Goal: Task Accomplishment & Management: Manage account settings

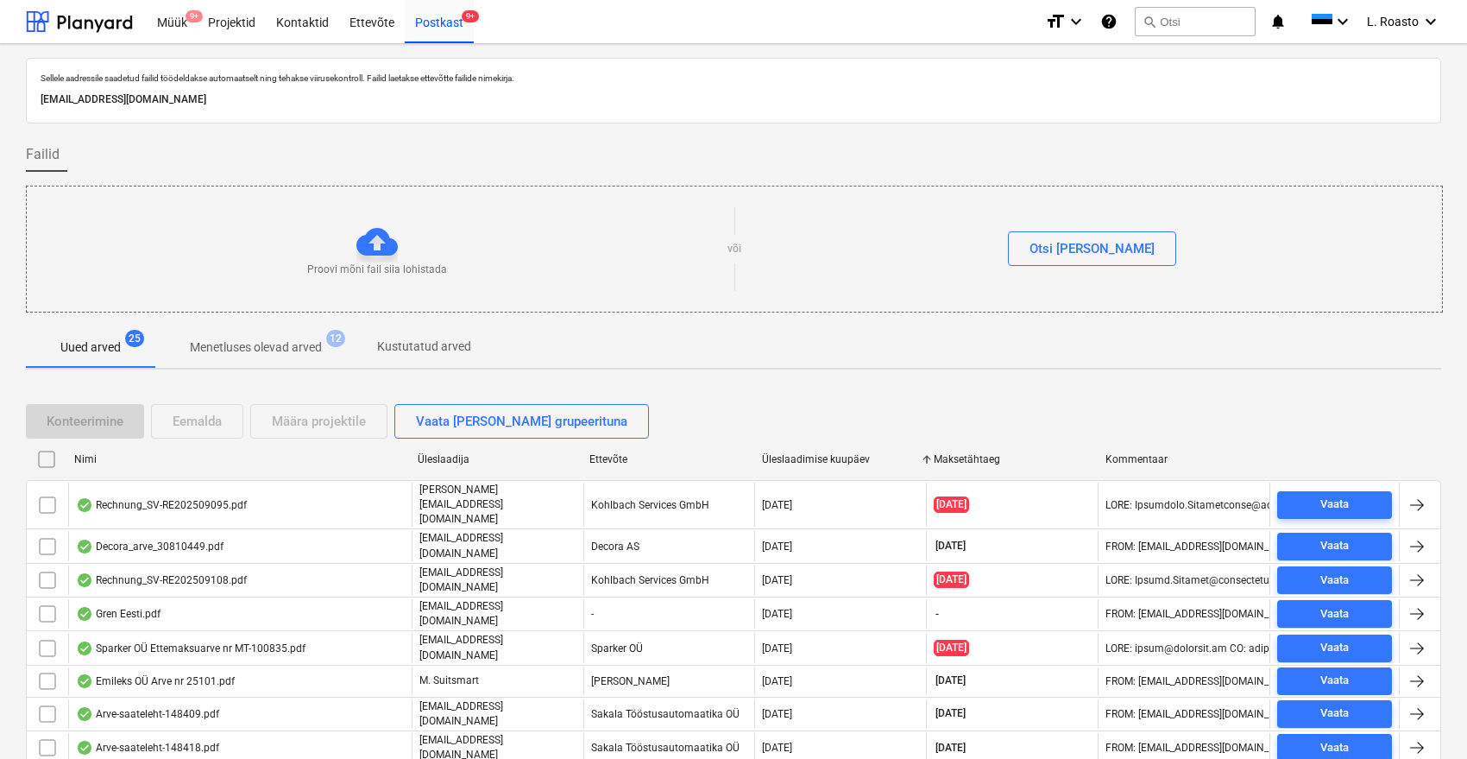
scroll to position [293, 0]
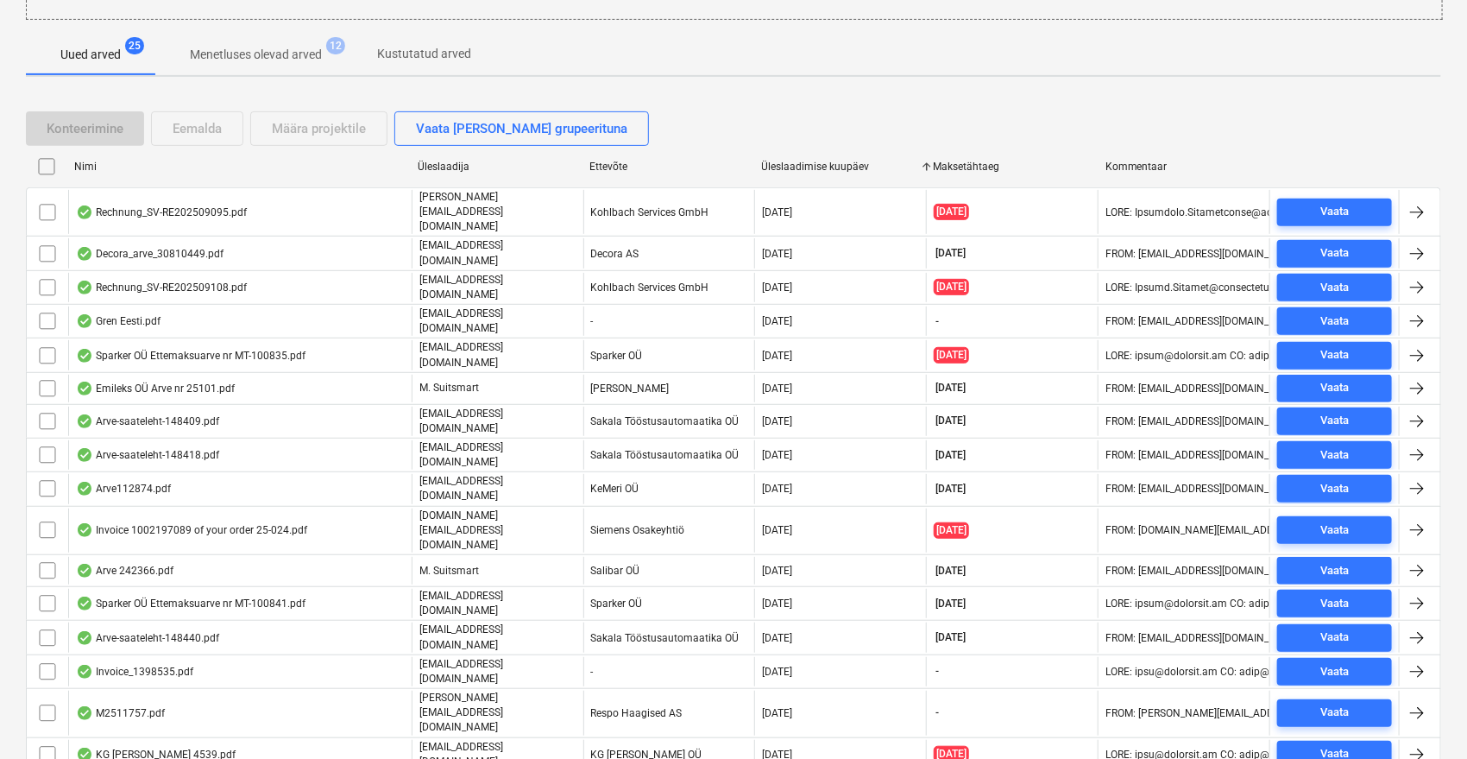
click at [216, 128] on div "Eemalda" at bounding box center [197, 128] width 49 height 22
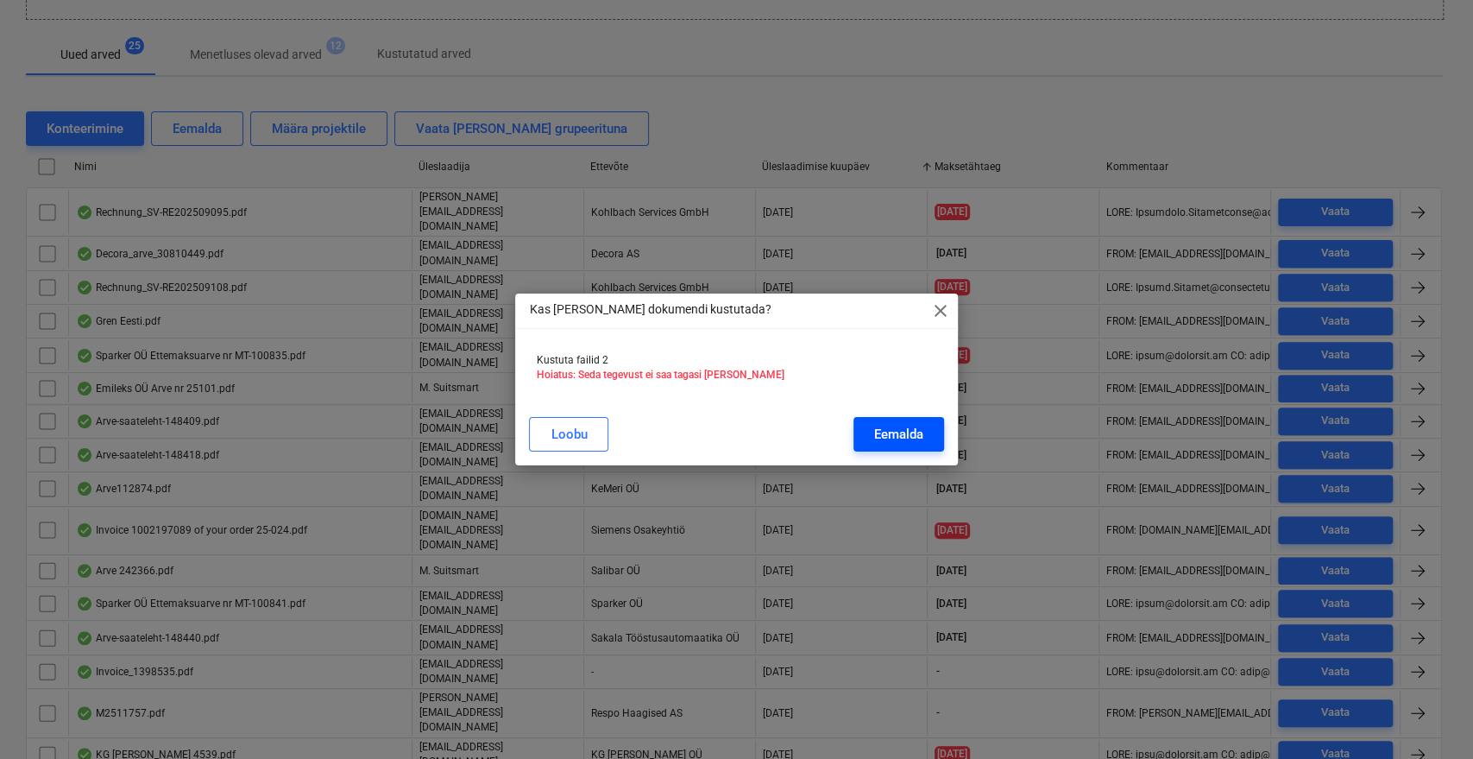
click at [904, 430] on div "Eemalda" at bounding box center [898, 434] width 49 height 22
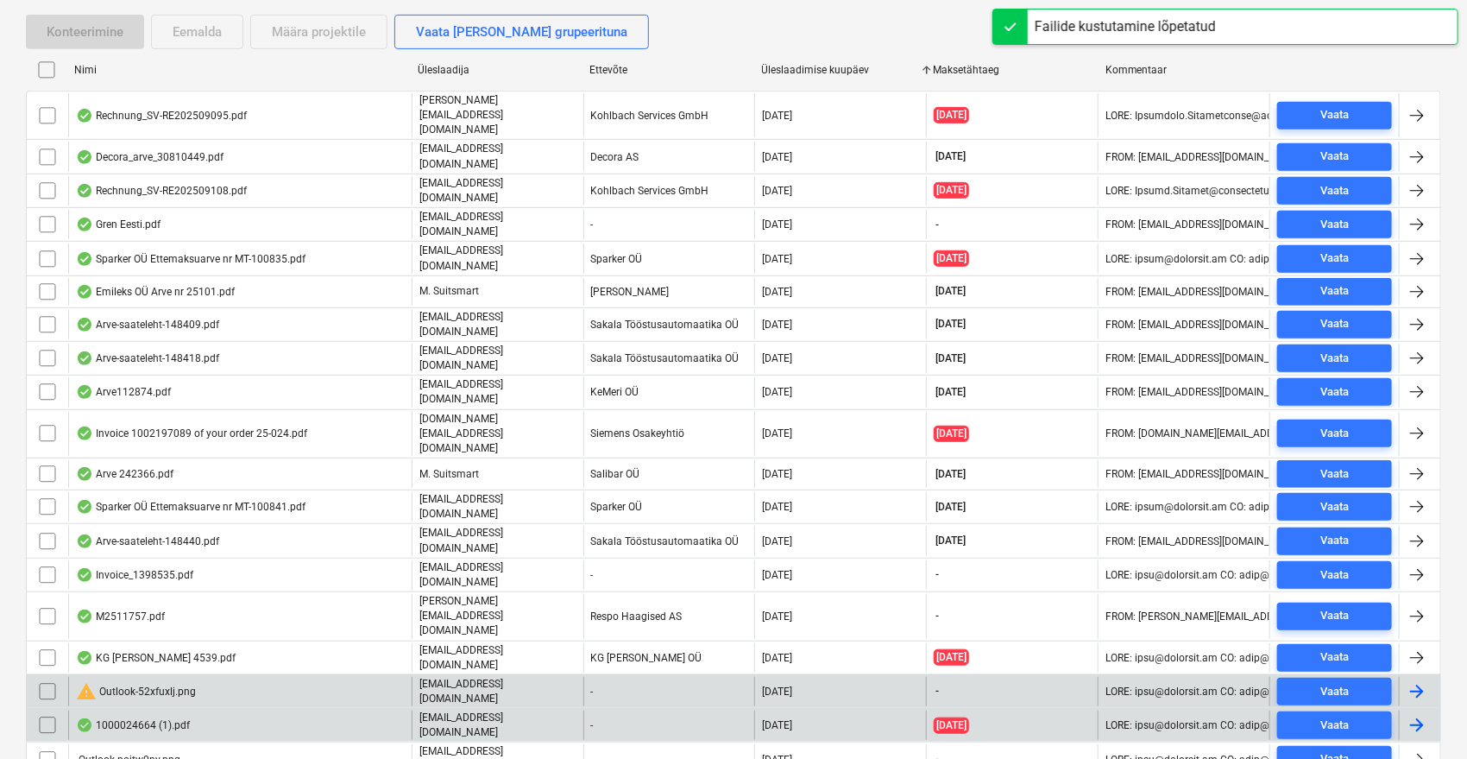
scroll to position [515, 0]
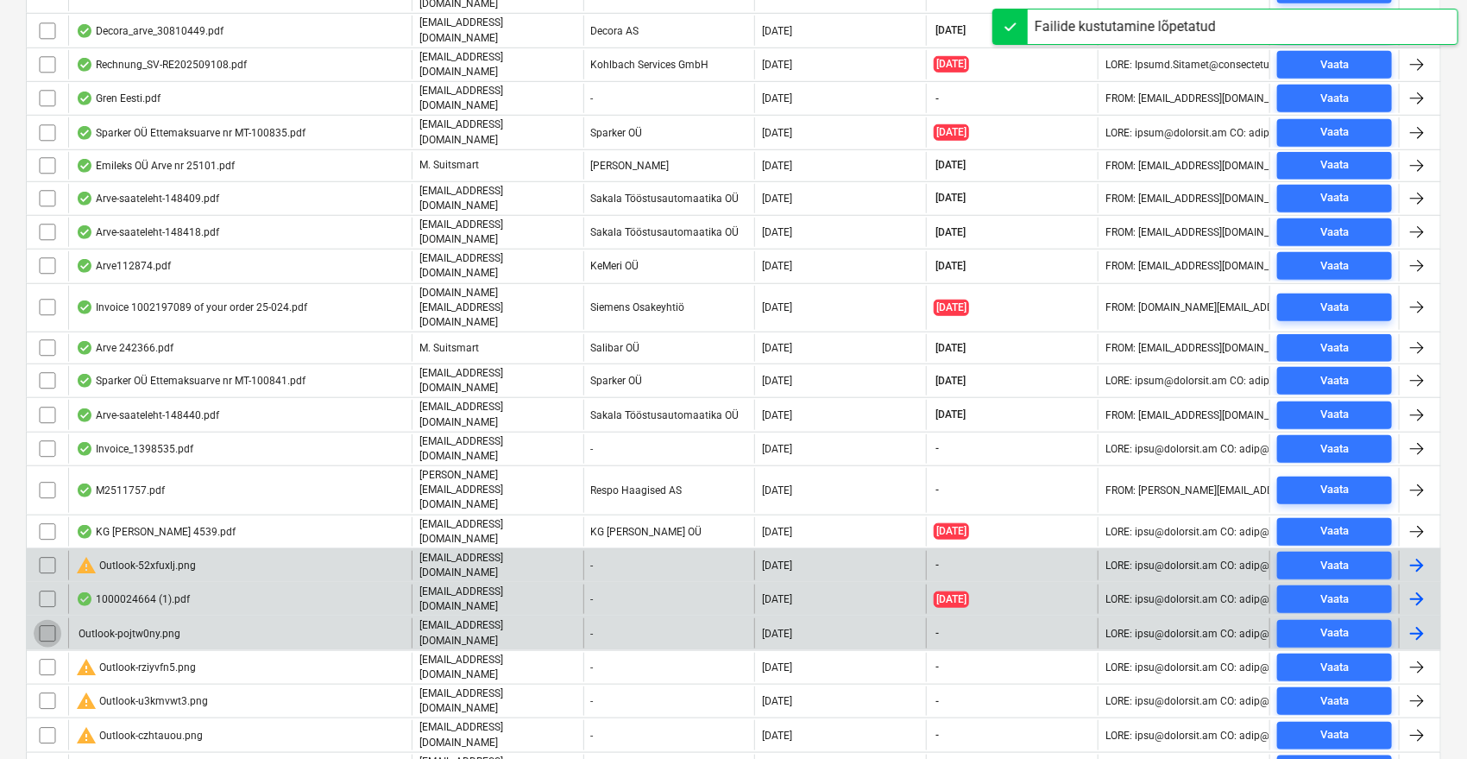
click at [41, 620] on input "checkbox" at bounding box center [48, 634] width 28 height 28
click at [48, 551] on input "checkbox" at bounding box center [48, 565] width 28 height 28
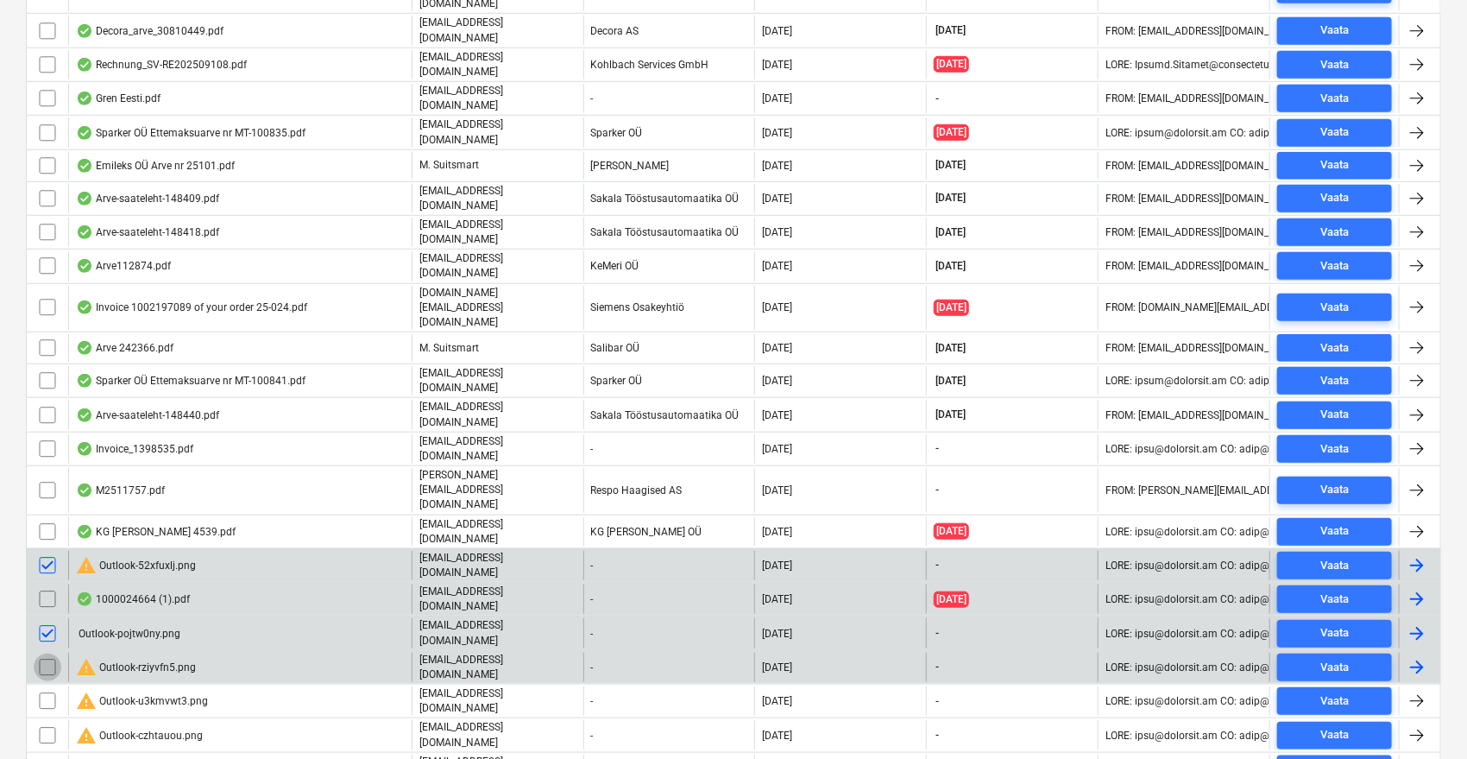
click at [47, 653] on input "checkbox" at bounding box center [48, 667] width 28 height 28
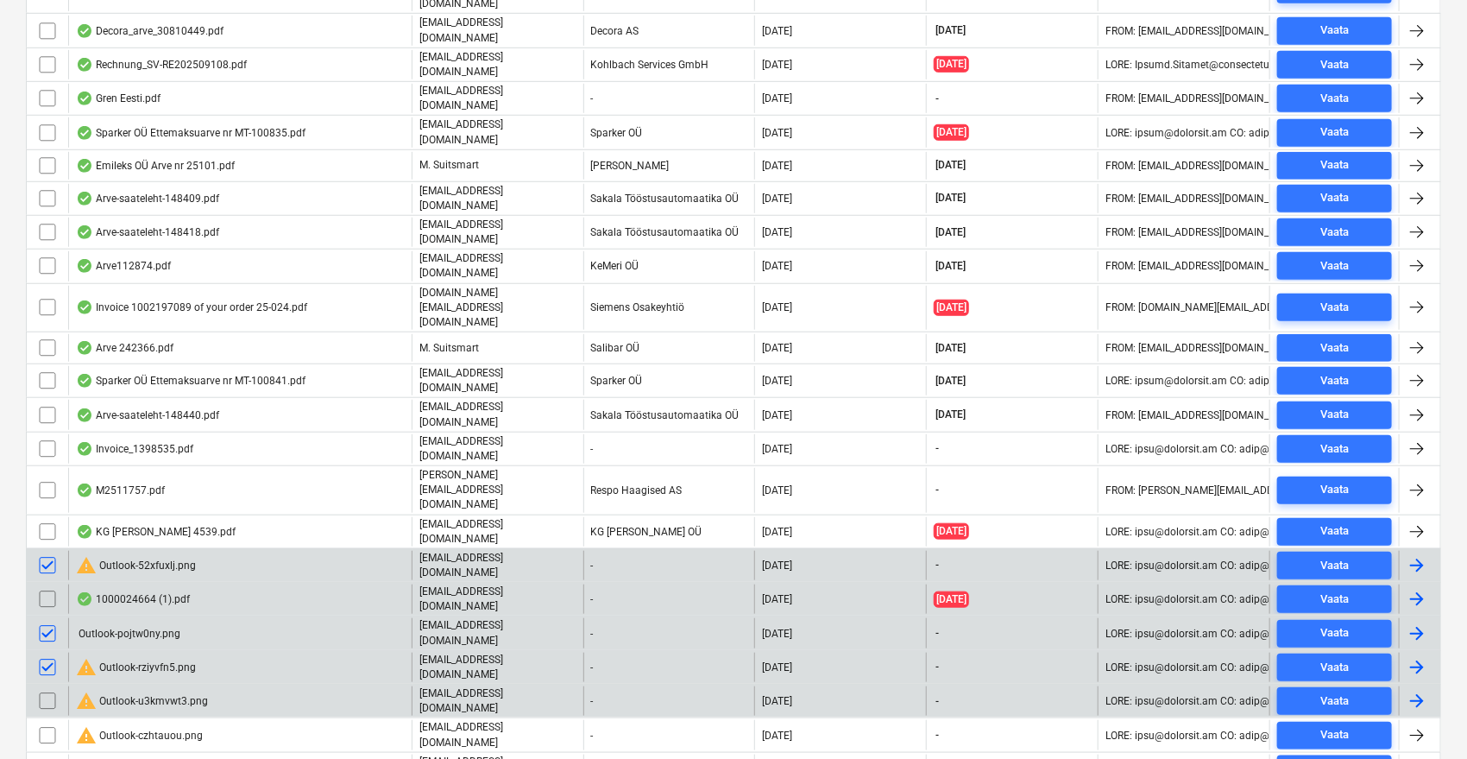
click at [47, 684] on div "warning Outlook-u3kmvwt3.png [EMAIL_ADDRESS][DOMAIN_NAME] - [DATE] - Vaata" at bounding box center [733, 701] width 1415 height 34
click at [47, 687] on input "checkbox" at bounding box center [48, 701] width 28 height 28
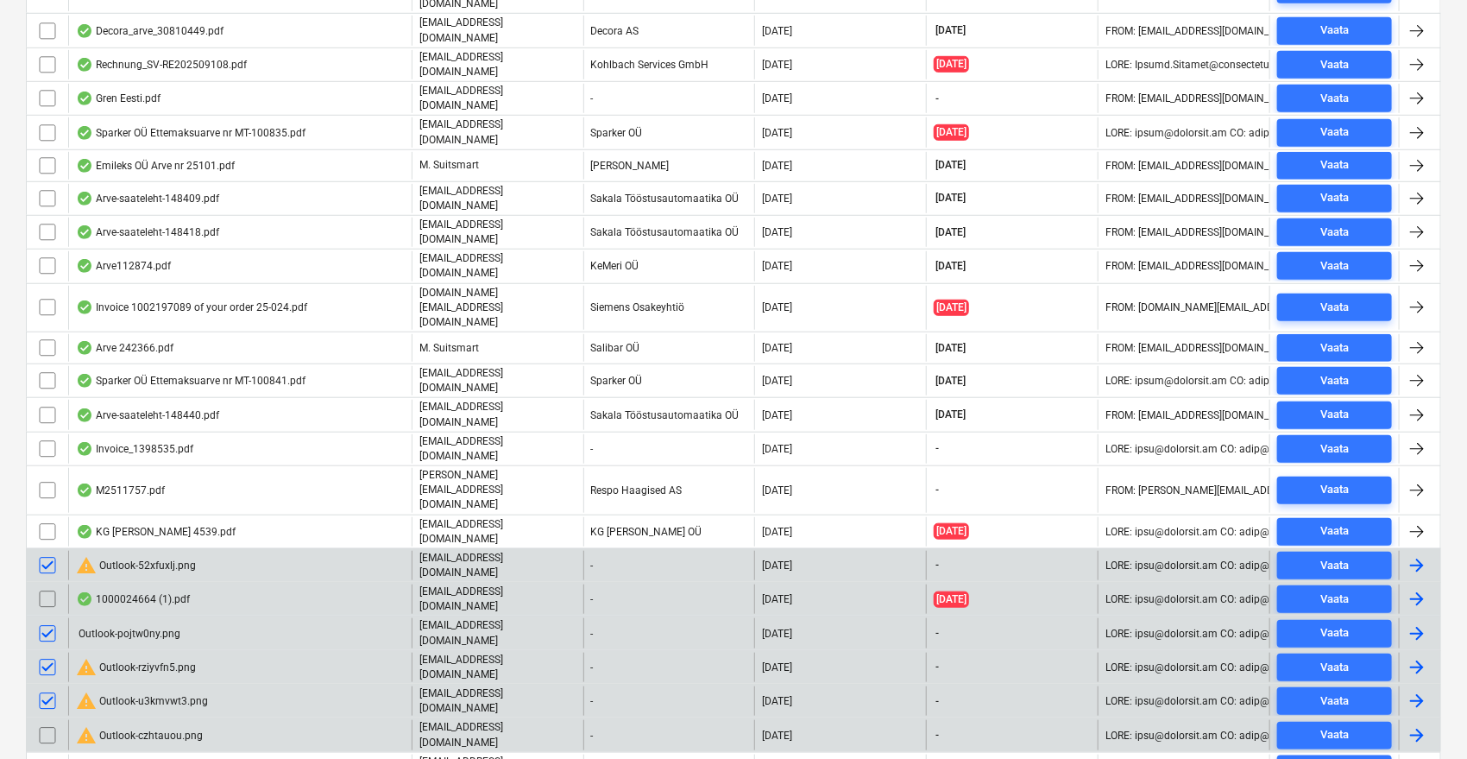
click at [45, 722] on input "checkbox" at bounding box center [48, 736] width 28 height 28
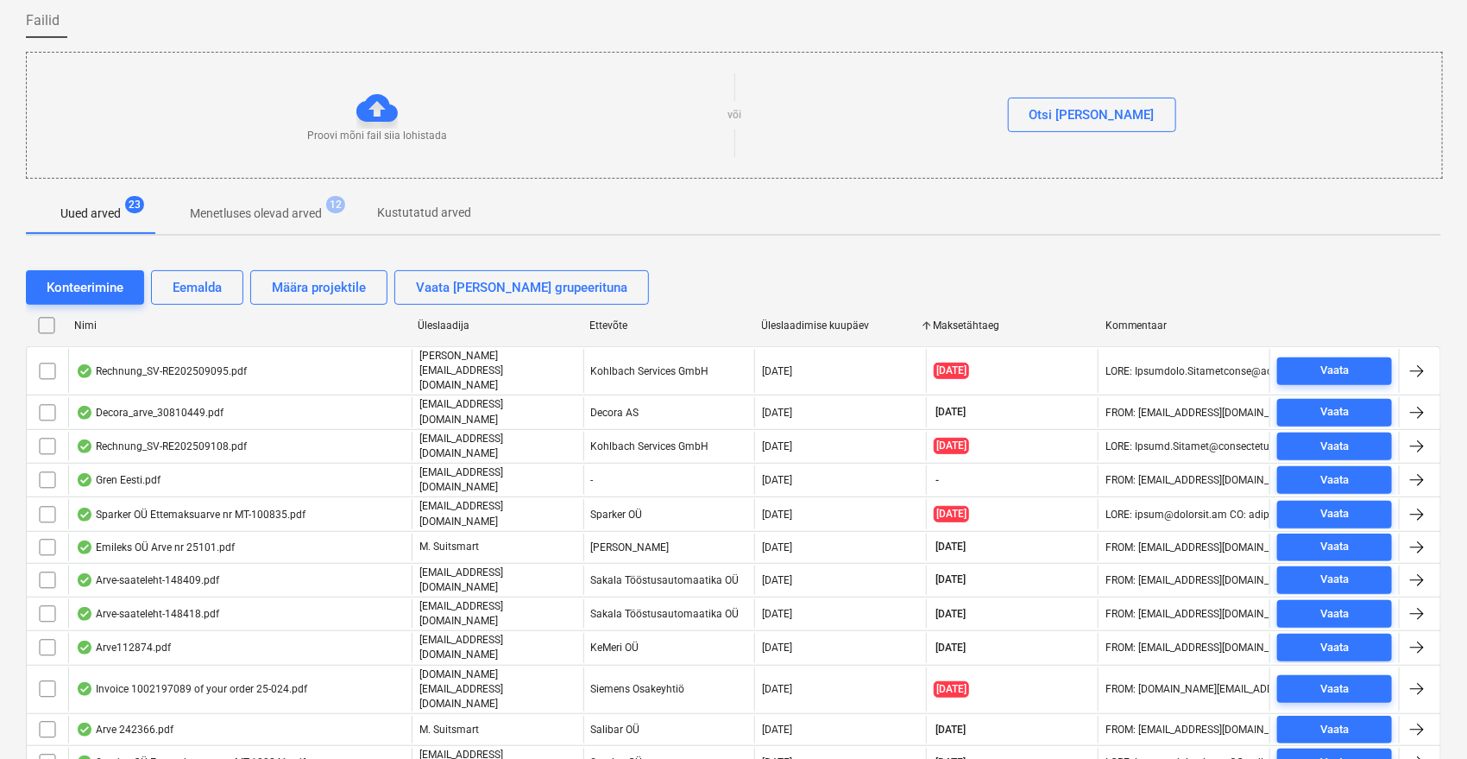
scroll to position [0, 0]
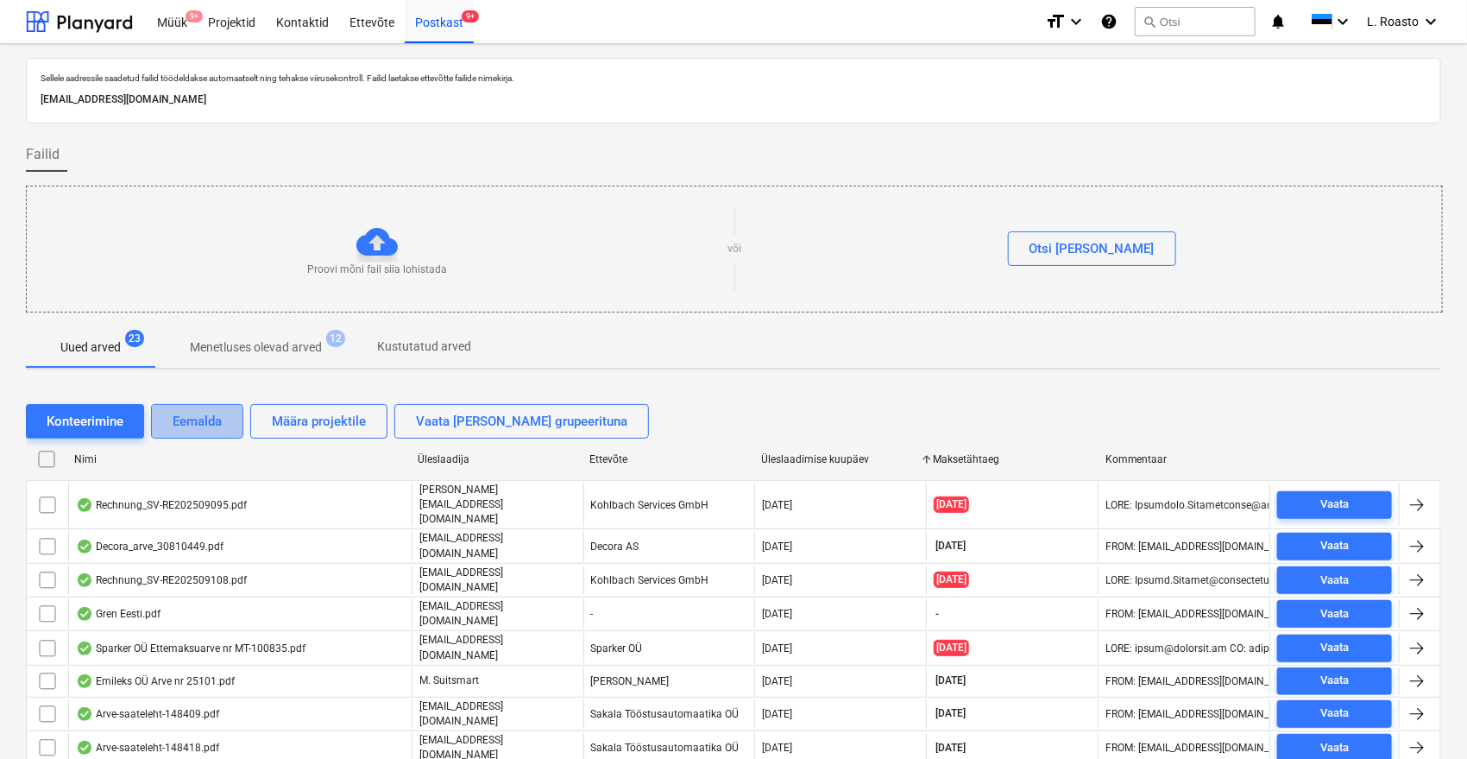
click at [216, 419] on div "Eemalda" at bounding box center [197, 421] width 49 height 22
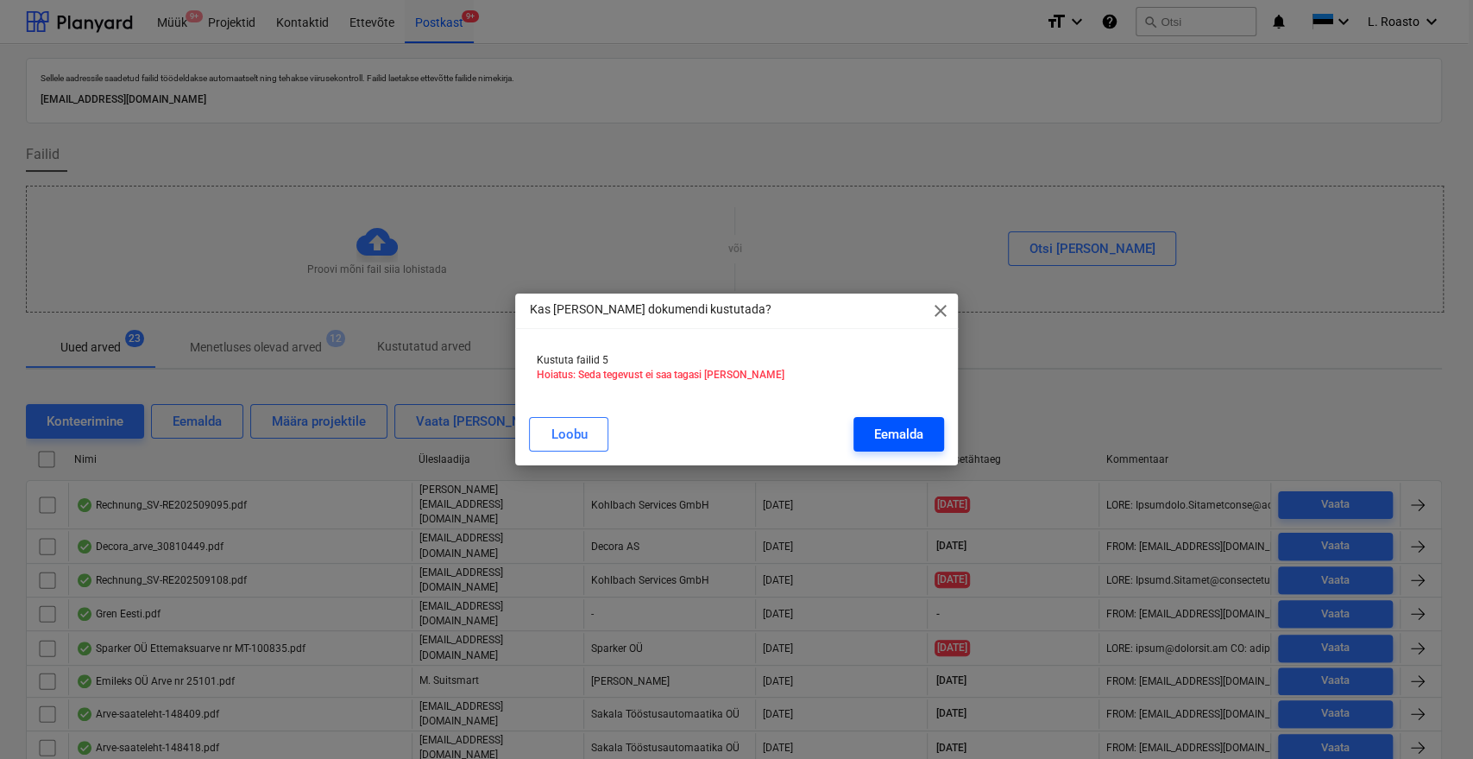
click at [885, 437] on div "Eemalda" at bounding box center [898, 434] width 49 height 22
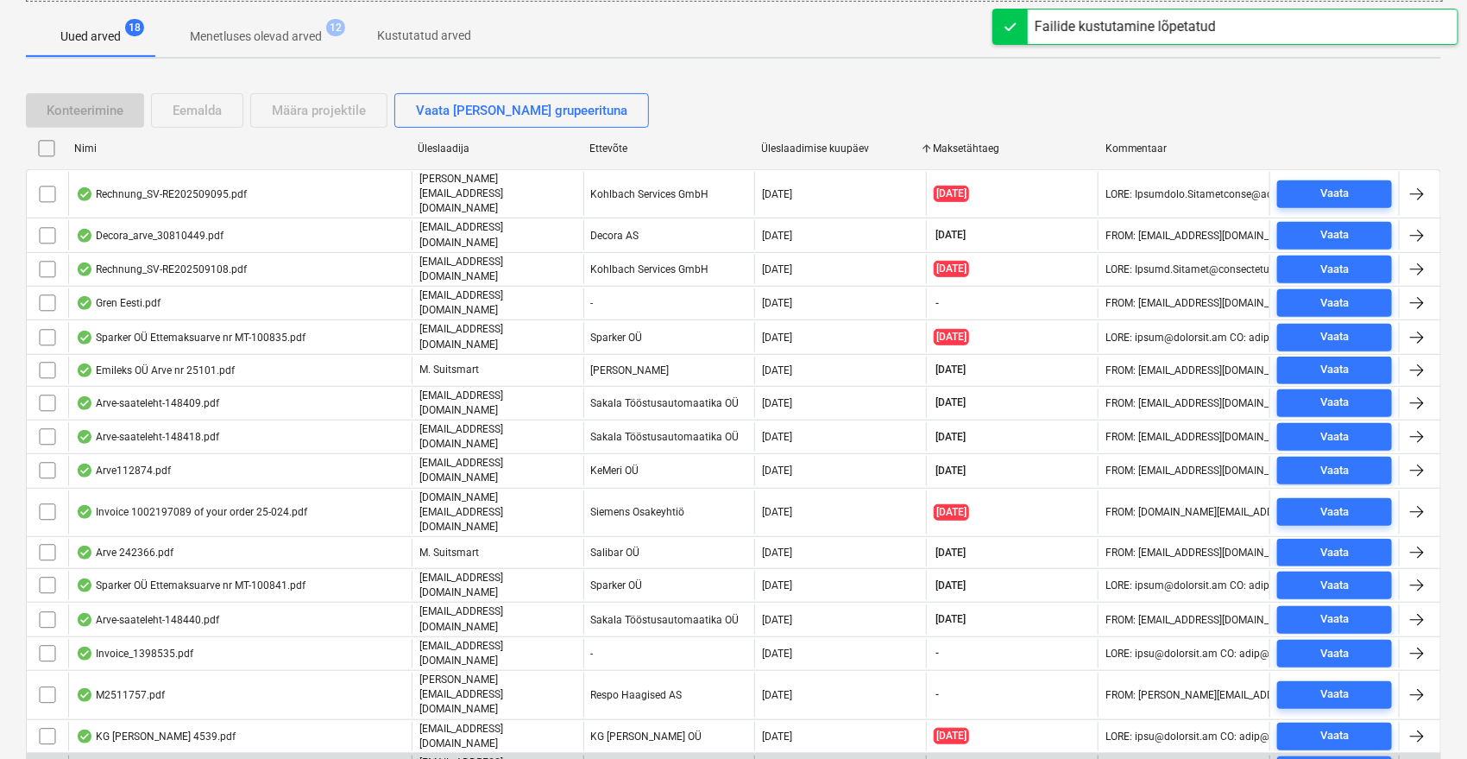
scroll to position [356, 0]
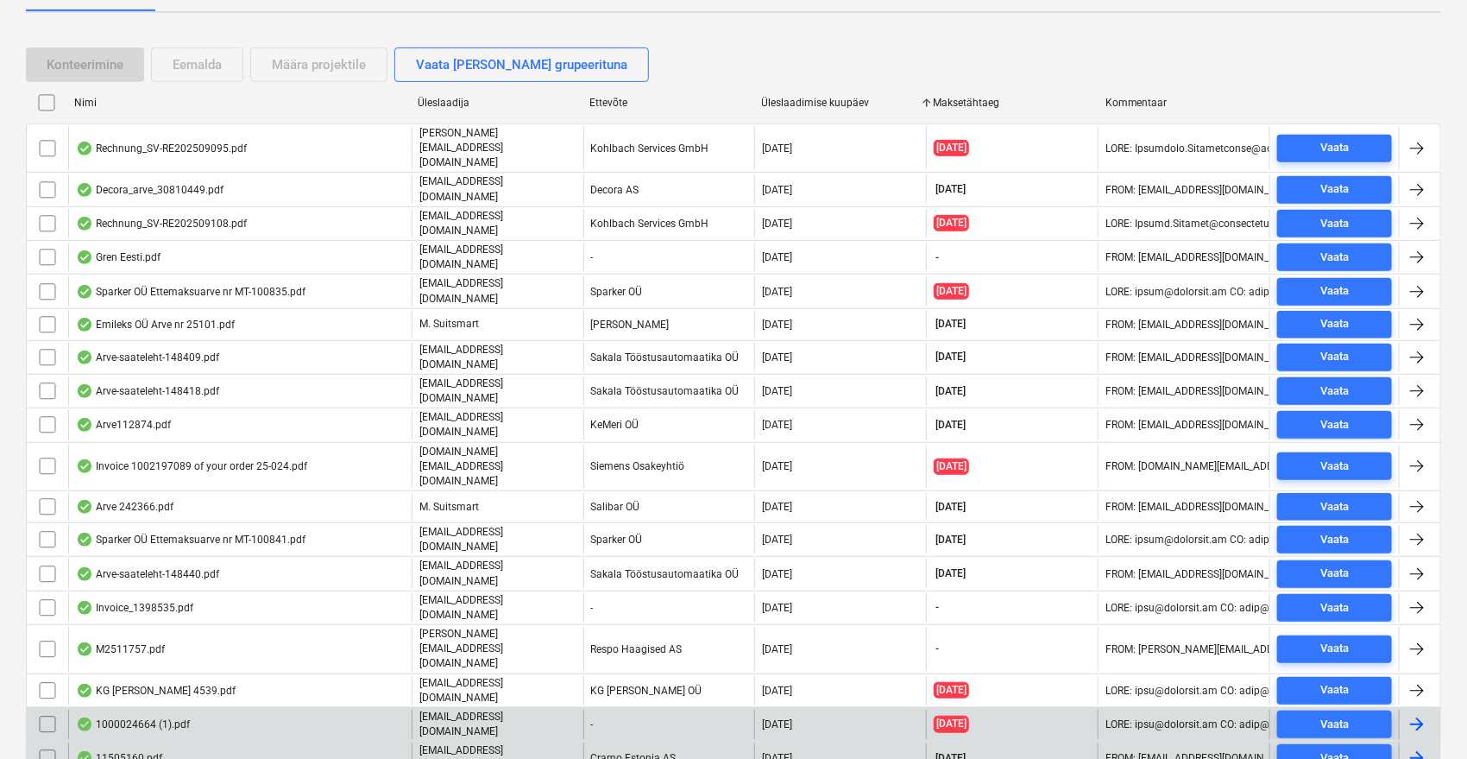
click at [172, 717] on div "1000024664 (1).pdf" at bounding box center [133, 724] width 114 height 14
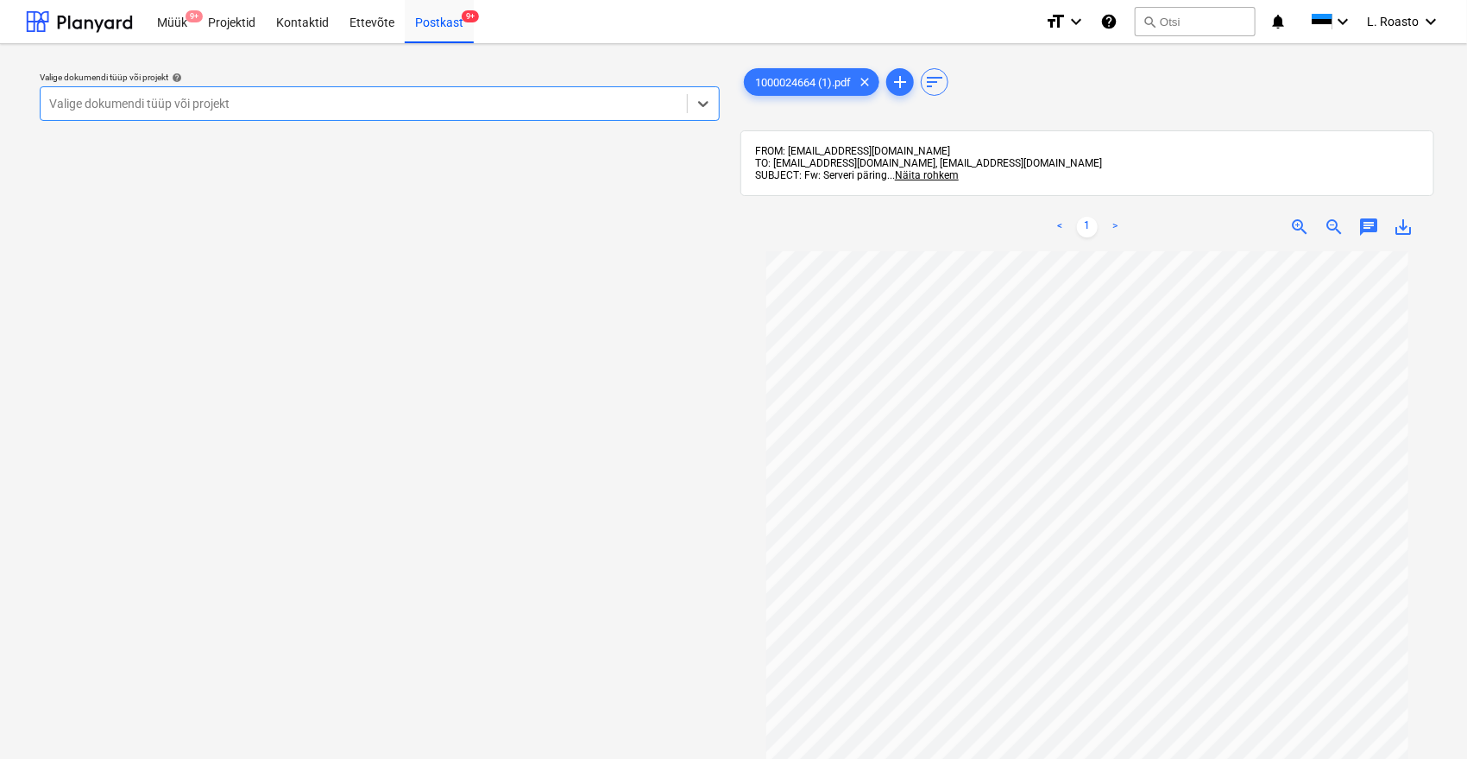
click at [348, 110] on div at bounding box center [363, 103] width 629 height 17
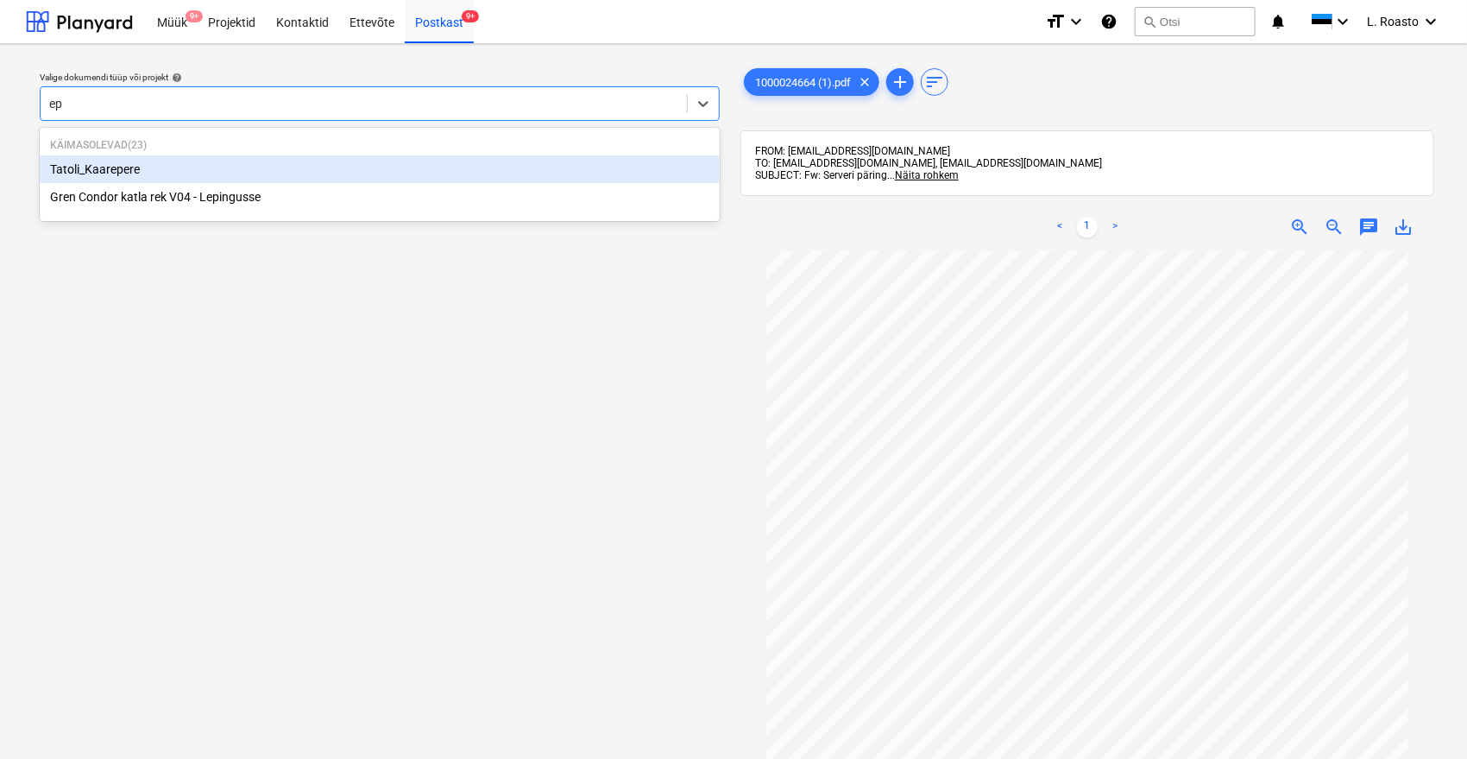
type input "e"
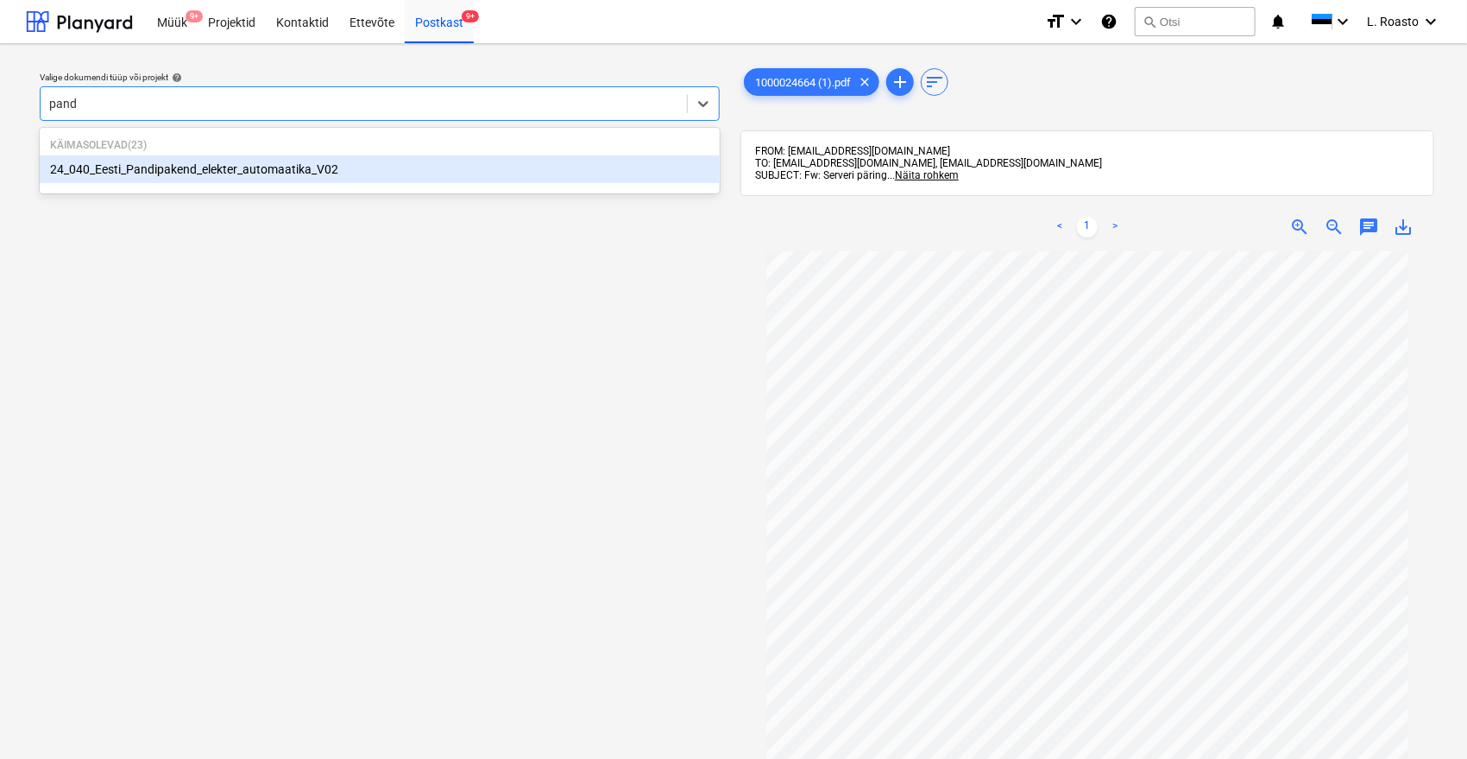
type input "pandi"
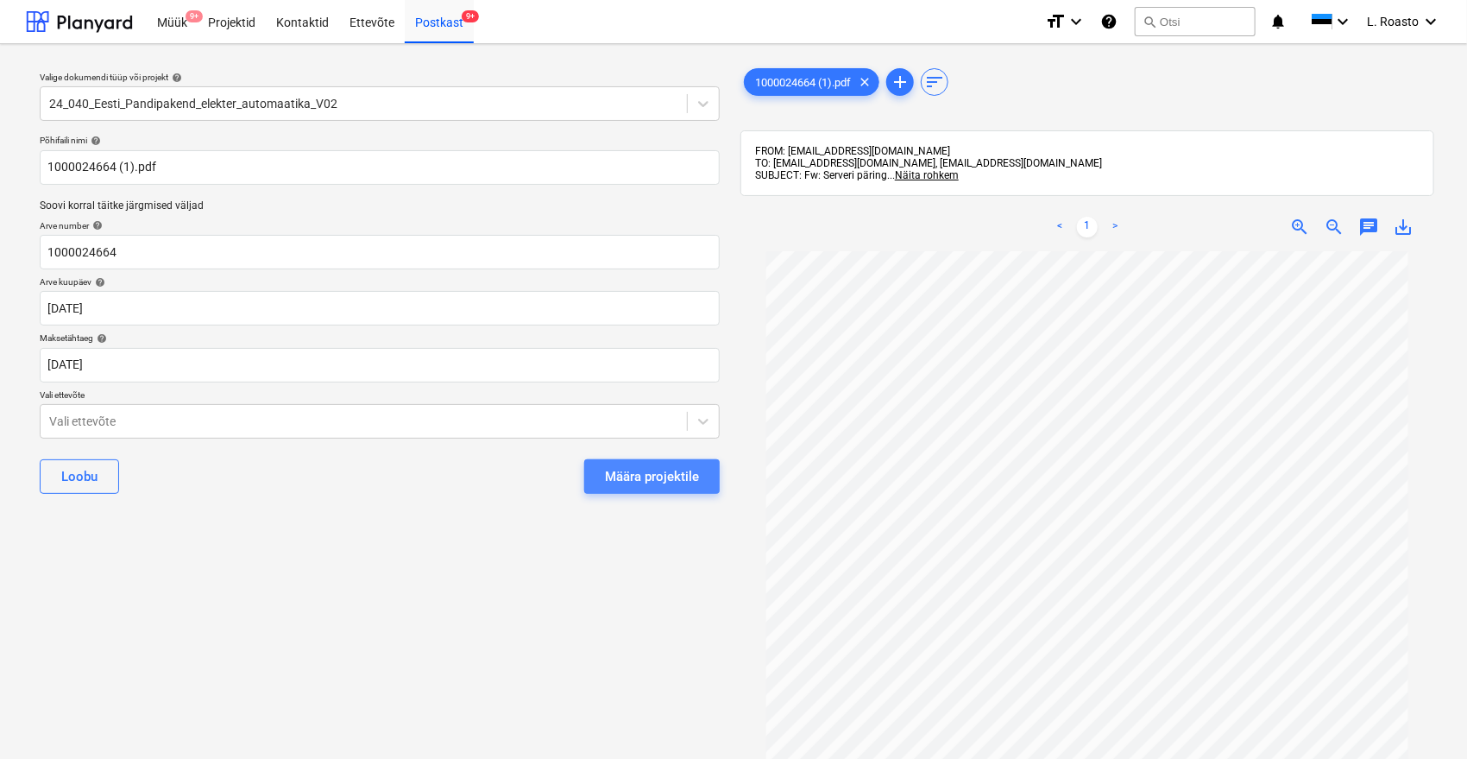
click at [681, 476] on div "Määra projektile" at bounding box center [652, 476] width 94 height 22
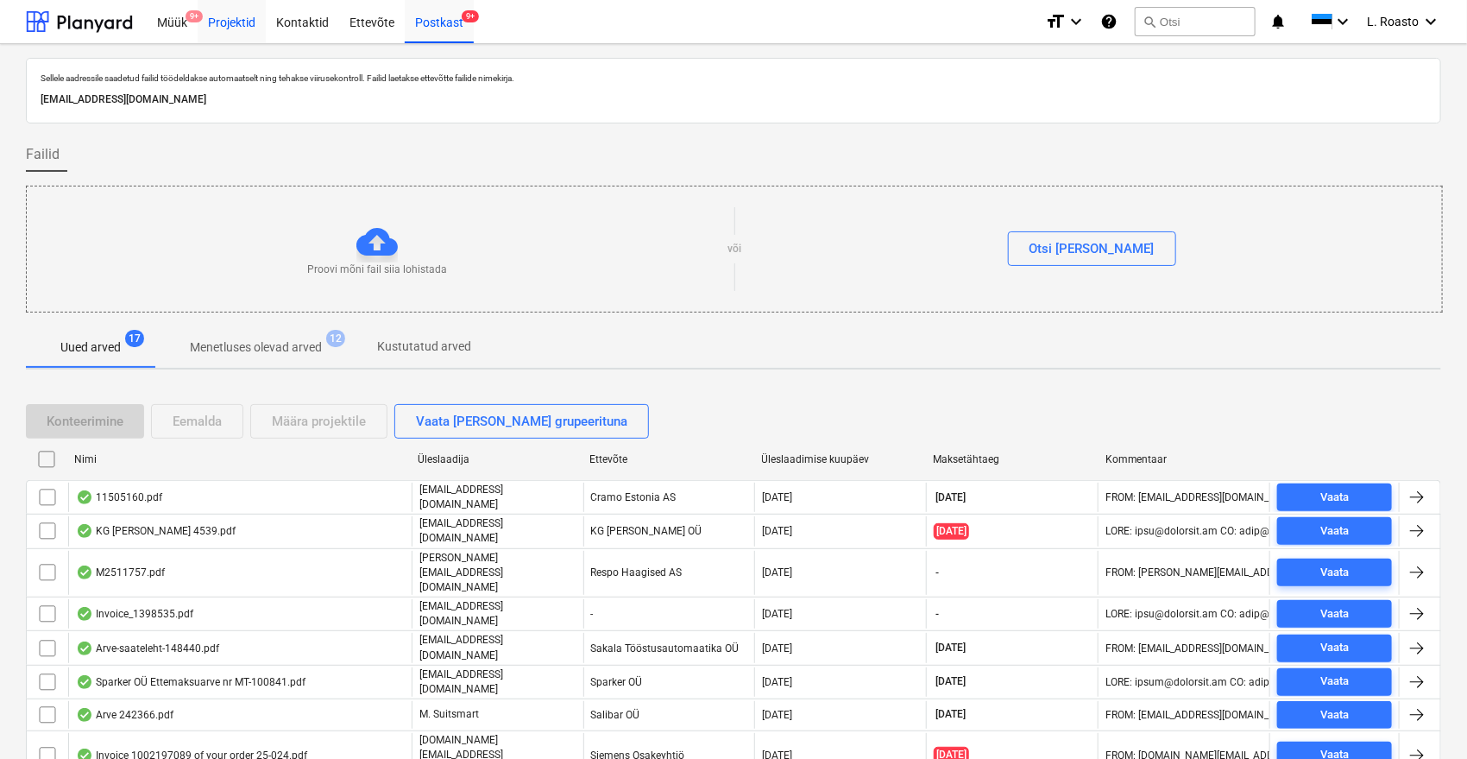
click at [262, 30] on div "Projektid" at bounding box center [232, 21] width 68 height 44
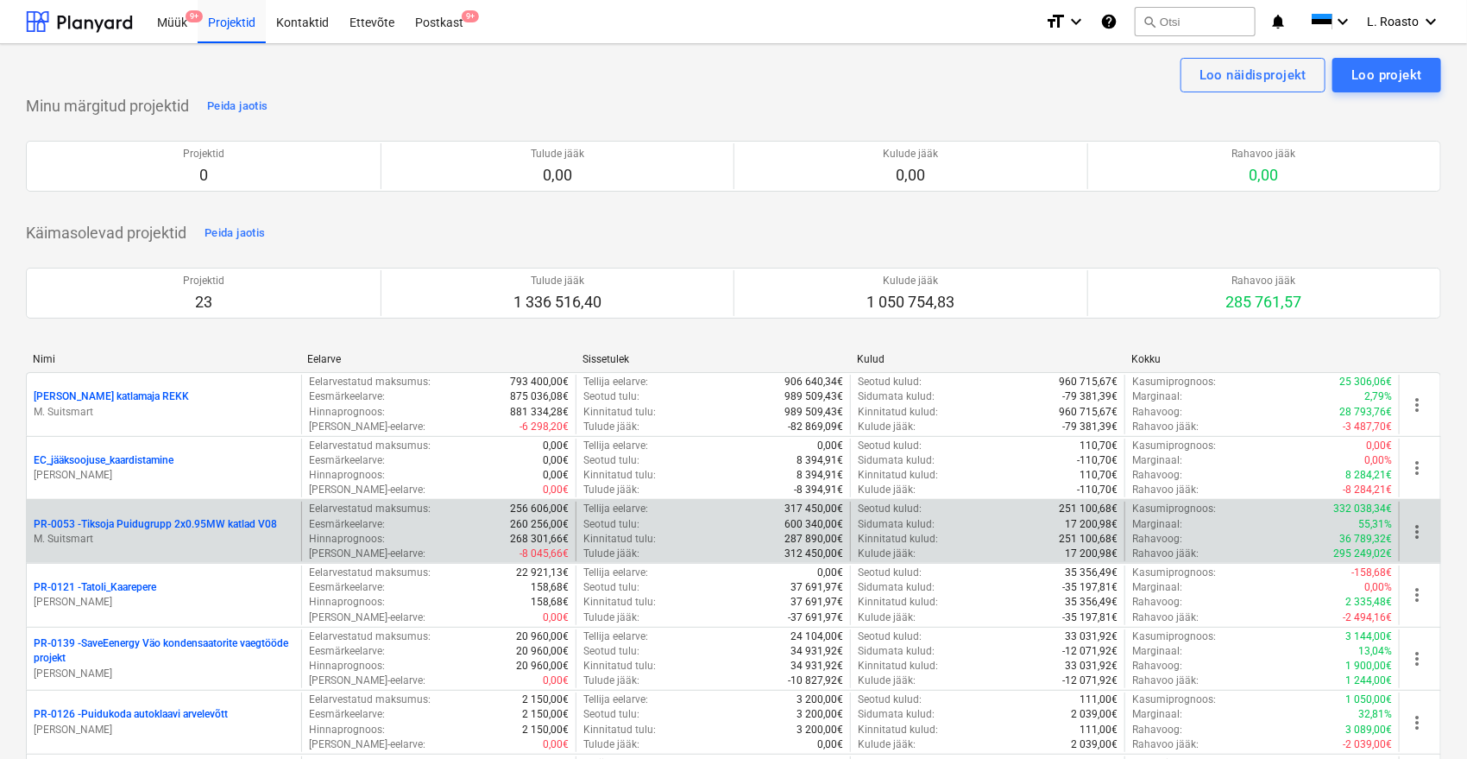
scroll to position [1038, 0]
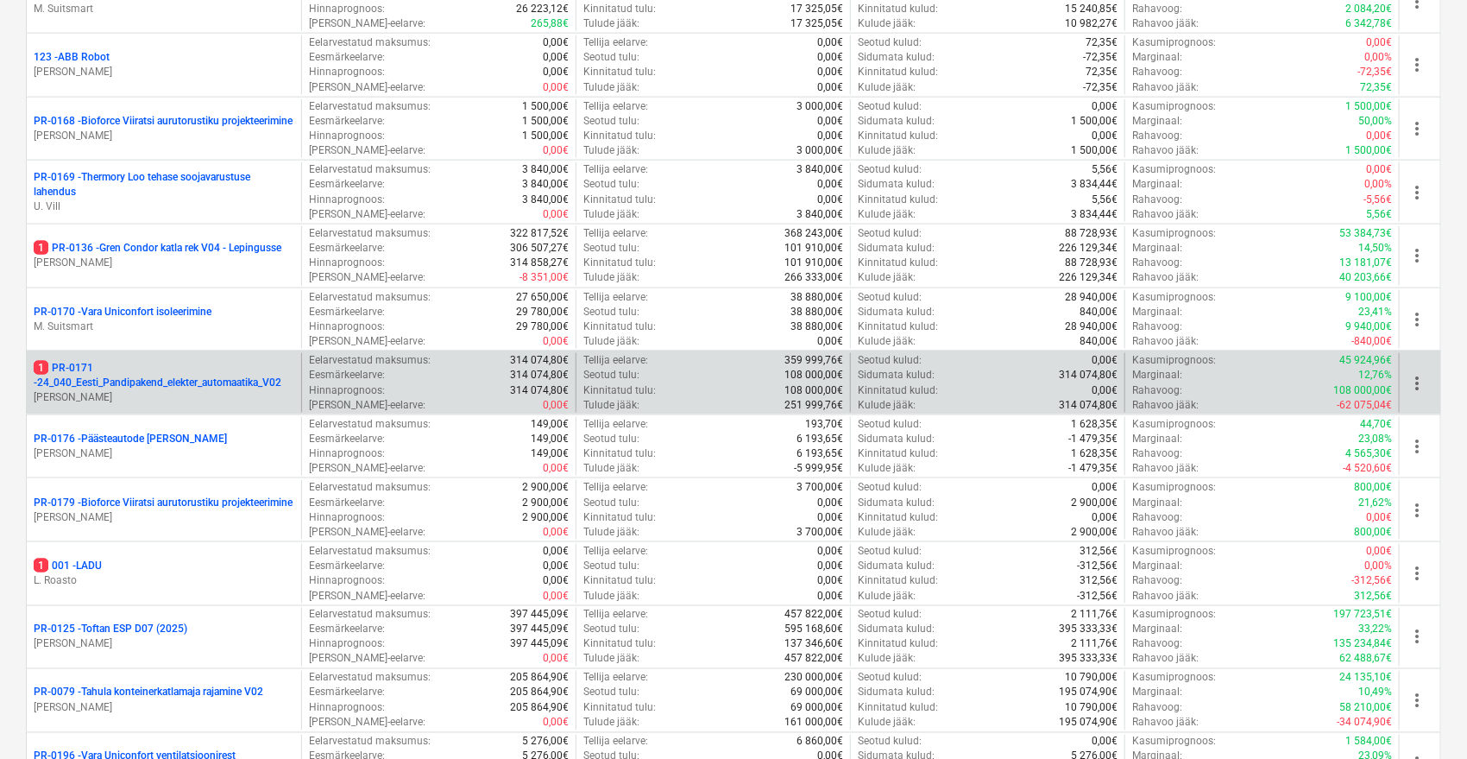
click at [166, 390] on p "[PERSON_NAME]" at bounding box center [164, 397] width 261 height 15
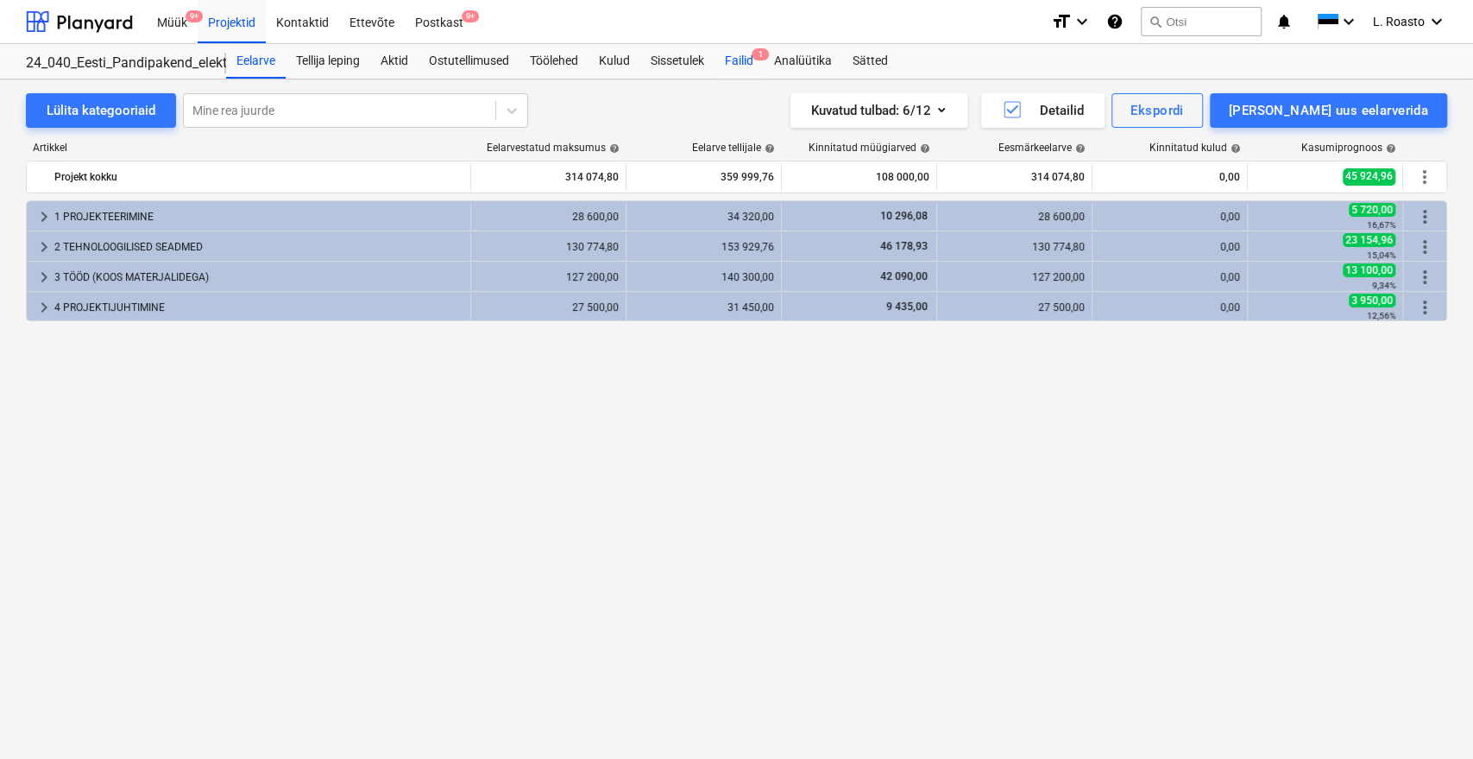
click at [744, 67] on div "Failid 1" at bounding box center [739, 61] width 49 height 35
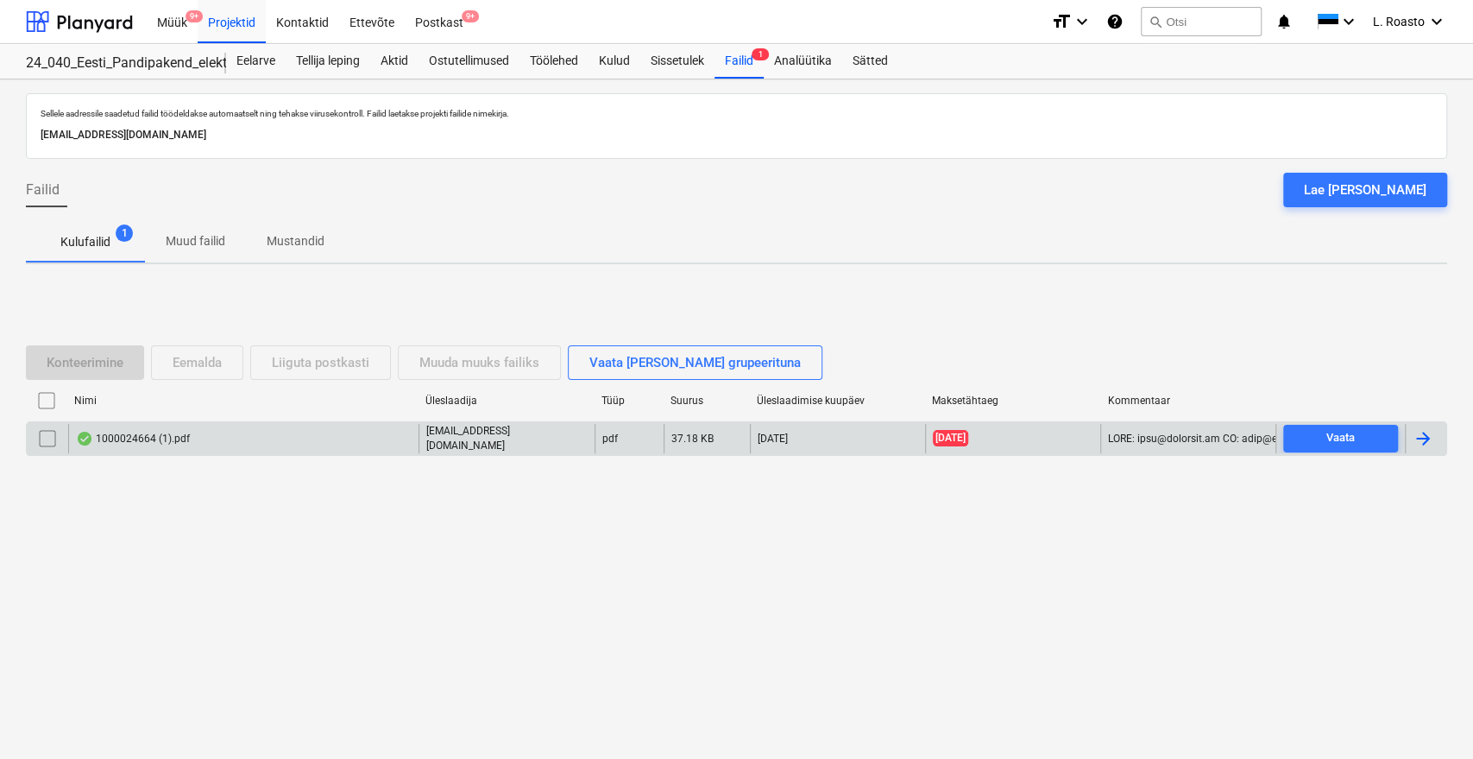
click at [304, 433] on div "1000024664 (1).pdf" at bounding box center [243, 438] width 350 height 29
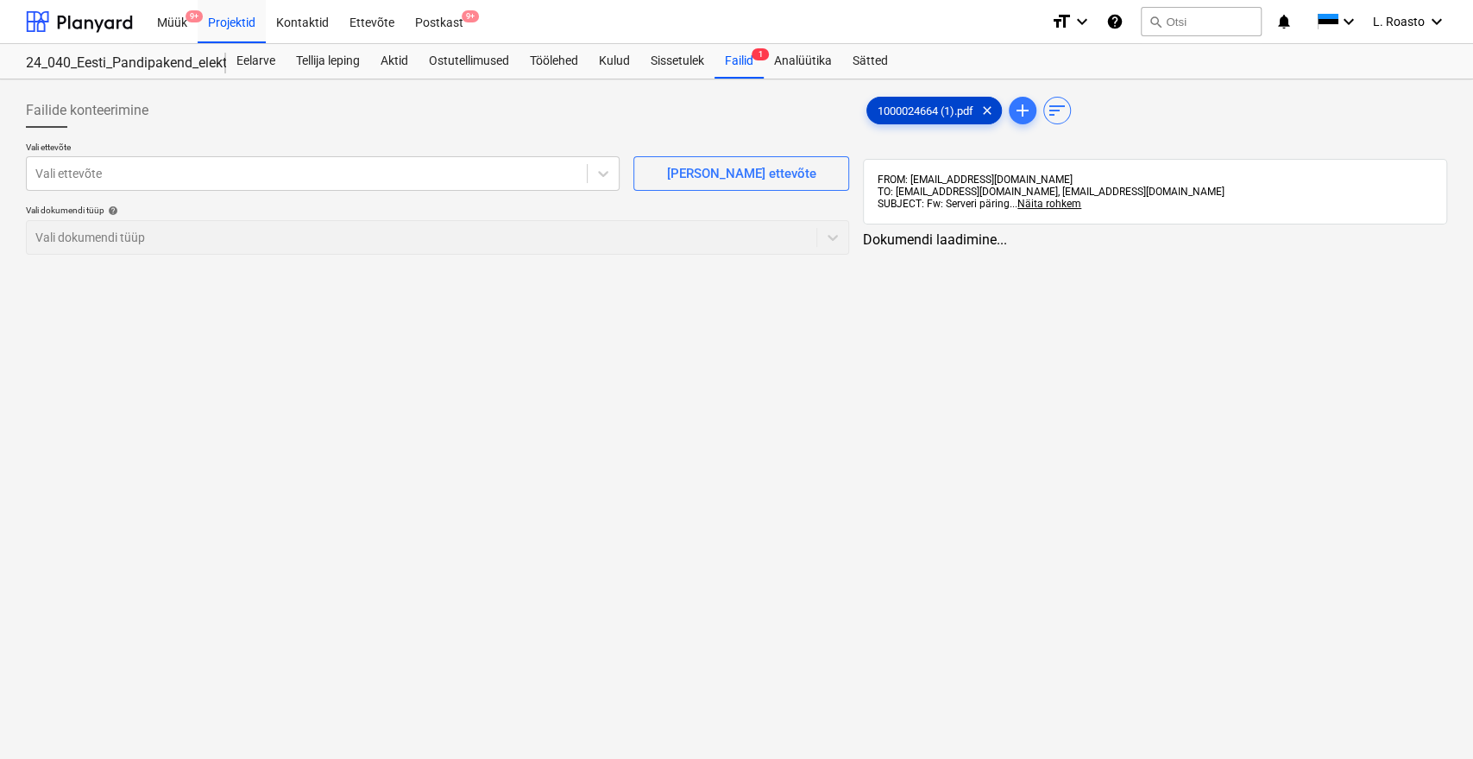
click at [932, 110] on span "1000024664 (1).pdf" at bounding box center [925, 110] width 117 height 13
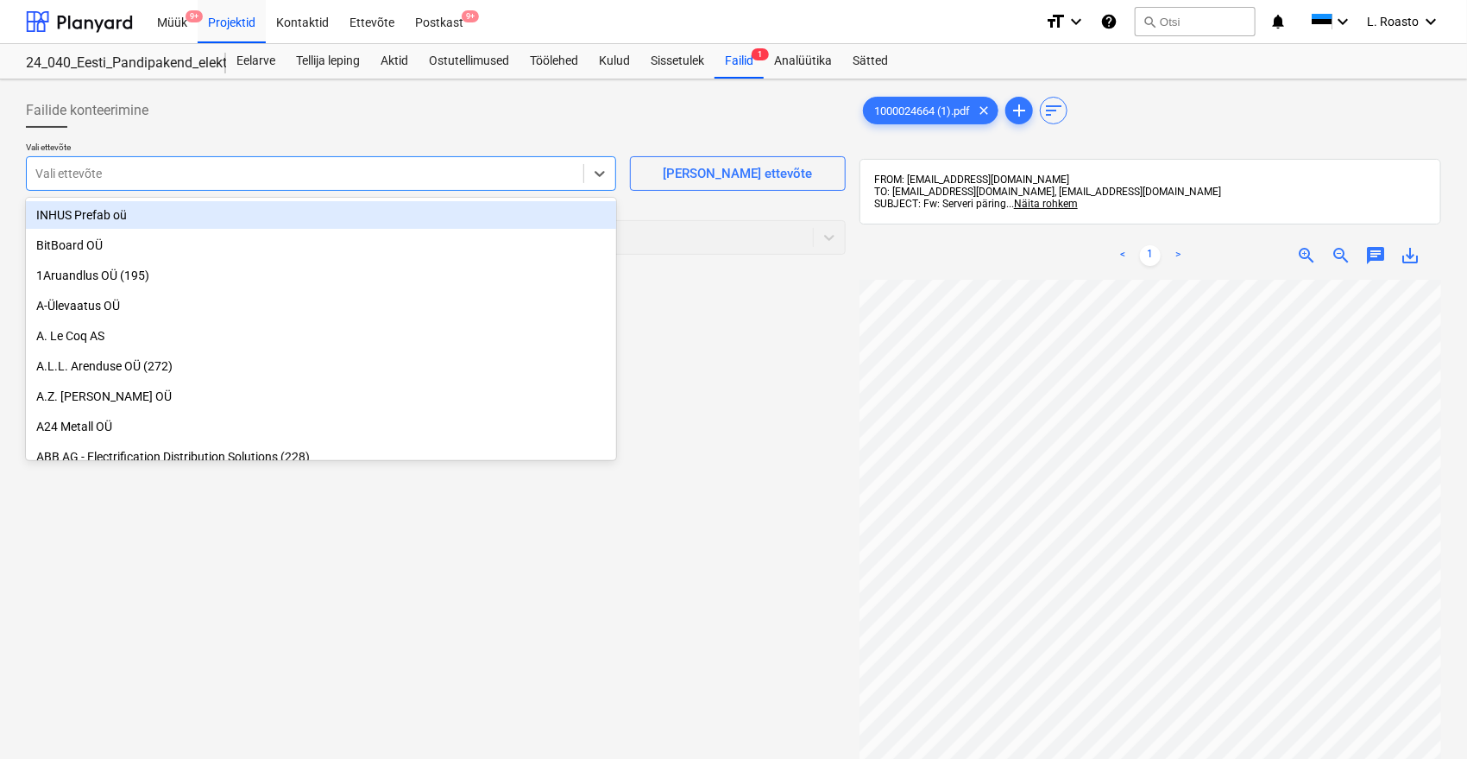
click at [313, 172] on div at bounding box center [304, 173] width 539 height 17
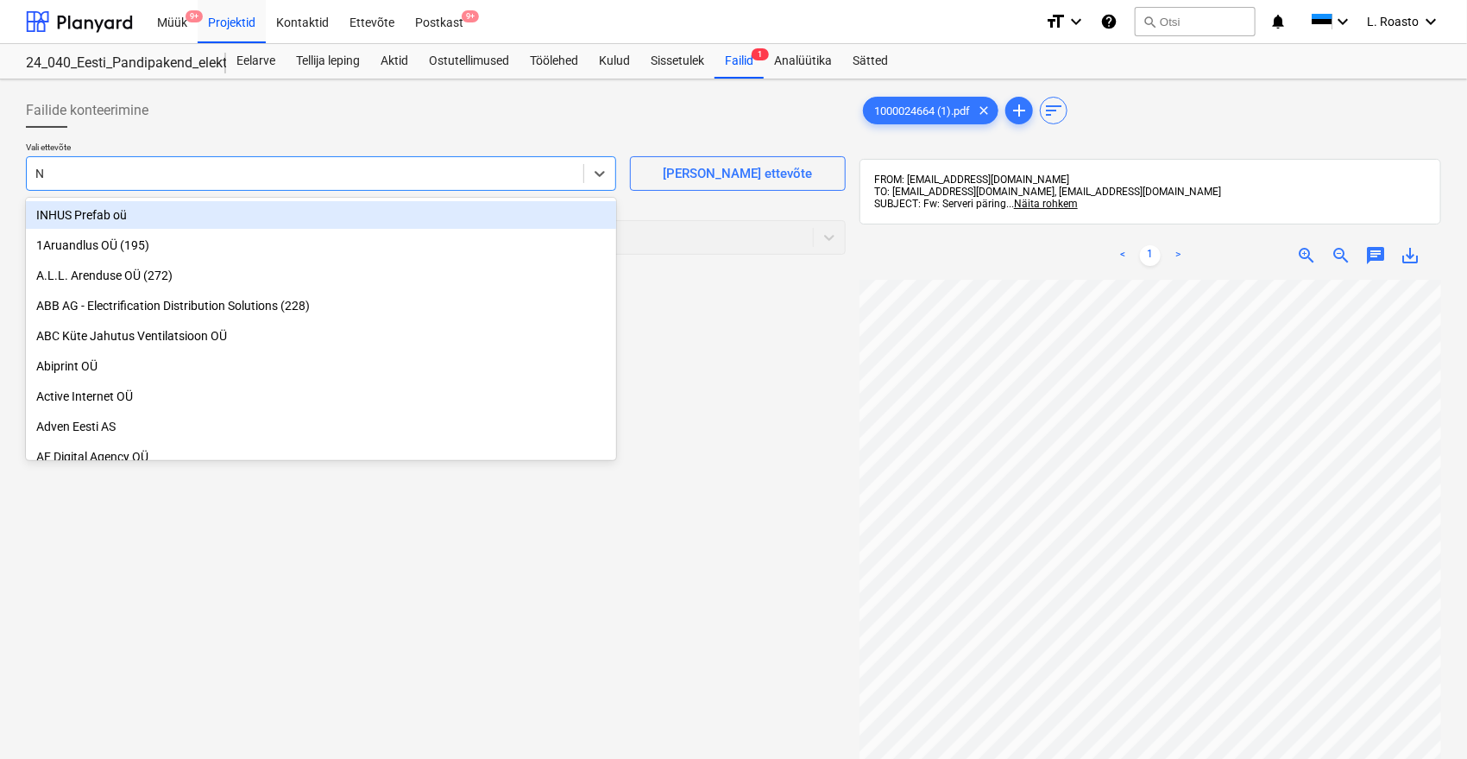
type input "NB"
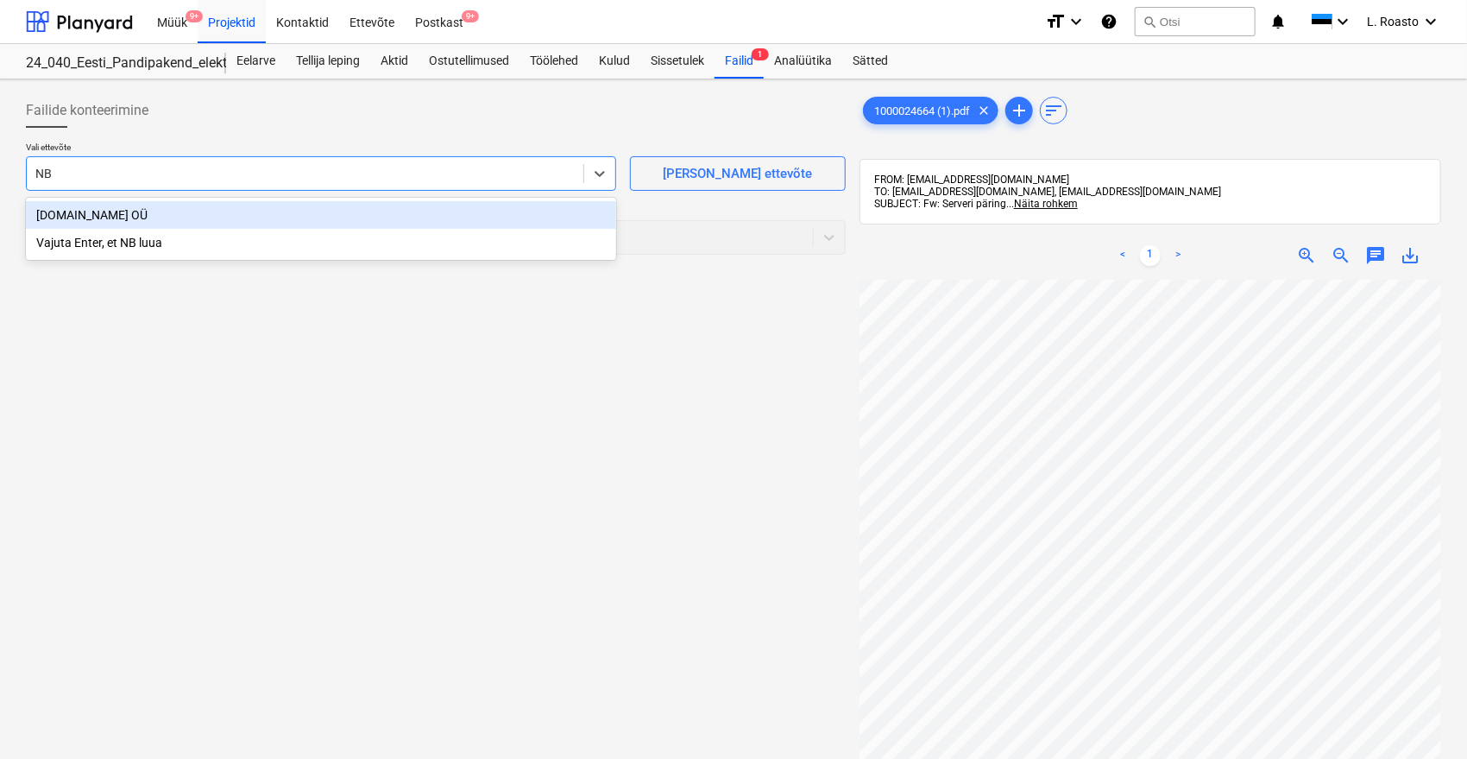
click at [137, 215] on div "[DOMAIN_NAME] OÜ" at bounding box center [321, 215] width 590 height 28
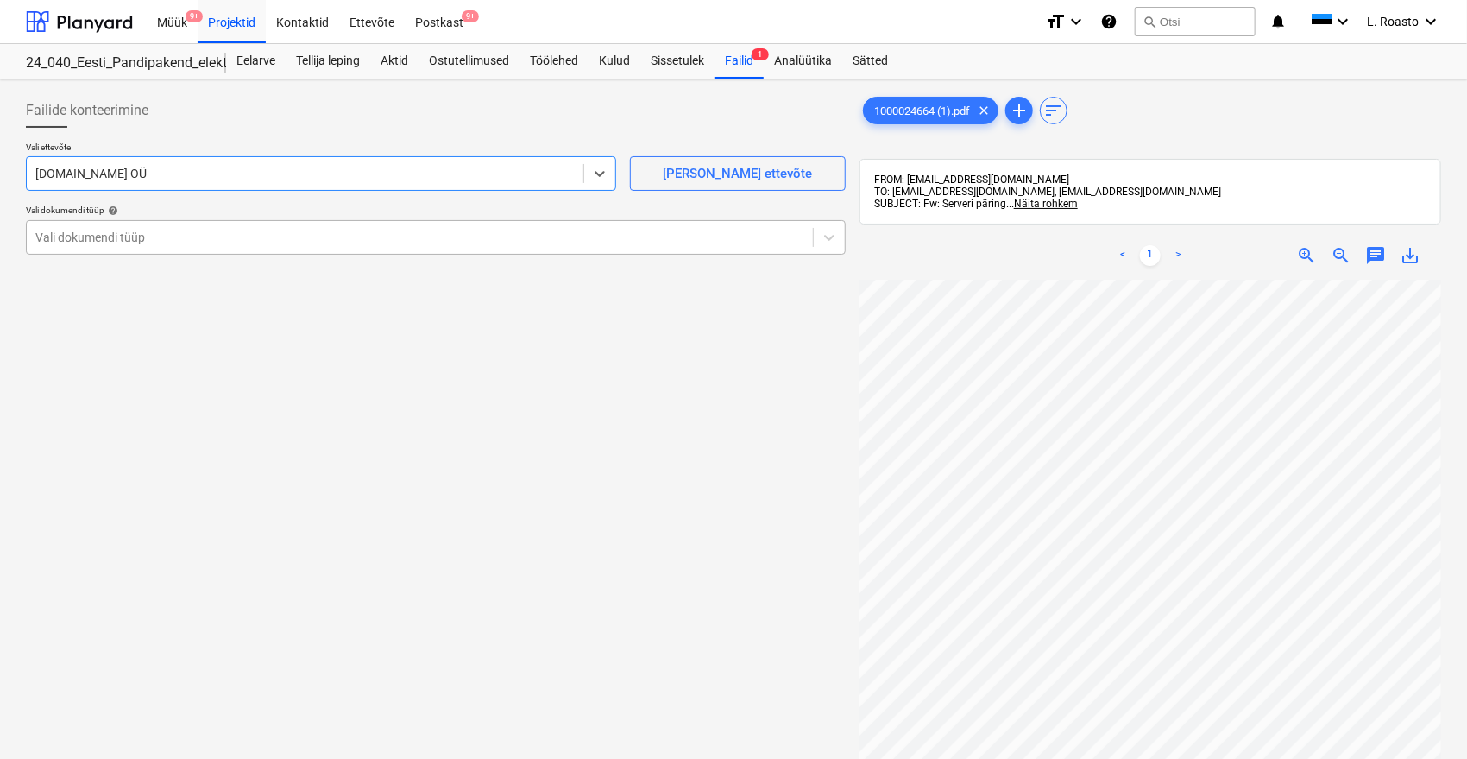
click at [116, 247] on div "Vali dokumendi tüüp" at bounding box center [420, 237] width 786 height 24
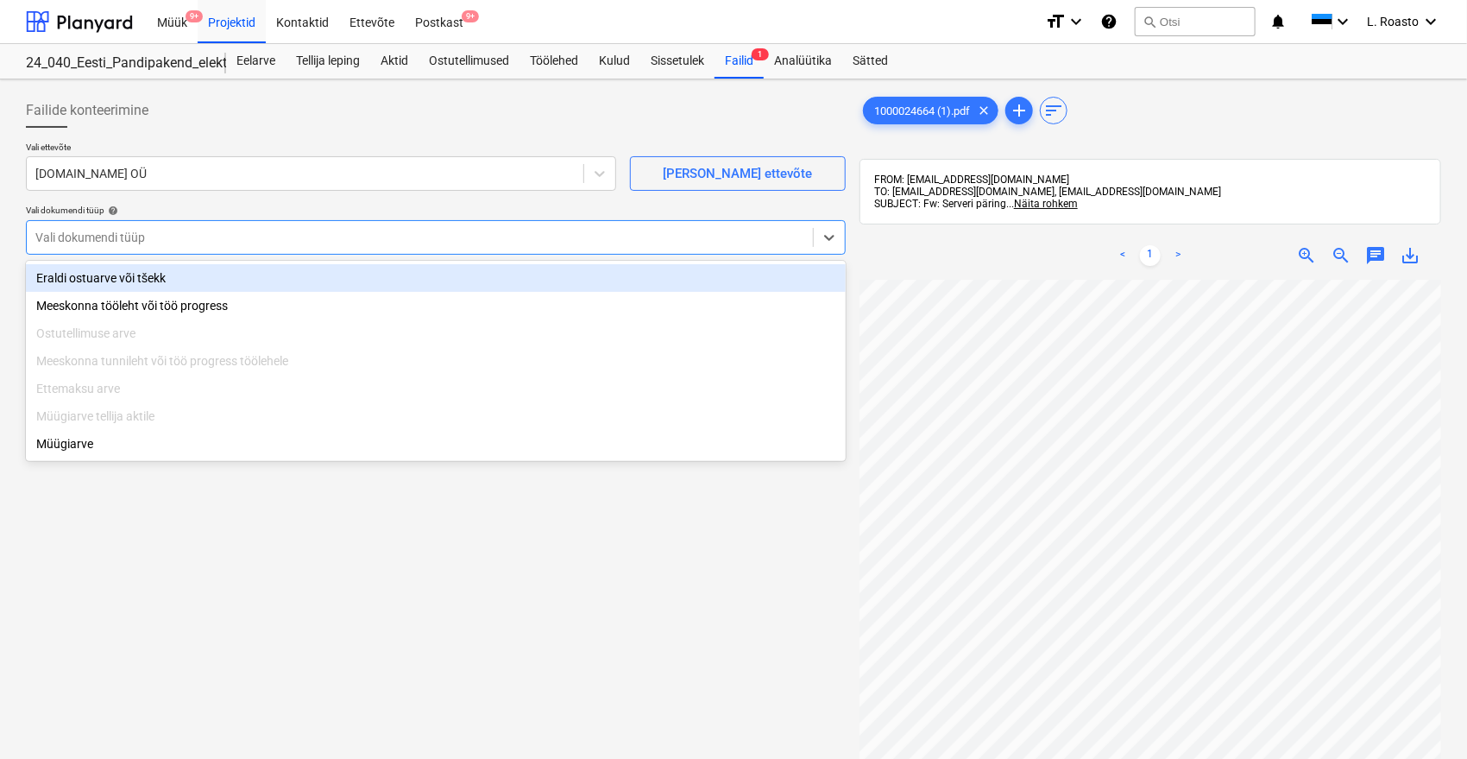
click at [102, 274] on div "Eraldi ostuarve või tšekk" at bounding box center [436, 278] width 820 height 28
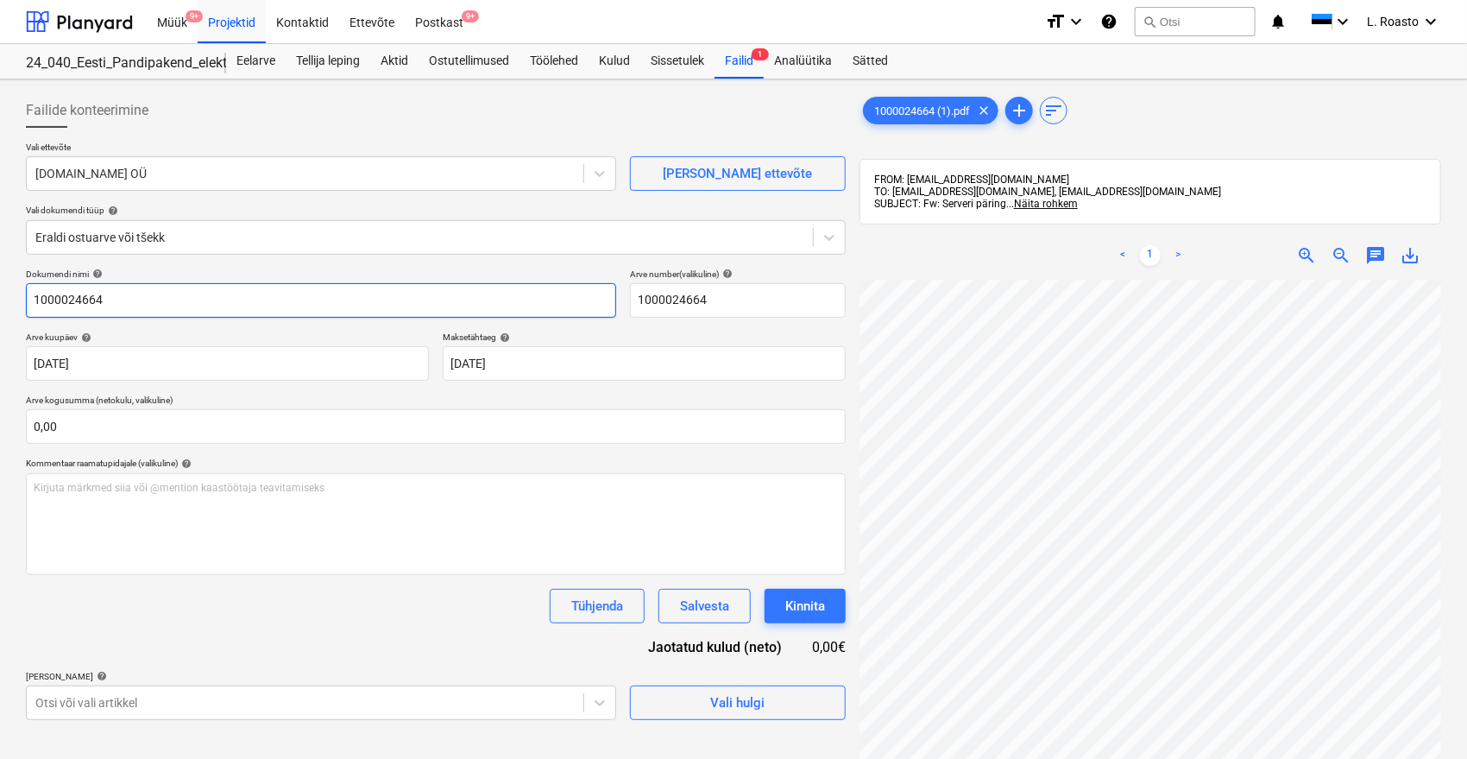
click at [30, 287] on input "1000024664" at bounding box center [321, 300] width 590 height 35
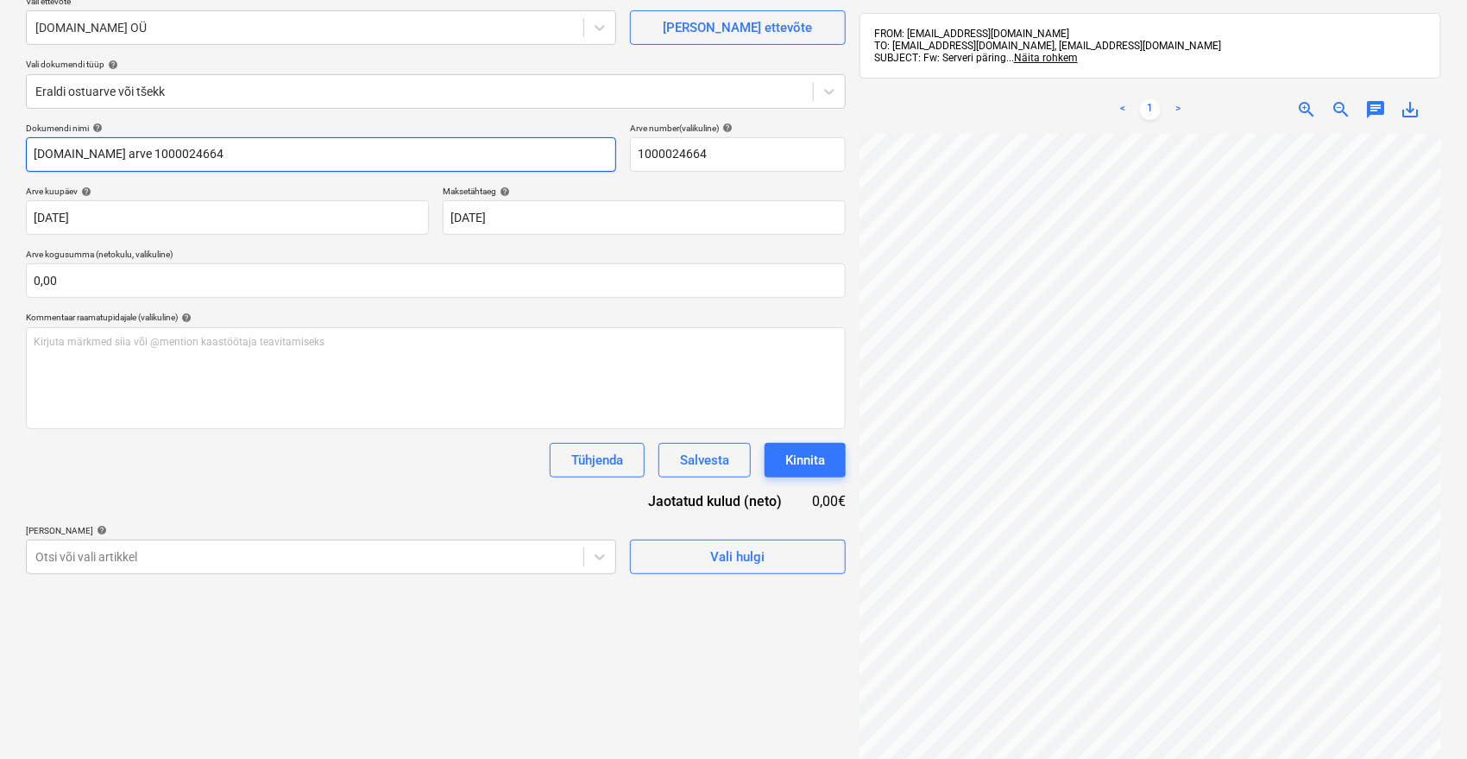
scroll to position [240, 0]
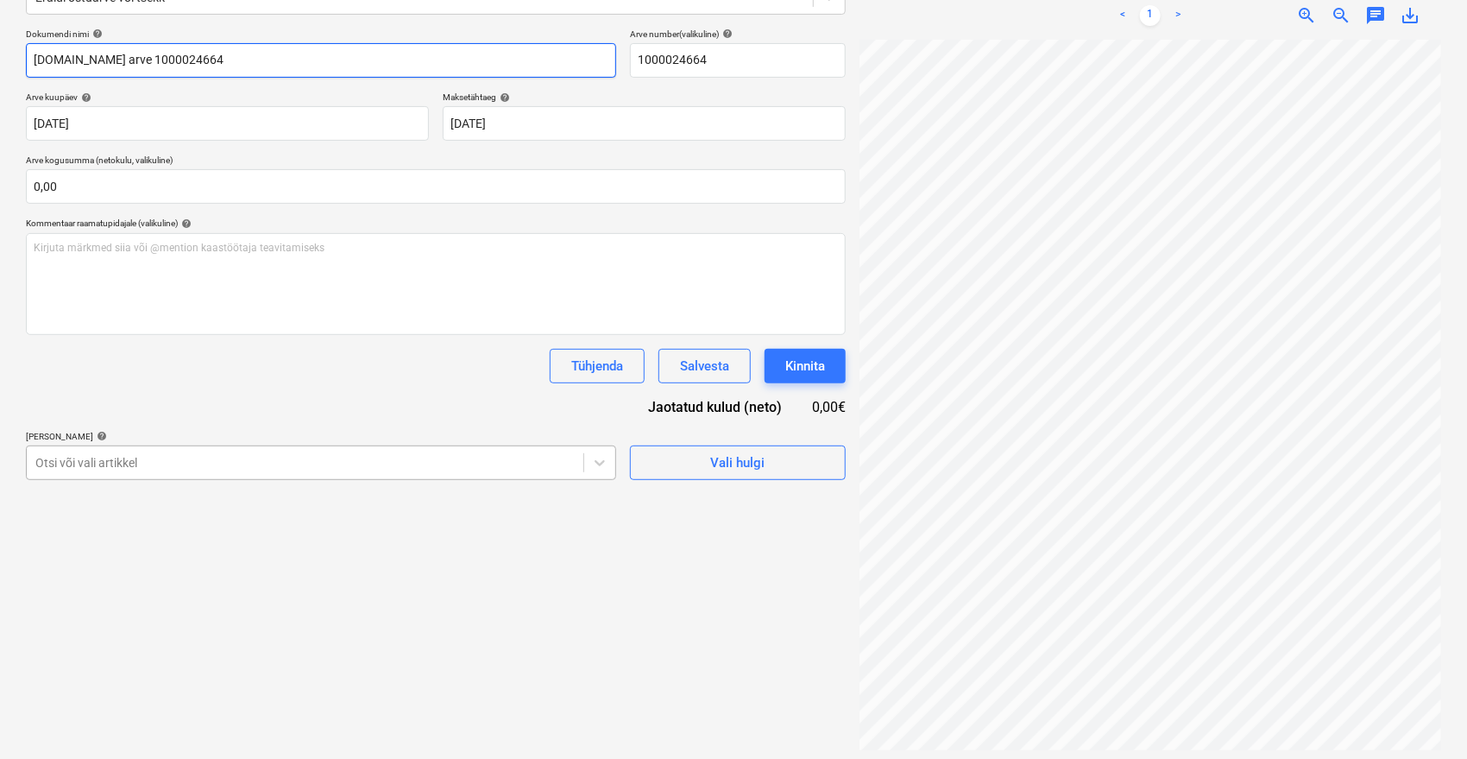
type input "[DOMAIN_NAME] arve 1000024664"
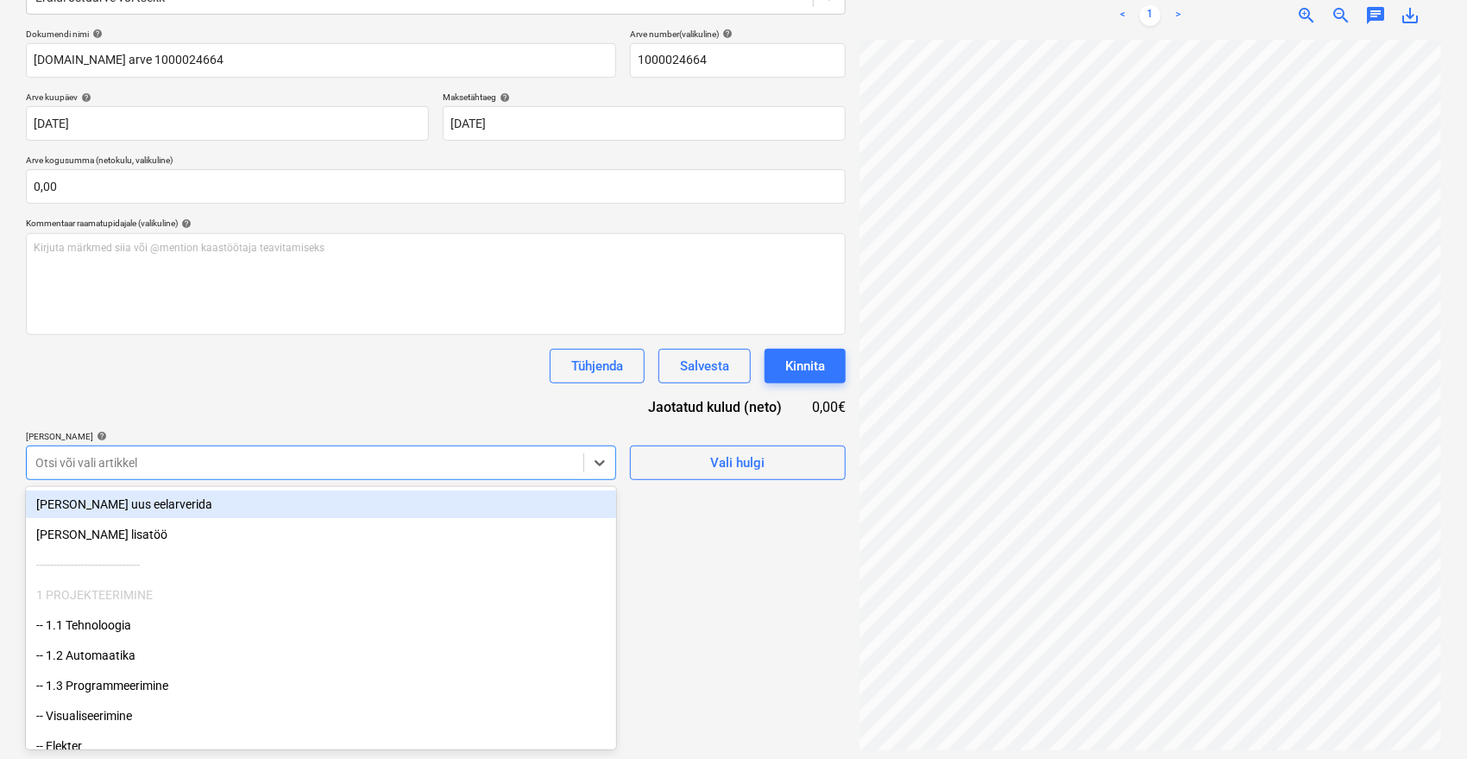
click at [314, 463] on div at bounding box center [304, 462] width 539 height 17
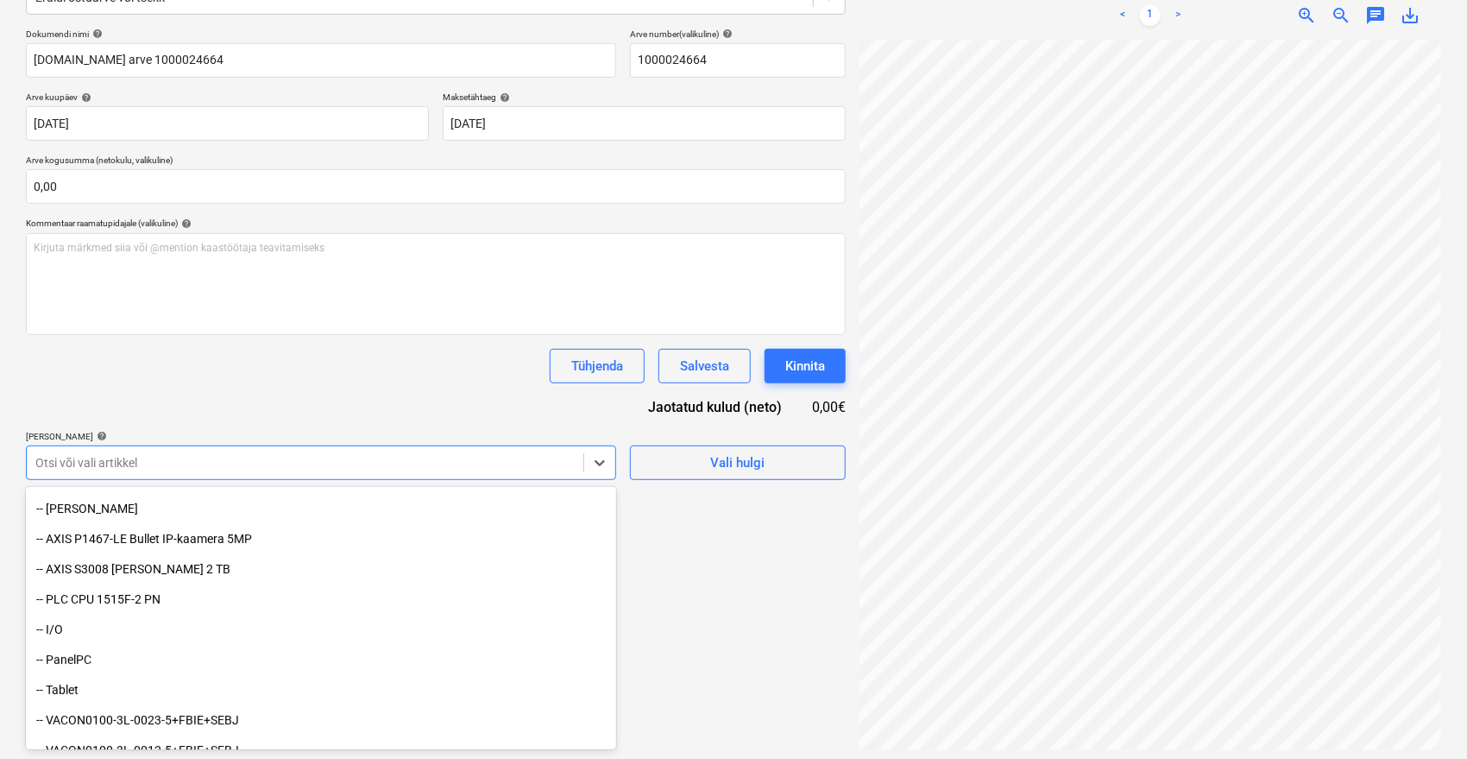
scroll to position [304, 0]
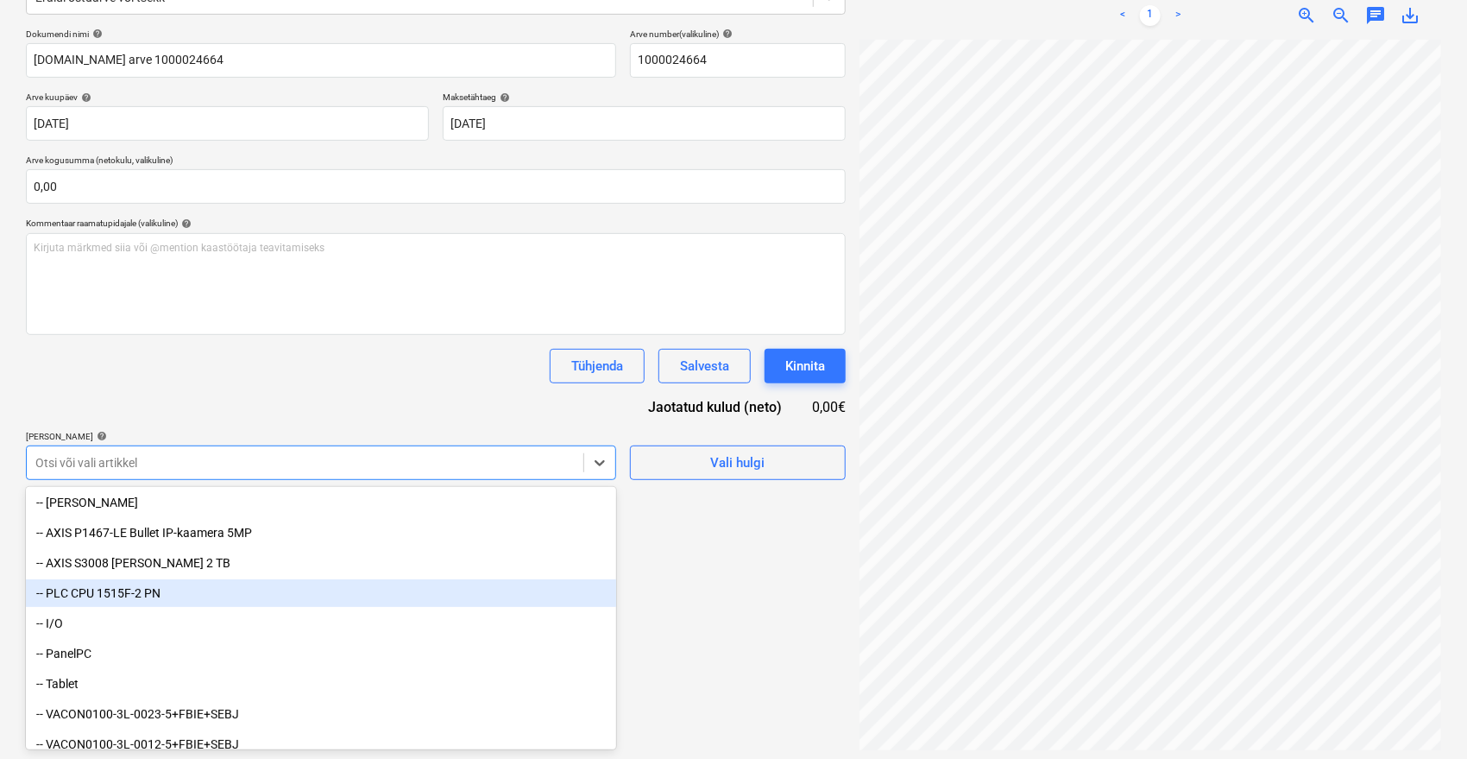
drag, startPoint x: 114, startPoint y: 580, endPoint x: 114, endPoint y: 592, distance: 12.1
click at [114, 592] on div "-- PLC CPU 1515F-2 PN" at bounding box center [321, 593] width 590 height 28
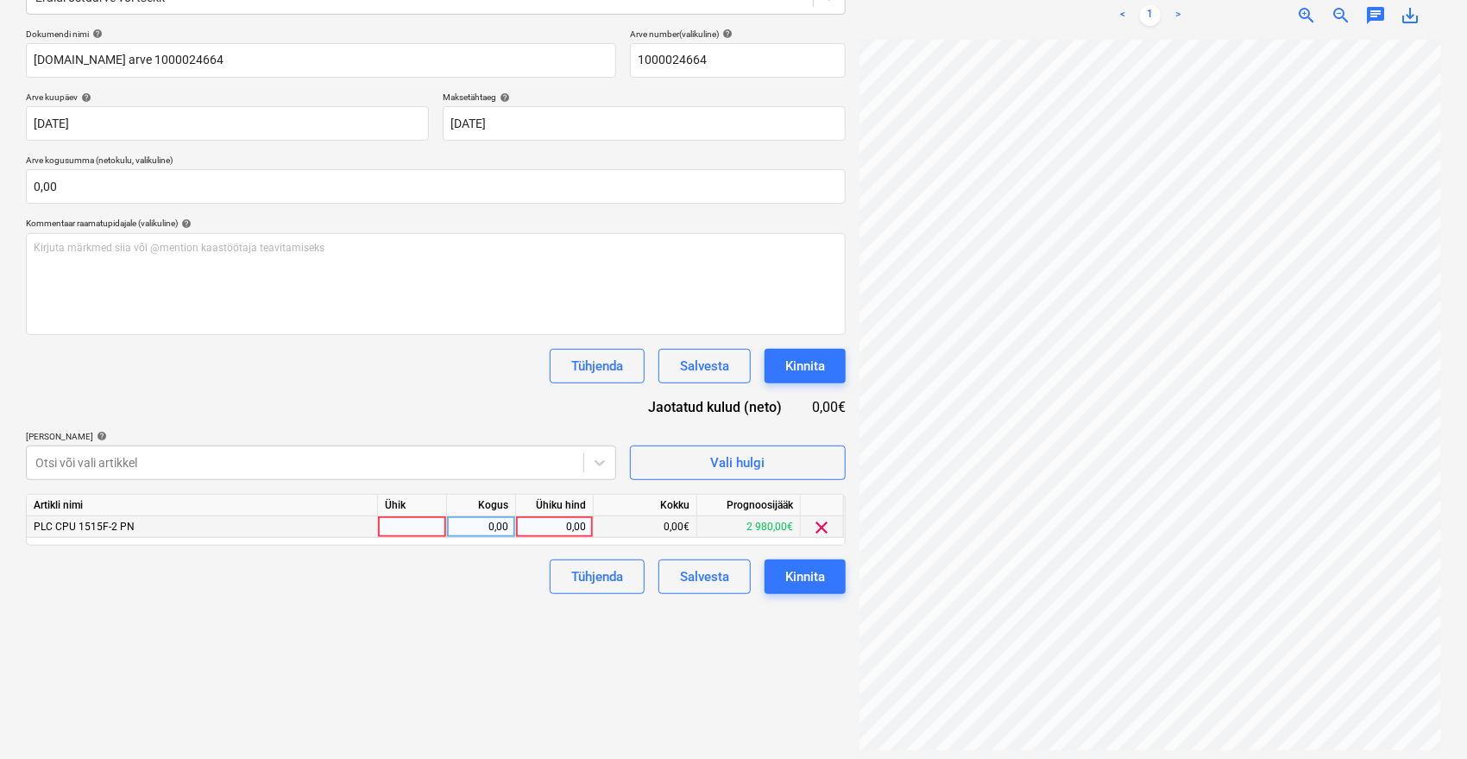
click at [817, 528] on span "clear" at bounding box center [822, 527] width 21 height 21
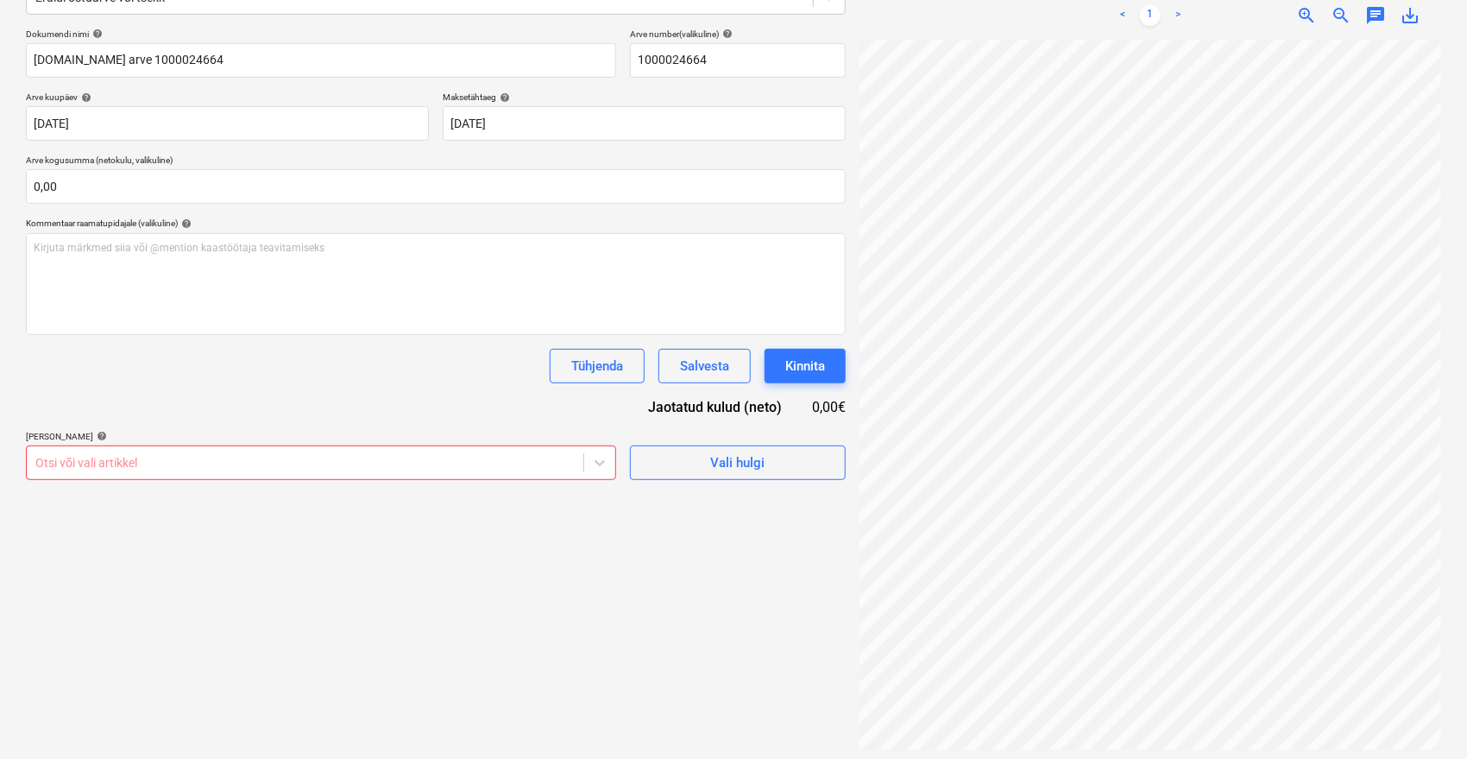
click at [475, 461] on div at bounding box center [304, 462] width 539 height 17
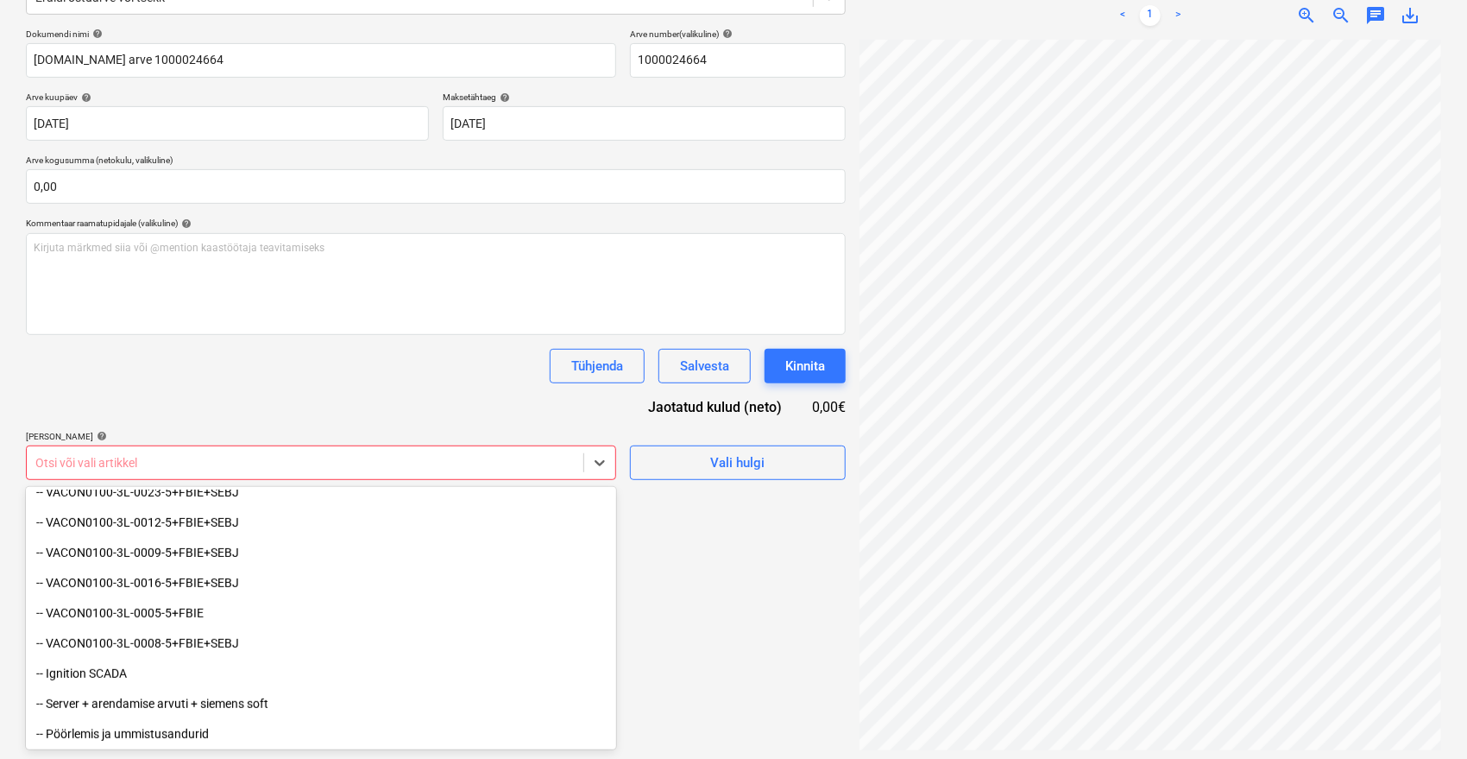
scroll to position [535, 0]
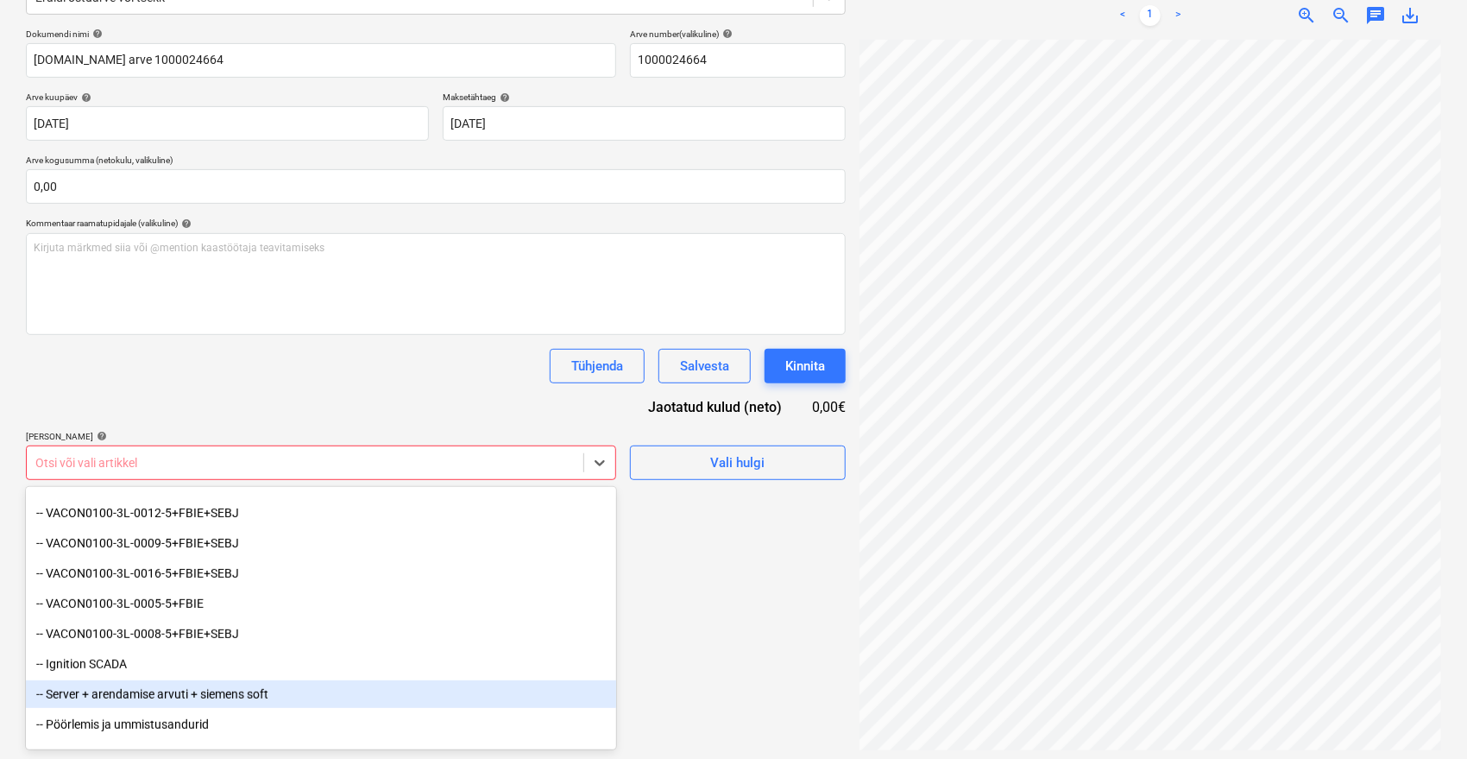
click at [218, 692] on div "-- Server + arendamise arvuti + siemens soft" at bounding box center [321, 694] width 590 height 28
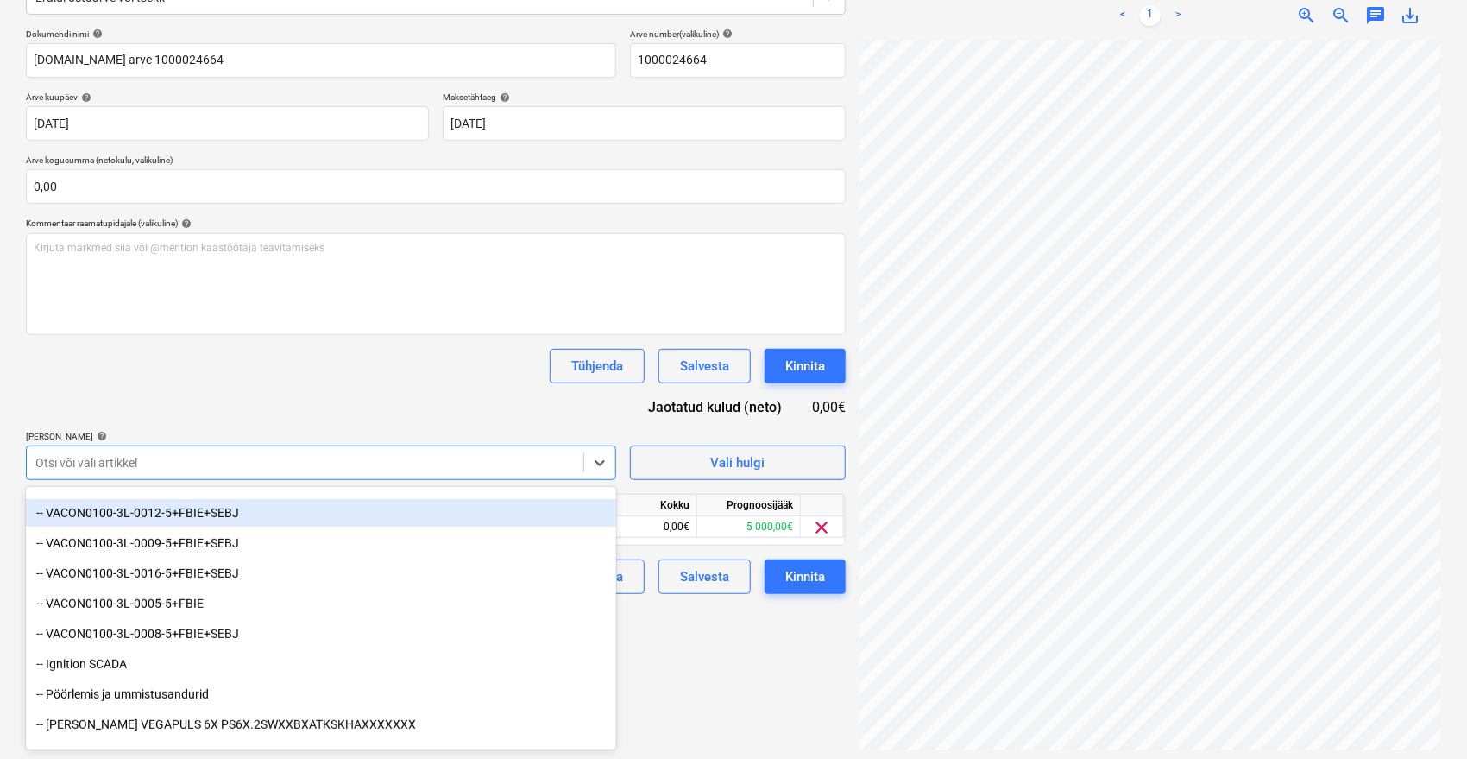
click at [345, 406] on div "Dokumendi nimi help [DOMAIN_NAME] arve 1000024664 Arve number (valikuline) help…" at bounding box center [436, 310] width 820 height 565
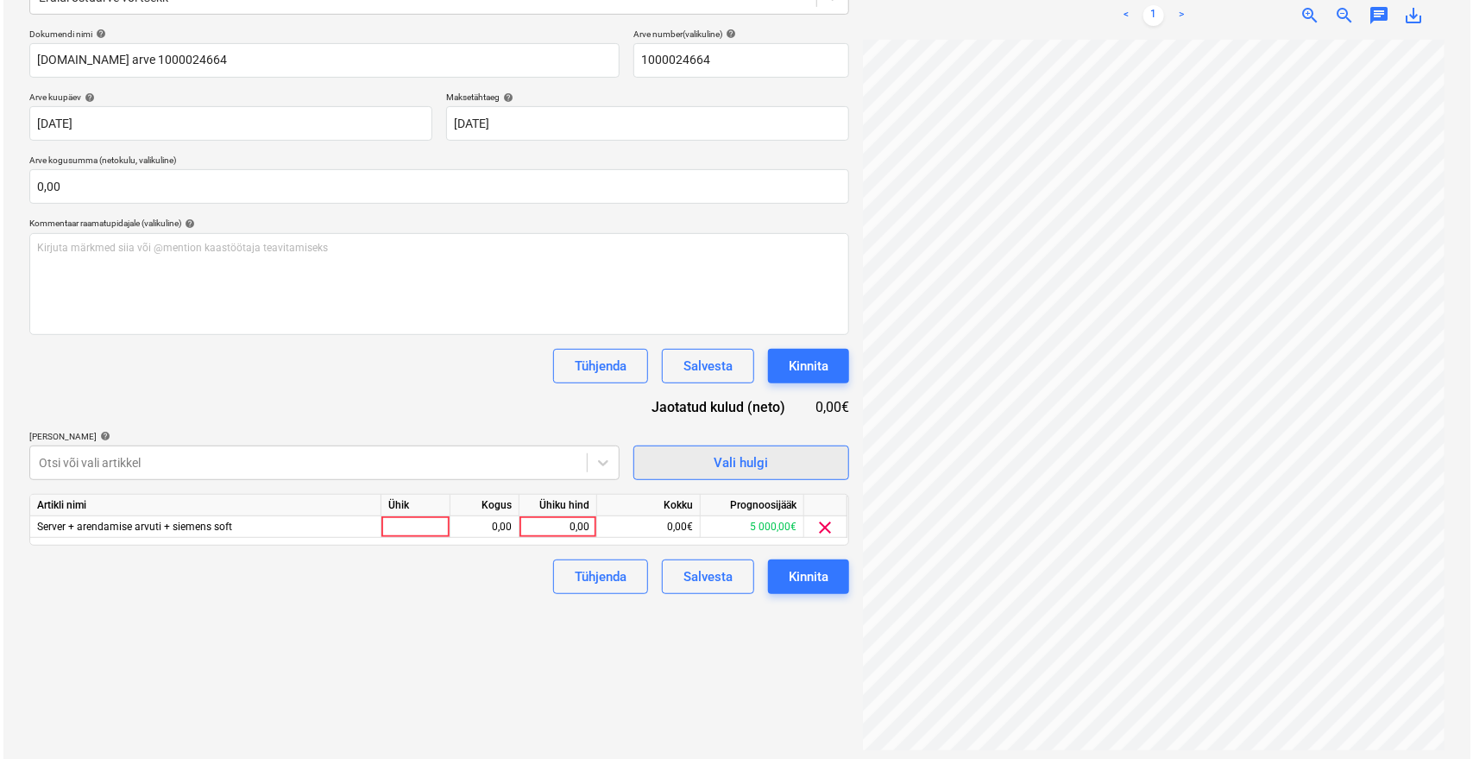
scroll to position [31, 69]
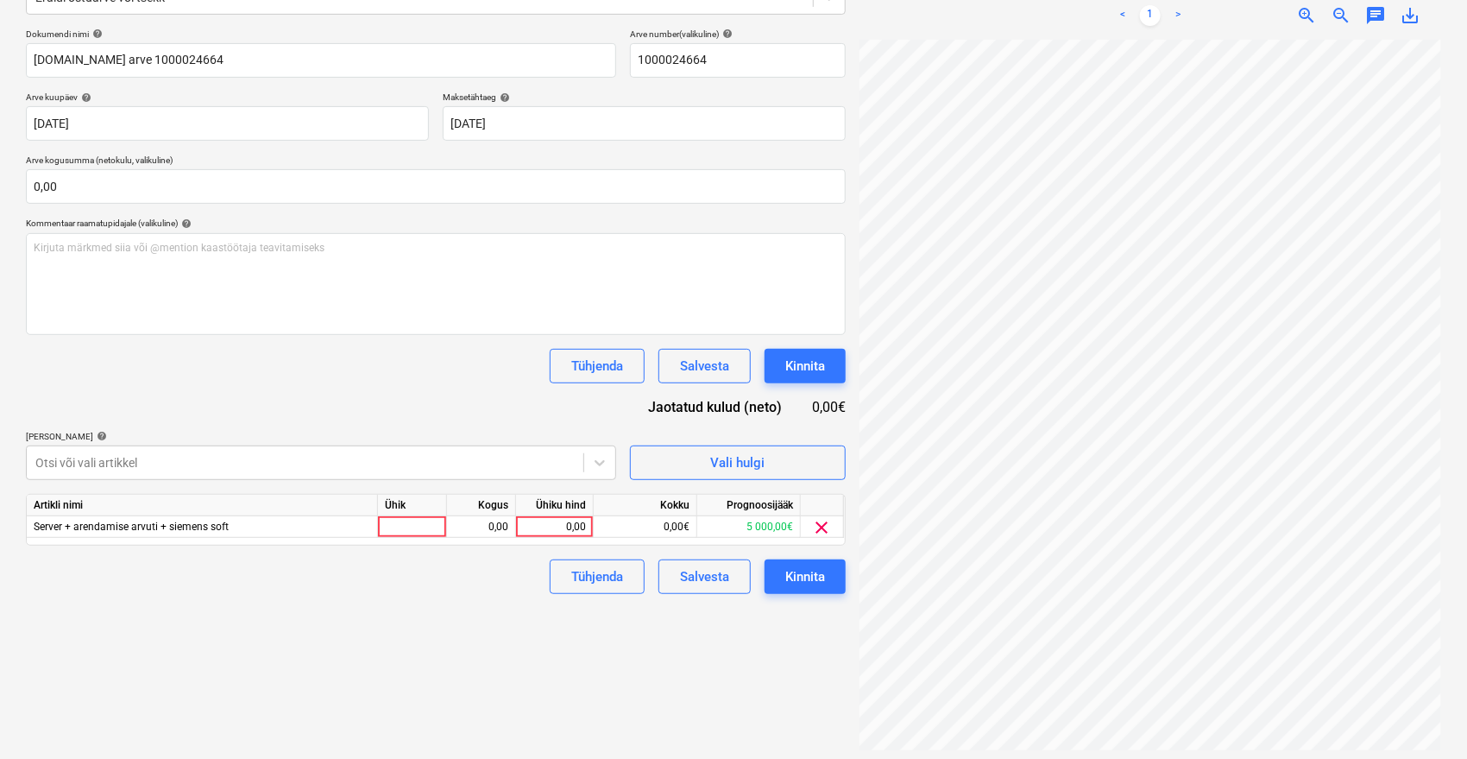
click at [786, 397] on div "Failide konteerimine Vali ettevõte [DOMAIN_NAME] OÜ [PERSON_NAME] uus ettevõte …" at bounding box center [733, 301] width 1429 height 911
click at [545, 530] on div "0,00" at bounding box center [554, 527] width 63 height 22
type input "1980"
click at [709, 696] on div "Failide konteerimine Vali ettevõte [DOMAIN_NAME] OÜ [PERSON_NAME] uus ettevõte …" at bounding box center [436, 301] width 834 height 911
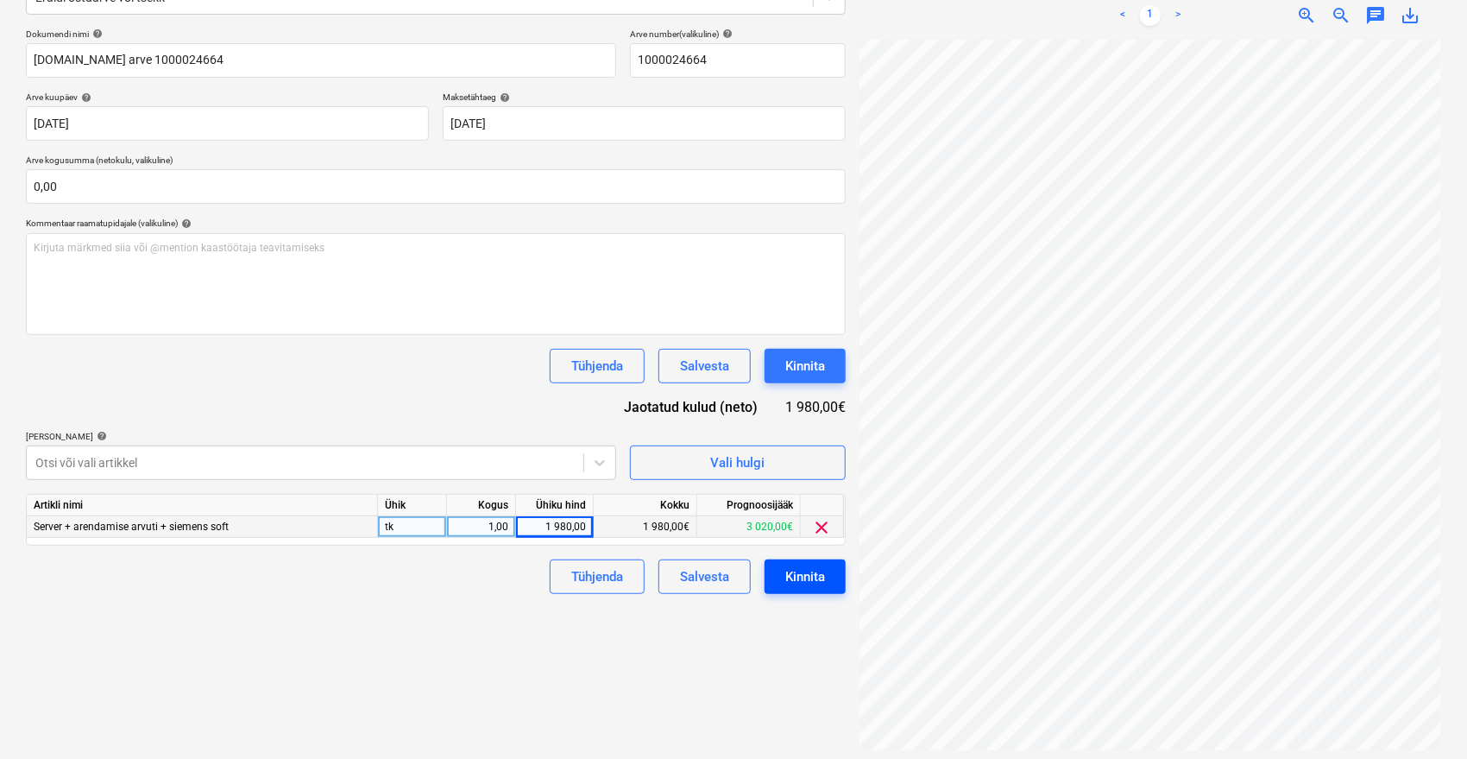
click at [815, 575] on div "Kinnita" at bounding box center [805, 576] width 40 height 22
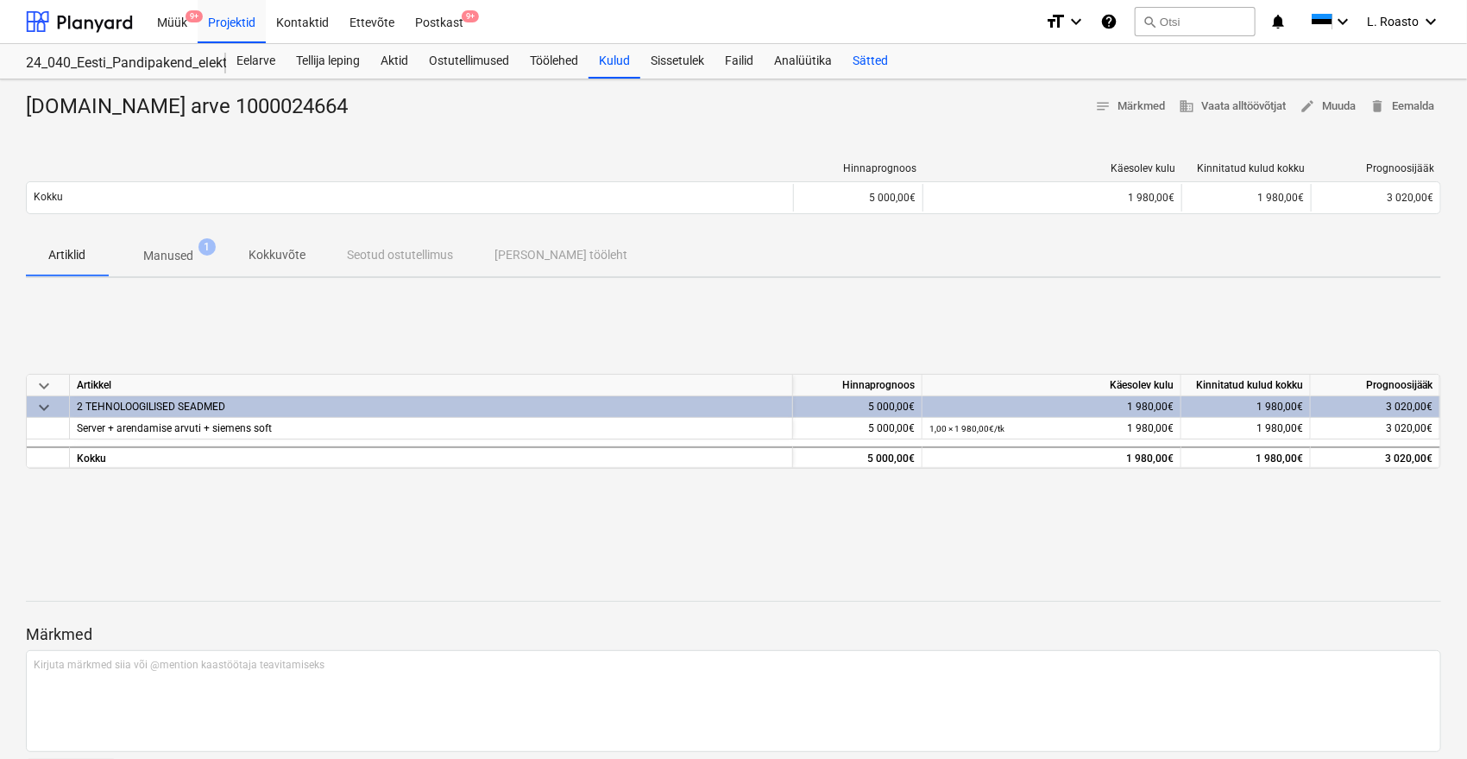
click at [864, 54] on div "Sätted" at bounding box center [870, 61] width 56 height 35
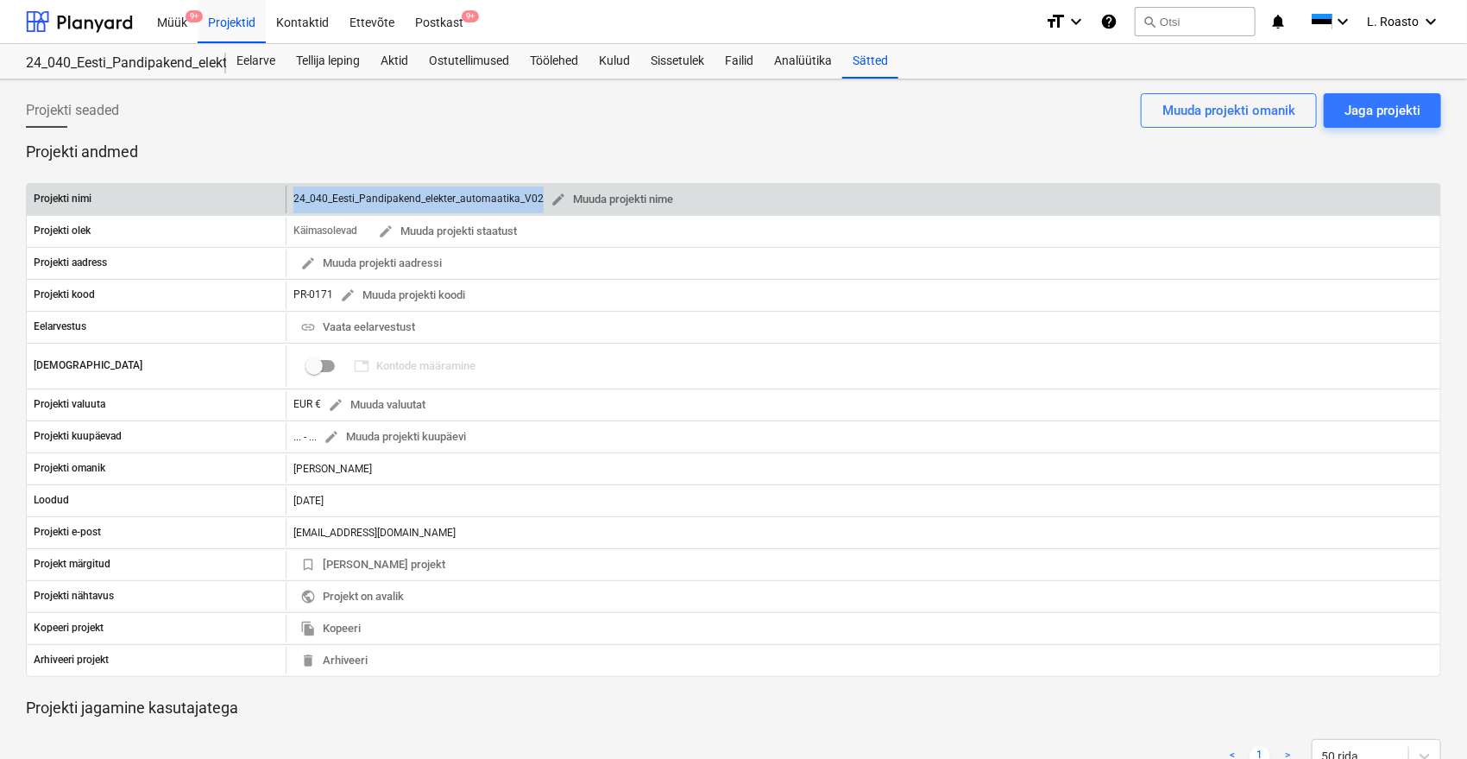
drag, startPoint x: 539, startPoint y: 198, endPoint x: 296, endPoint y: 198, distance: 242.5
click at [296, 198] on div "24_040_Eesti_Pandipakend_elekter_automaatika_V02 edit Muuda projekti nime" at bounding box center [486, 199] width 387 height 27
copy div "24_040_Eesti_Pandipakend_elekter_automaatika_V02"
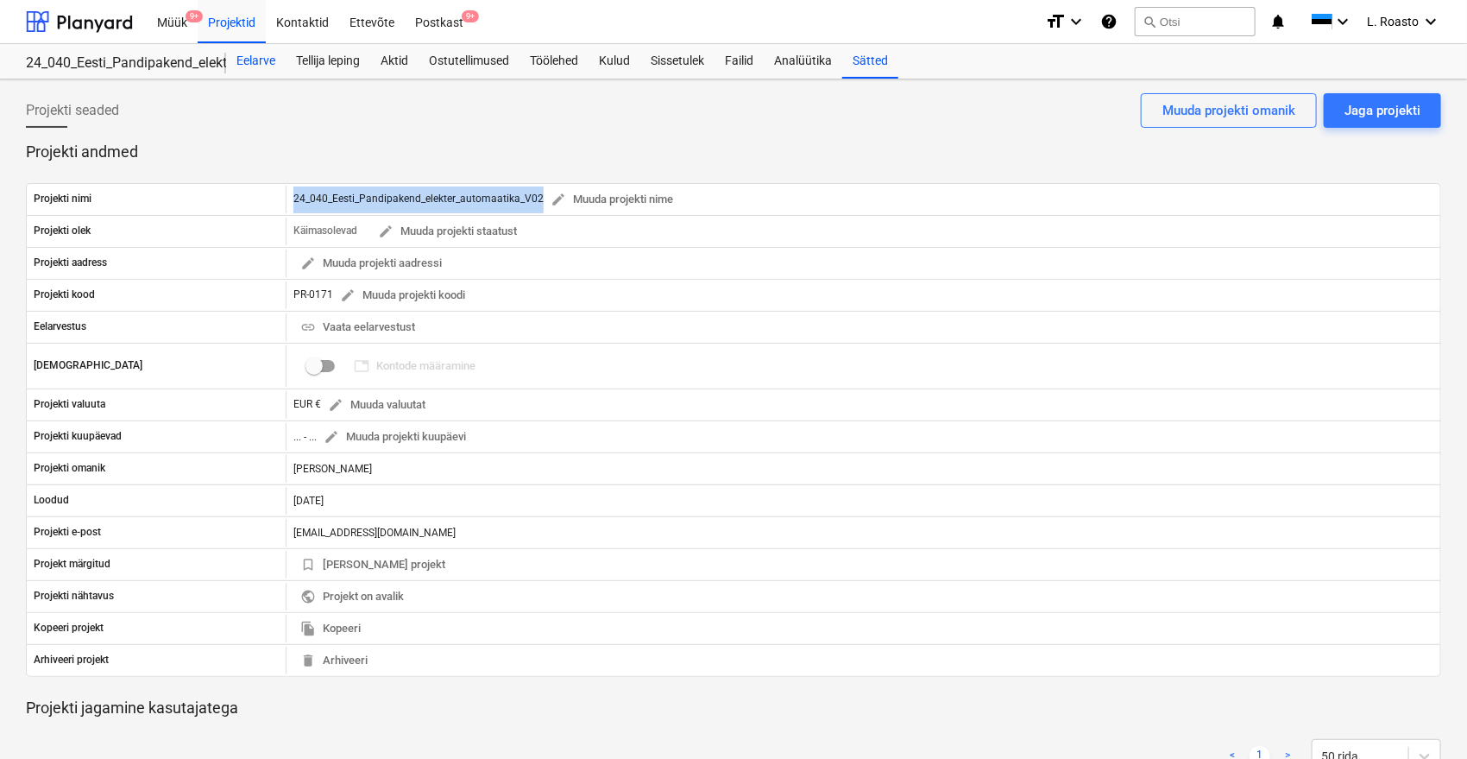
click at [255, 63] on div "Eelarve" at bounding box center [256, 61] width 60 height 35
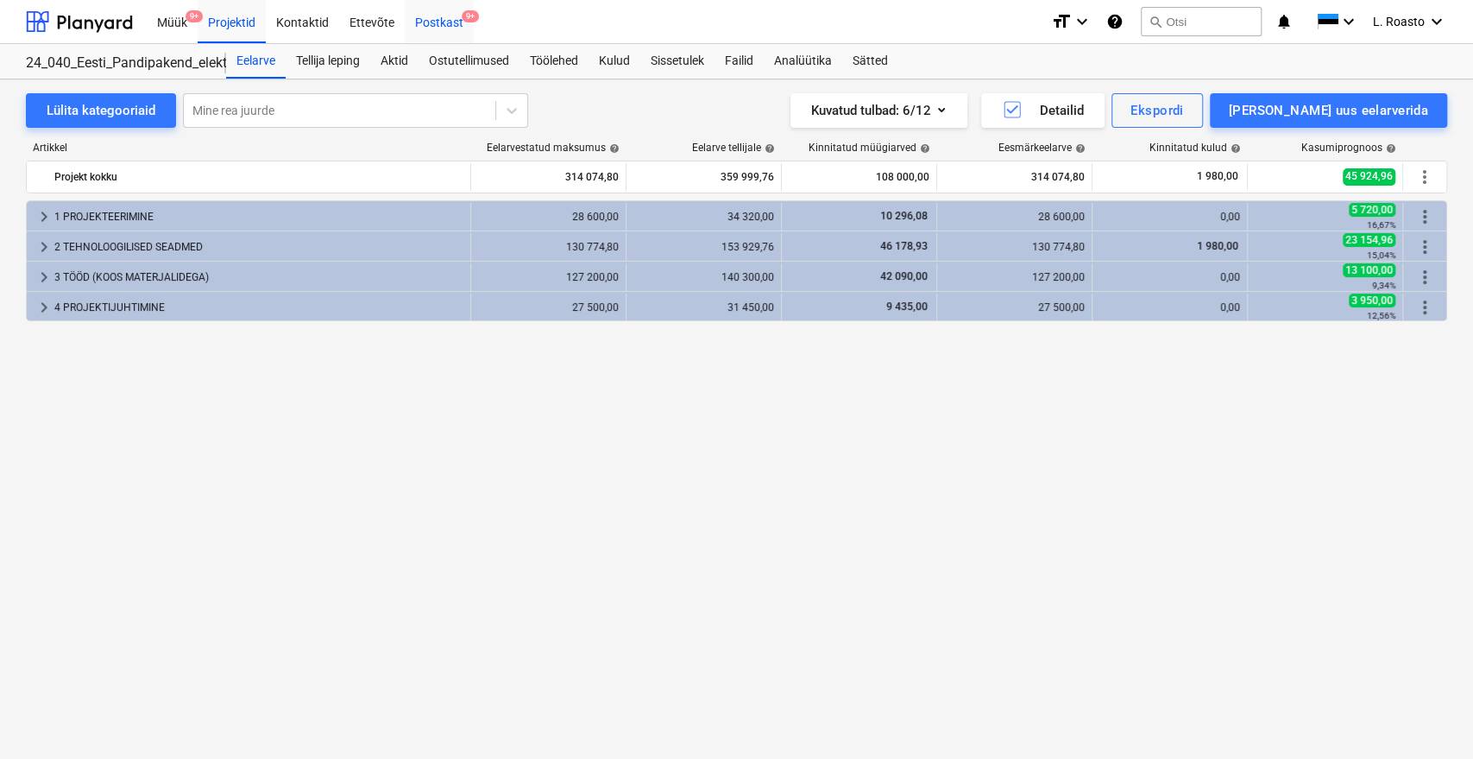
click at [448, 18] on div "Postkast 9+" at bounding box center [439, 21] width 69 height 44
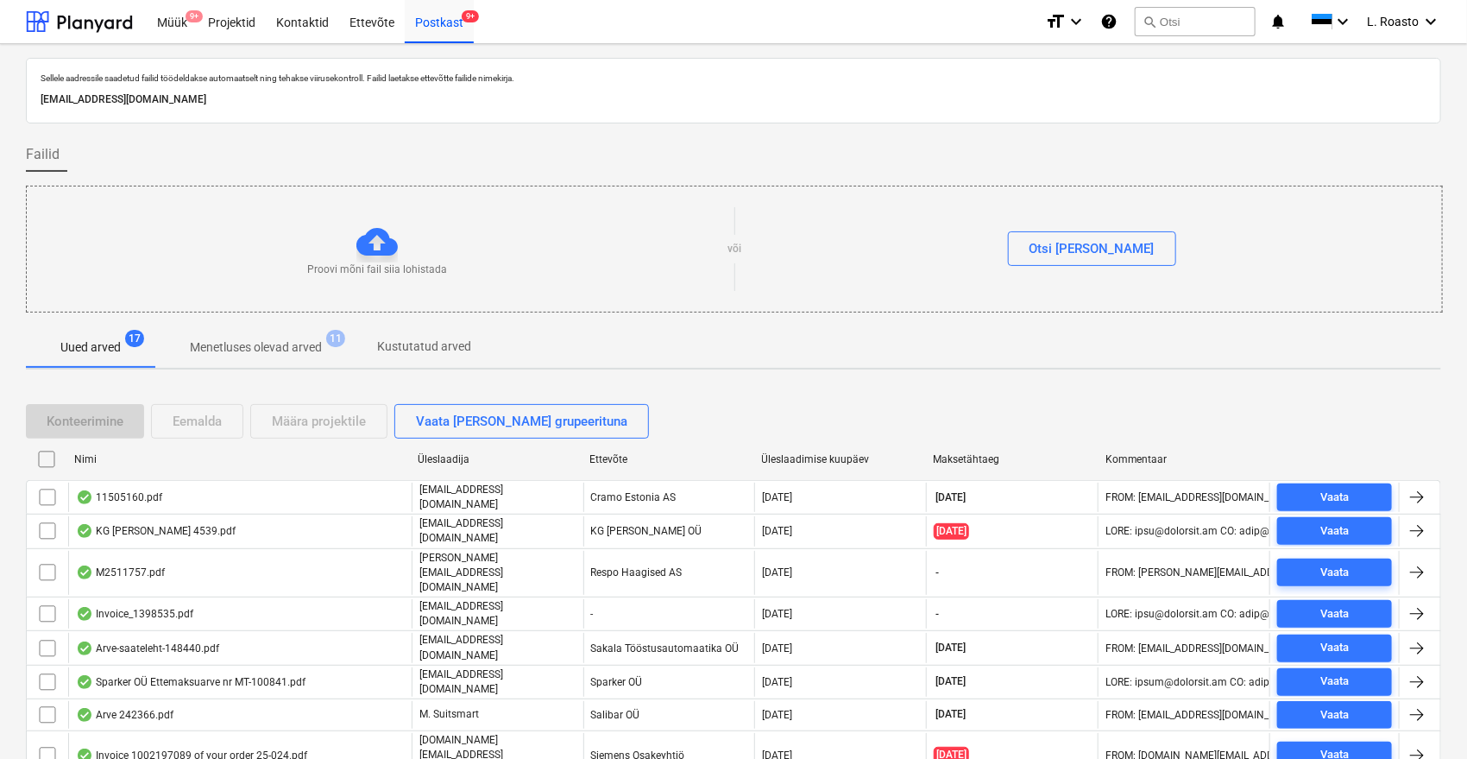
scroll to position [325, 0]
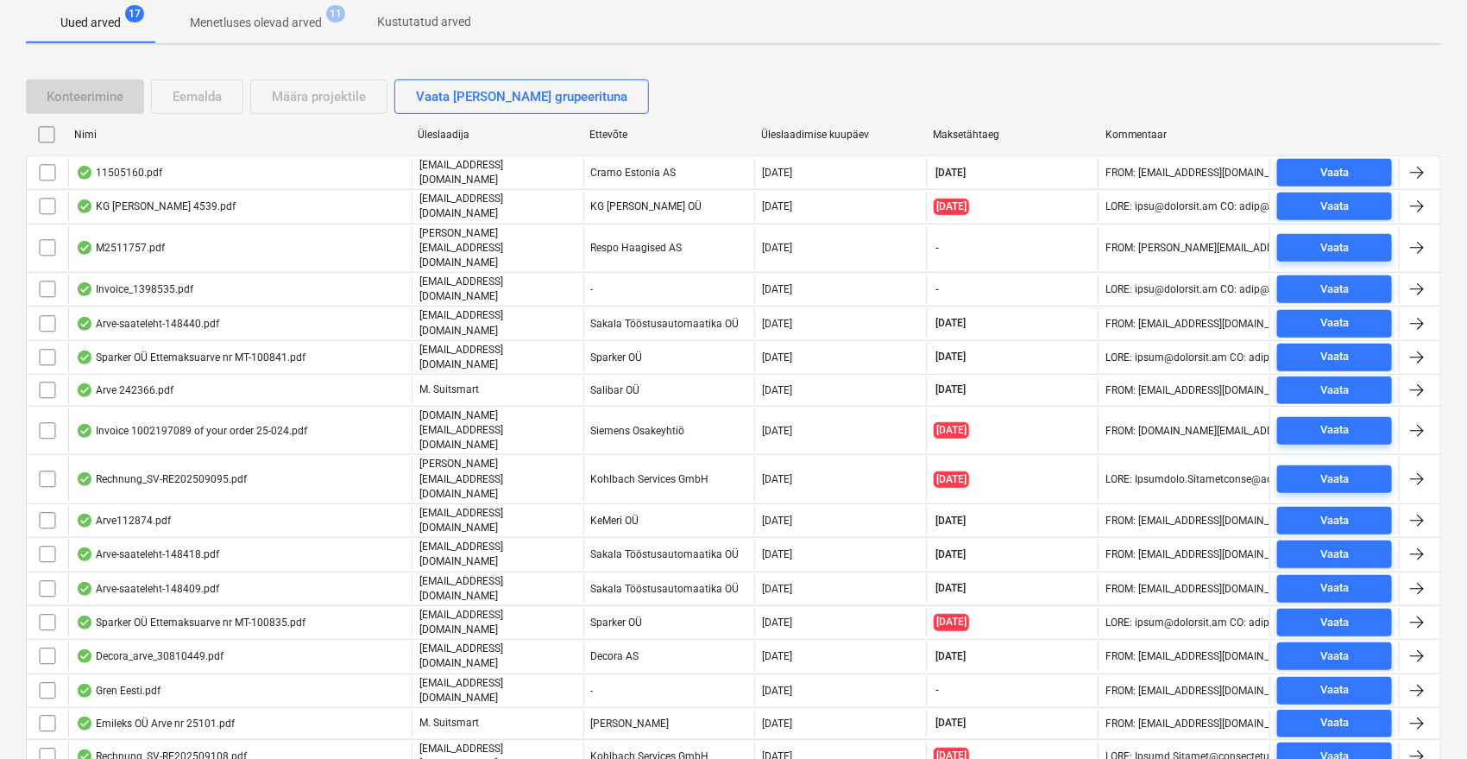
click at [822, 123] on div "Üleslaadimise kuupäev" at bounding box center [841, 135] width 172 height 28
checkbox input "false"
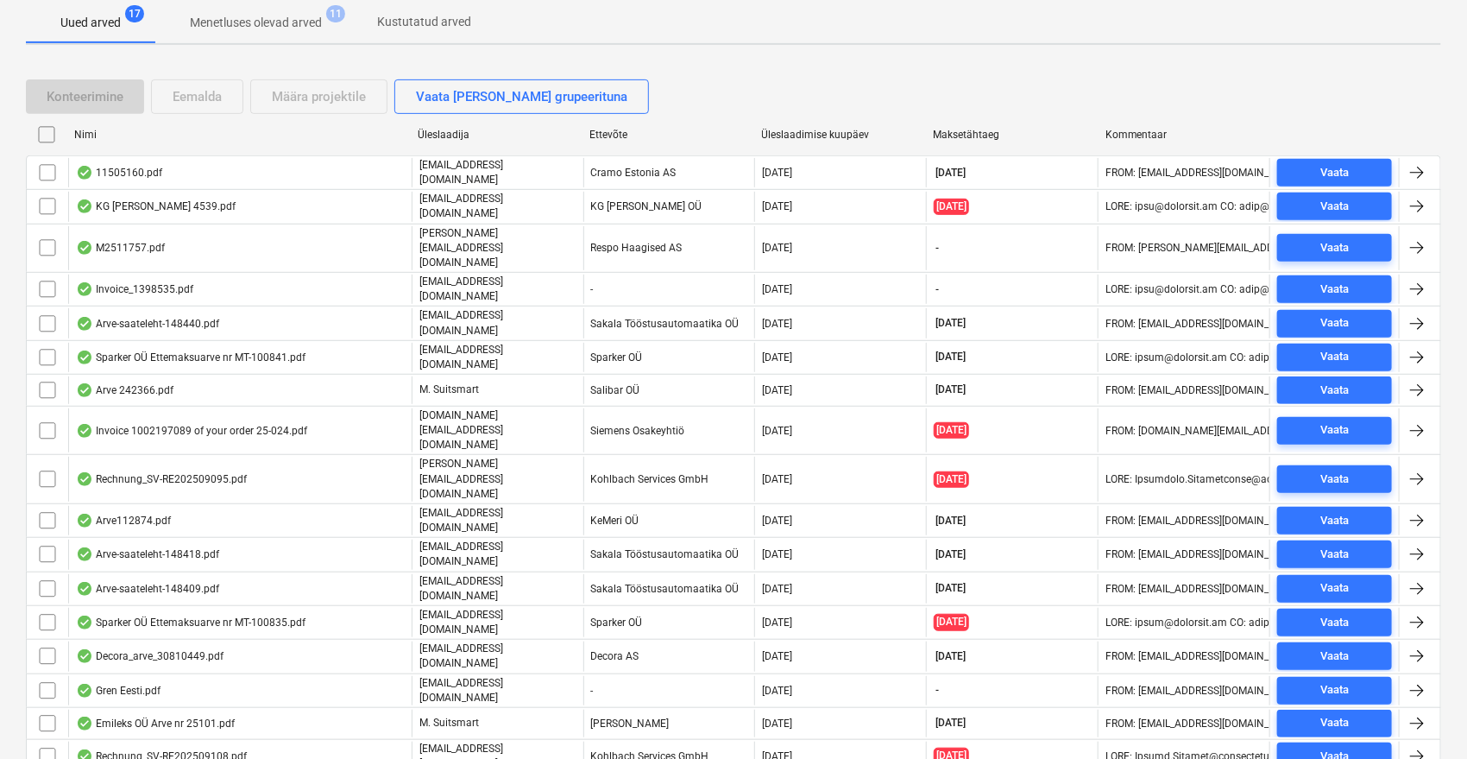
checkbox input "false"
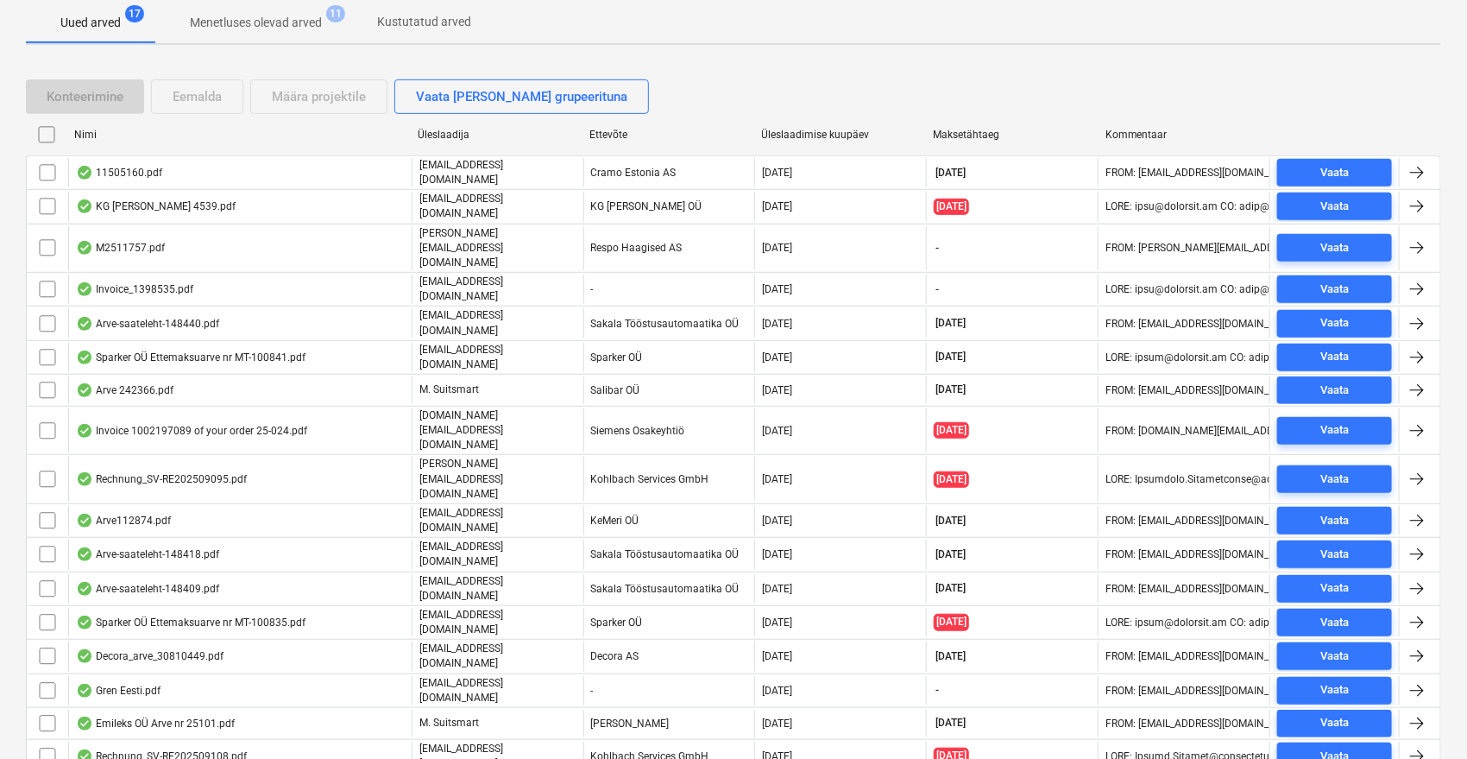
checkbox input "false"
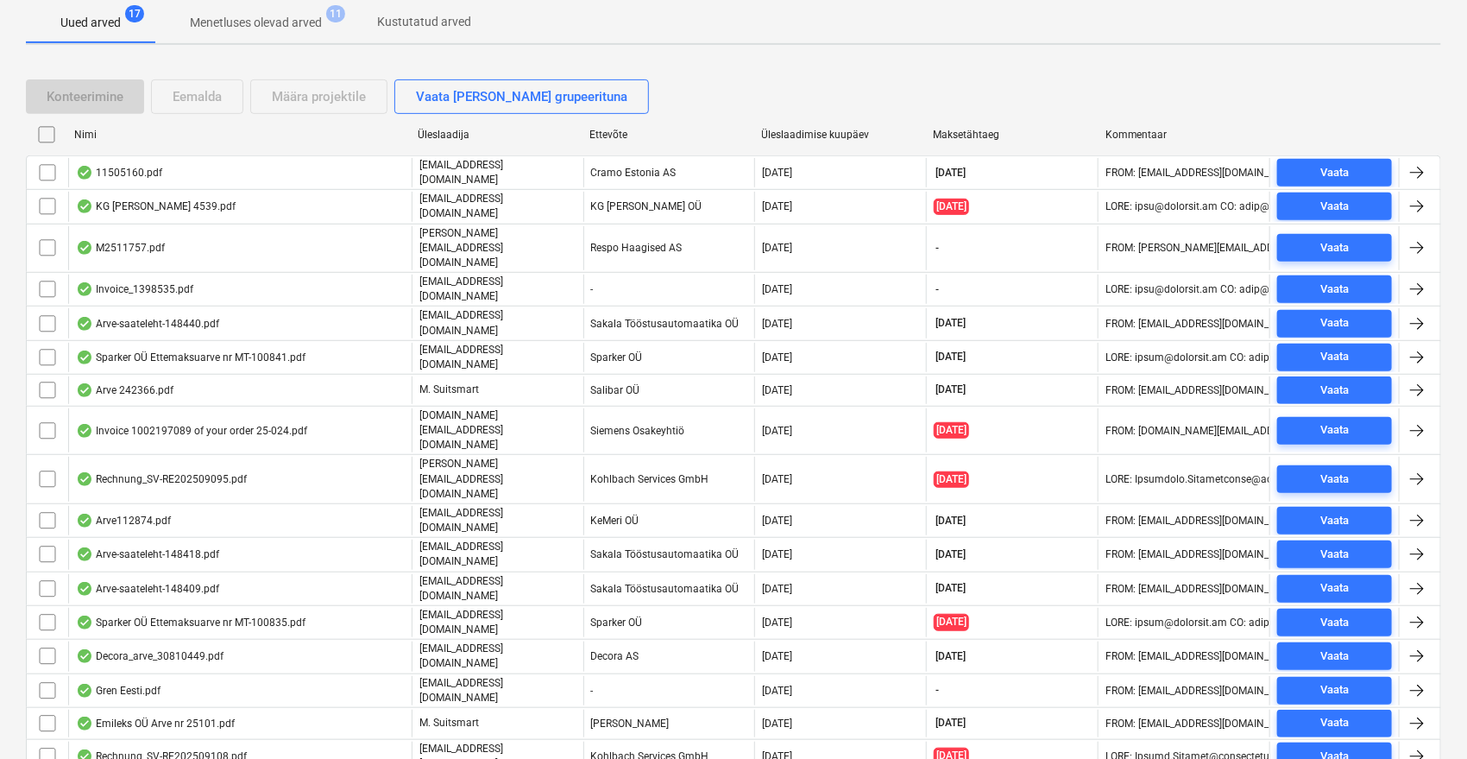
checkbox input "false"
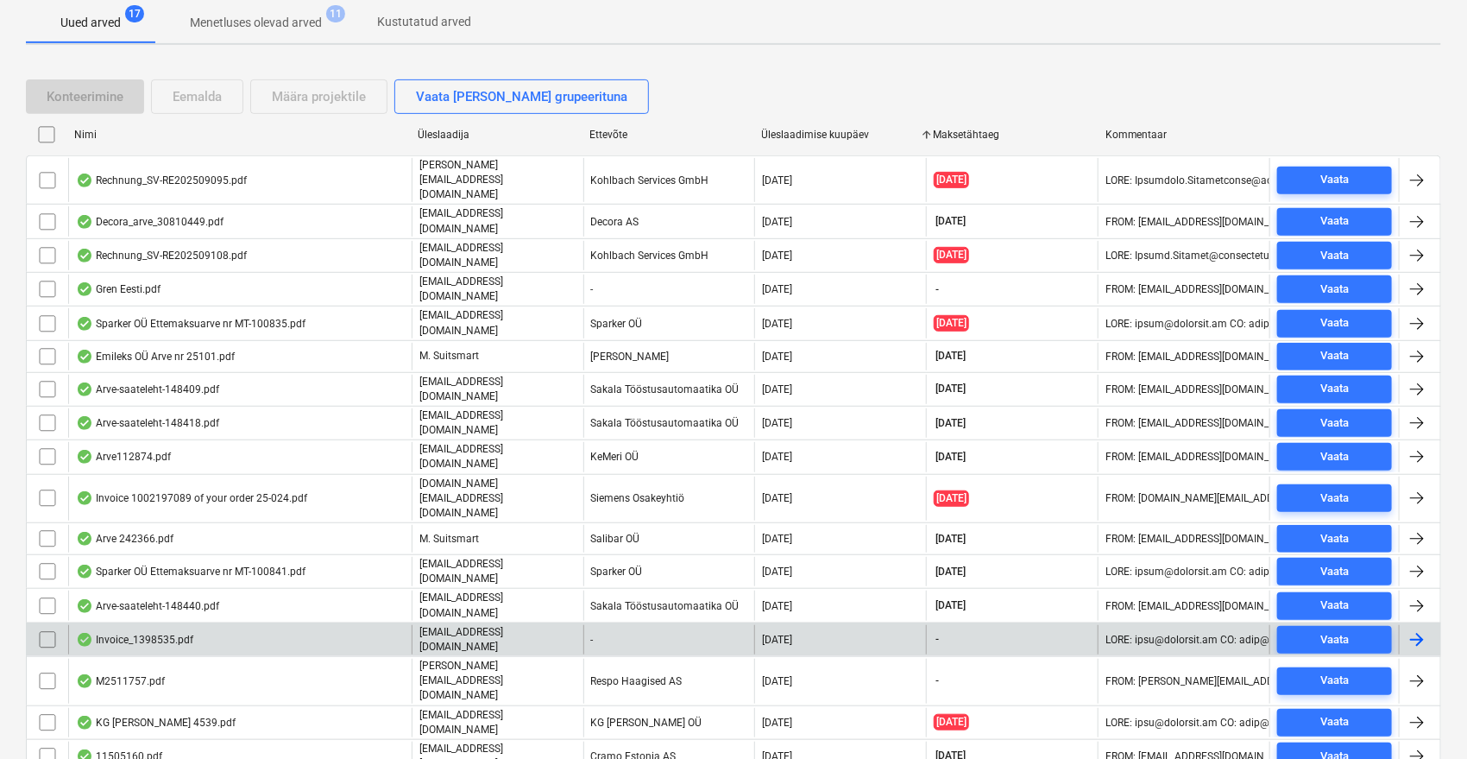
click at [331, 625] on div "Invoice_1398535.pdf" at bounding box center [239, 639] width 343 height 29
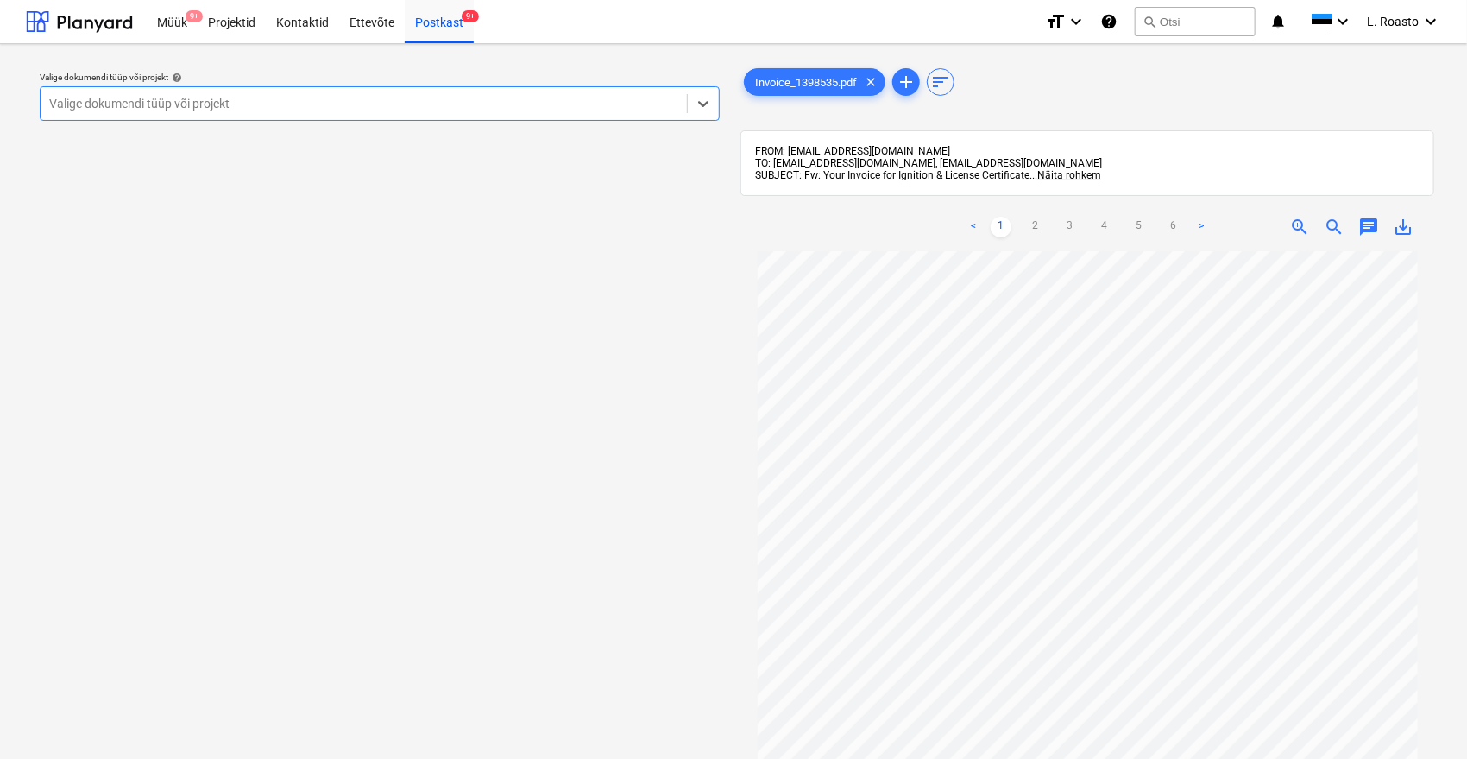
click at [268, 107] on div at bounding box center [363, 103] width 629 height 17
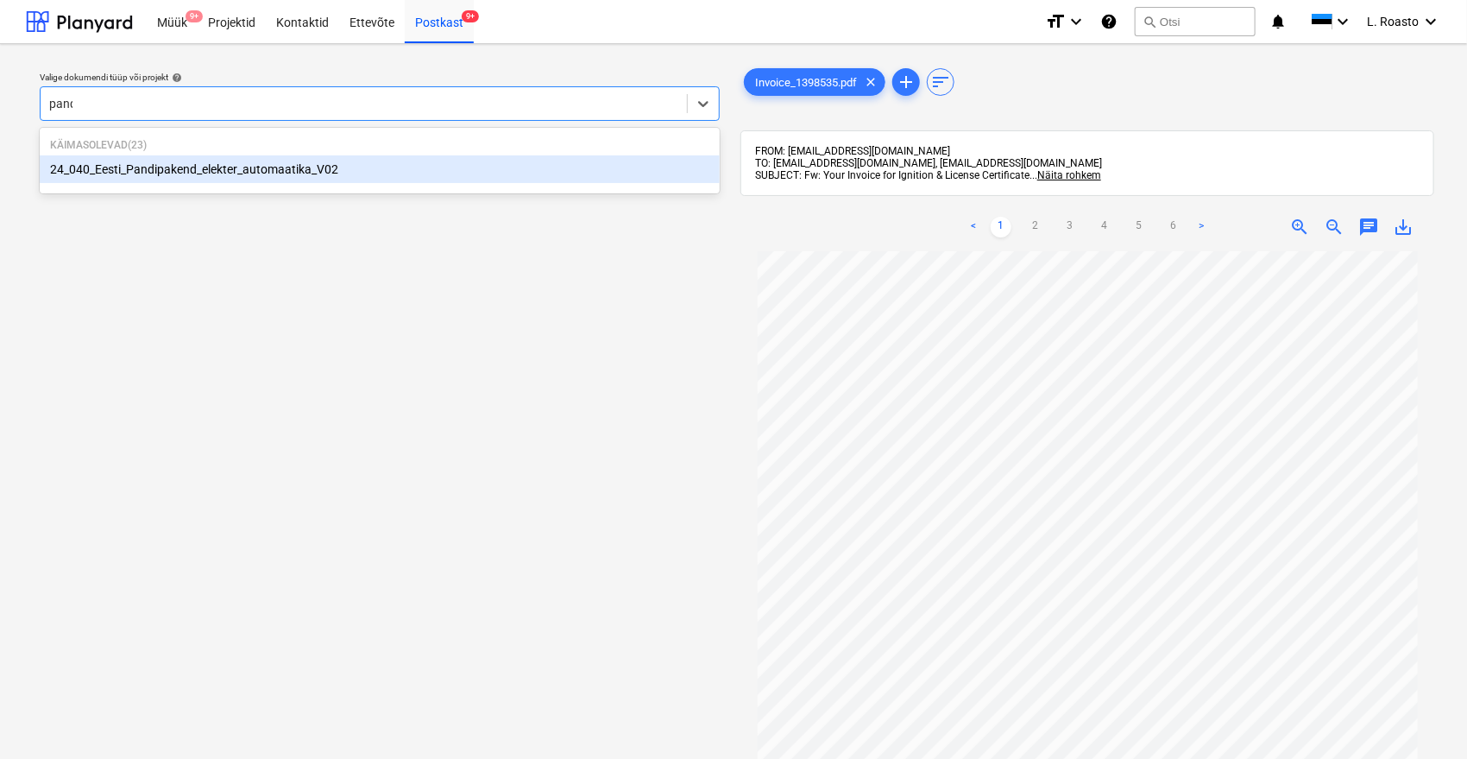
type input "pandi"
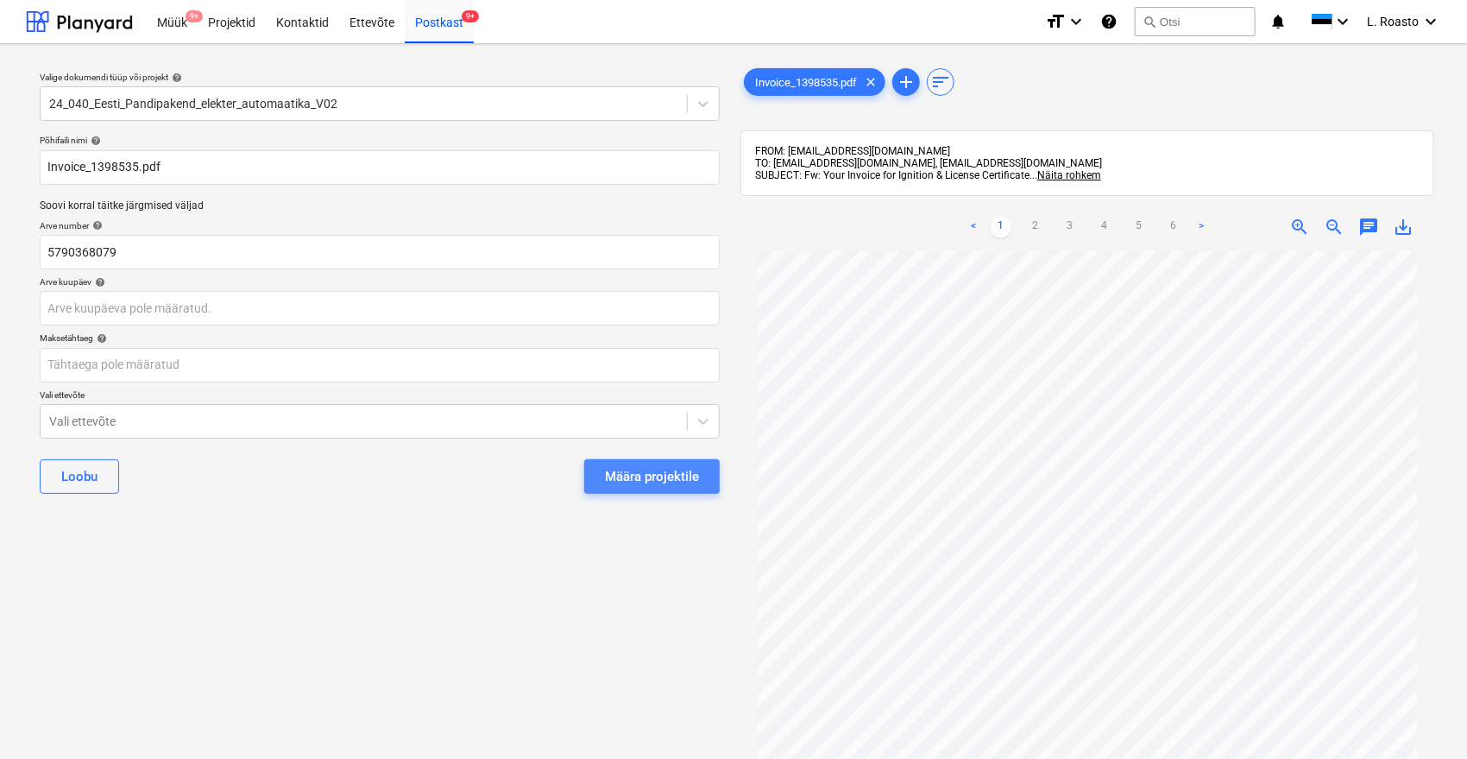
click at [654, 485] on div "Määra projektile" at bounding box center [652, 476] width 94 height 22
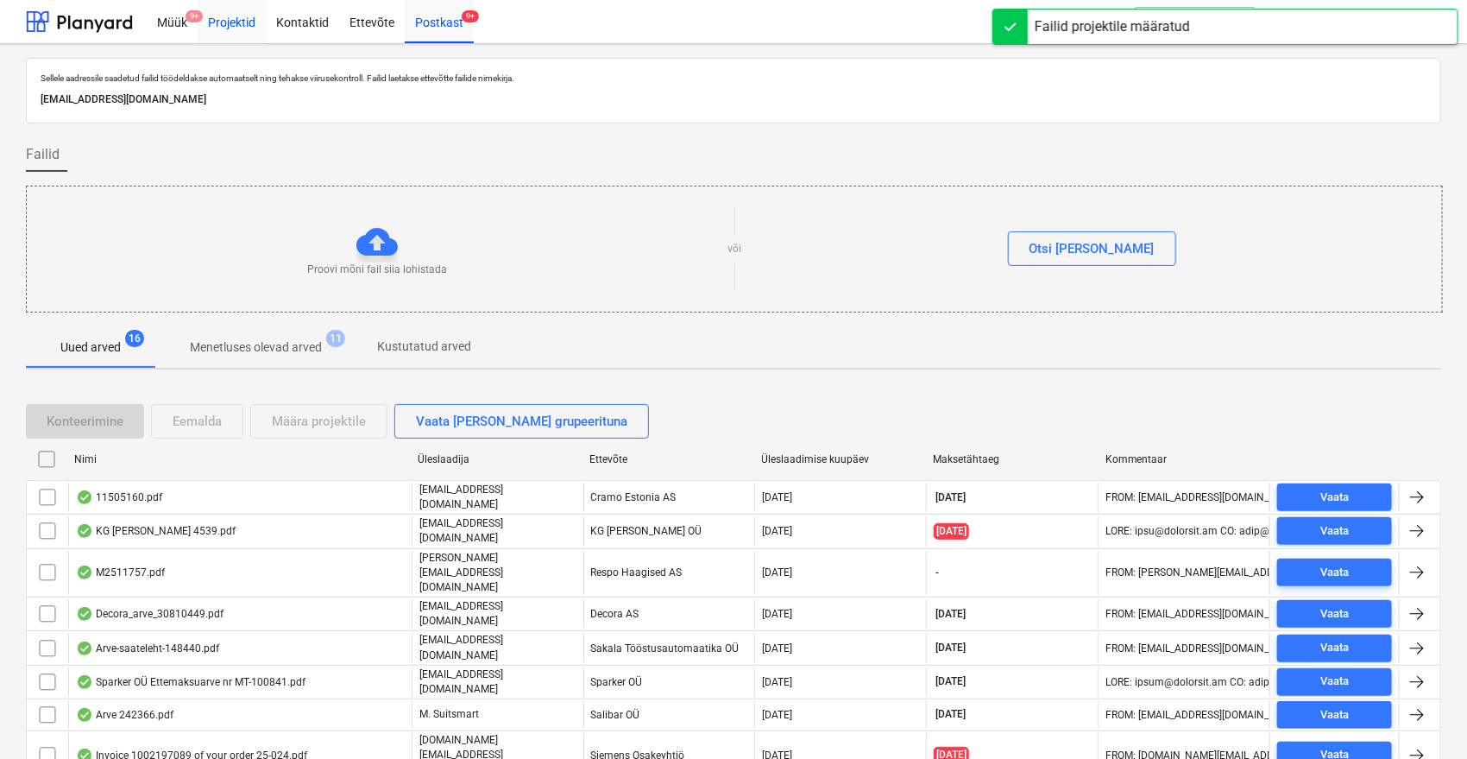
click at [241, 26] on div "Projektid" at bounding box center [232, 21] width 68 height 44
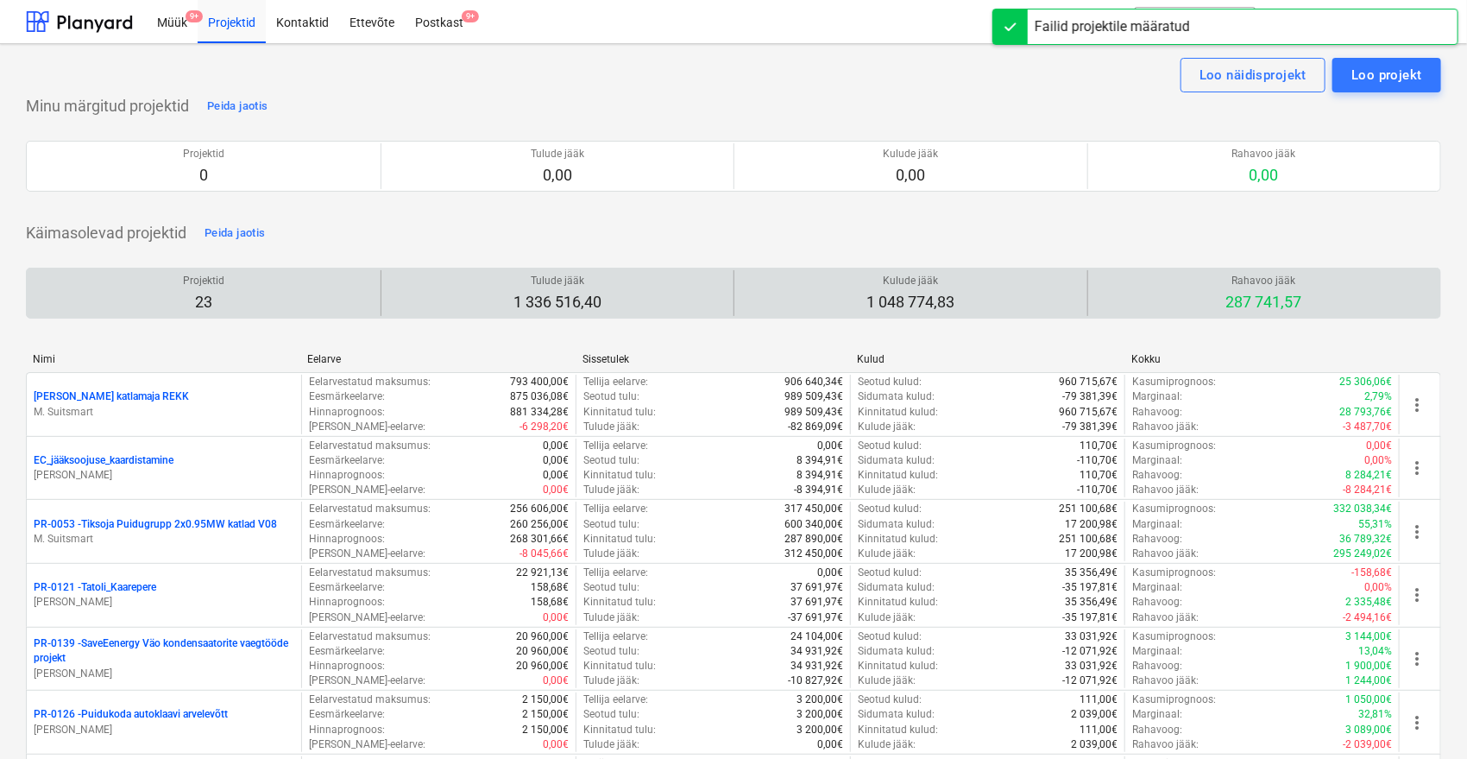
click at [710, 302] on div "Tulude jääk 1 336 516,40" at bounding box center [557, 293] width 339 height 46
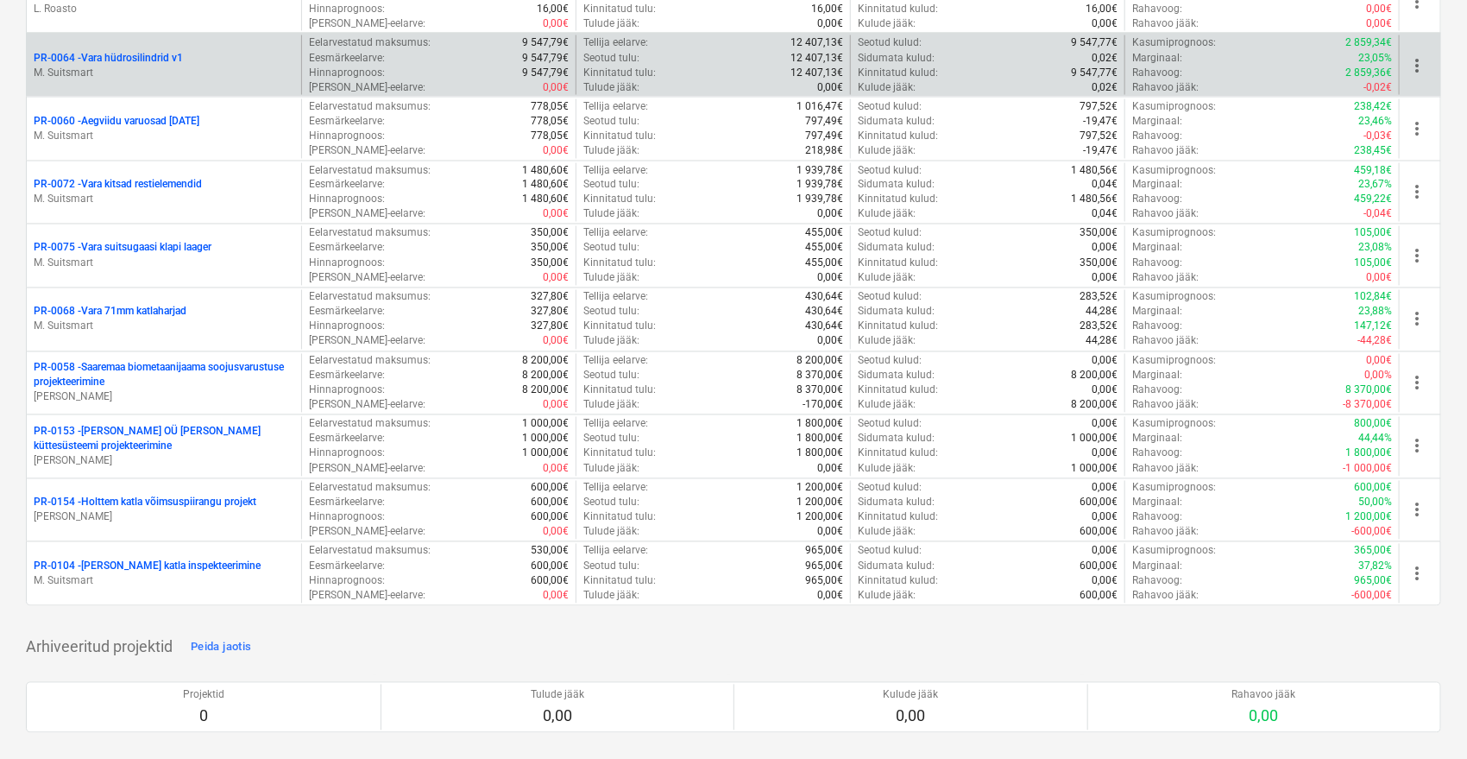
scroll to position [1038, 0]
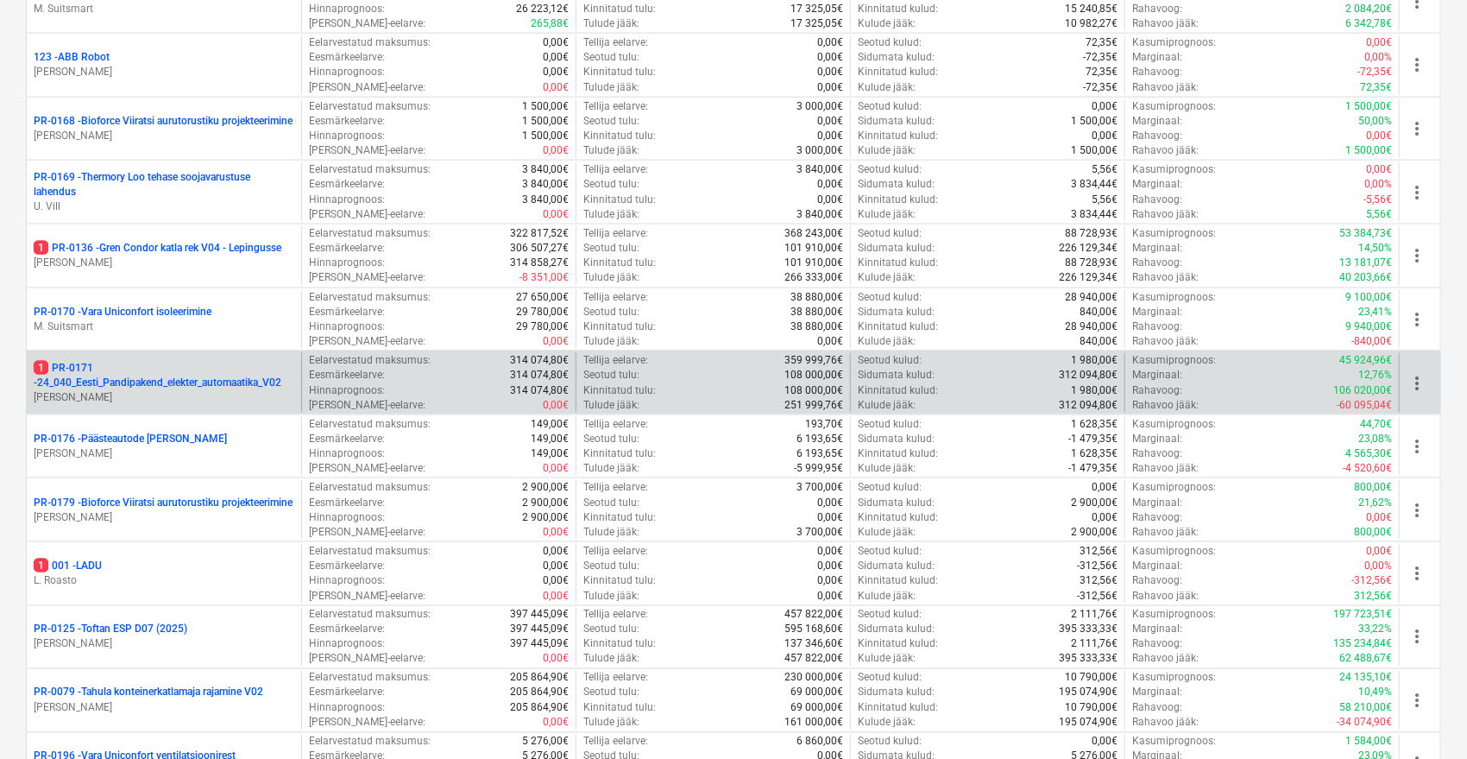
click at [213, 366] on p "1 PR-0171 - 24_040_Eesti_Pandipakend_elekter_automaatika_V02" at bounding box center [164, 375] width 261 height 29
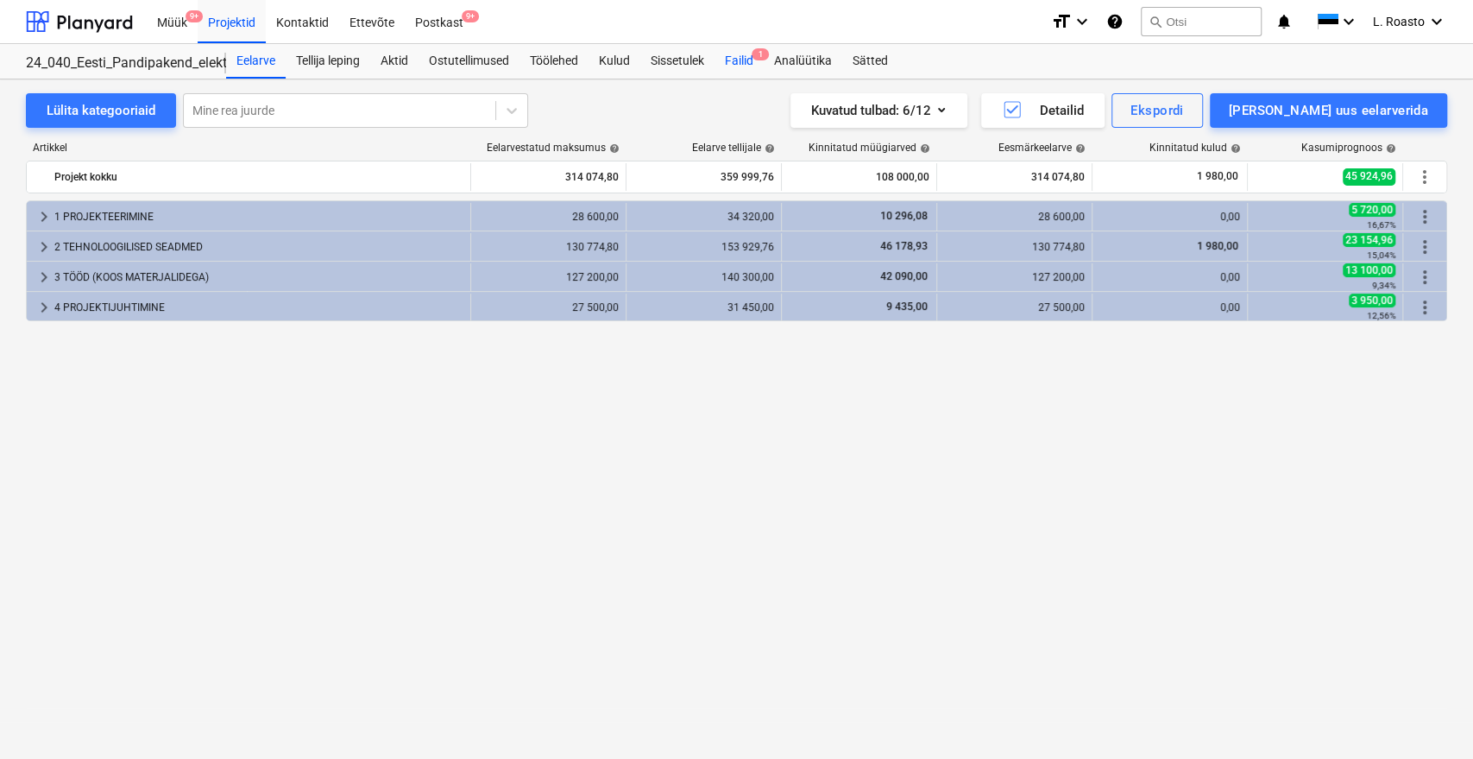
click at [747, 54] on div "Failid 1" at bounding box center [739, 61] width 49 height 35
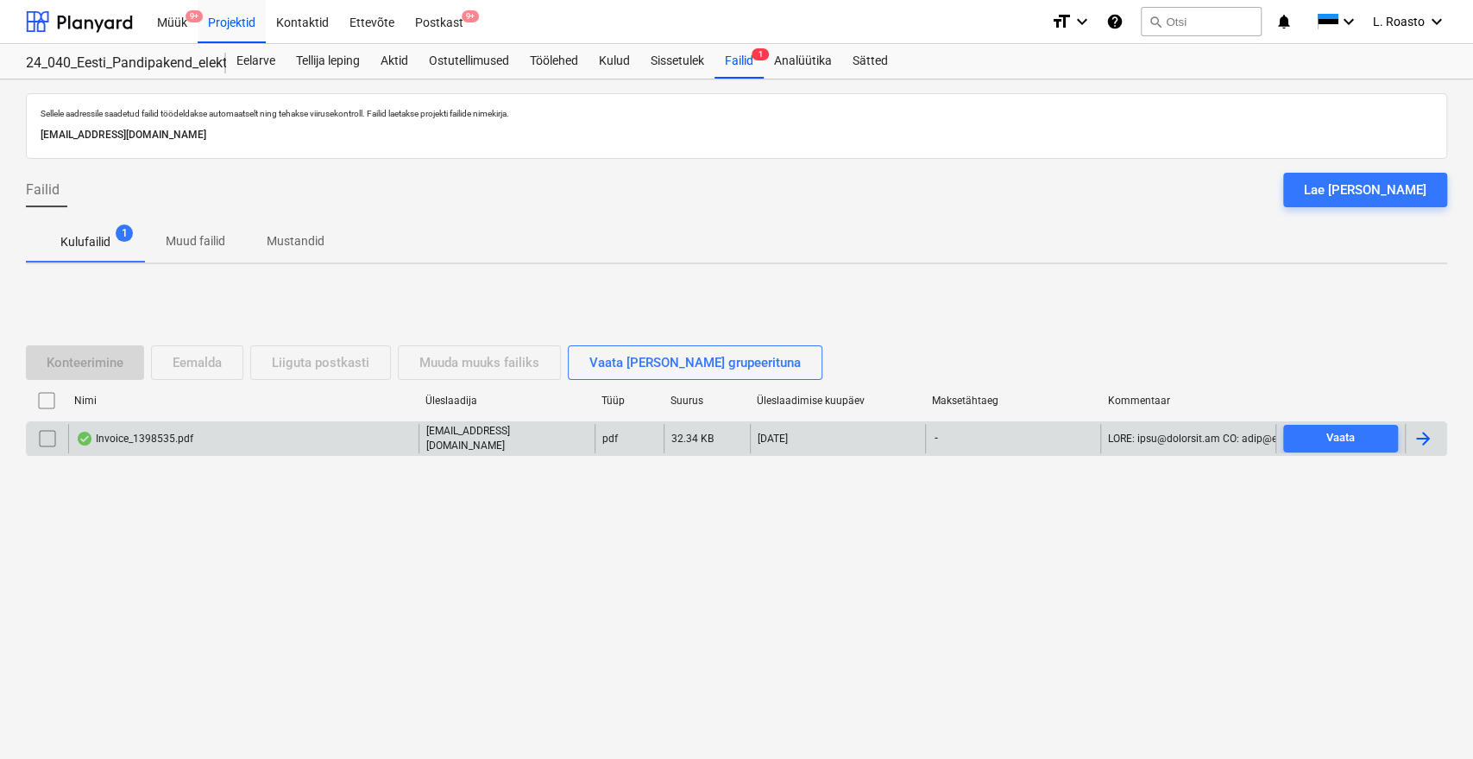
click at [262, 422] on div "Invoice_1398535.pdf [EMAIL_ADDRESS][DOMAIN_NAME] pdf 32.34 KB [DATE] - Vaata" at bounding box center [736, 438] width 1421 height 35
click at [276, 438] on div "Invoice_1398535.pdf" at bounding box center [243, 438] width 350 height 29
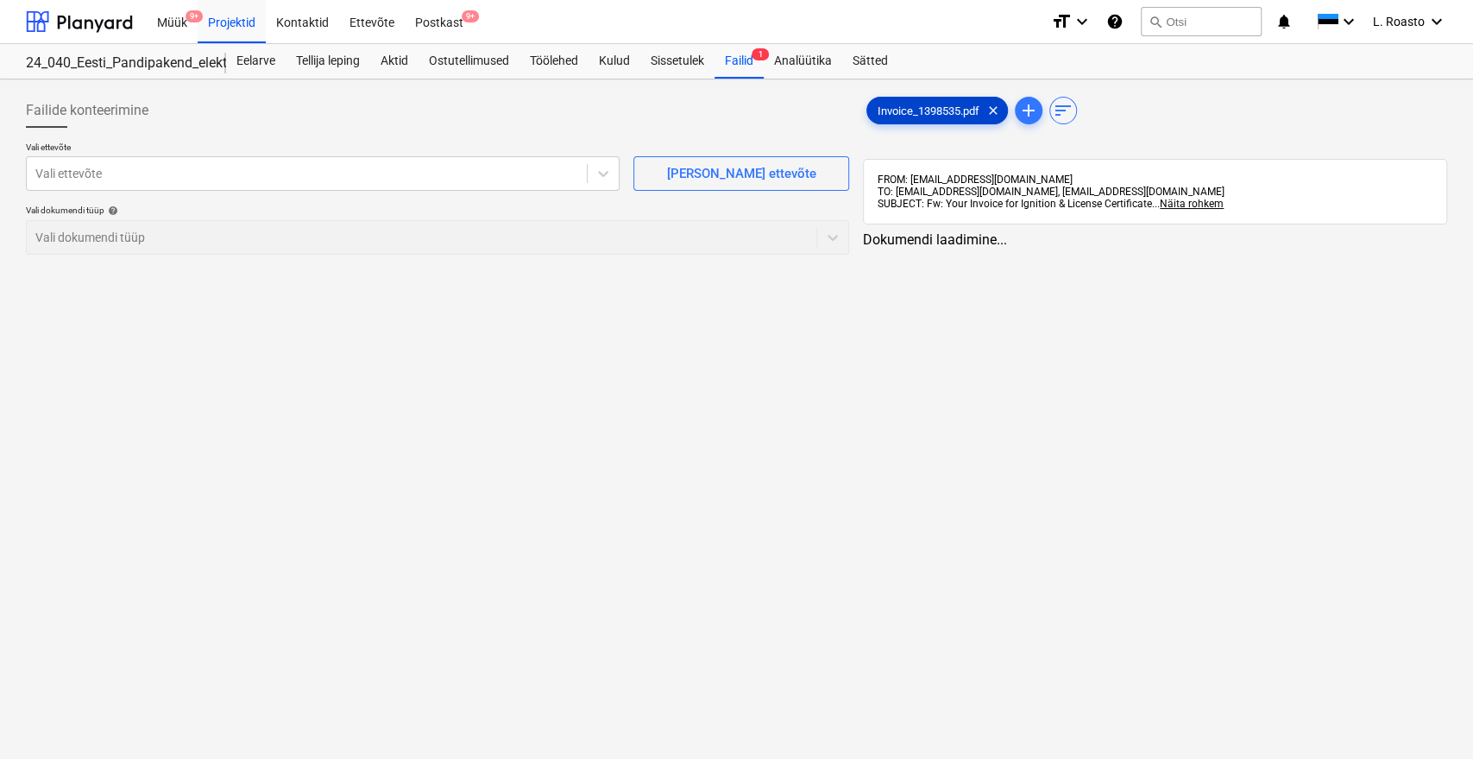
click at [886, 110] on span "Invoice_1398535.pdf" at bounding box center [928, 110] width 123 height 13
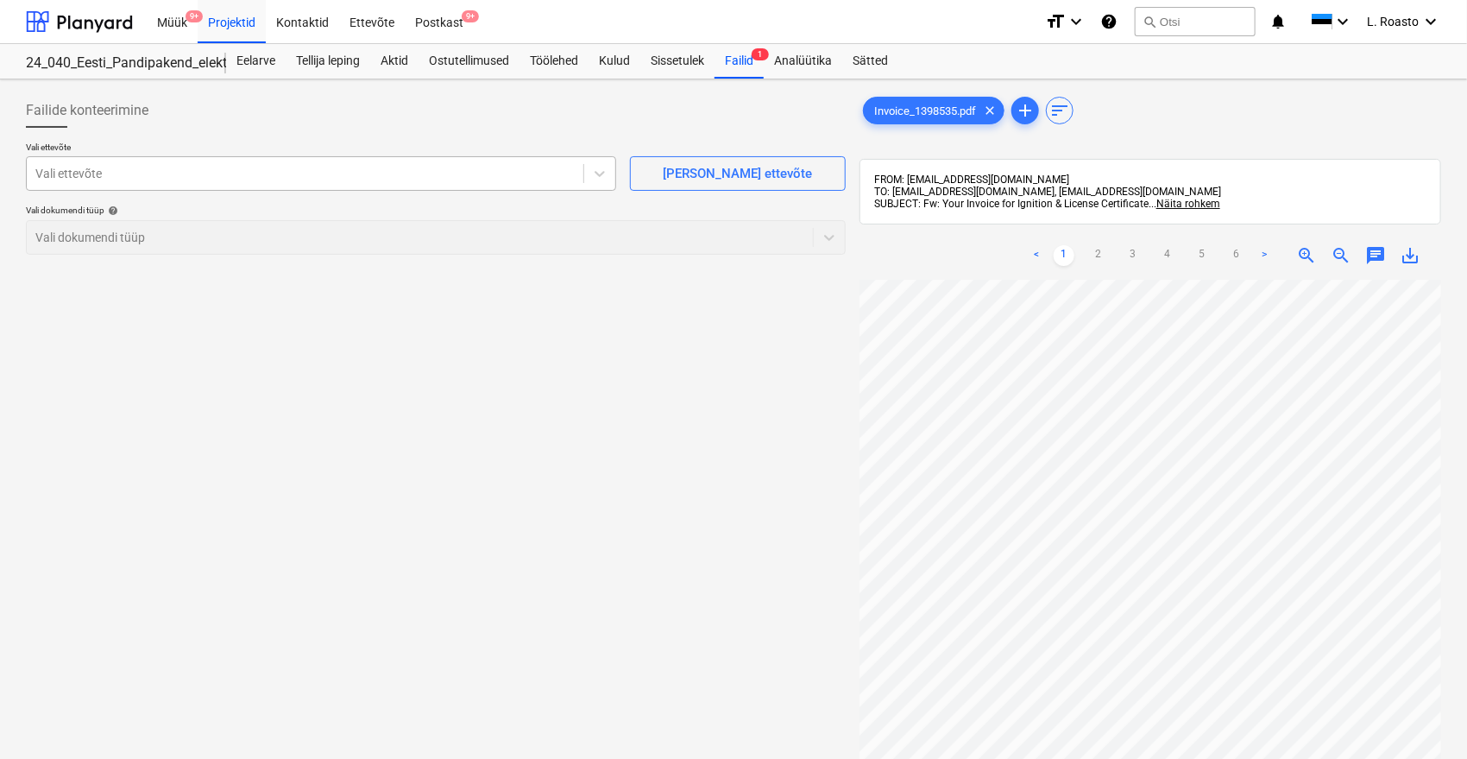
click at [331, 167] on div at bounding box center [304, 173] width 539 height 17
click at [686, 176] on span "[PERSON_NAME] ettevõte" at bounding box center [738, 173] width 173 height 22
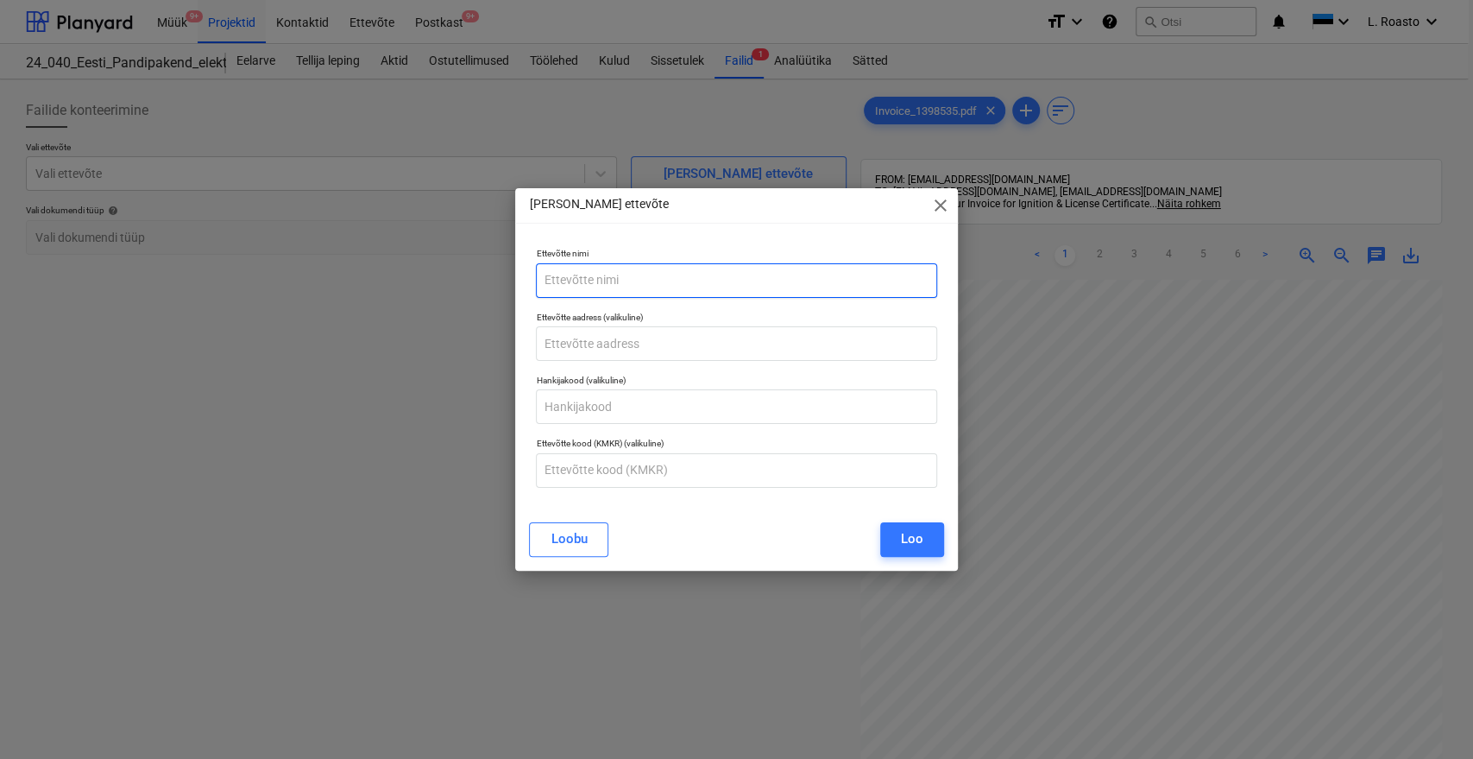
click at [614, 273] on input "text" at bounding box center [736, 280] width 400 height 35
paste input "Inductive Automation LLC"
type input "Inductive Automation LLC"
click at [908, 549] on div "Loo" at bounding box center [912, 538] width 22 height 22
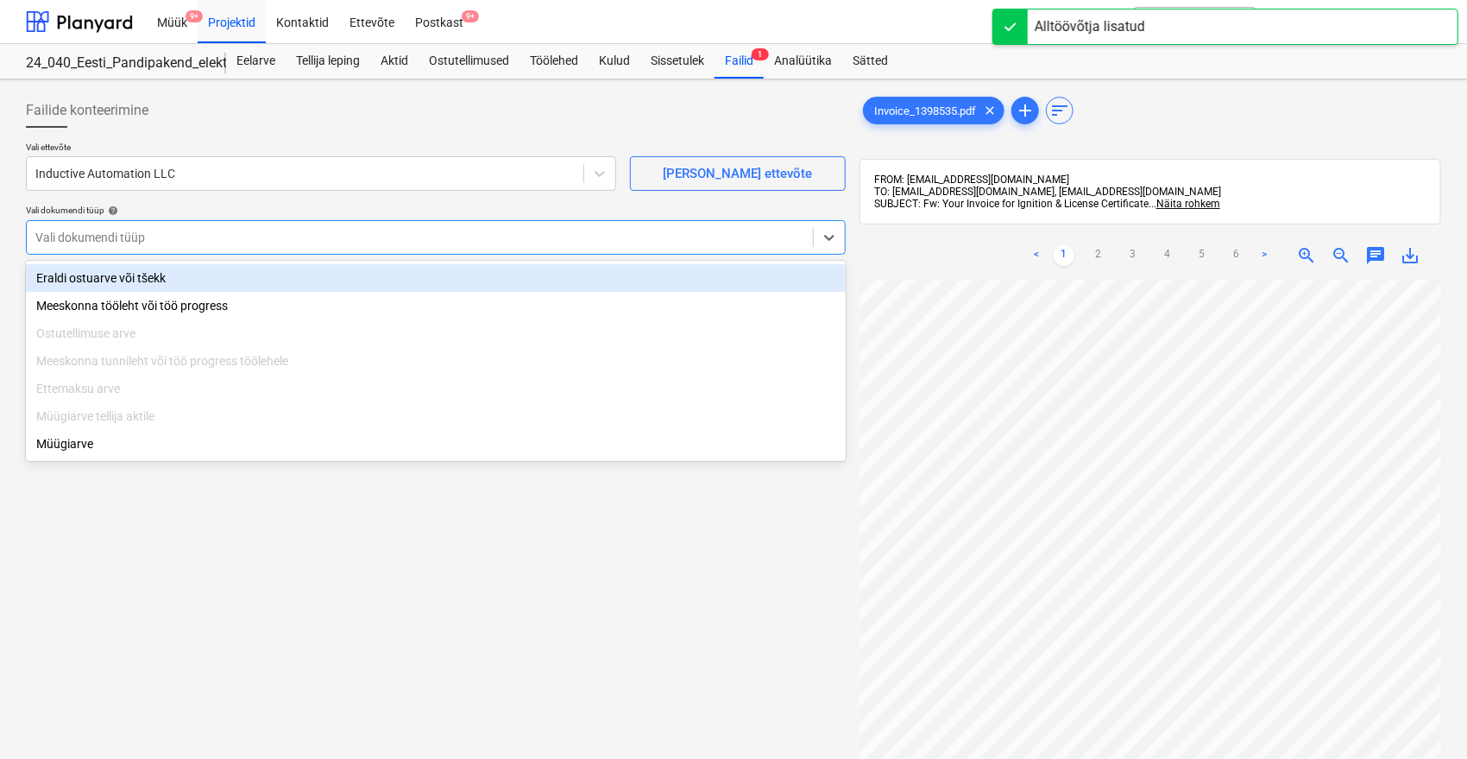
click at [146, 231] on div at bounding box center [419, 237] width 769 height 17
click at [105, 278] on div "Eraldi ostuarve või tšekk" at bounding box center [436, 278] width 820 height 28
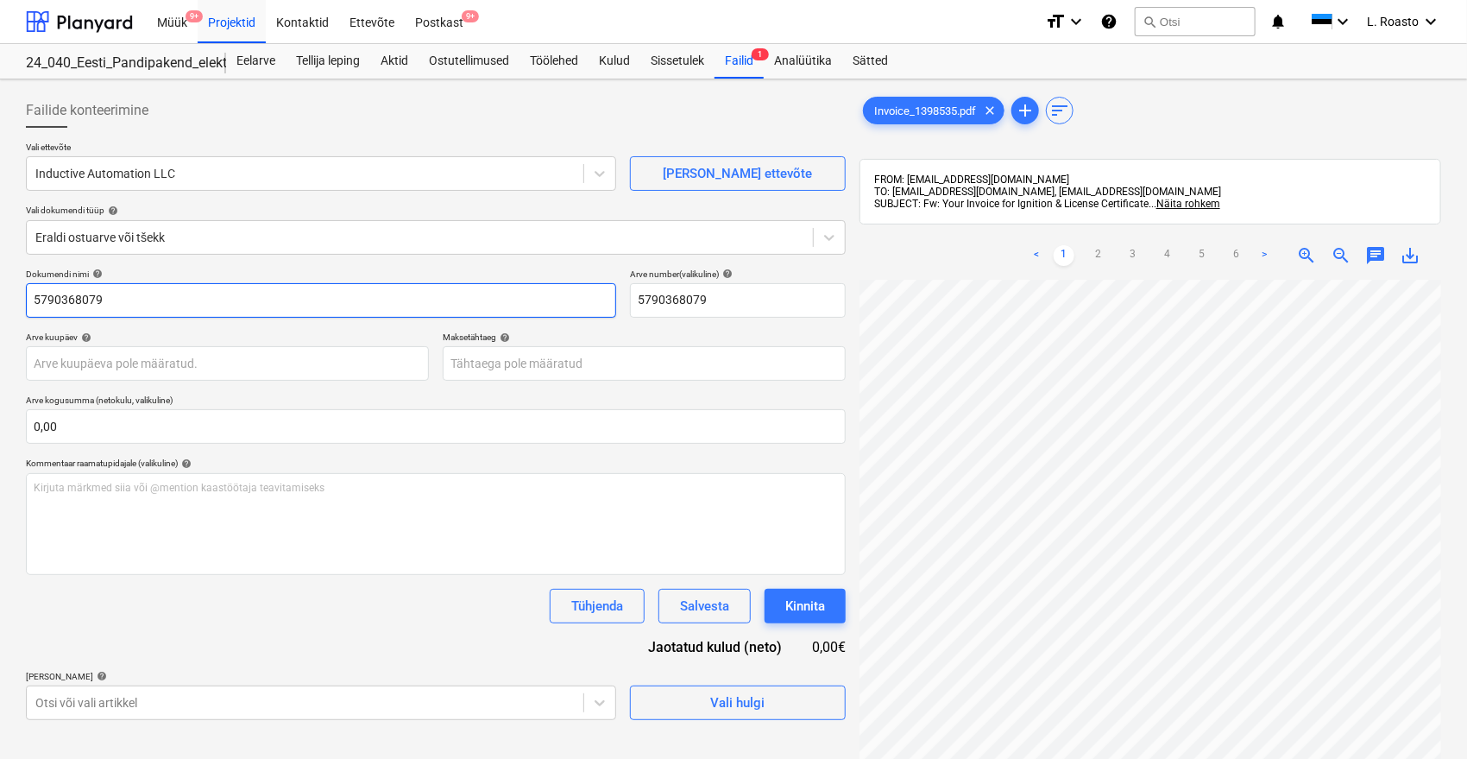
drag, startPoint x: 125, startPoint y: 301, endPoint x: 0, endPoint y: 314, distance: 125.8
click at [0, 314] on div "Failide konteerimine Vali ettevõte Inductive Automation LLC [PERSON_NAME] uus e…" at bounding box center [733, 541] width 1467 height 924
paste input "1398535"
type input "1398535"
drag, startPoint x: 741, startPoint y: 289, endPoint x: 403, endPoint y: 281, distance: 337.5
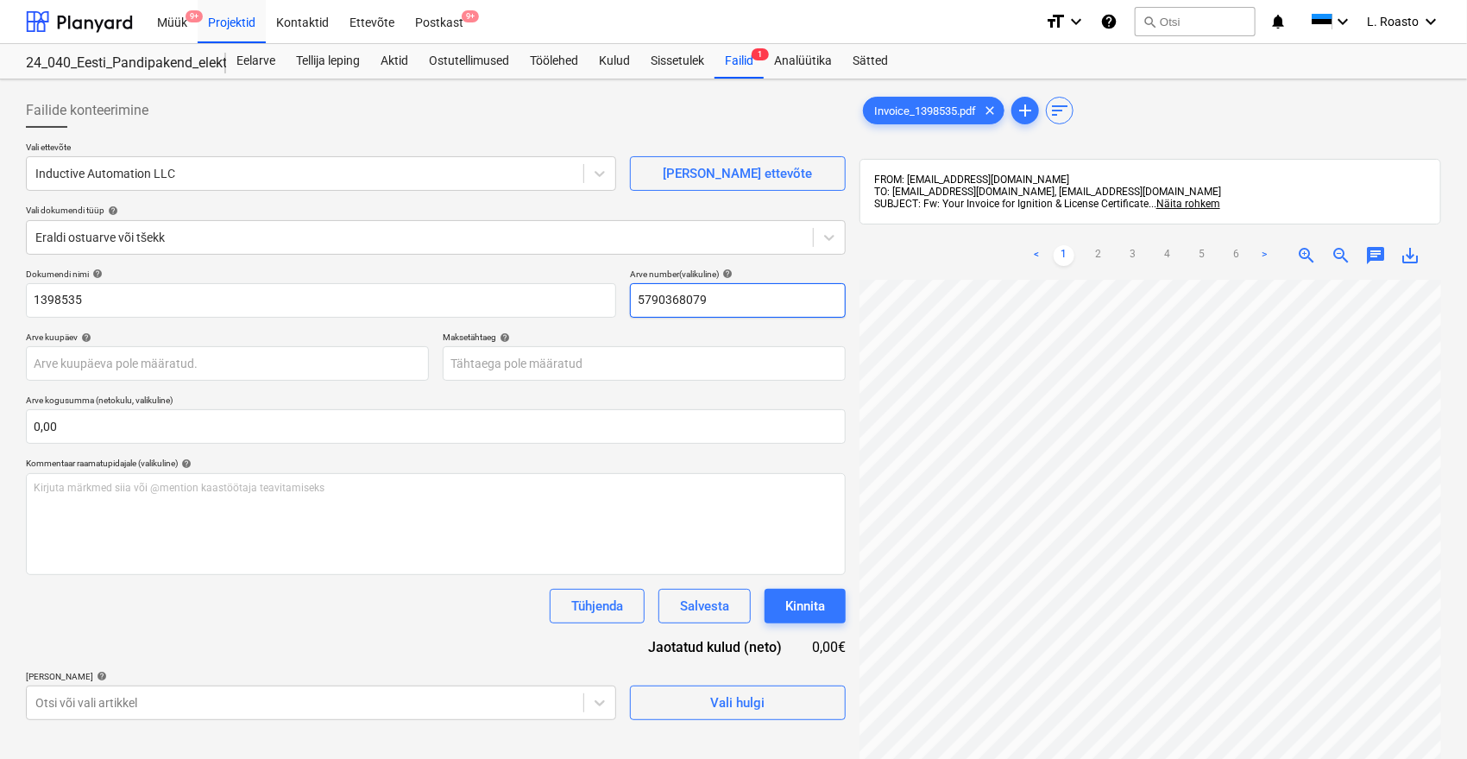
click at [403, 281] on div "Dokumendi nimi help 1398535 Arve number (valikuline) help 5790368079" at bounding box center [436, 292] width 820 height 49
paste input "1398535"
type input "1398535"
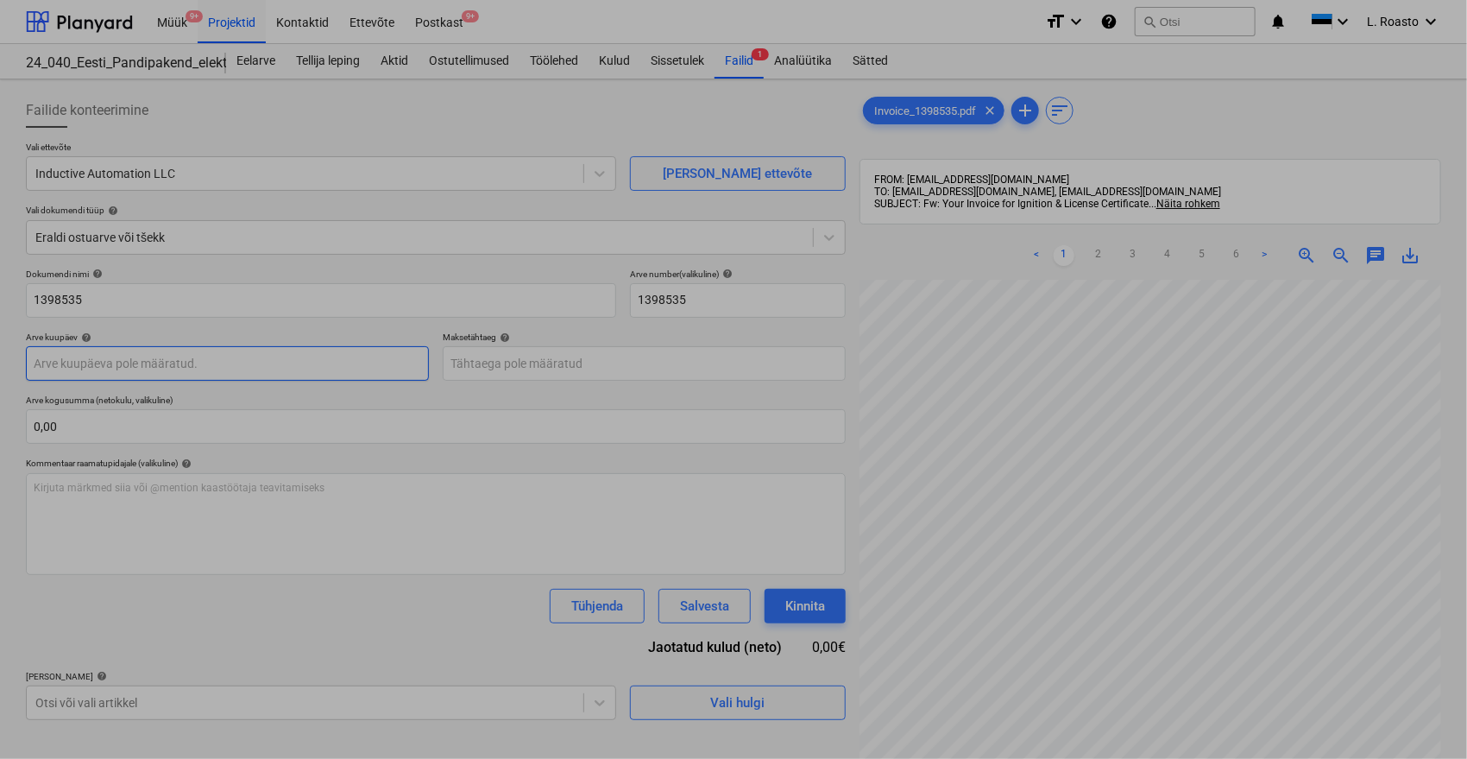
click at [110, 379] on body "Müük 9+ Projektid Kontaktid Ettevõte Postkast 9+ format_size keyboard_arrow_dow…" at bounding box center [733, 379] width 1467 height 759
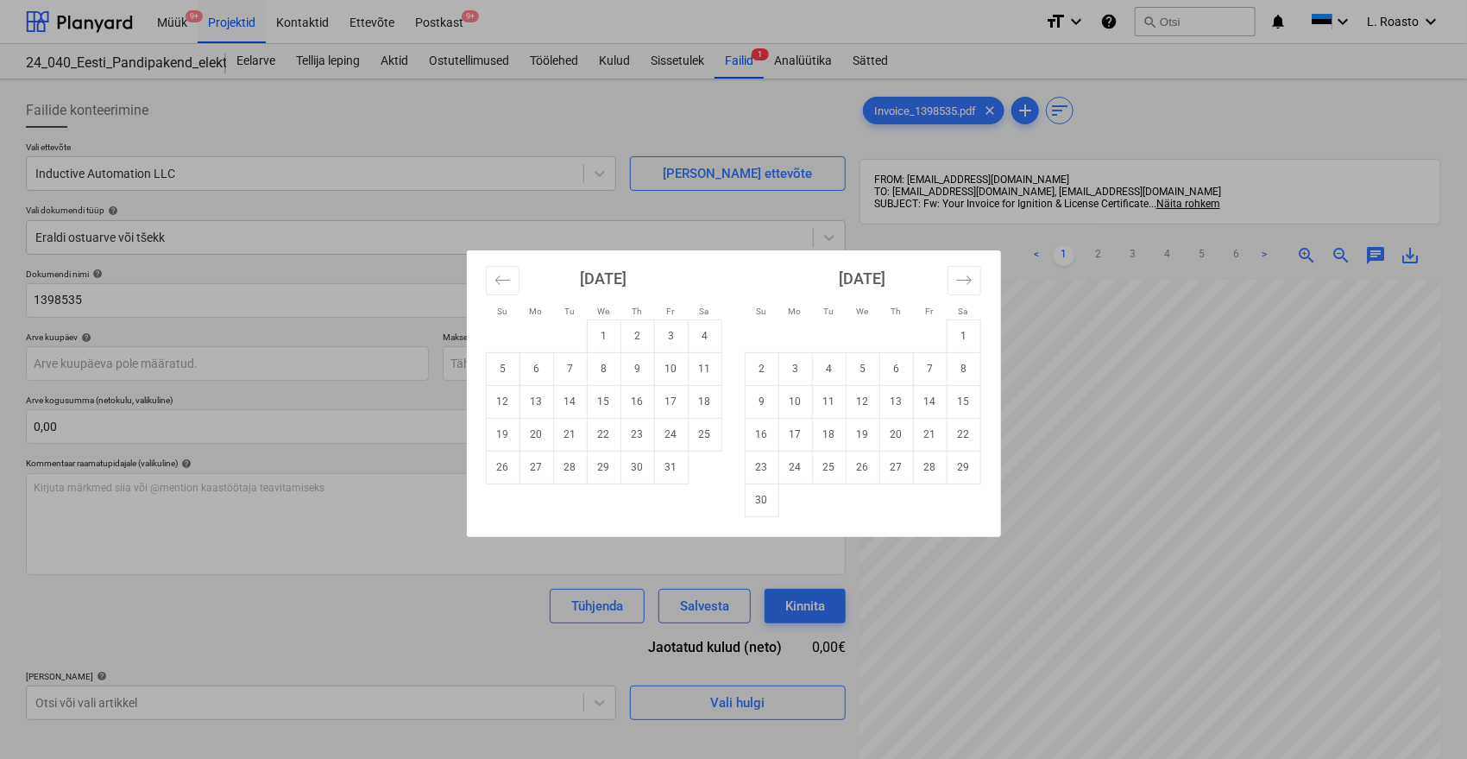
click at [115, 363] on div "Su Mo Tu We Th Fr Sa Su Mo Tu We Th Fr Sa [DATE] 1 2 3 4 5 6 7 8 9 10 11 12 13 …" at bounding box center [733, 379] width 1467 height 759
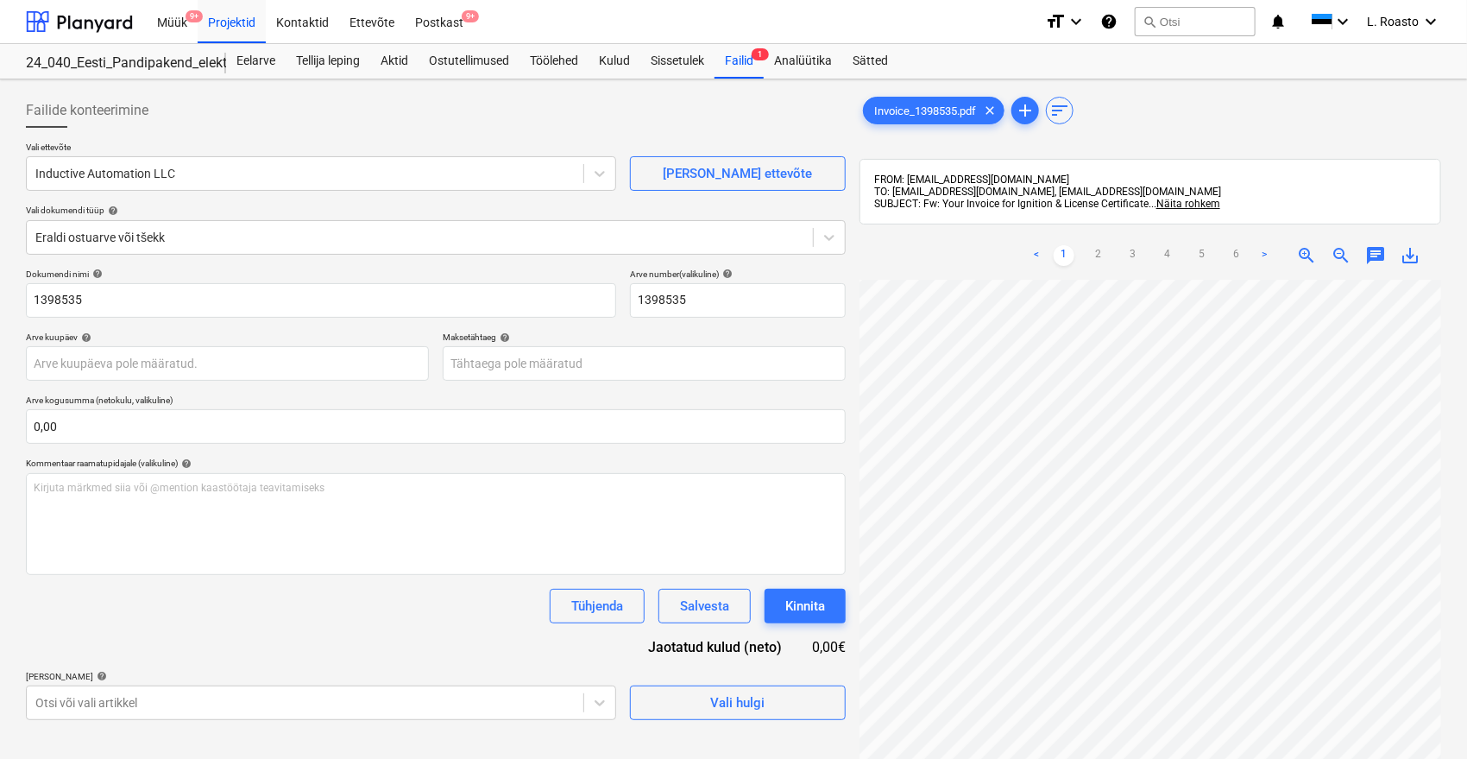
scroll to position [63, 0]
click at [134, 364] on body "Müük 9+ Projektid Kontaktid Ettevõte Postkast 9+ format_size keyboard_arrow_dow…" at bounding box center [733, 379] width 1467 height 759
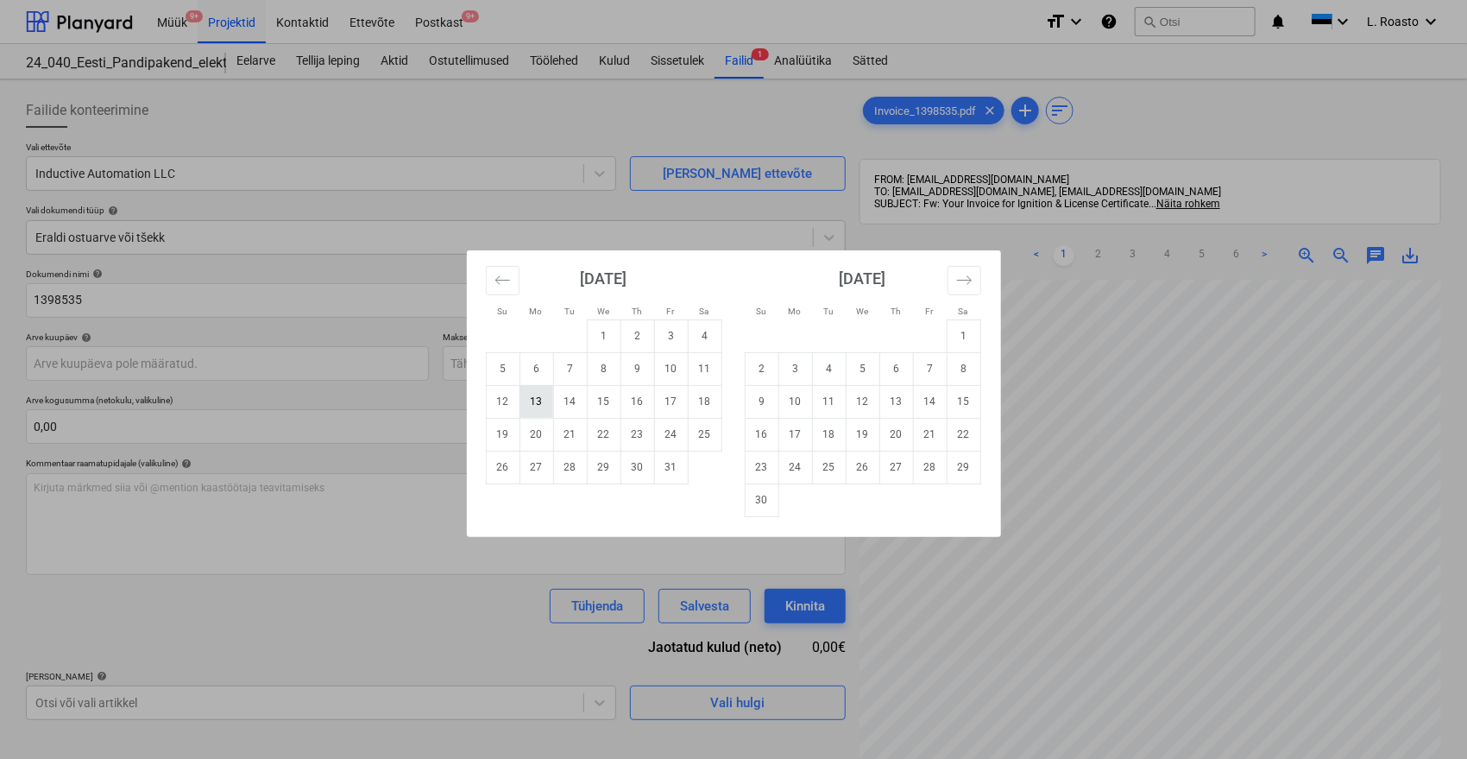
click at [532, 396] on td "13" at bounding box center [537, 401] width 34 height 33
type input "[DATE]"
click at [537, 365] on body "Müük 9+ Projektid Kontaktid Ettevõte Postkast 9+ format_size keyboard_arrow_dow…" at bounding box center [733, 379] width 1467 height 759
click at [856, 403] on td "12" at bounding box center [863, 401] width 34 height 33
type input "[DATE]"
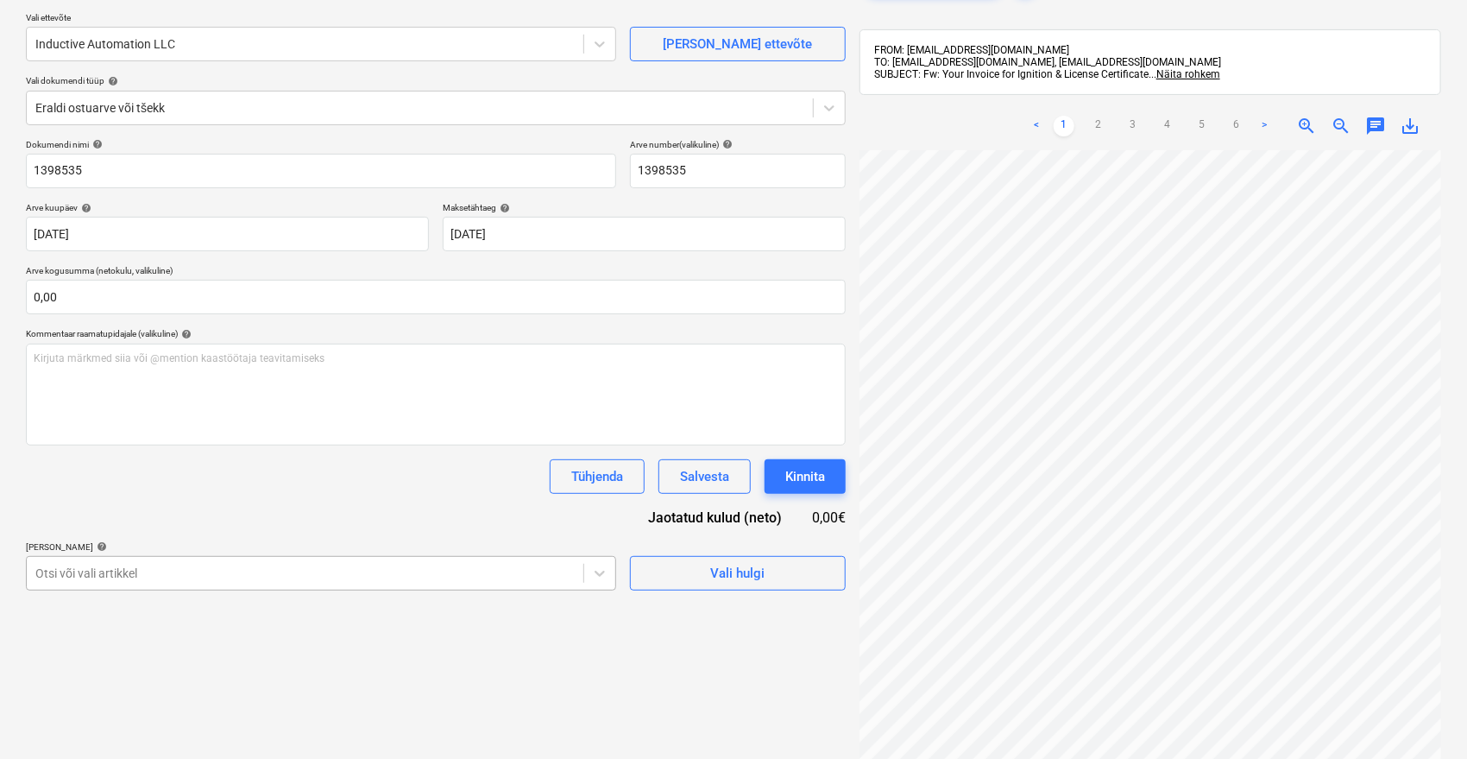
scroll to position [237, 0]
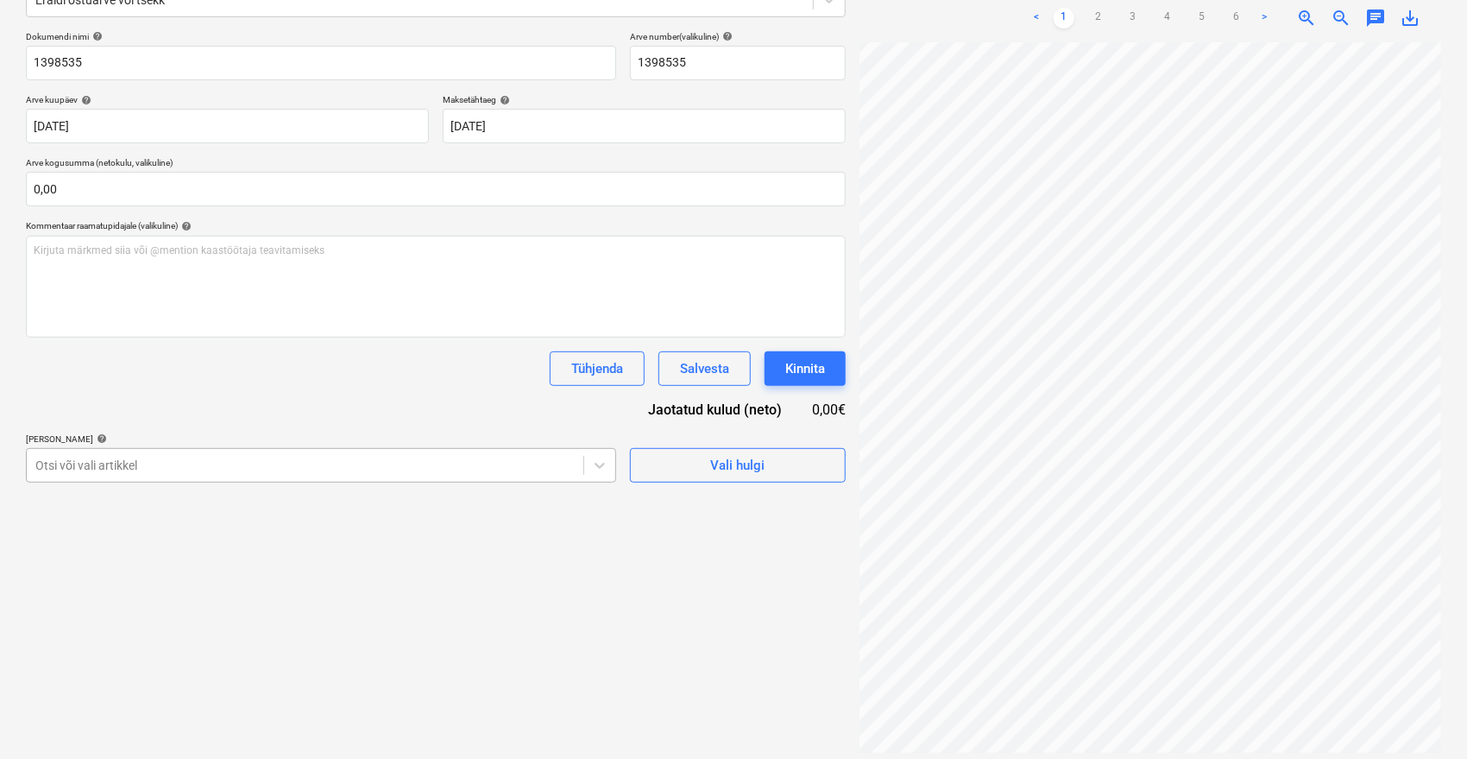
click at [298, 521] on body "Müük 9+ Projektid Kontaktid Ettevõte Postkast 9+ format_size keyboard_arrow_dow…" at bounding box center [733, 142] width 1467 height 759
click at [214, 459] on div at bounding box center [304, 465] width 539 height 17
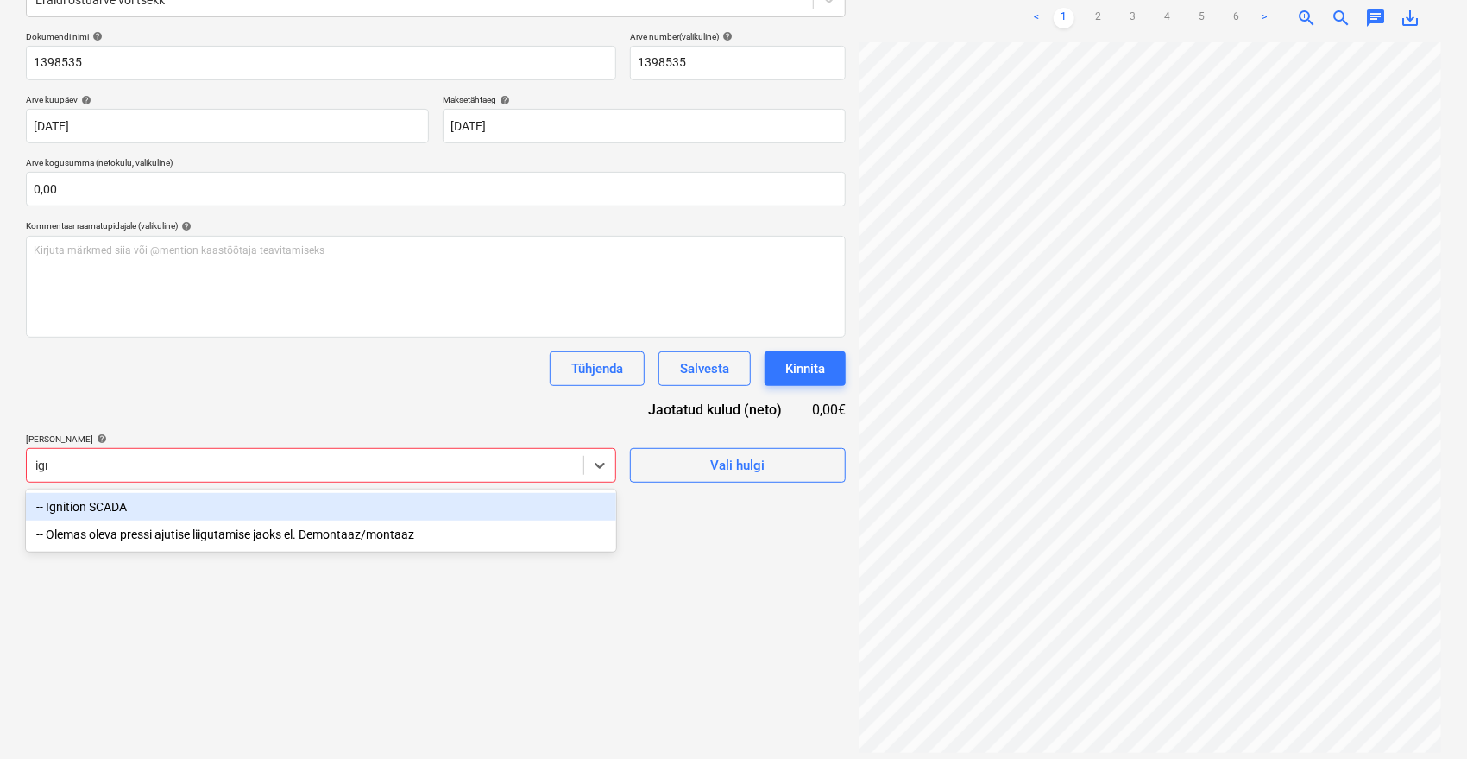
type input "igni"
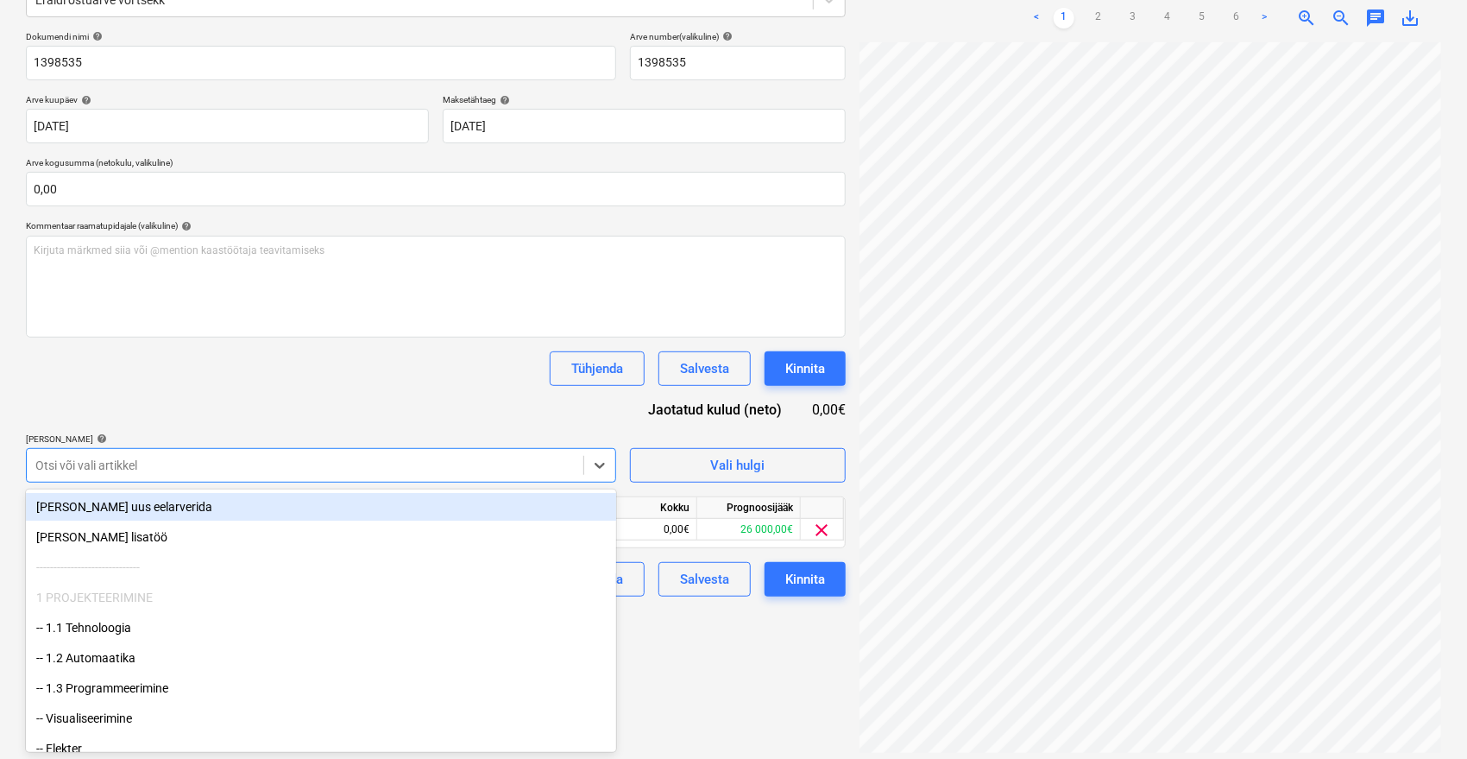
click at [456, 399] on div "Dokumendi nimi help 1398535 Arve number (valikuline) help 1398535 Arve kuupäev …" at bounding box center [436, 313] width 820 height 565
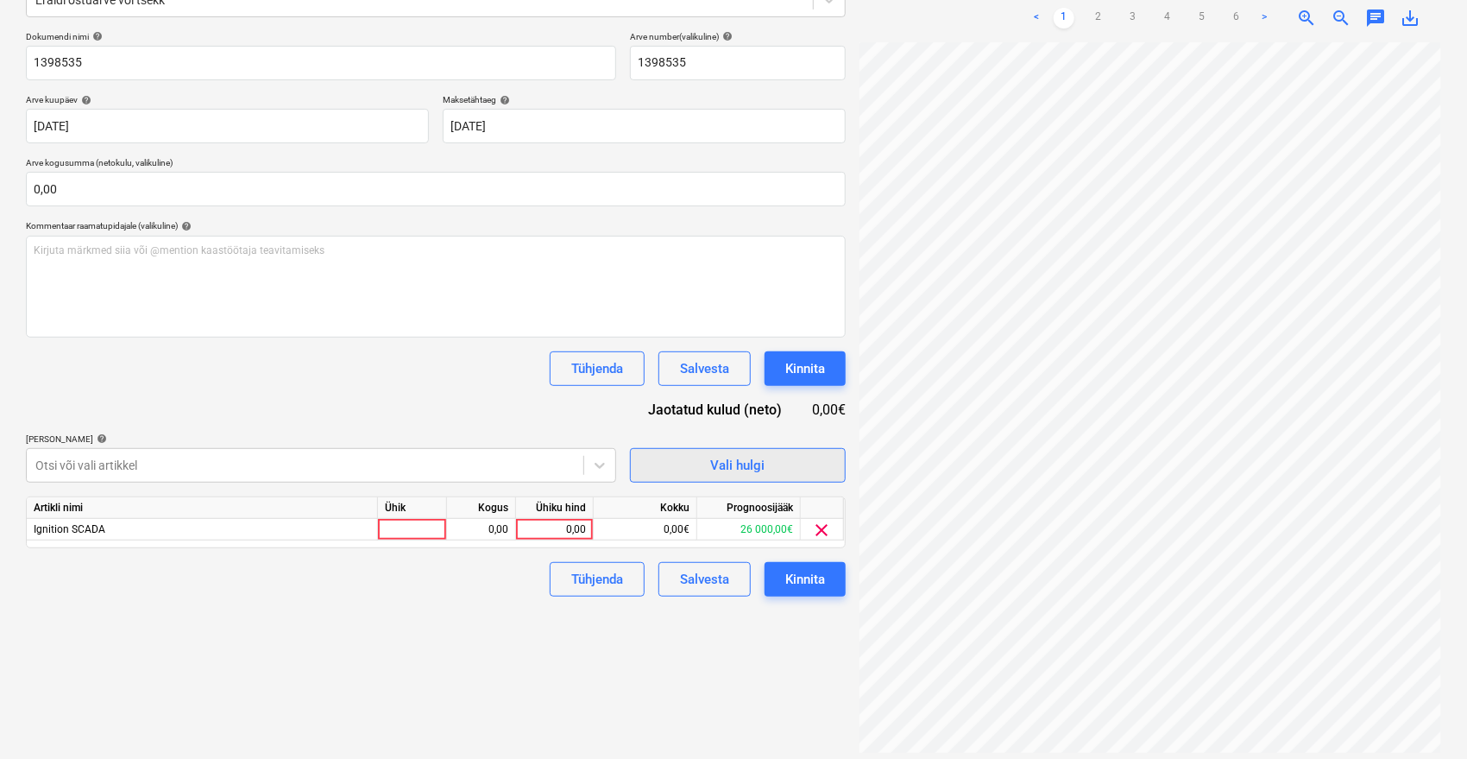
scroll to position [102, 88]
click at [564, 527] on div "0,00" at bounding box center [554, 530] width 63 height 22
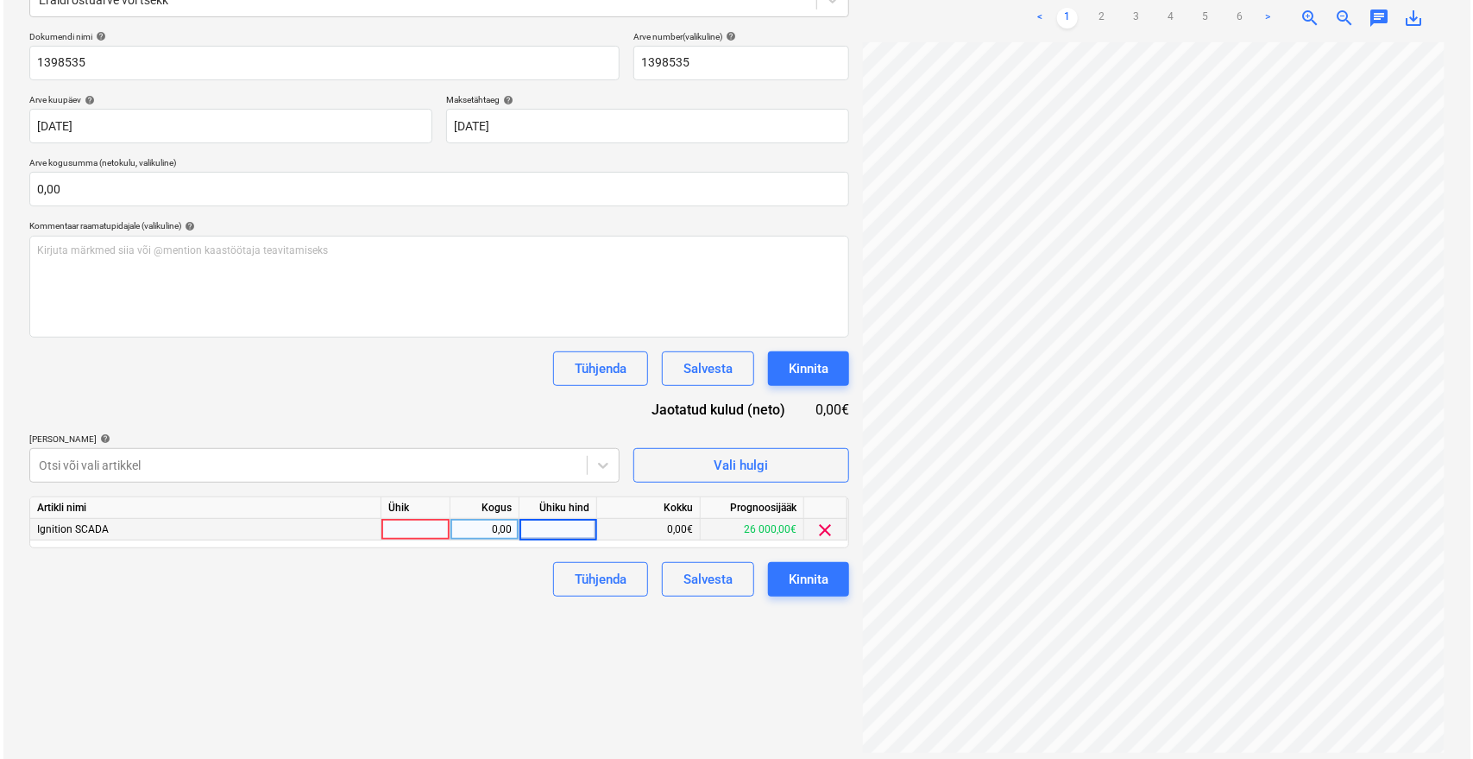
scroll to position [245, 0]
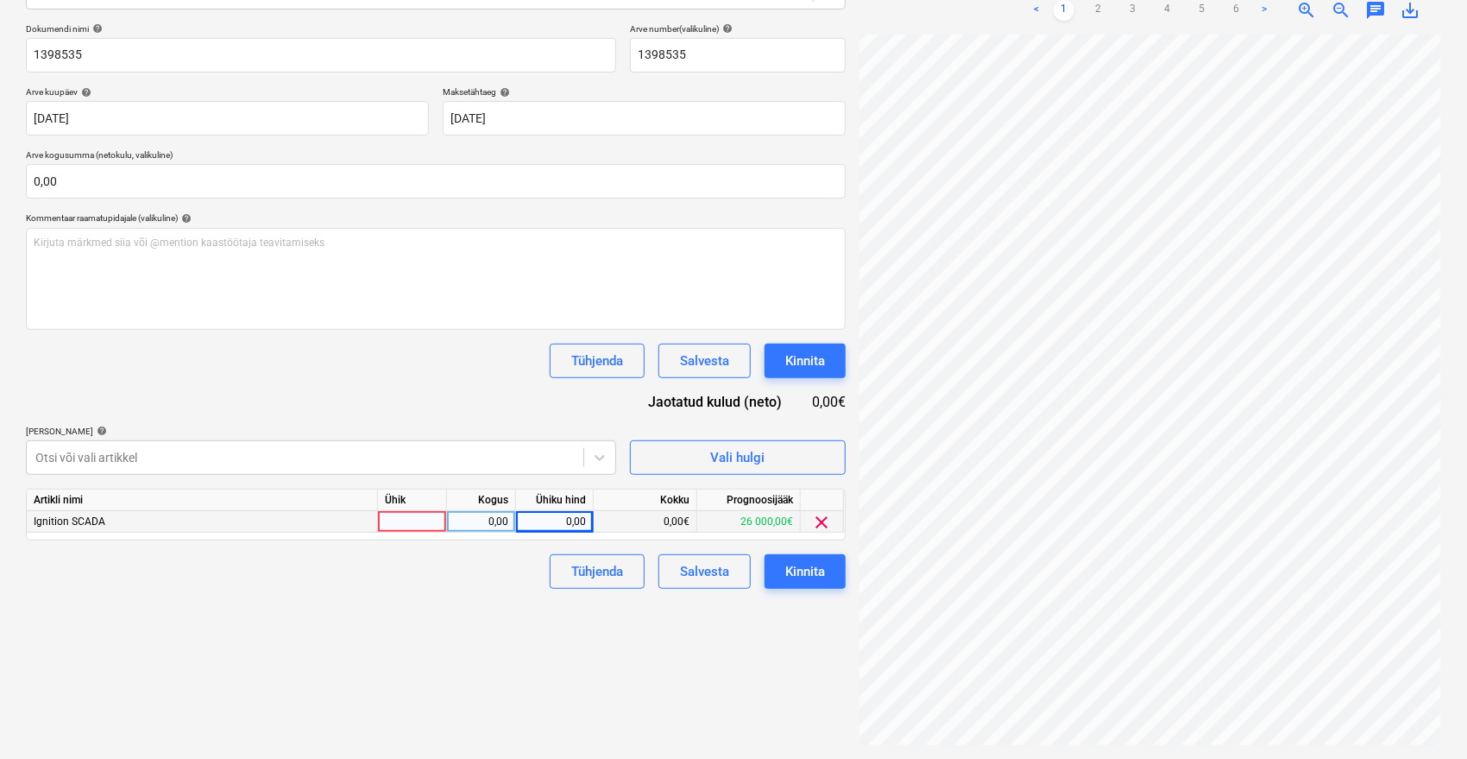
click at [569, 527] on div "0,00" at bounding box center [554, 522] width 63 height 22
drag, startPoint x: 589, startPoint y: 518, endPoint x: 565, endPoint y: 520, distance: 24.2
click at [565, 520] on input "22216.36" at bounding box center [554, 521] width 77 height 21
type input "22217"
click at [484, 637] on div "Failide konteerimine Vali ettevõte Inductive Automation LLC [PERSON_NAME] uus e…" at bounding box center [436, 296] width 834 height 911
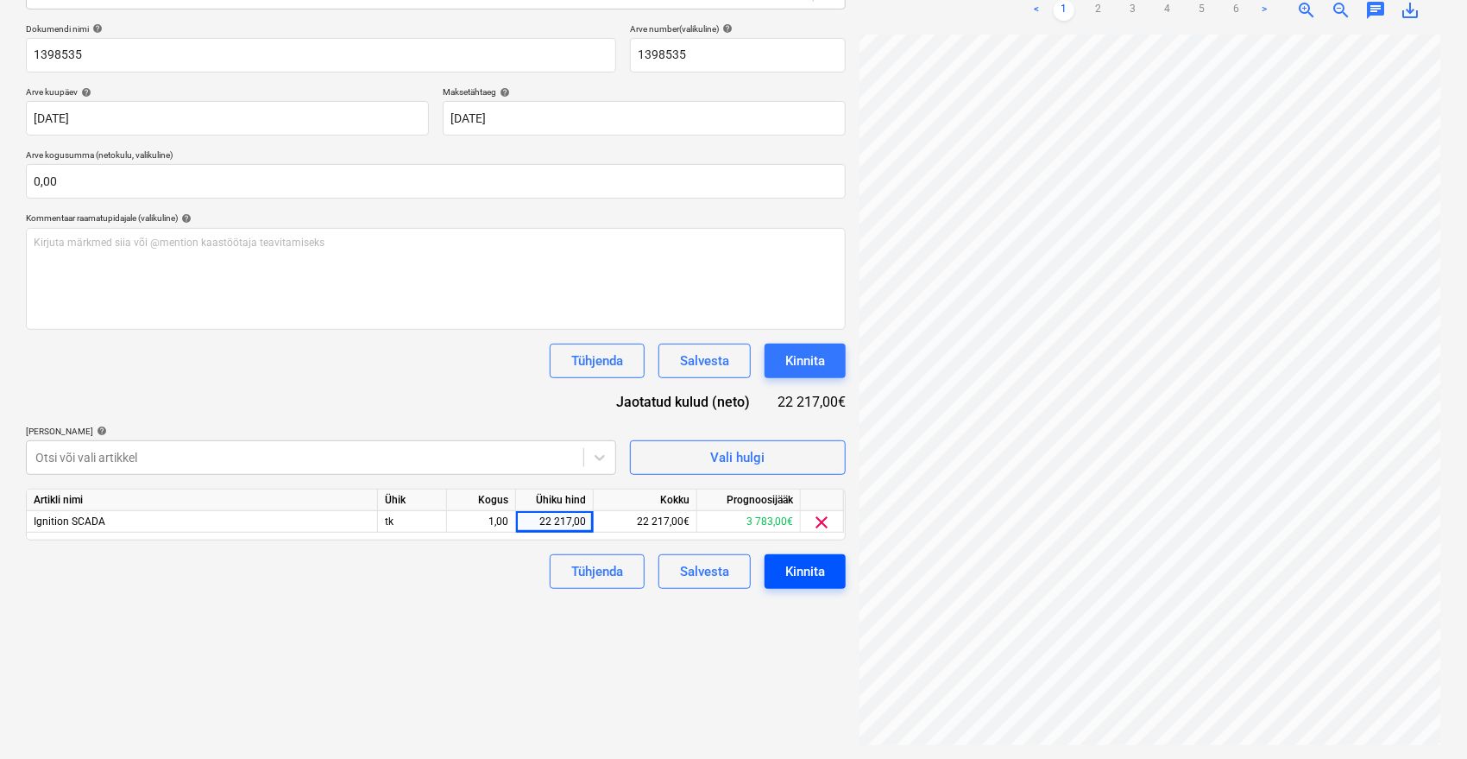
click at [810, 575] on div "Kinnita" at bounding box center [805, 571] width 40 height 22
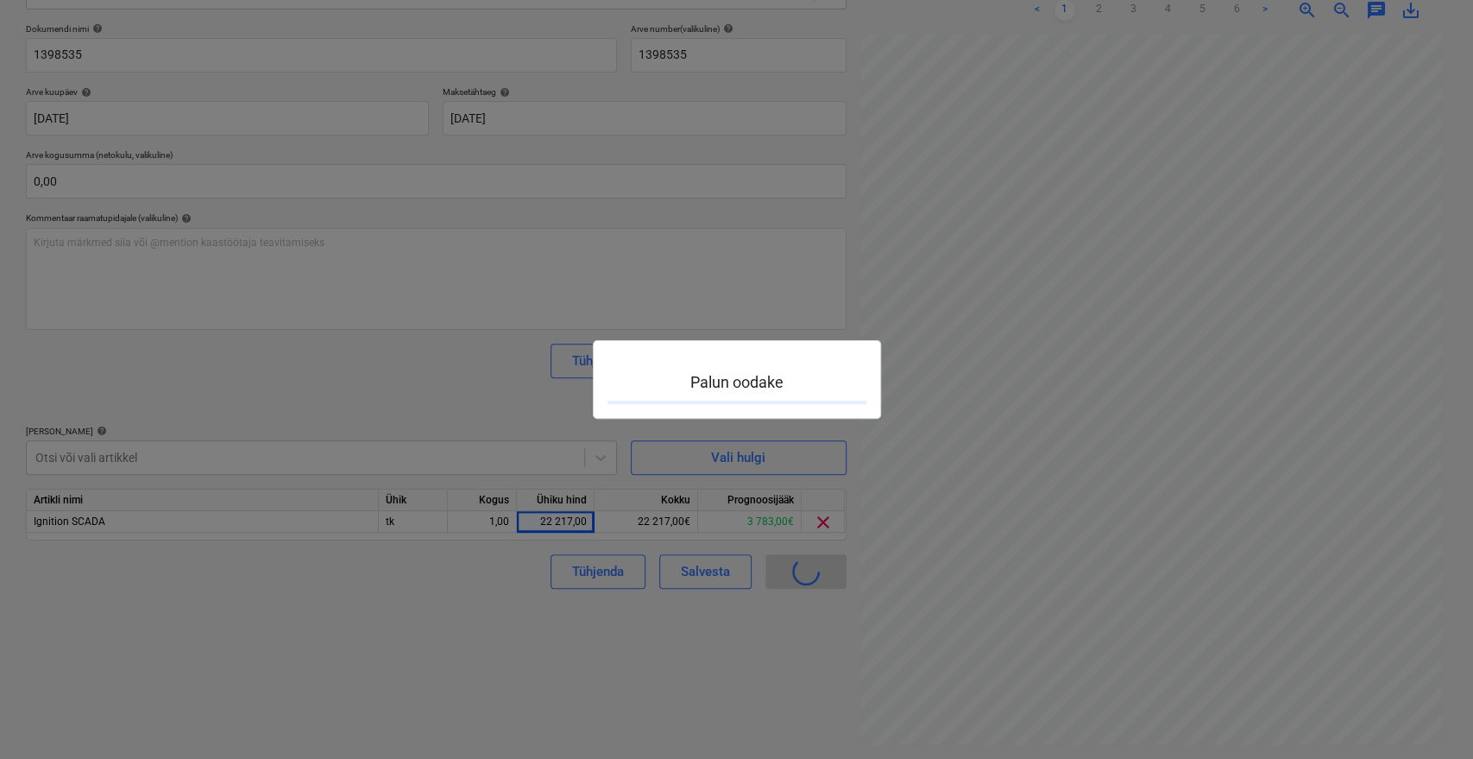
scroll to position [102, 87]
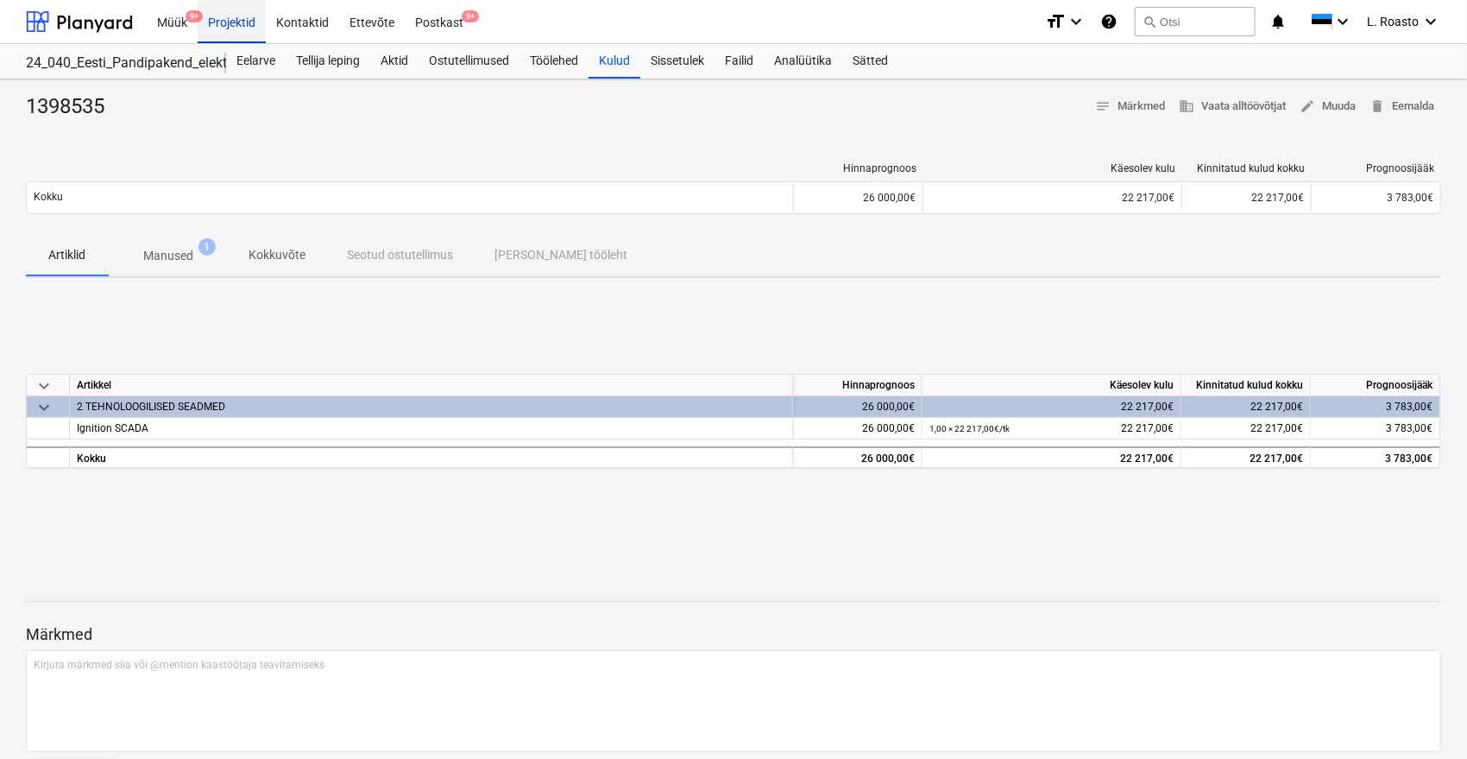
click at [249, 41] on div "Projektid" at bounding box center [232, 21] width 68 height 44
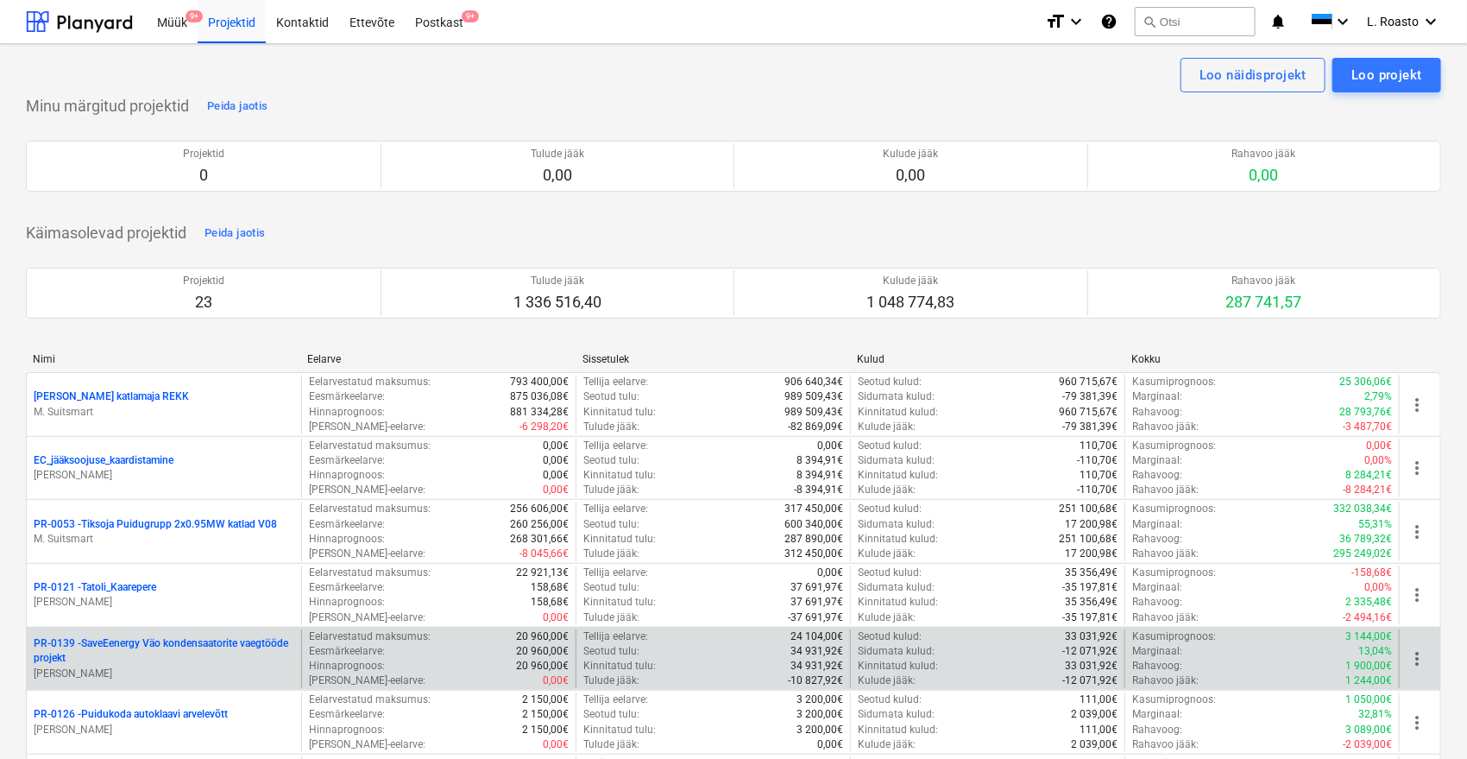
scroll to position [1038, 0]
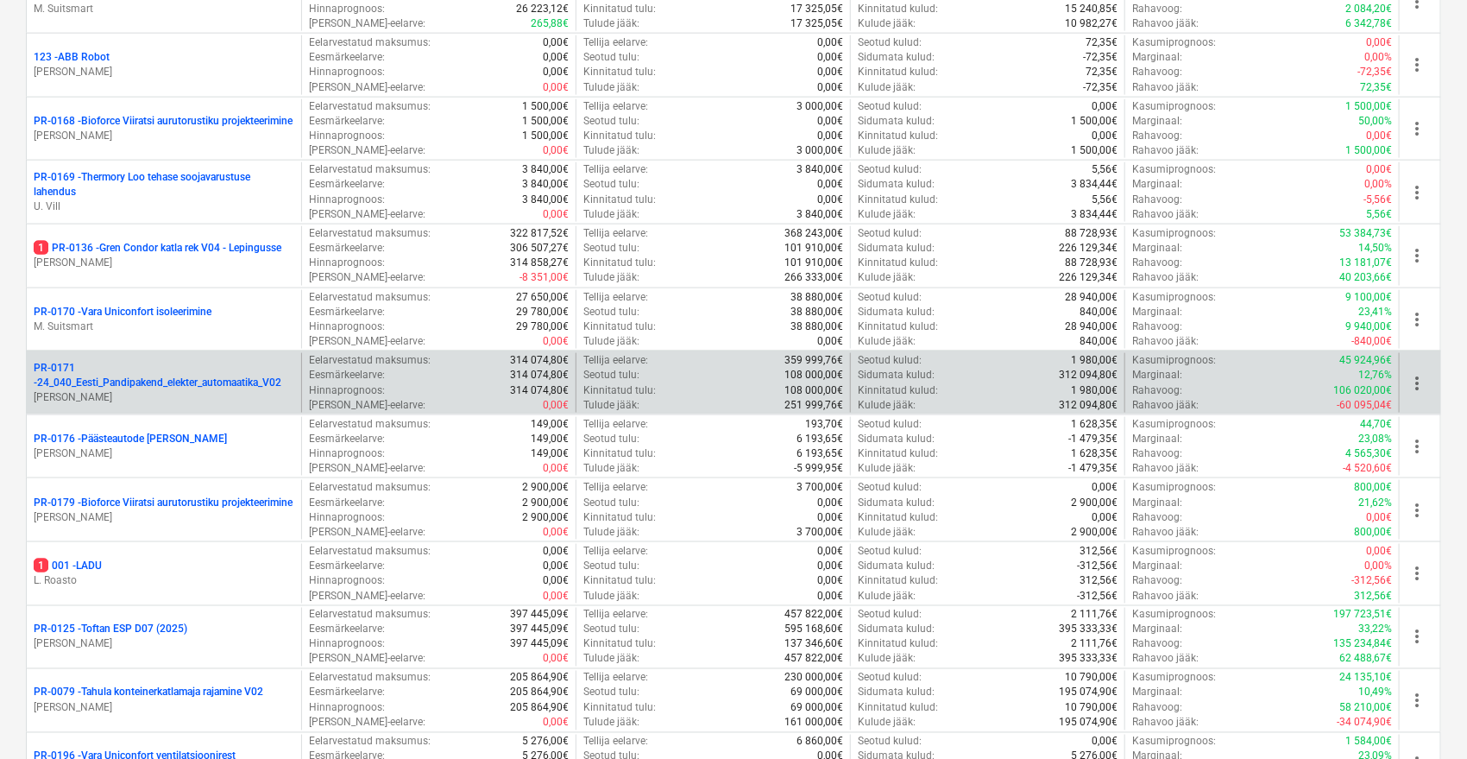
click at [218, 378] on p "PR-0171 - 24_040_Eesti_Pandipakend_elekter_automaatika_V02" at bounding box center [164, 375] width 261 height 29
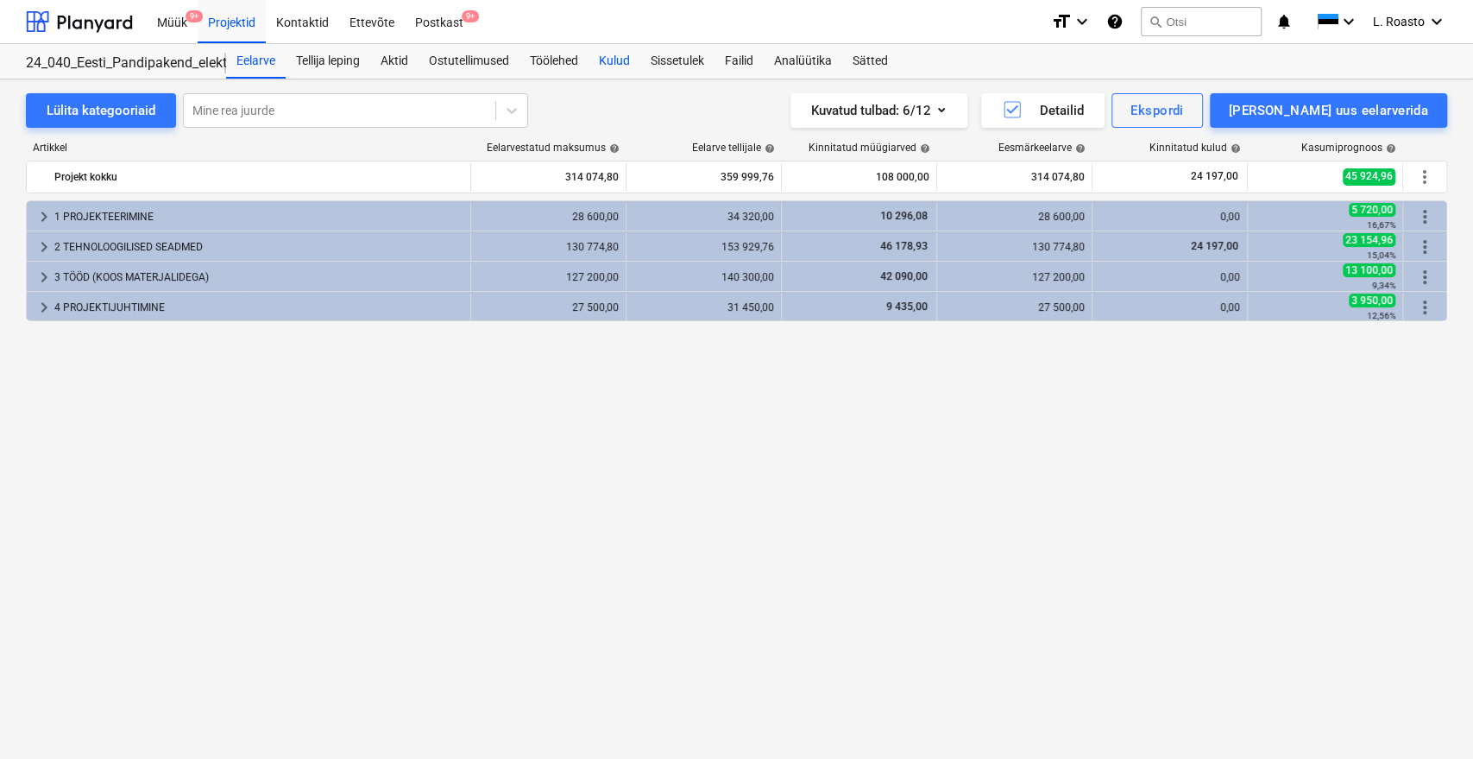
click at [636, 60] on div "Kulud" at bounding box center [615, 61] width 52 height 35
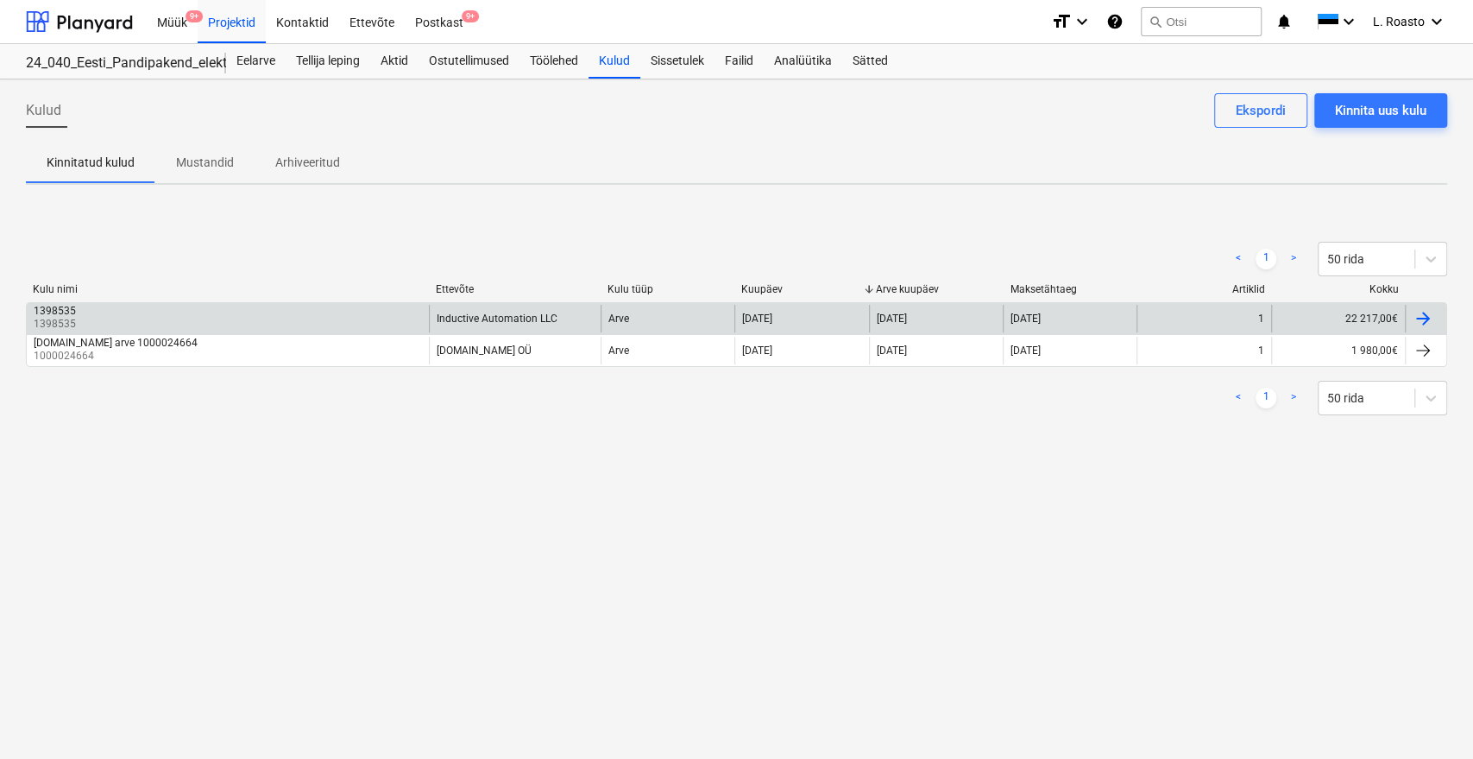
click at [203, 302] on div "1398535 1398535 Inductive Automation LLC Arve [DATE] [DATE] [DATE] 1 22 217,00€" at bounding box center [736, 318] width 1421 height 32
click at [200, 314] on div "1398535 1398535" at bounding box center [228, 319] width 402 height 28
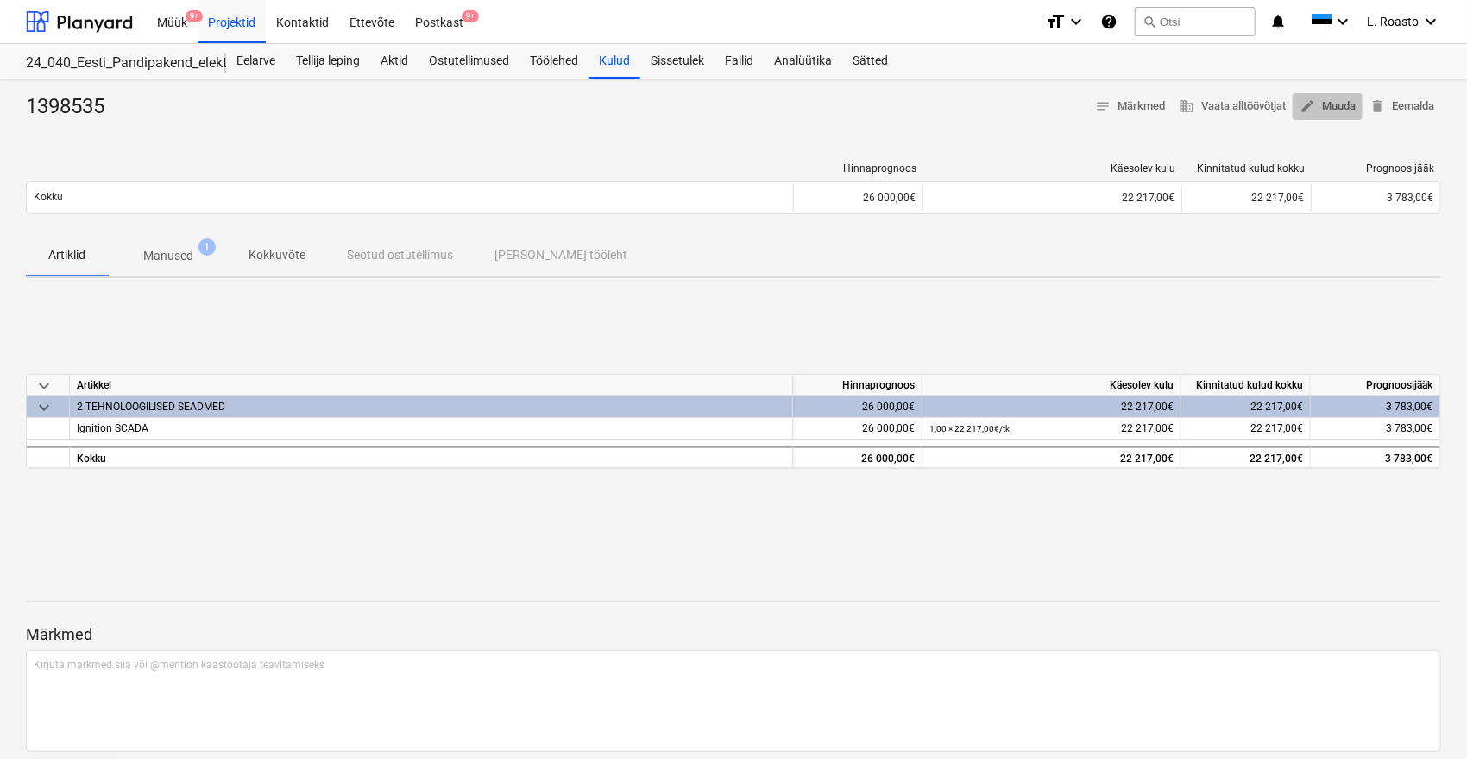
click at [1328, 111] on span "edit Muuda" at bounding box center [1328, 107] width 56 height 20
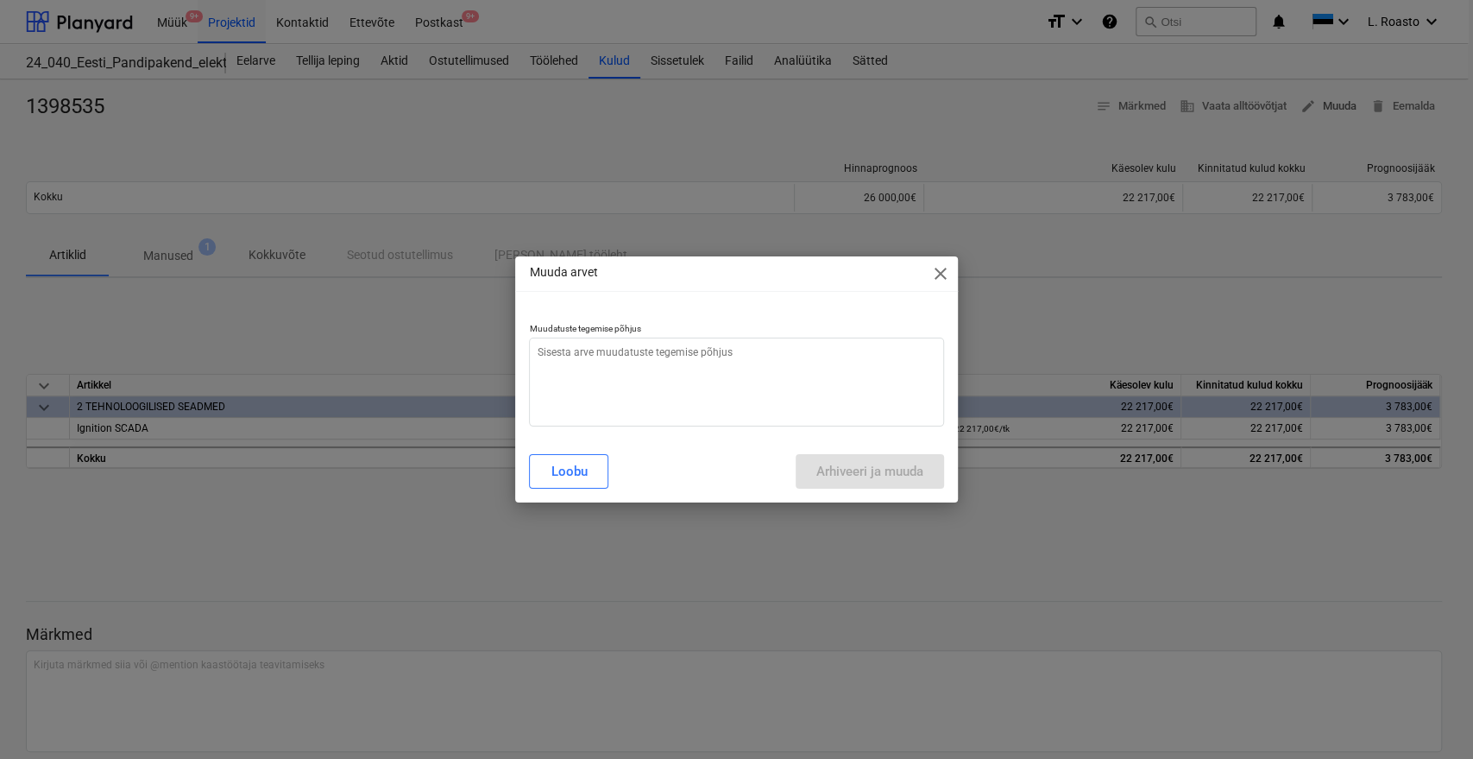
type textarea "x"
click at [679, 408] on textarea at bounding box center [736, 381] width 414 height 89
type textarea "v"
type textarea "x"
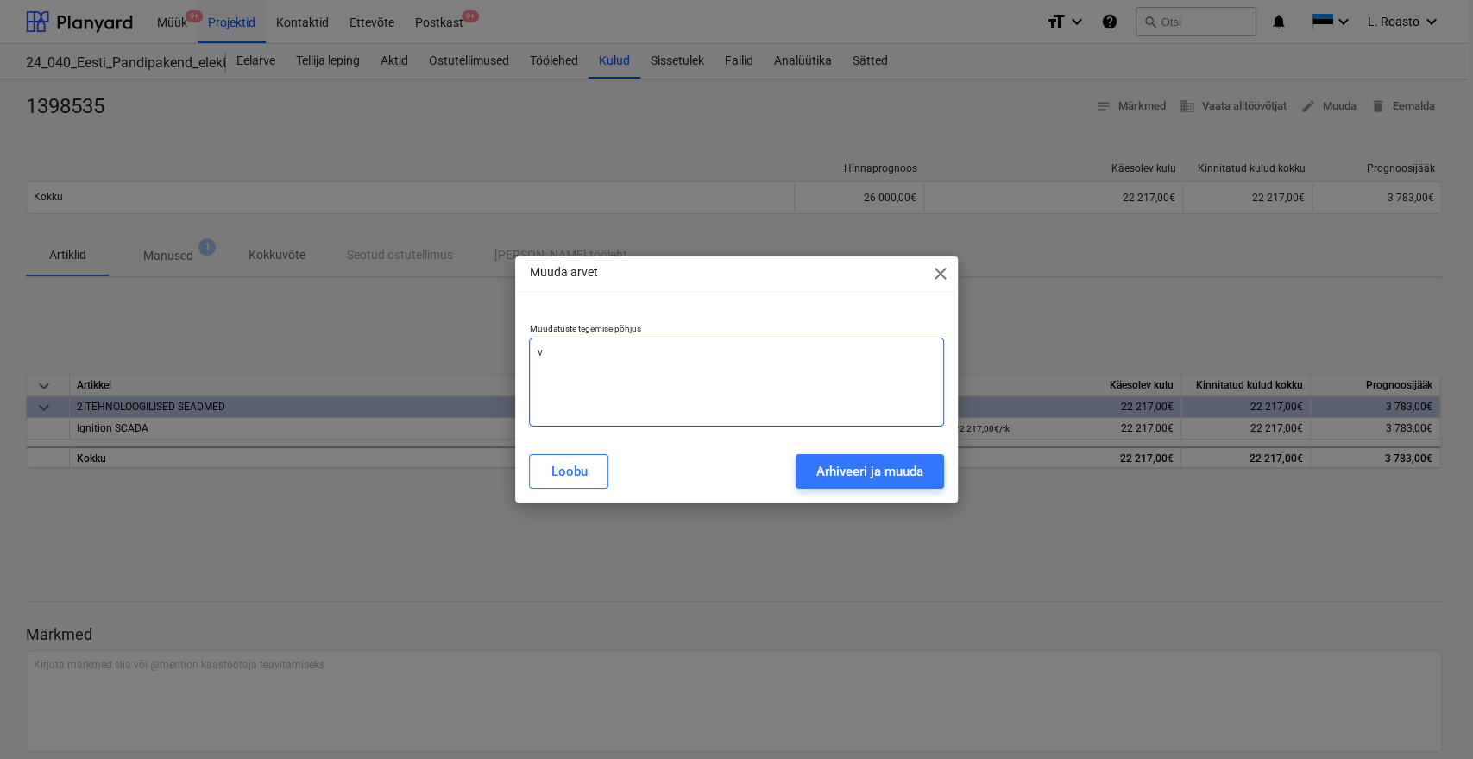
type textarea "va"
type textarea "x"
type textarea "val"
type textarea "x"
type textarea "vale"
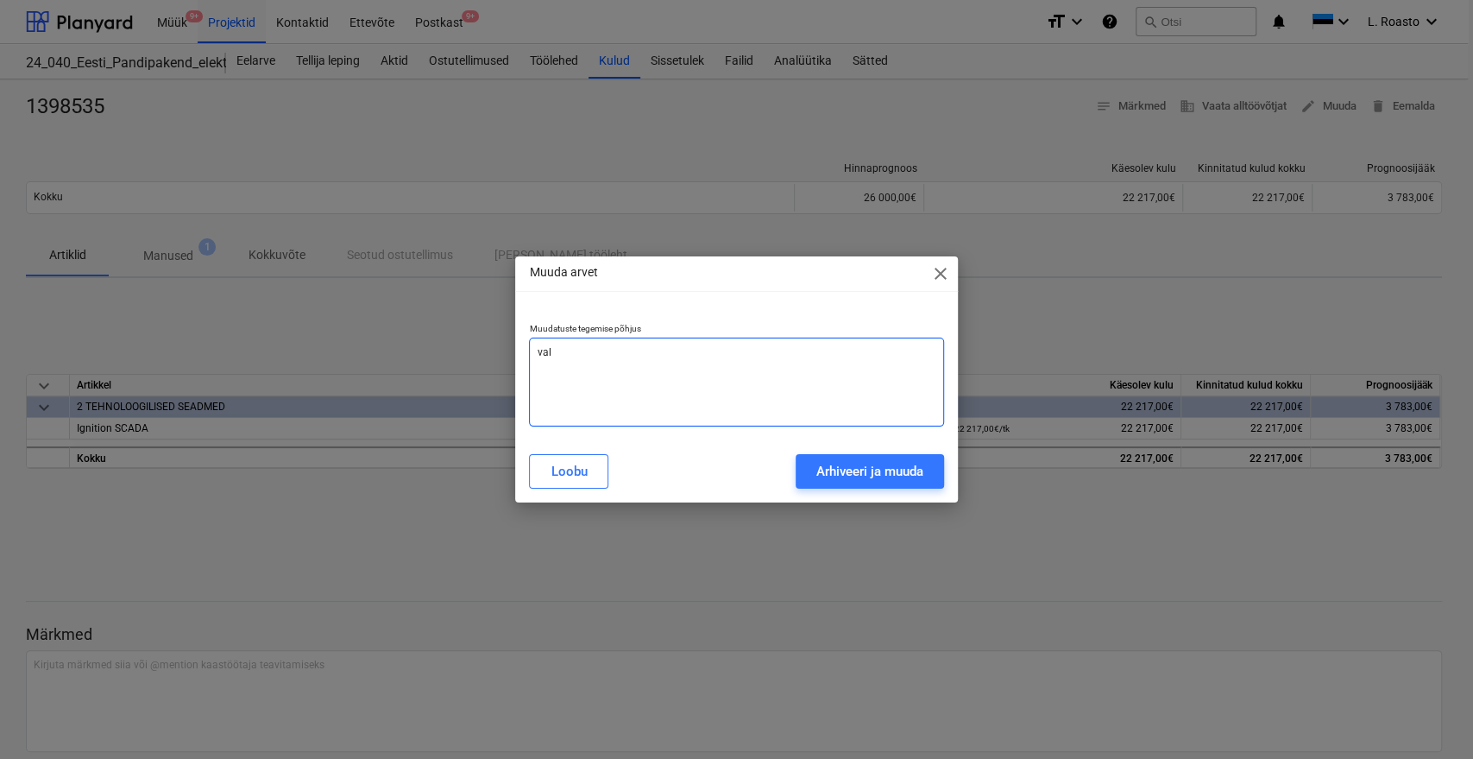
type textarea "x"
type textarea "[PERSON_NAME]"
type textarea "x"
type textarea "valest"
type textarea "x"
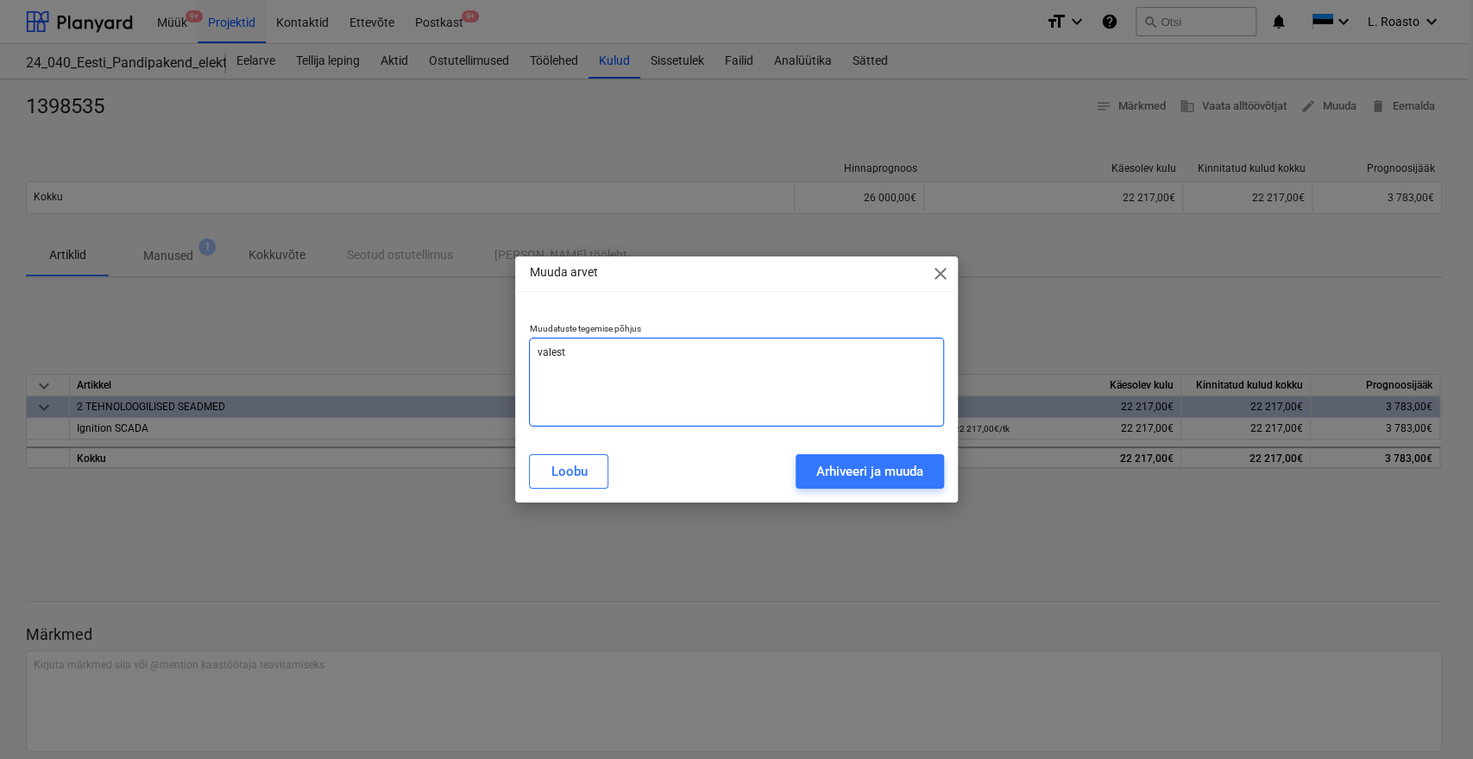
type textarea "valesti"
type textarea "x"
type textarea "valesti"
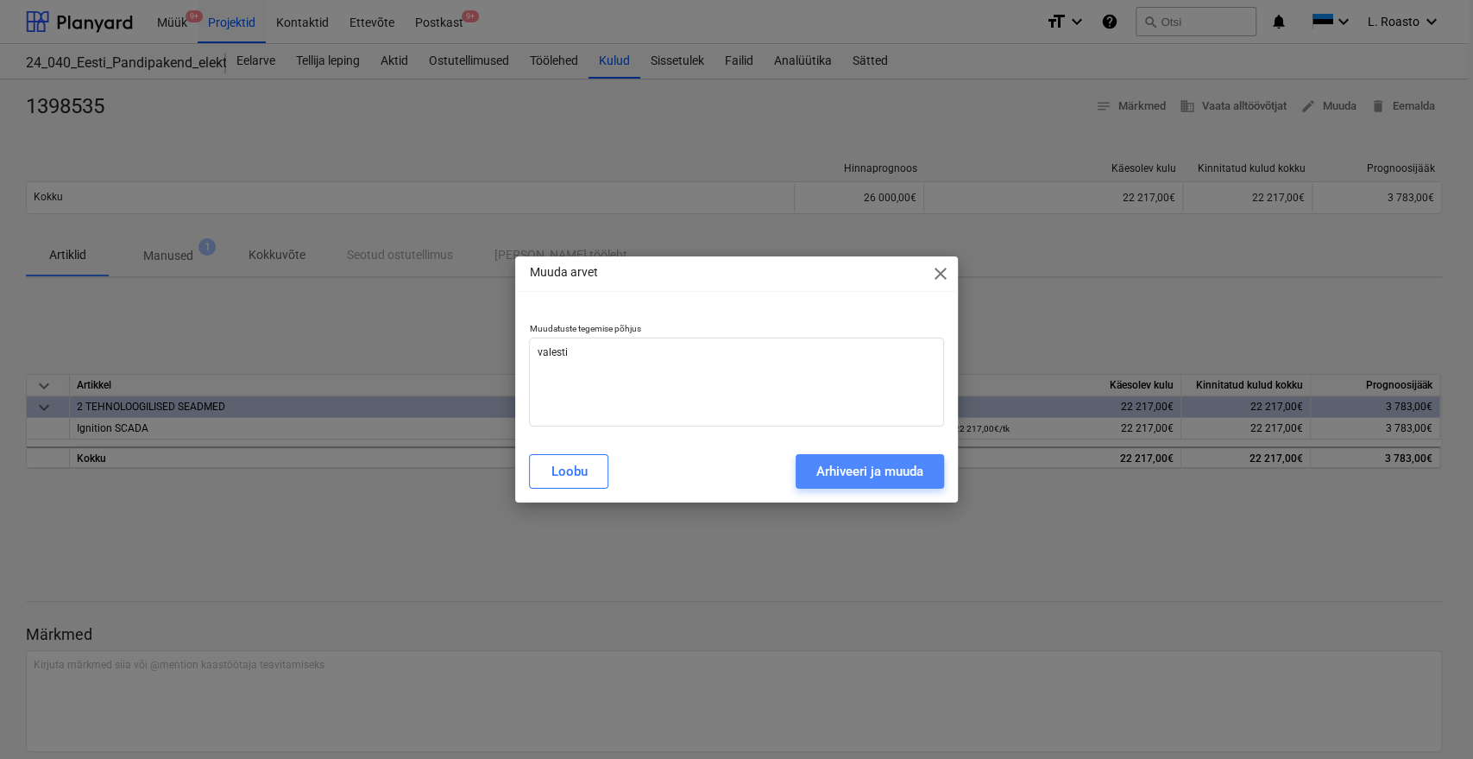
click at [886, 468] on div "Arhiveeri ja muuda" at bounding box center [869, 471] width 107 height 22
type textarea "x"
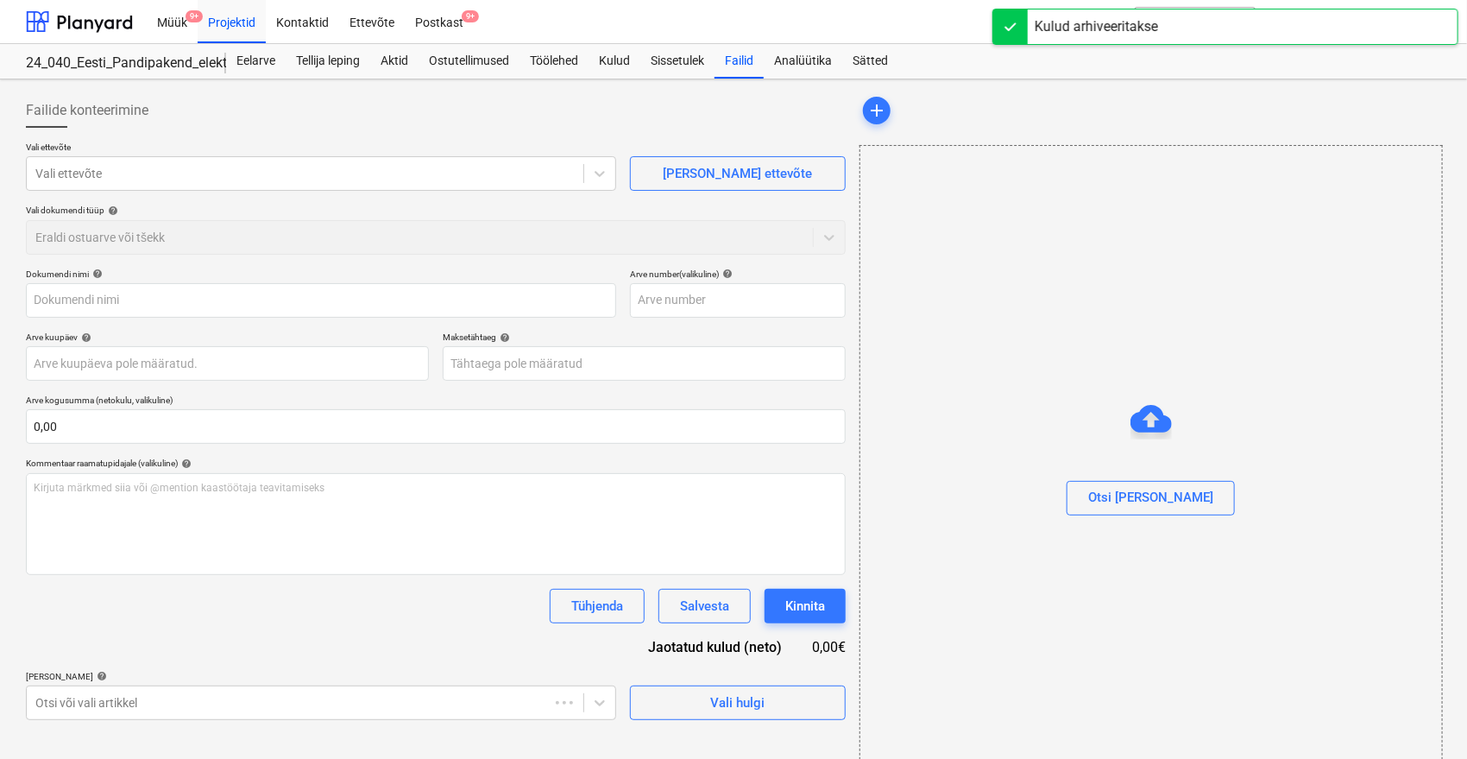
type input "1398535"
type input "[DATE]"
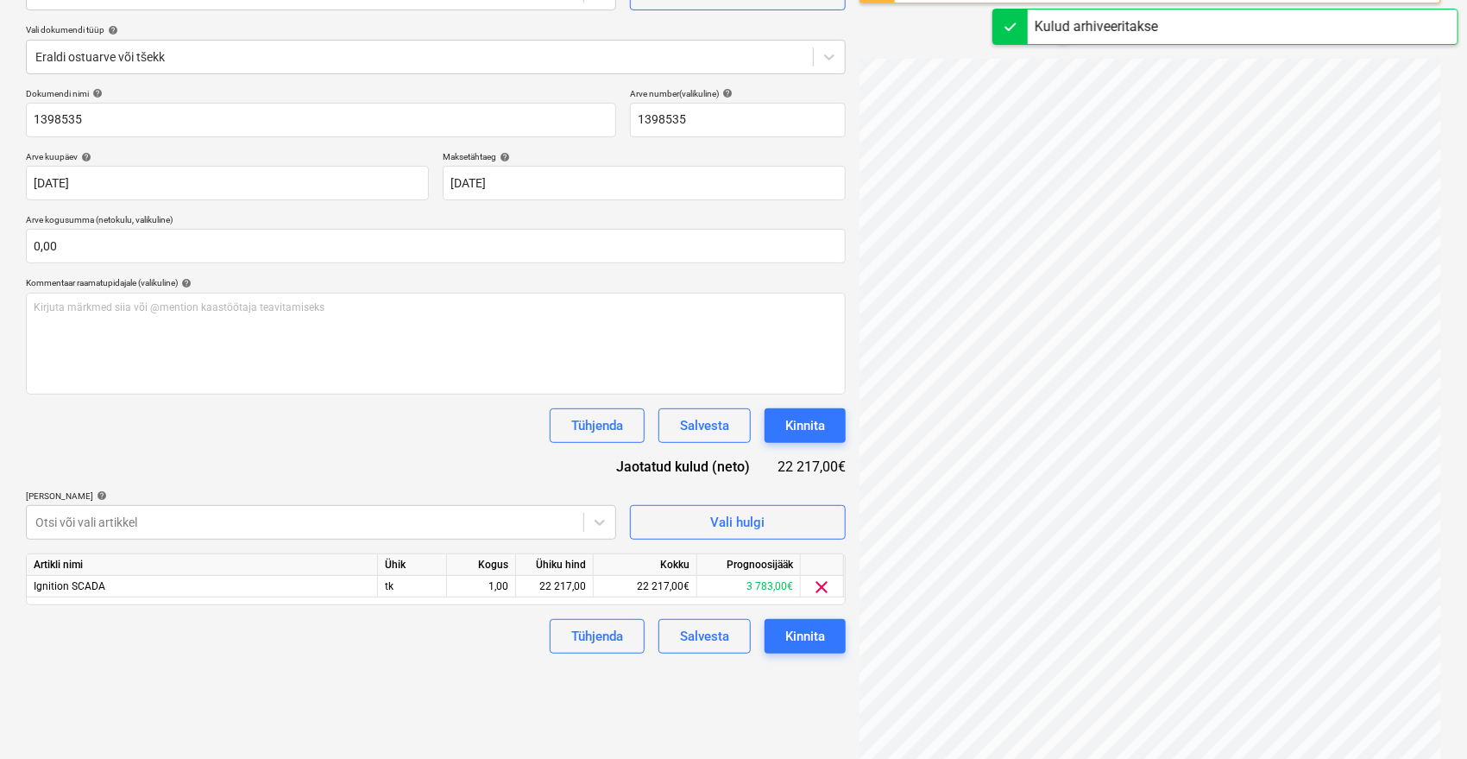
scroll to position [205, 0]
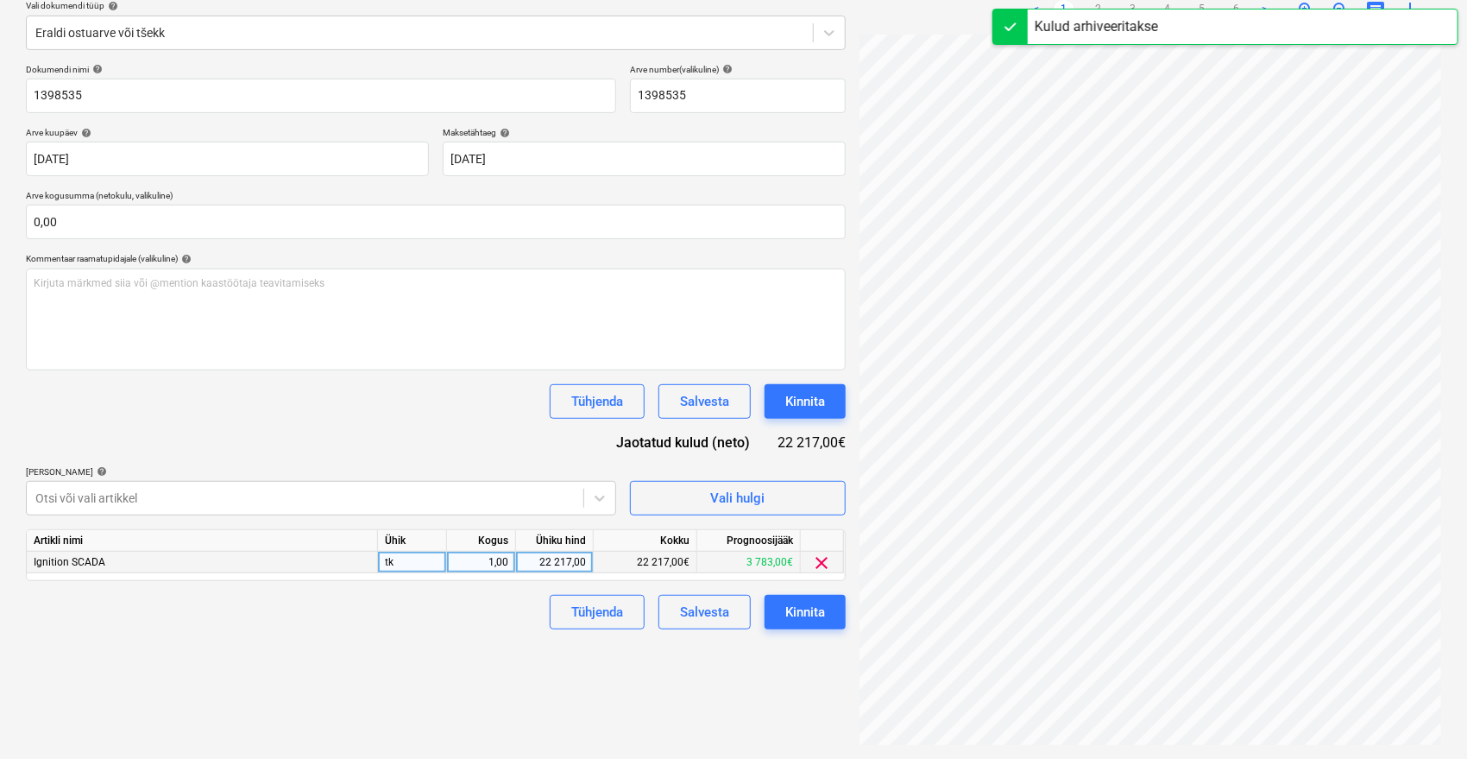
click at [563, 551] on div "22 217,00" at bounding box center [554, 562] width 63 height 22
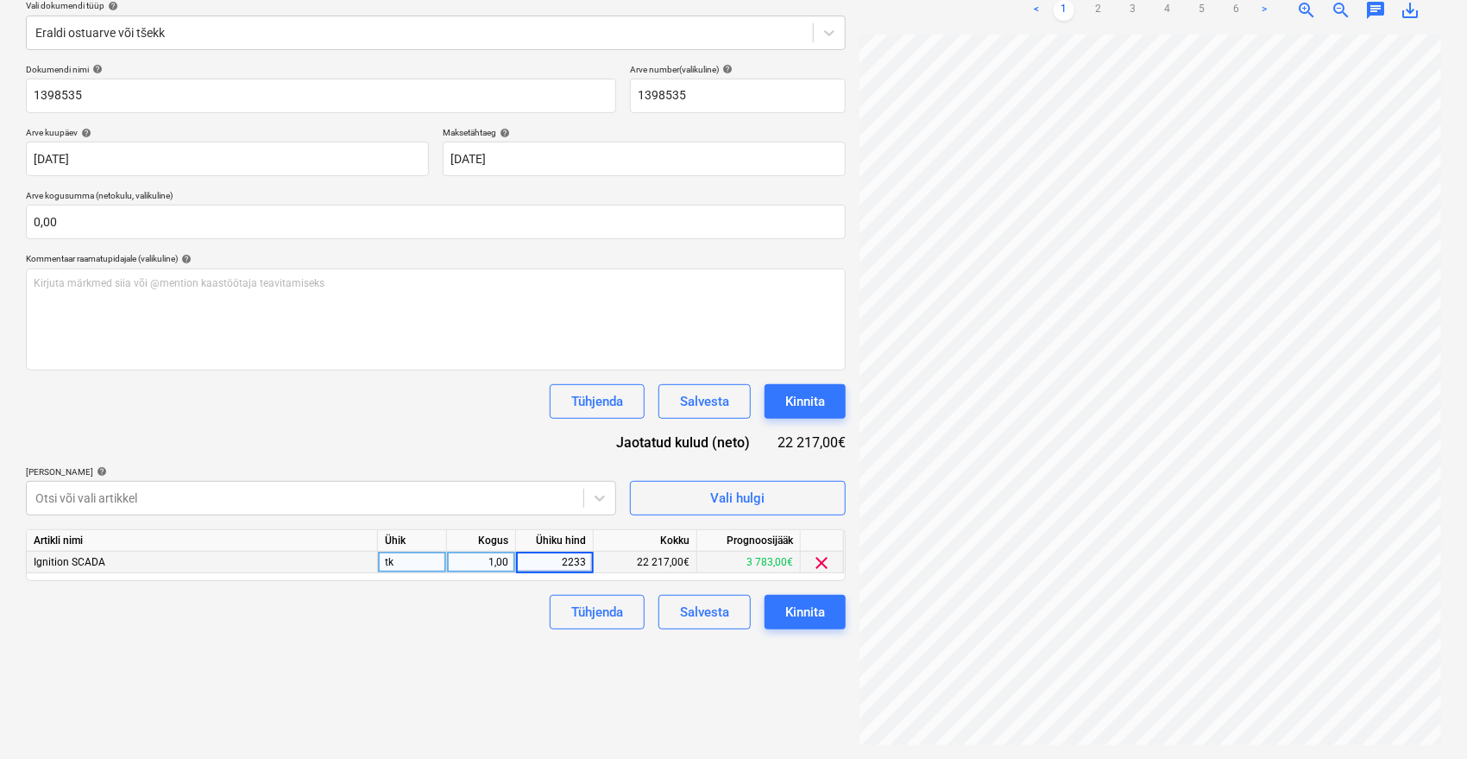
type input "22339"
click at [426, 444] on div "Dokumendi nimi help 1398535 Arve number (valikuline) help 1398535 Arve kuupäev …" at bounding box center [436, 346] width 820 height 565
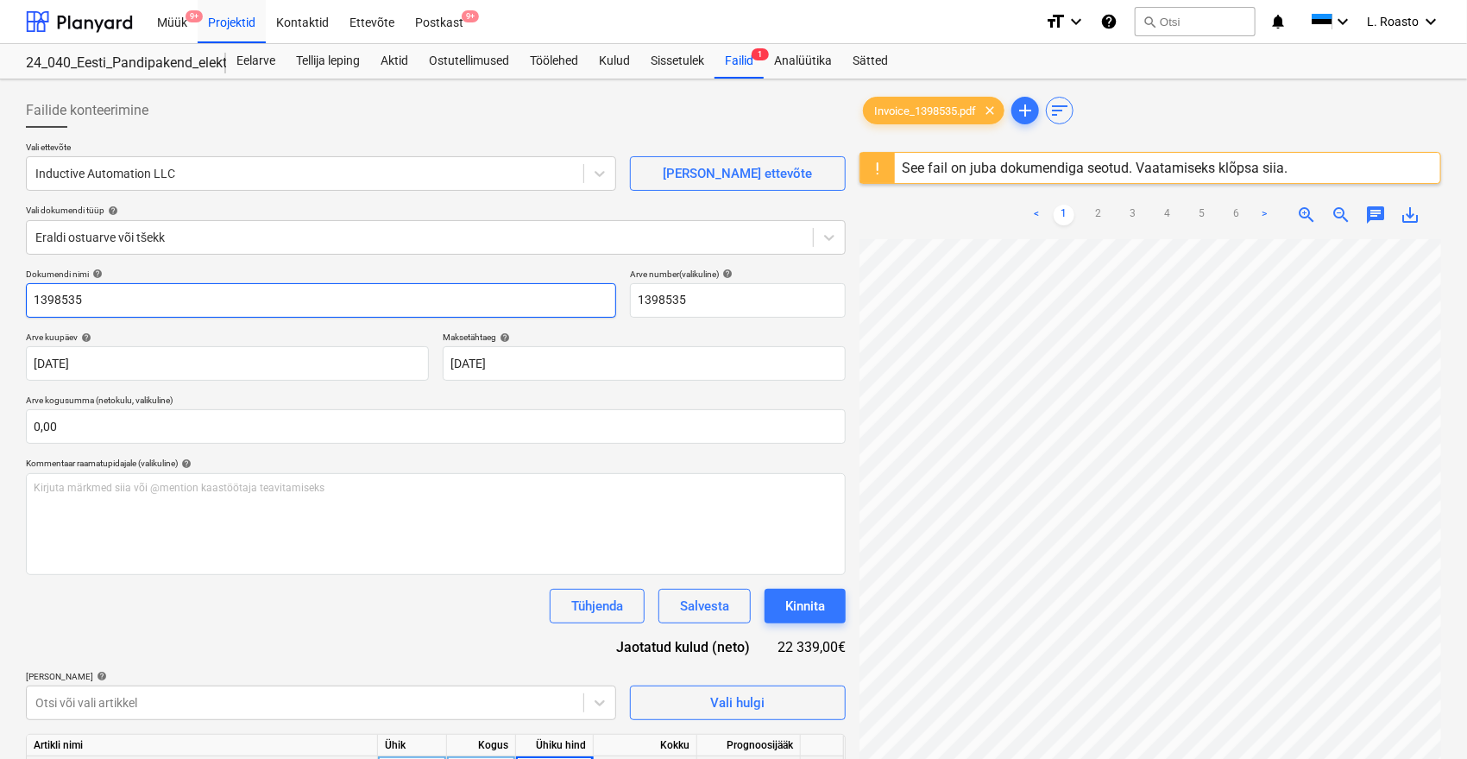
click at [31, 307] on input "1398535" at bounding box center [321, 300] width 590 height 35
type input "Inductive automation invoice 1398535"
click at [815, 621] on button "Kinnita" at bounding box center [805, 606] width 81 height 35
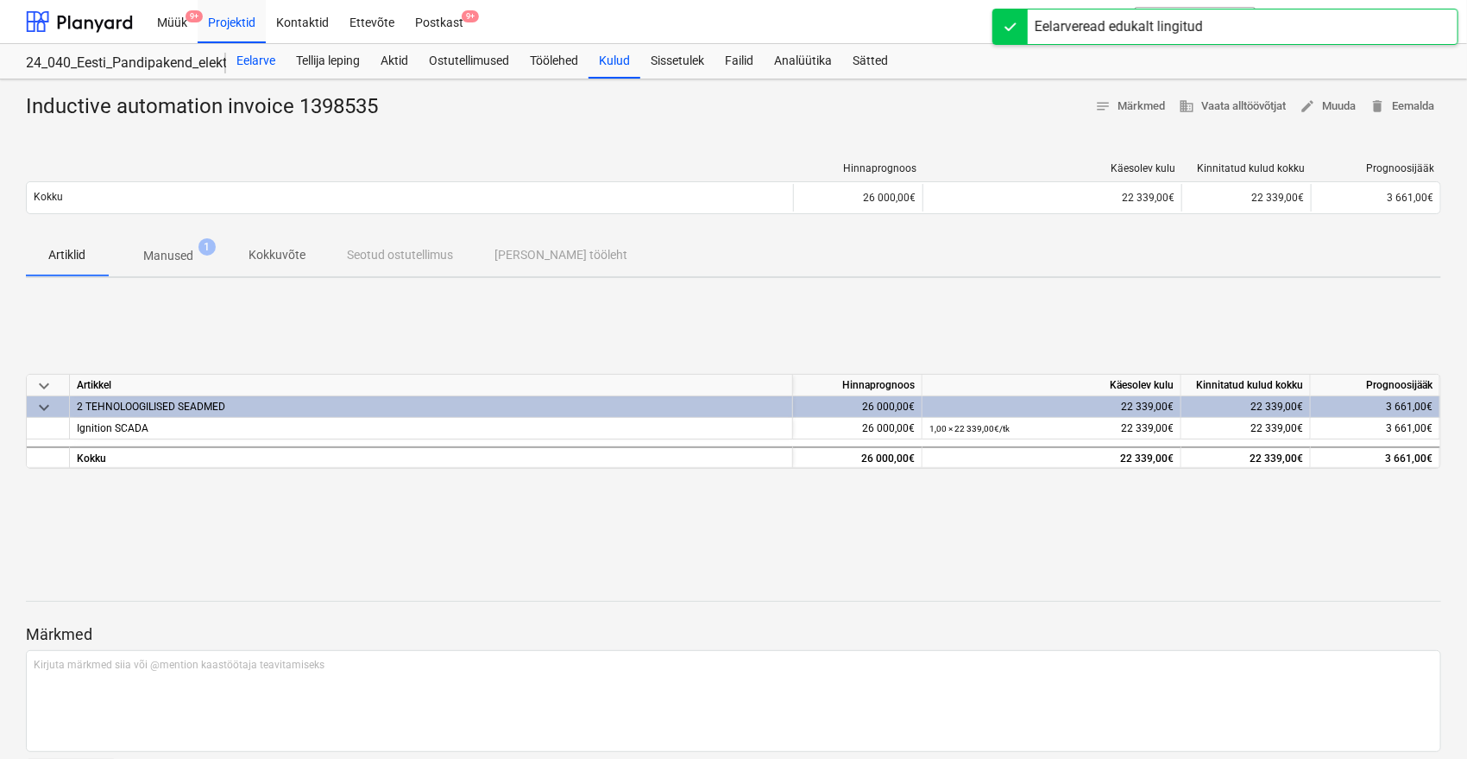
click at [252, 58] on div "Eelarve" at bounding box center [256, 61] width 60 height 35
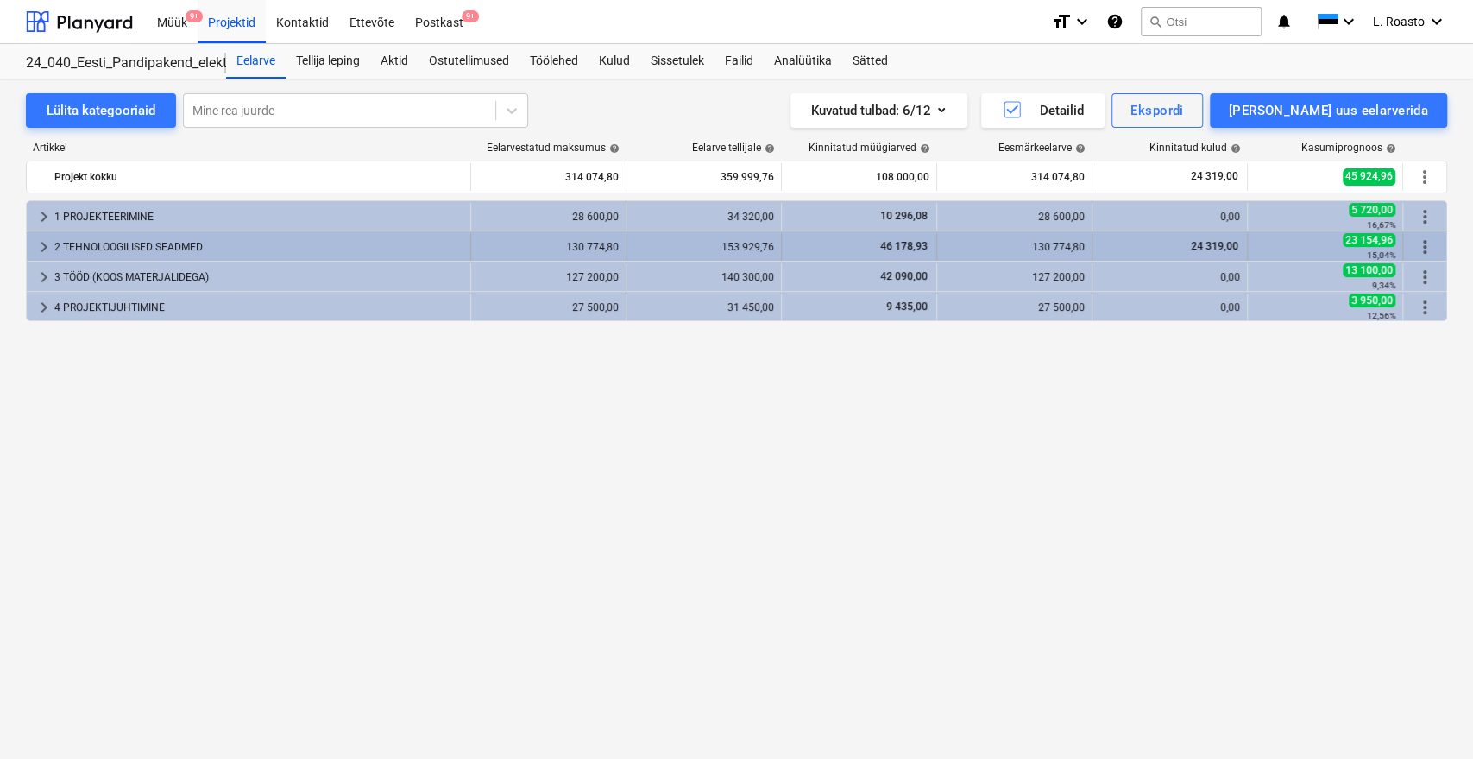
click at [219, 242] on div "2 TEHNOLOOGILISED SEADMED" at bounding box center [258, 247] width 409 height 28
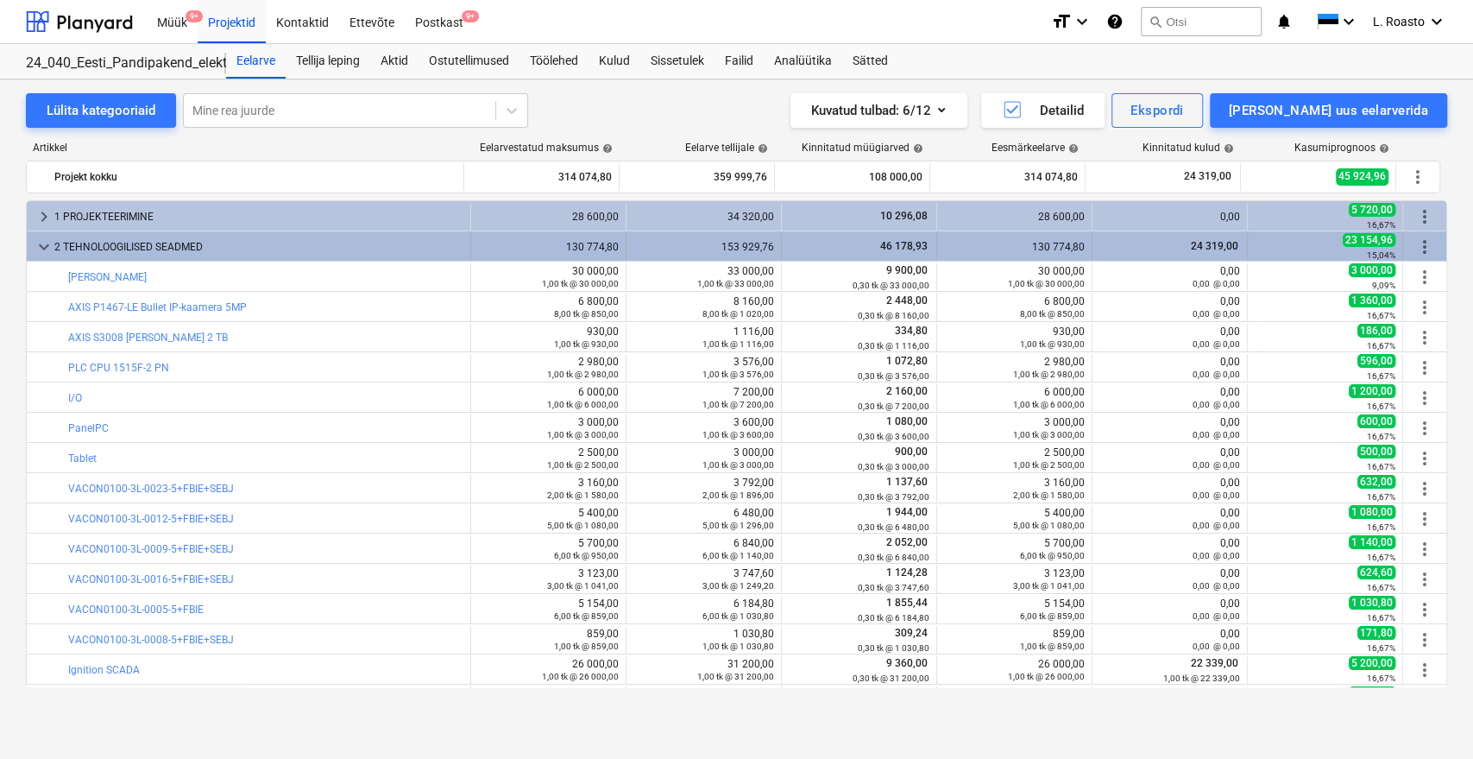
click at [221, 239] on div "2 TEHNOLOOGILISED SEADMED" at bounding box center [258, 247] width 409 height 28
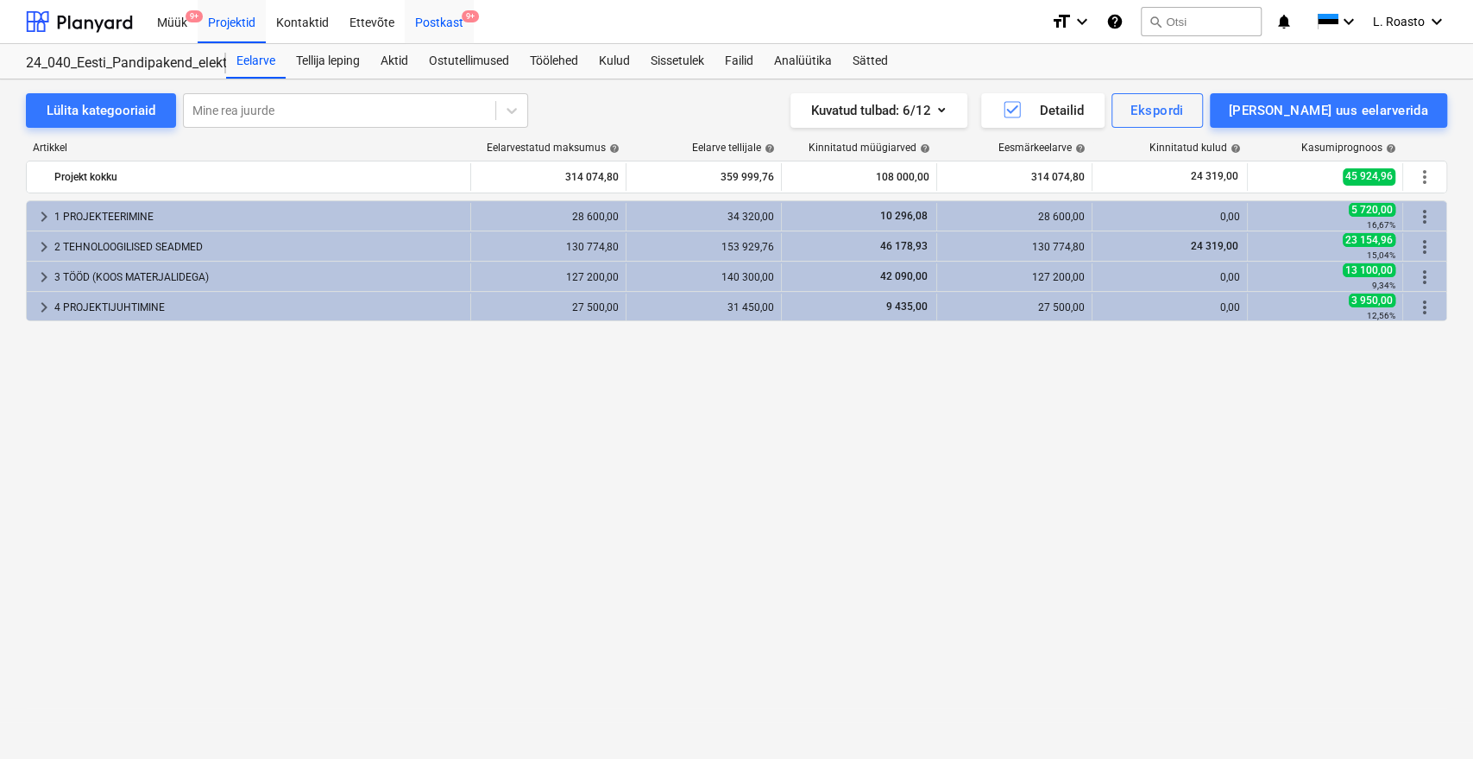
click at [442, 13] on div "Postkast 9+" at bounding box center [439, 21] width 69 height 44
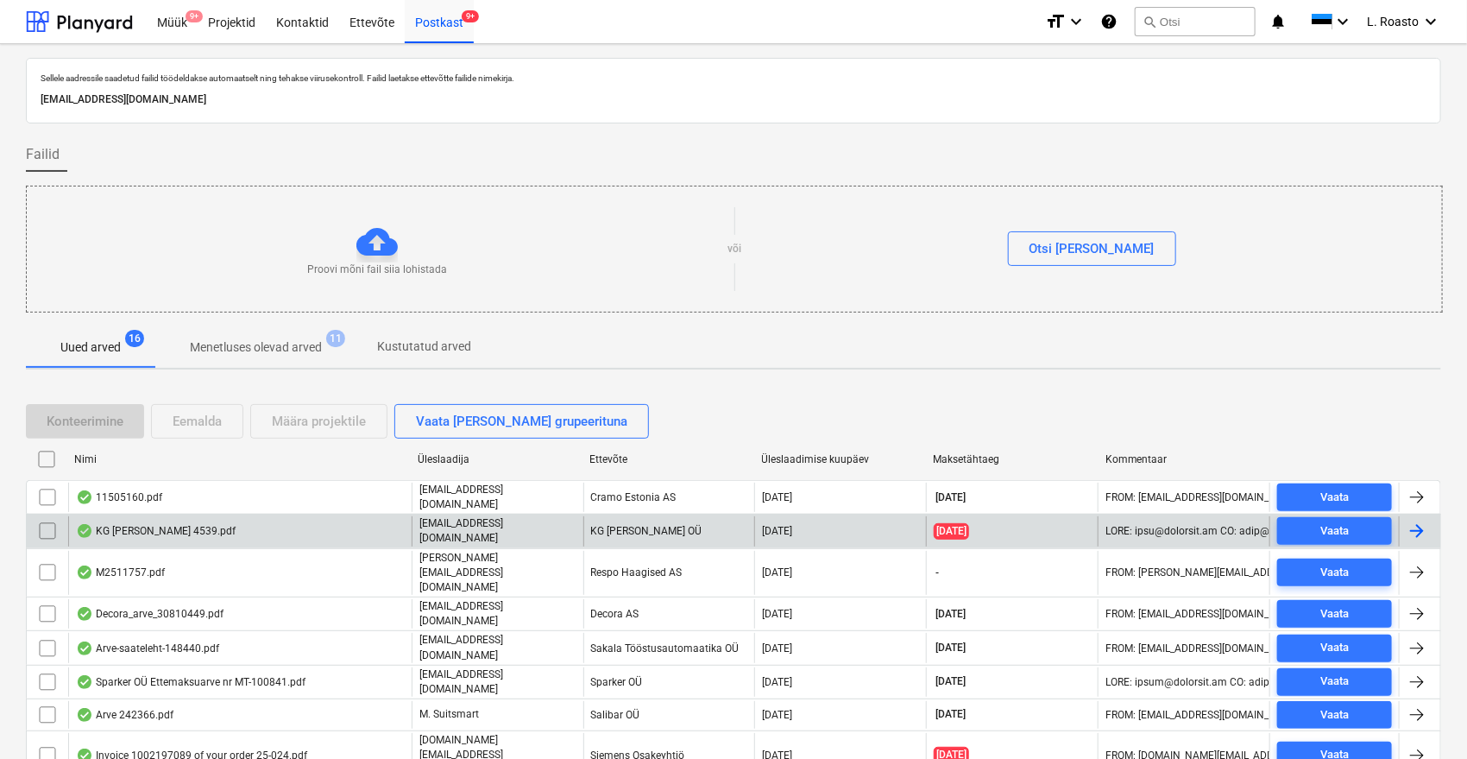
click at [242, 534] on div "KG [PERSON_NAME] 4539.pdf" at bounding box center [239, 530] width 343 height 29
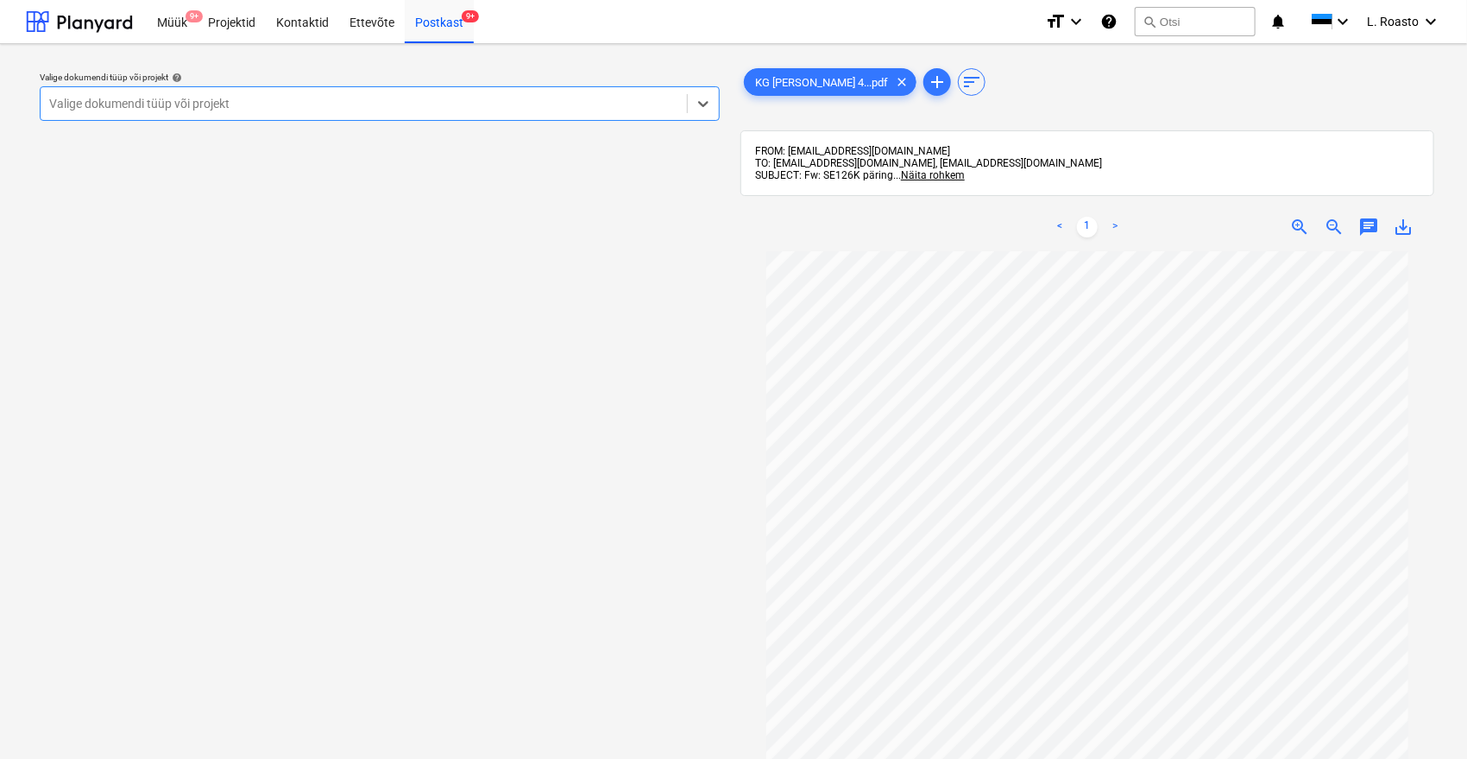
click at [345, 111] on div at bounding box center [363, 103] width 629 height 17
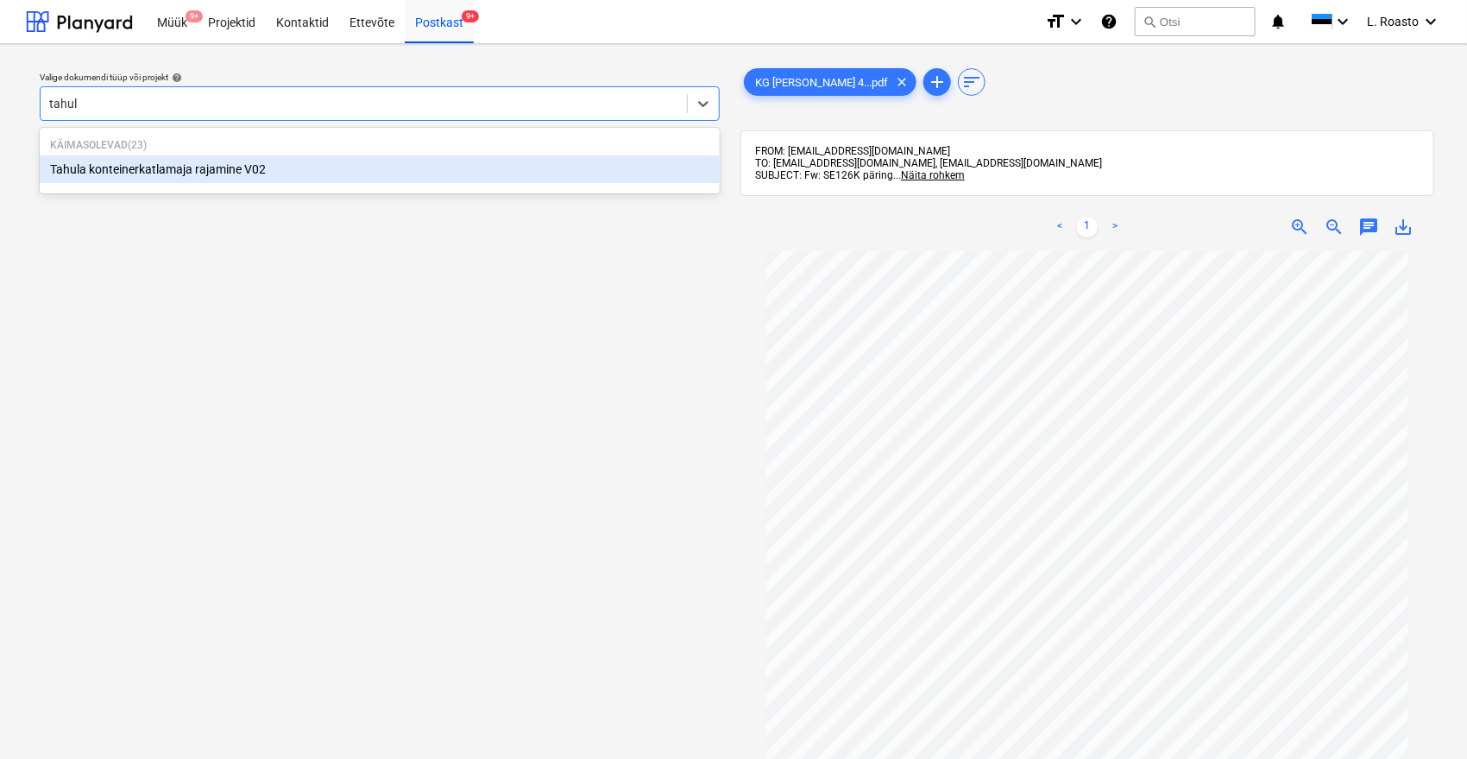
type input "tahula"
click at [284, 163] on div "Tahula konteinerkatlamaja rajamine V02" at bounding box center [380, 169] width 680 height 28
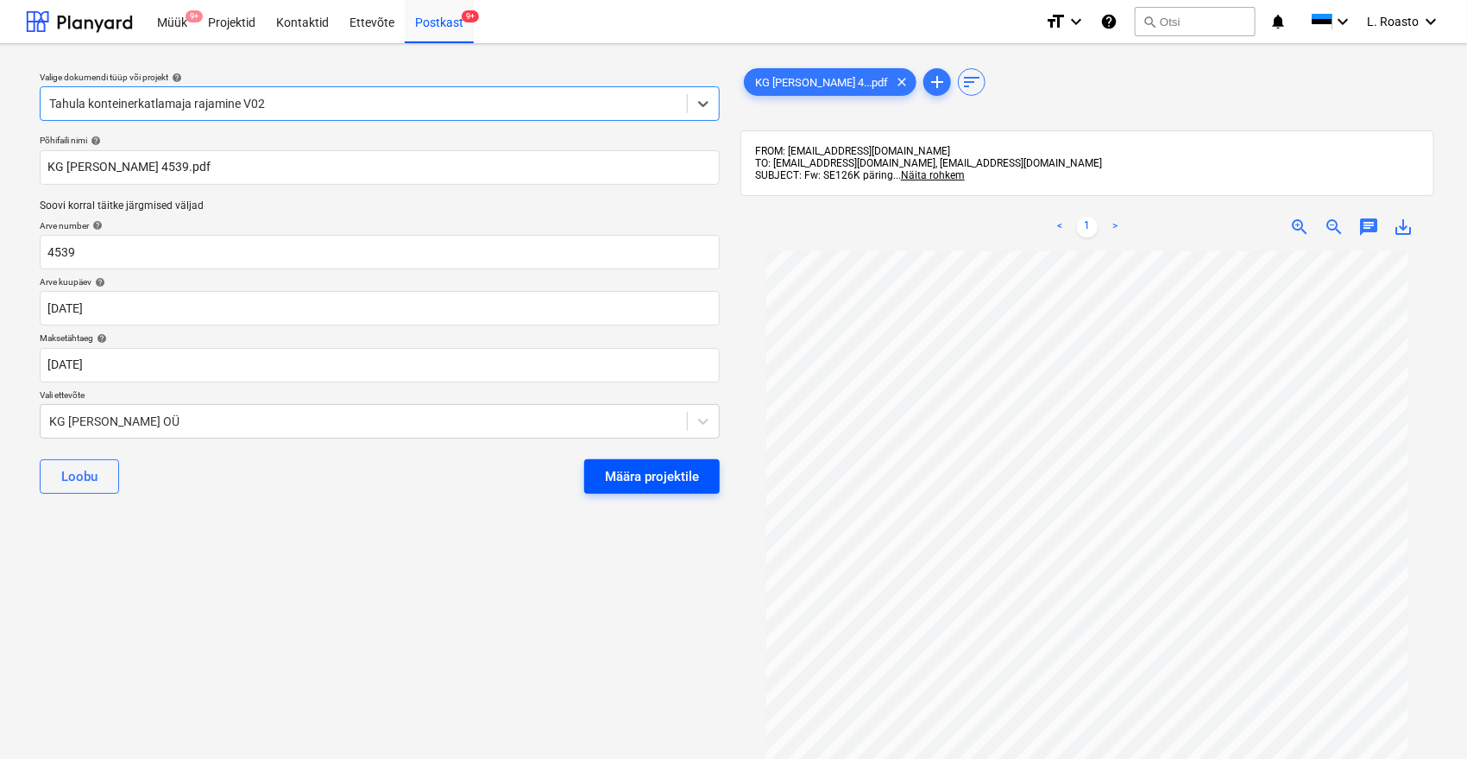
click at [666, 482] on div "Määra projektile" at bounding box center [652, 476] width 94 height 22
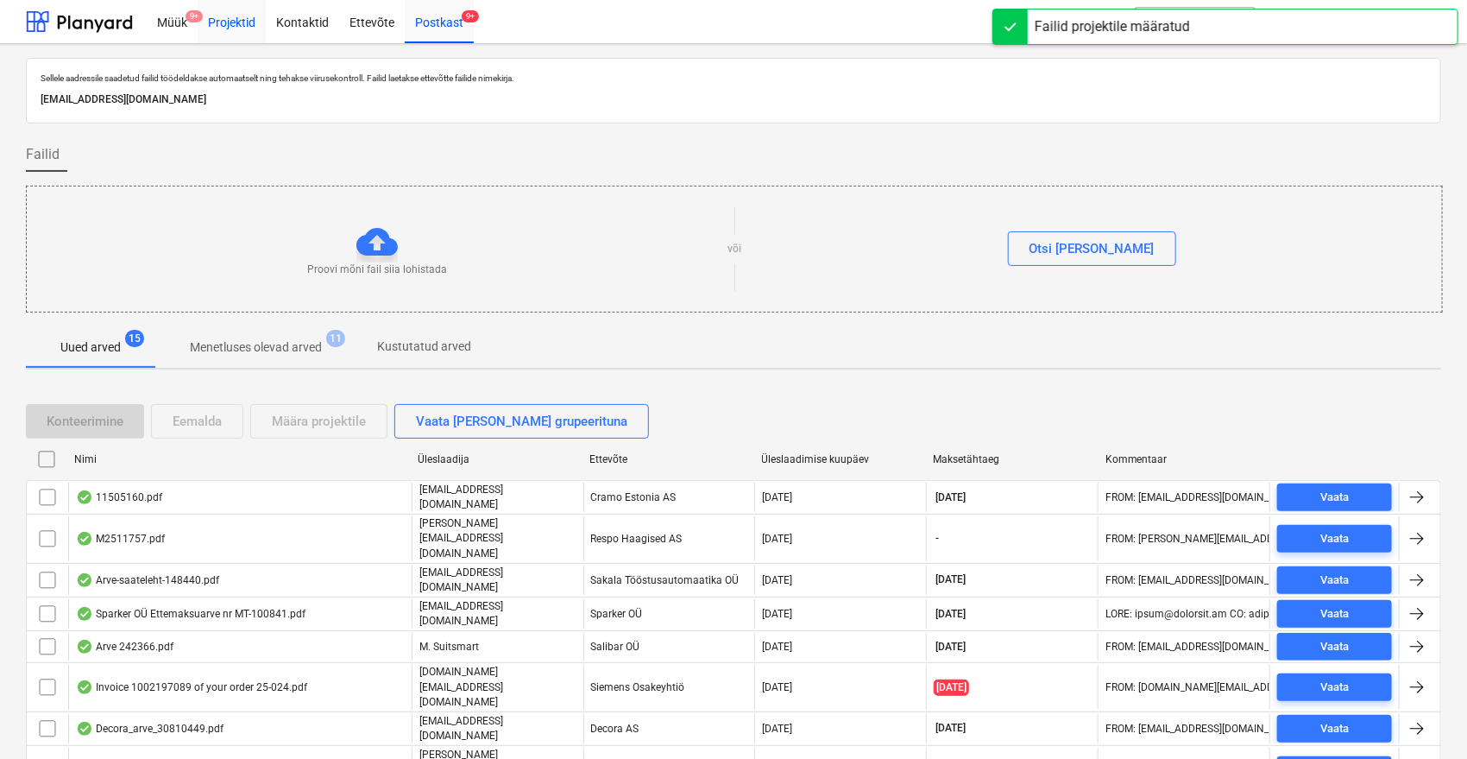
click at [249, 25] on div "Projektid" at bounding box center [232, 21] width 68 height 44
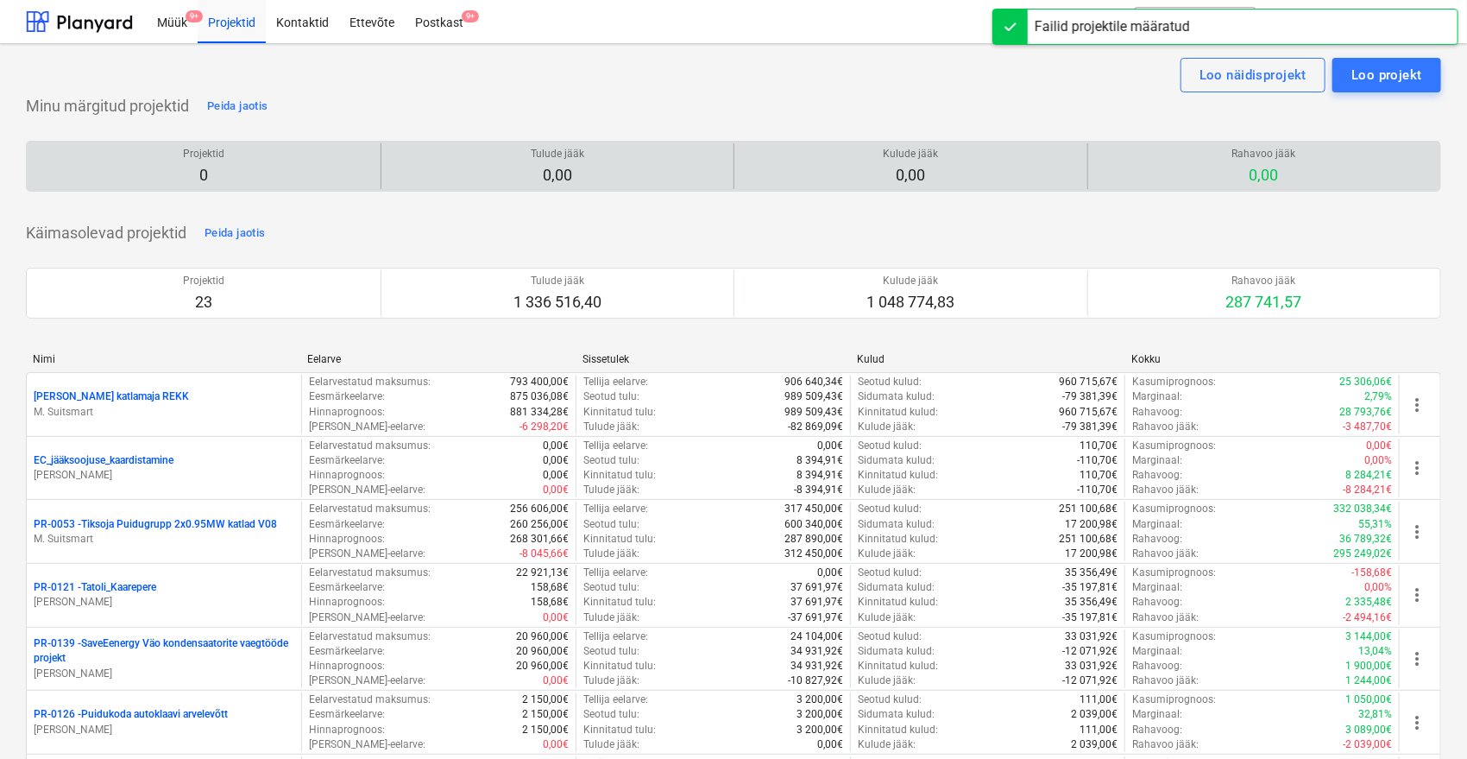
scroll to position [1348, 0]
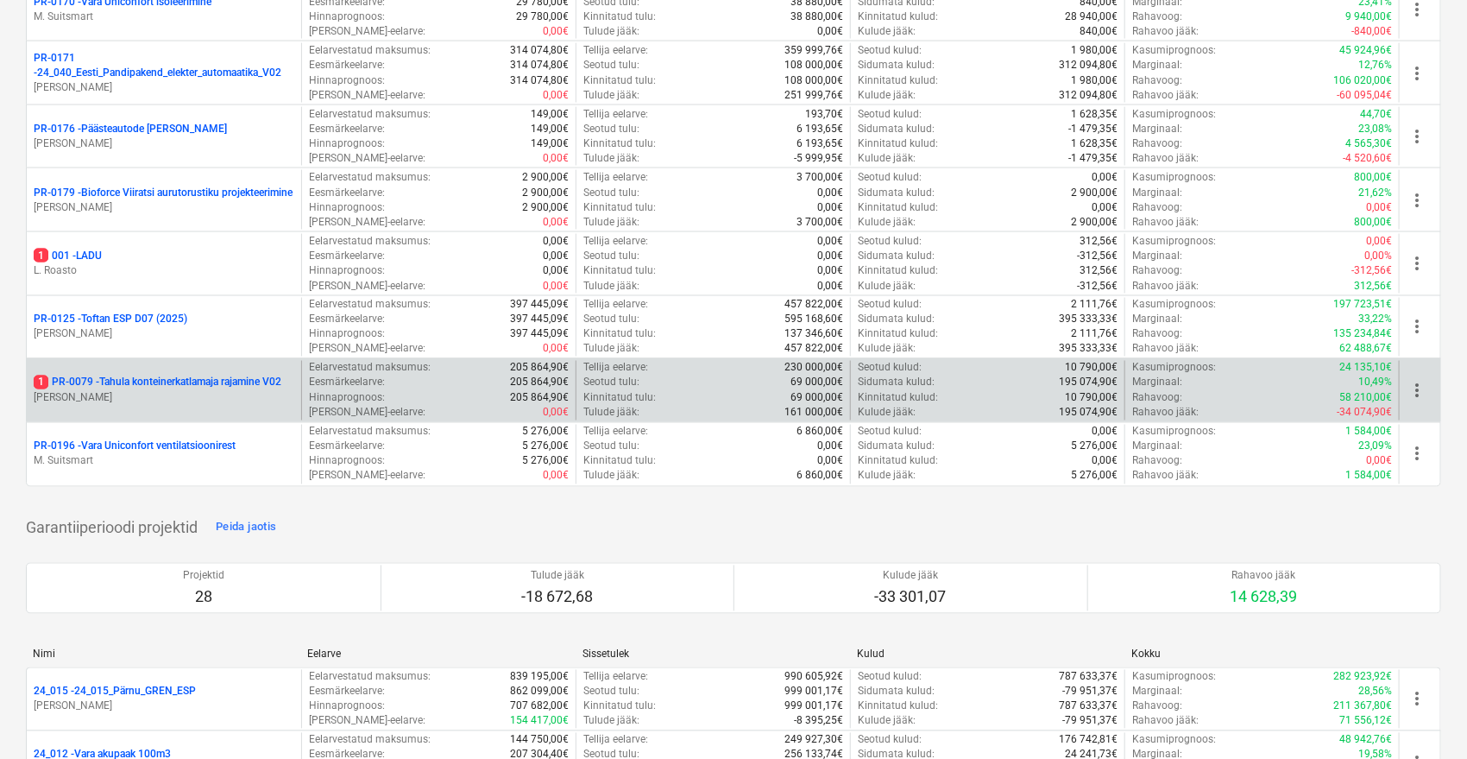
click at [249, 375] on p "1 PR-0079 - Tahula konteinerkatlamaja rajamine V02" at bounding box center [158, 382] width 248 height 15
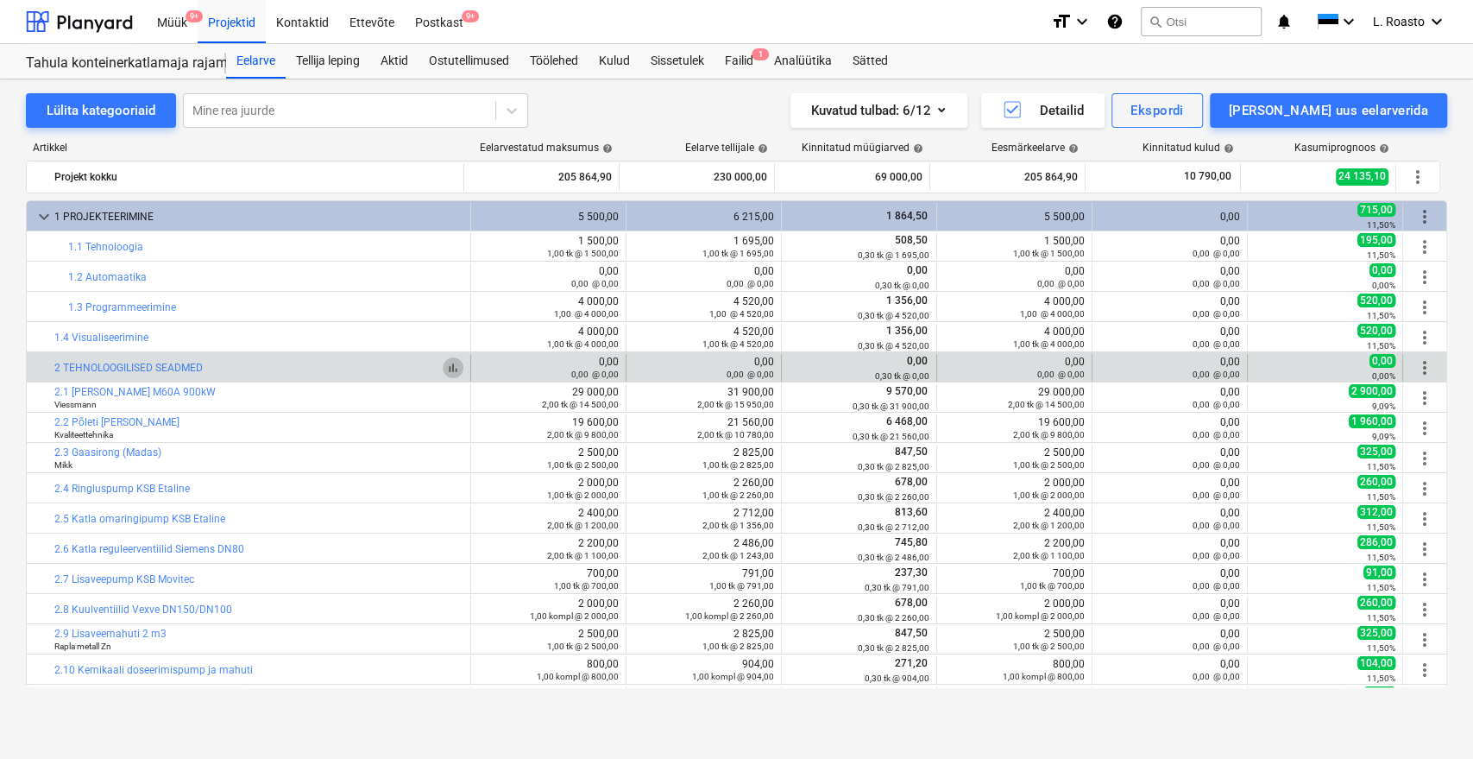
click at [451, 369] on span "bar_chart" at bounding box center [453, 368] width 14 height 14
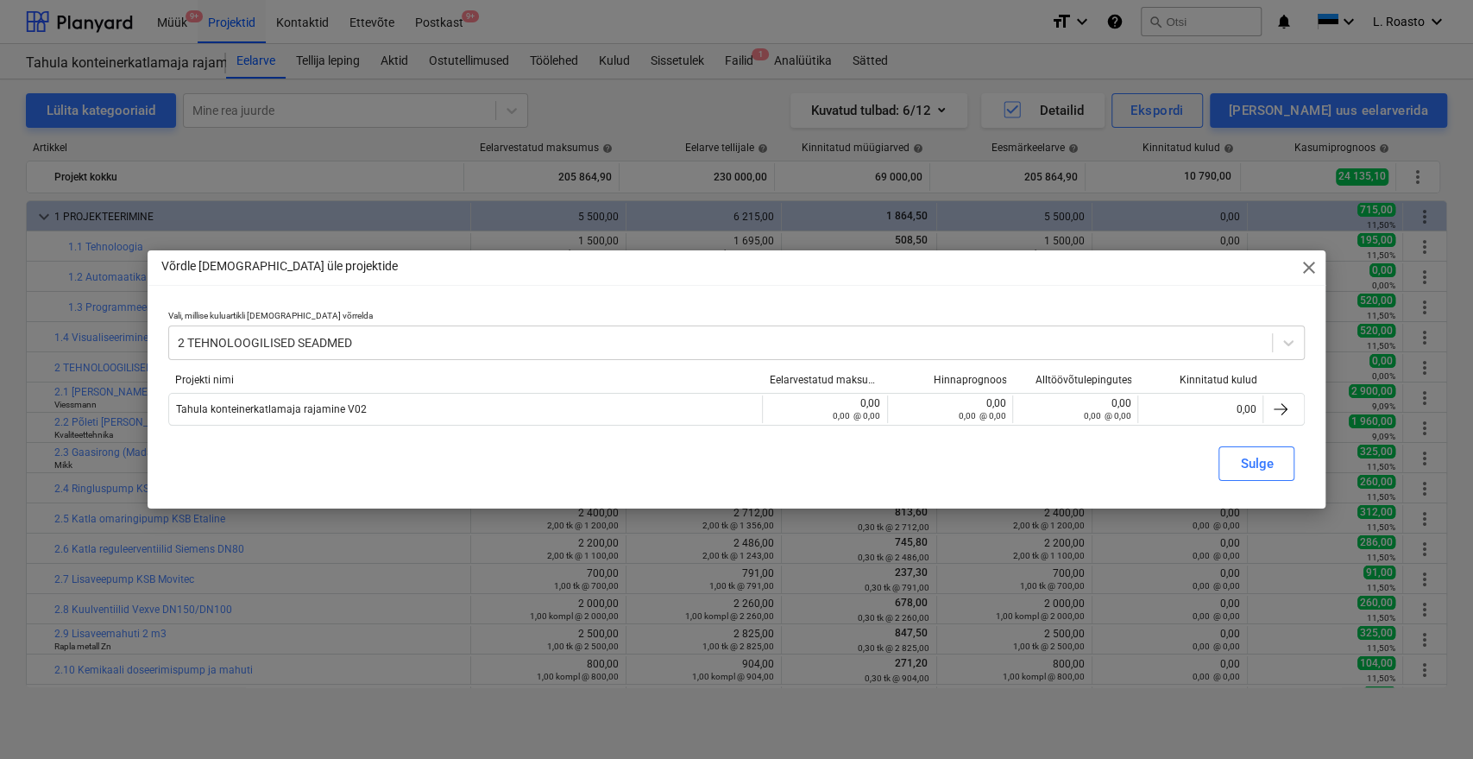
click at [1311, 268] on span "close" at bounding box center [1308, 267] width 21 height 21
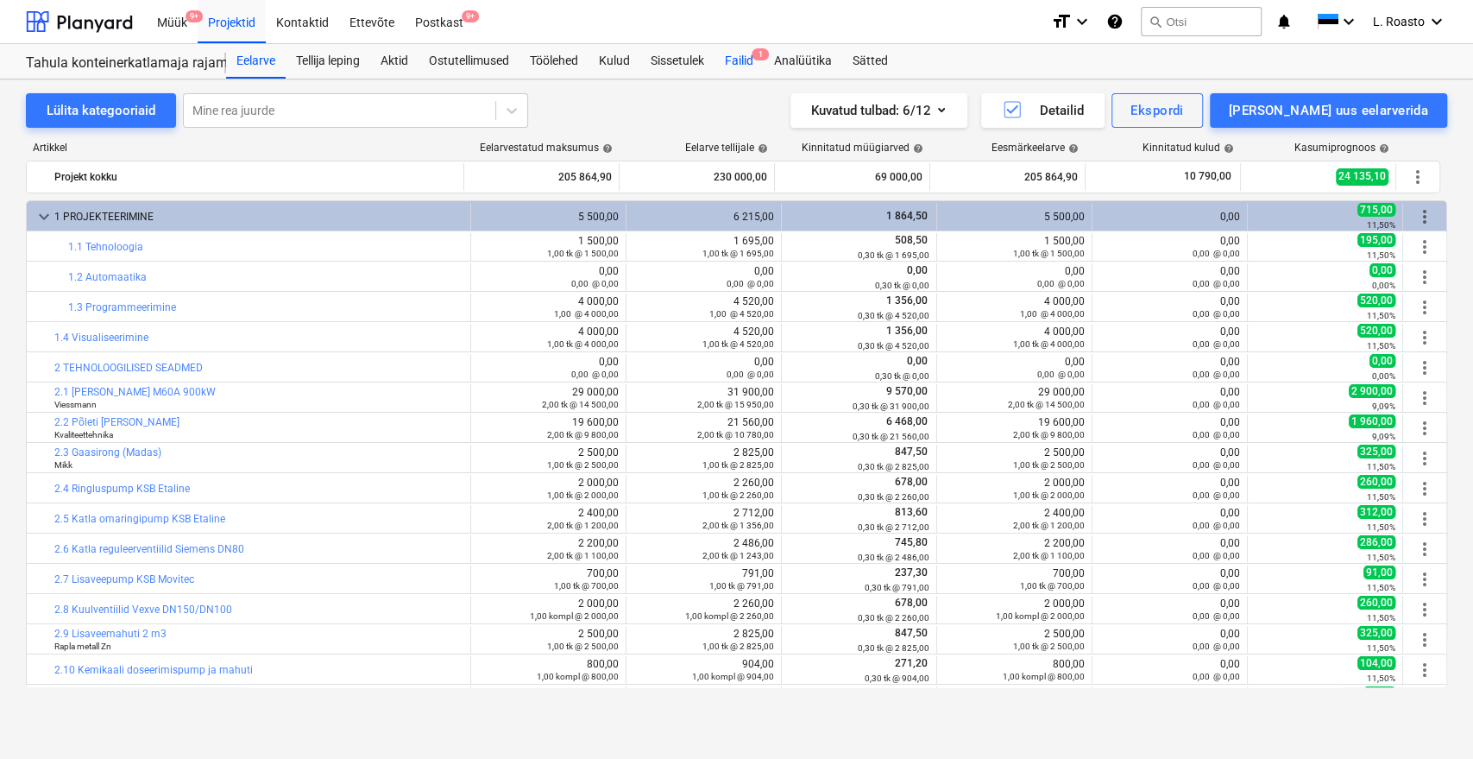
click at [746, 61] on div "Failid 1" at bounding box center [739, 61] width 49 height 35
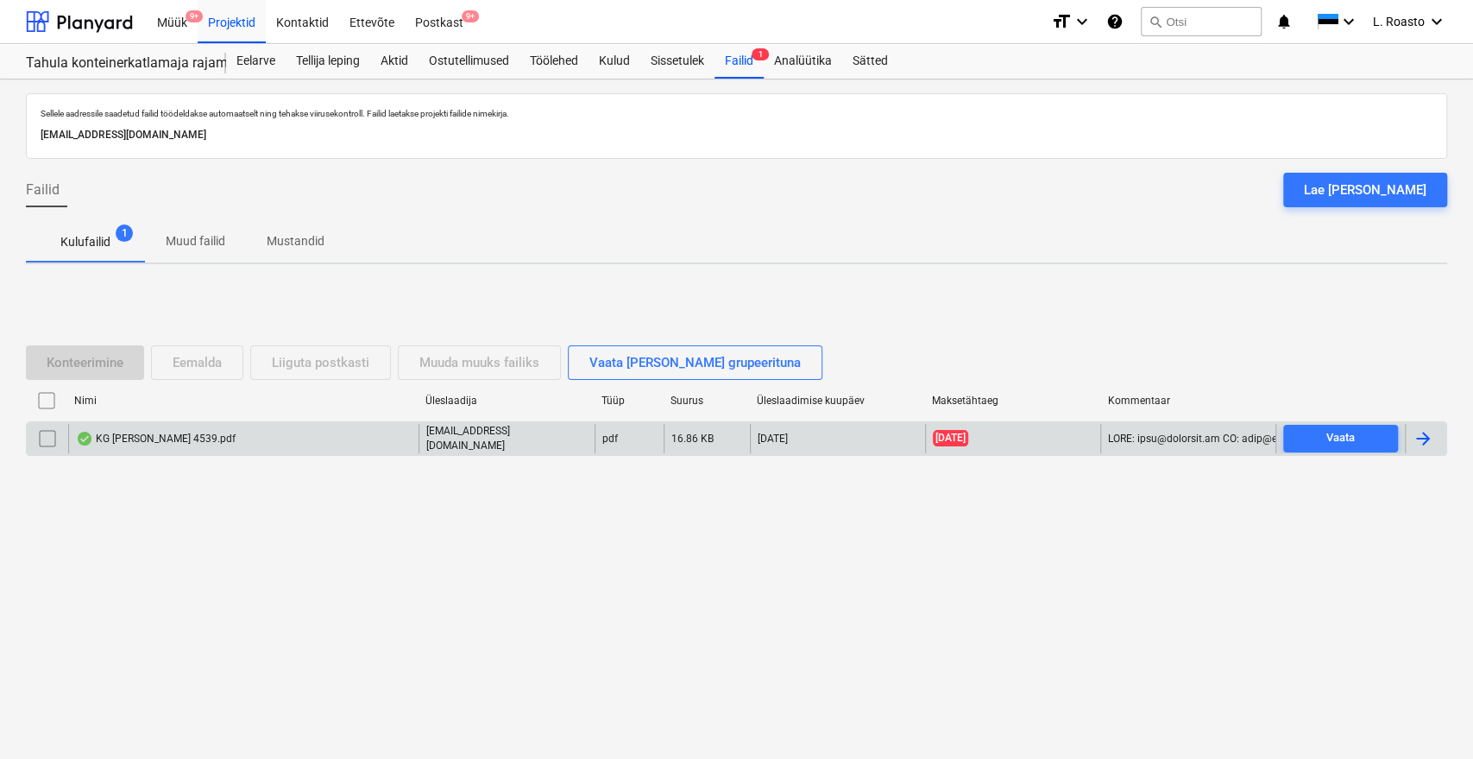
click at [1426, 444] on div at bounding box center [1423, 438] width 21 height 21
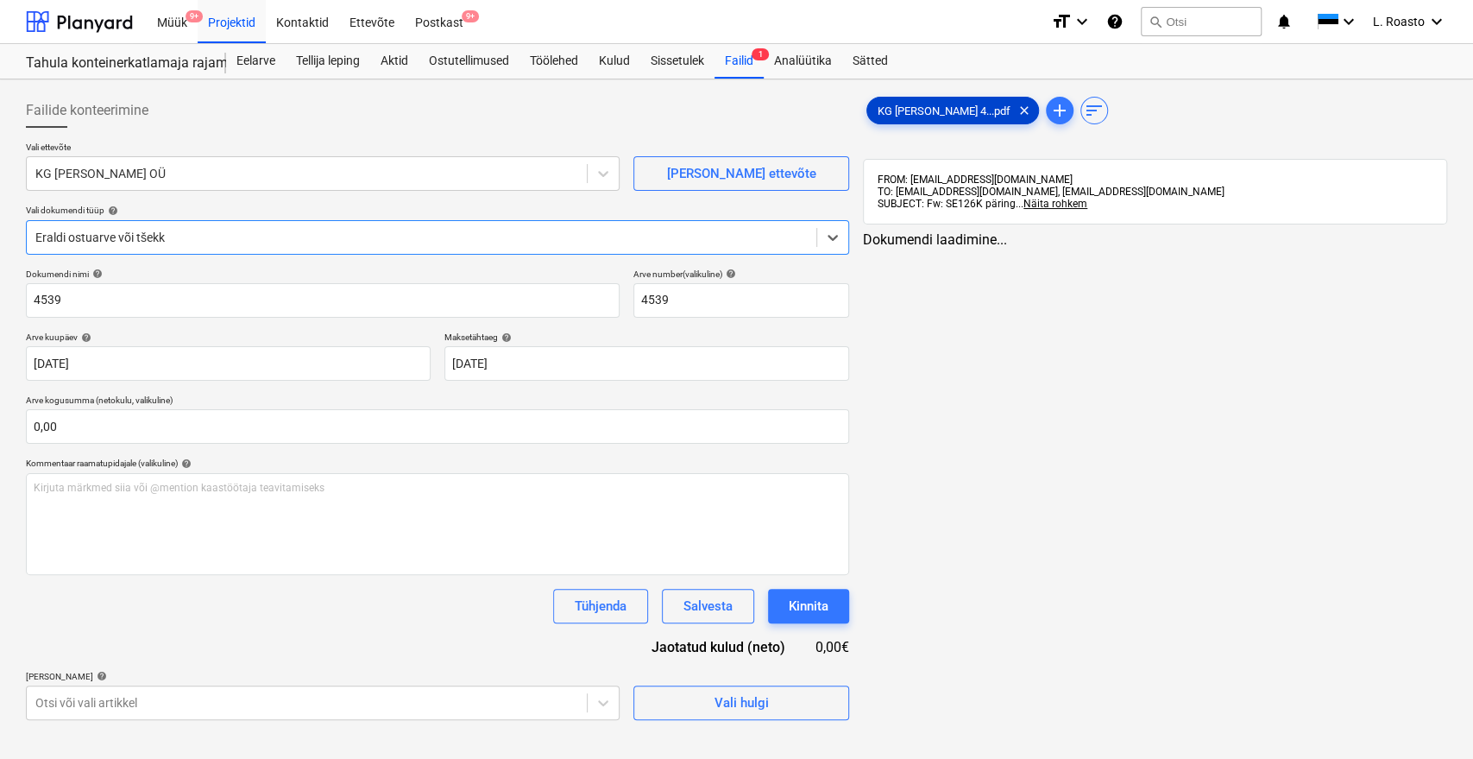
click at [899, 112] on span "KG [PERSON_NAME] 4...pdf" at bounding box center [944, 110] width 154 height 13
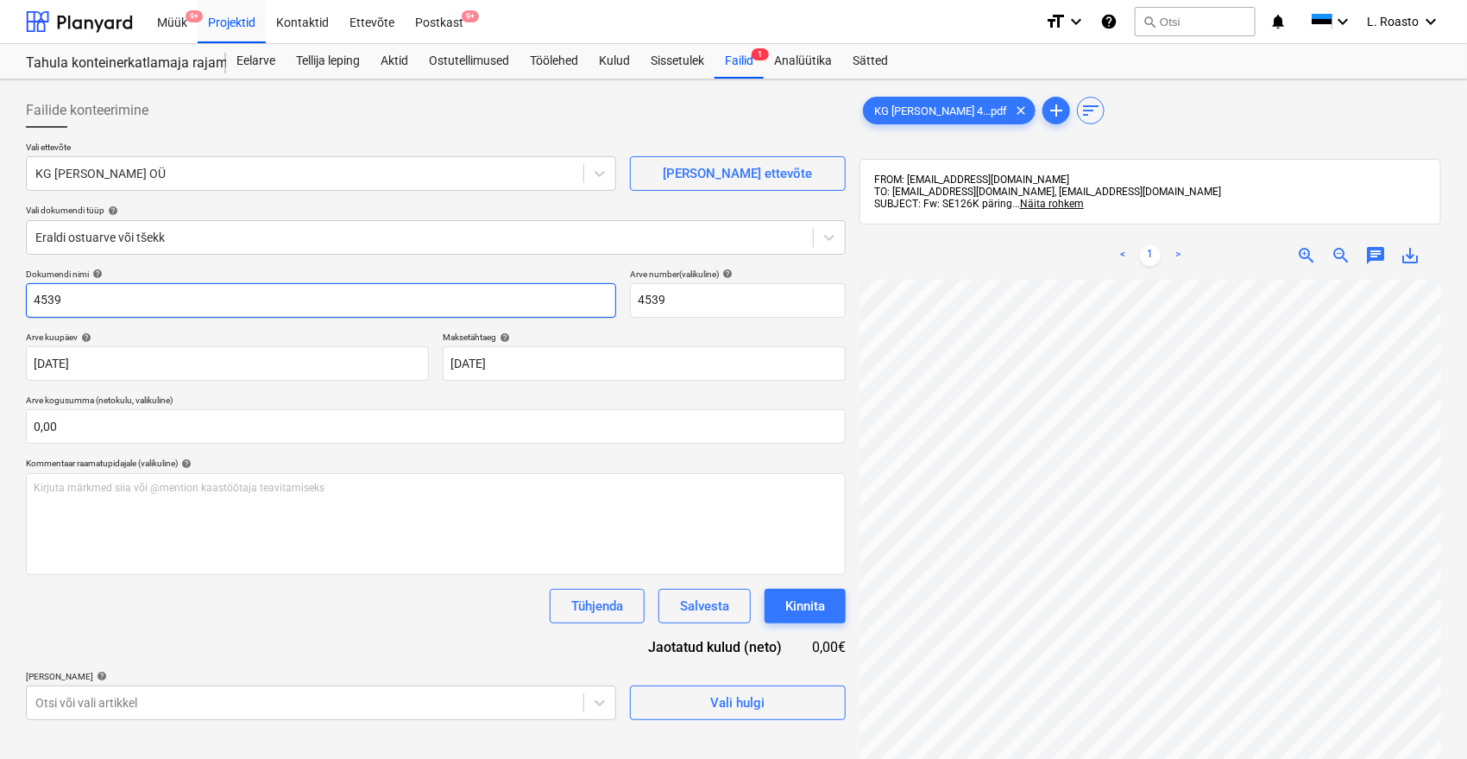
click at [27, 303] on input "4539" at bounding box center [321, 300] width 590 height 35
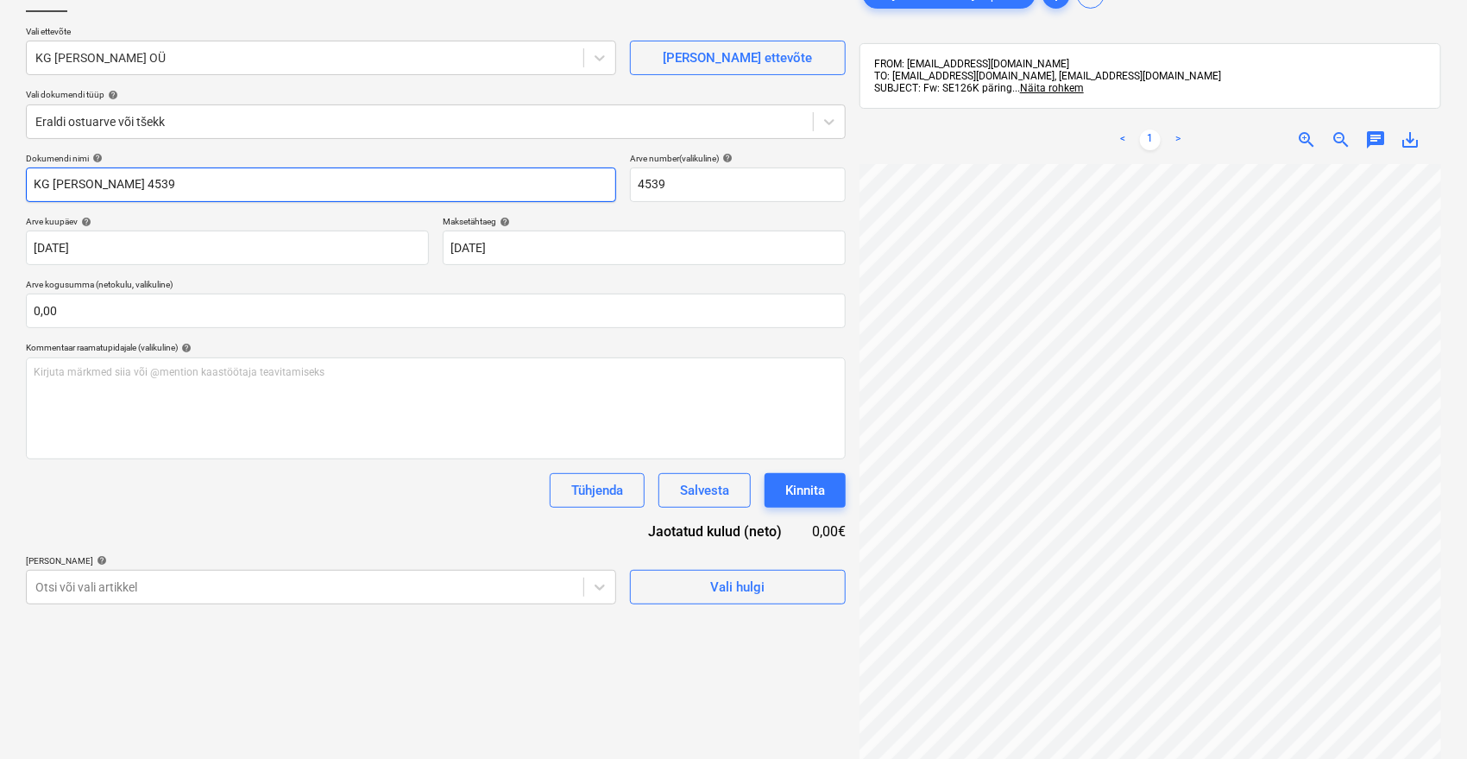
scroll to position [123, 0]
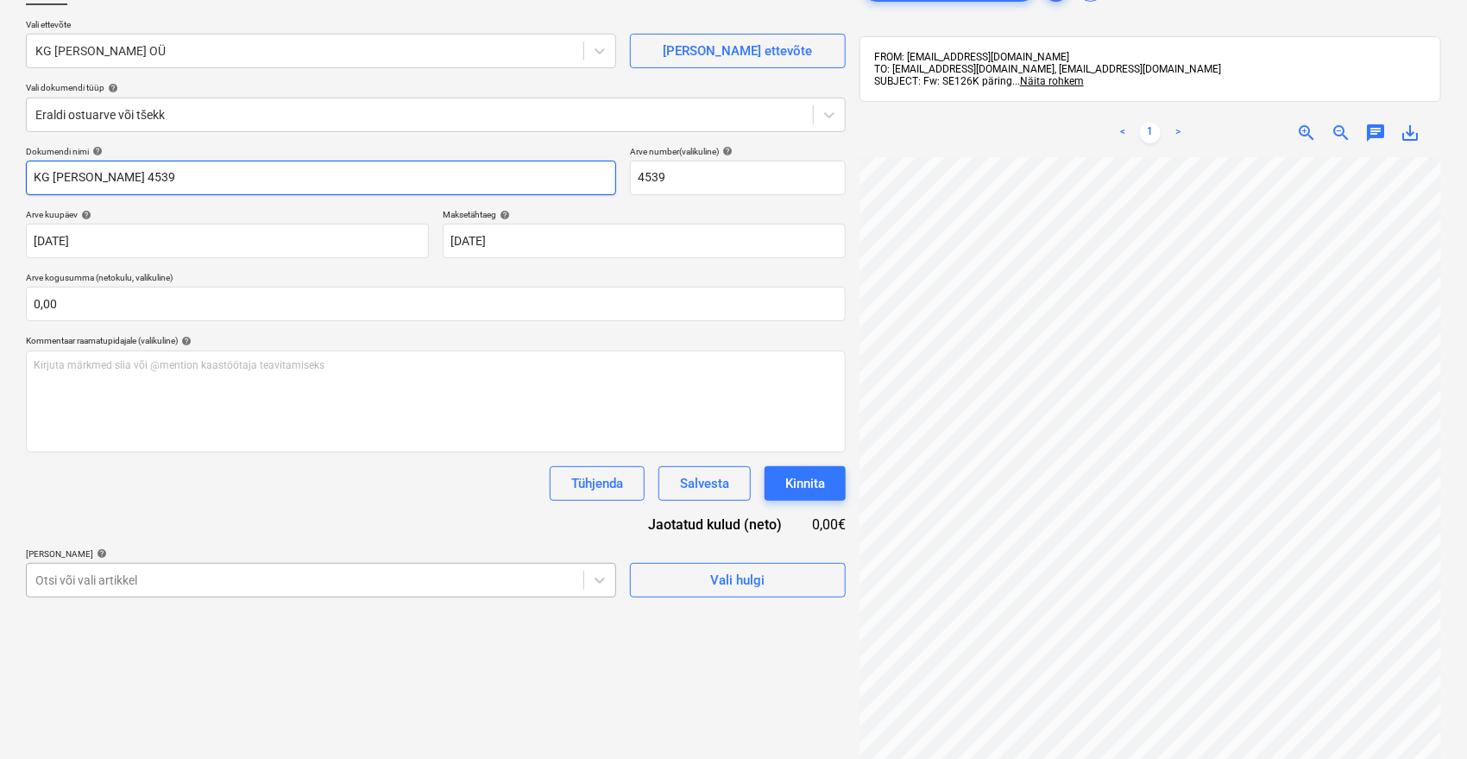
type input "KG [PERSON_NAME] 4539"
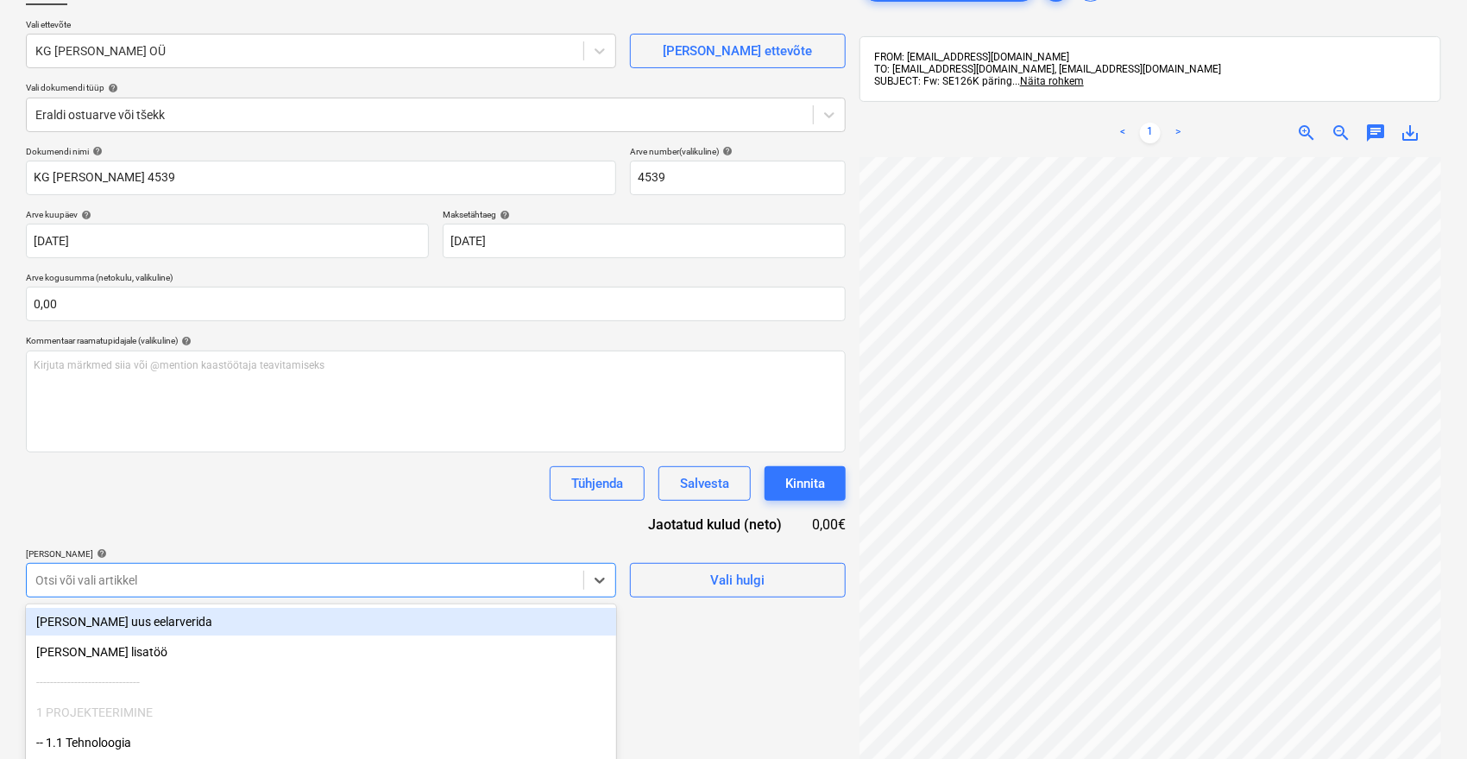
scroll to position [237, 0]
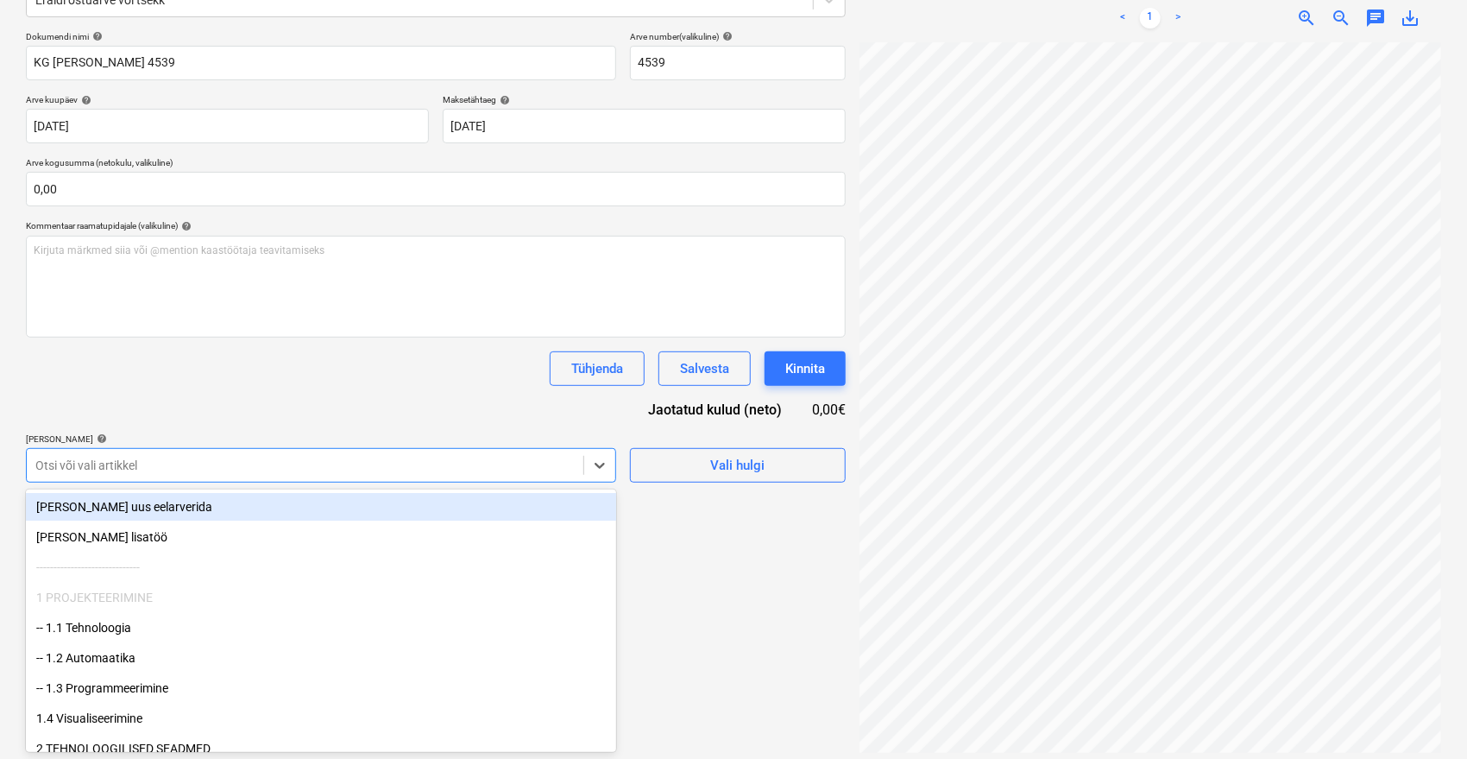
click at [170, 521] on body "Müük 9+ Projektid Kontaktid Ettevõte Postkast 9+ format_size keyboard_arrow_dow…" at bounding box center [733, 142] width 1467 height 759
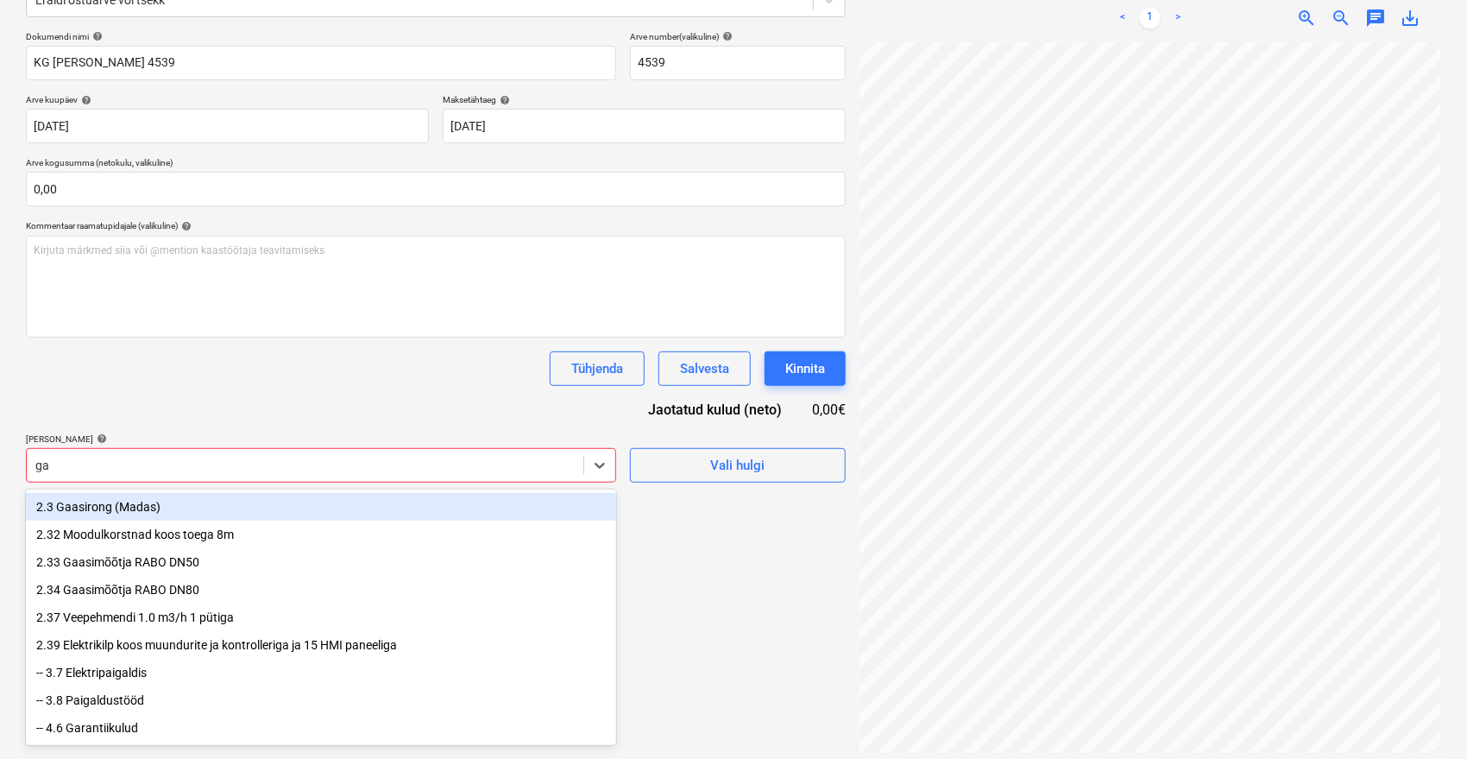
type input "g"
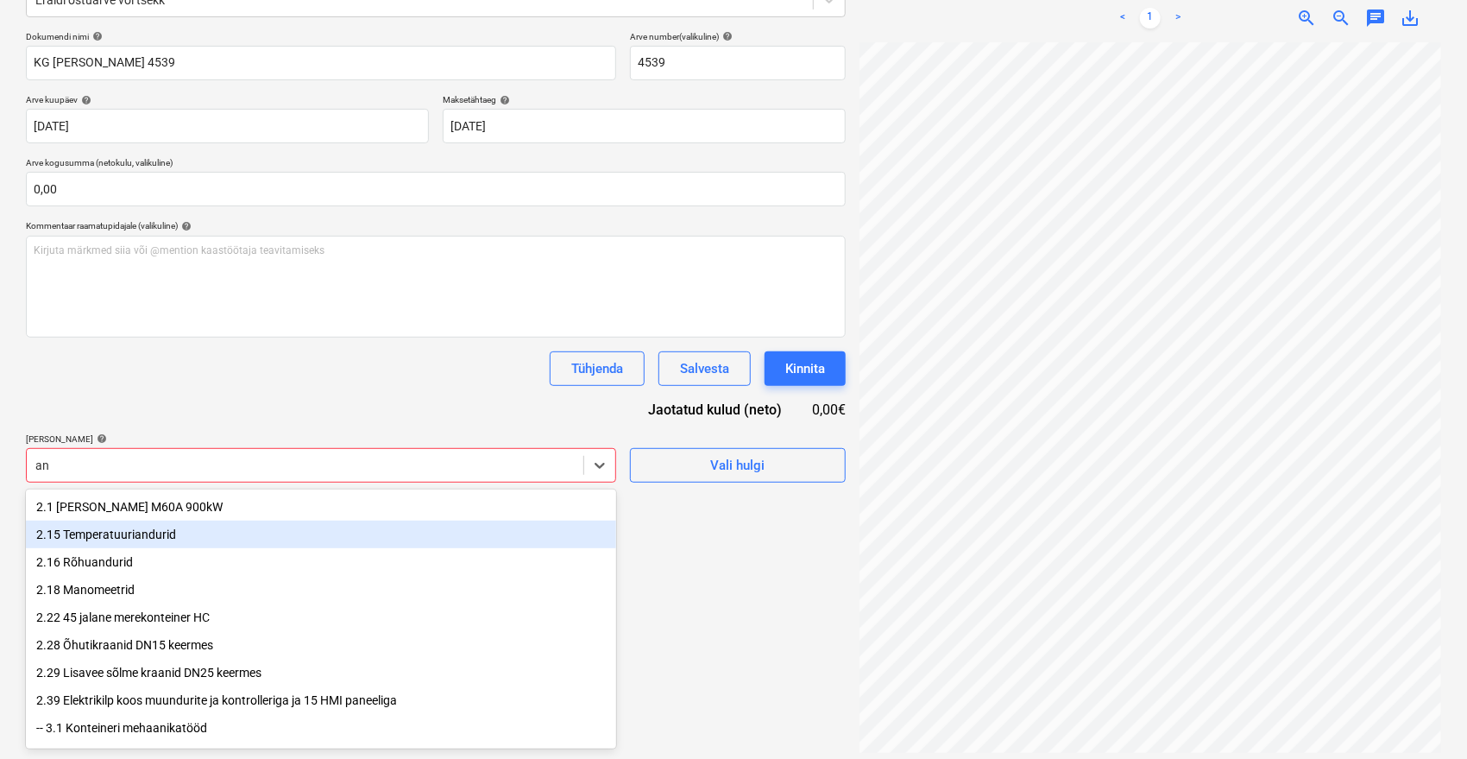
type input "a"
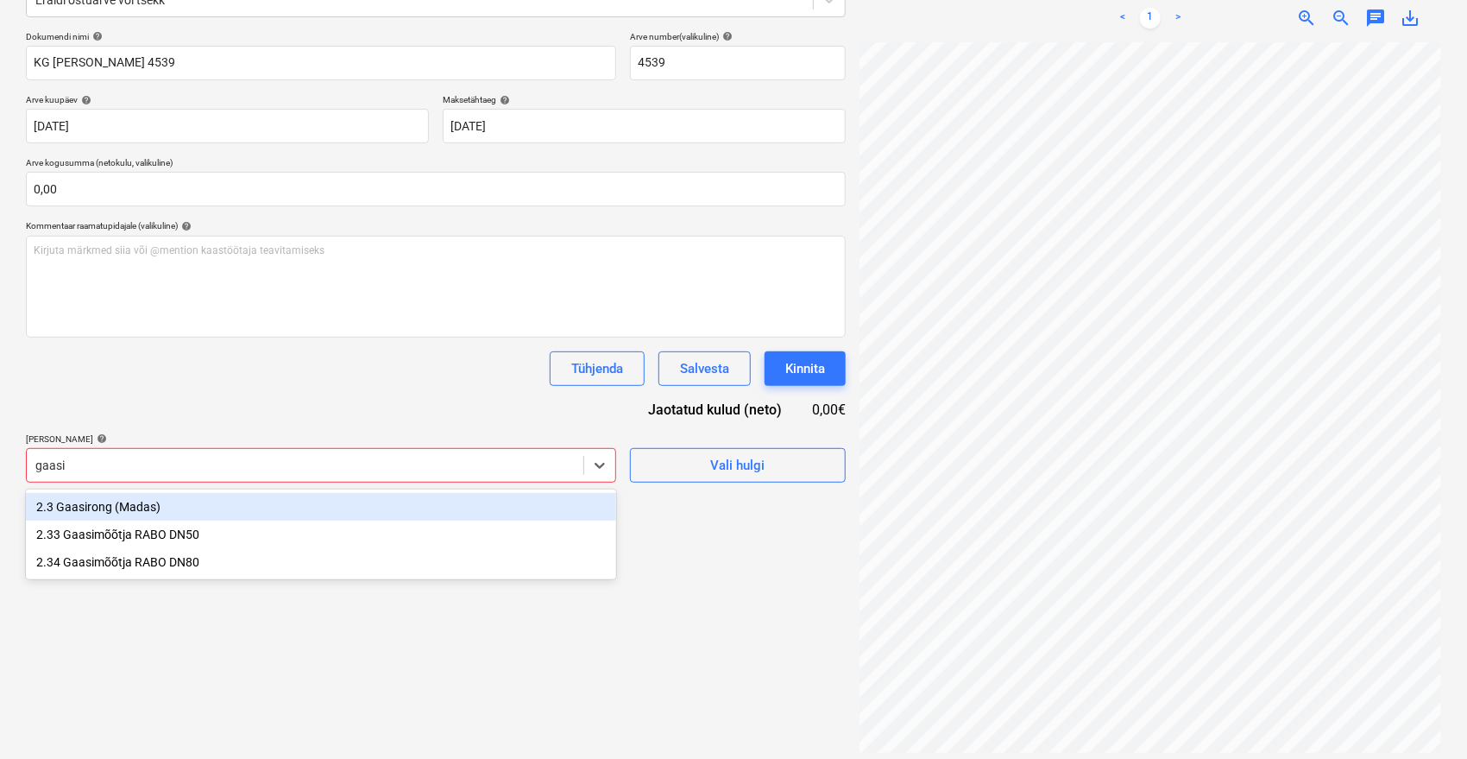
type input "gaasi"
click at [212, 403] on div "Dokumendi nimi help KG [PERSON_NAME] 4539 Arve number (valikuline) help 4539 Ar…" at bounding box center [436, 256] width 820 height 451
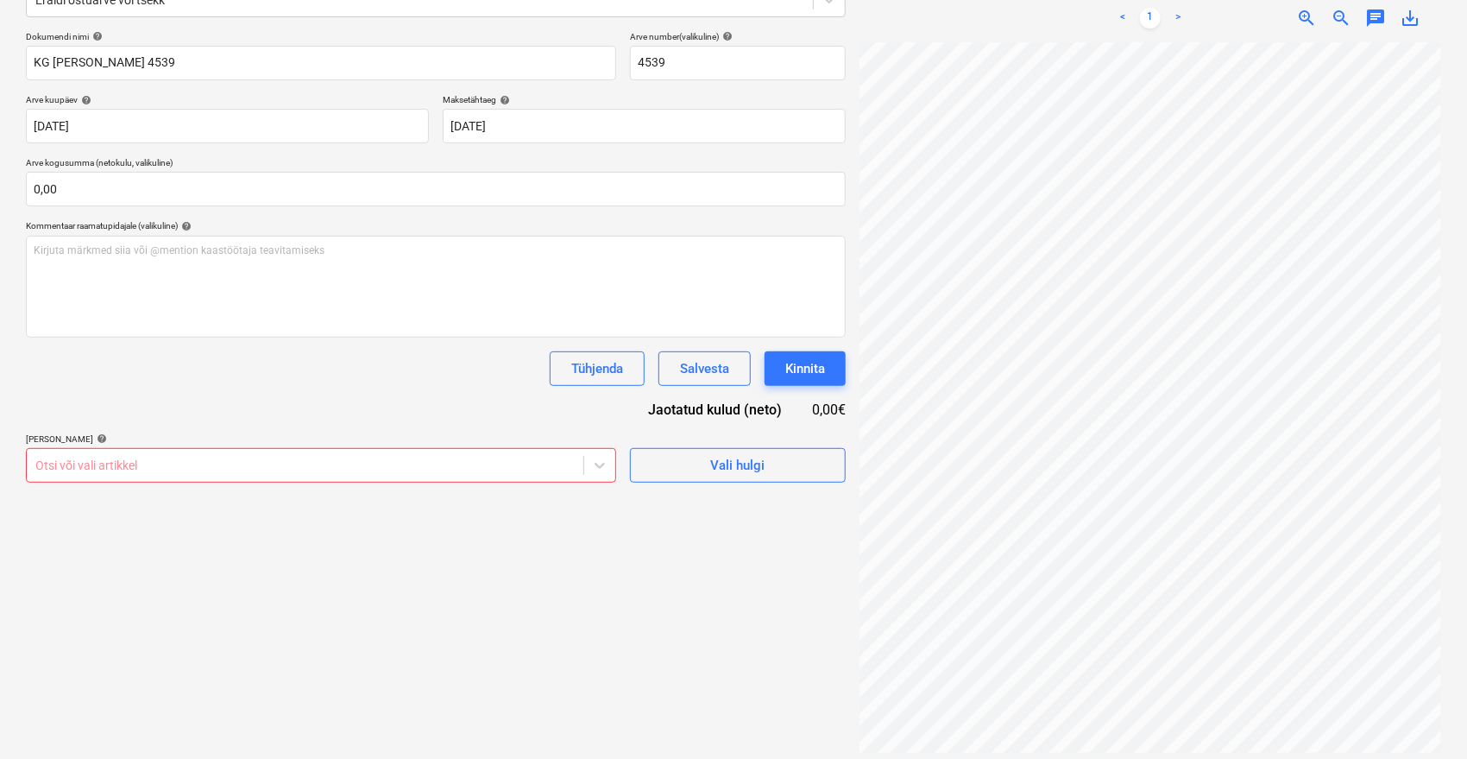
click at [162, 465] on div at bounding box center [304, 465] width 539 height 17
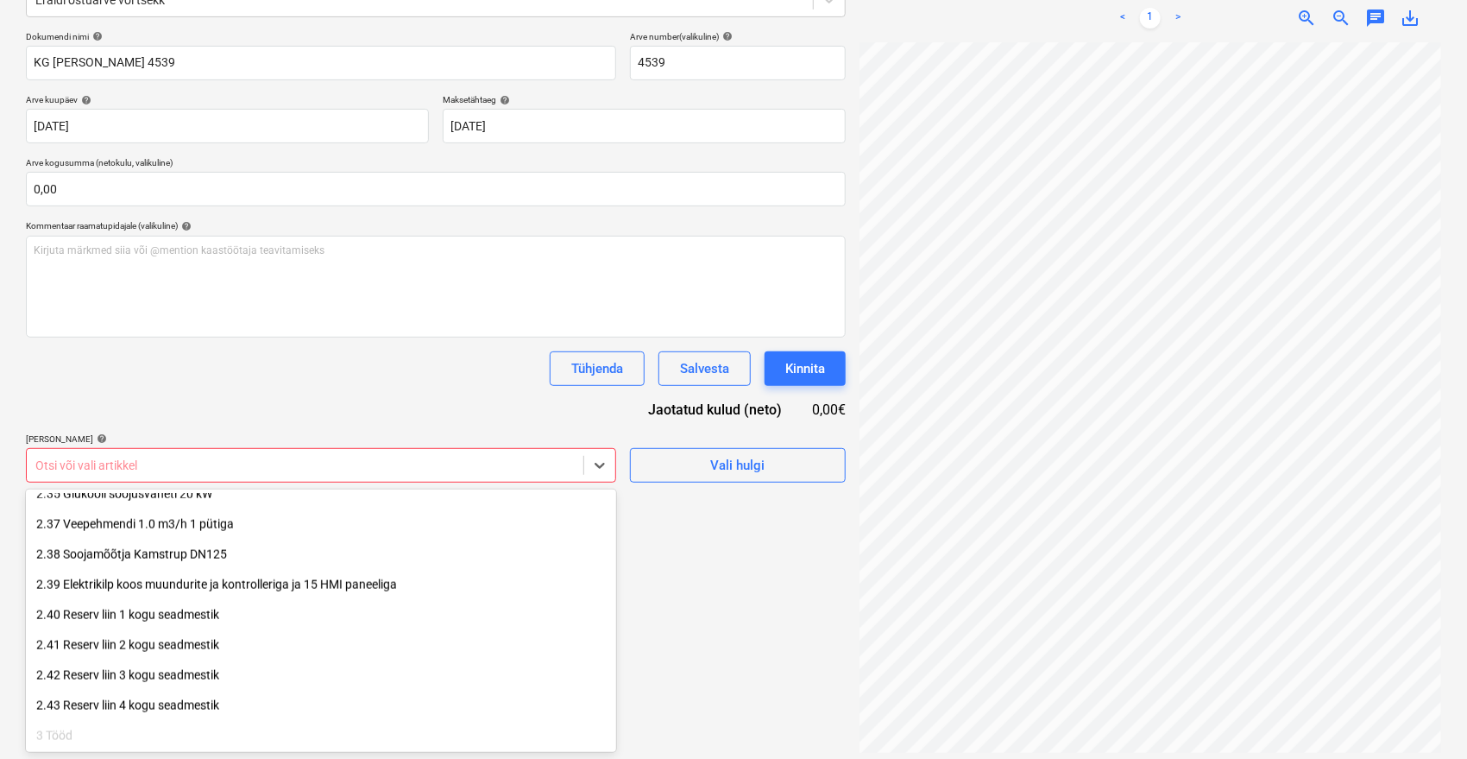
scroll to position [1313, 0]
click at [726, 385] on div "Dokumendi nimi help KG [PERSON_NAME] 4539 Arve number (valikuline) help 4539 Ar…" at bounding box center [436, 256] width 820 height 451
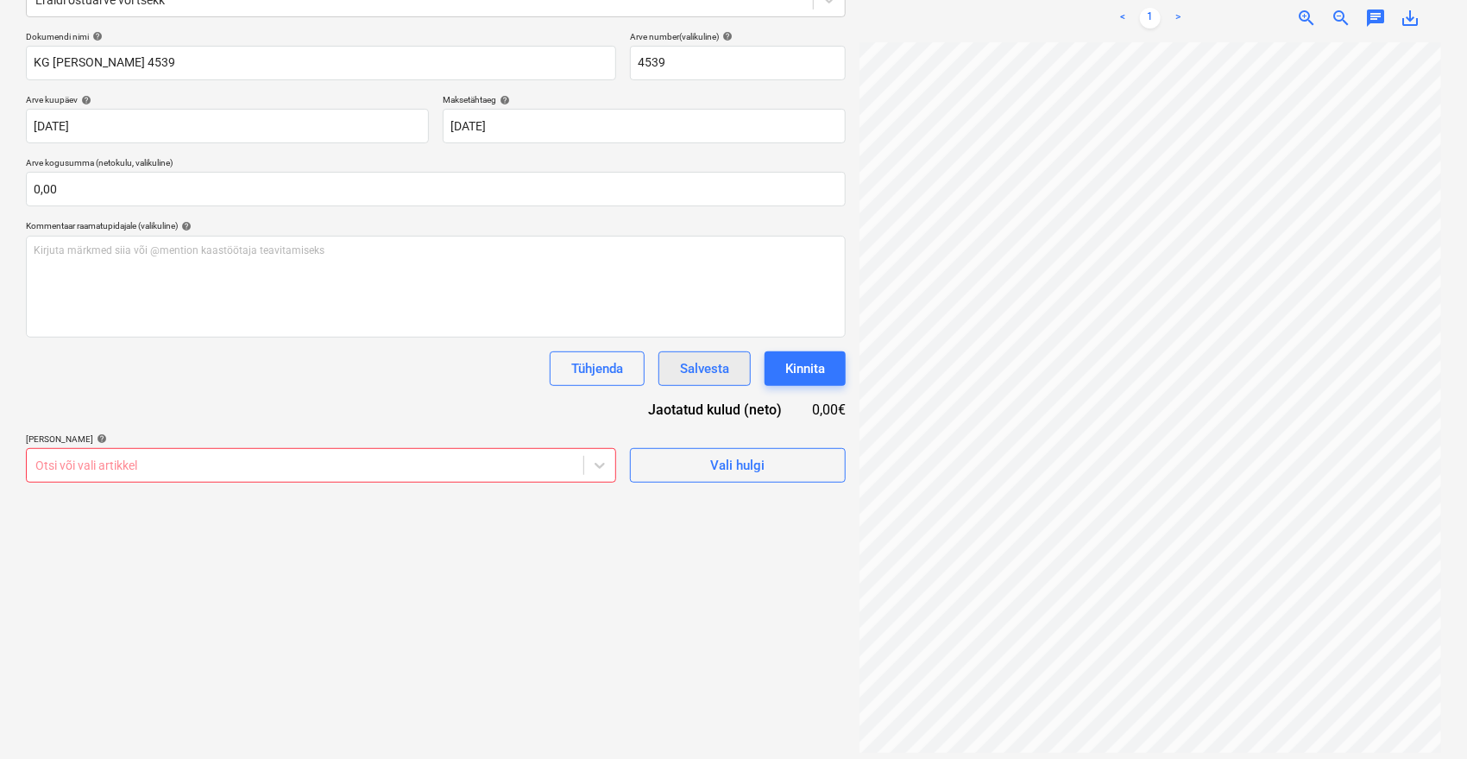
click at [711, 368] on div "Salvesta" at bounding box center [704, 368] width 49 height 22
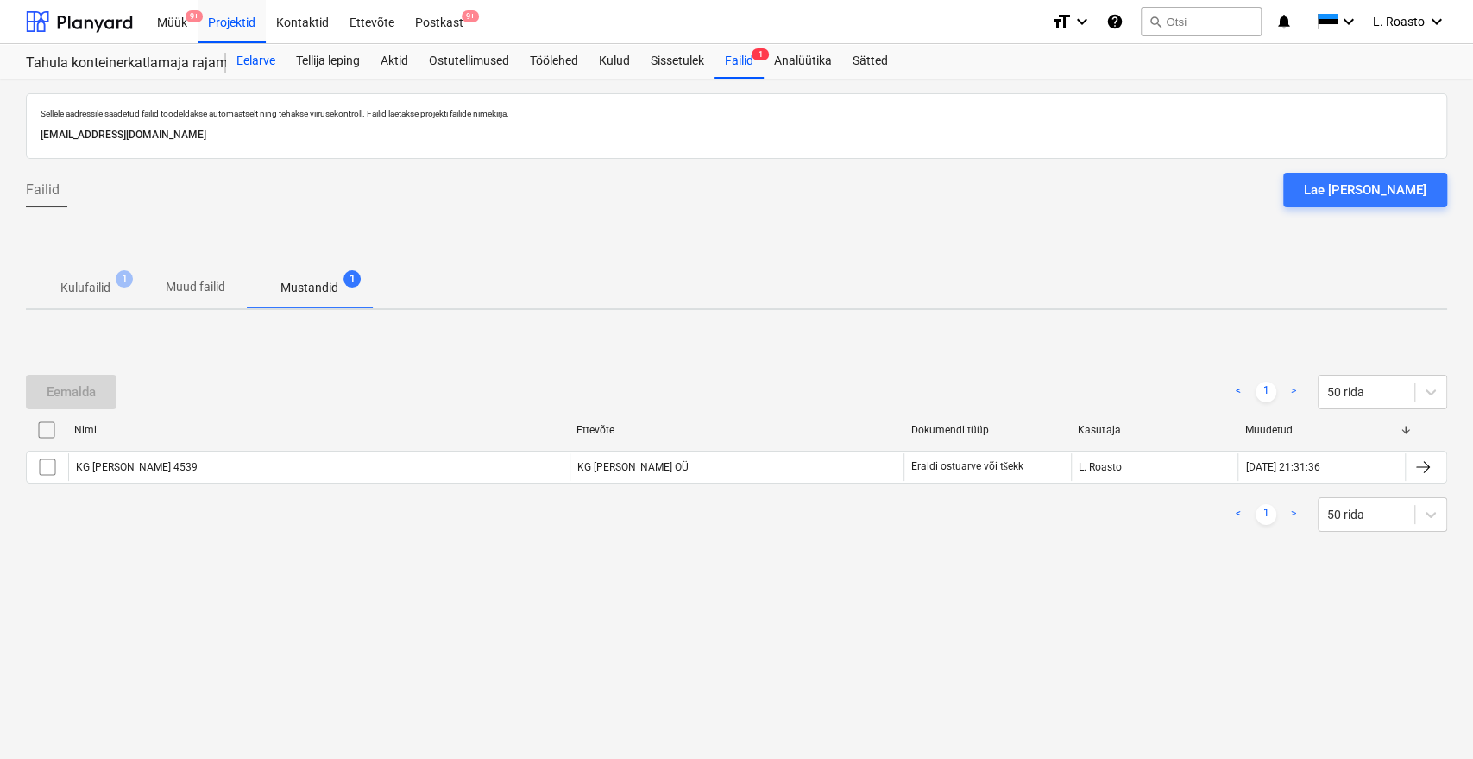
click at [257, 50] on div "Eelarve" at bounding box center [256, 61] width 60 height 35
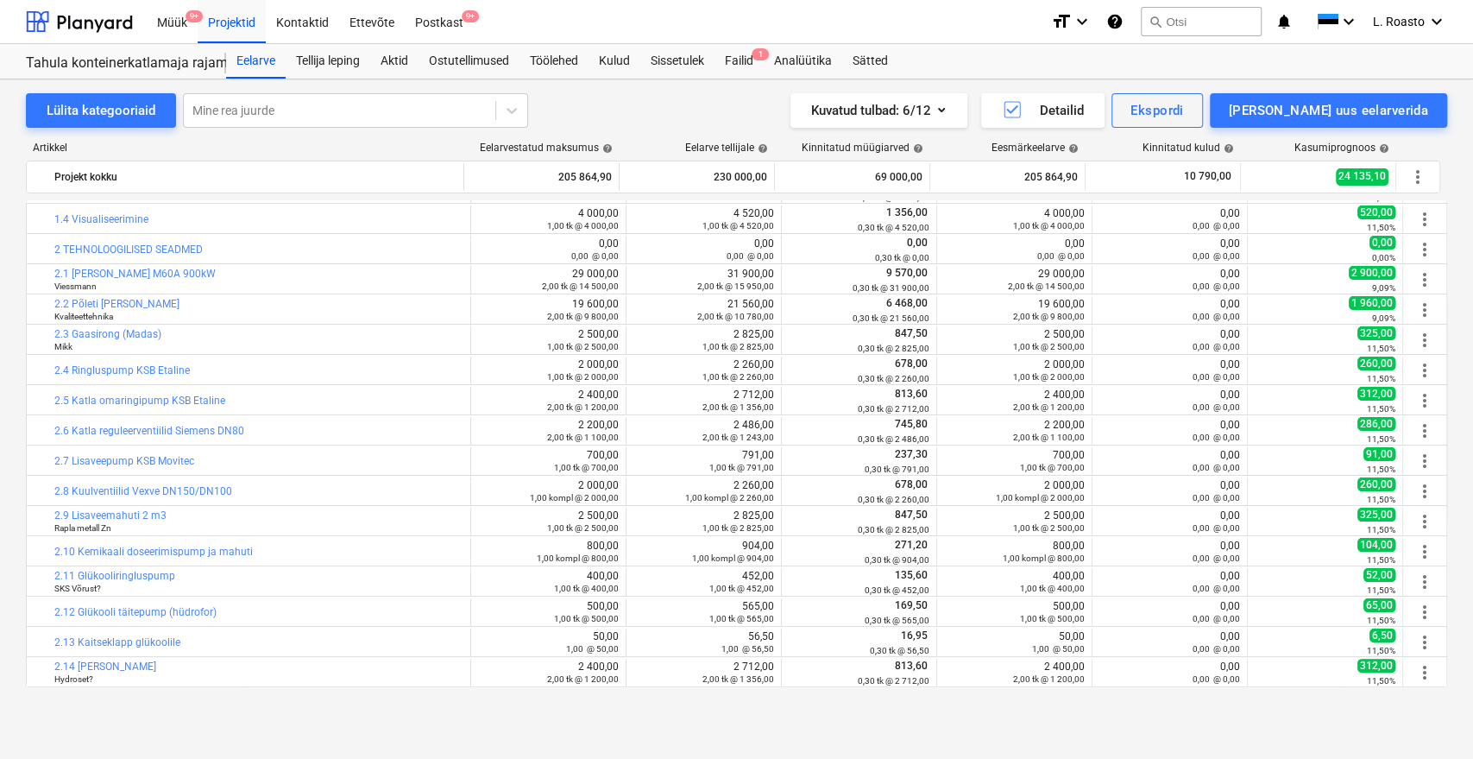
scroll to position [104, 0]
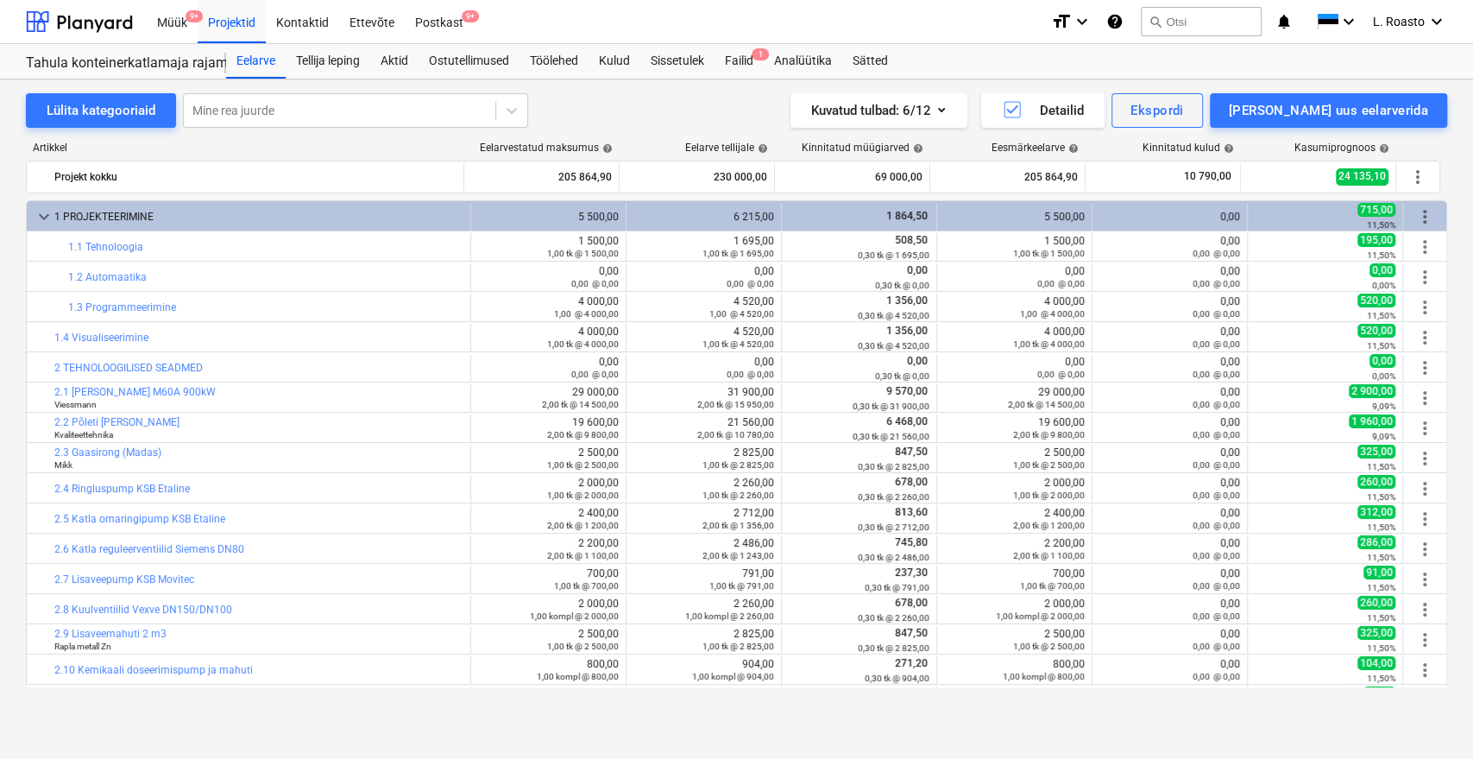
scroll to position [104, 0]
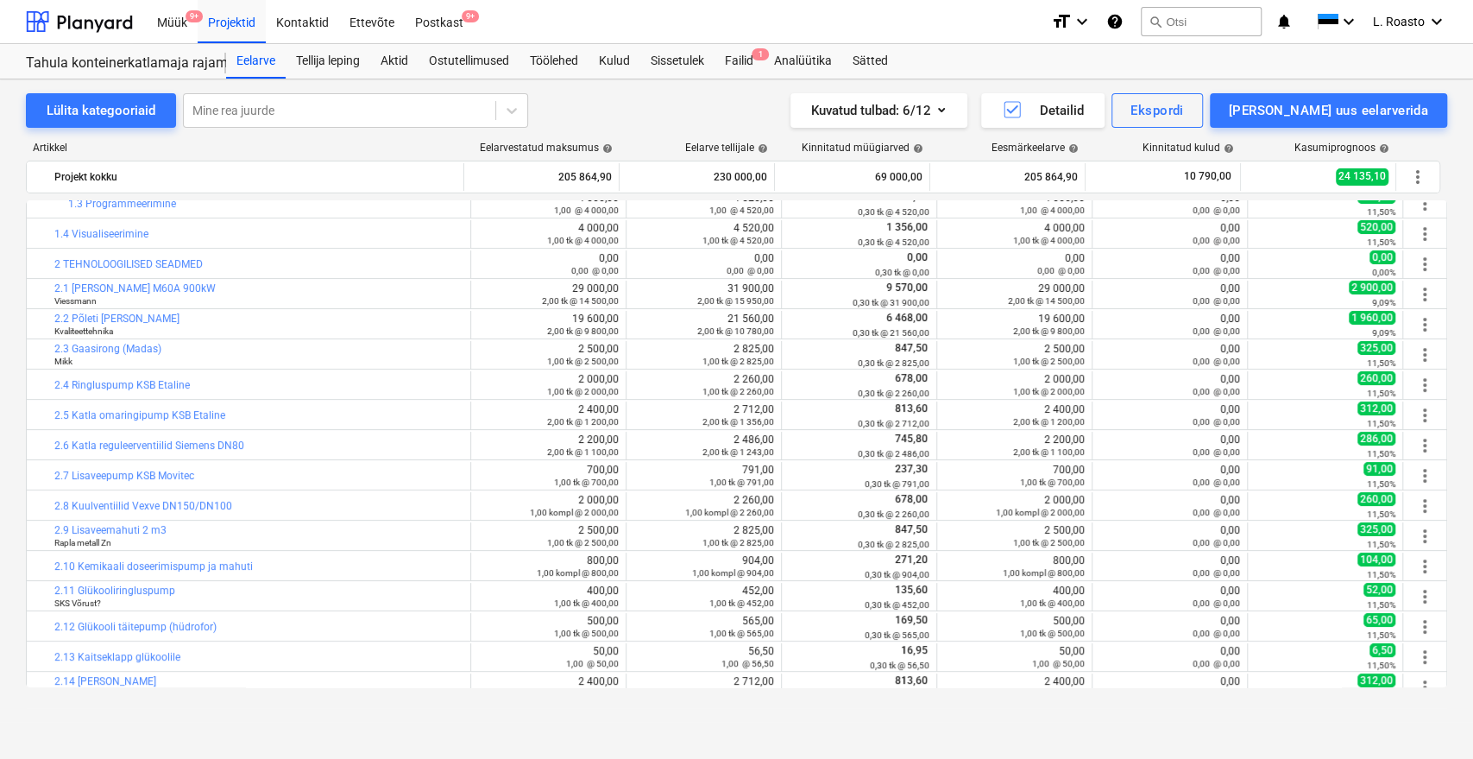
click at [0, 265] on div "Lülita kategooriaid Mine rea juurde Kuvatud tulbad : 6/12 Detailid Ekspordi Lis…" at bounding box center [736, 400] width 1473 height 642
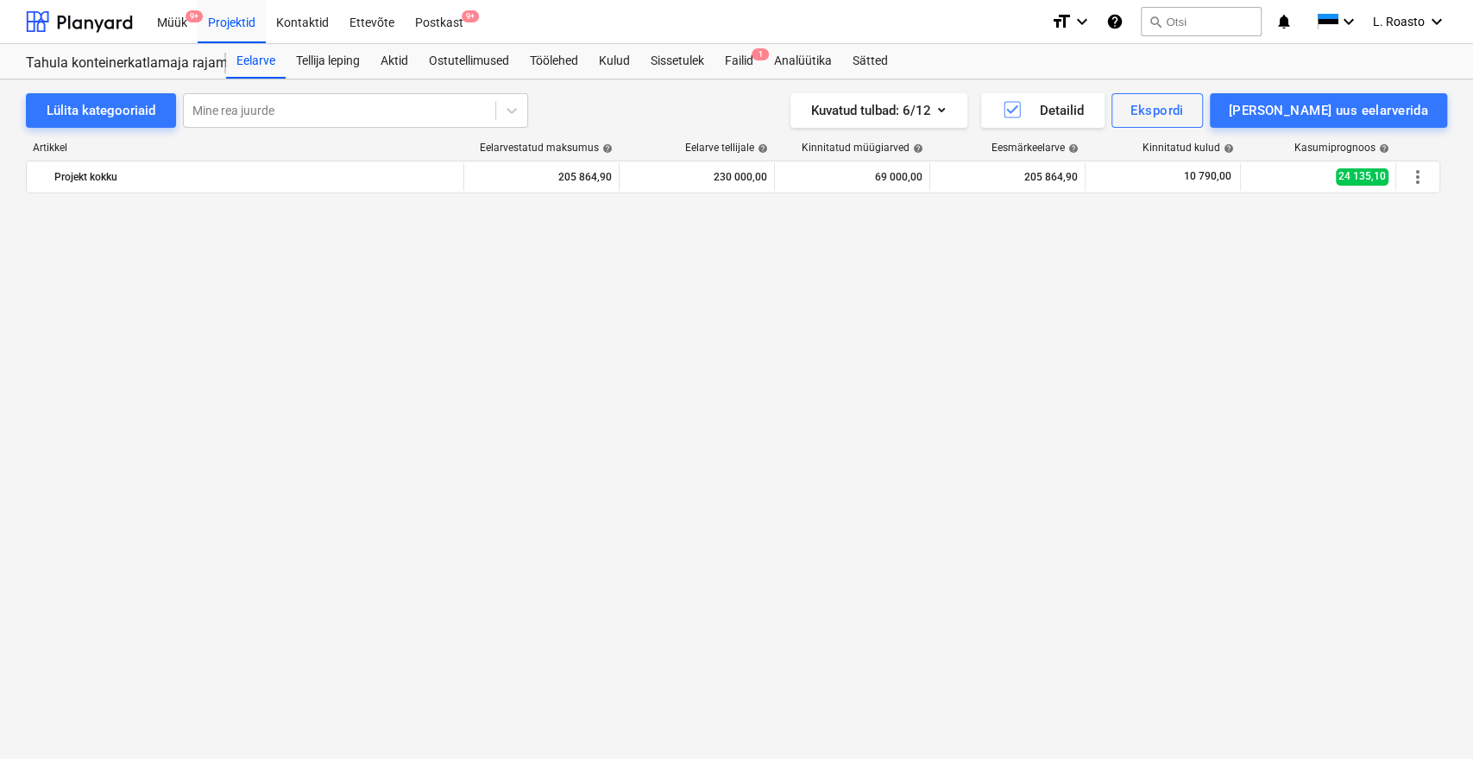
scroll to position [915, 0]
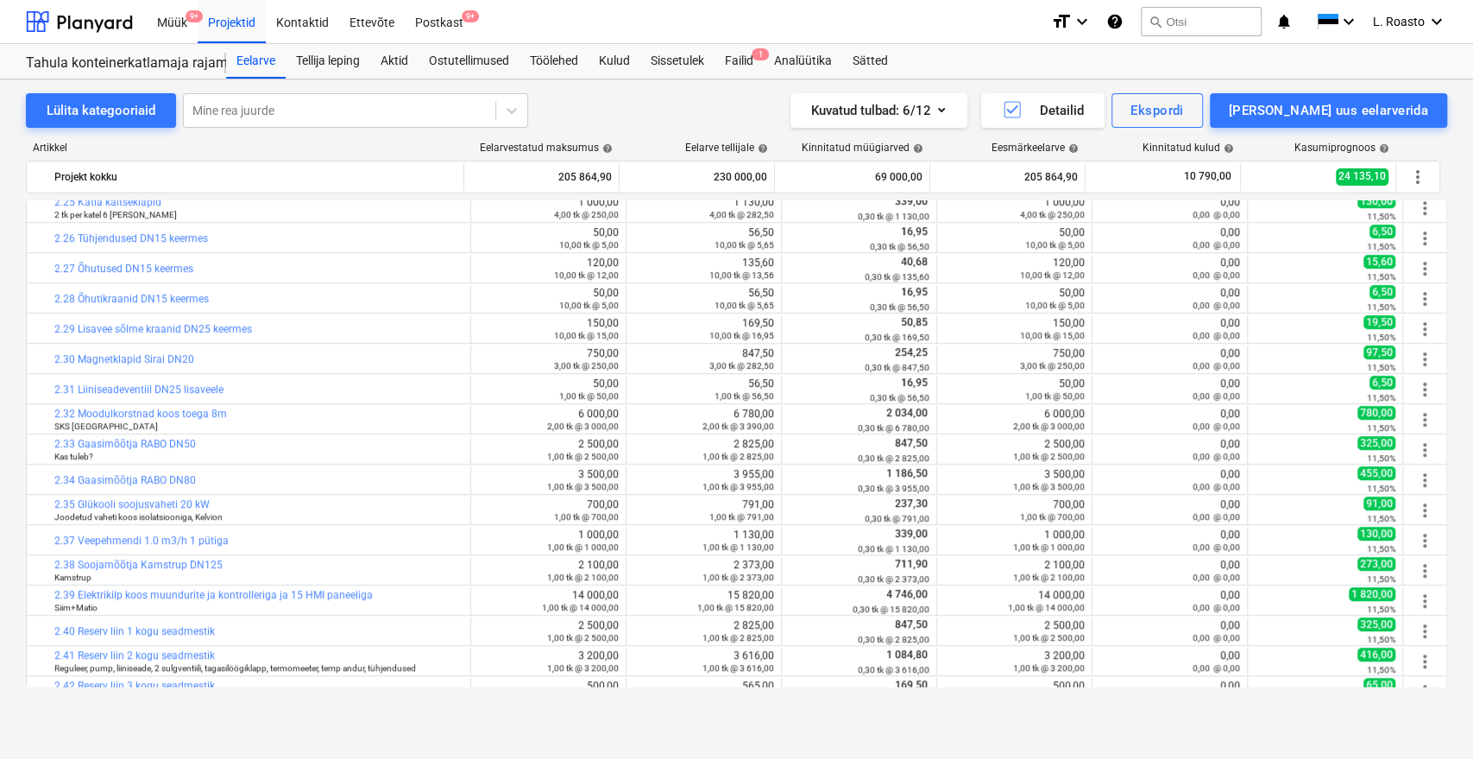
click at [1, 288] on div "Lülita kategooriaid Mine rea juurde Kuvatud tulbad : 6/12 Detailid Ekspordi Lis…" at bounding box center [736, 400] width 1473 height 642
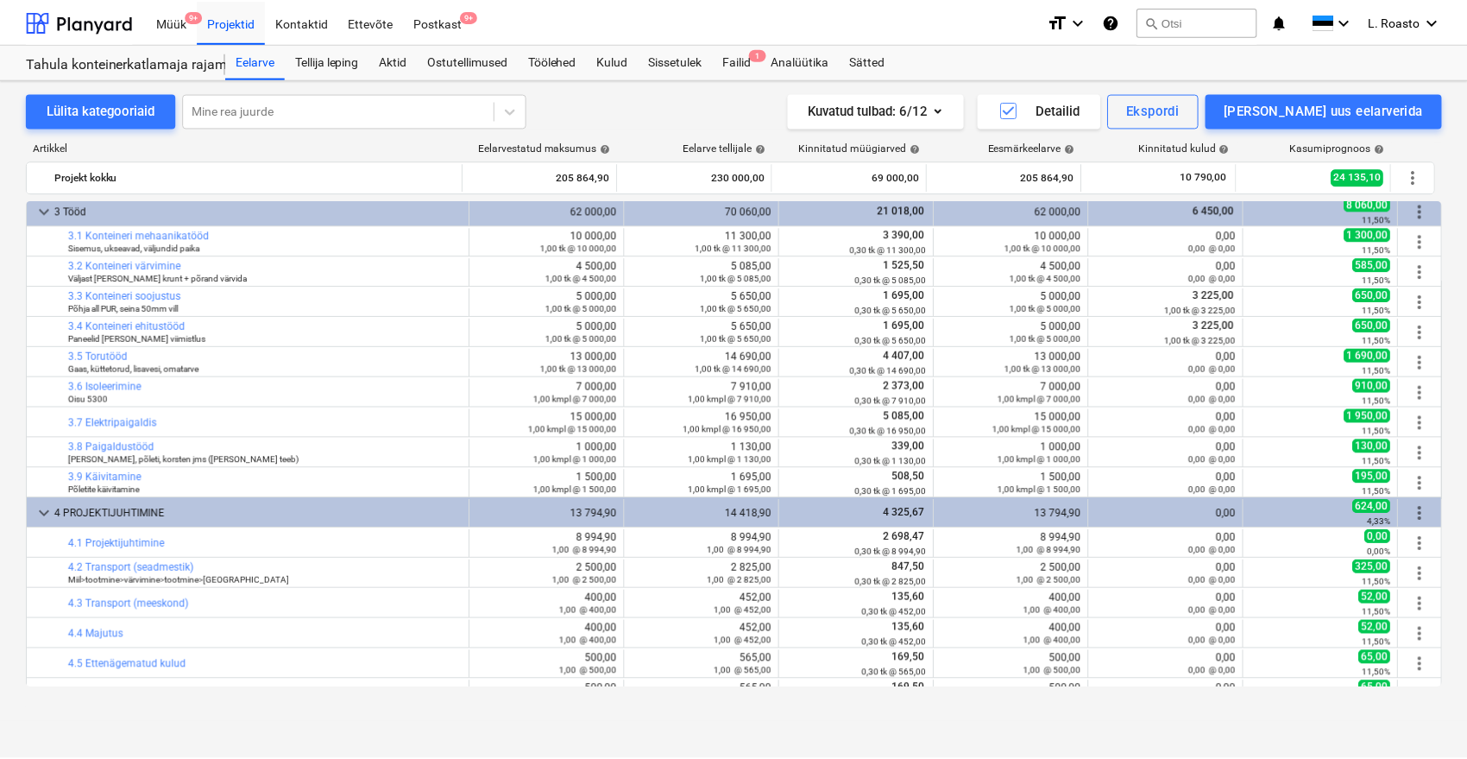
scroll to position [1506, 0]
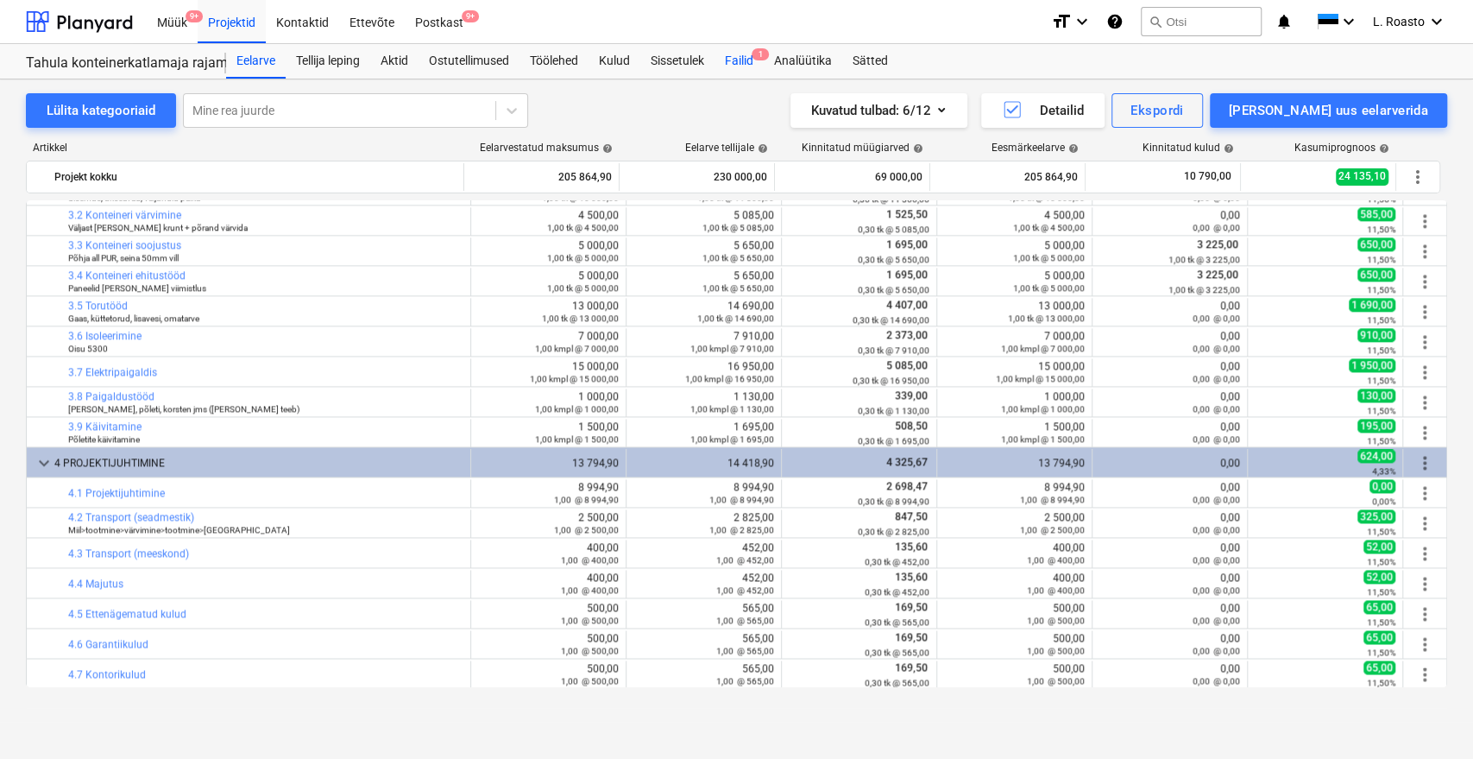
click at [747, 47] on div "Failid 1" at bounding box center [739, 61] width 49 height 35
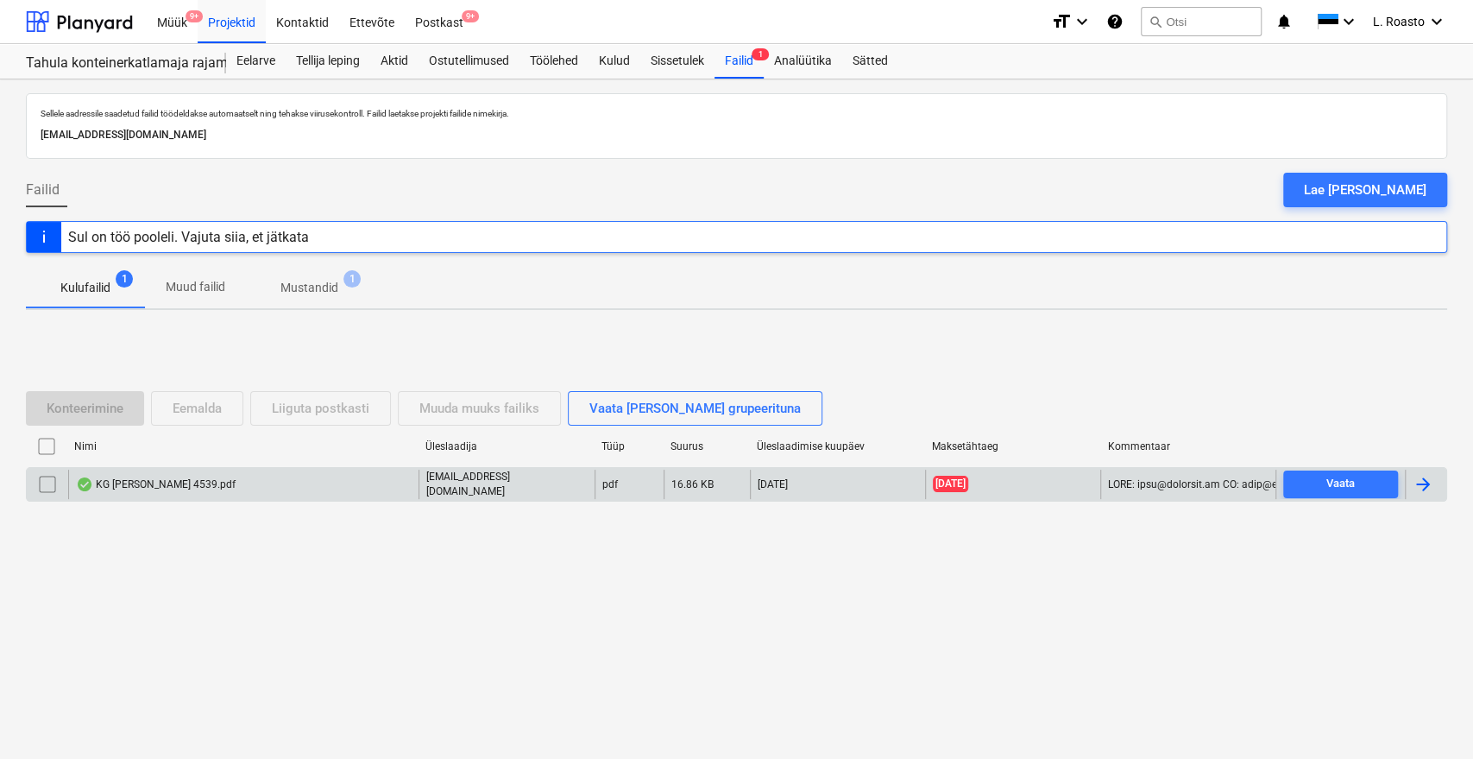
click at [1417, 485] on div at bounding box center [1423, 484] width 21 height 21
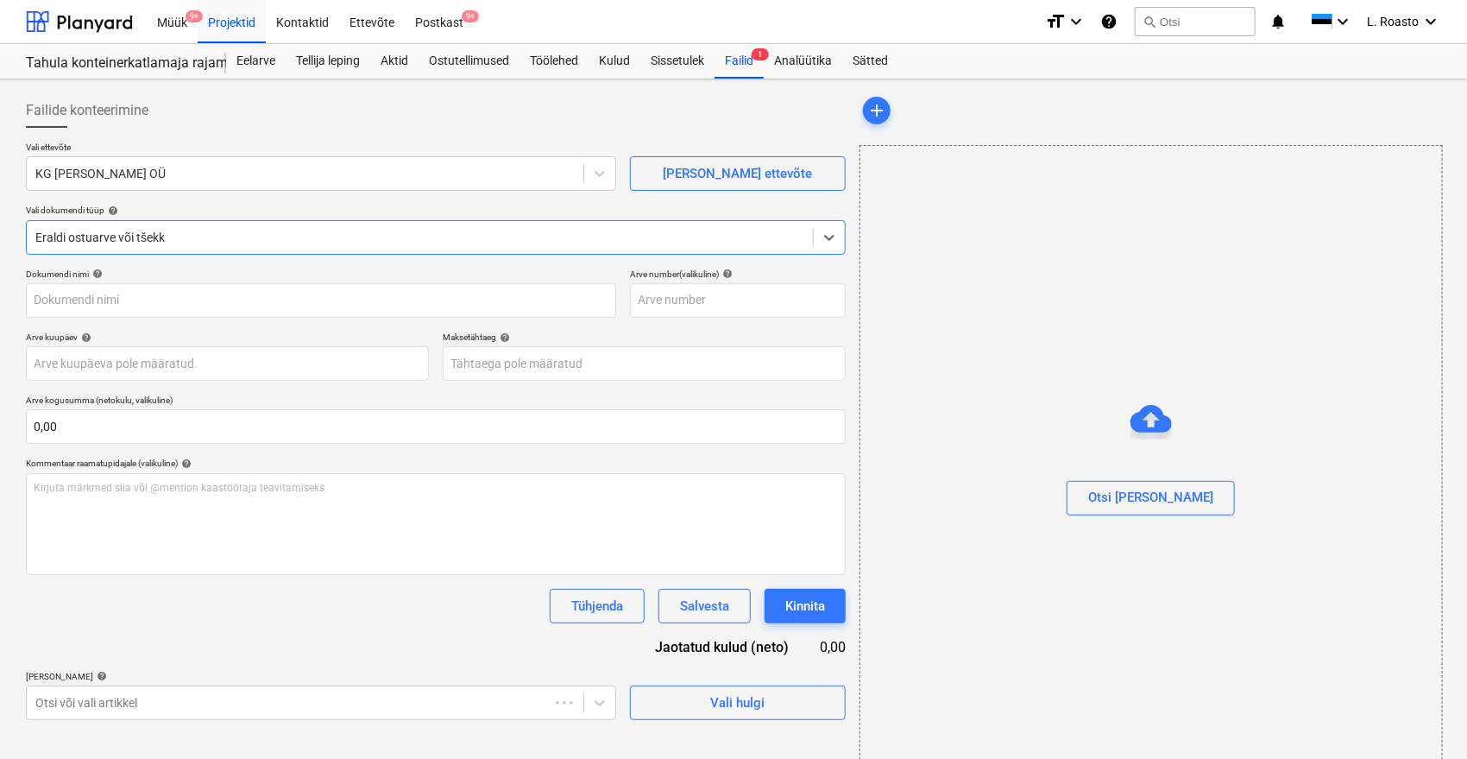
type input "4539"
type input "[DATE]"
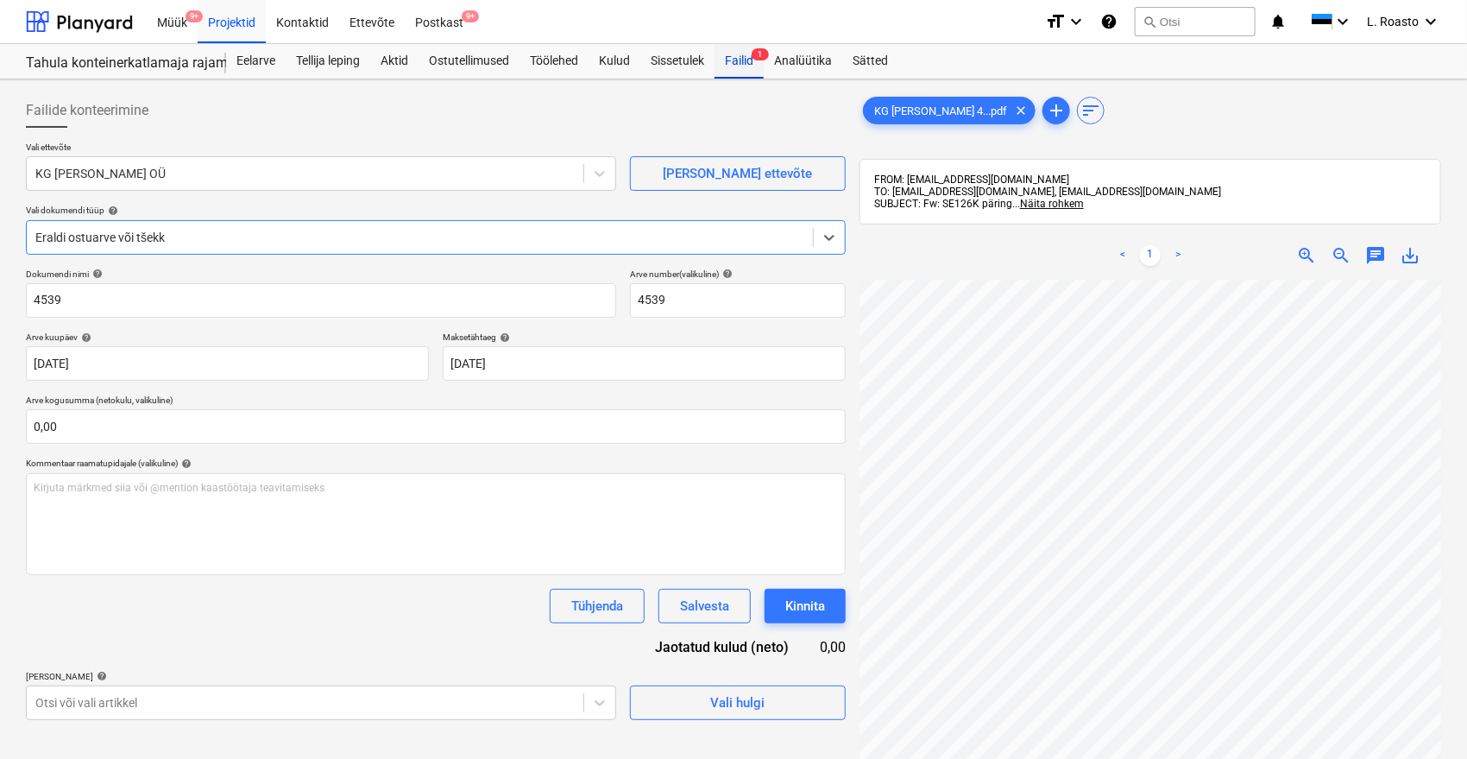
click at [730, 54] on div "Failid 1" at bounding box center [739, 61] width 49 height 35
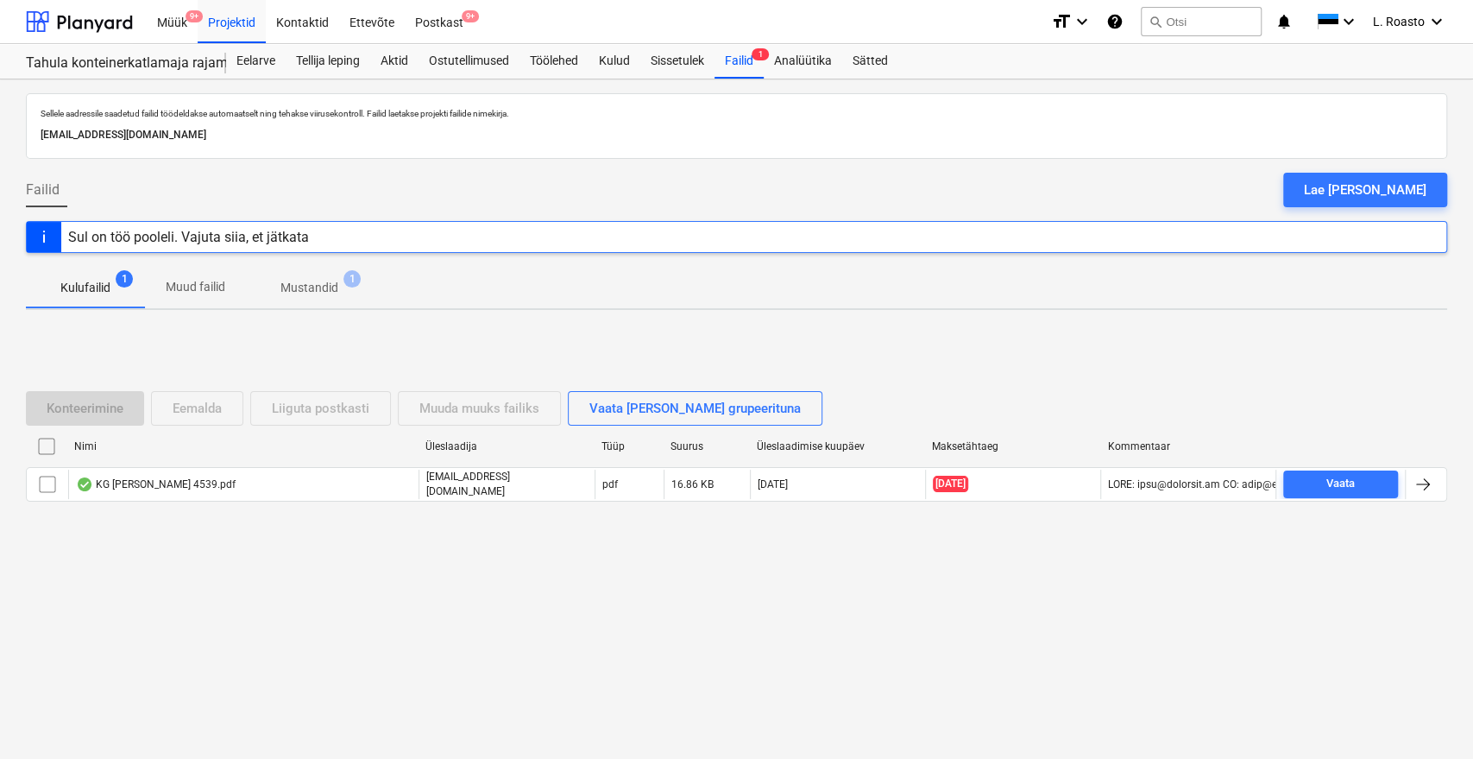
click at [315, 285] on p "Mustandid" at bounding box center [309, 288] width 58 height 18
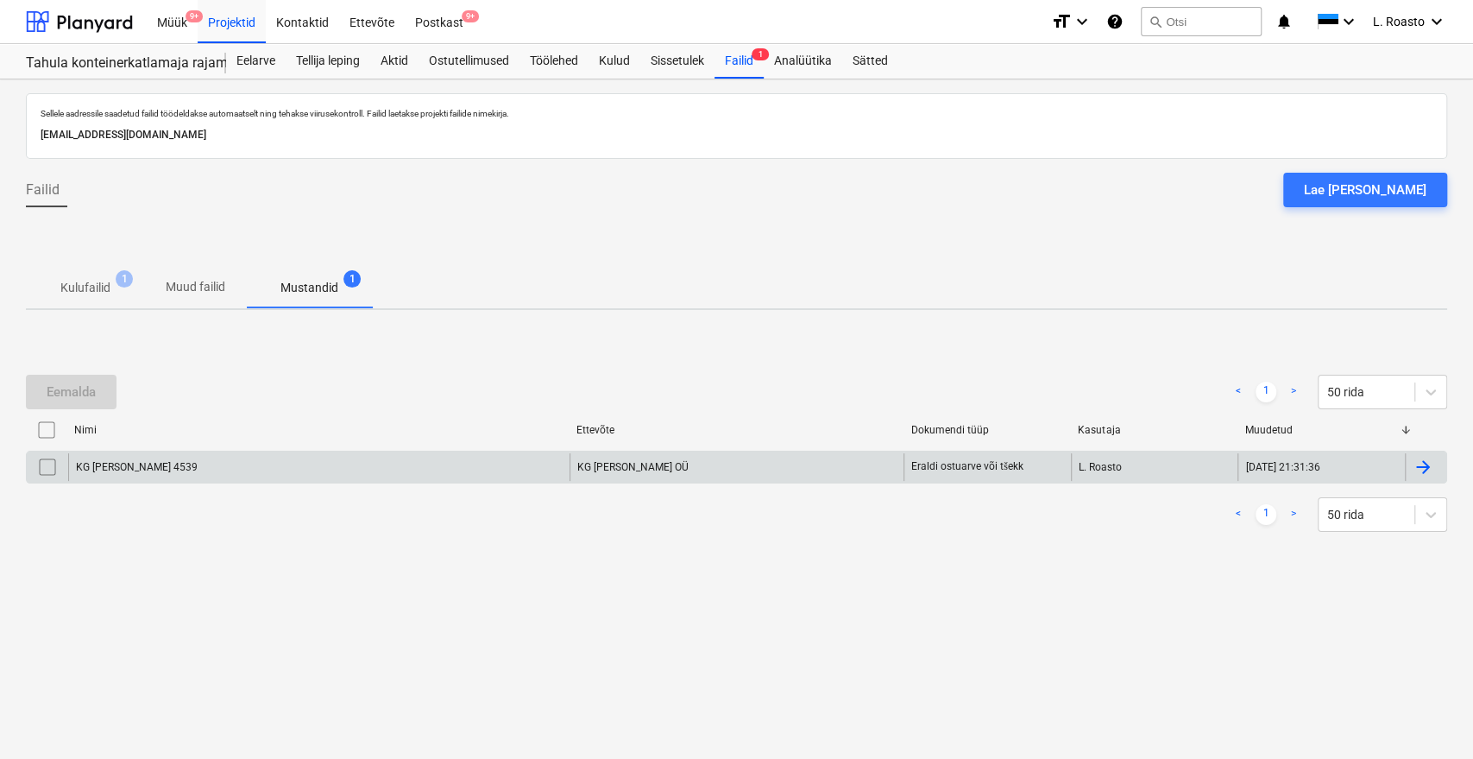
click at [186, 459] on div "KG [PERSON_NAME] 4539" at bounding box center [318, 467] width 501 height 28
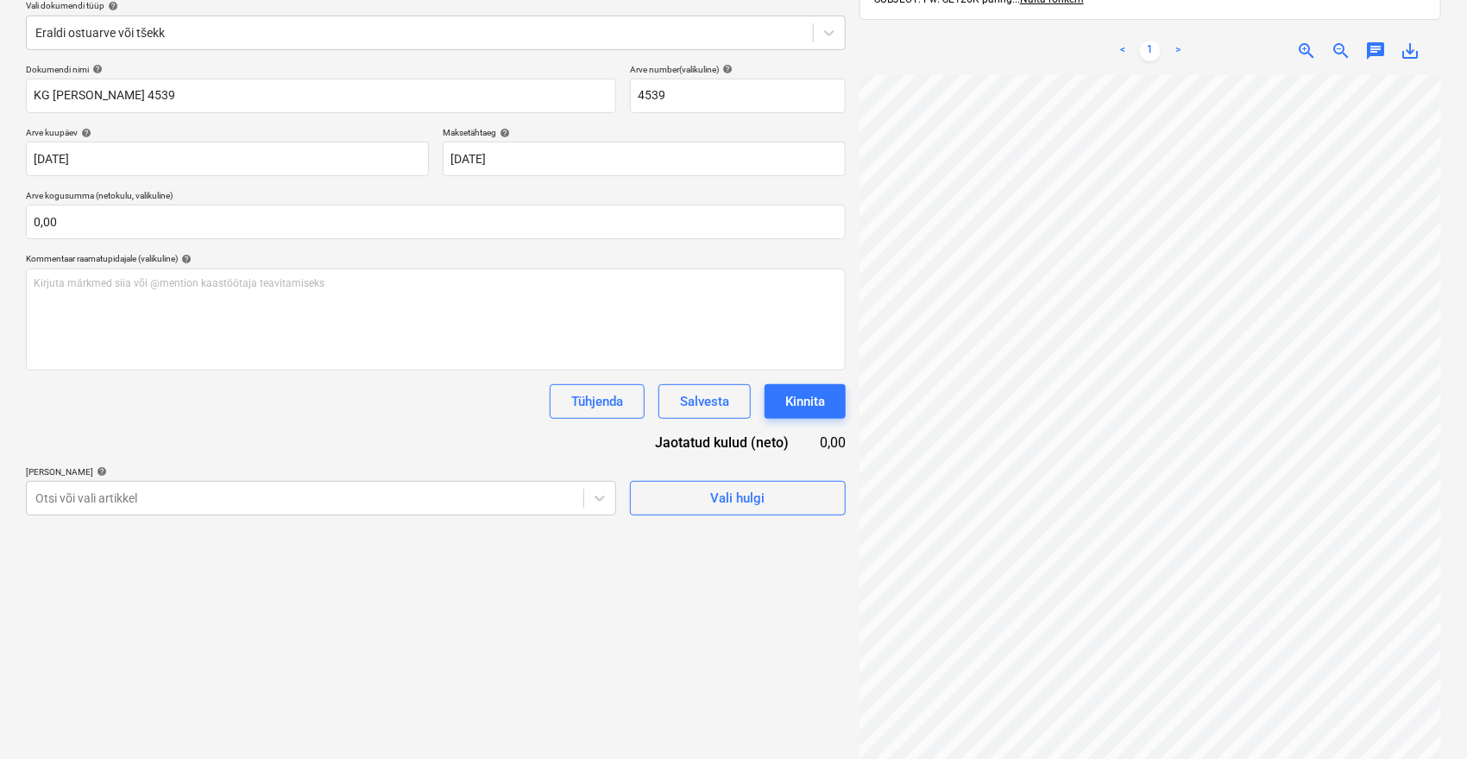
scroll to position [206, 0]
click at [518, 501] on body "Müük 9+ Projektid Kontaktid Ettevõte Postkast 9+ format_size keyboard_arrow_dow…" at bounding box center [733, 173] width 1467 height 759
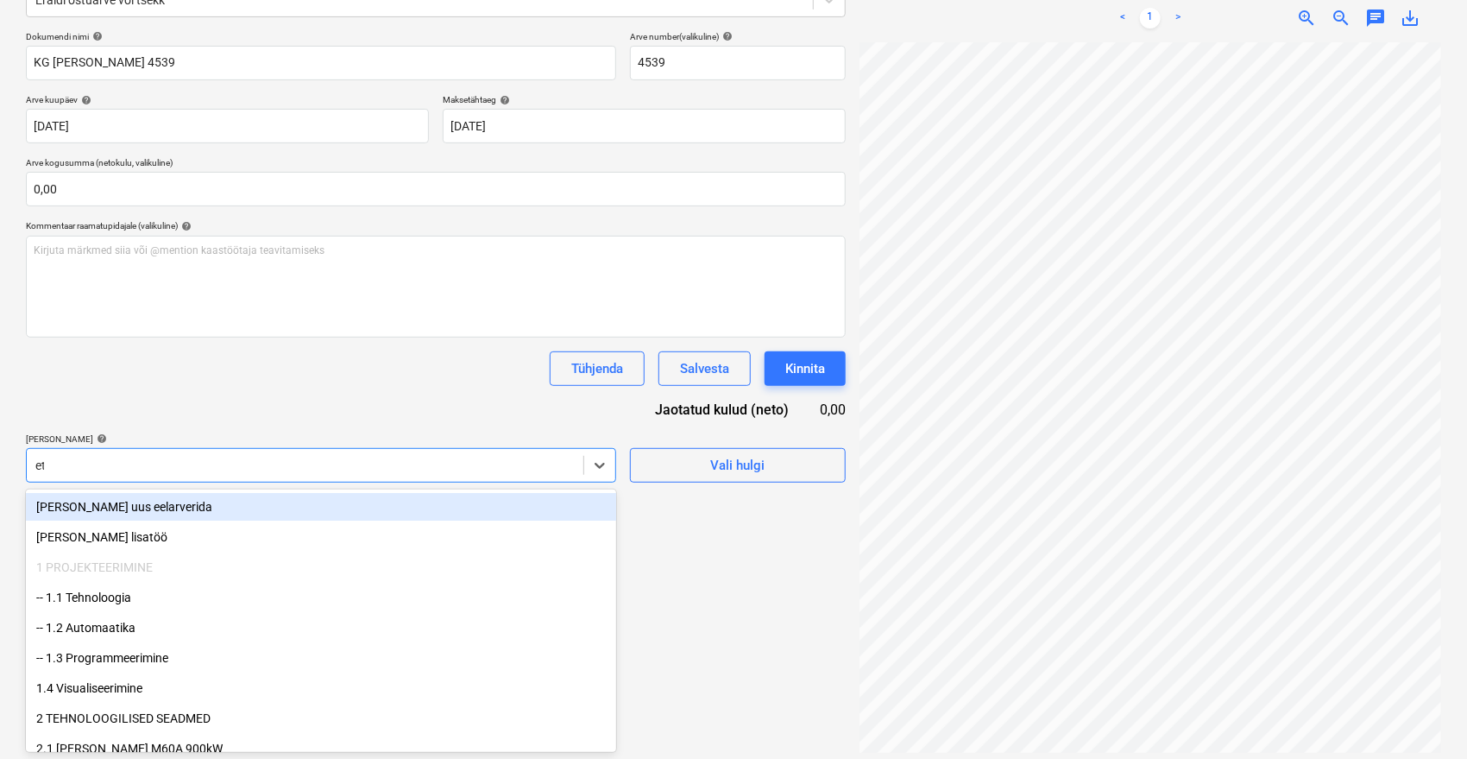
type input "ette"
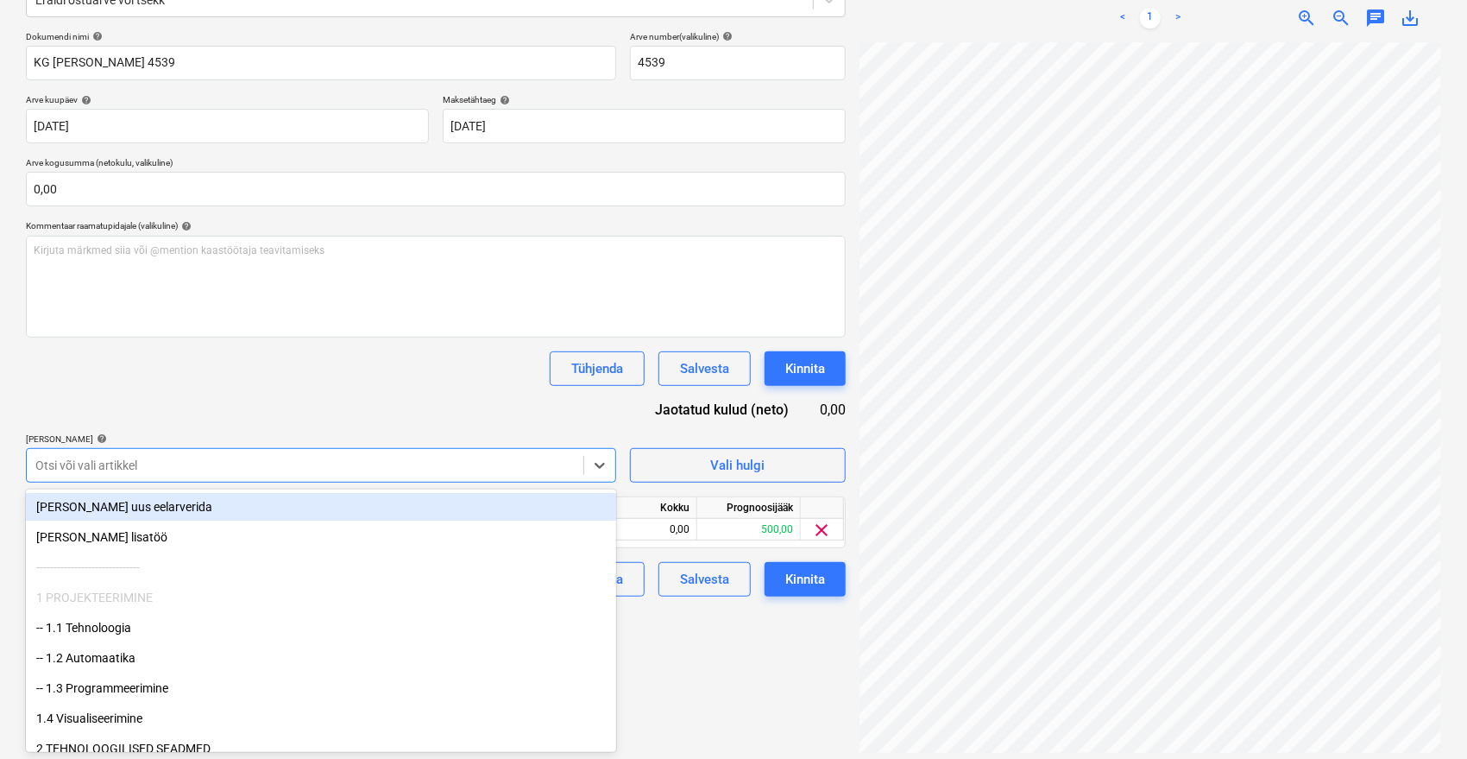
click at [400, 364] on div "Tühjenda Salvesta Kinnita" at bounding box center [436, 368] width 820 height 35
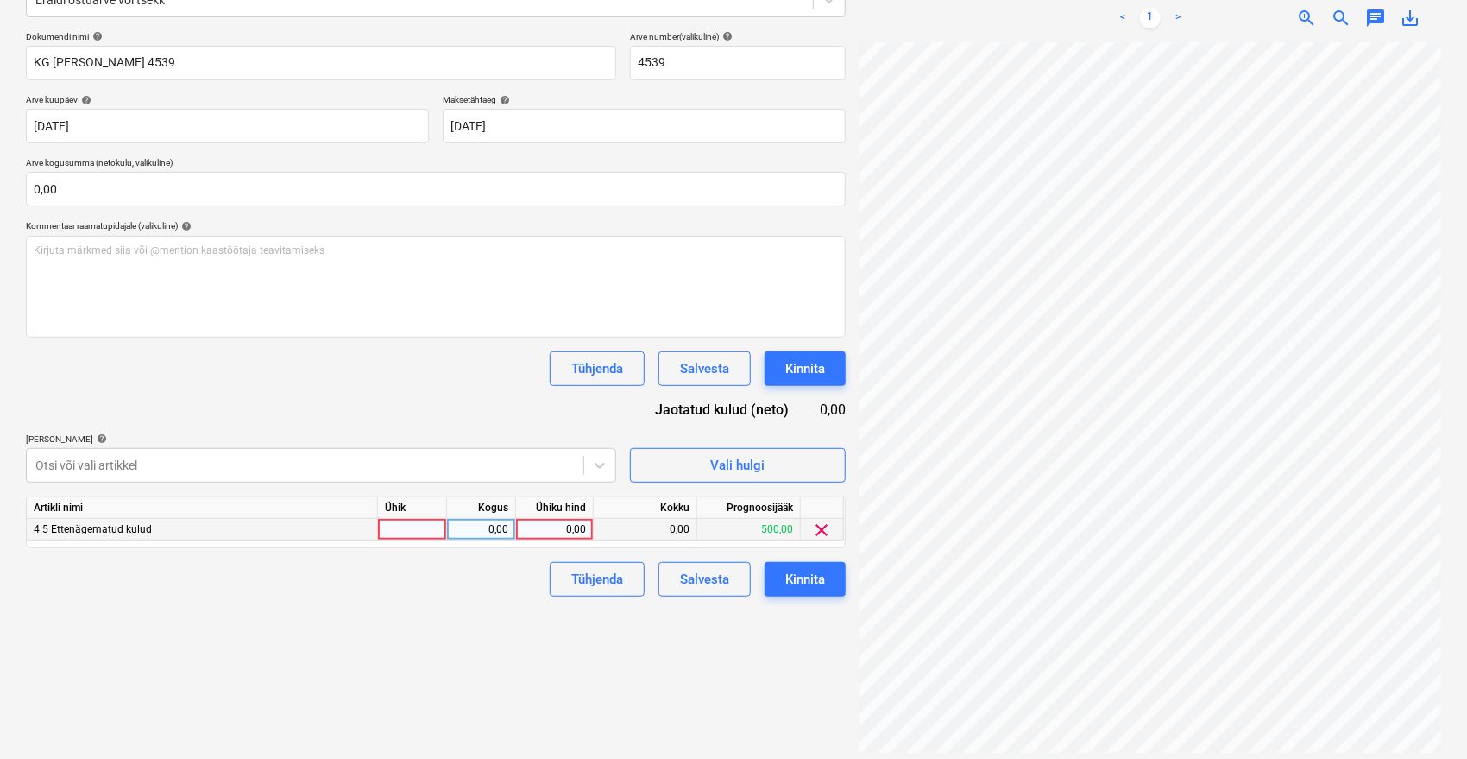
click at [557, 530] on div "0,00" at bounding box center [554, 530] width 63 height 22
type input "396,16"
click at [448, 654] on div "Failide konteerimine Vali ettevõte KG Kaup OÜ Lisa uus ettevõte Vali dokumendi …" at bounding box center [436, 304] width 834 height 911
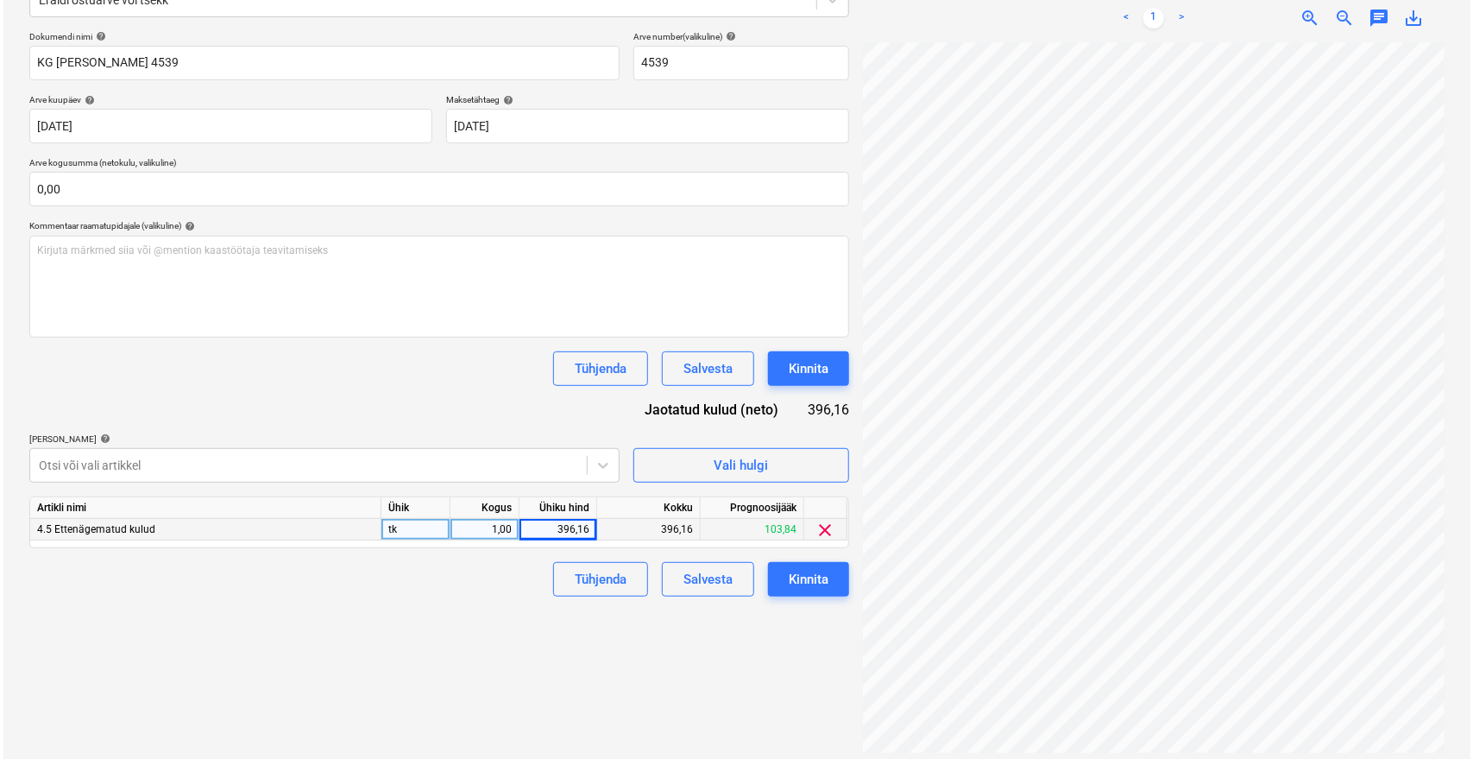
scroll to position [245, 0]
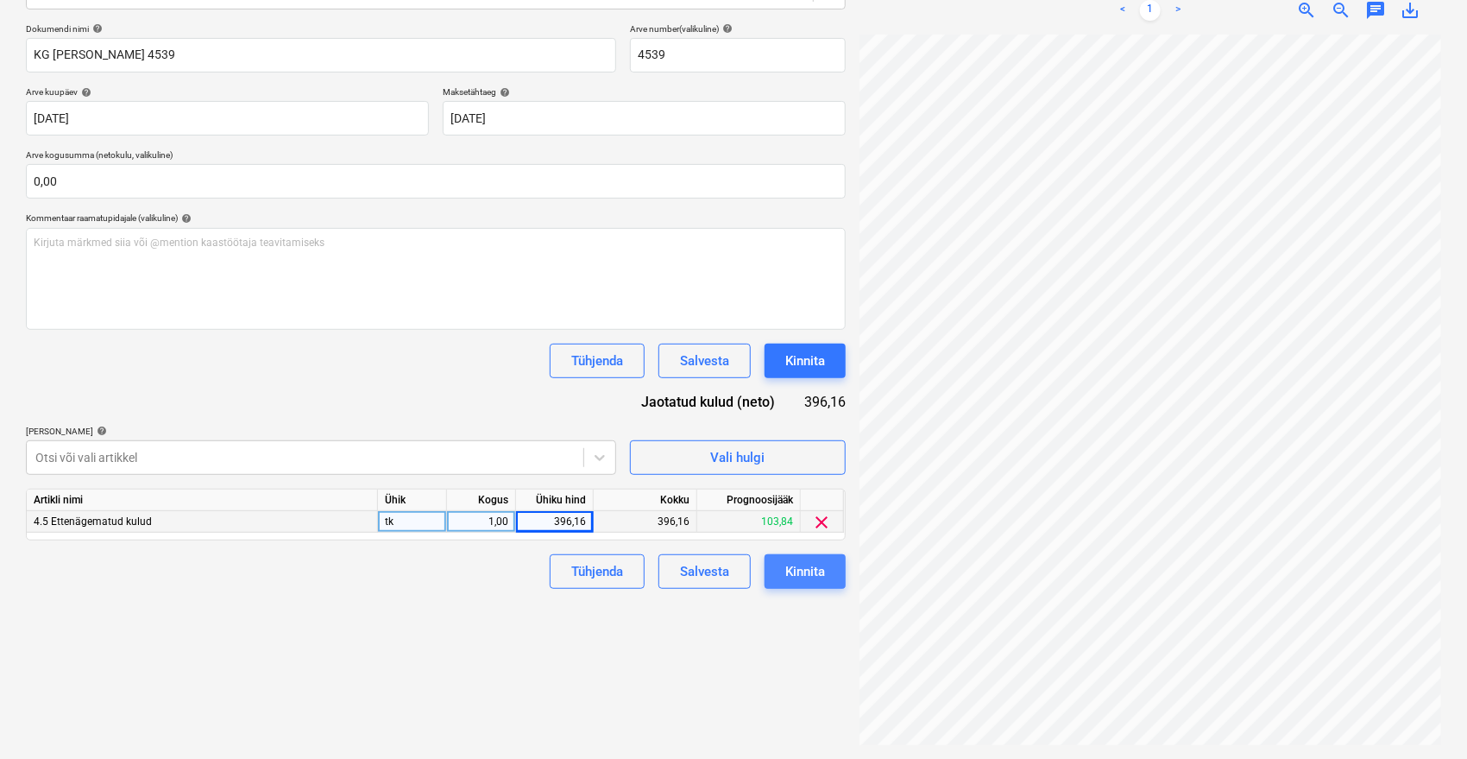
click at [811, 577] on div "Kinnita" at bounding box center [805, 571] width 40 height 22
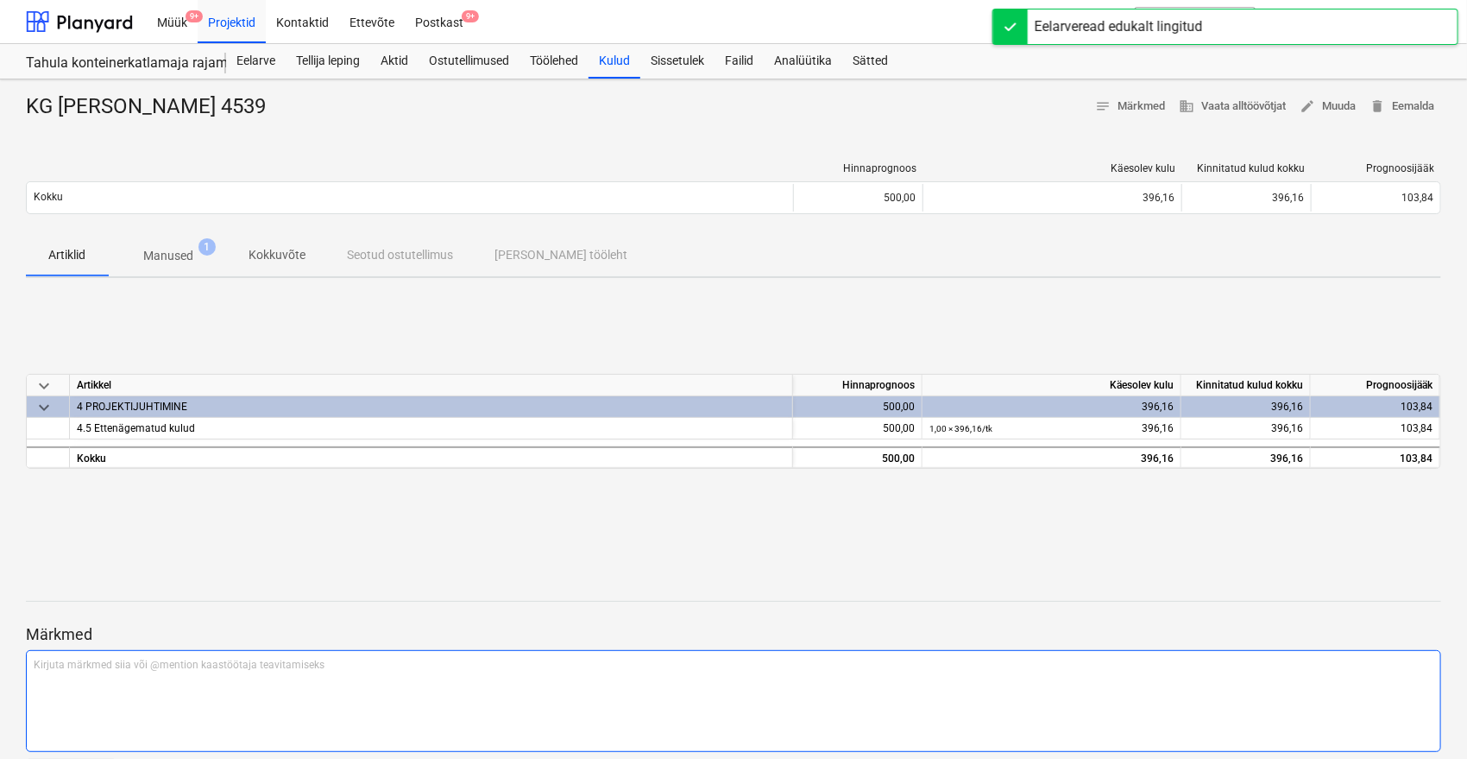
click at [230, 673] on div "Kirjuta märkmed siia või @mention kaastöötaja teavitamiseks ﻿" at bounding box center [733, 701] width 1415 height 102
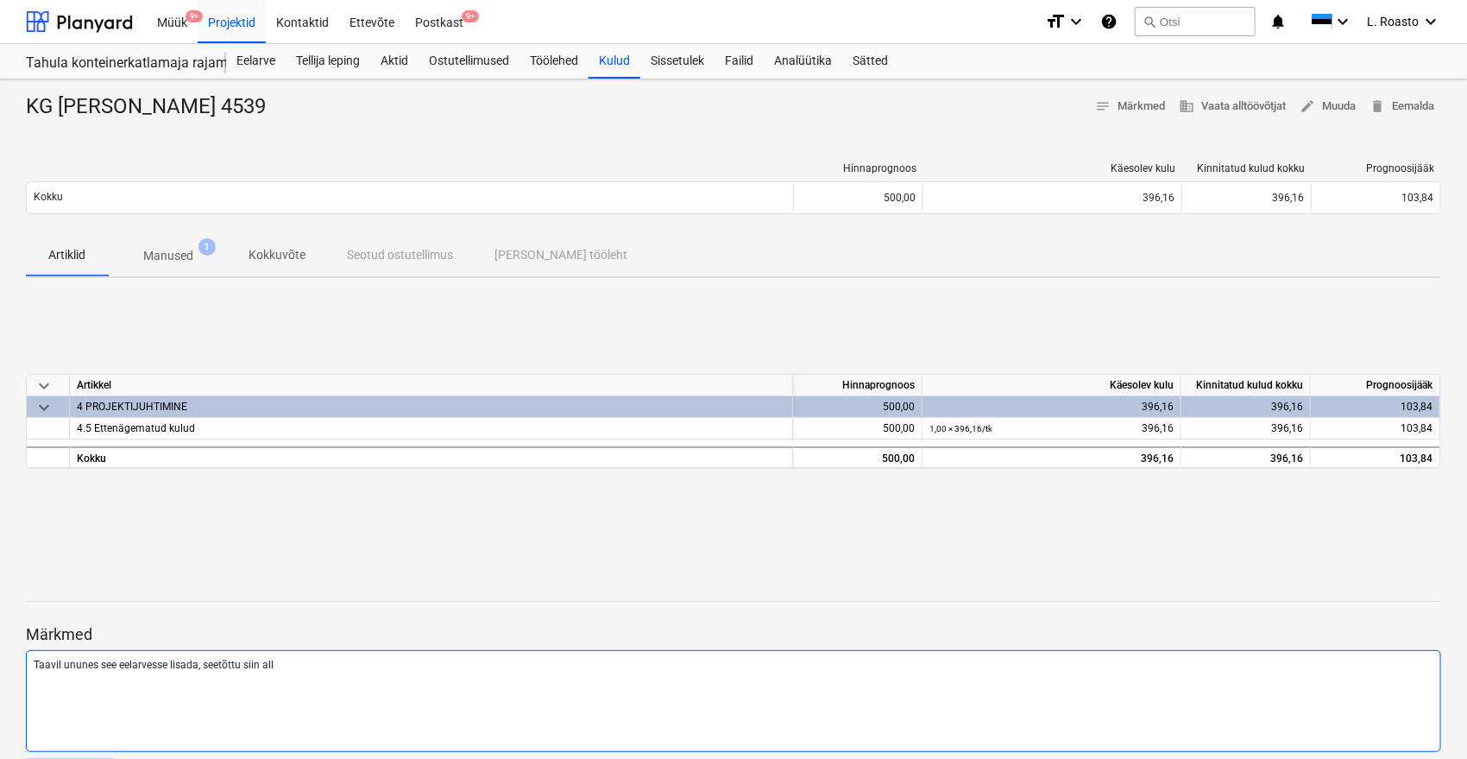
scroll to position [61, 0]
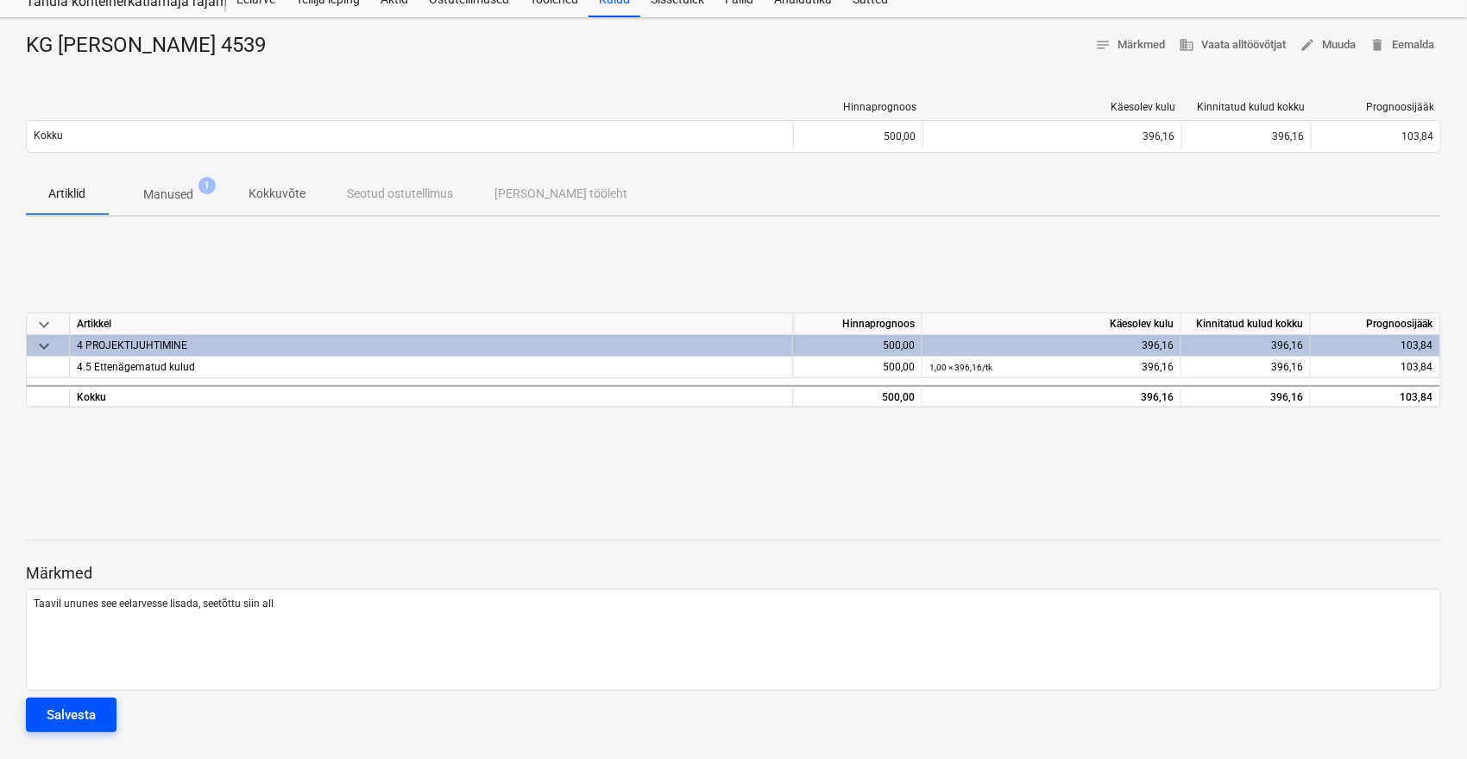
click at [58, 717] on div "Salvesta" at bounding box center [71, 714] width 49 height 22
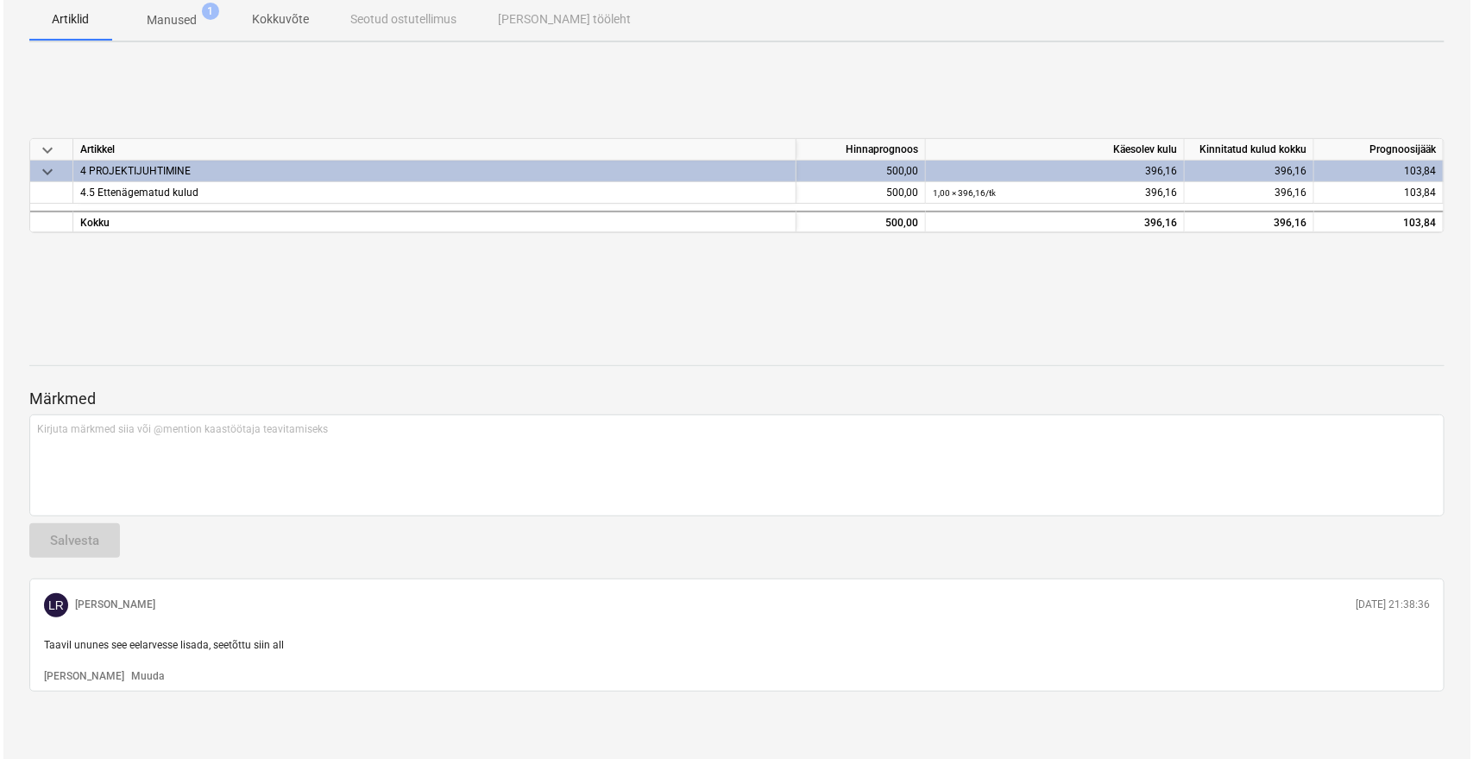
scroll to position [0, 0]
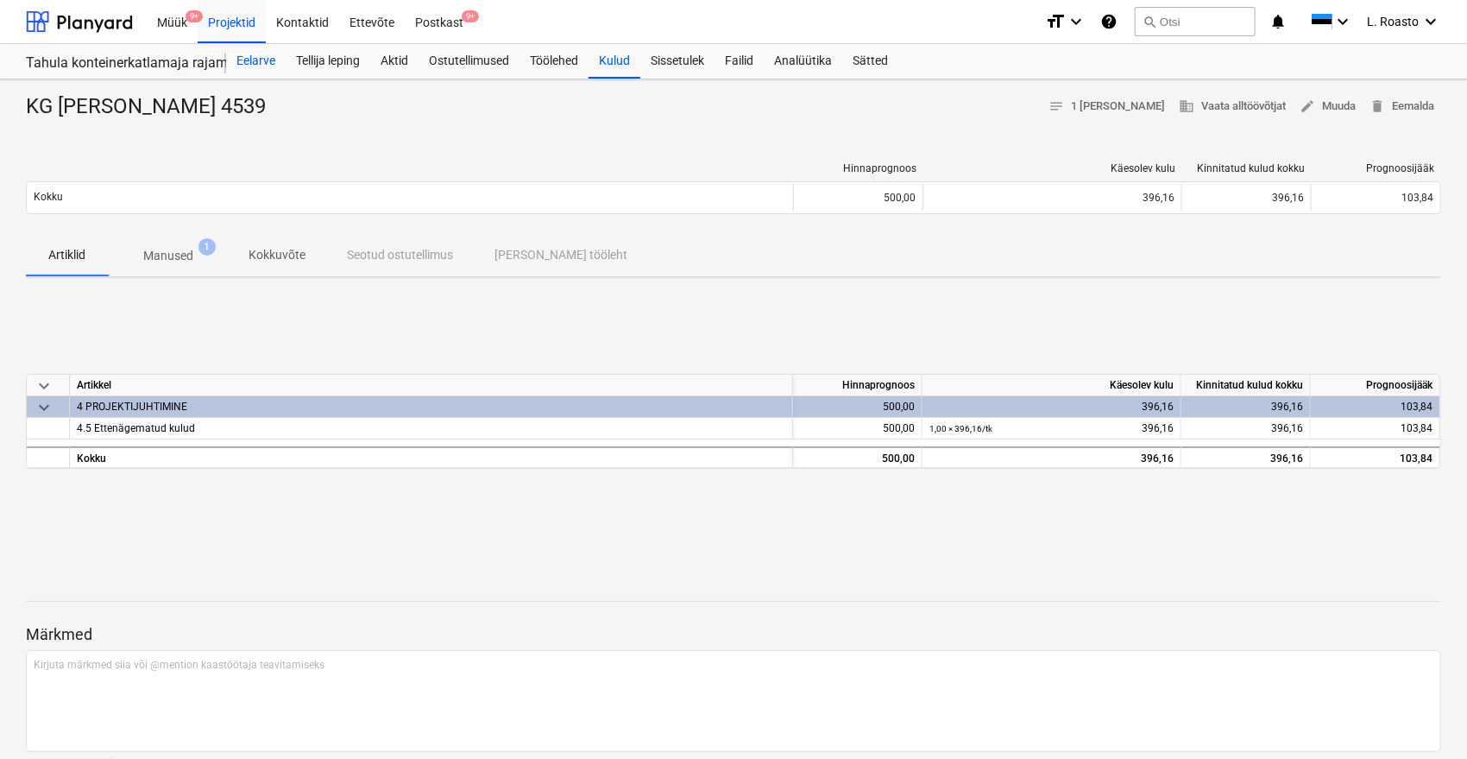
click at [254, 64] on div "Eelarve" at bounding box center [256, 61] width 60 height 35
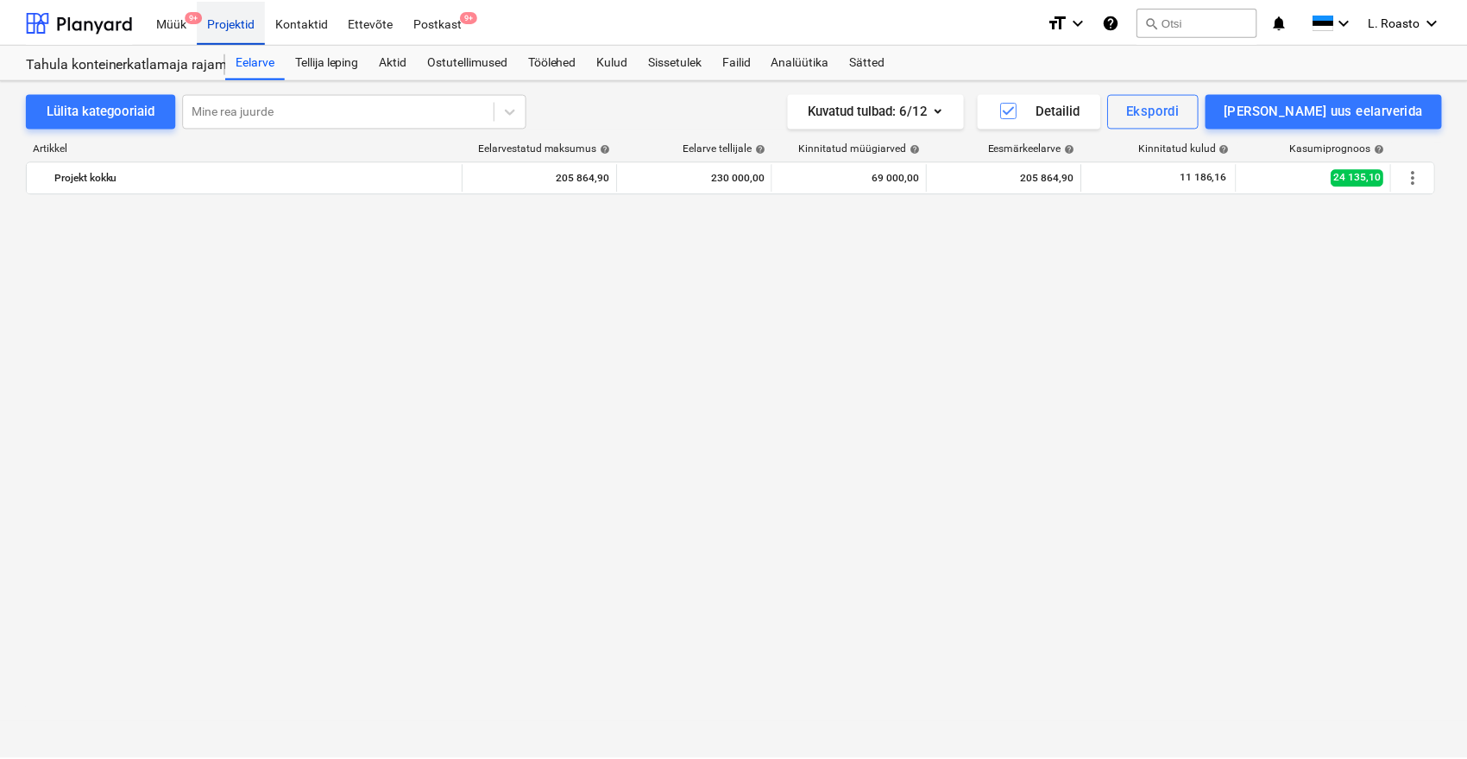
scroll to position [1506, 0]
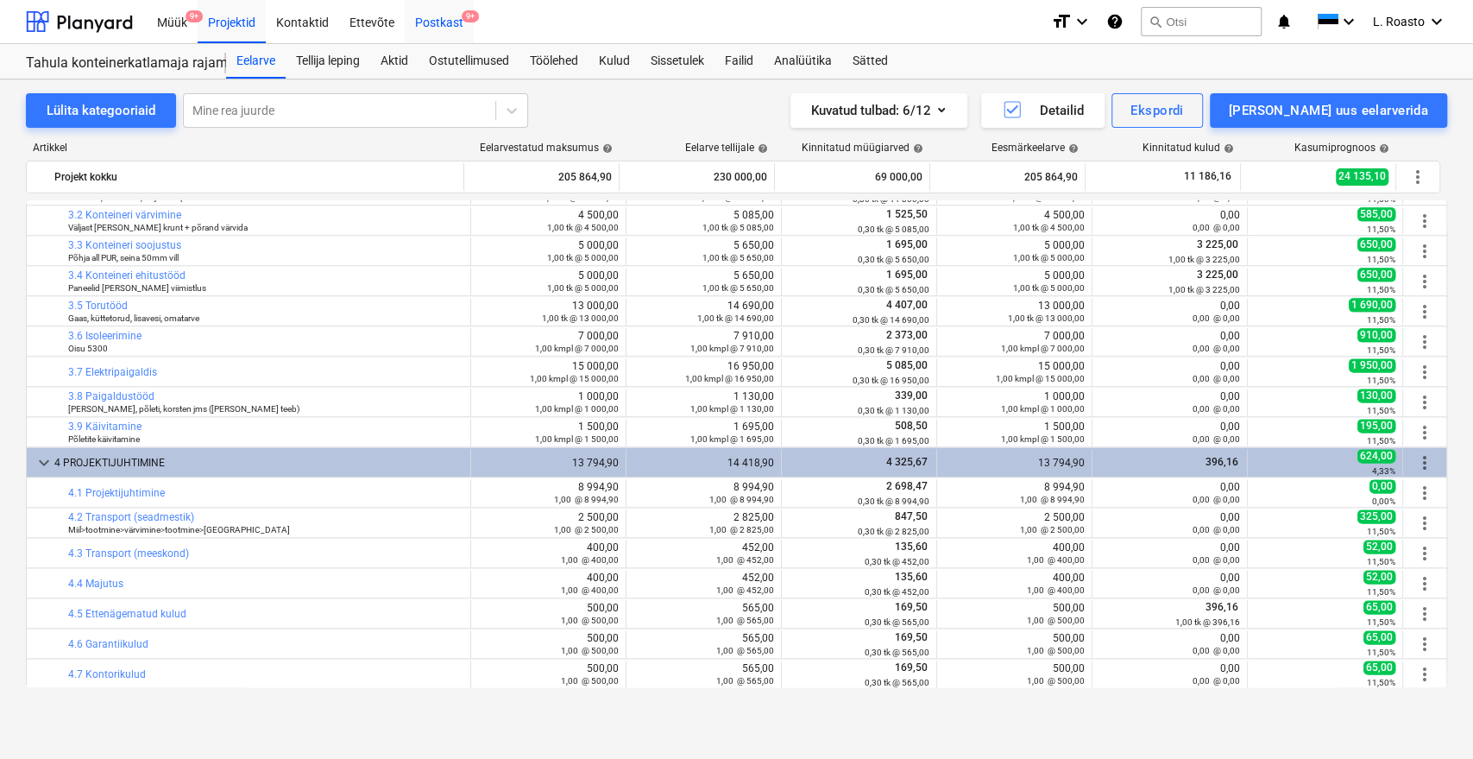
click at [468, 23] on div "Postkast 9+" at bounding box center [439, 21] width 69 height 44
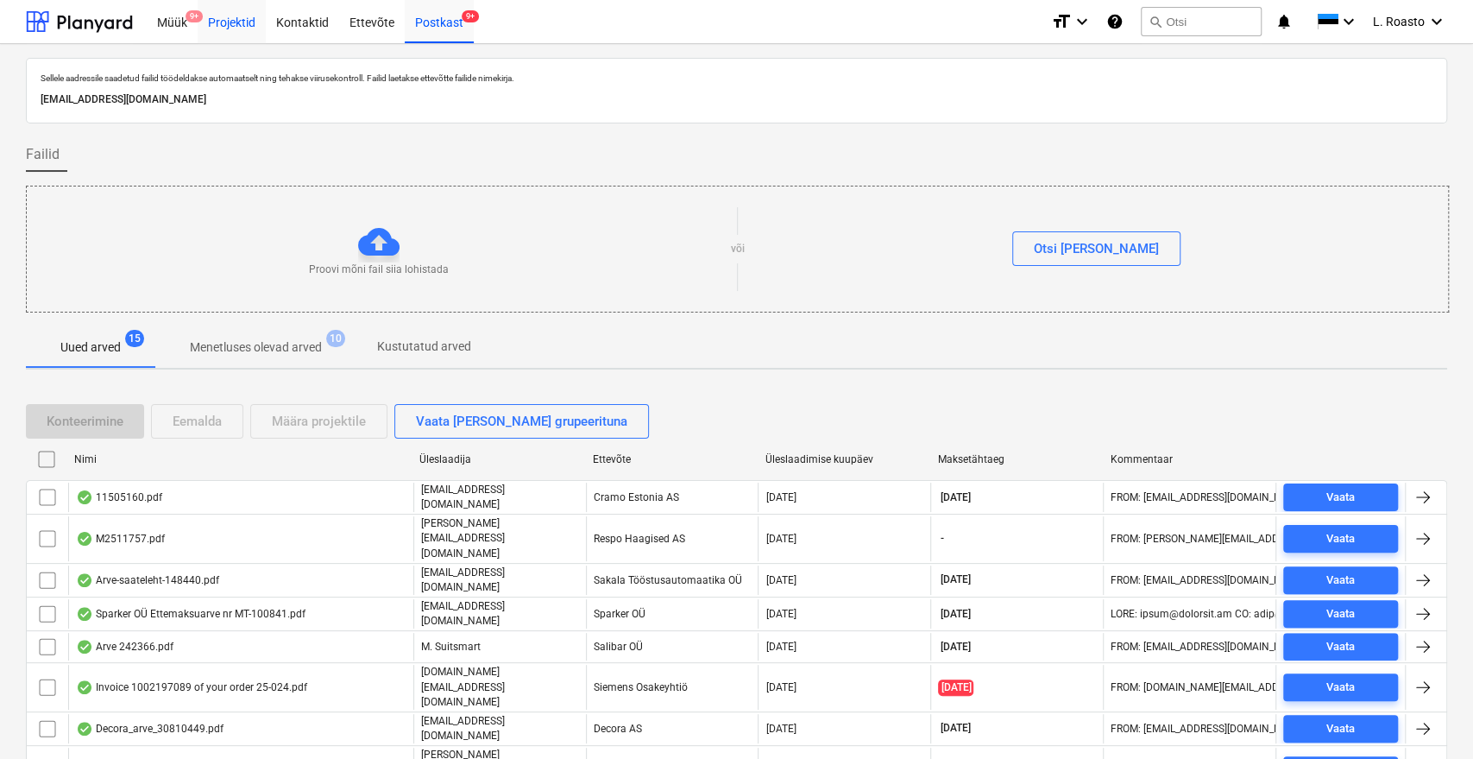
click at [246, 9] on div "Projektid" at bounding box center [232, 21] width 68 height 44
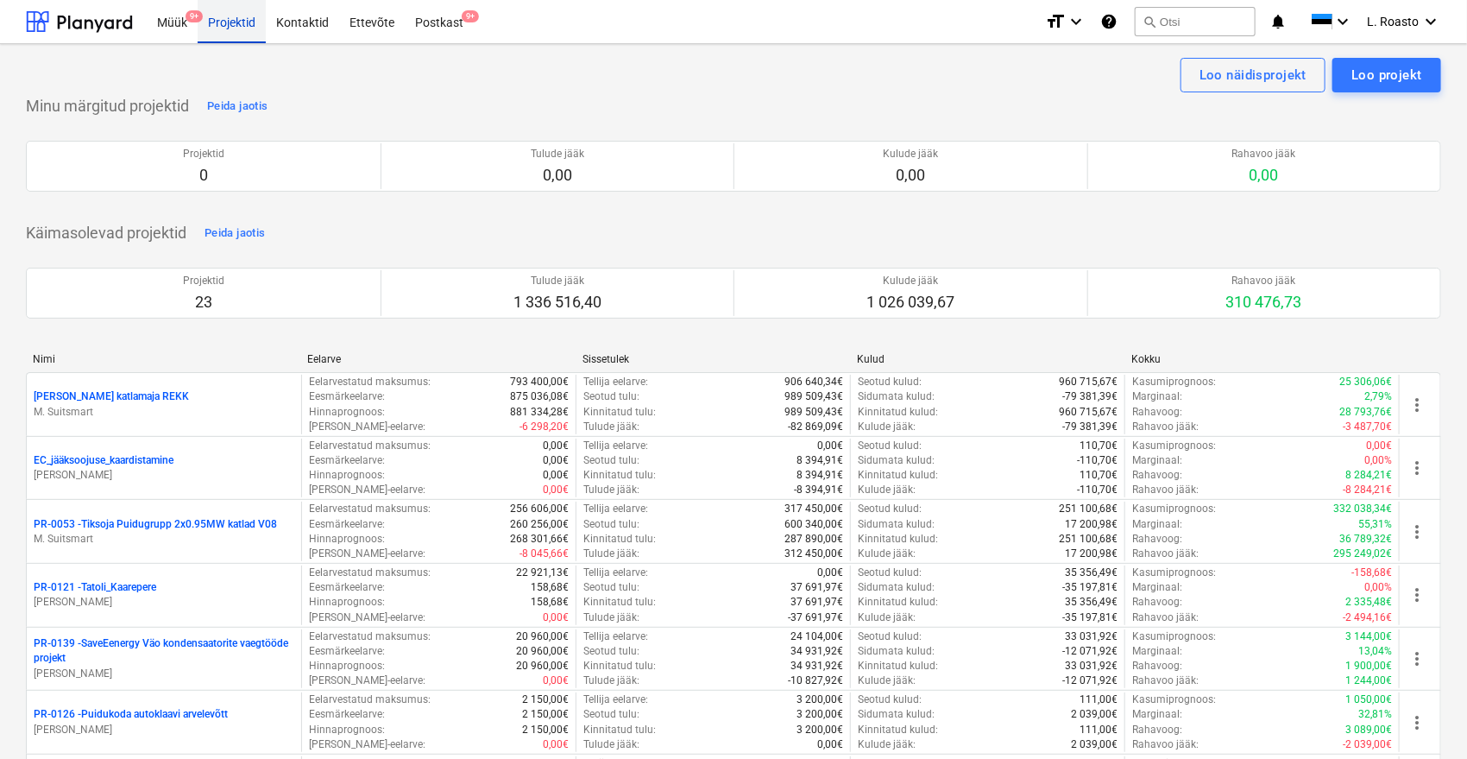
scroll to position [904, 0]
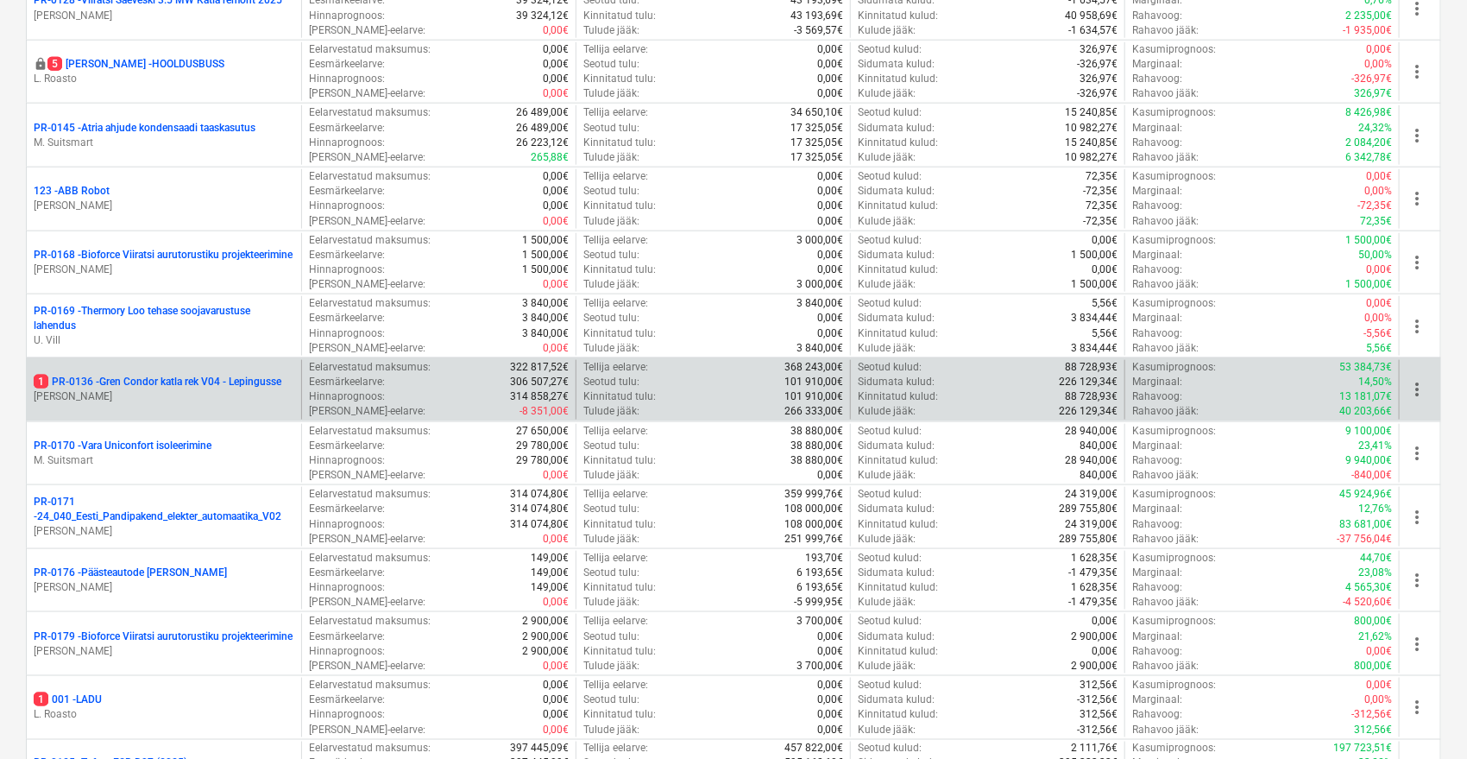
click at [110, 378] on p "1 PR-0136 - Gren Condor katla rek V04 - Lepingusse" at bounding box center [158, 382] width 248 height 15
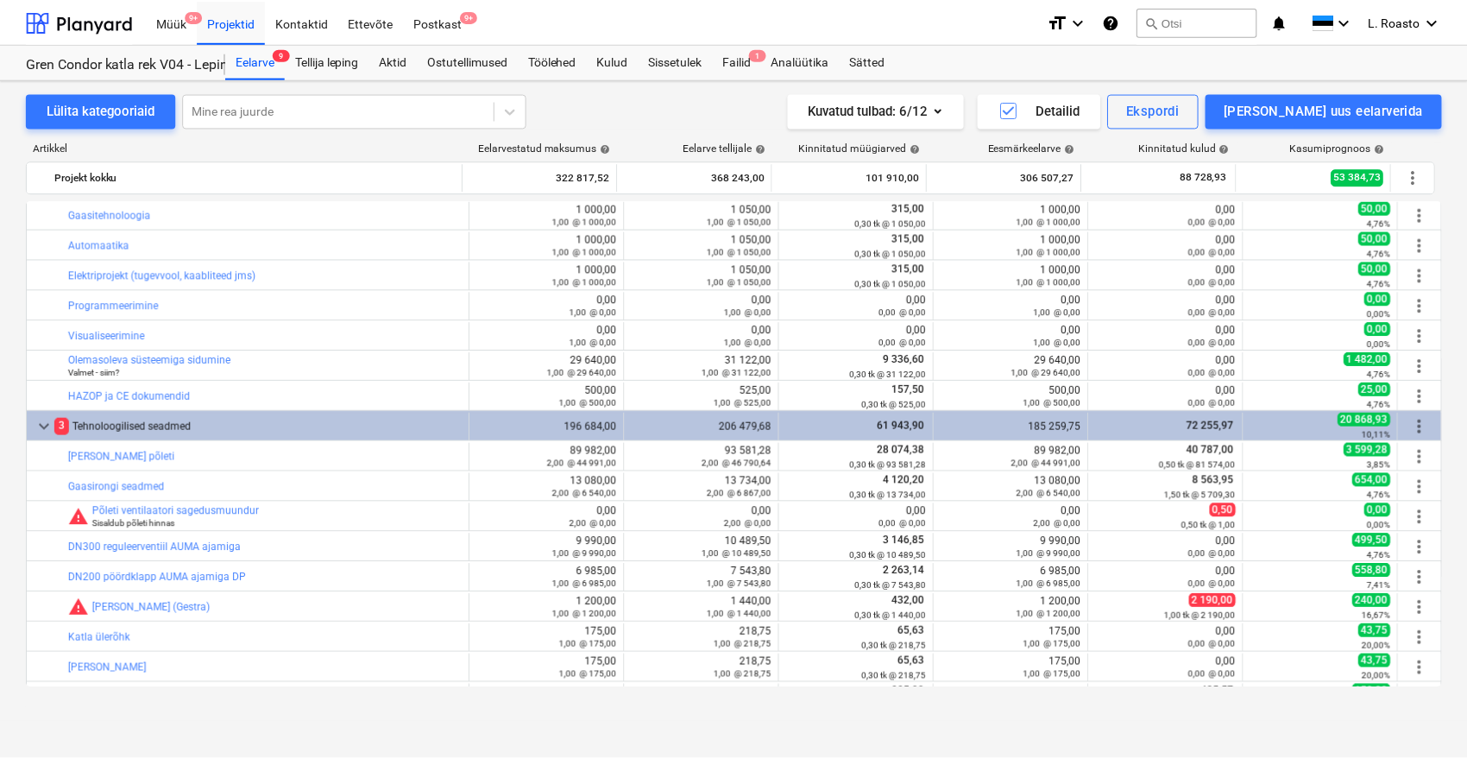
scroll to position [110, 0]
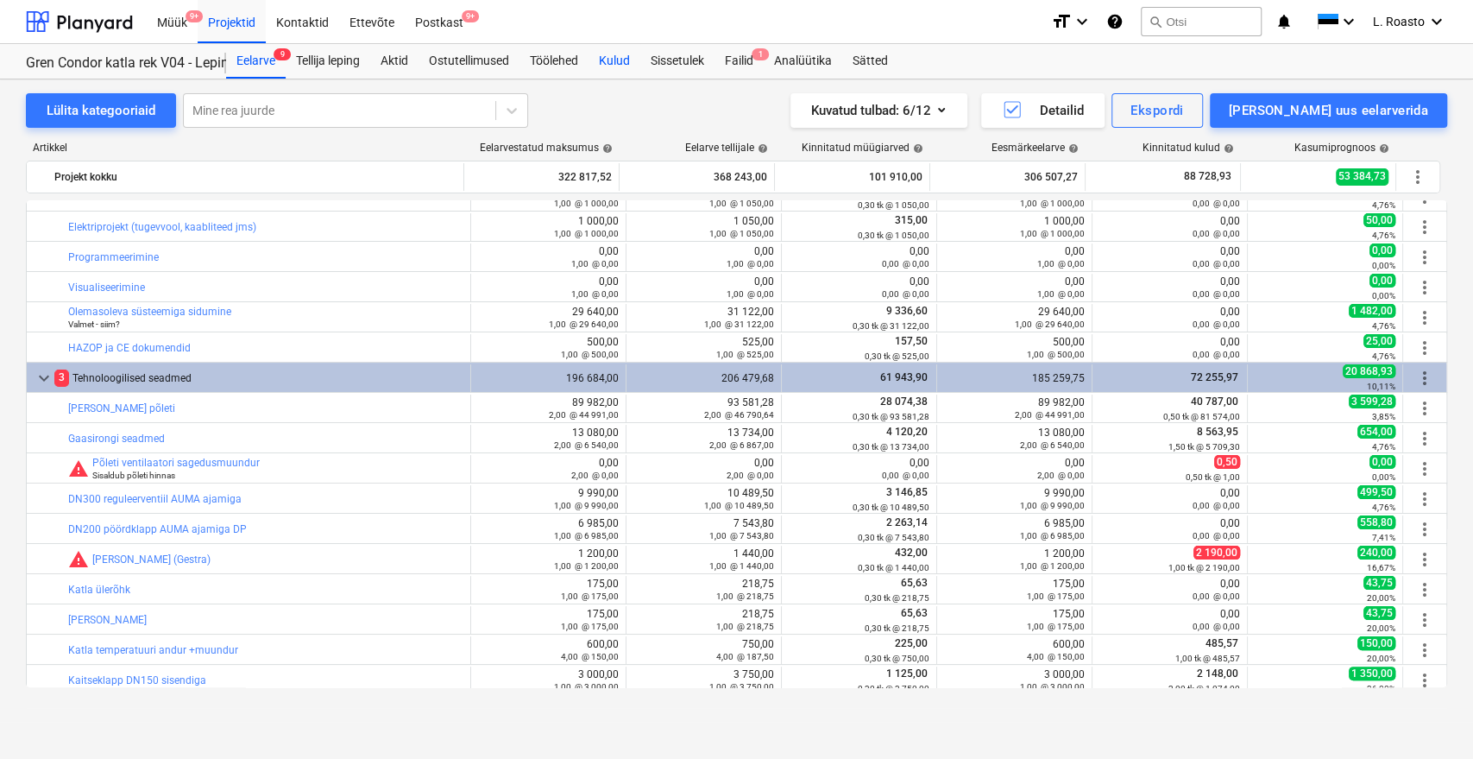
click at [626, 66] on div "Kulud" at bounding box center [615, 61] width 52 height 35
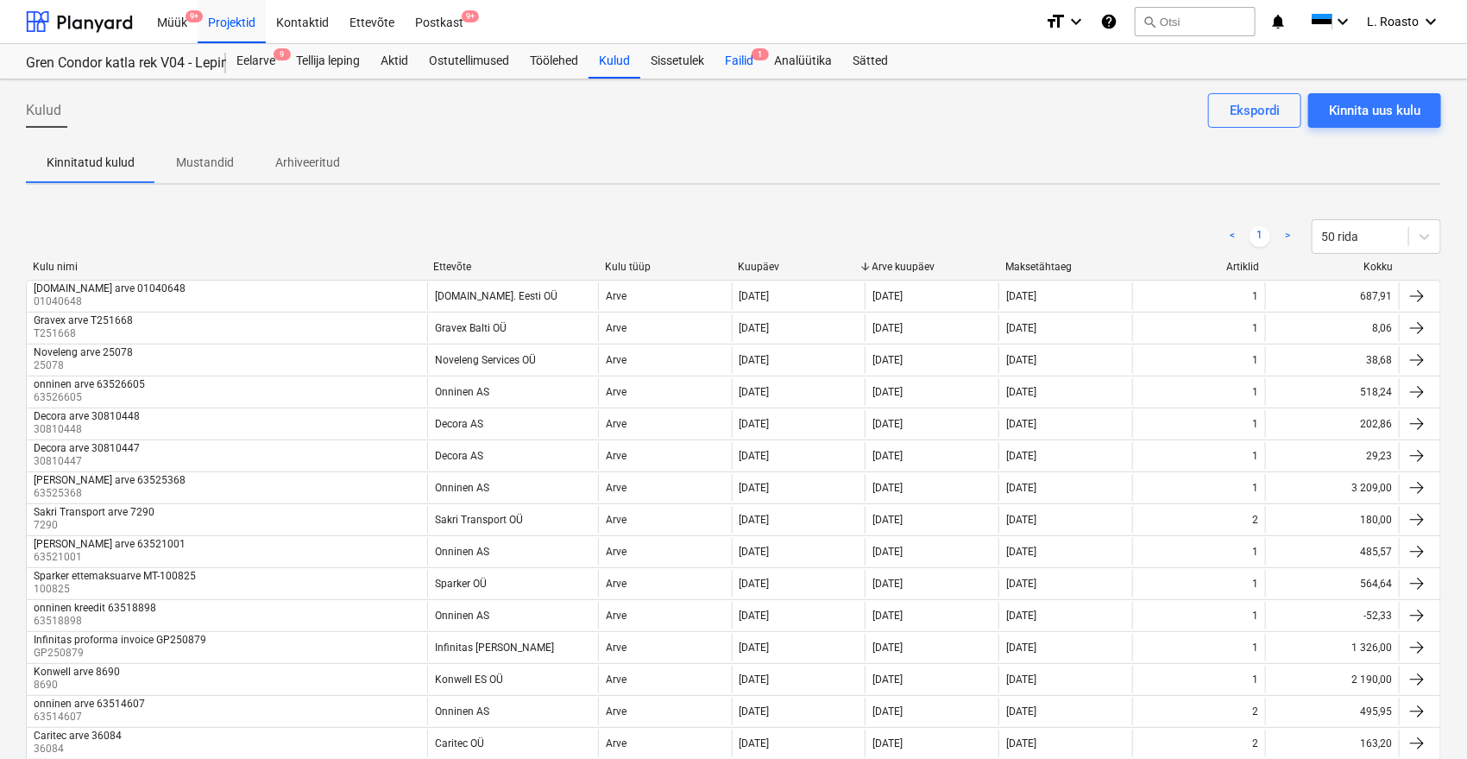
click at [764, 62] on div "Failid 1" at bounding box center [739, 61] width 49 height 35
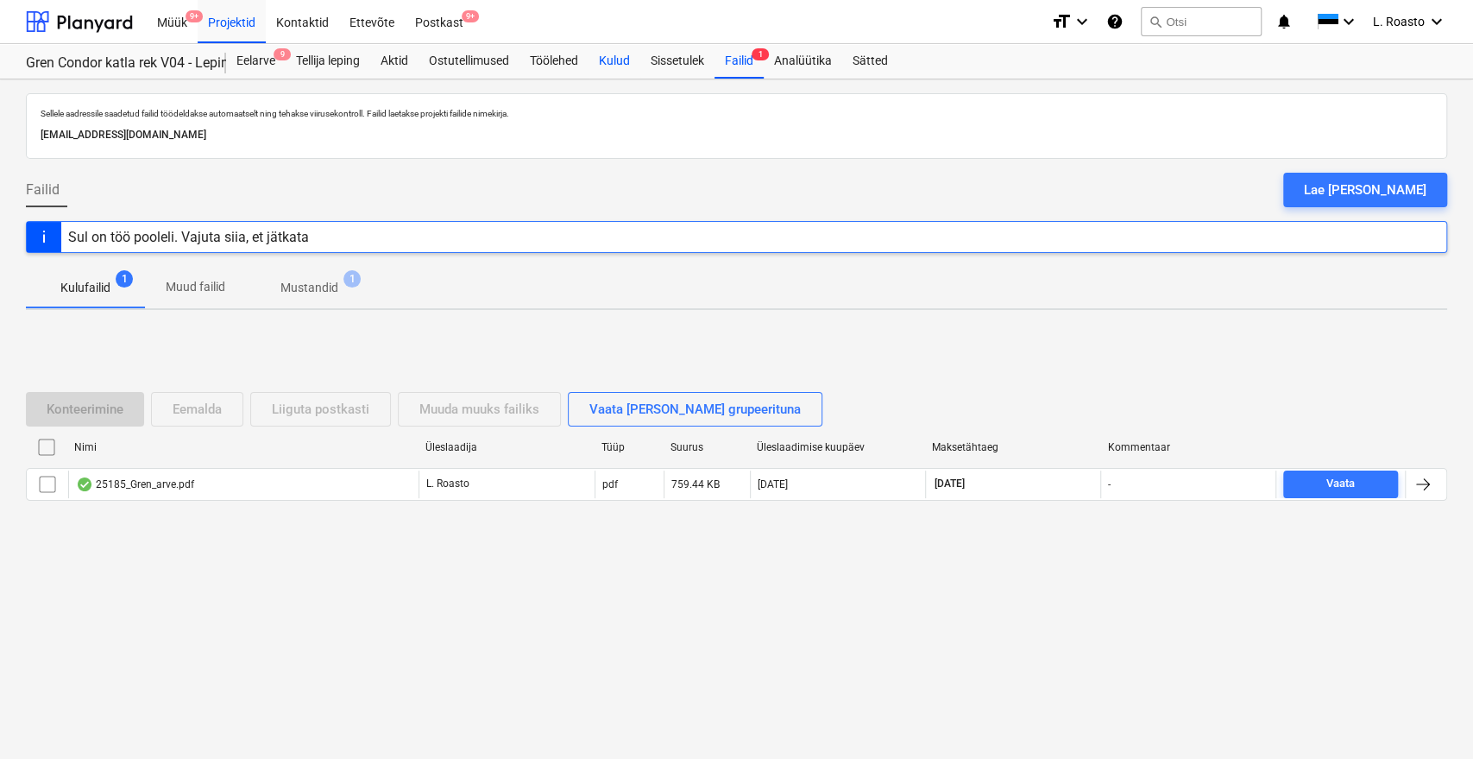
click at [620, 51] on div "Kulud" at bounding box center [615, 61] width 52 height 35
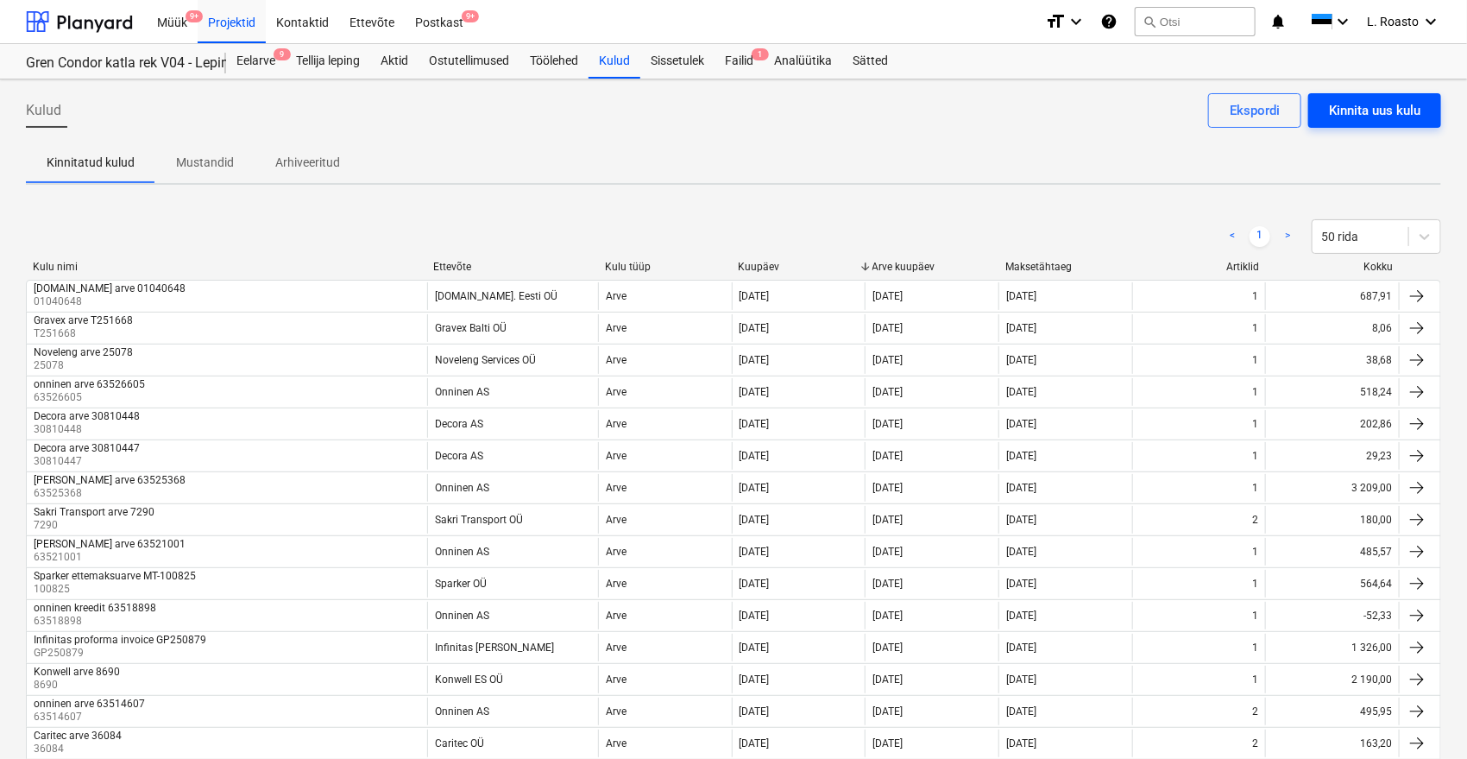
click at [1377, 113] on div "Kinnita uus kulu" at bounding box center [1374, 110] width 91 height 22
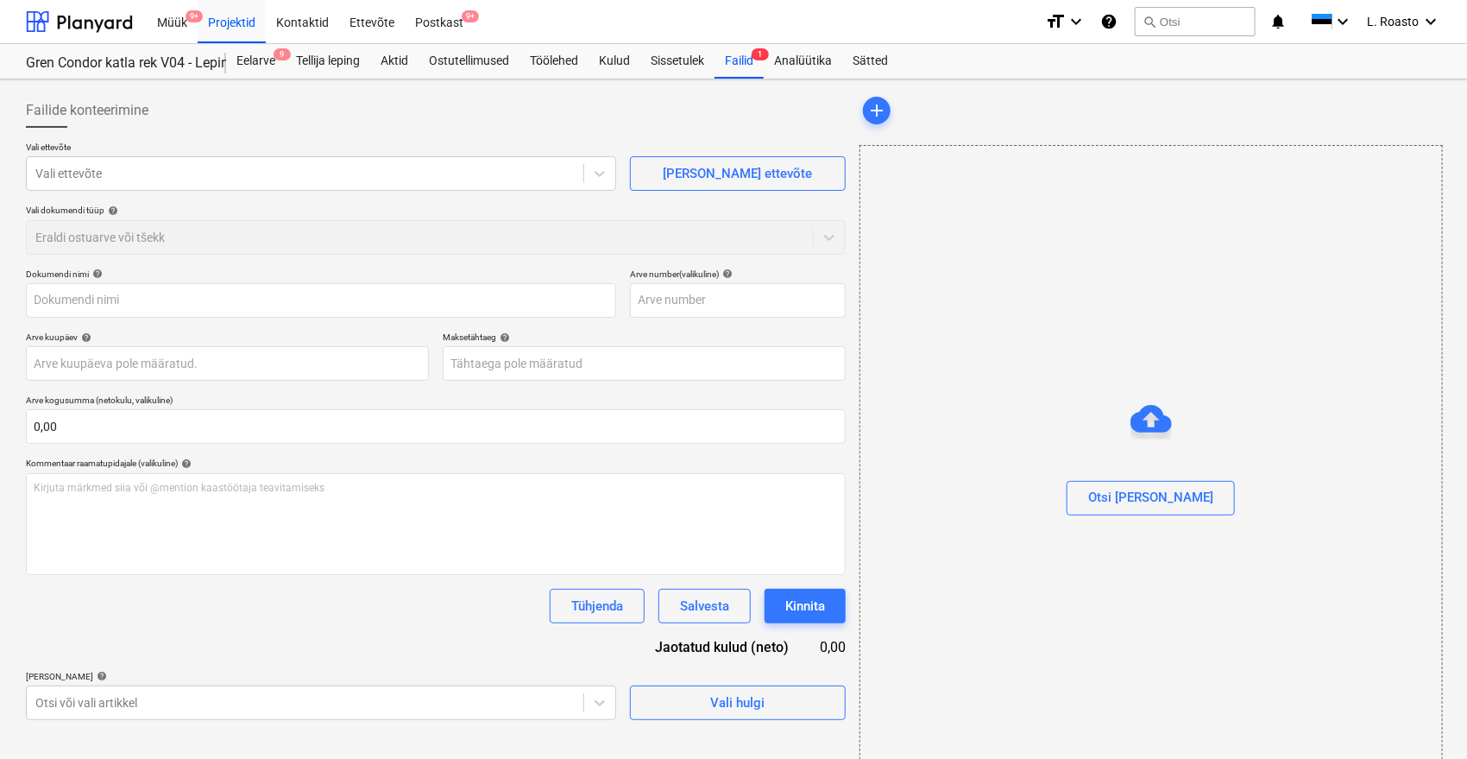
click at [738, 392] on div "Dokumendi nimi help Arve number (valikuline) help Arve kuupäev help Press the d…" at bounding box center [436, 493] width 820 height 451
type input "63533965.pdf"
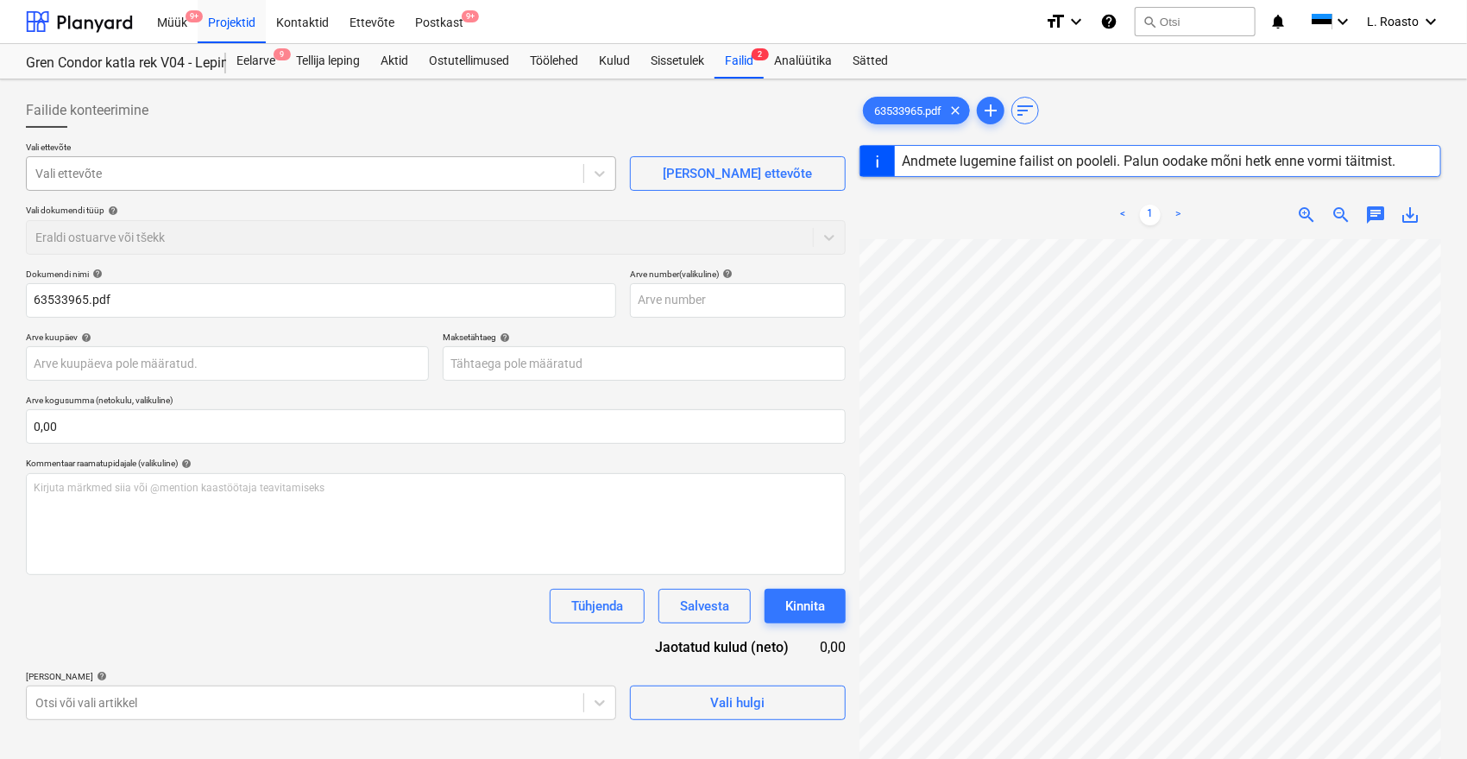
click at [214, 173] on div at bounding box center [304, 173] width 539 height 17
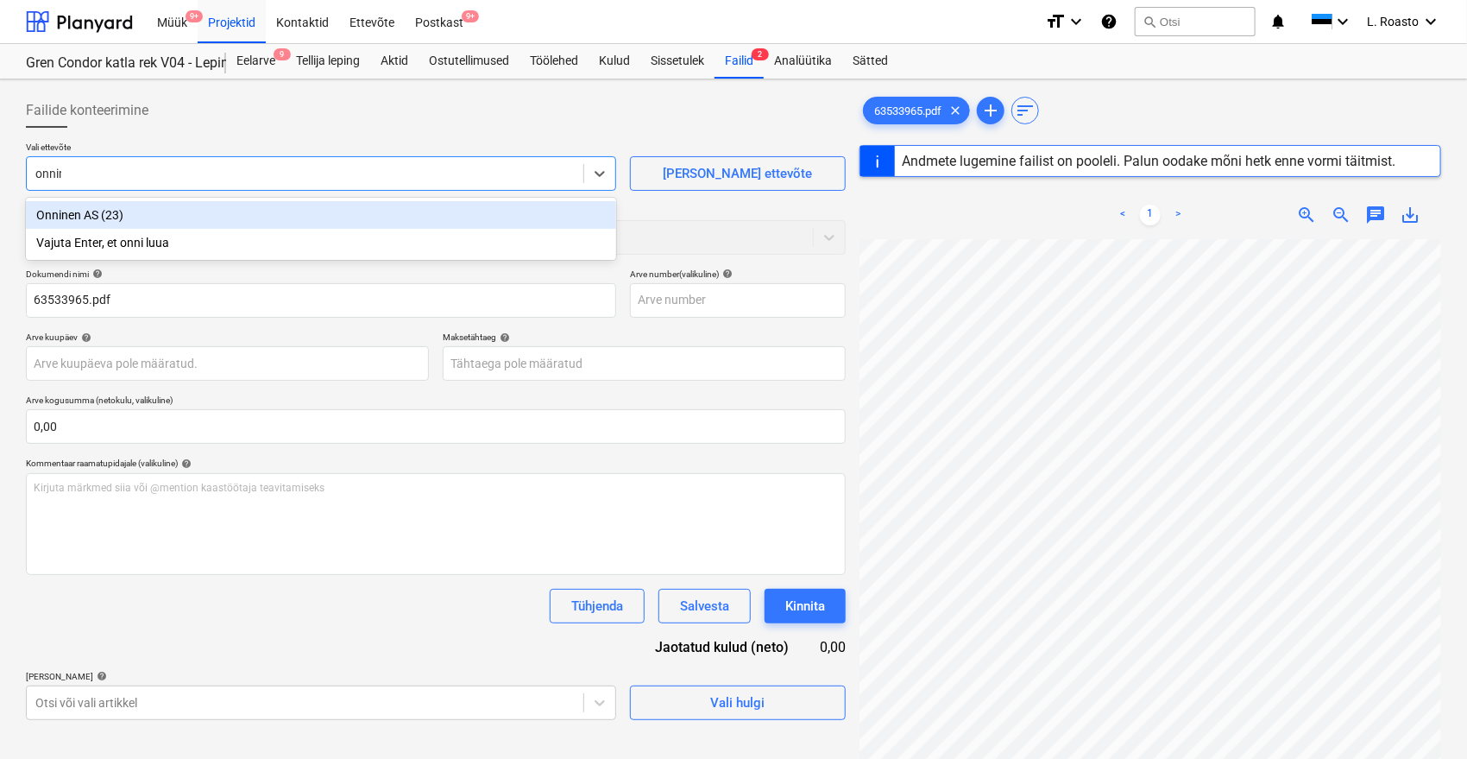
type input "onnine"
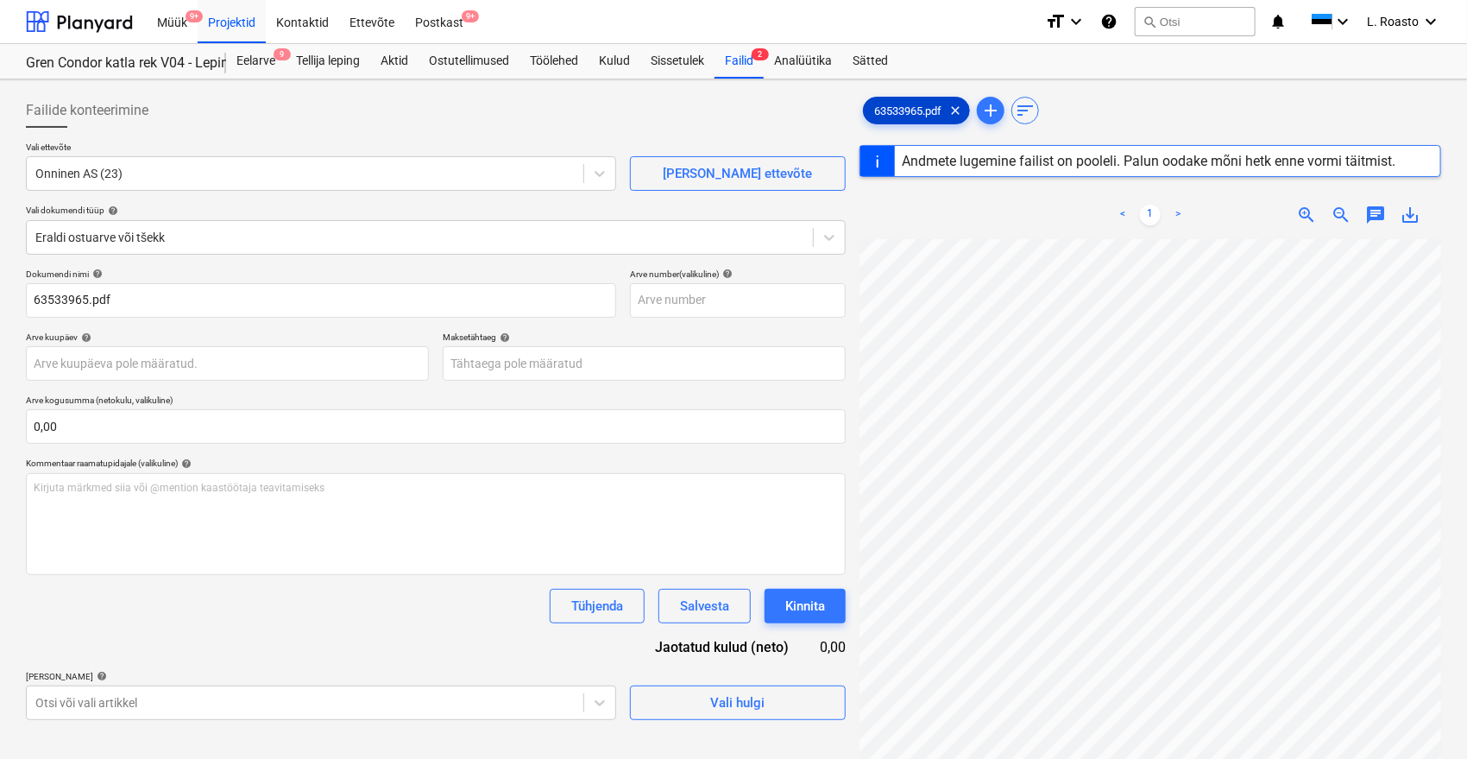
click at [898, 115] on span "63533965.pdf" at bounding box center [908, 110] width 88 height 13
type input "63533965"
type input "09 Oct 2025"
type input "08 Nov 2025"
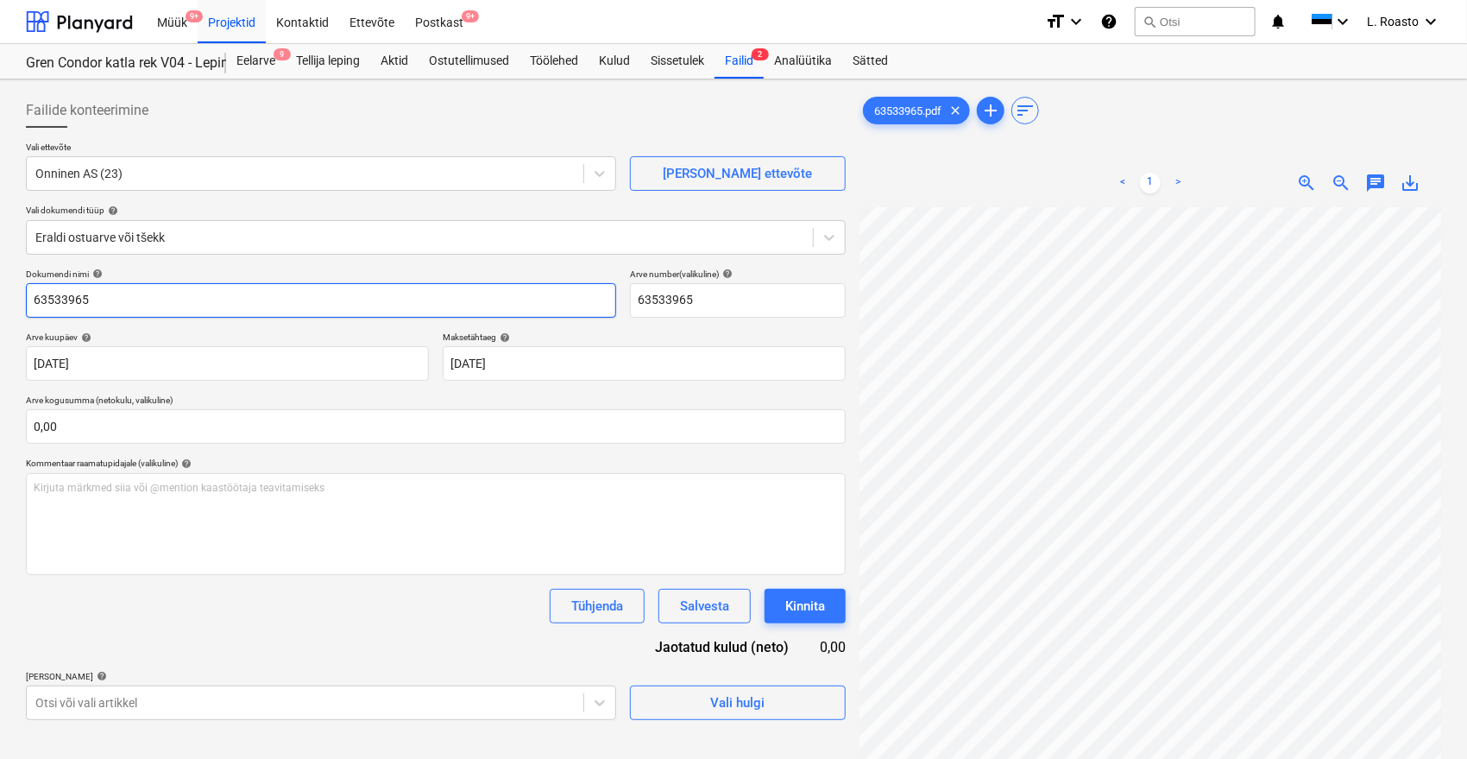
click at [38, 302] on input "63533965" at bounding box center [321, 300] width 590 height 35
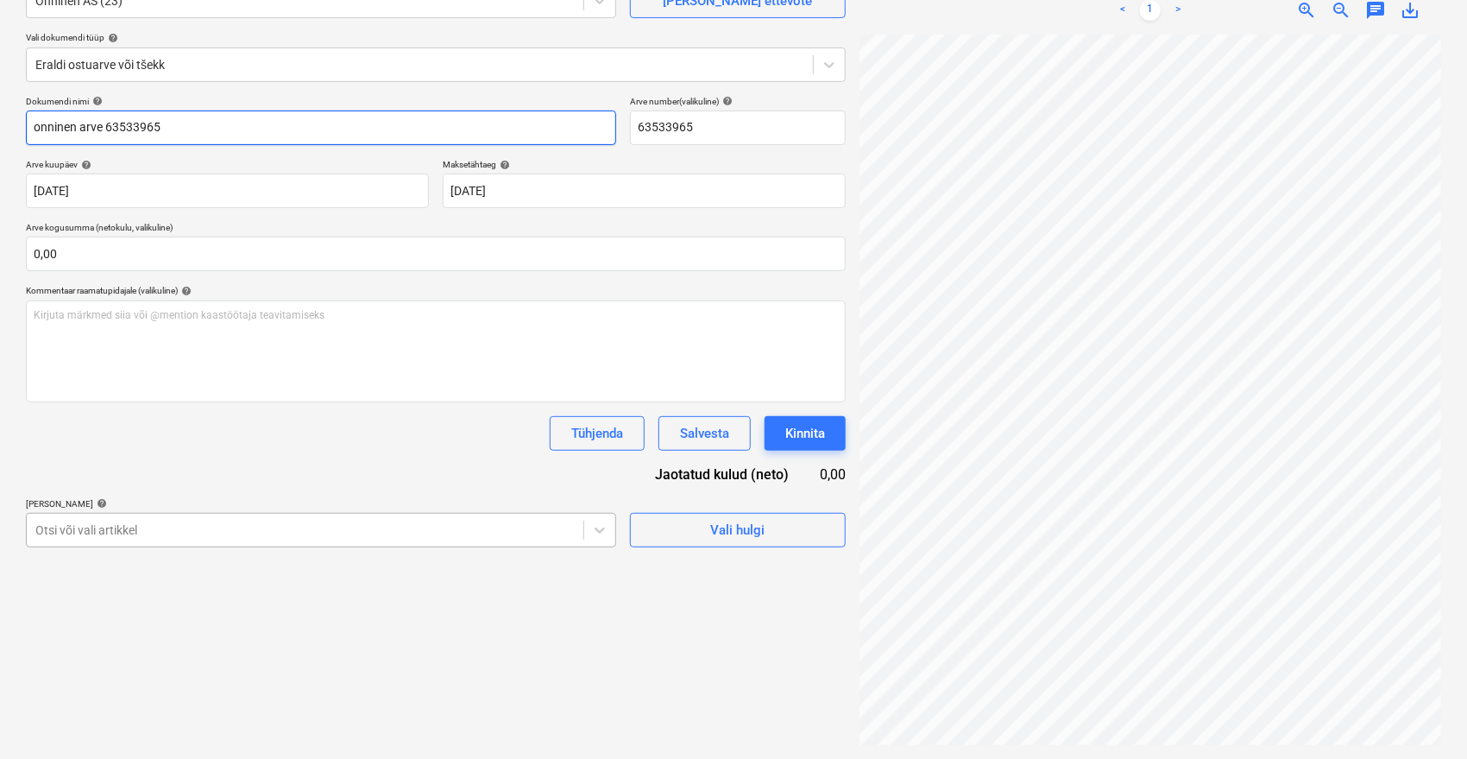
type input "onninen arve 63533965"
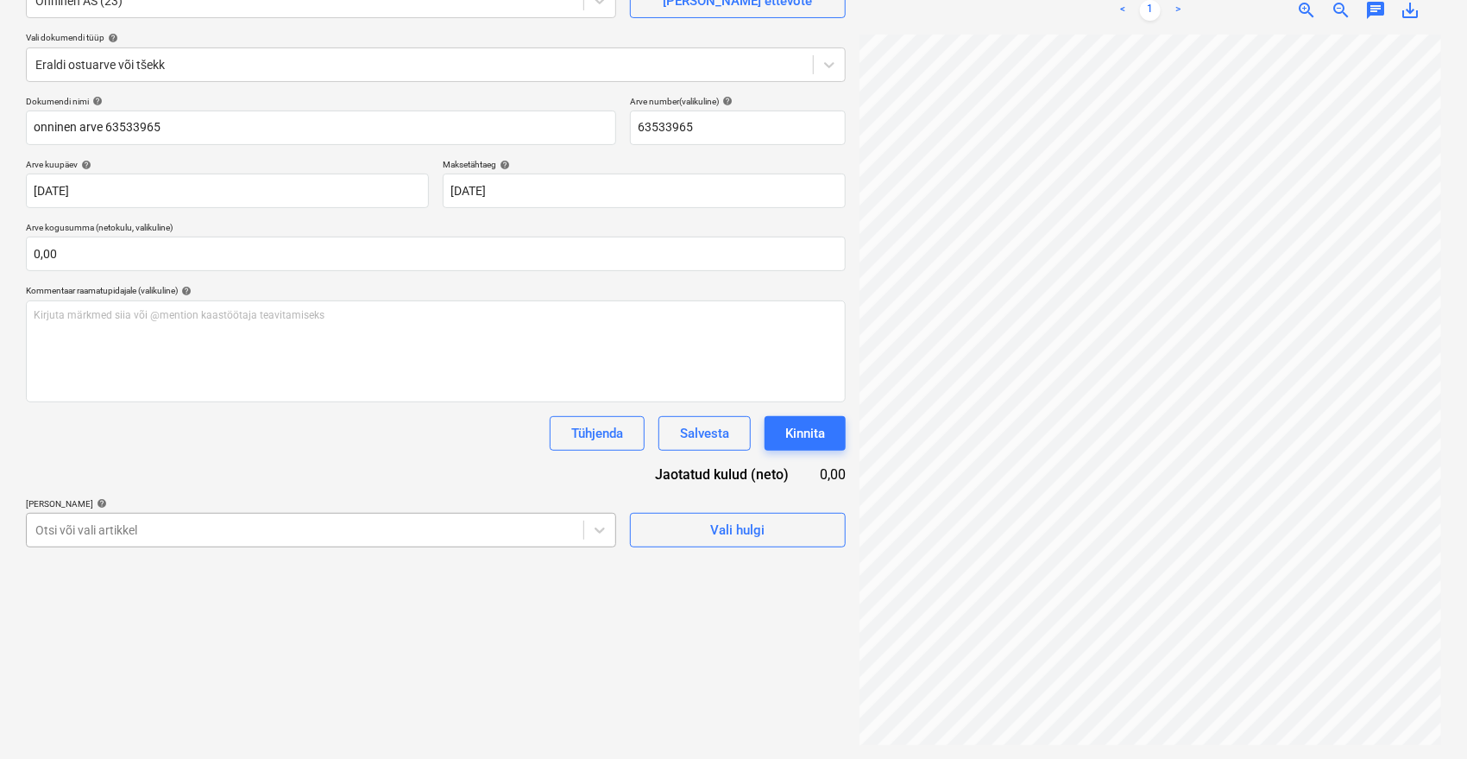
click at [302, 533] on body "Müük 9+ Projektid Kontaktid Ettevõte Postkast 9+ format_size keyboard_arrow_dow…" at bounding box center [733, 206] width 1467 height 759
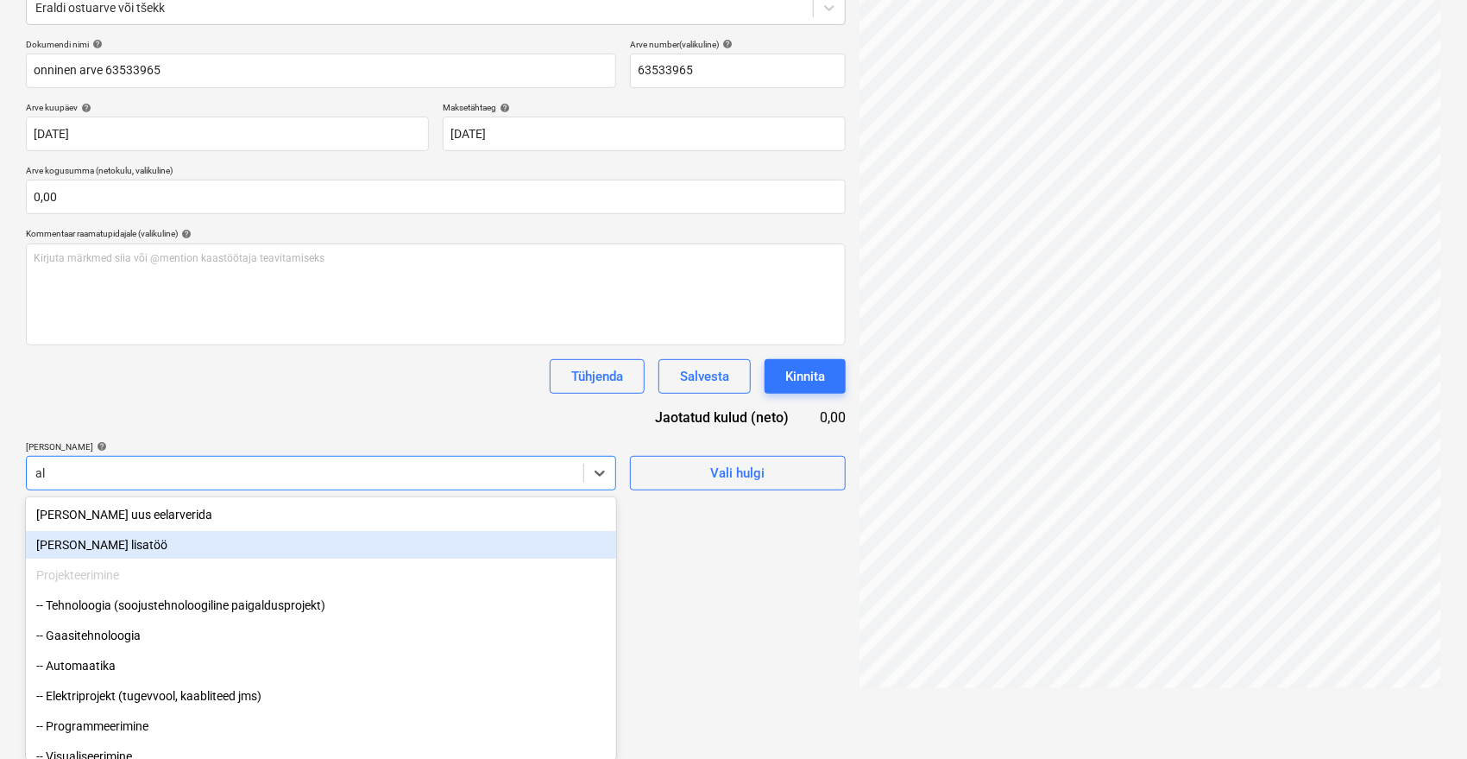
type input "ala"
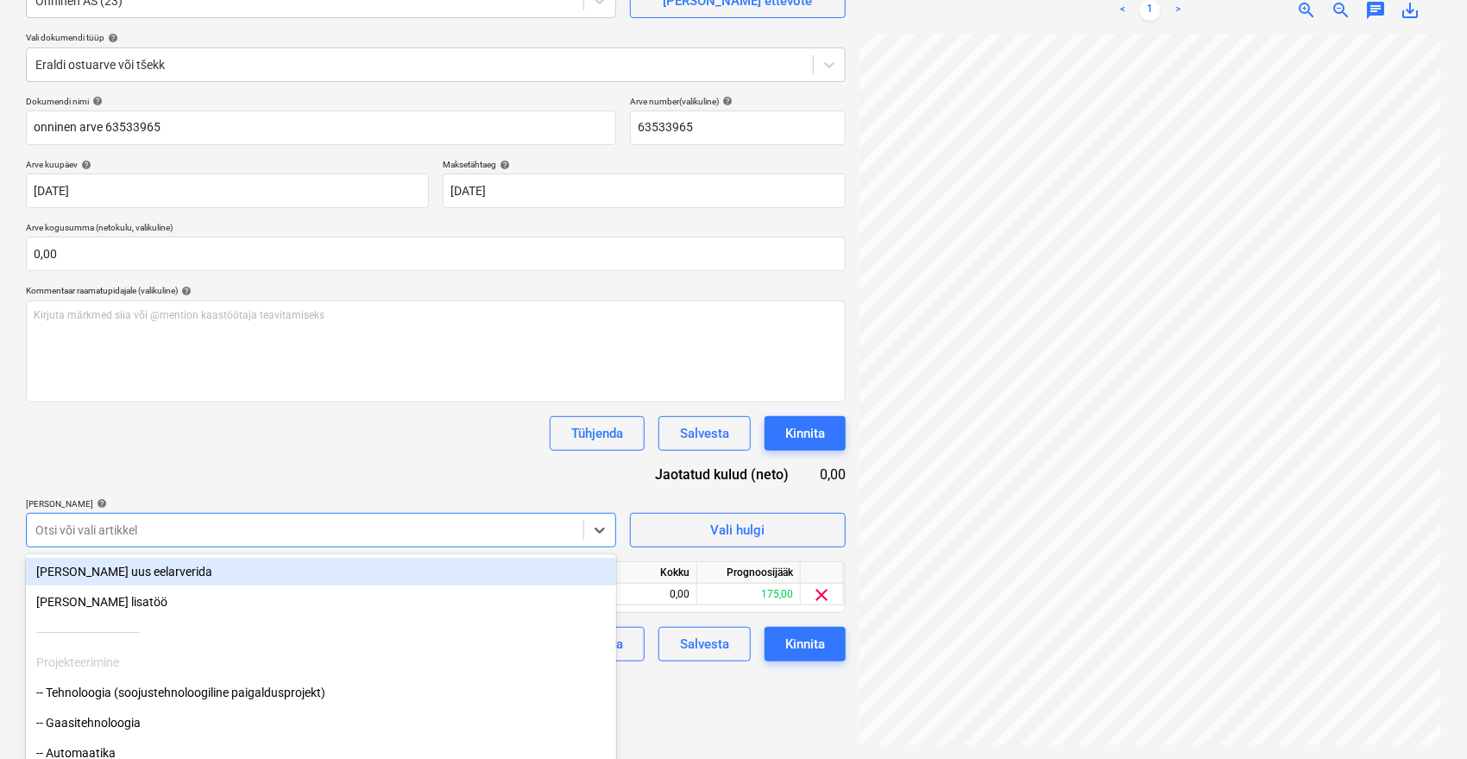
click at [362, 460] on div "Dokumendi nimi help onninen arve 63533965 Arve number (valikuline) help 6353396…" at bounding box center [436, 378] width 820 height 565
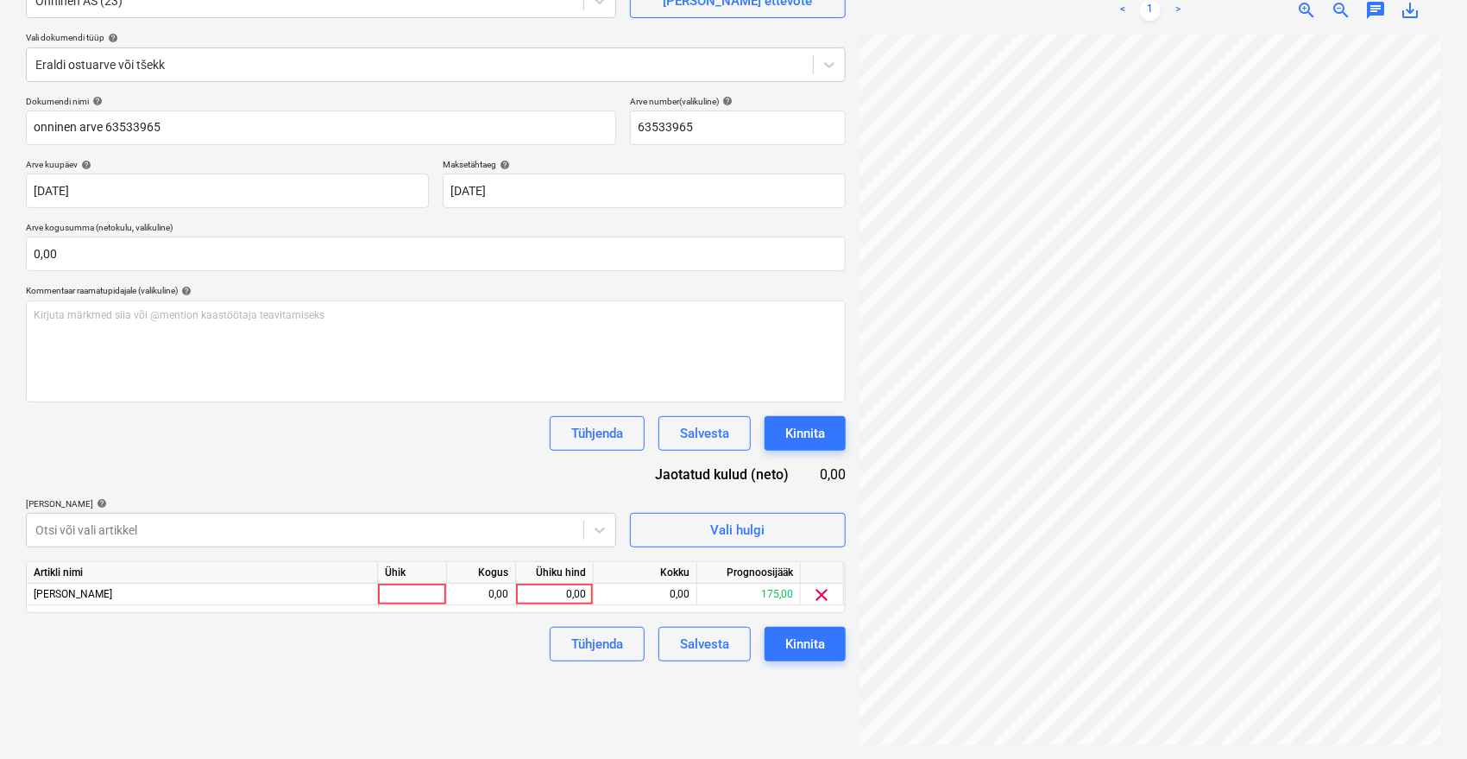
click at [570, 580] on div "Ühiku hind" at bounding box center [555, 573] width 78 height 22
click at [571, 592] on div "0,00" at bounding box center [554, 594] width 63 height 22
type input "238,08"
click at [409, 702] on div "Failide konteerimine Vali ettevõte Onninen AS (23) Lisa uus ettevõte Vali dokum…" at bounding box center [436, 333] width 834 height 838
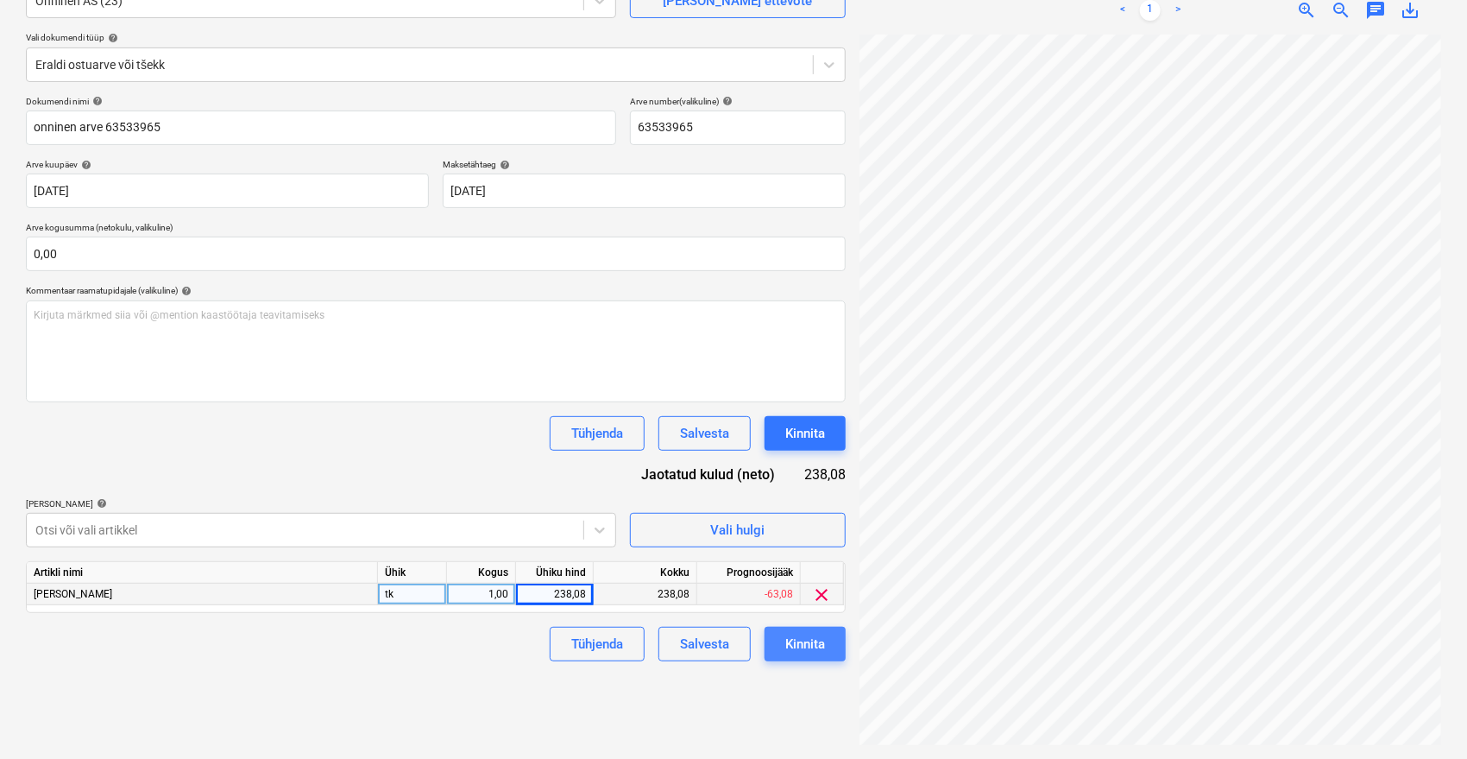
click at [805, 637] on div "Kinnita" at bounding box center [805, 644] width 40 height 22
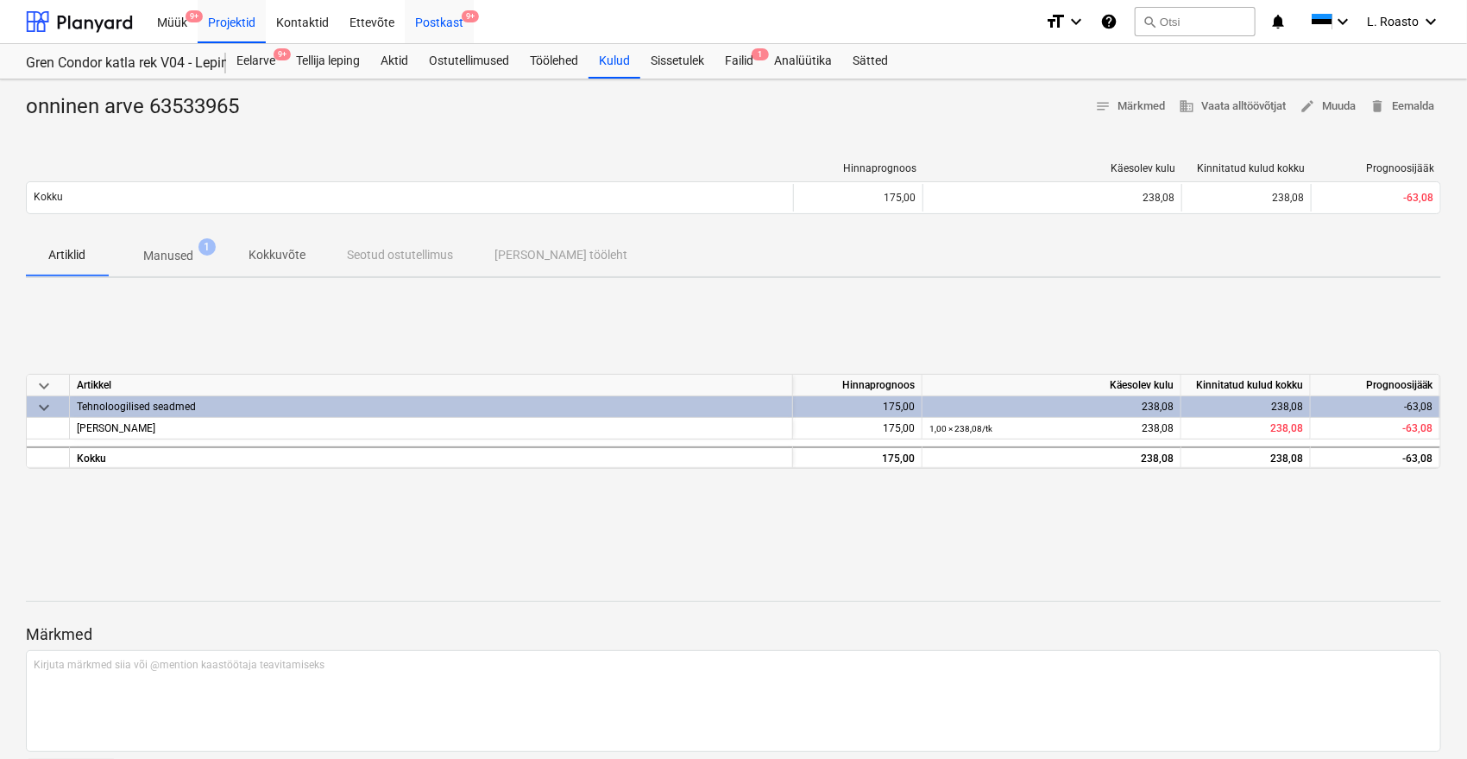
click at [441, 22] on div "Postkast 9+" at bounding box center [439, 21] width 69 height 44
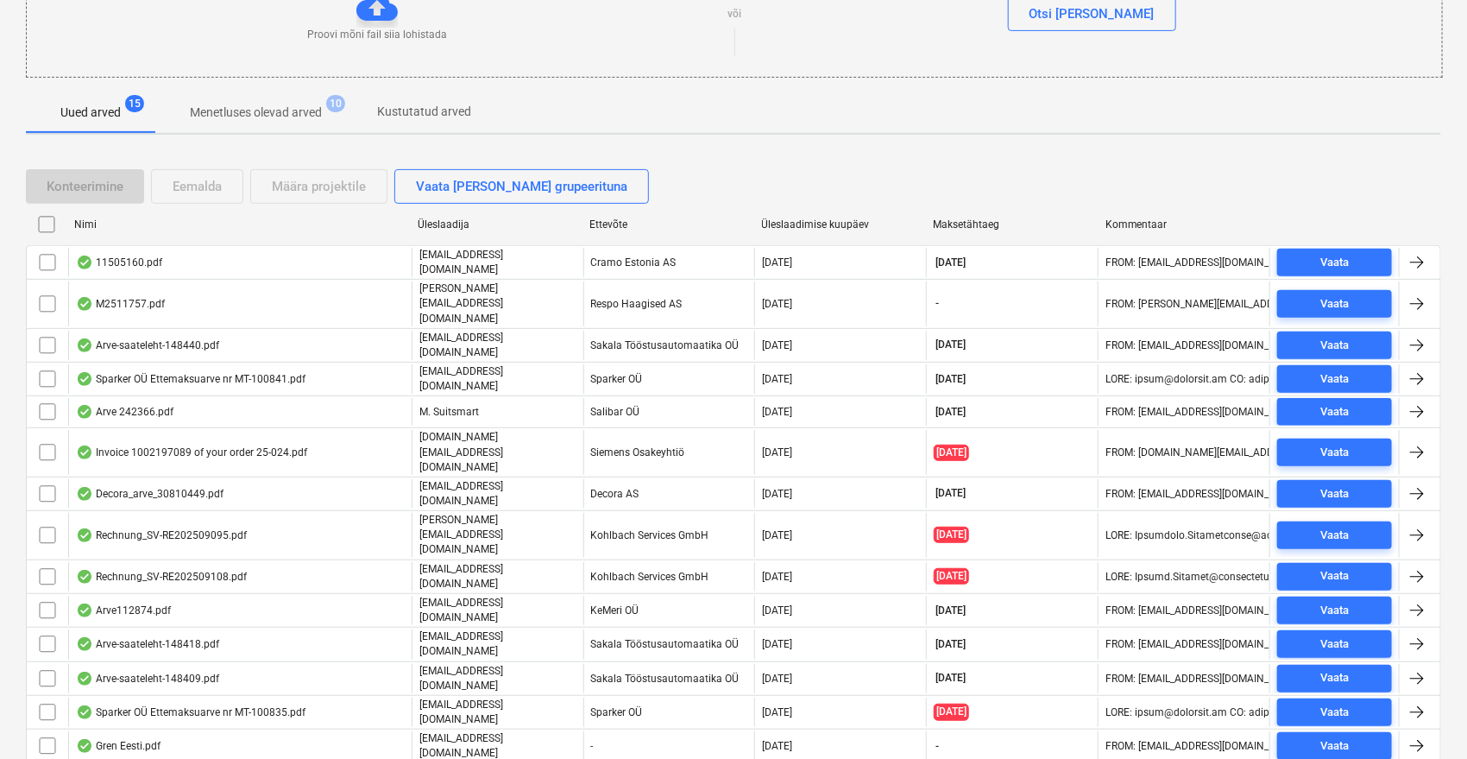
scroll to position [261, 0]
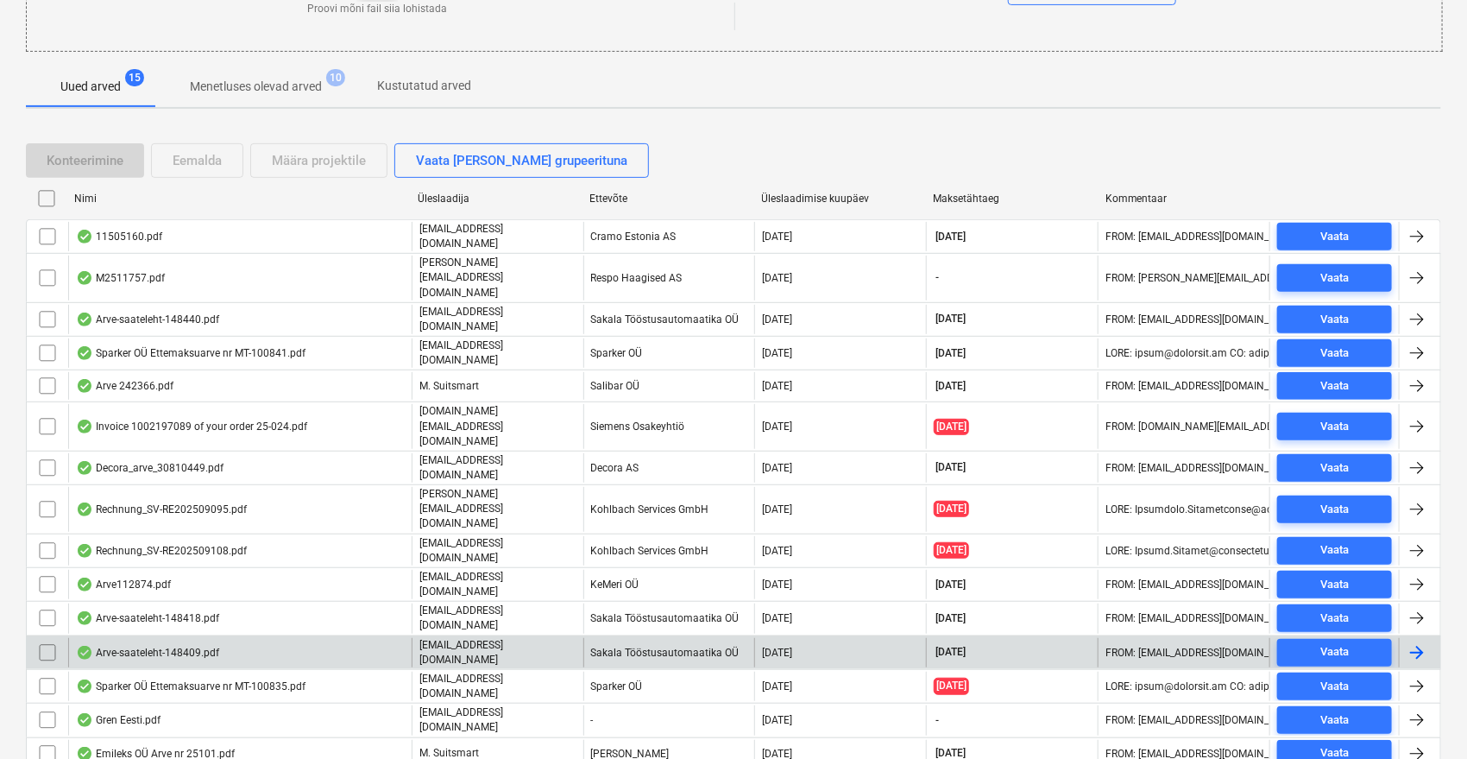
click at [240, 638] on div "Arve-saateleht-148409.pdf" at bounding box center [239, 652] width 343 height 29
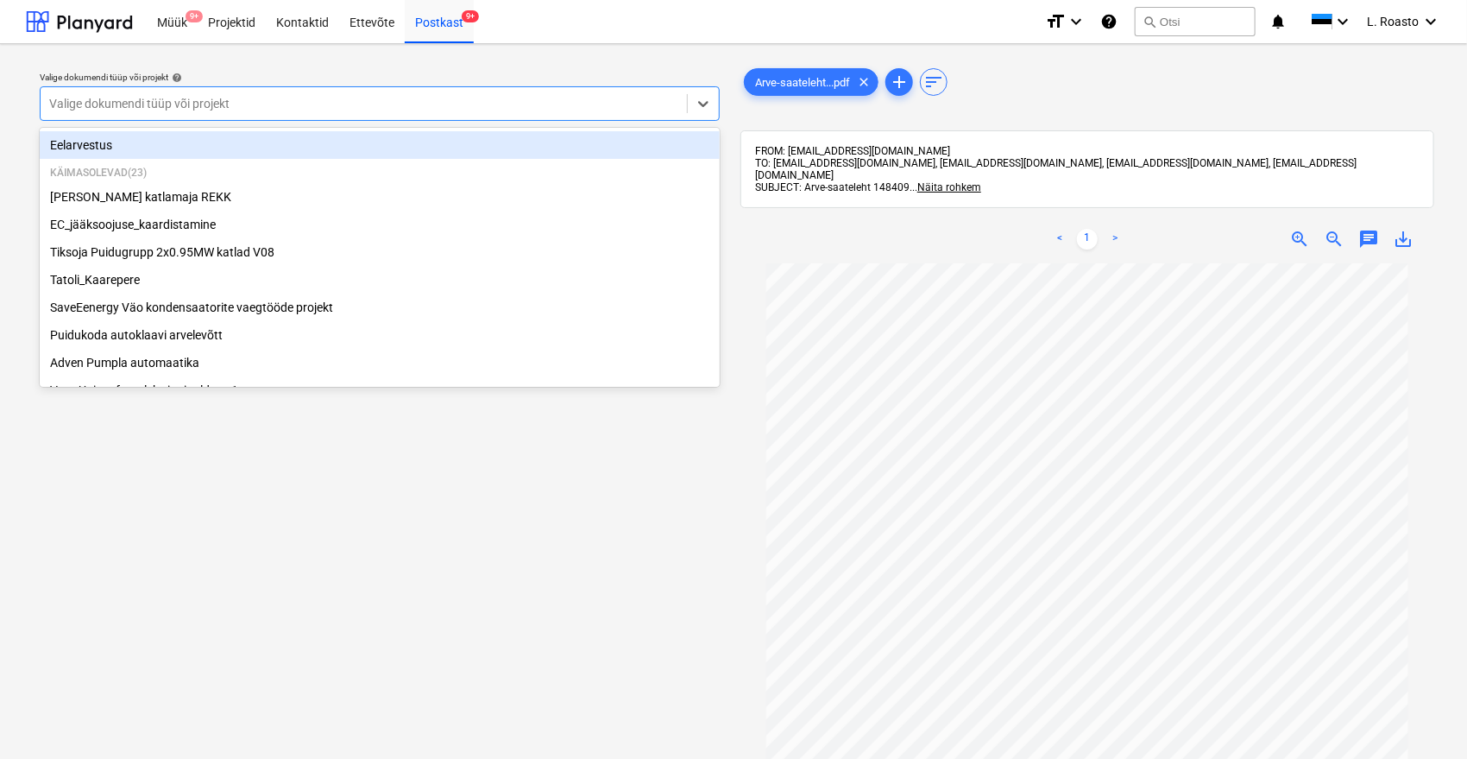
click at [193, 93] on div "Valige dokumendi tüüp või projekt" at bounding box center [364, 103] width 646 height 24
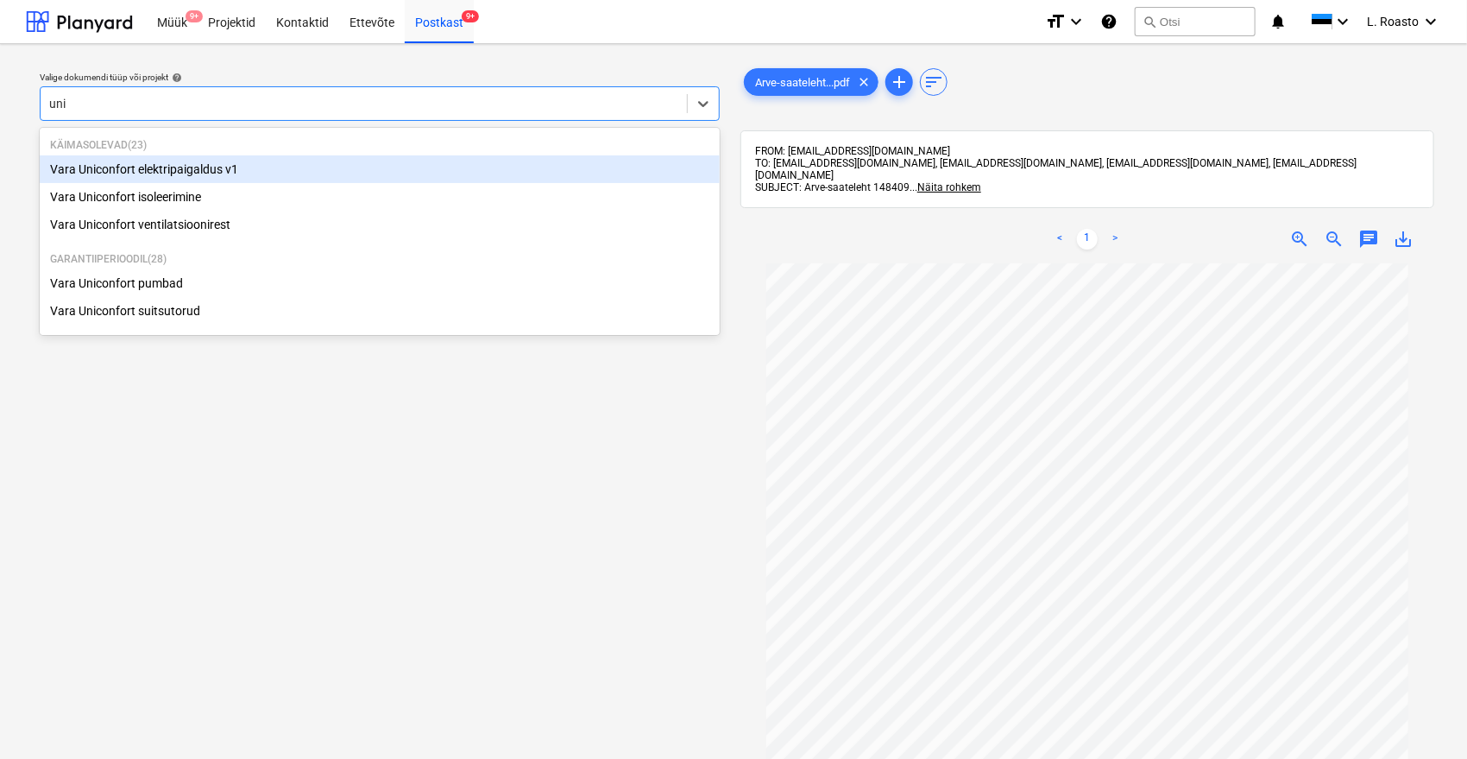
type input "unic"
click at [180, 167] on div "Vara Uniconfort elektripaigaldus v1" at bounding box center [380, 169] width 680 height 28
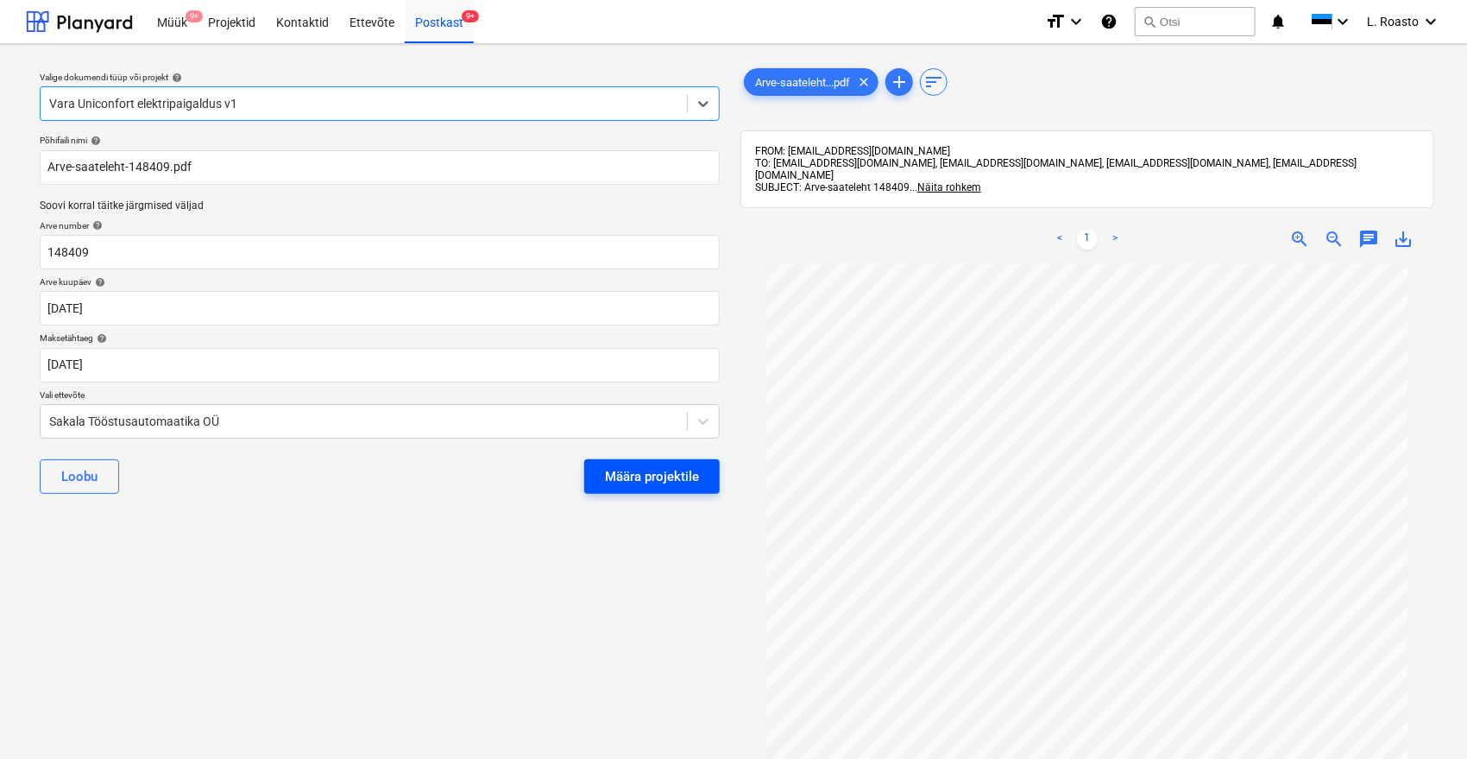
click at [623, 484] on div "Määra projektile" at bounding box center [652, 476] width 94 height 22
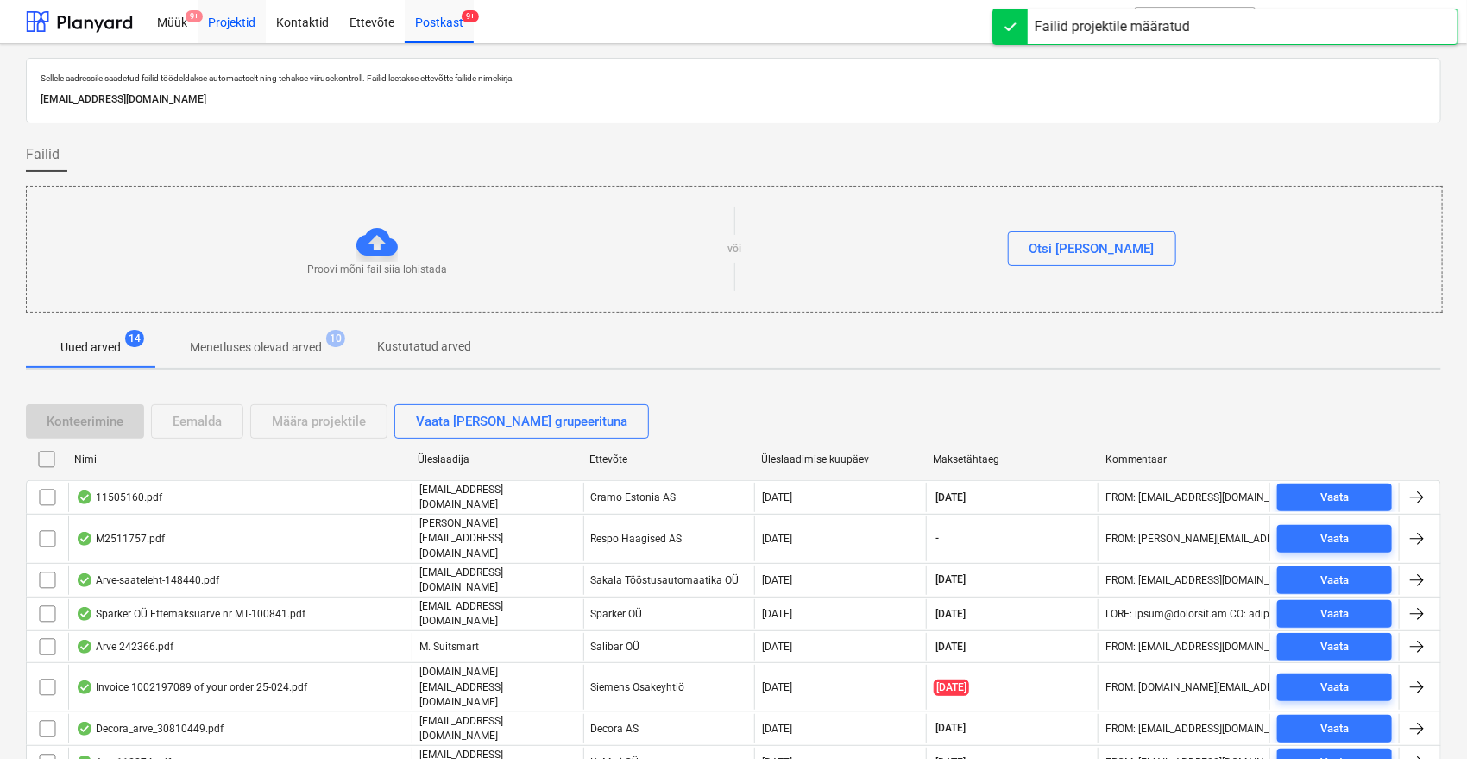
click at [244, 35] on div "Projektid" at bounding box center [232, 21] width 68 height 44
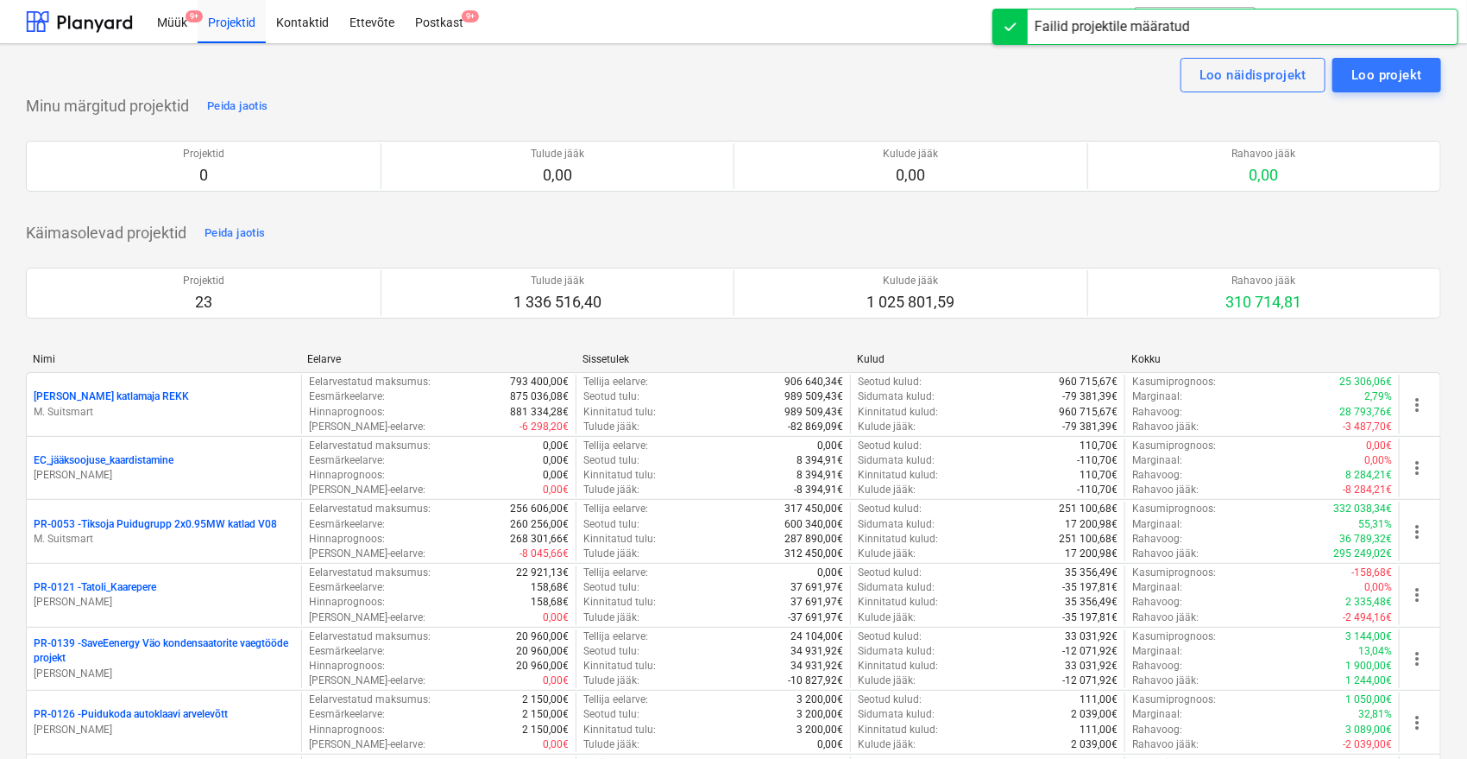
scroll to position [461, 0]
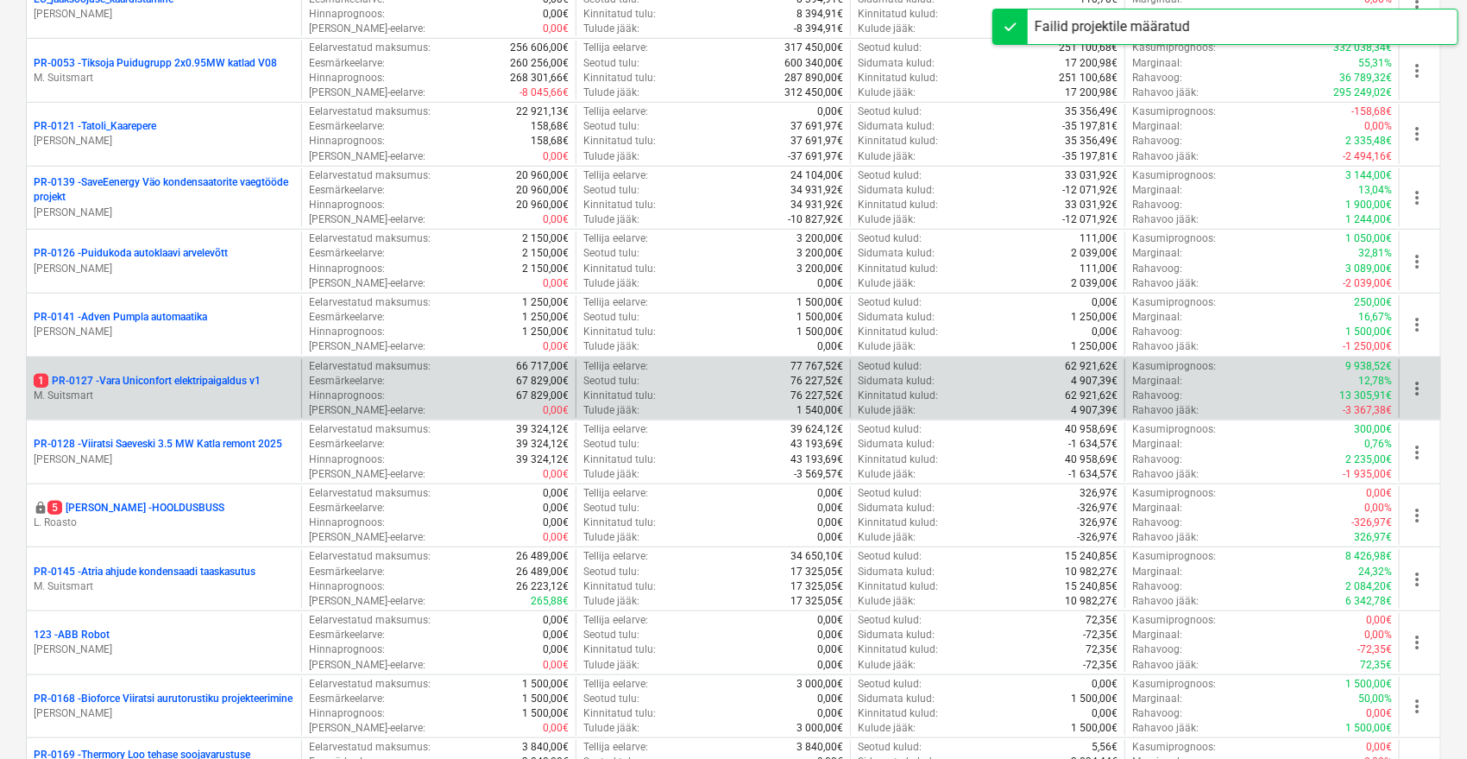
click at [182, 388] on p "M. Suitsmart" at bounding box center [164, 395] width 261 height 15
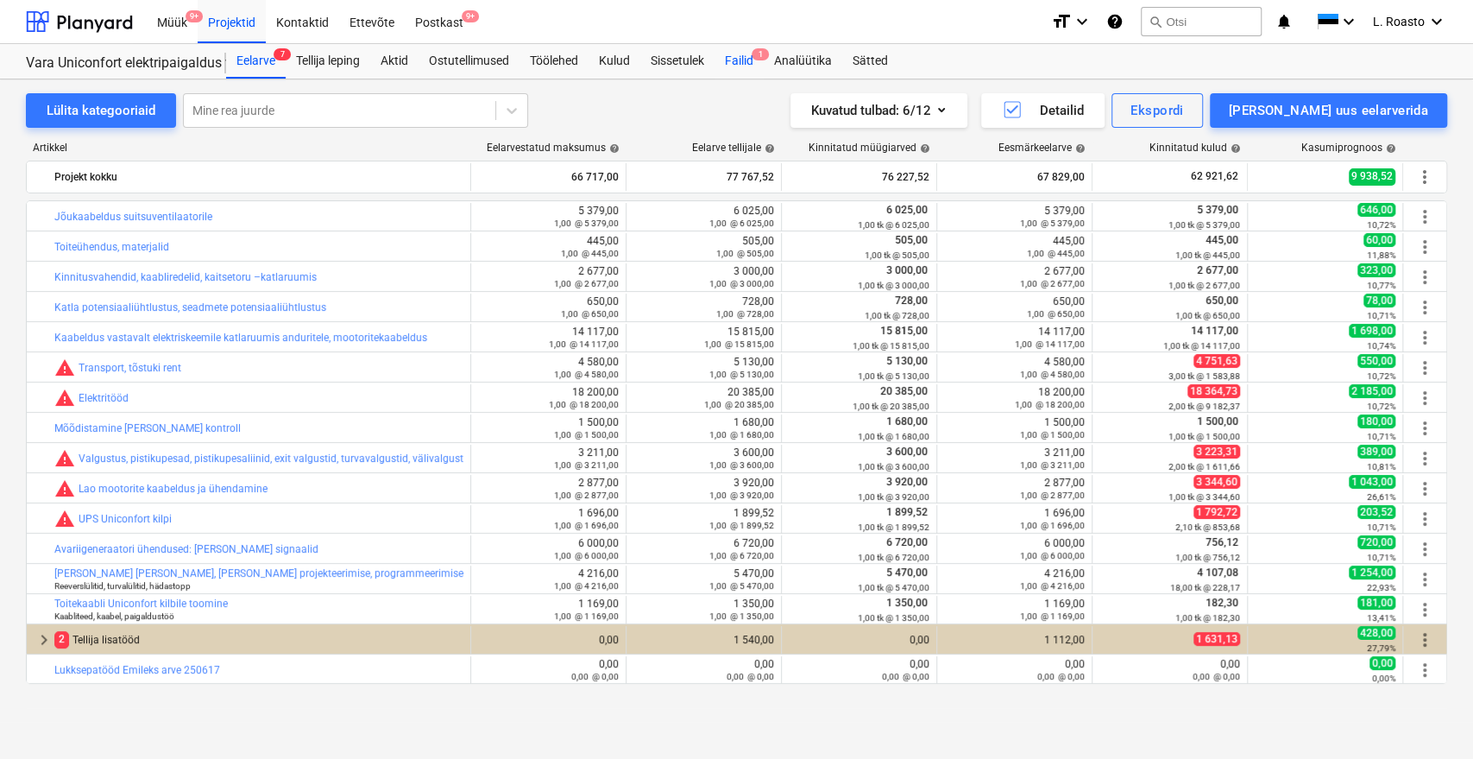
click at [747, 67] on div "Failid 1" at bounding box center [739, 61] width 49 height 35
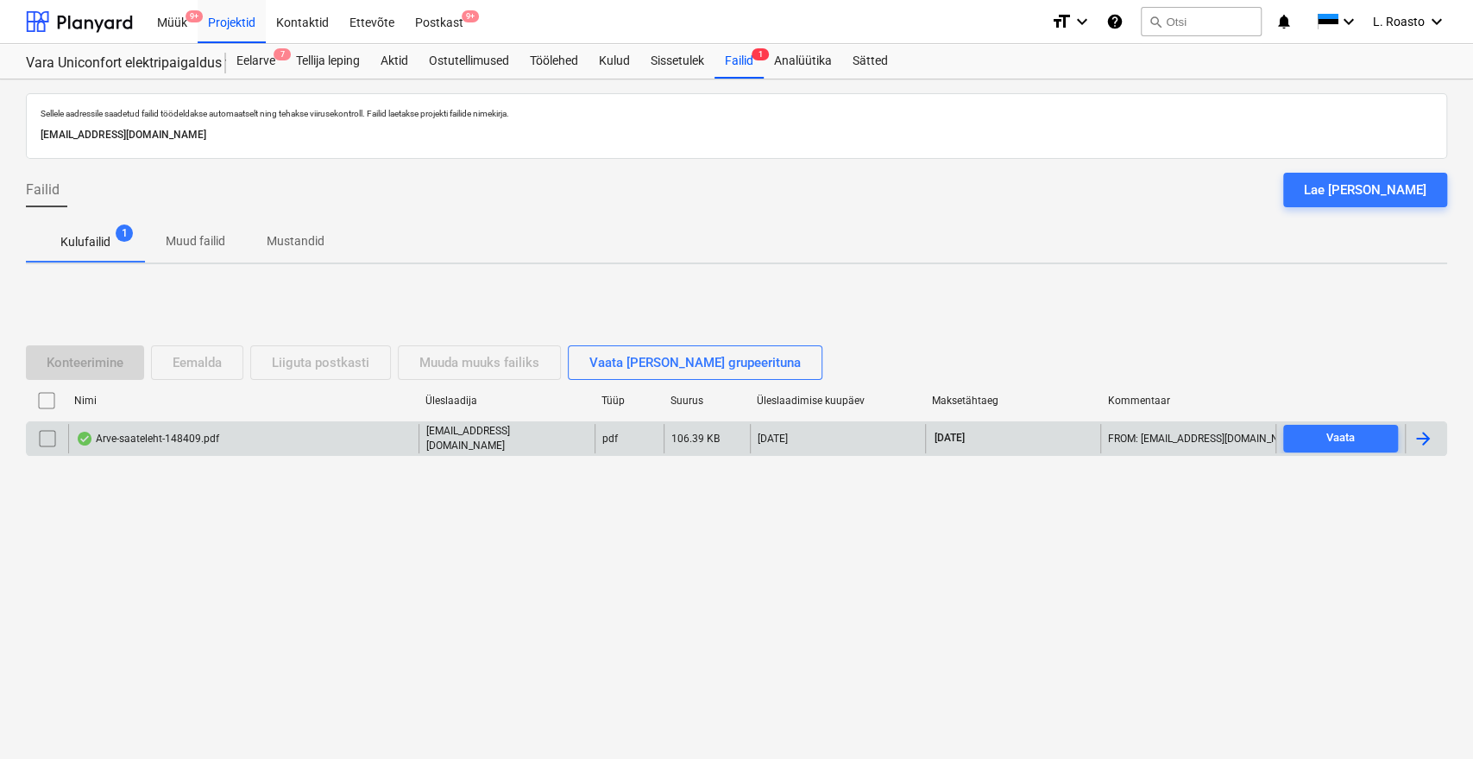
click at [1426, 438] on div at bounding box center [1423, 438] width 21 height 21
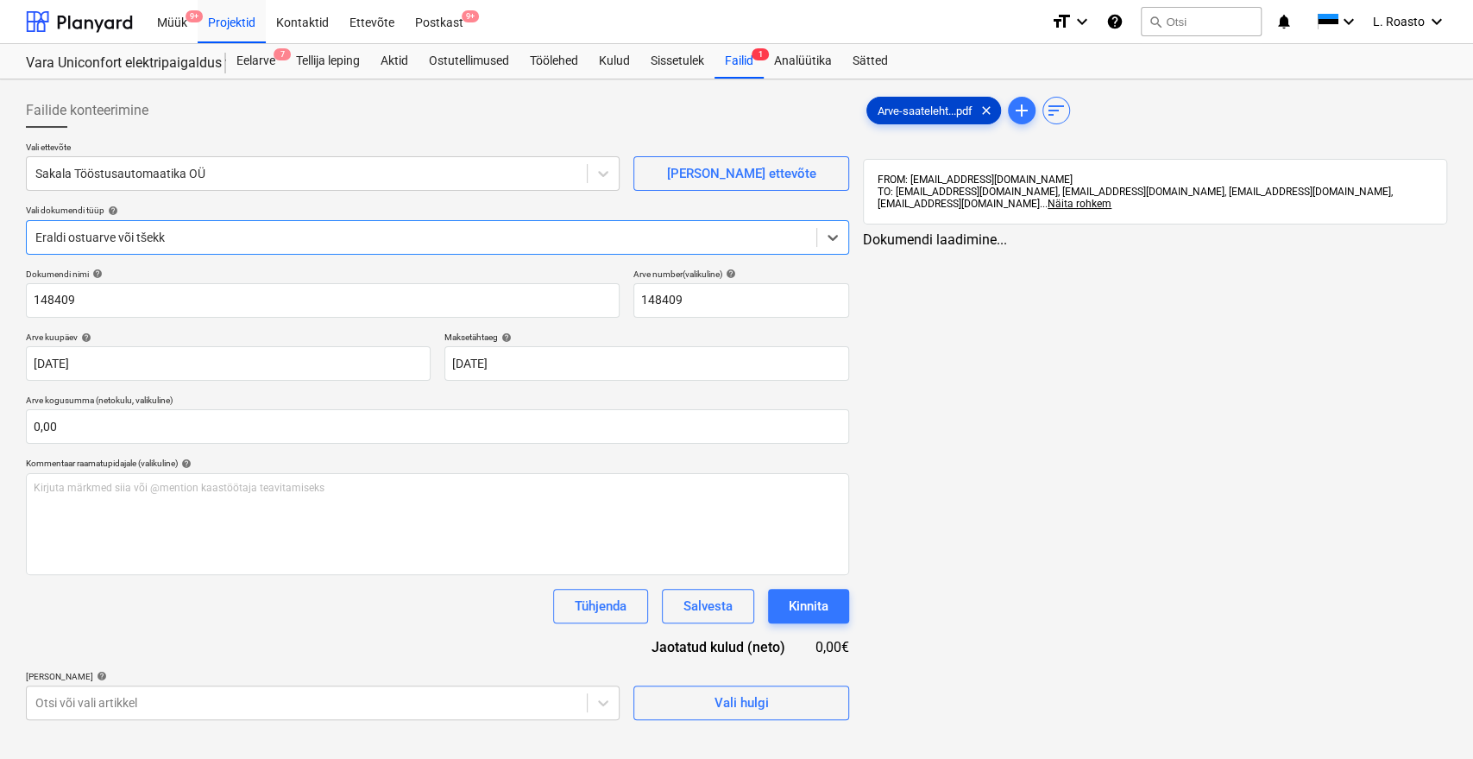
click at [919, 107] on span "Arve-saateleht...pdf" at bounding box center [925, 110] width 116 height 13
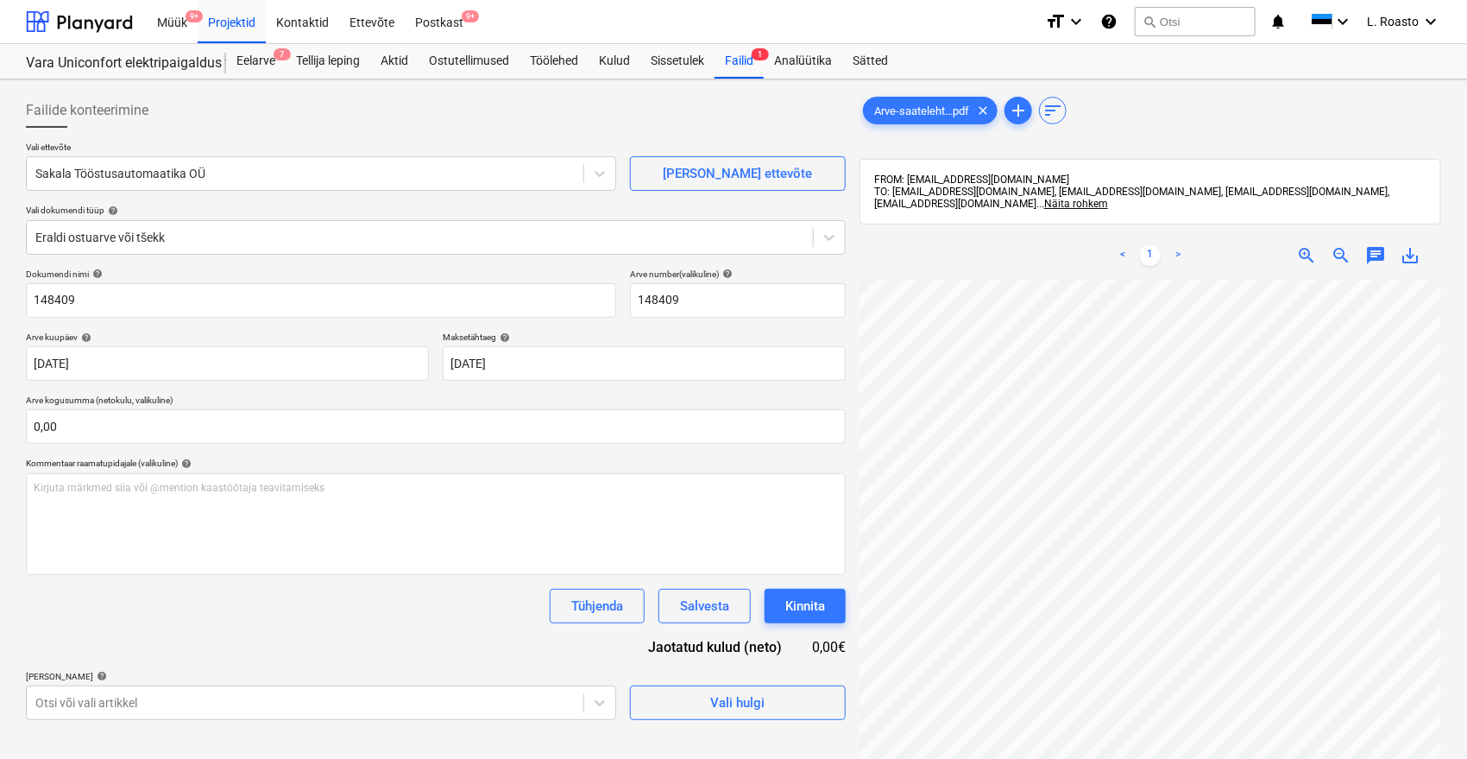
scroll to position [0, 69]
click at [29, 295] on input "148409" at bounding box center [321, 300] width 590 height 35
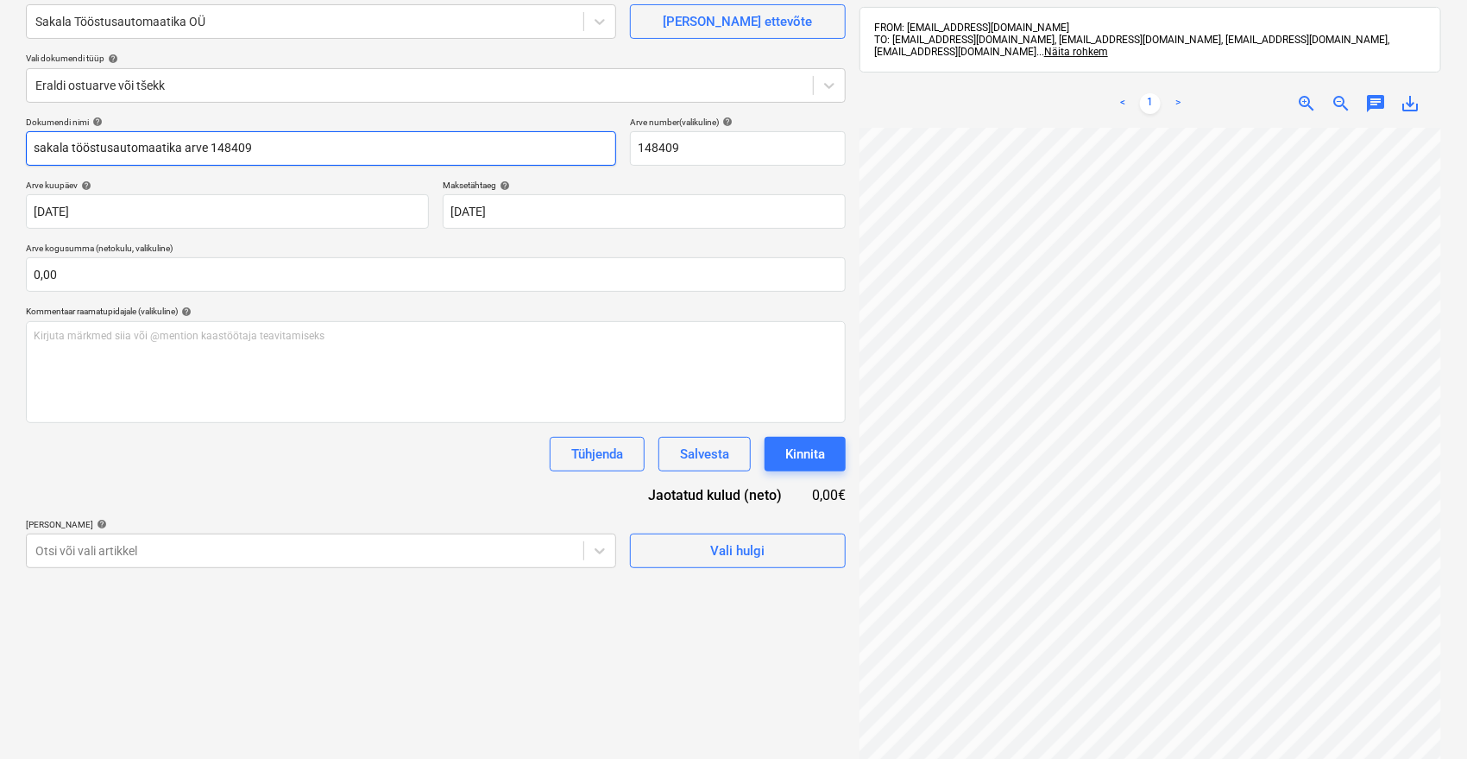
scroll to position [154, 0]
type input "sakala tööstusautomaatika arve 148409"
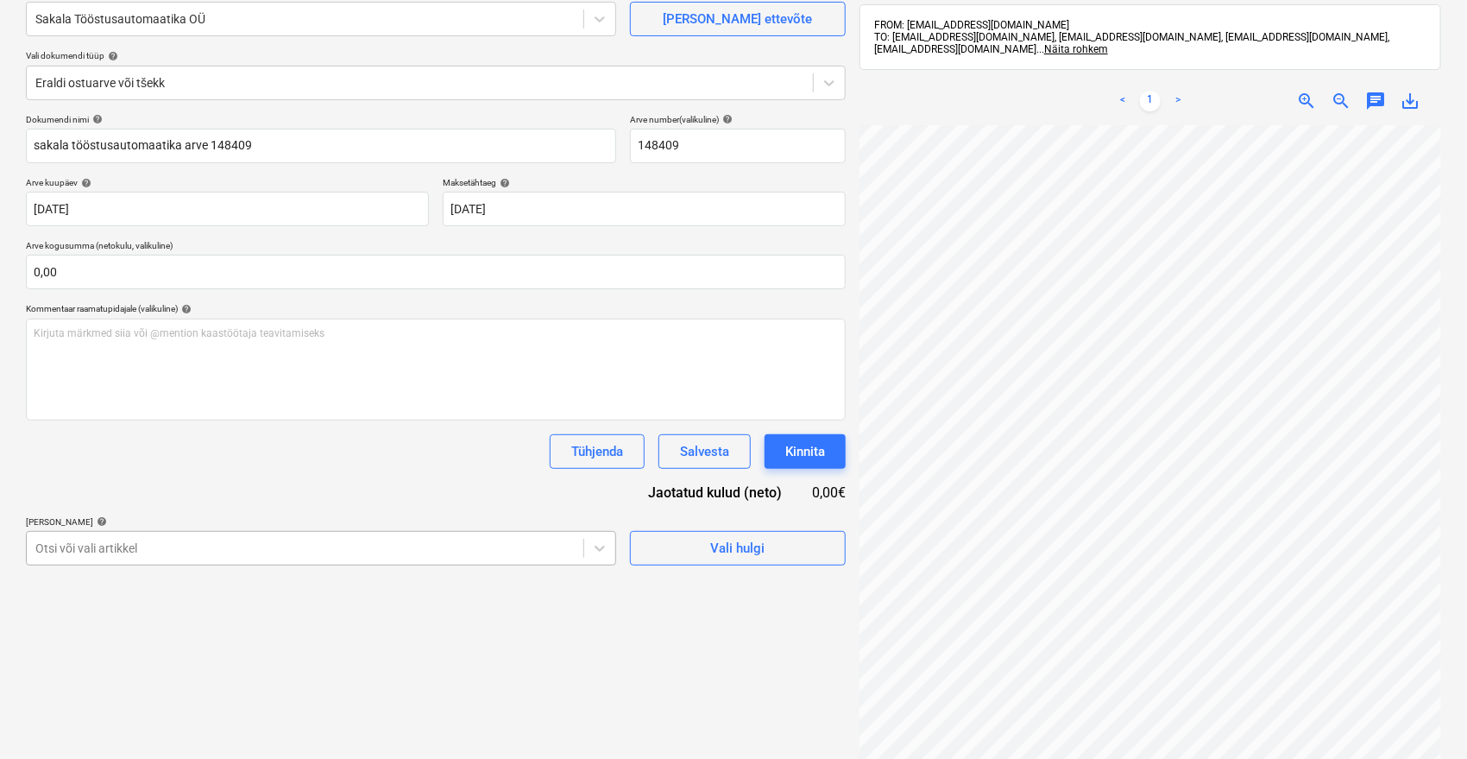
click at [140, 544] on body "Müük 9+ Projektid Kontaktid Ettevõte Postkast 9+ format_size keyboard_arrow_dow…" at bounding box center [733, 225] width 1467 height 759
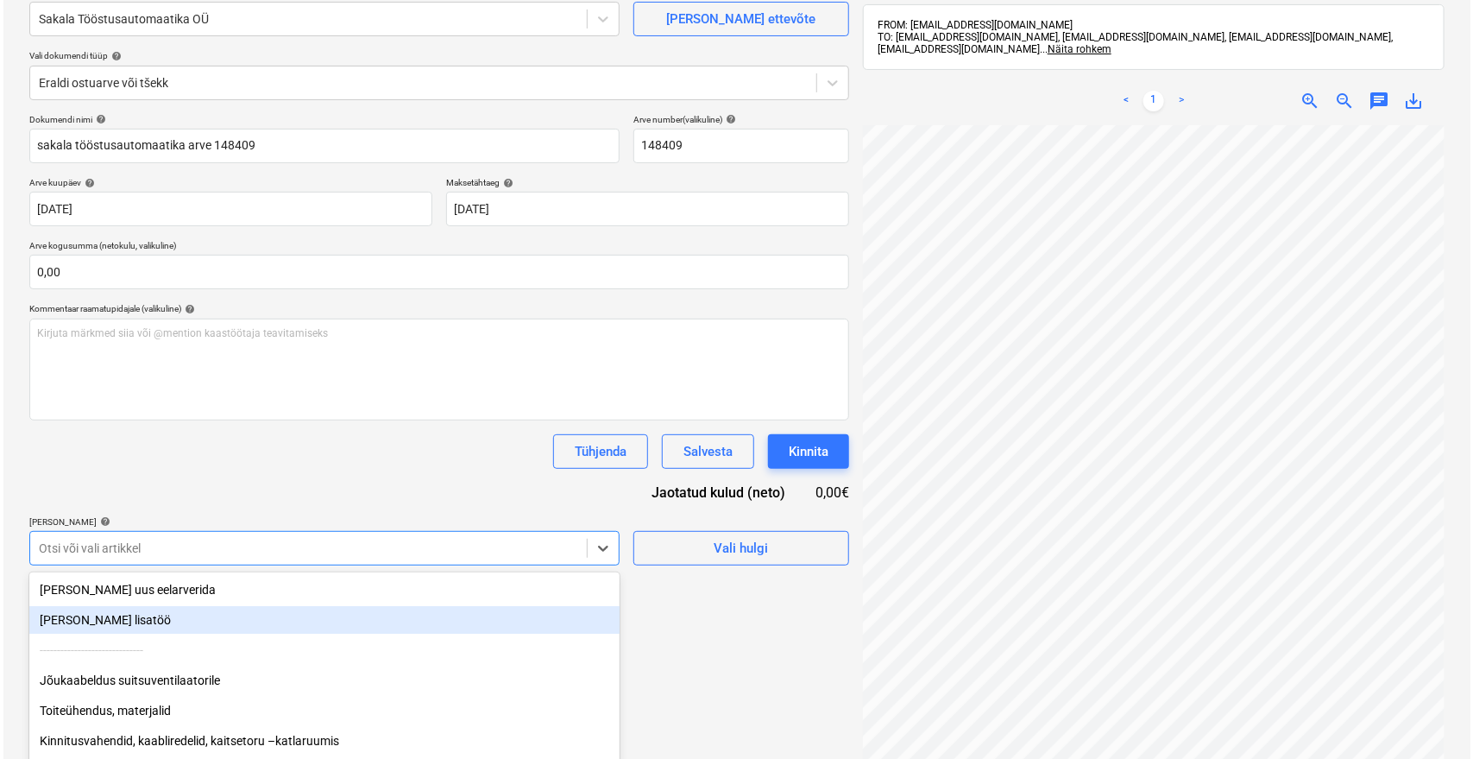
scroll to position [237, 0]
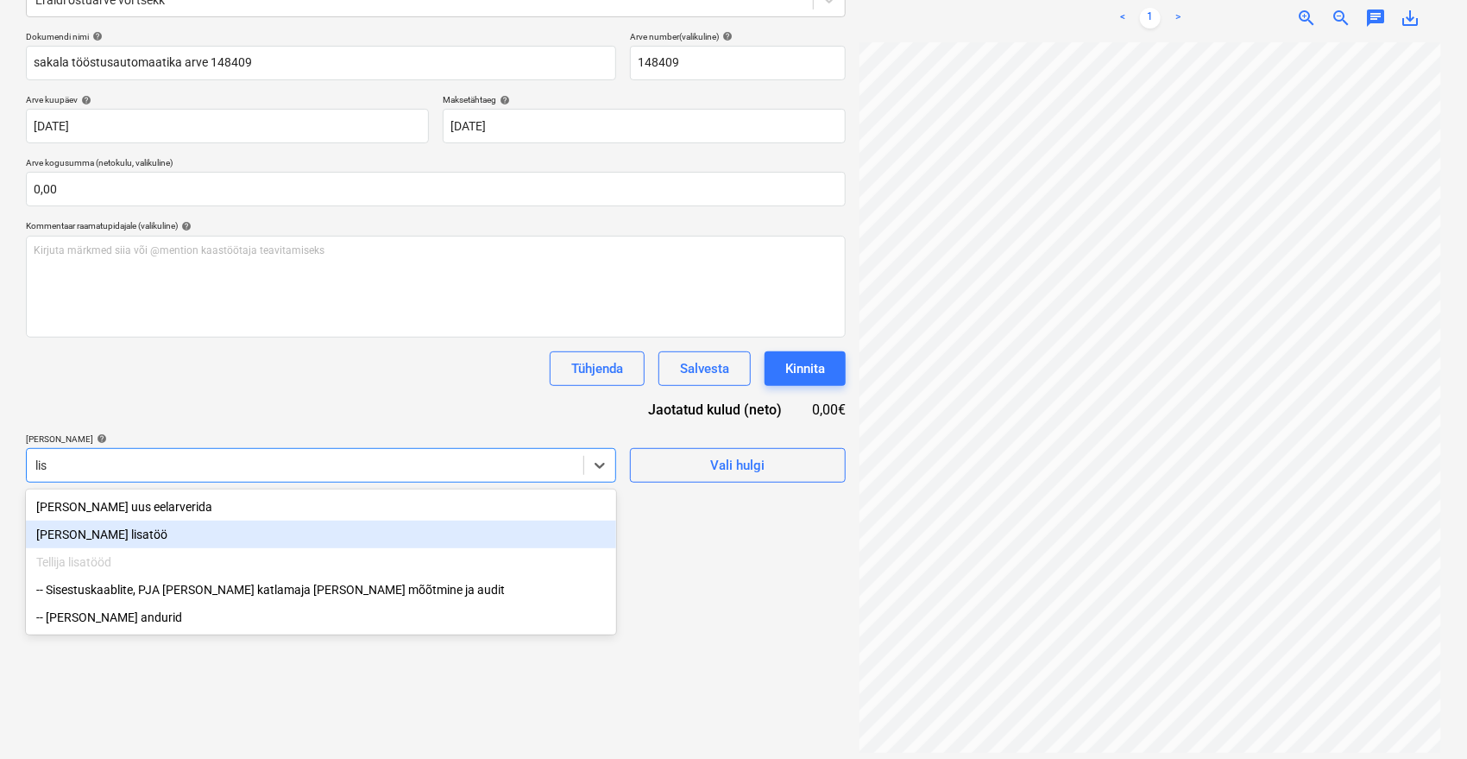
type input "lisa"
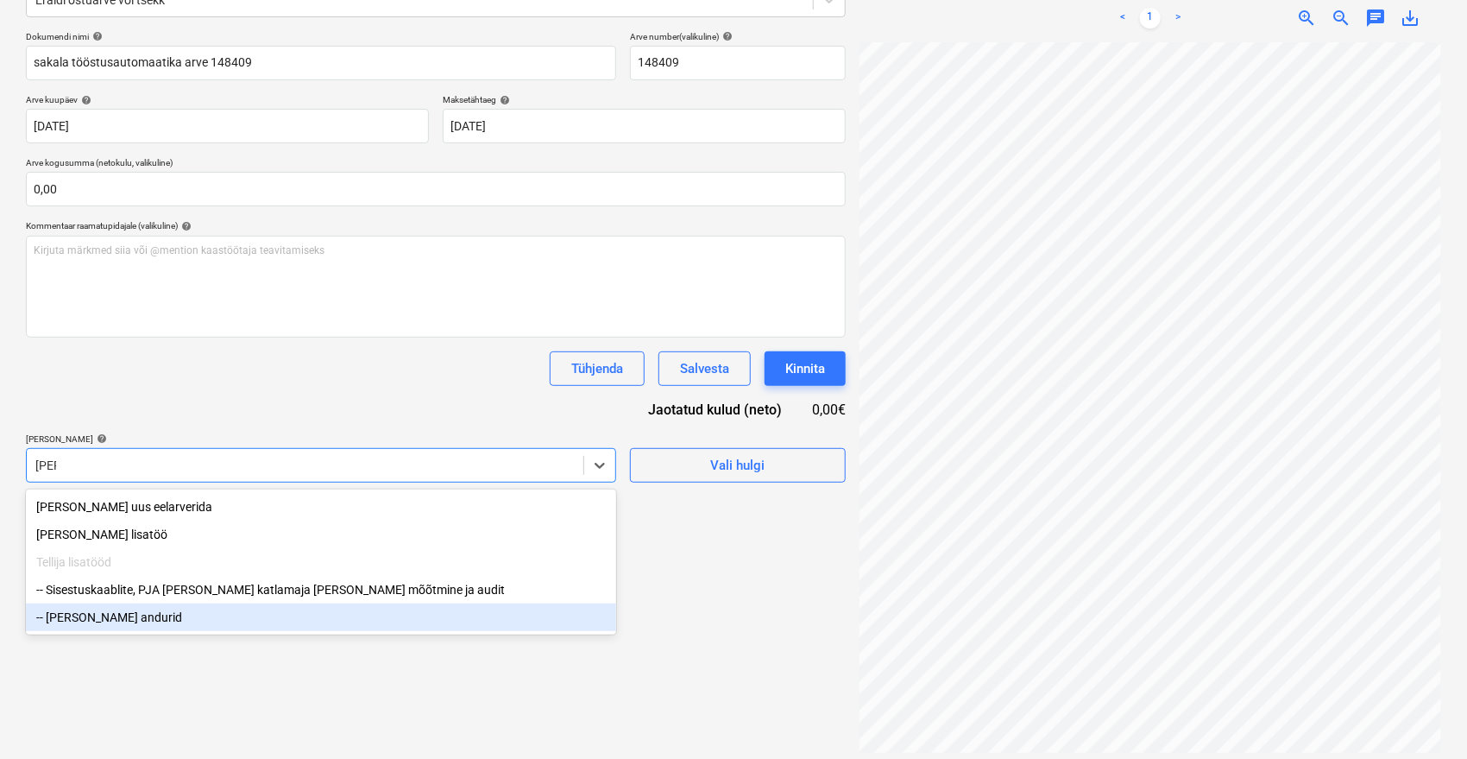
click at [113, 620] on div "-- Lisa andurid" at bounding box center [321, 617] width 590 height 28
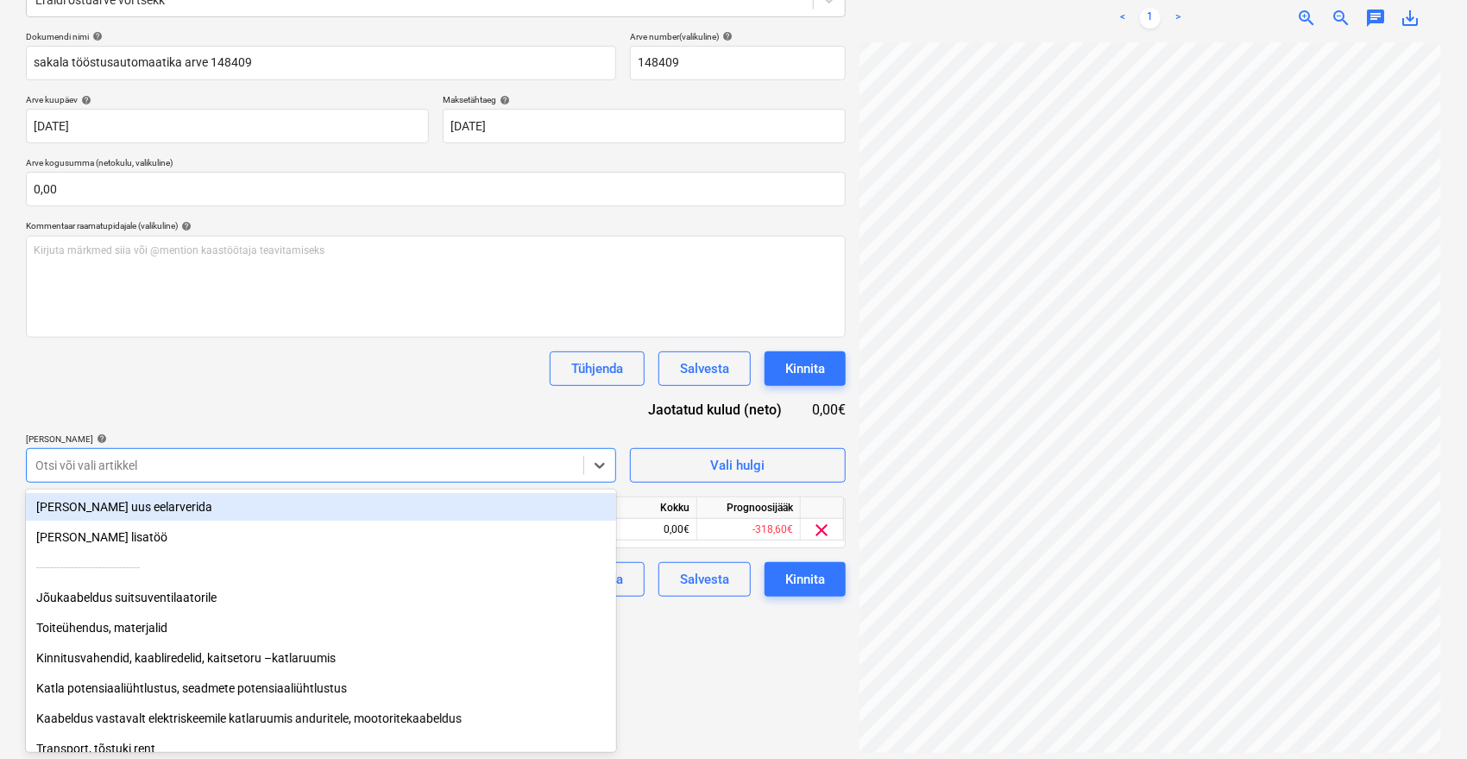
click at [369, 377] on div "Tühjenda Salvesta Kinnita" at bounding box center [436, 368] width 820 height 35
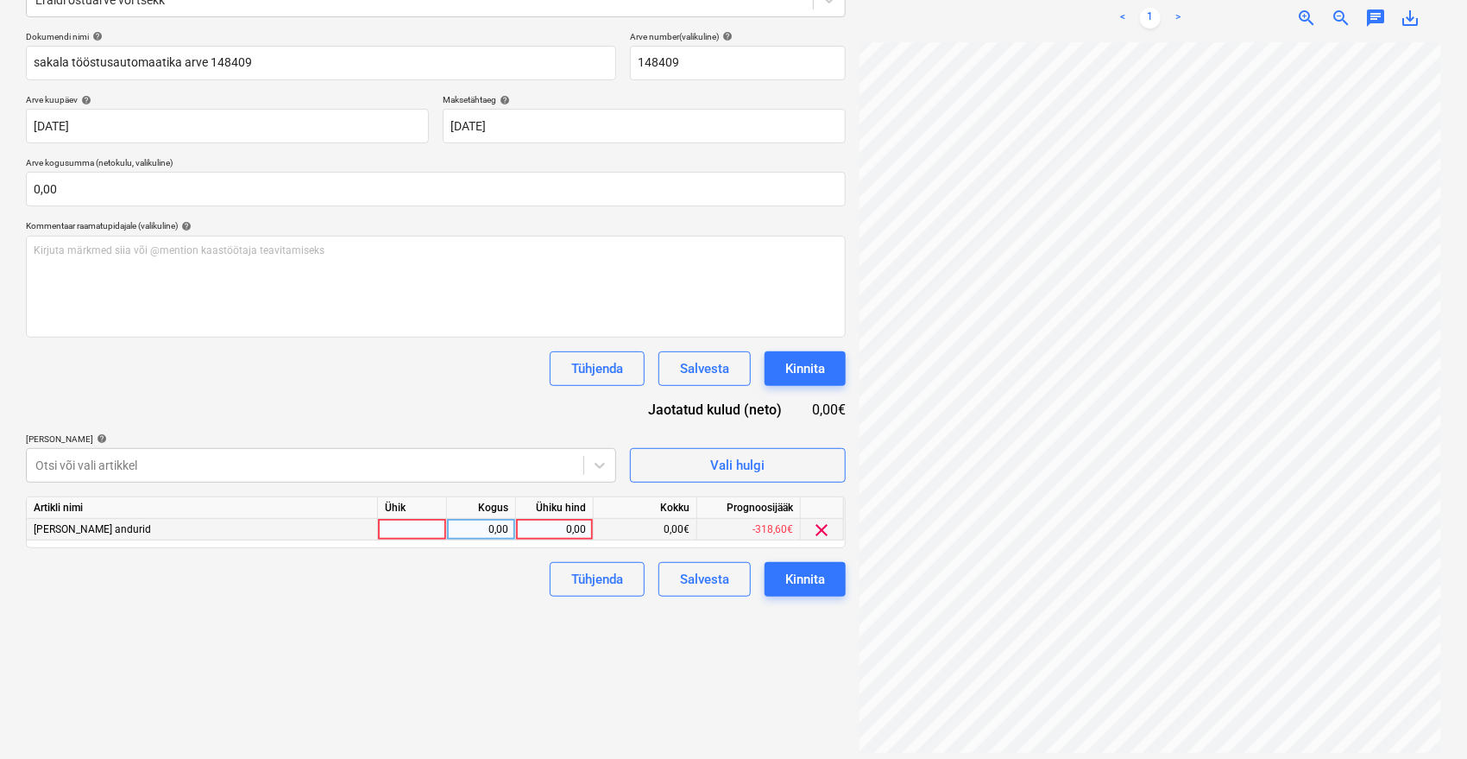
click at [545, 530] on div "0,00" at bounding box center [554, 530] width 63 height 22
type input "147,9"
click at [483, 636] on div "Failide konteerimine Vali ettevõte Sakala Tööstusautomaatika OÜ Lisa uus ettevõ…" at bounding box center [436, 304] width 834 height 911
click at [807, 584] on div "Kinnita" at bounding box center [805, 579] width 40 height 22
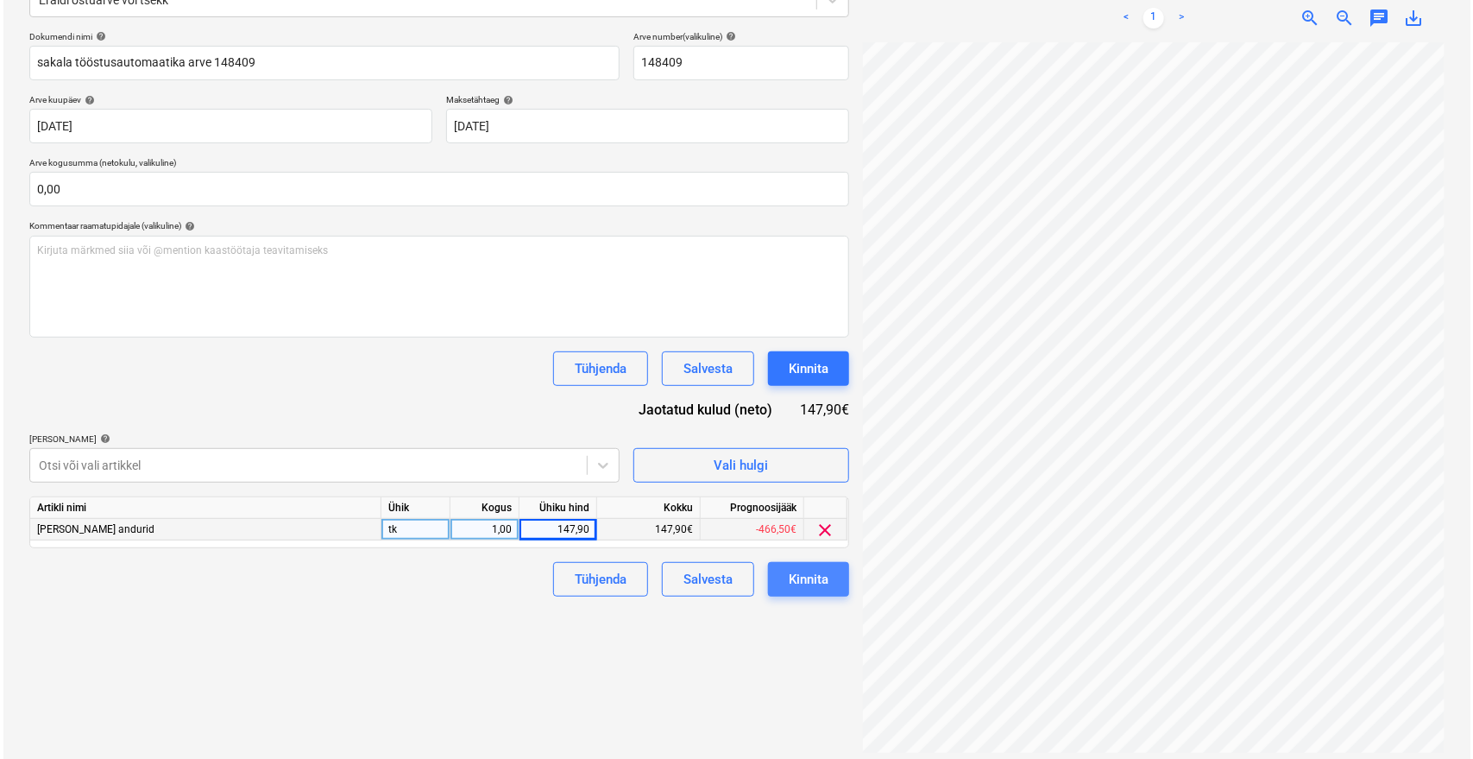
scroll to position [0, 69]
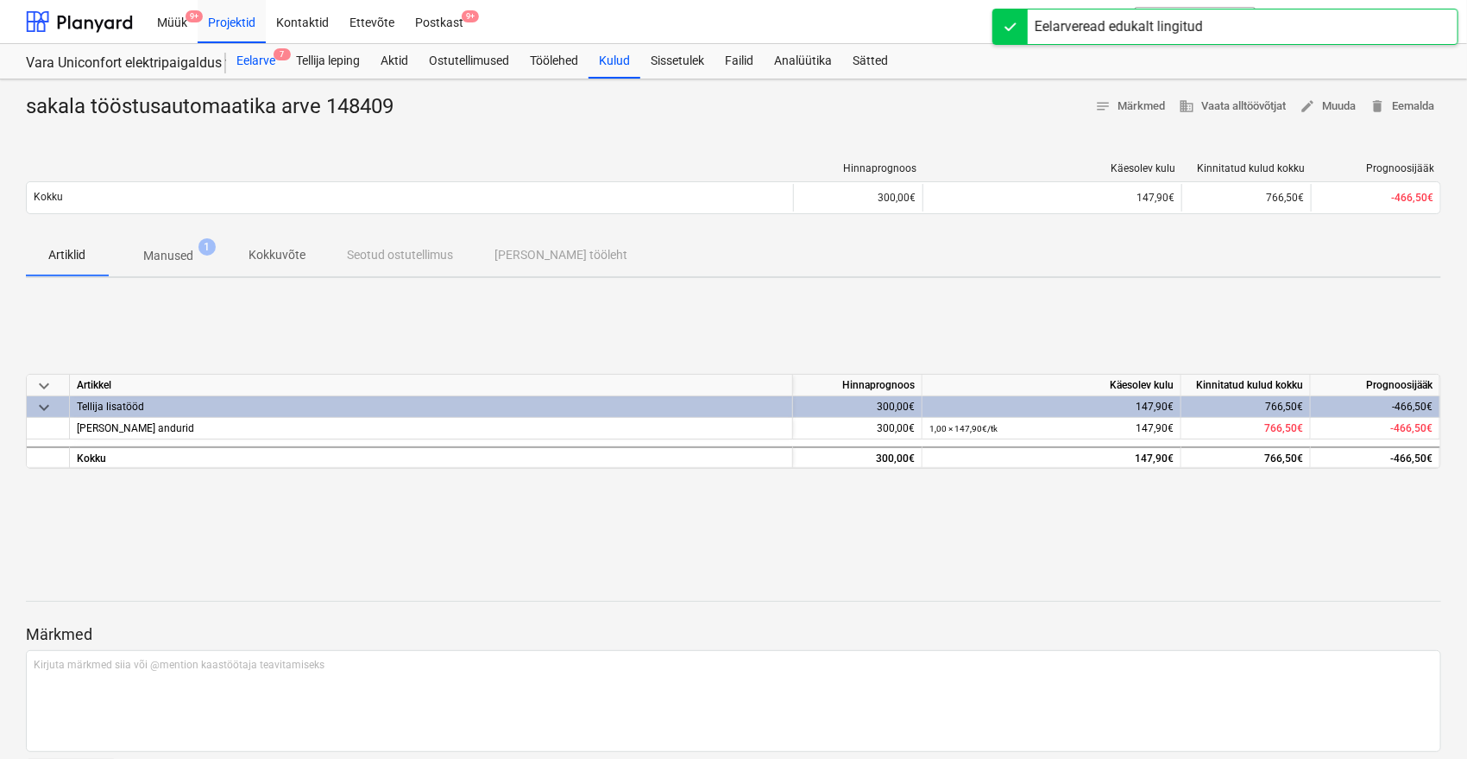
click at [266, 60] on div "Eelarve 7" at bounding box center [256, 61] width 60 height 35
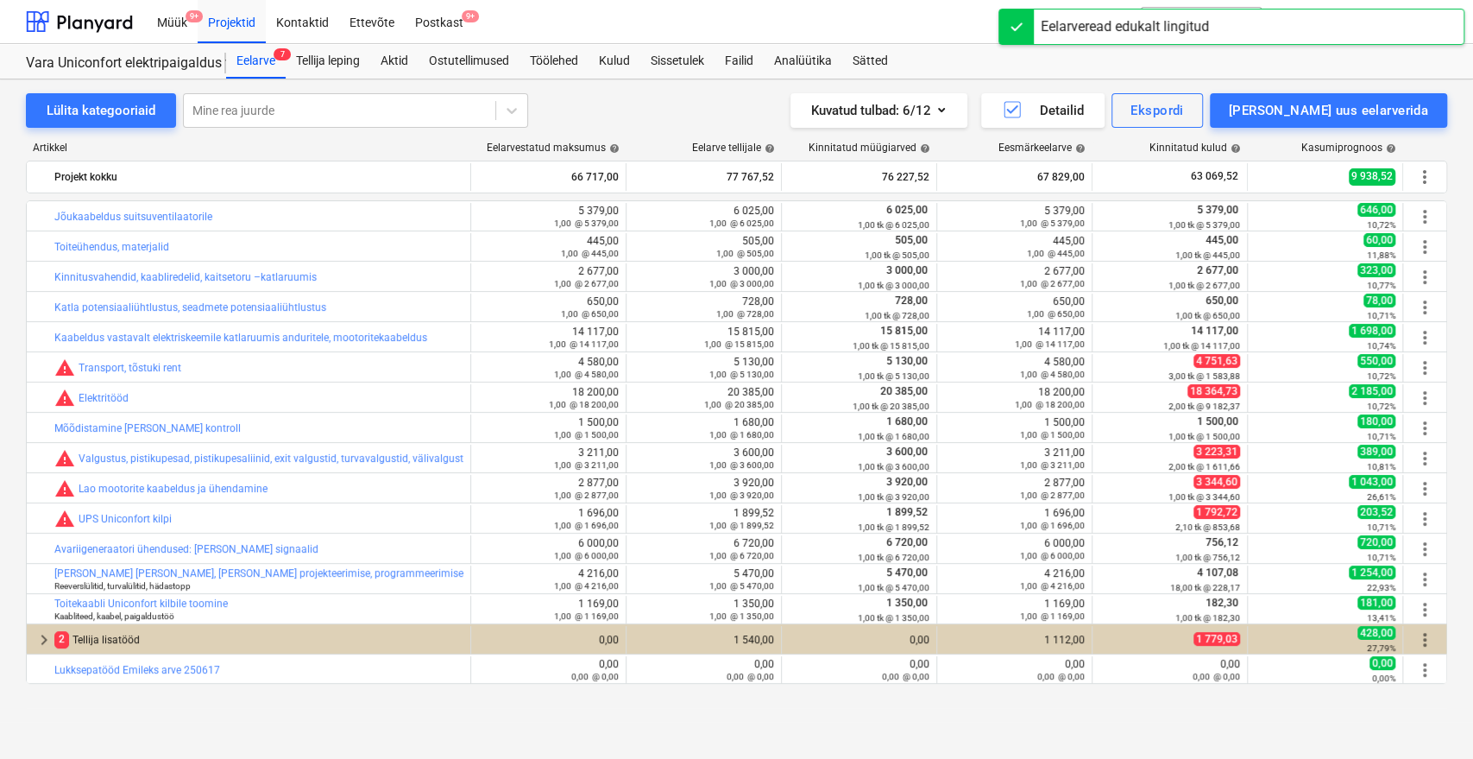
drag, startPoint x: 1472, startPoint y: 295, endPoint x: 1472, endPoint y: 359, distance: 63.9
click at [1472, 359] on div "Lülita kategooriaid Mine rea juurde Kuvatud tulbad : 6/12 Detailid Ekspordi Lis…" at bounding box center [736, 400] width 1473 height 642
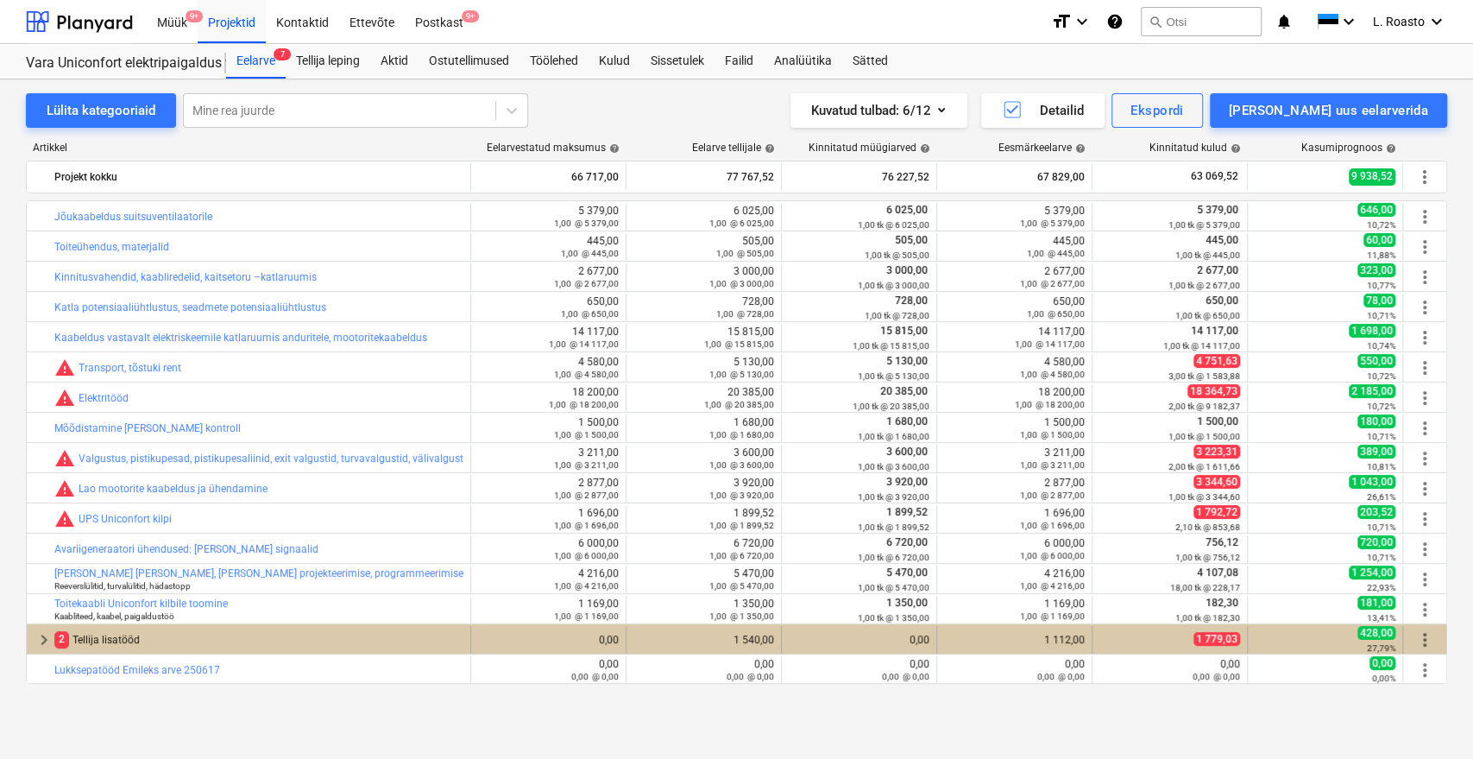
click at [111, 641] on div "2 Tellija lisatööd" at bounding box center [258, 640] width 409 height 28
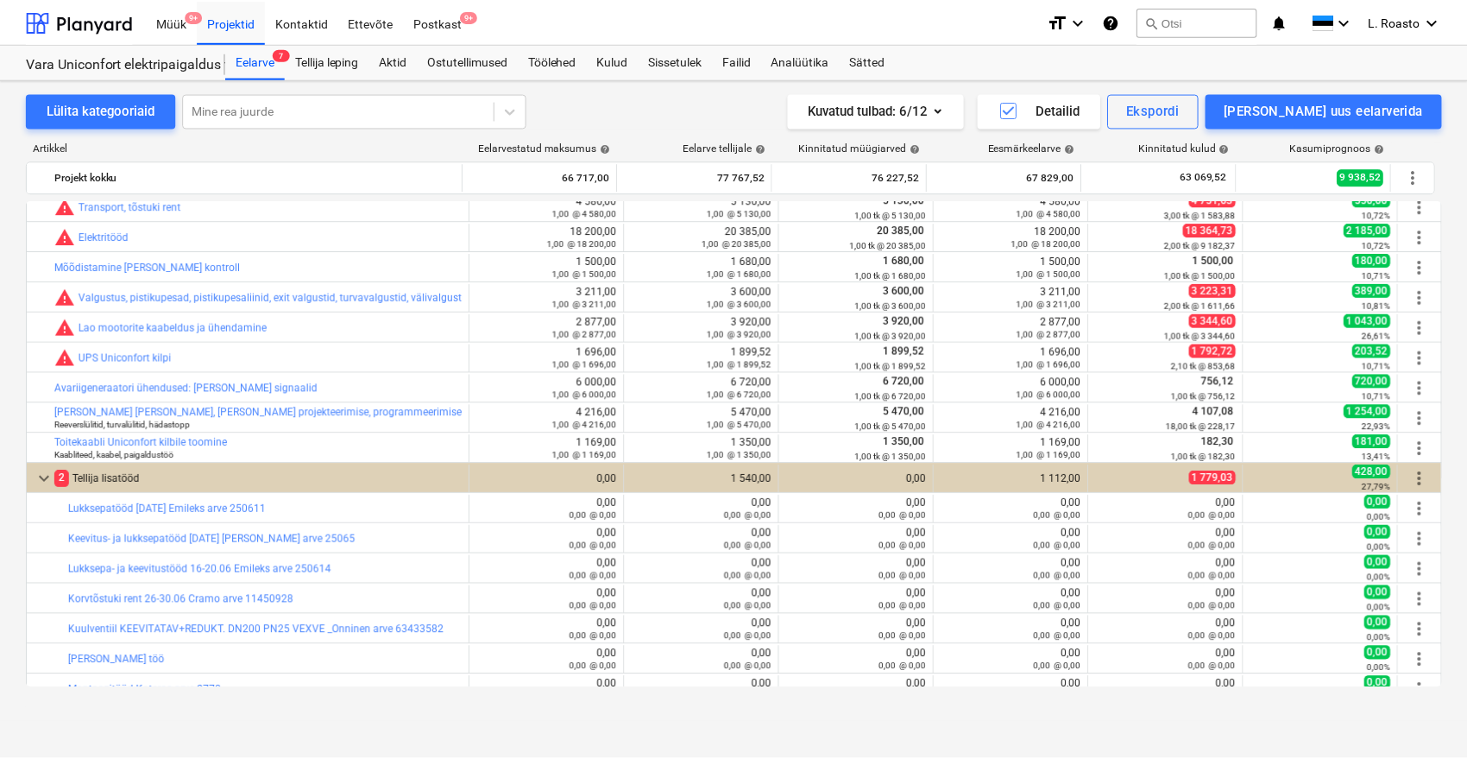
scroll to position [328, 0]
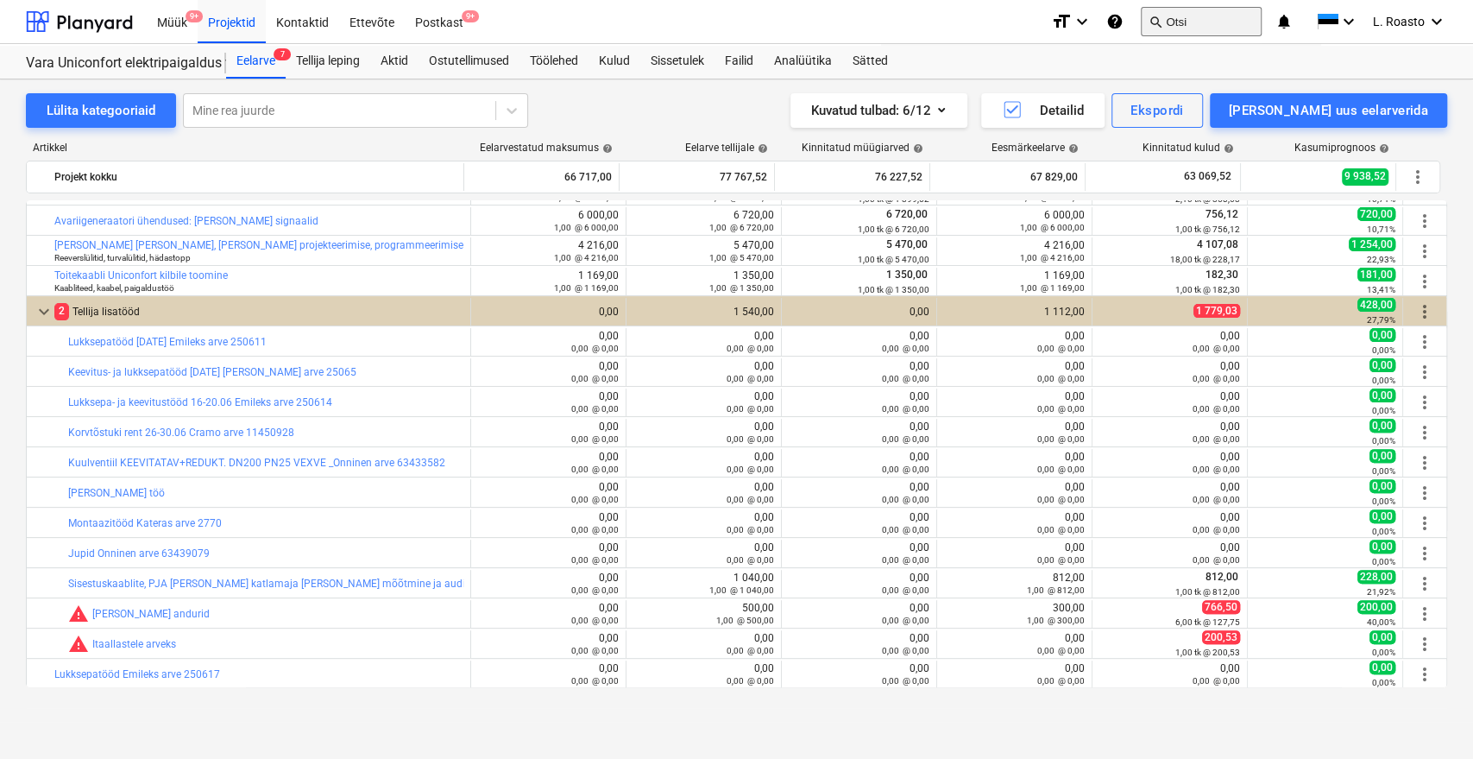
click at [1218, 12] on button "search Otsi" at bounding box center [1201, 21] width 121 height 29
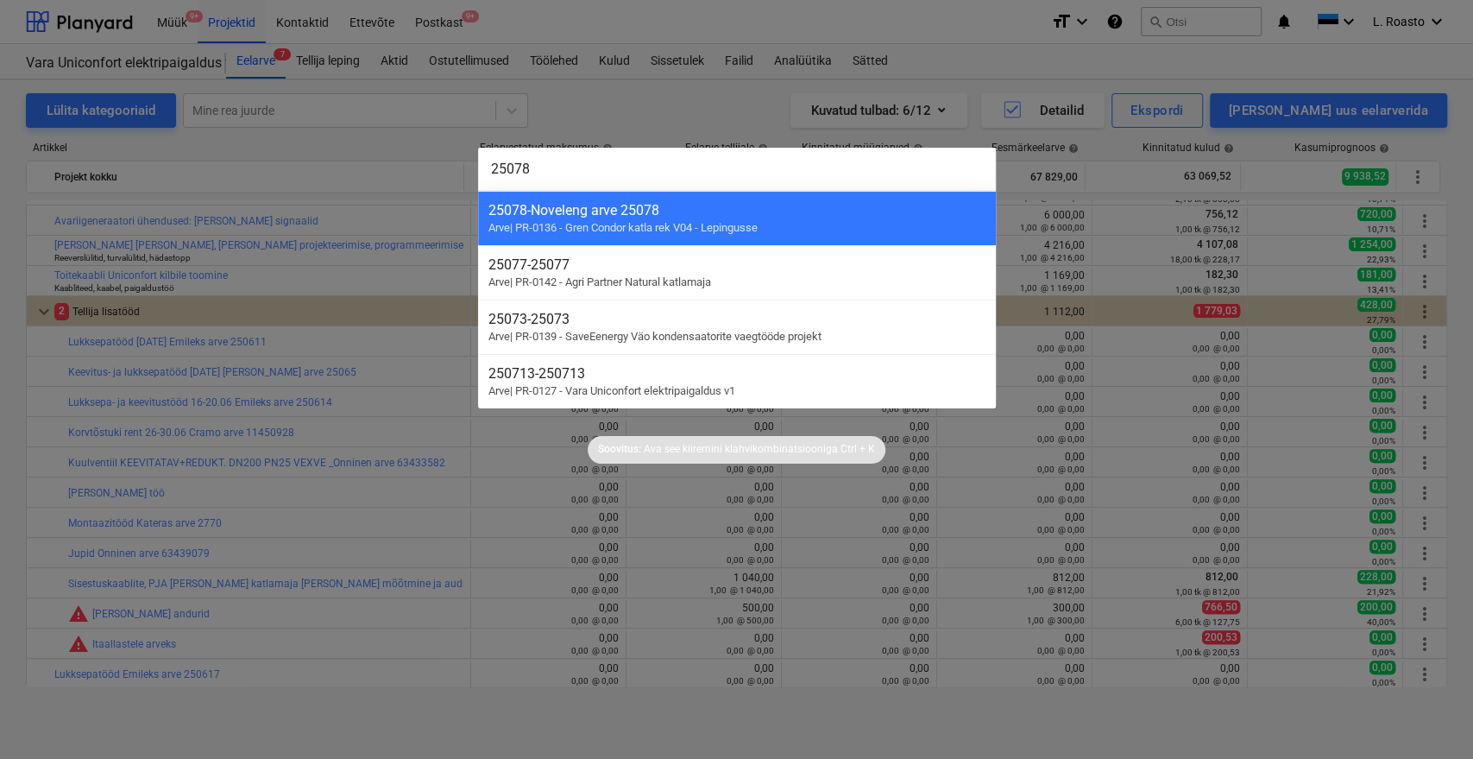
drag, startPoint x: 608, startPoint y: 180, endPoint x: 387, endPoint y: 199, distance: 222.5
click at [387, 199] on div "25078 25078 - Noveleng arve 25078 Arve | PR-0136 - Gren Condor katla rek V04 - …" at bounding box center [736, 379] width 1473 height 759
paste input "3"
type input "25073"
drag, startPoint x: 545, startPoint y: 176, endPoint x: 342, endPoint y: 150, distance: 205.3
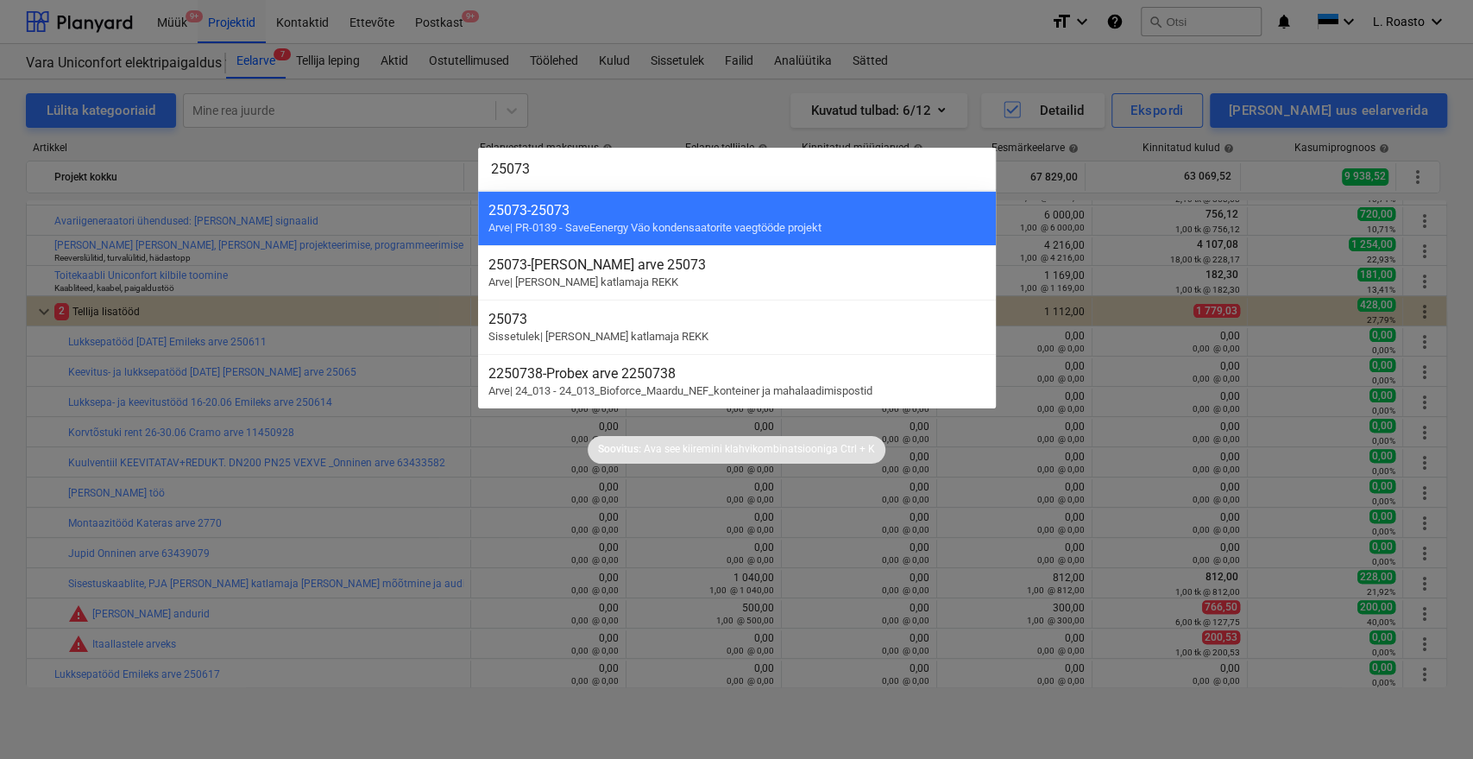
click at [342, 150] on div "25073 25073 - 25073 Arve | PR-0139 - SaveEenergy Väo kondensaatorite vaegtööde …" at bounding box center [736, 379] width 1473 height 759
click at [233, 17] on div at bounding box center [736, 379] width 1473 height 759
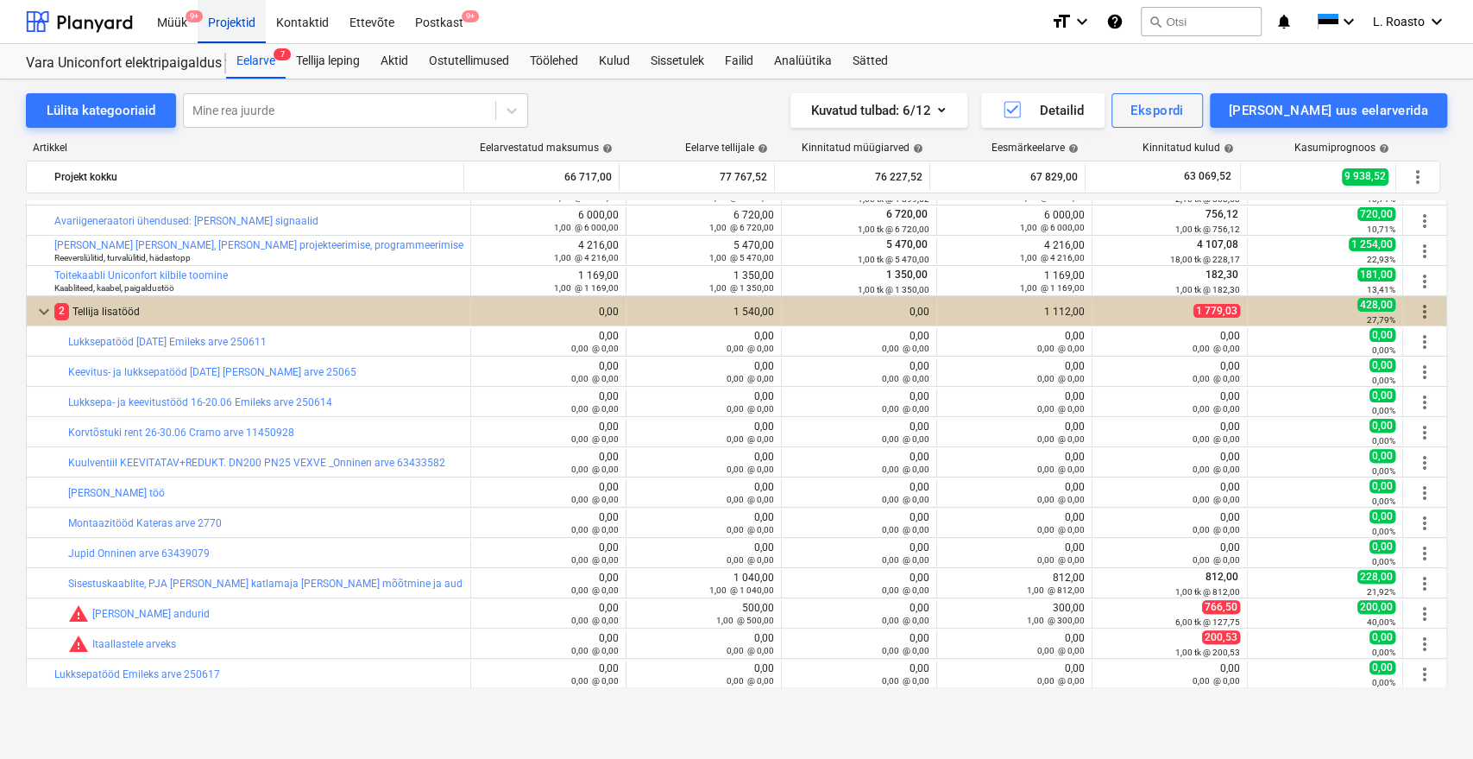
click at [228, 30] on div "Projektid" at bounding box center [232, 21] width 68 height 44
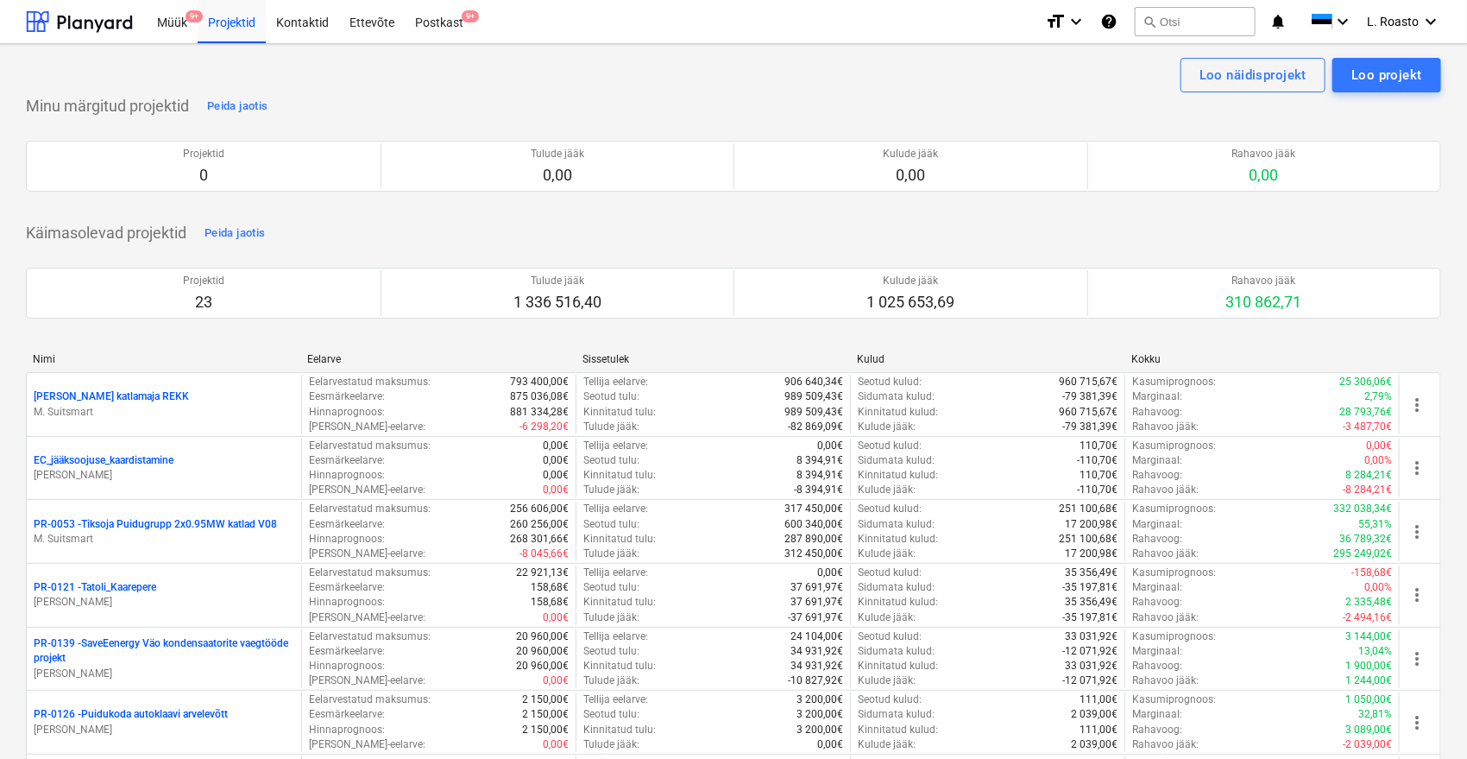
scroll to position [904, 0]
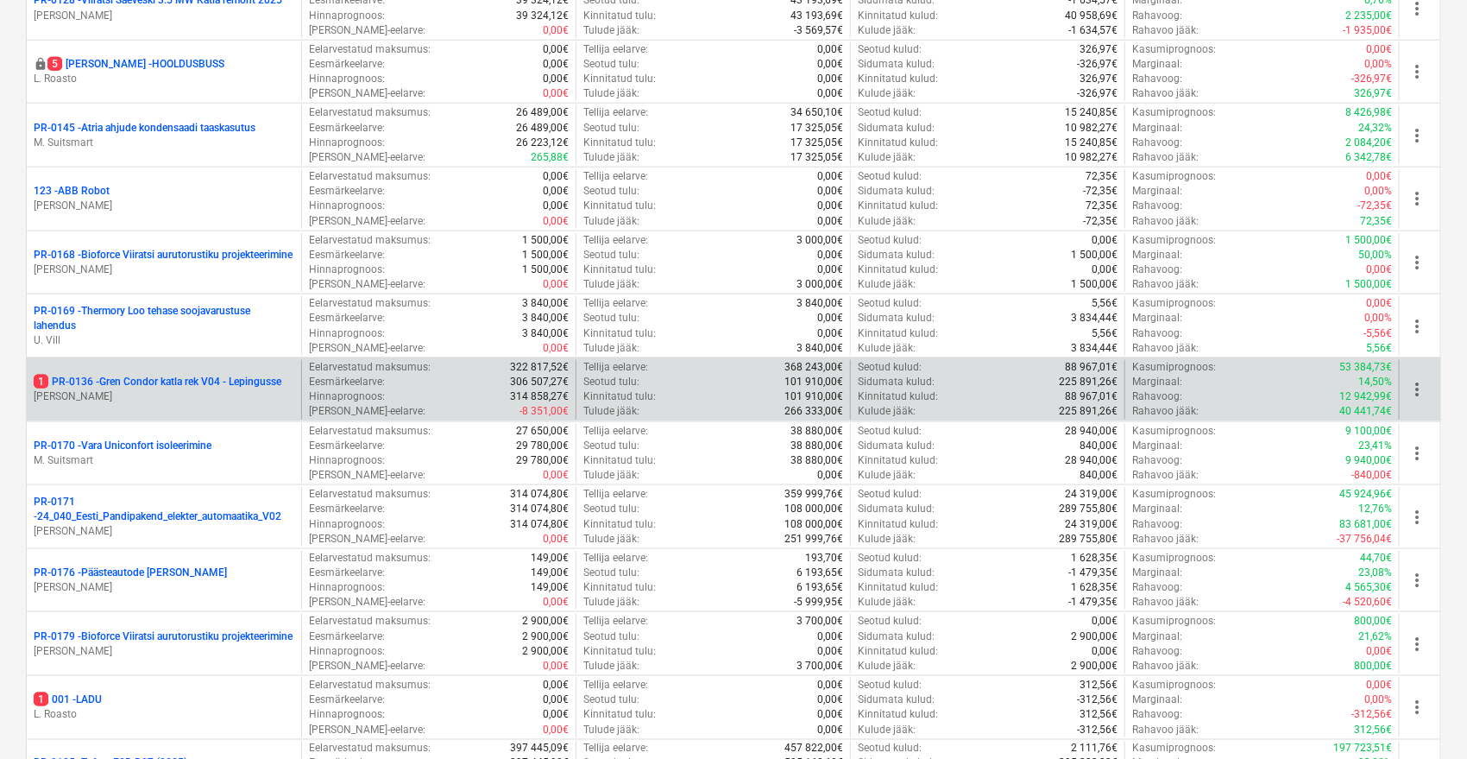
click at [252, 392] on p "[PERSON_NAME]" at bounding box center [164, 396] width 261 height 15
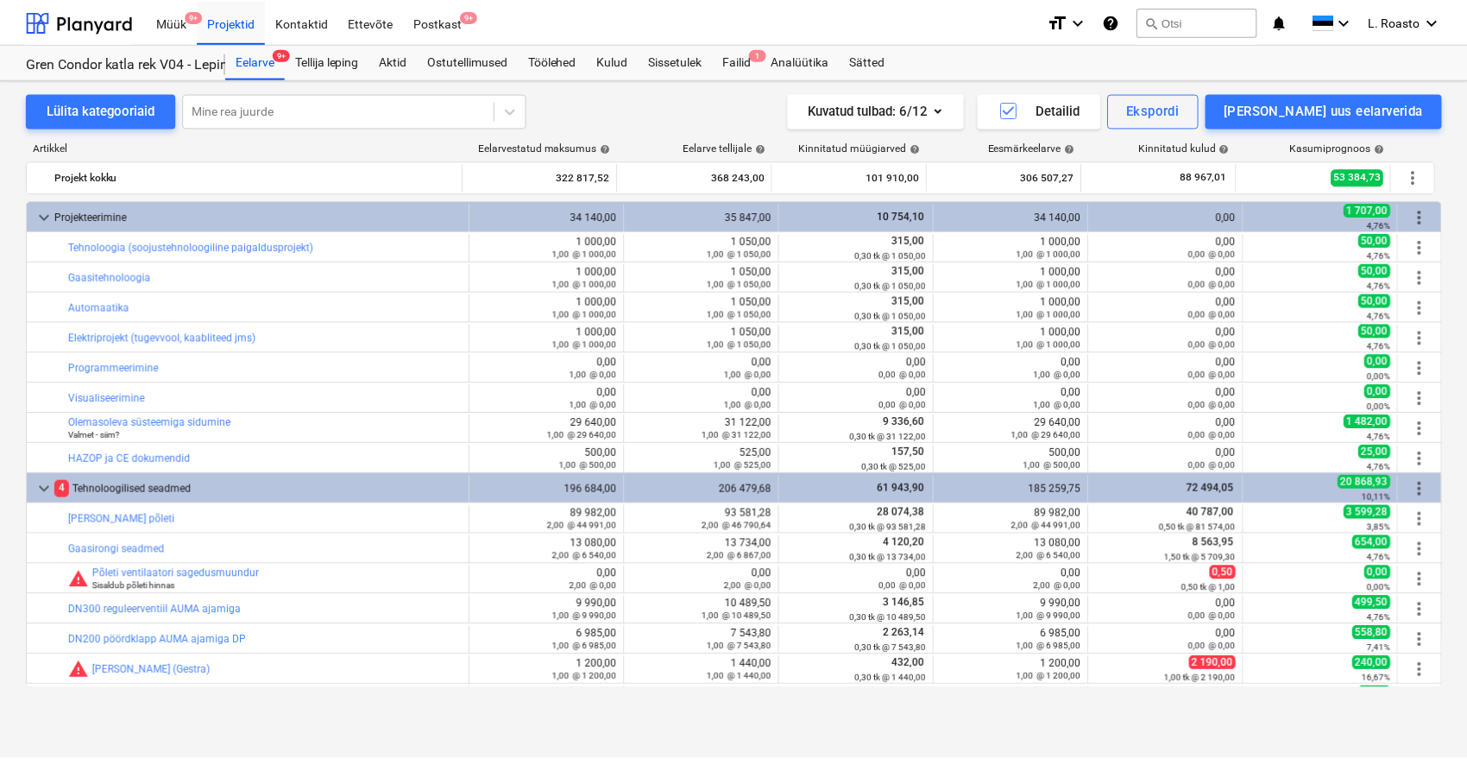
scroll to position [110, 0]
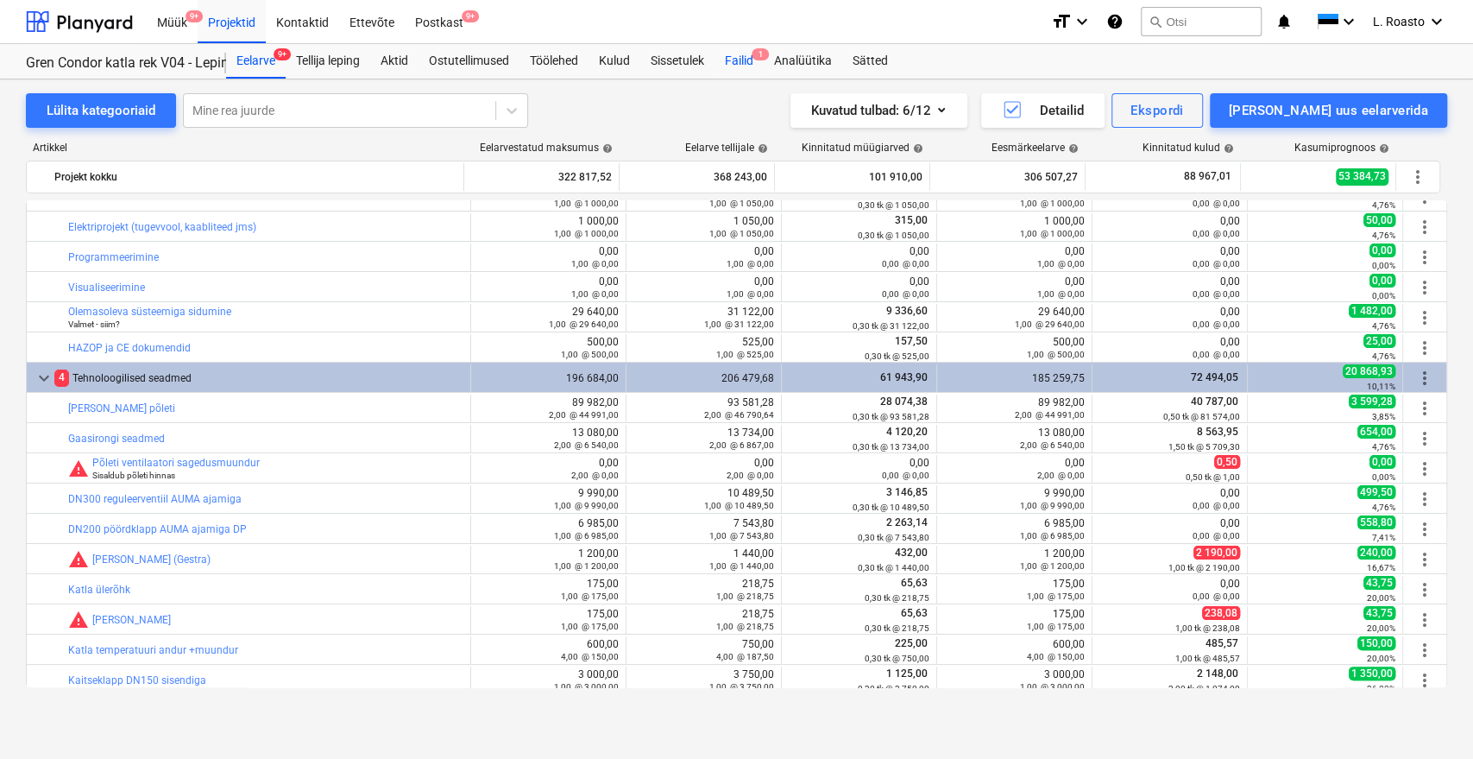
click at [759, 71] on div "Failid 1" at bounding box center [739, 61] width 49 height 35
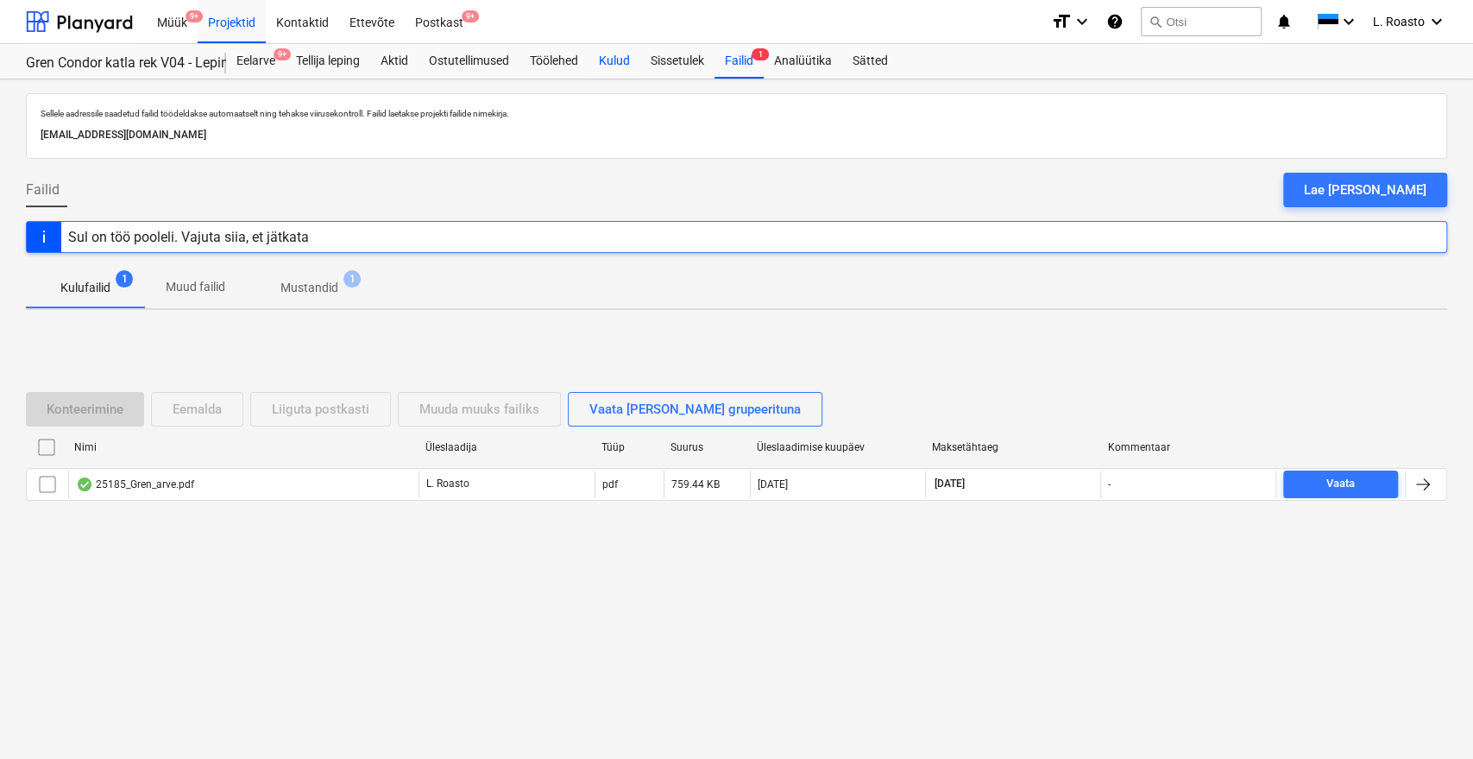
click at [615, 64] on div "Kulud" at bounding box center [615, 61] width 52 height 35
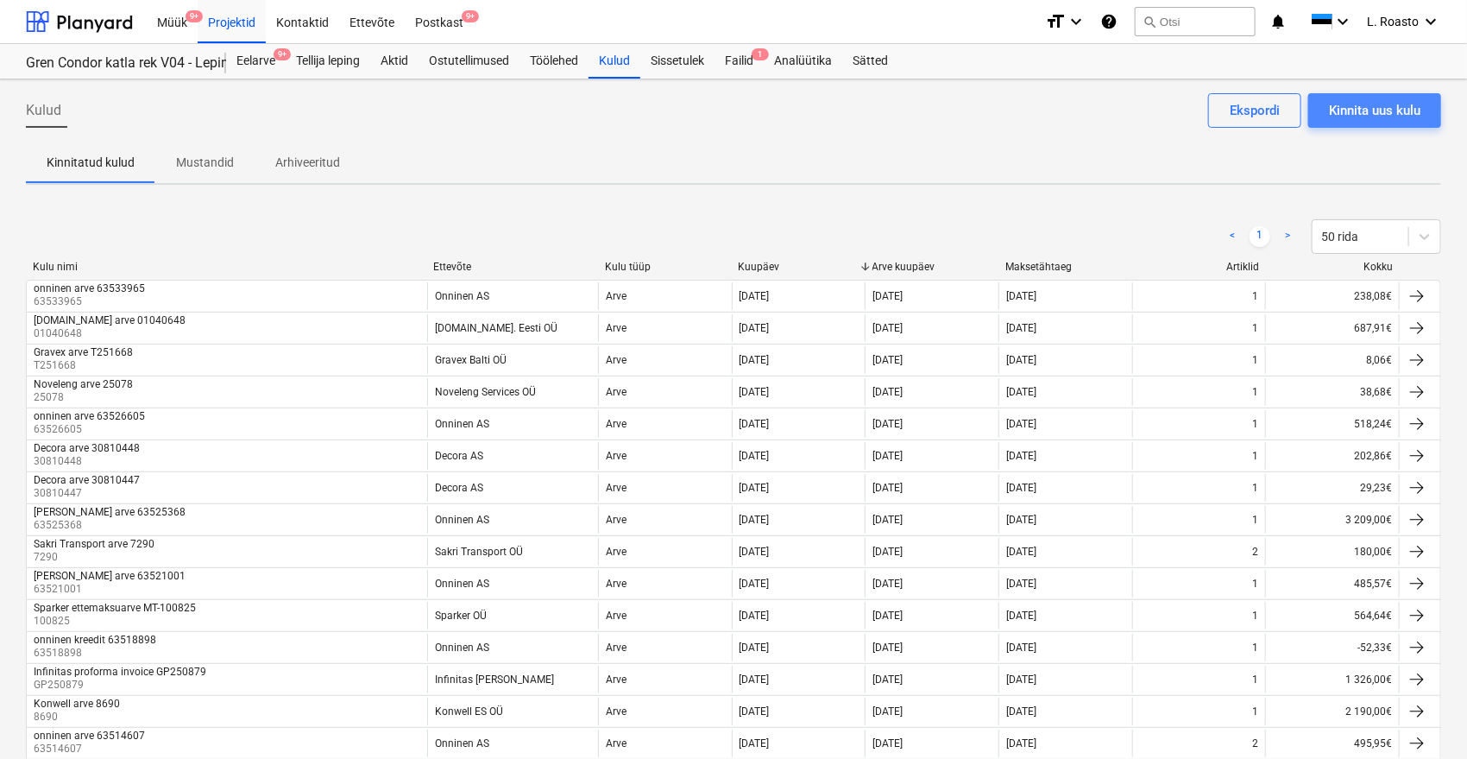
click at [1403, 105] on div "Kinnita uus kulu" at bounding box center [1374, 110] width 91 height 22
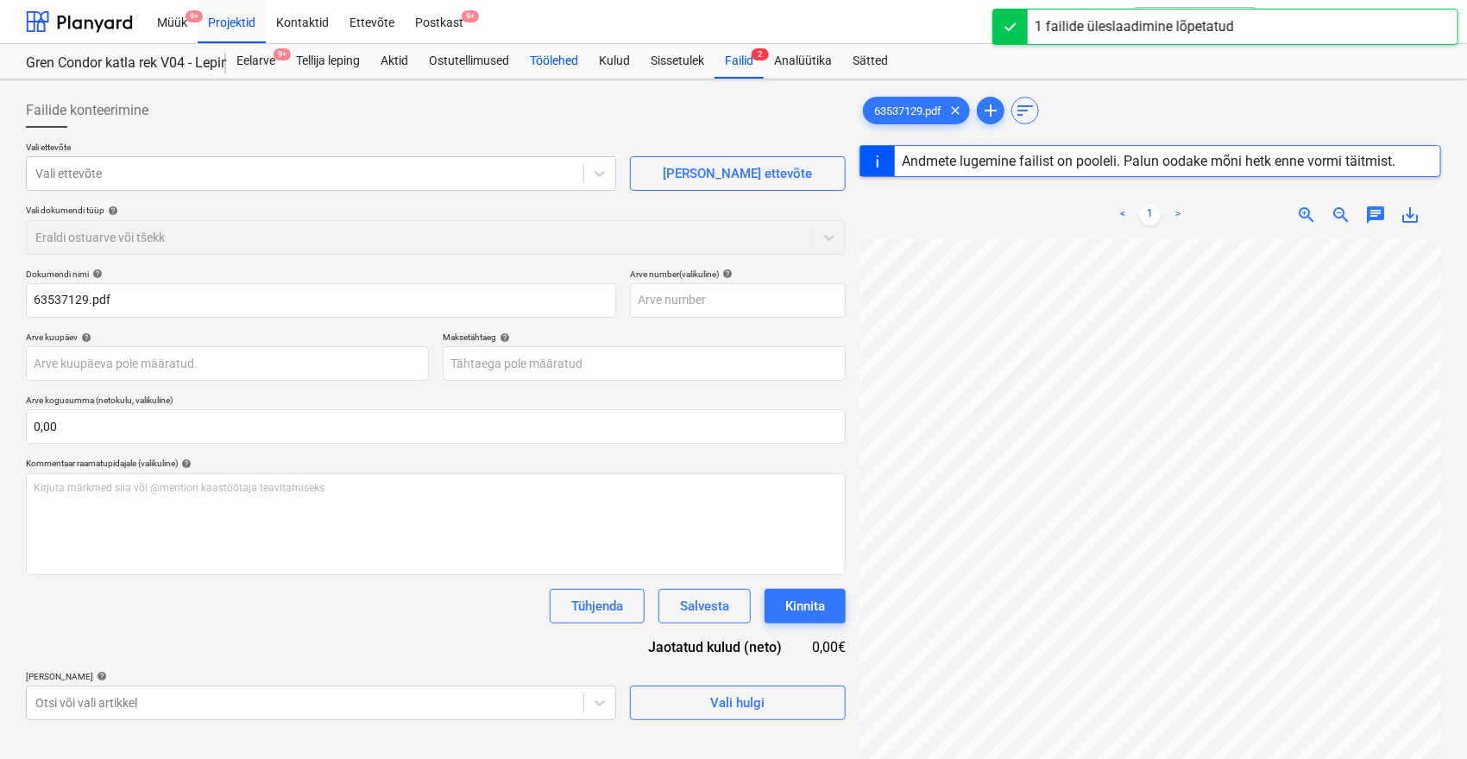
type input "63537129"
type input "[DATE]"
click at [574, 74] on div "Töölehed" at bounding box center [554, 61] width 69 height 35
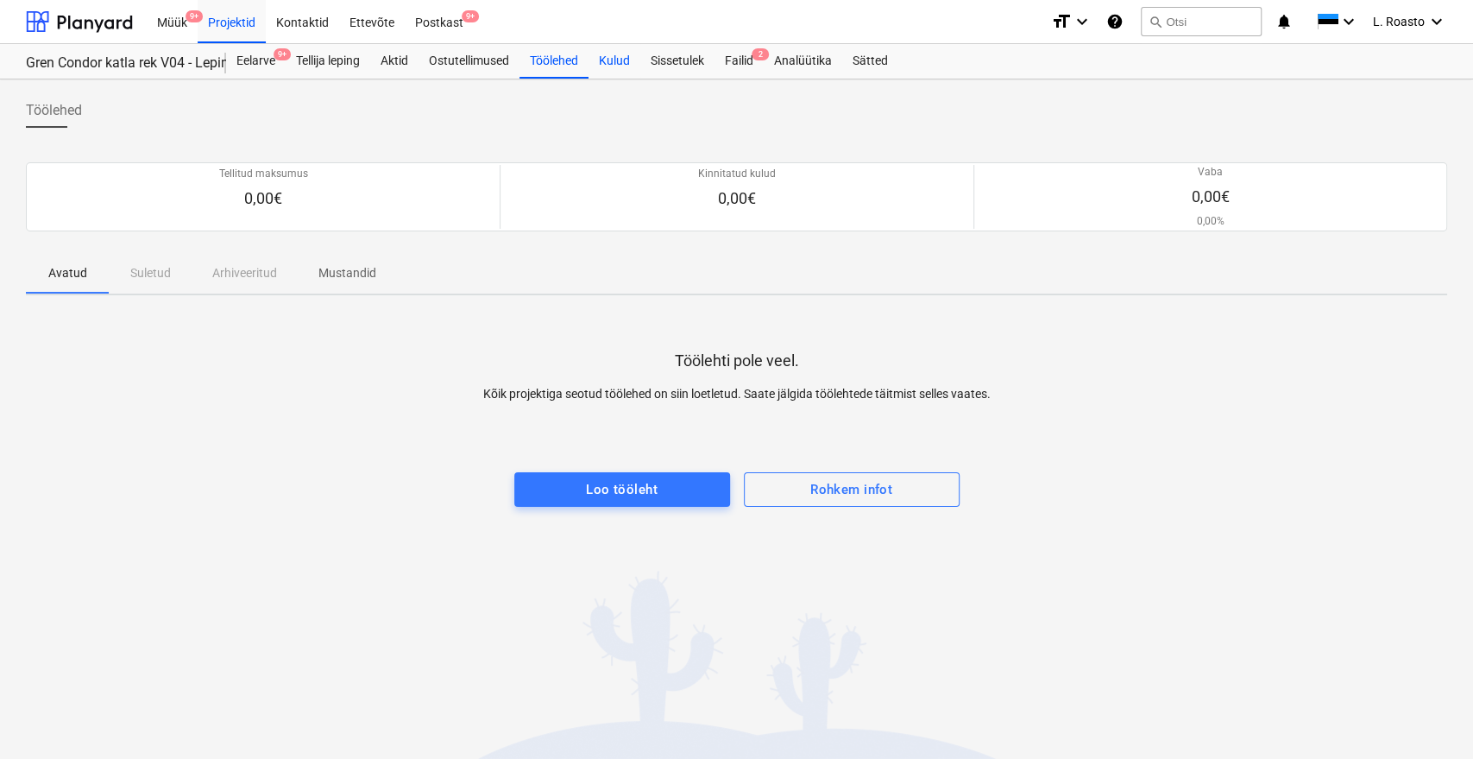
click at [622, 54] on div "Kulud" at bounding box center [615, 61] width 52 height 35
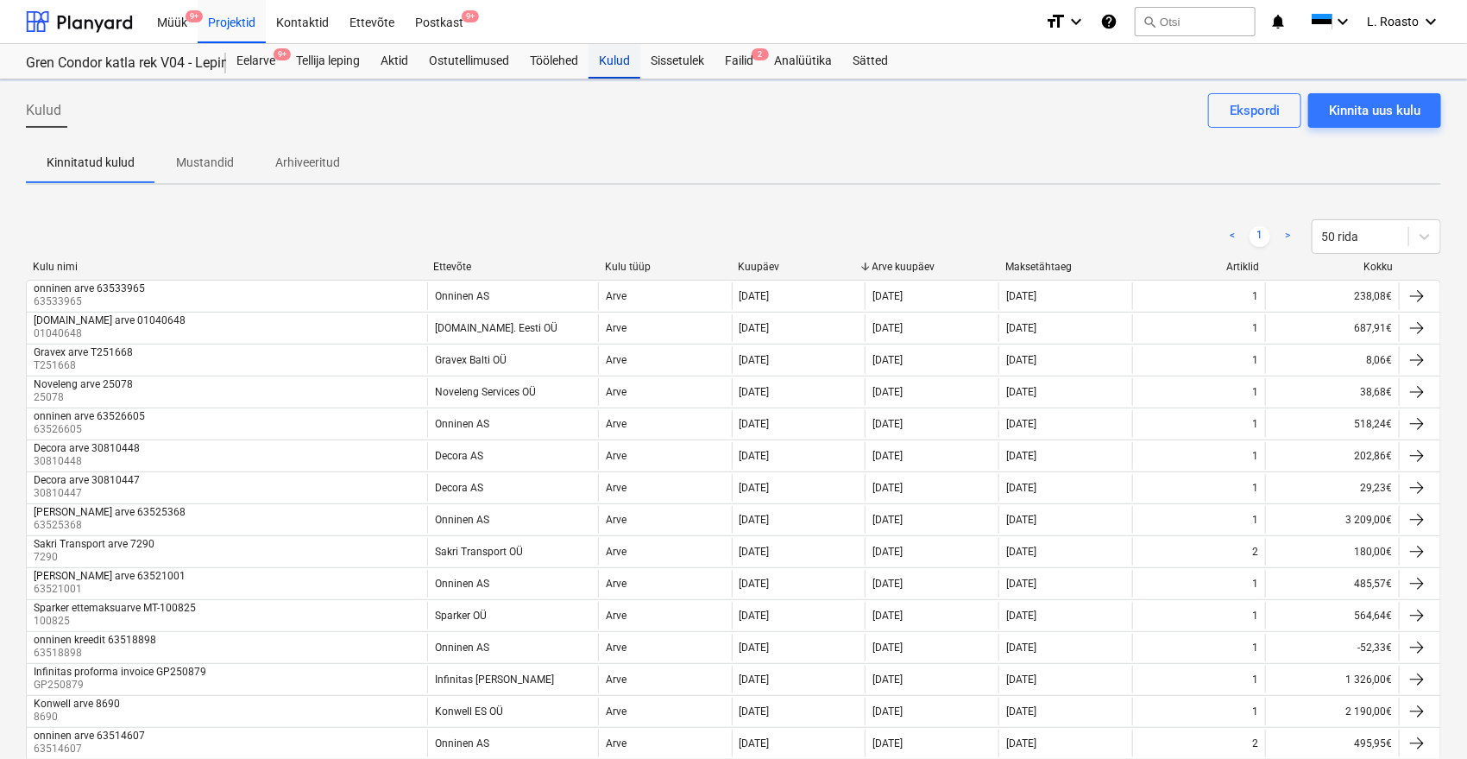
click at [622, 54] on div "Kulud" at bounding box center [615, 61] width 52 height 35
click at [752, 60] on div "Failid 2" at bounding box center [739, 61] width 49 height 35
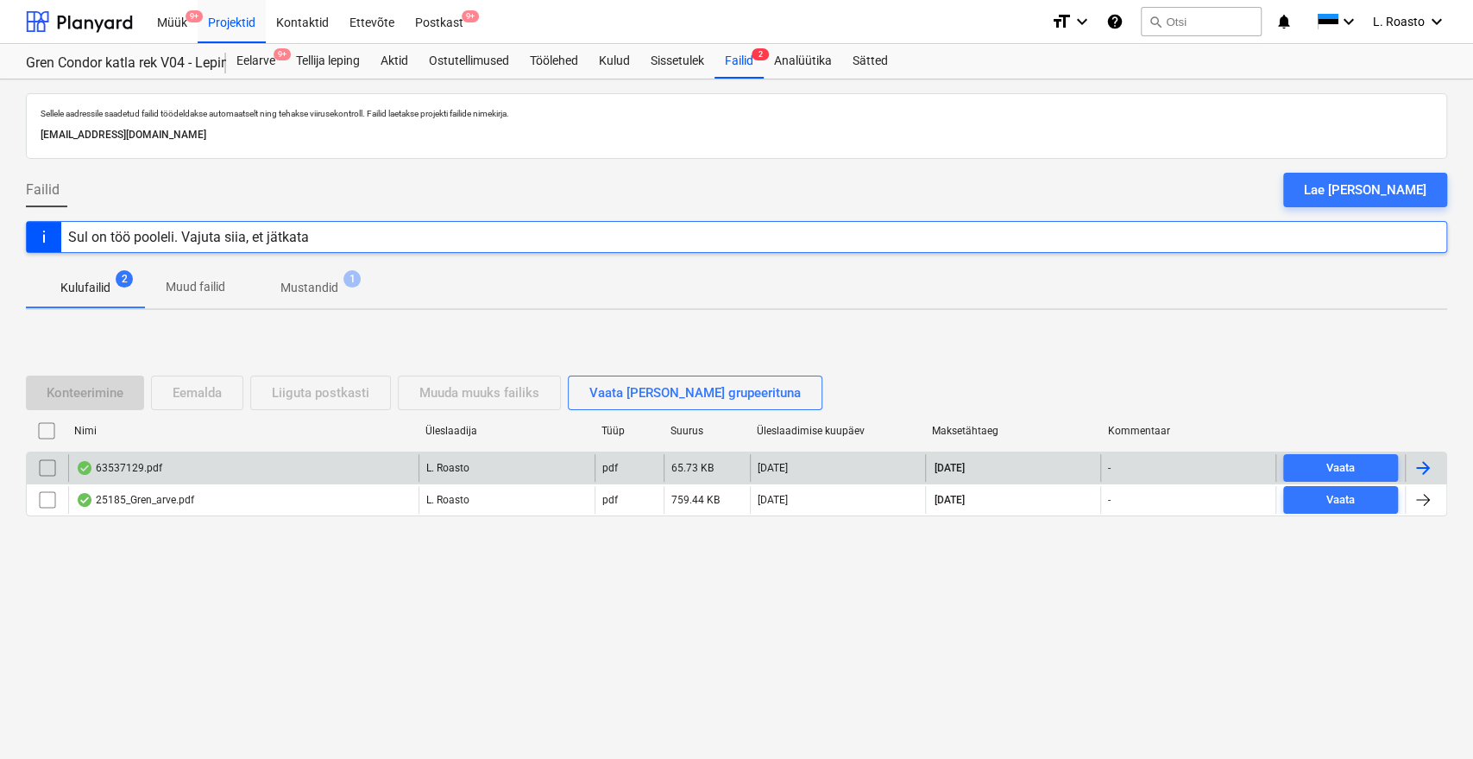
click at [217, 476] on div "63537129.pdf" at bounding box center [243, 468] width 350 height 28
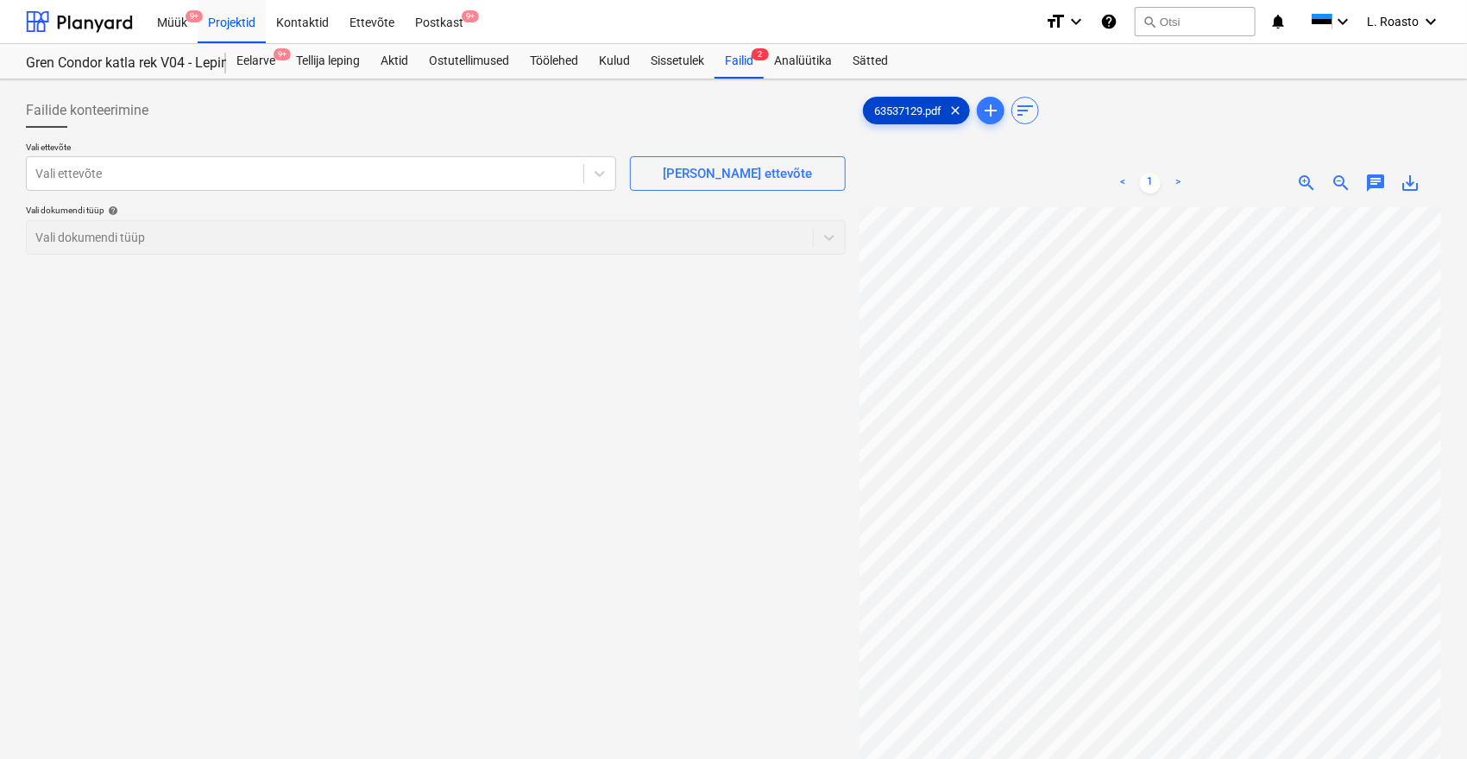
click at [904, 110] on span "63537129.pdf" at bounding box center [908, 110] width 88 height 13
click at [435, 165] on div at bounding box center [304, 173] width 539 height 17
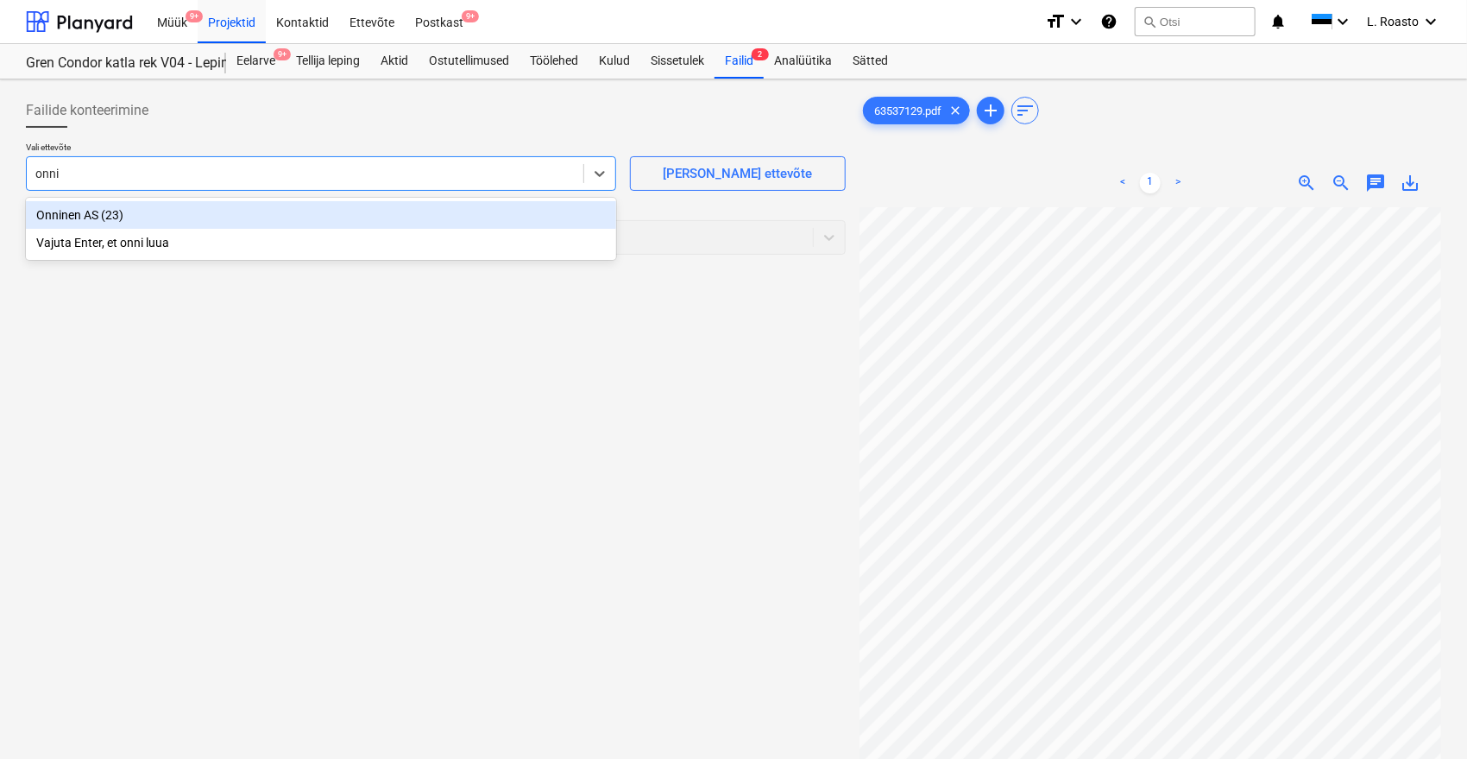
type input "onnin"
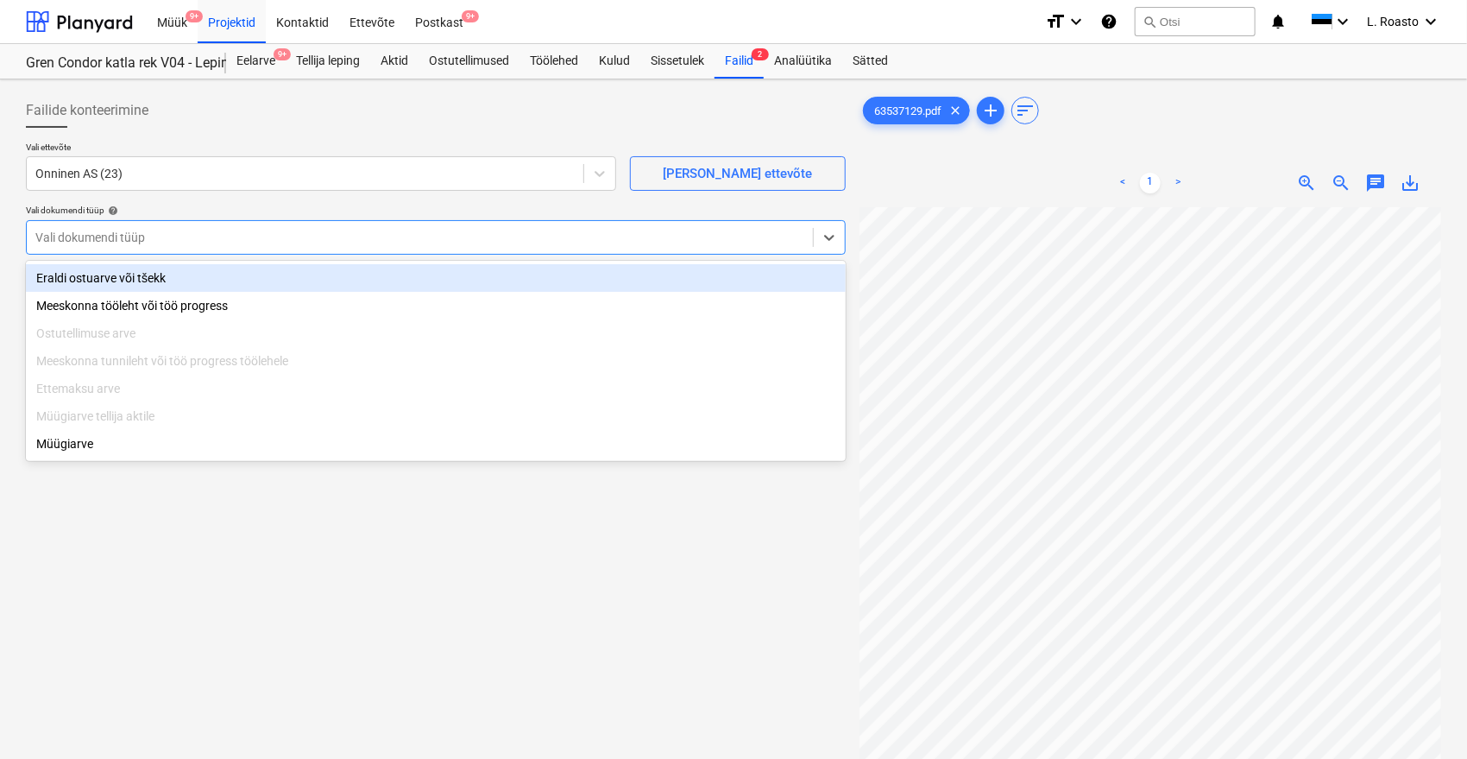
click at [180, 235] on div at bounding box center [419, 237] width 769 height 17
type input "o"
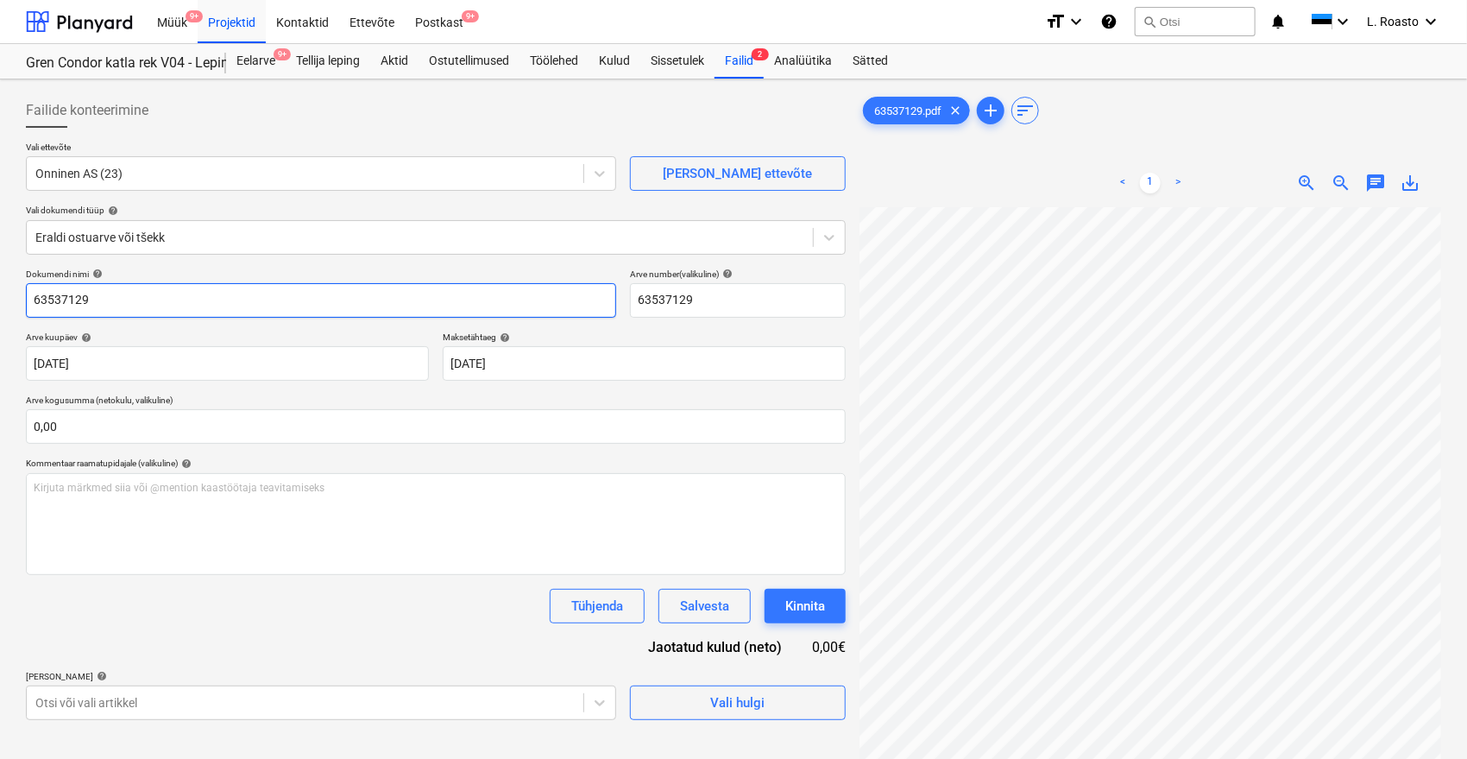
click at [35, 299] on input "63537129" at bounding box center [321, 300] width 590 height 35
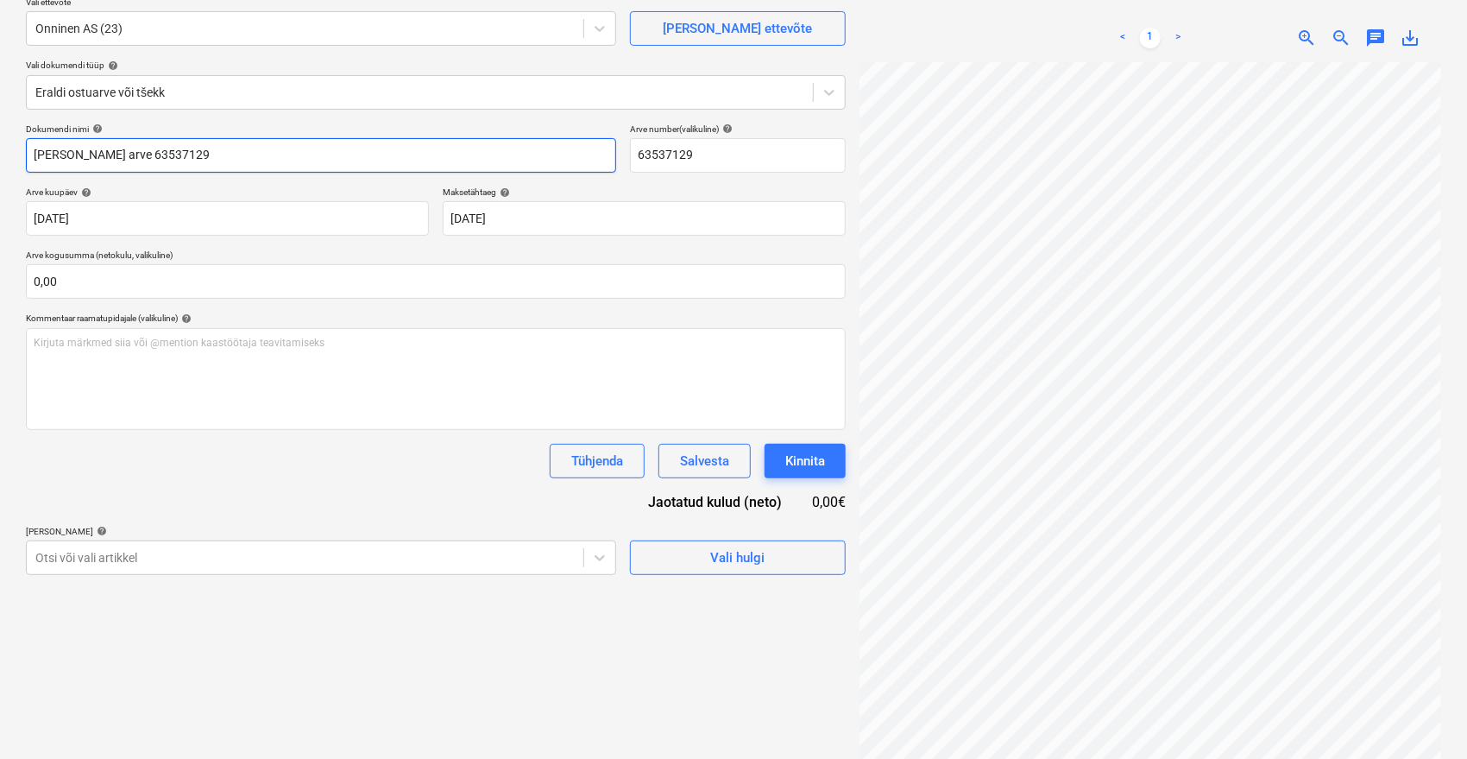
scroll to position [162, 0]
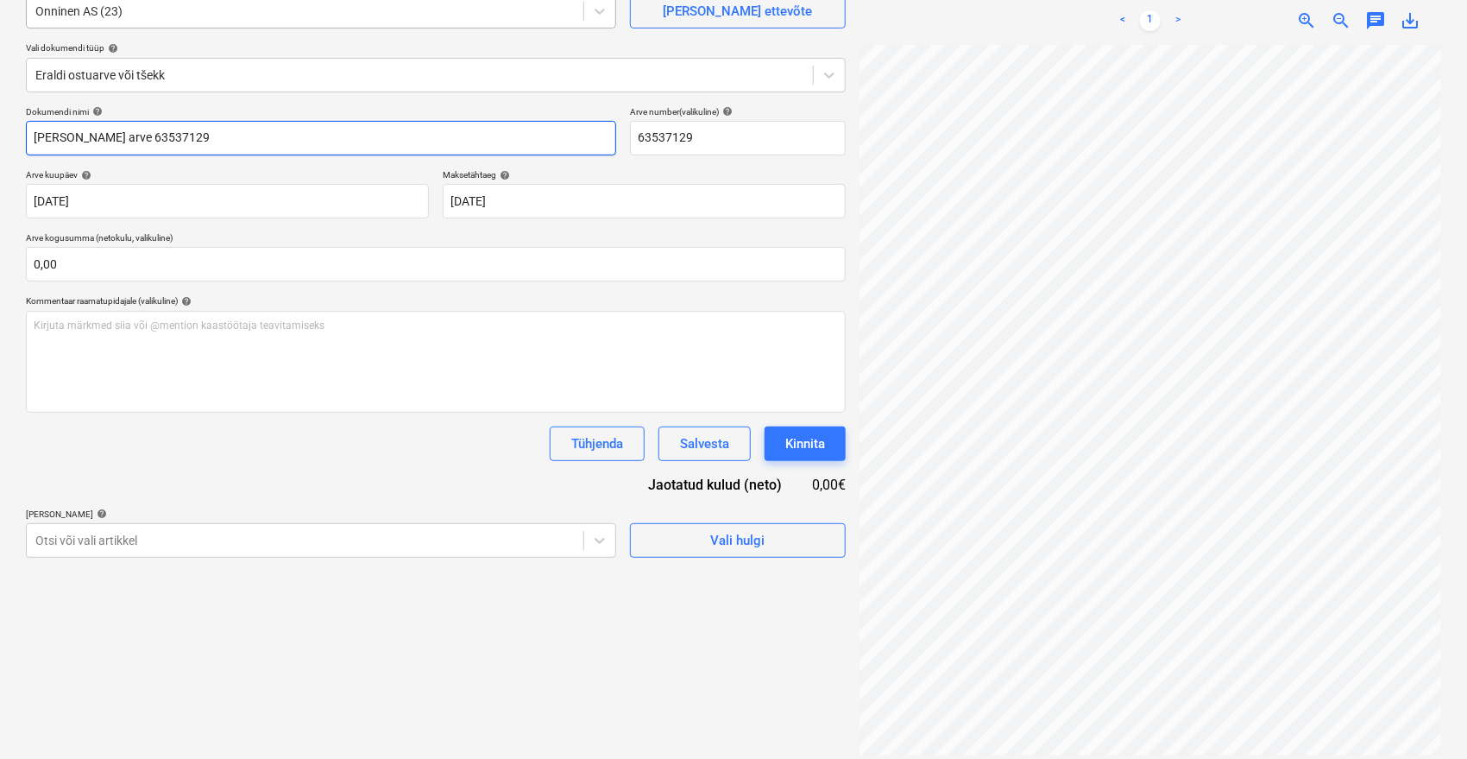
type input "Onninen arve 63537129"
click at [100, 520] on p "Lisa artiklid help" at bounding box center [321, 515] width 590 height 15
click at [97, 535] on body "Müük 9+ Projektid Kontaktid Ettevõte Postkast 9+ format_size keyboard_arrow_dow…" at bounding box center [733, 217] width 1467 height 759
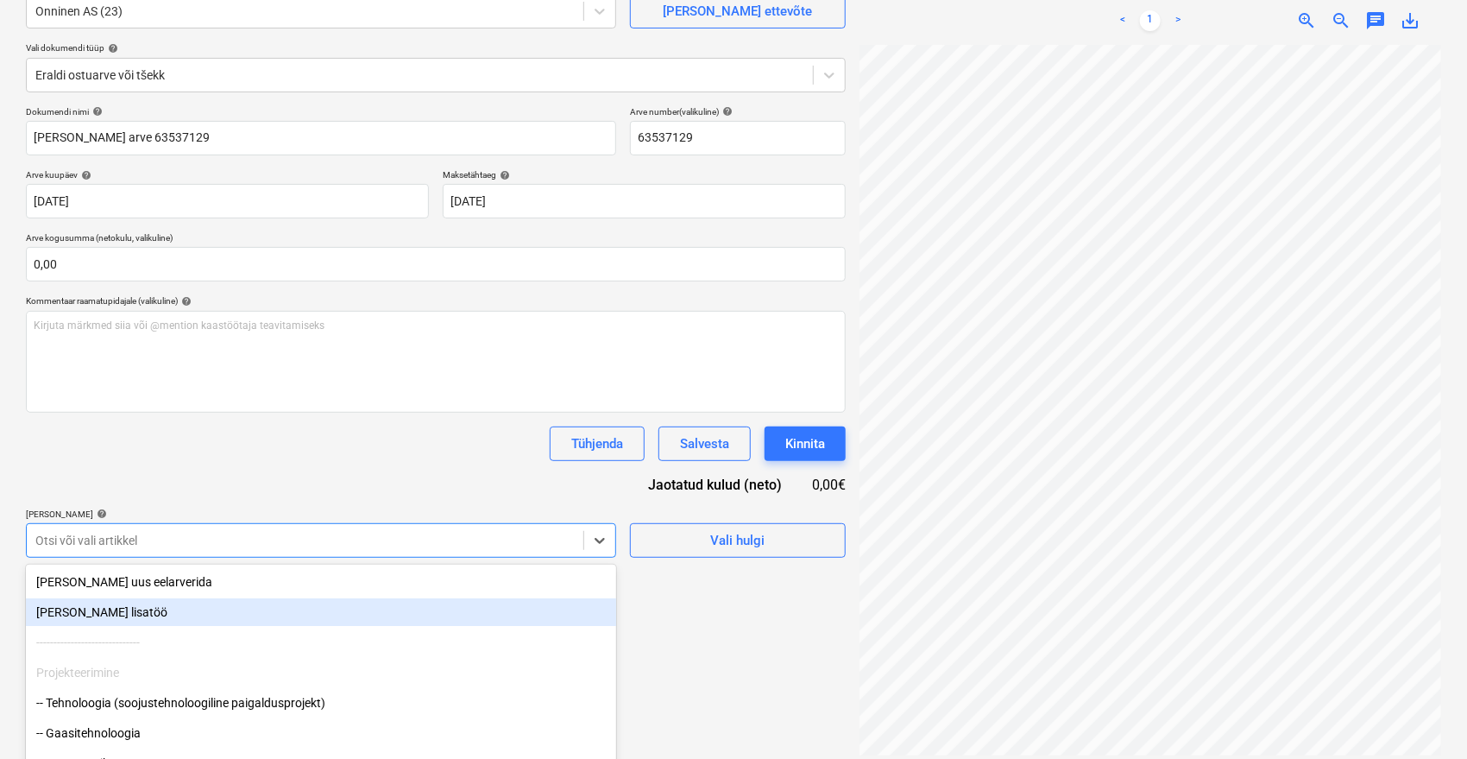
scroll to position [230, 0]
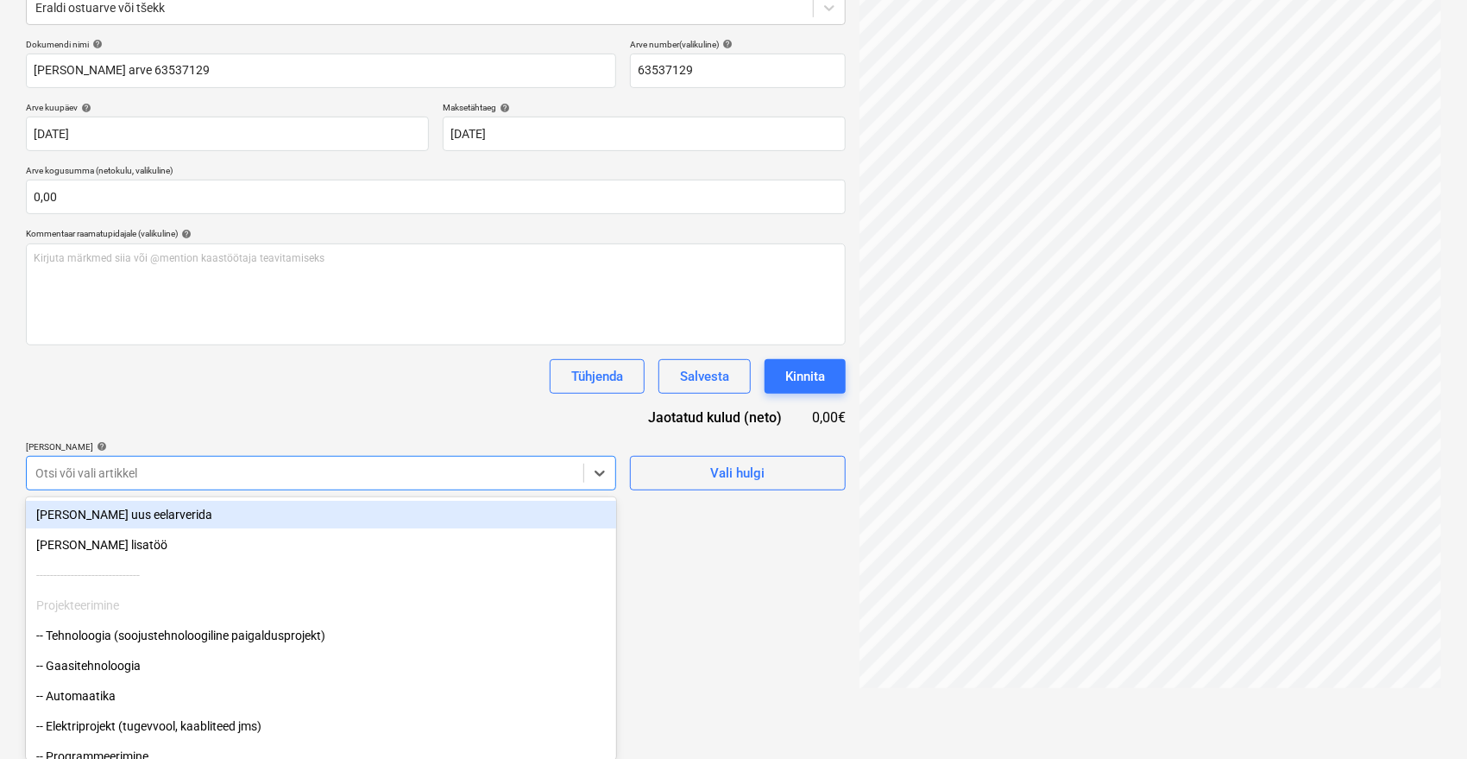
drag, startPoint x: 610, startPoint y: 513, endPoint x: 626, endPoint y: 535, distance: 27.3
click at [626, 529] on body "Müük 9+ Projektid Kontaktid Ettevõte Postkast 9+ format_size keyboard_arrow_dow…" at bounding box center [733, 149] width 1467 height 759
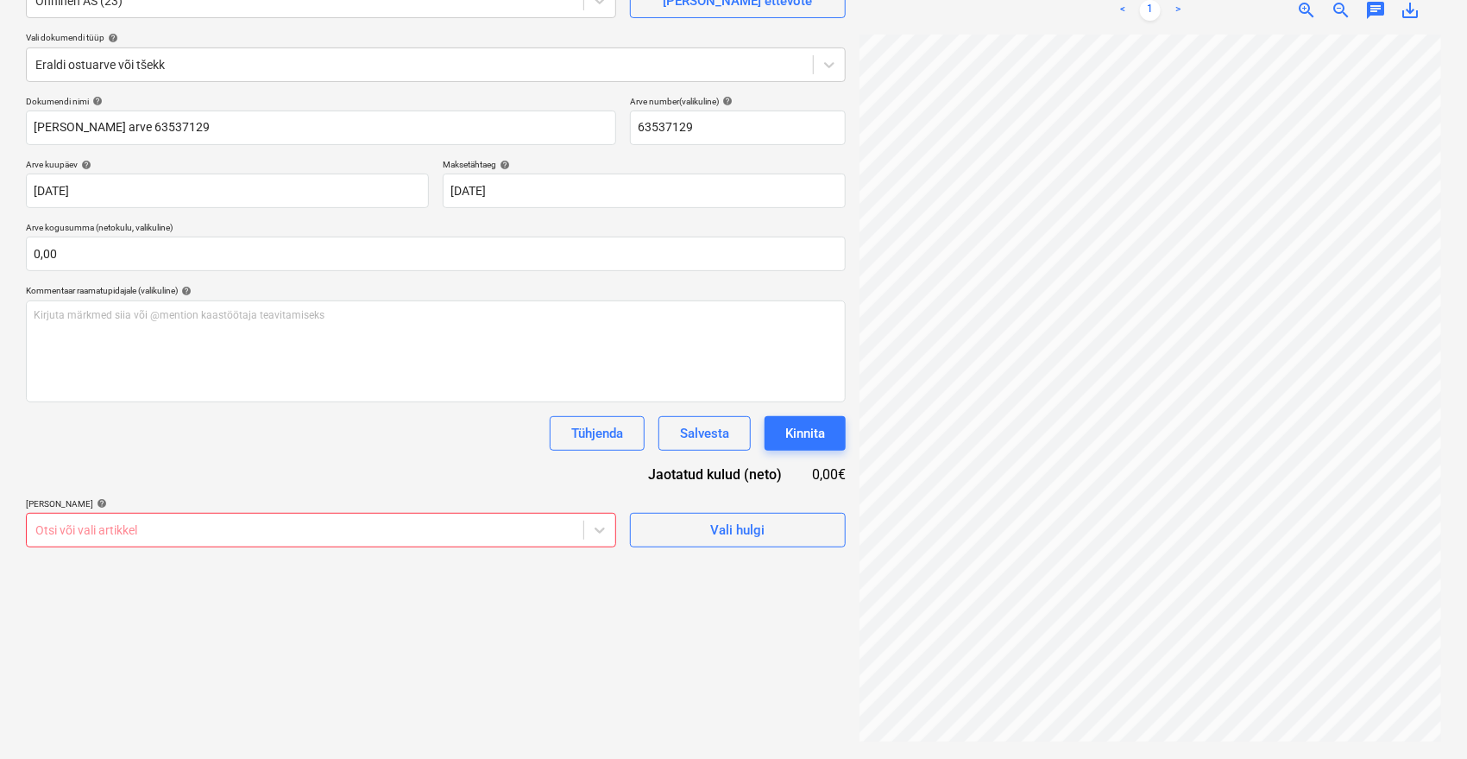
click at [716, 622] on div "Failide konteerimine Vali ettevõte Onninen AS (23) Lisa uus ettevõte Vali dokum…" at bounding box center [436, 333] width 834 height 838
click at [392, 523] on body "Müük 9+ Projektid Kontaktid Ettevõte Postkast 9+ format_size keyboard_arrow_dow…" at bounding box center [733, 206] width 1467 height 759
click at [428, 522] on body "Müük 9+ Projektid Kontaktid Ettevõte Postkast 9+ format_size keyboard_arrow_dow…" at bounding box center [733, 206] width 1467 height 759
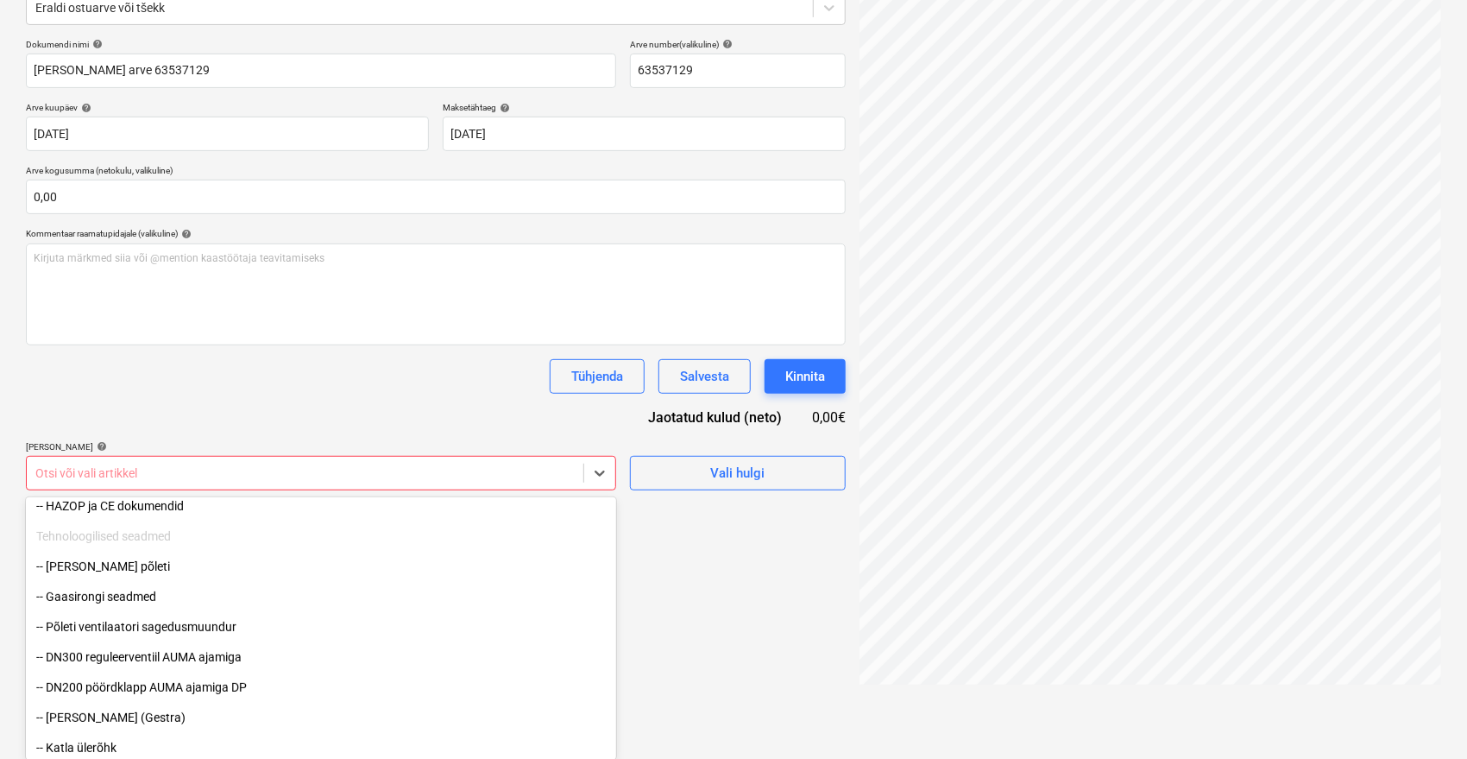
scroll to position [369, 0]
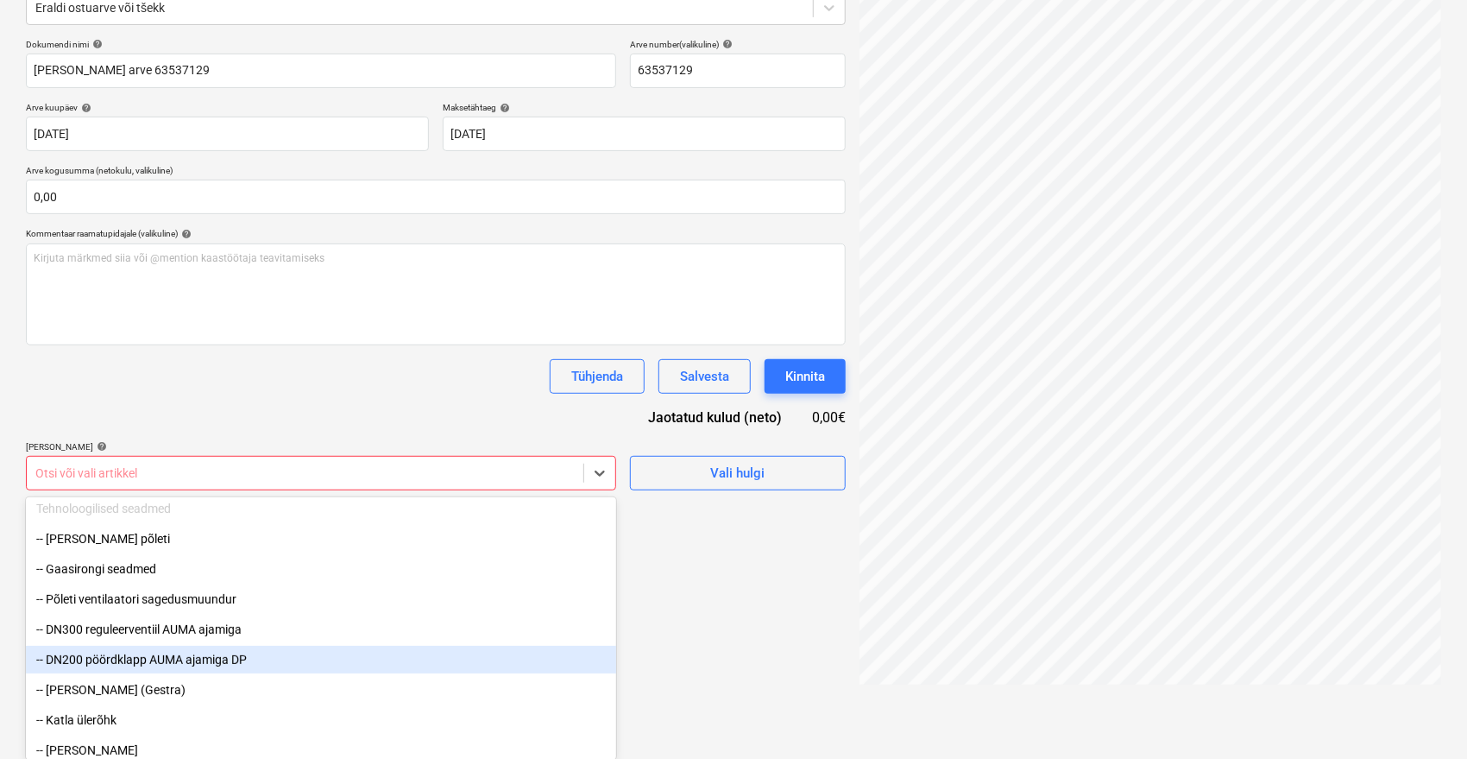
drag, startPoint x: 165, startPoint y: 618, endPoint x: 149, endPoint y: 652, distance: 37.9
click at [149, 652] on div "-- DN200 pöördklapp AUMA ajamiga DP" at bounding box center [321, 660] width 590 height 28
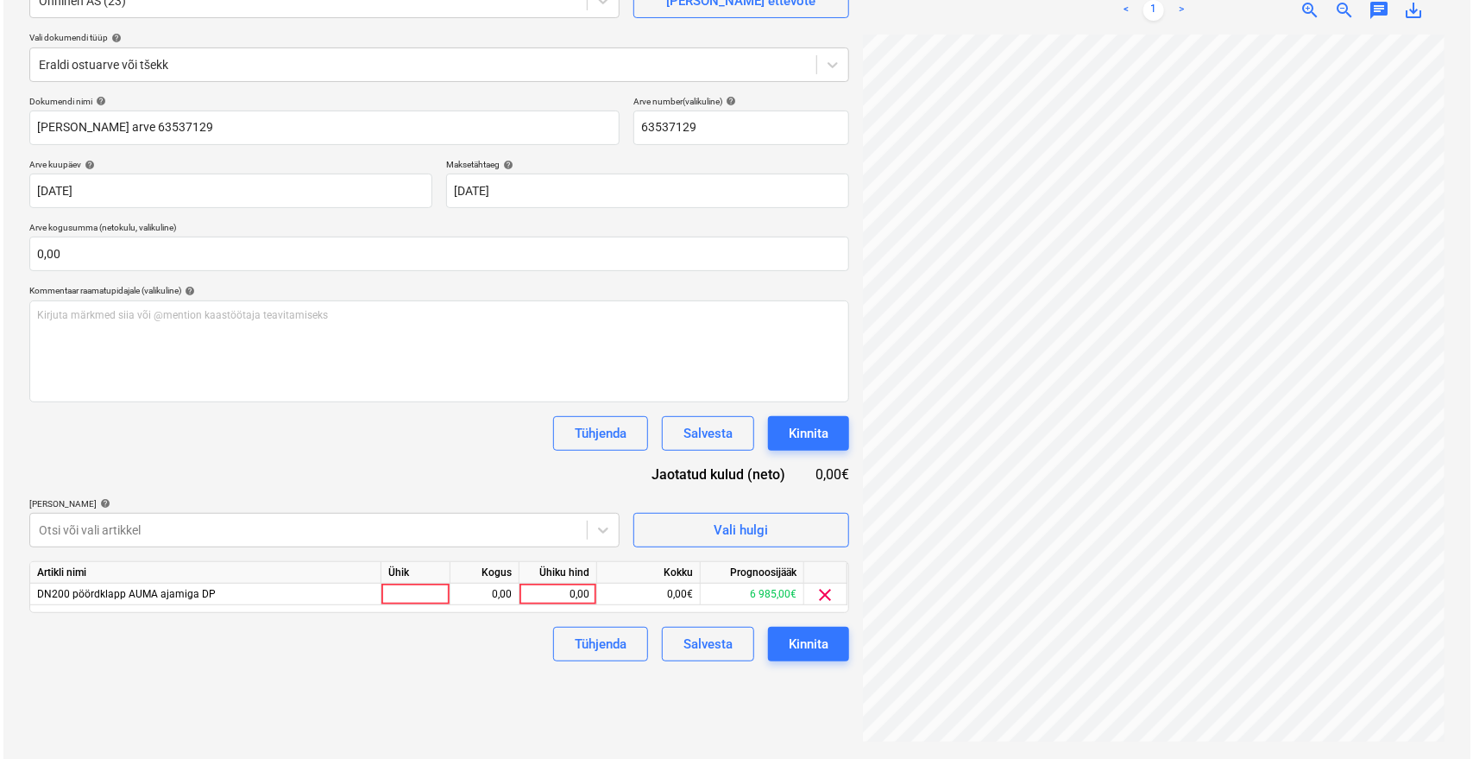
scroll to position [173, 0]
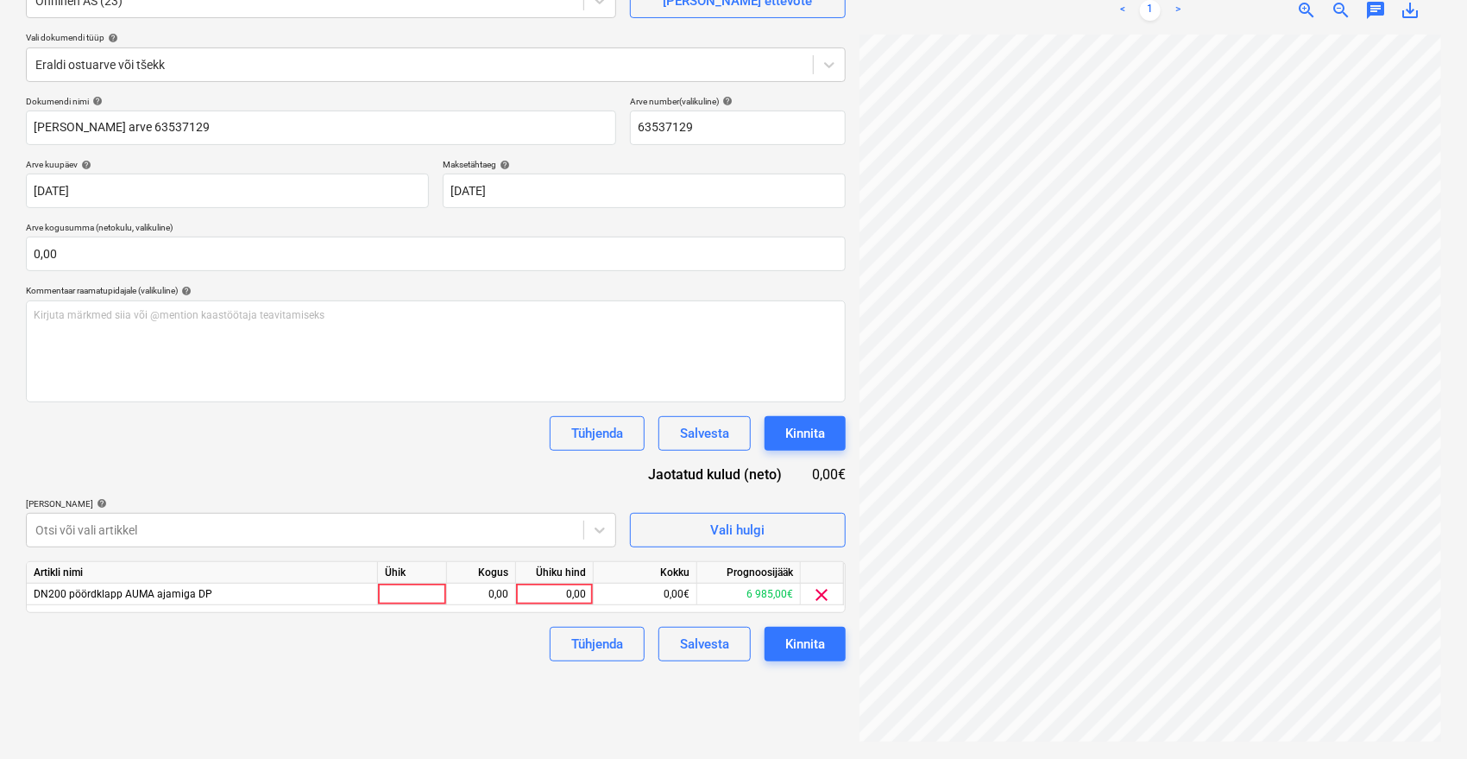
click at [239, 412] on div "Dokumendi nimi help Onninen arve 63537129 Arve number (valikuline) help 6353712…" at bounding box center [436, 378] width 820 height 565
click at [545, 593] on div "0,00" at bounding box center [554, 594] width 63 height 22
type input "3676,79"
click at [414, 701] on div "Failide konteerimine Vali ettevõte Onninen AS (23) Lisa uus ettevõte Vali dokum…" at bounding box center [436, 333] width 834 height 838
click at [812, 633] on div "Kinnita" at bounding box center [805, 644] width 40 height 22
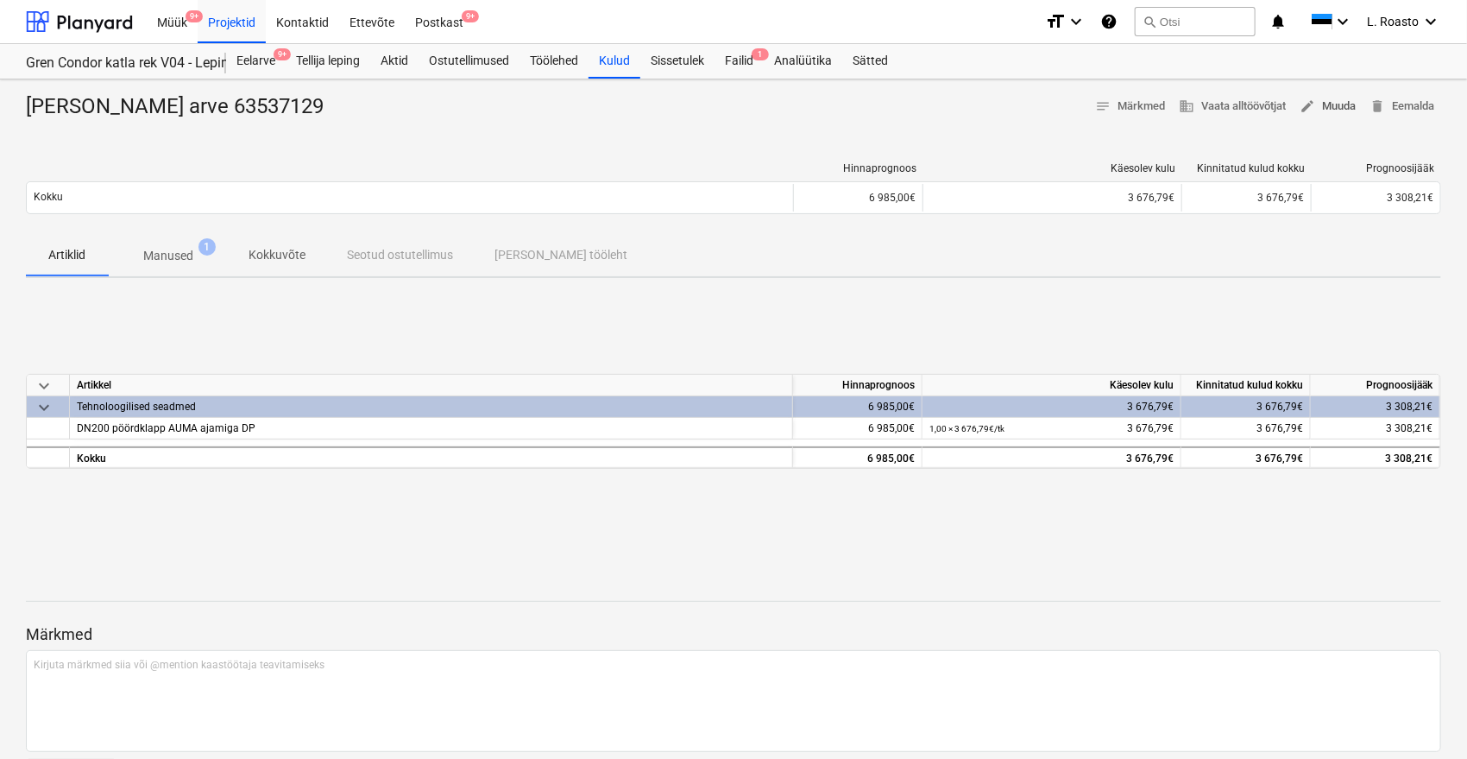
click at [1314, 102] on span "edit Muuda" at bounding box center [1328, 107] width 56 height 20
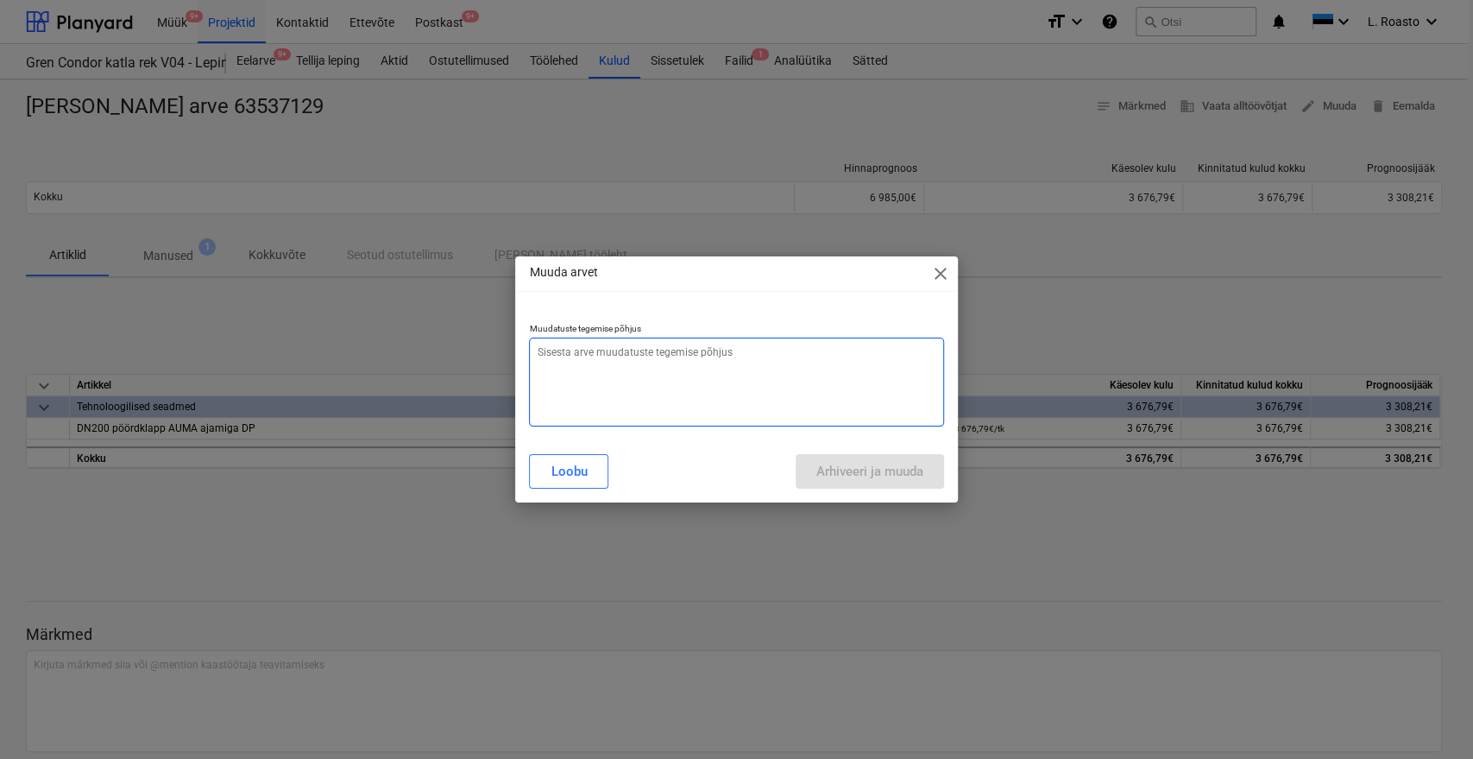
click at [712, 394] on textarea at bounding box center [736, 381] width 414 height 89
type textarea "x"
type textarea "p"
type textarea "x"
type textarea "pu"
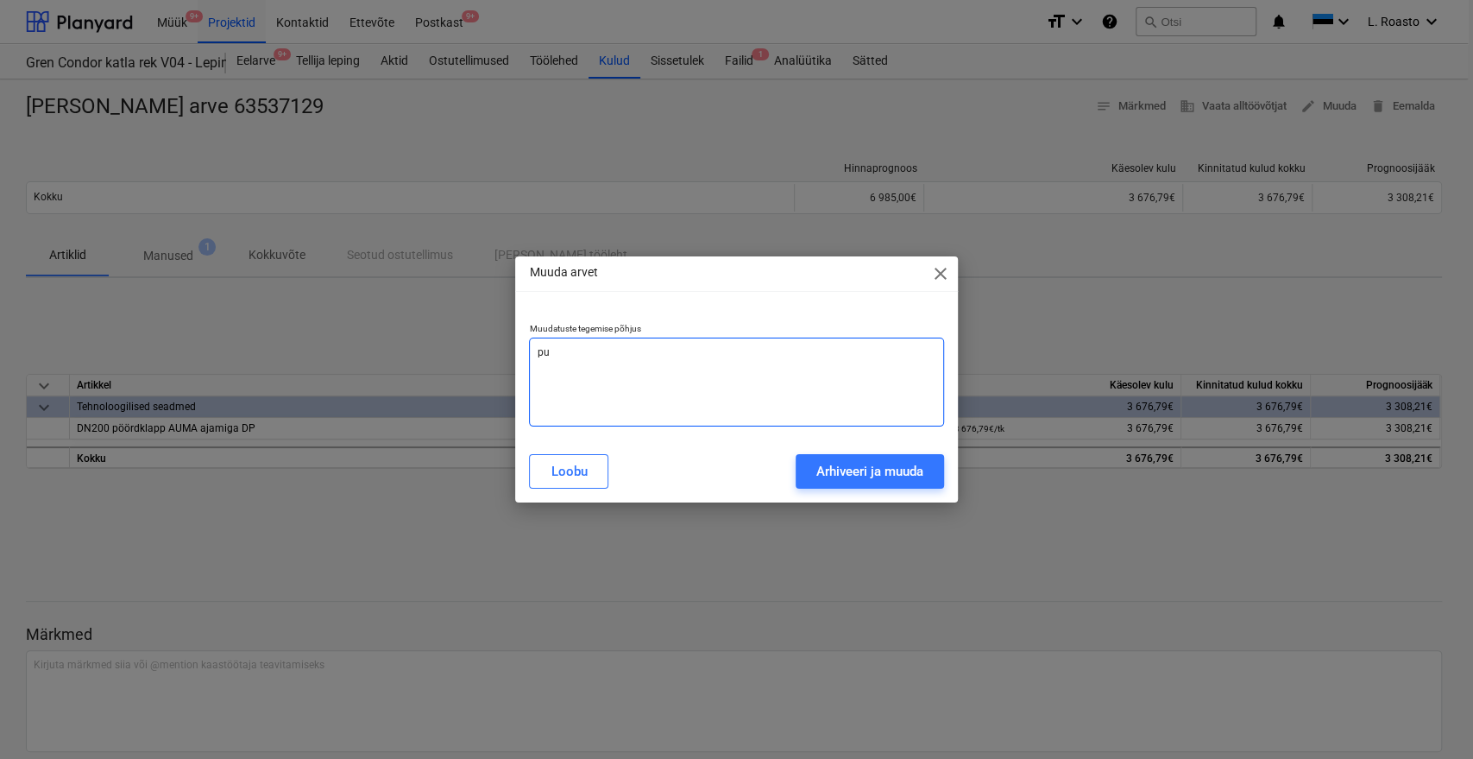
type textarea "x"
type textarea "puu"
type textarea "x"
type textarea "puudu"
type textarea "x"
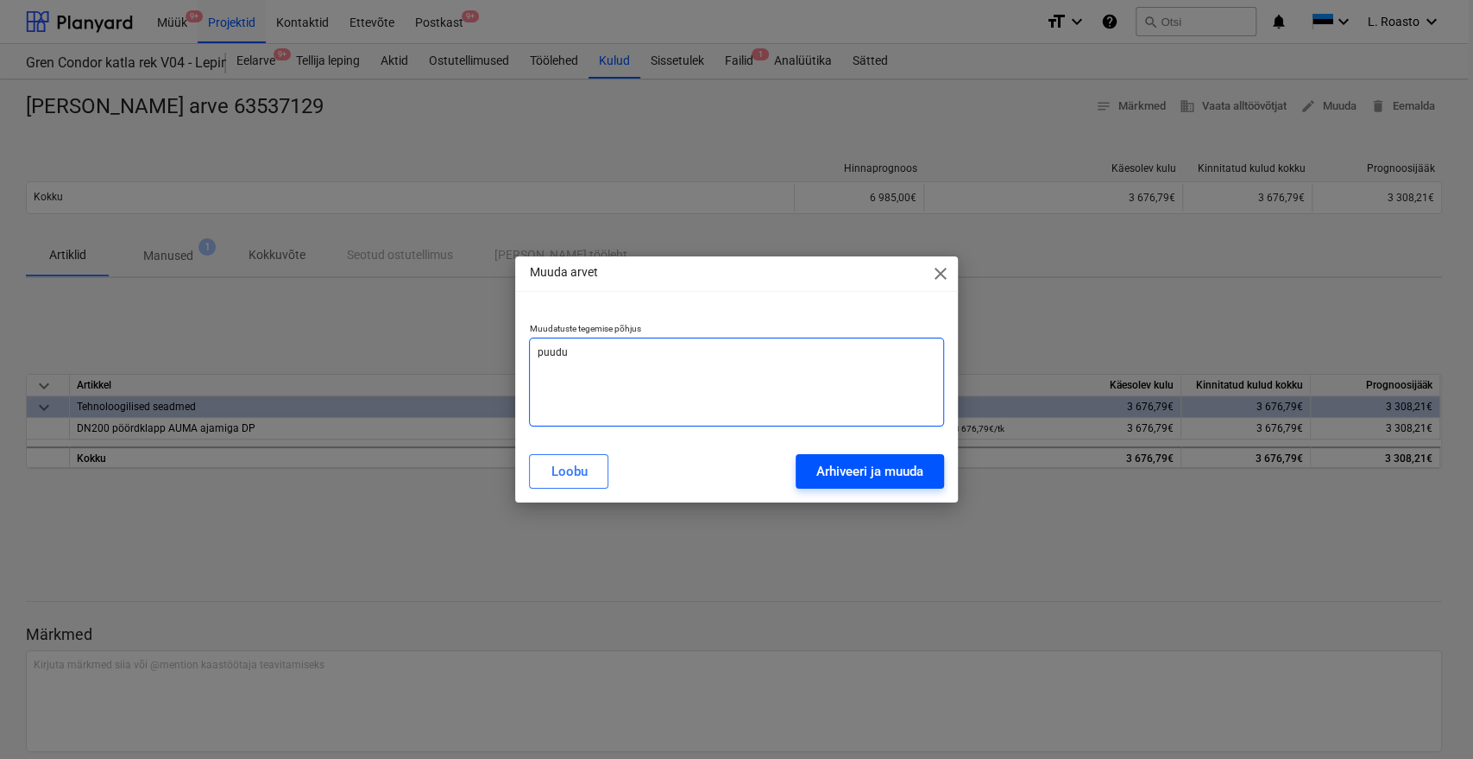
type textarea "puudu"
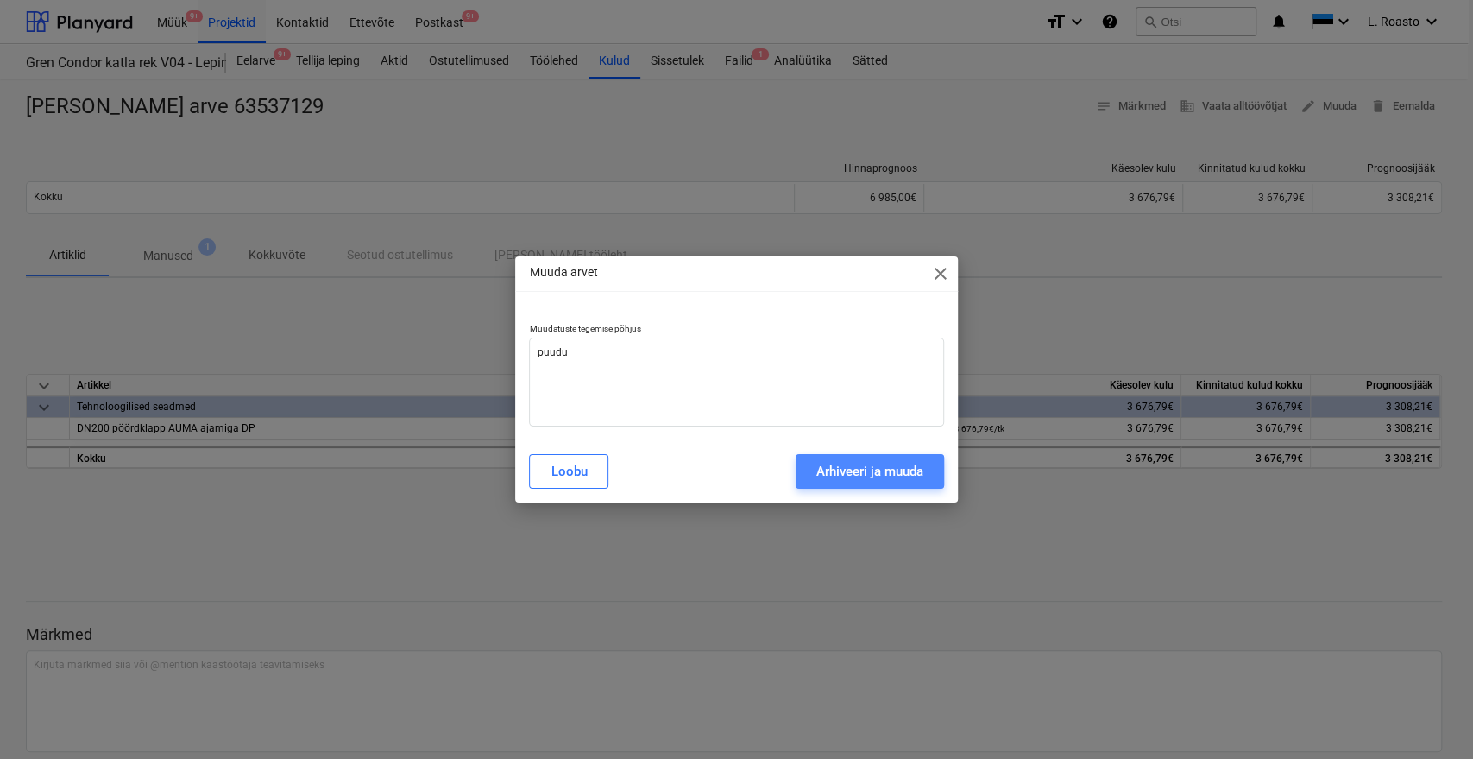
click at [831, 478] on div "Arhiveeri ja muuda" at bounding box center [869, 471] width 107 height 22
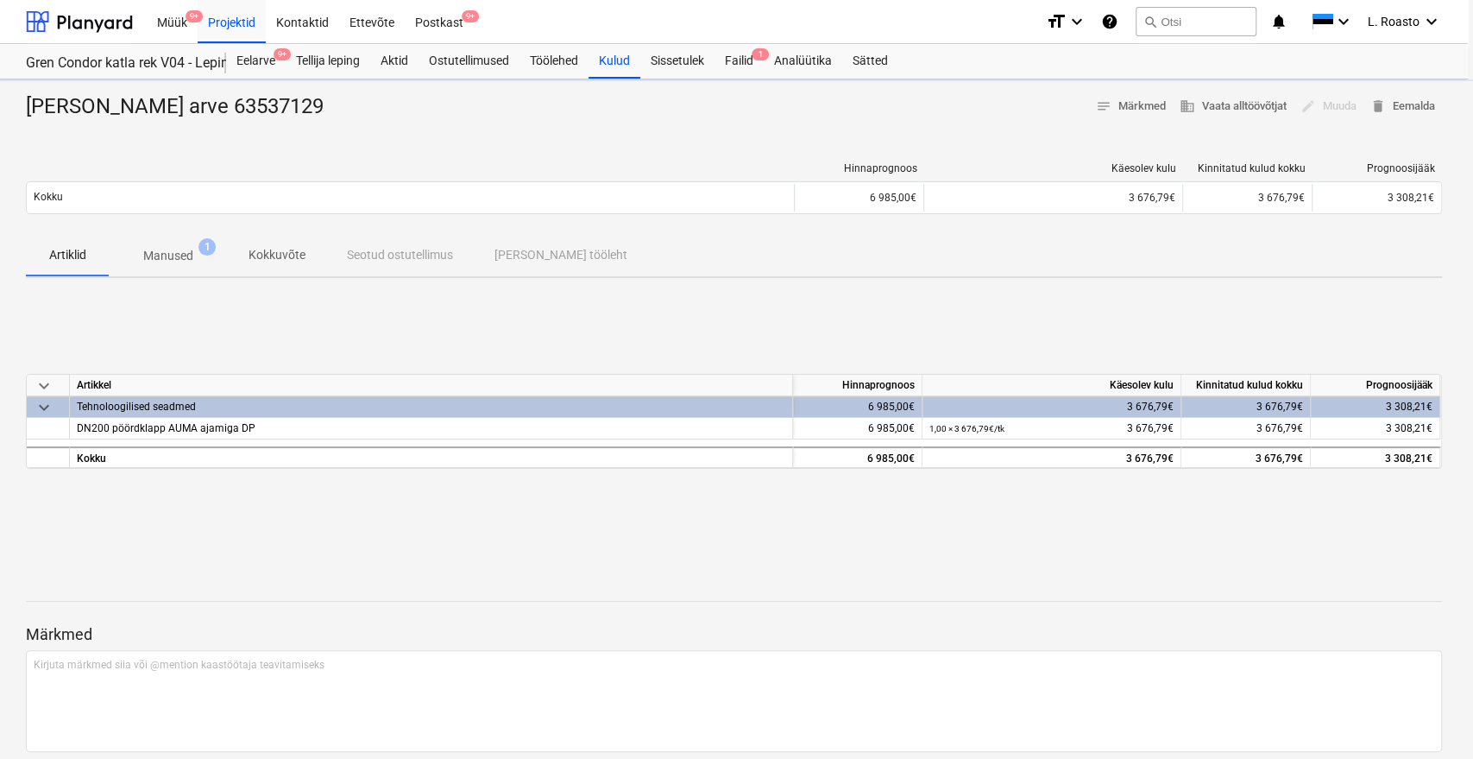
type textarea "x"
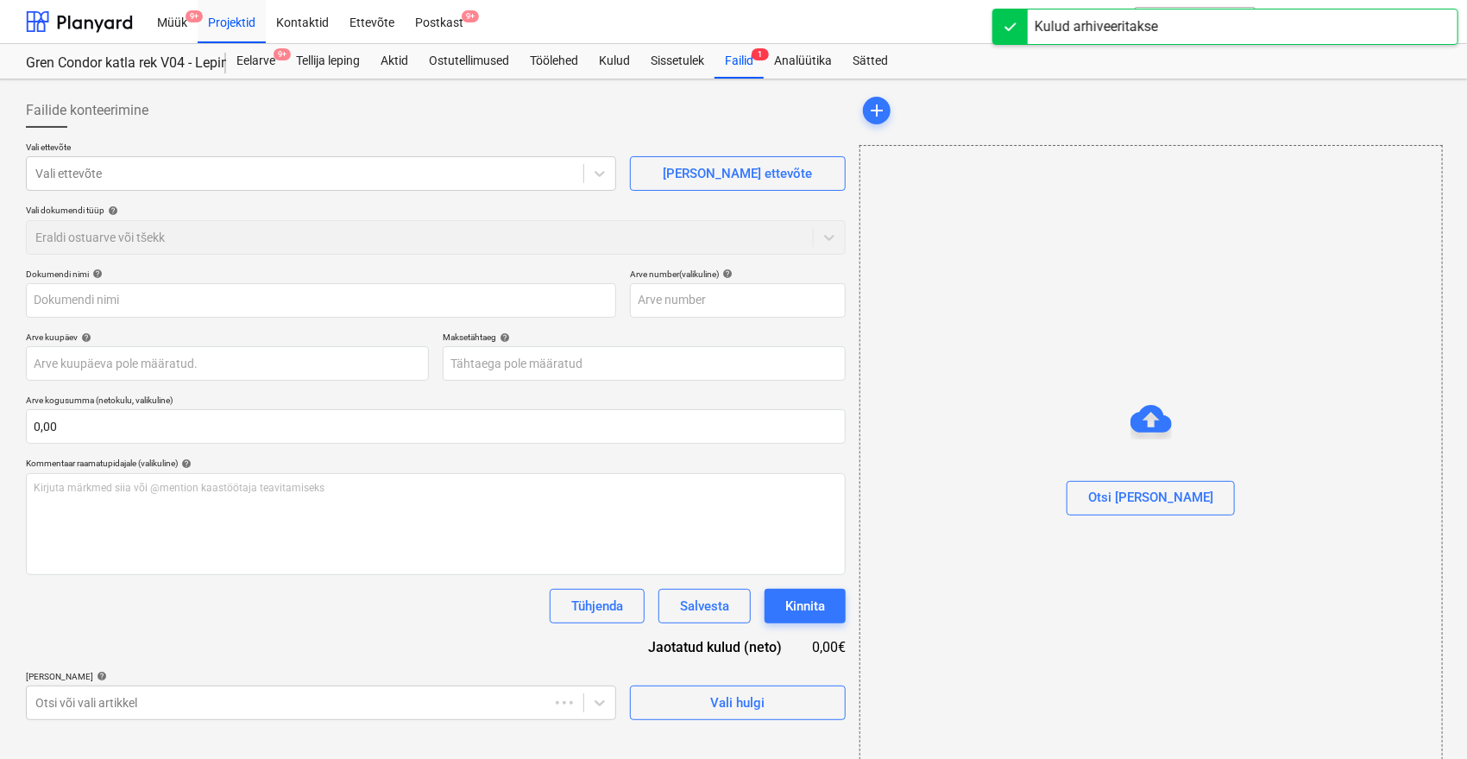
type input "Onninen arve 63537129"
type input "63537129"
type input "[DATE]"
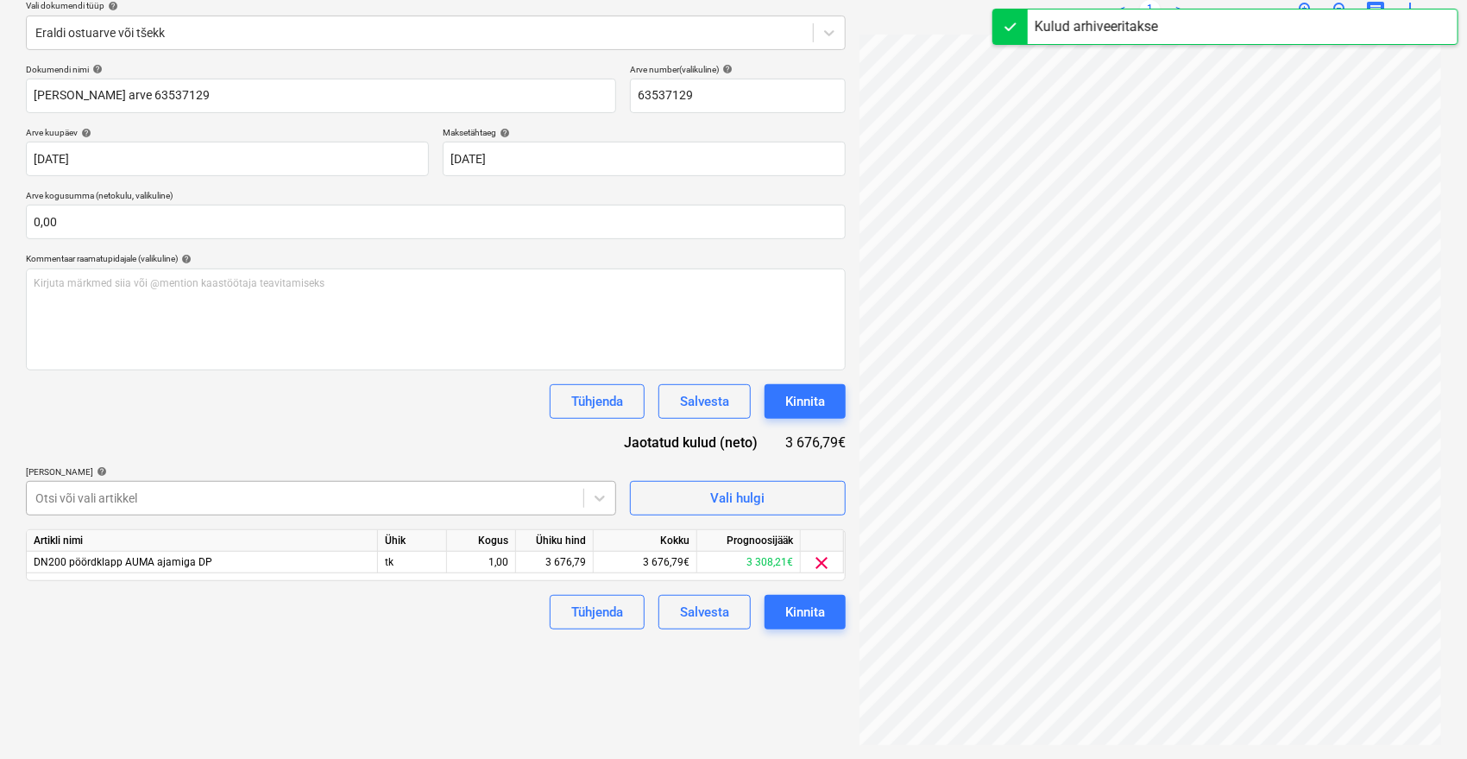
scroll to position [230, 0]
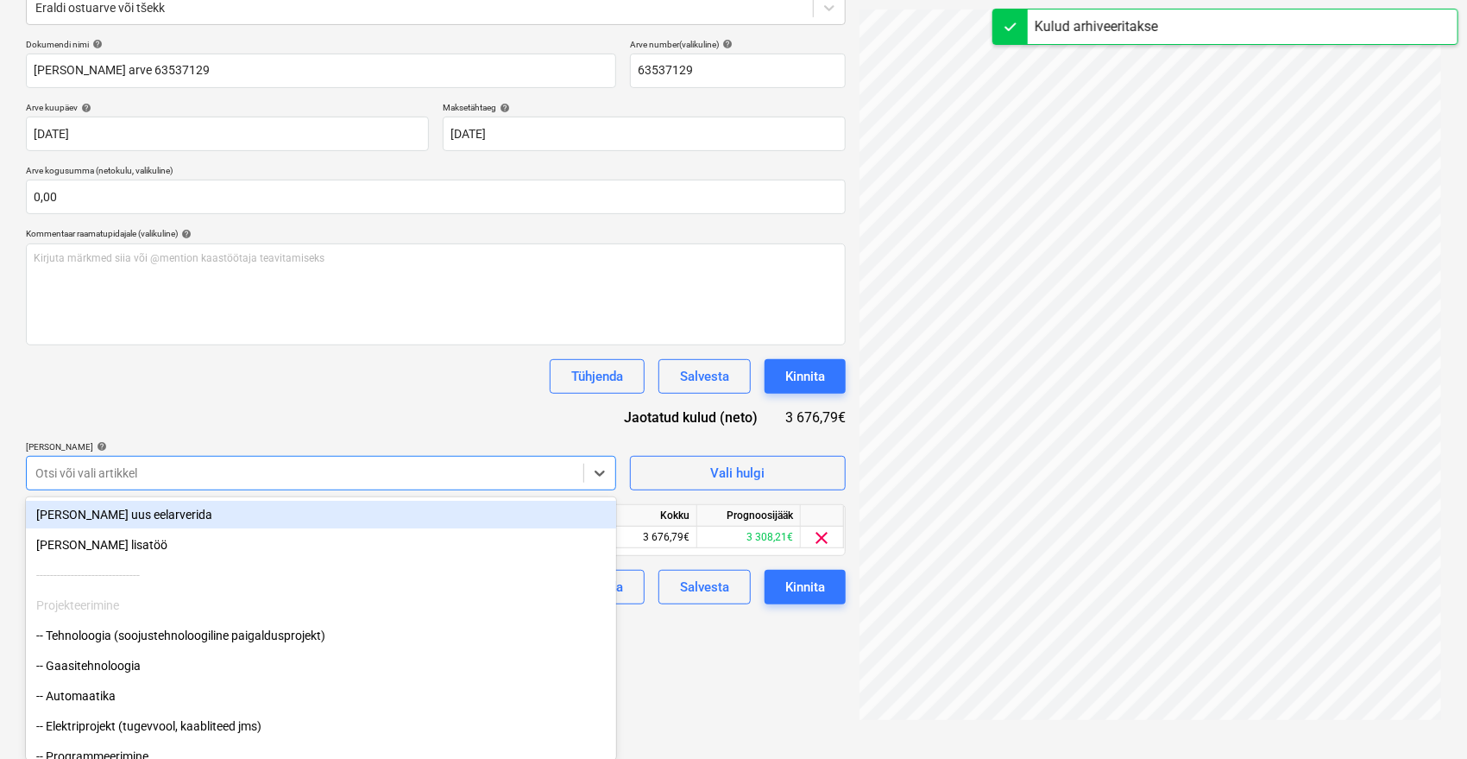
click at [476, 503] on body "Müük 9+ Projektid Kontaktid Ettevõte Postkast 9+ format_size keyboard_arrow_dow…" at bounding box center [733, 149] width 1467 height 759
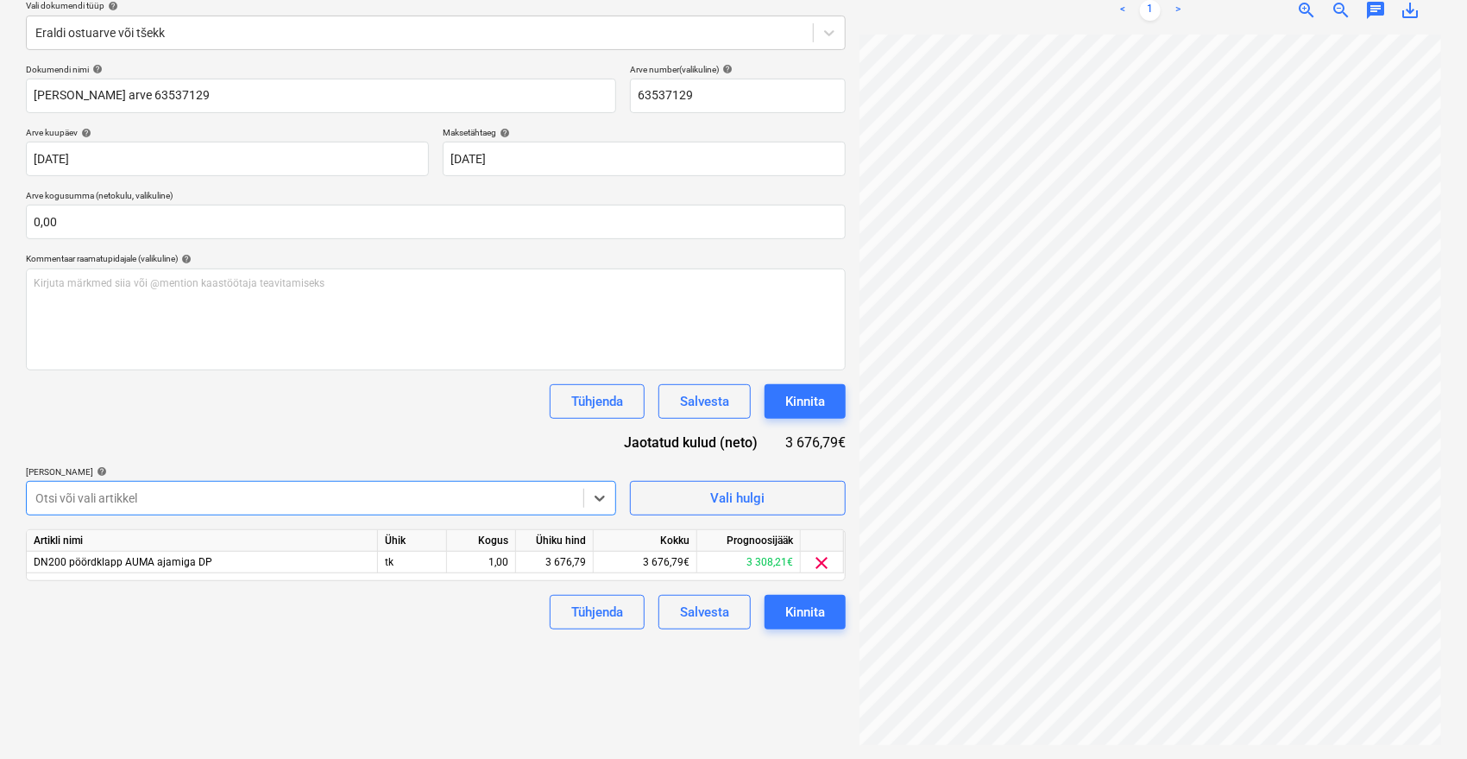
click at [206, 496] on body "Müük 9+ Projektid Kontaktid Ettevõte Postkast 9+ format_size keyboard_arrow_dow…" at bounding box center [733, 174] width 1467 height 759
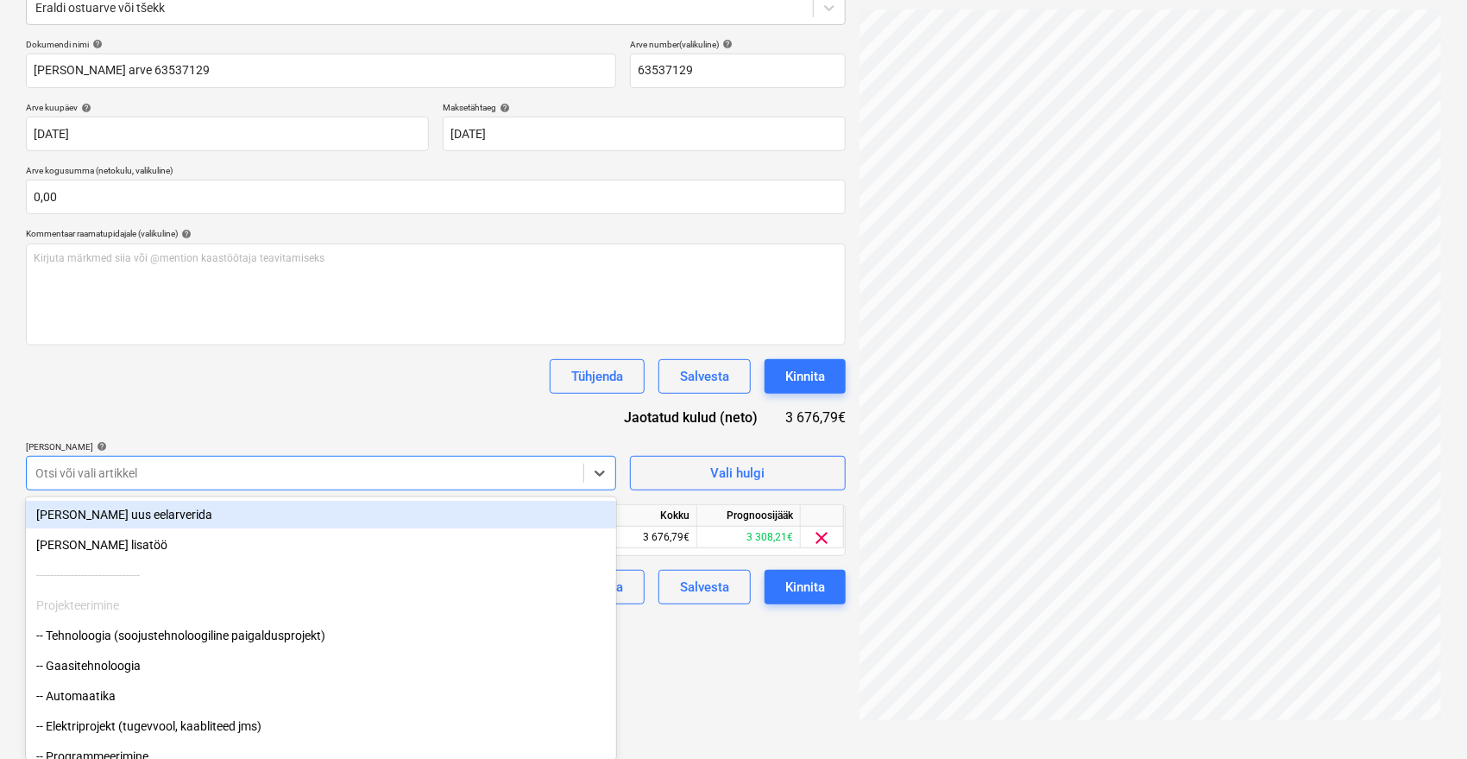
click at [609, 513] on div "[PERSON_NAME] uus eelarverida" at bounding box center [321, 515] width 590 height 28
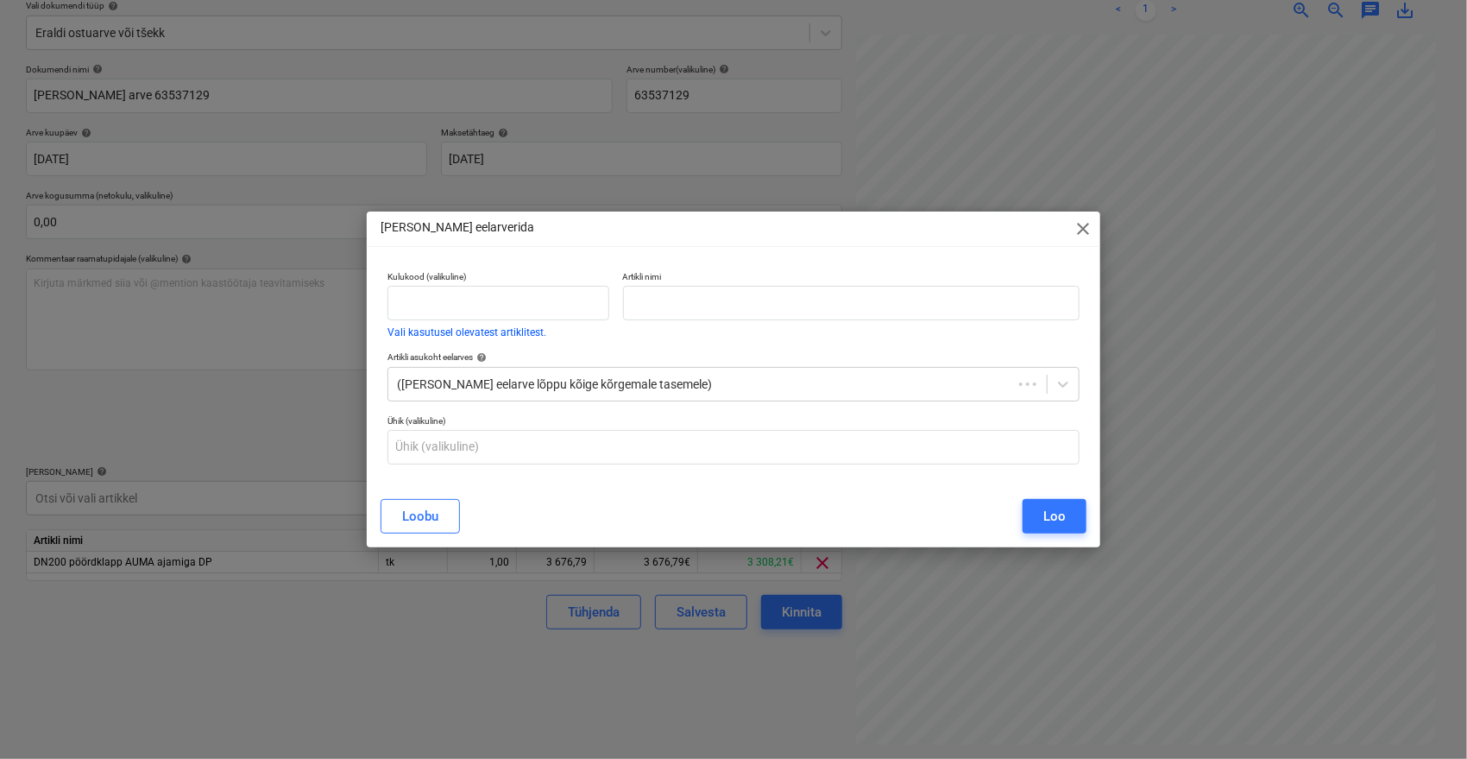
scroll to position [205, 0]
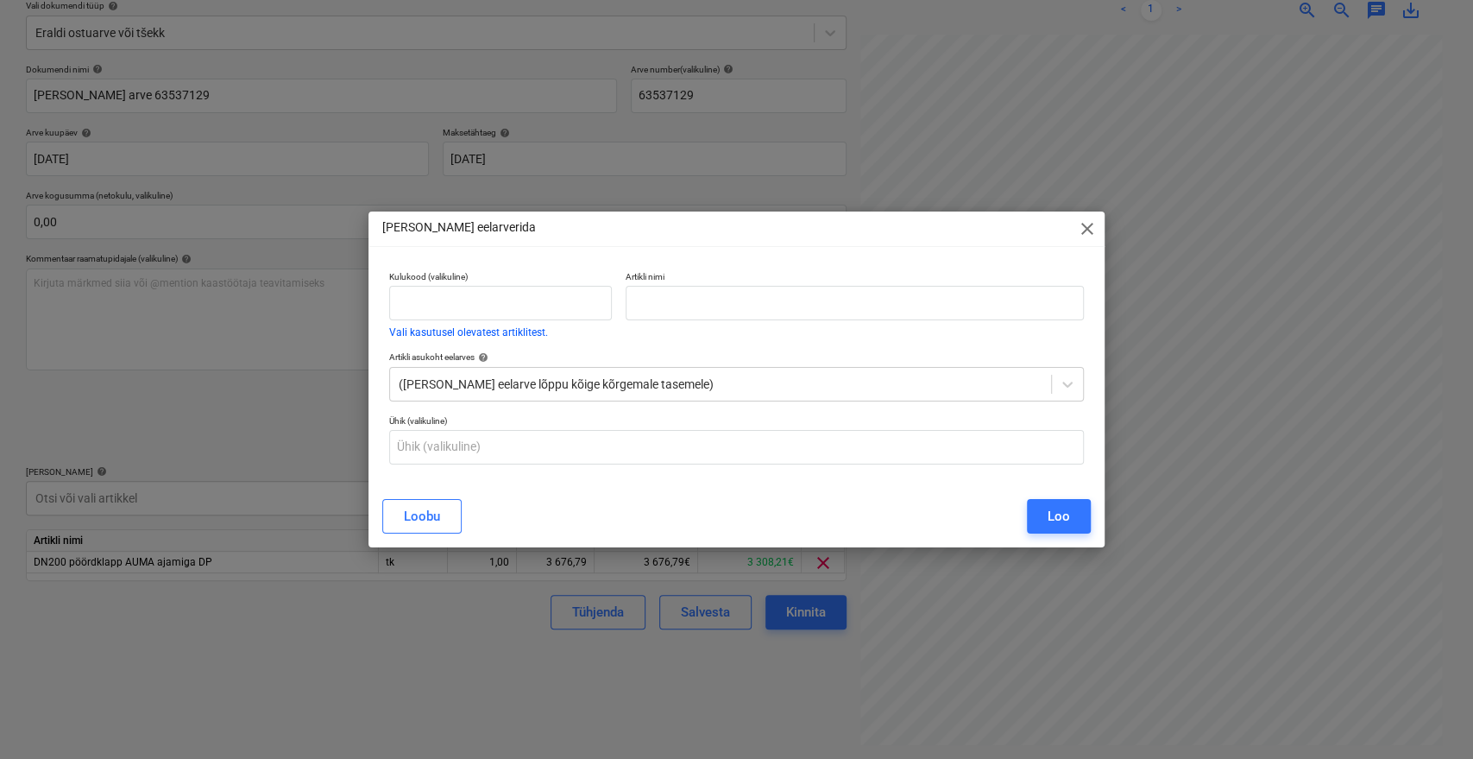
click at [1090, 229] on span "close" at bounding box center [1087, 228] width 21 height 21
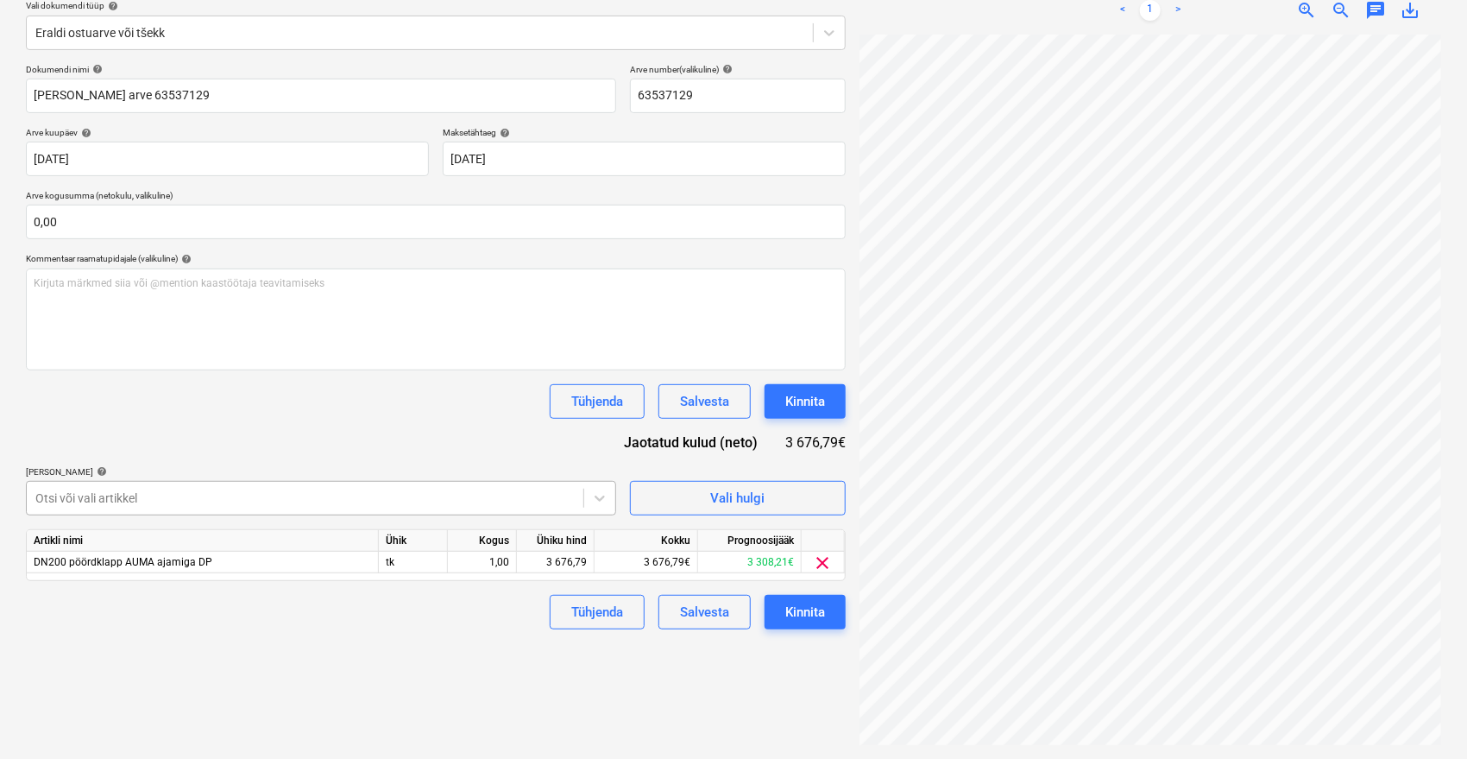
click at [467, 508] on div "Otsi või vali artikkel" at bounding box center [305, 498] width 557 height 24
click at [483, 500] on div at bounding box center [304, 497] width 539 height 17
click at [446, 419] on div "Dokumendi nimi help Onninen arve 63537129 Arve number (valikuline) help 6353712…" at bounding box center [436, 346] width 820 height 565
click at [635, 567] on div "3 676,79€" at bounding box center [647, 562] width 104 height 22
click at [527, 499] on body "Müük 9+ Projektid Kontaktid Ettevõte Postkast 9+ format_size keyboard_arrow_dow…" at bounding box center [733, 174] width 1467 height 759
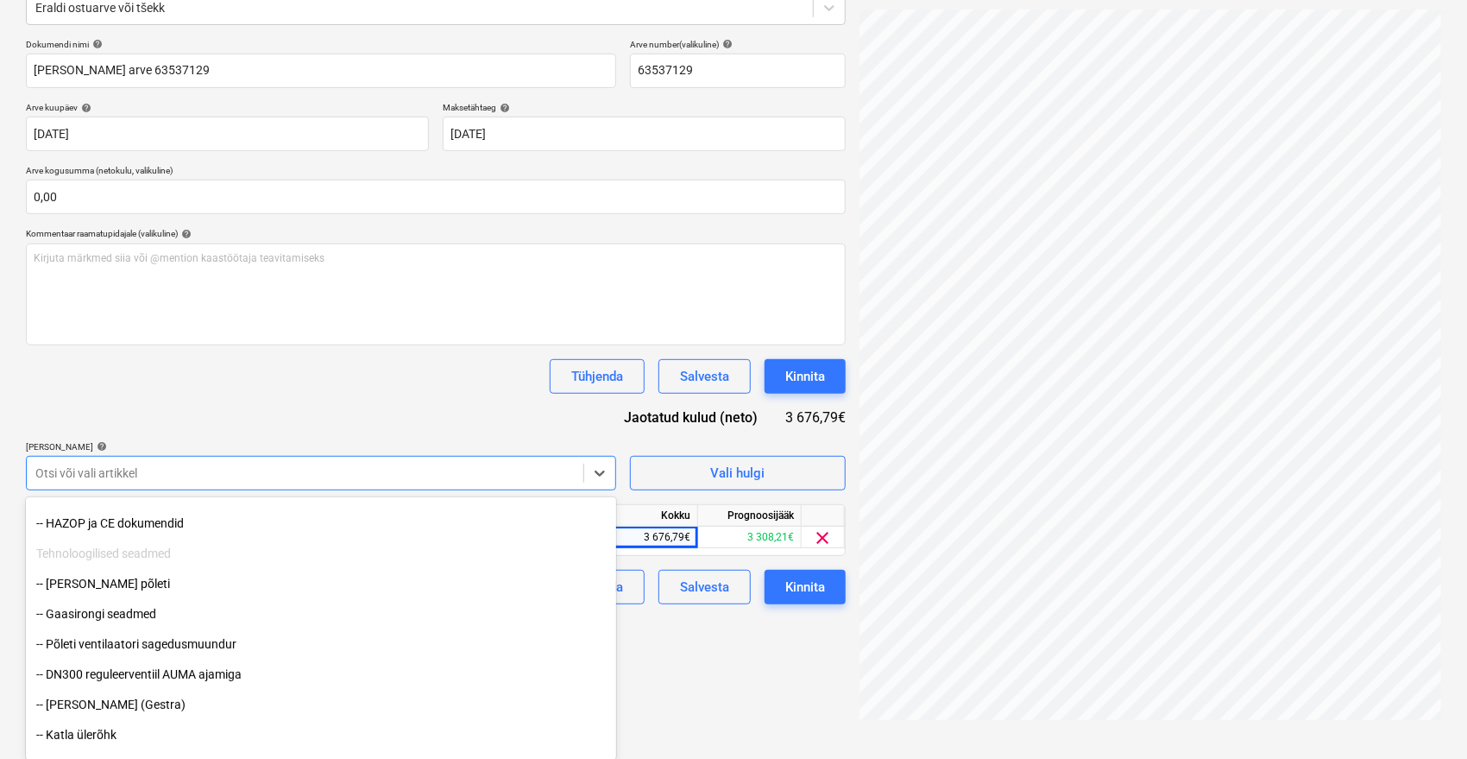
scroll to position [344, 0]
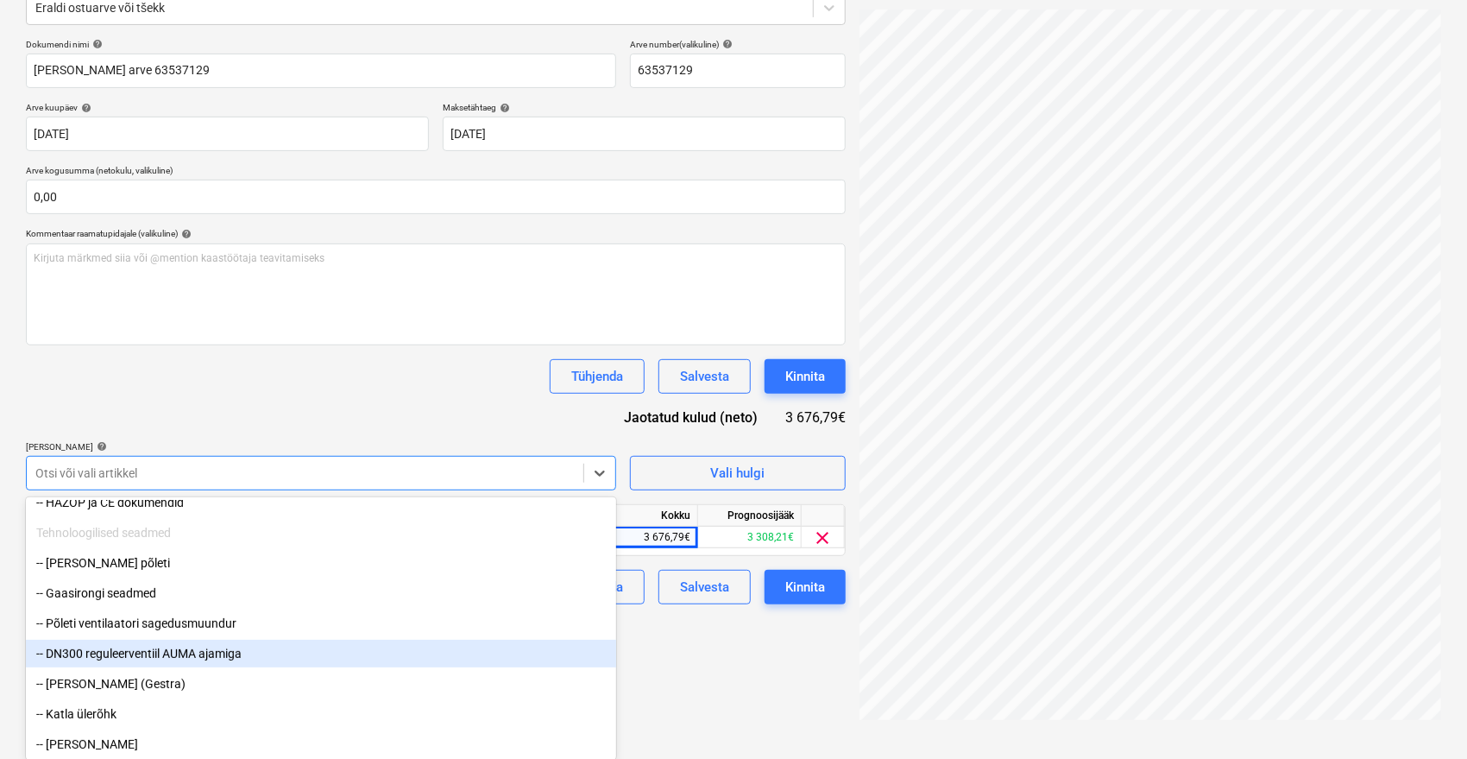
click at [199, 647] on div "-- DN300 reguleerventiil AUMA ajamiga" at bounding box center [321, 654] width 590 height 28
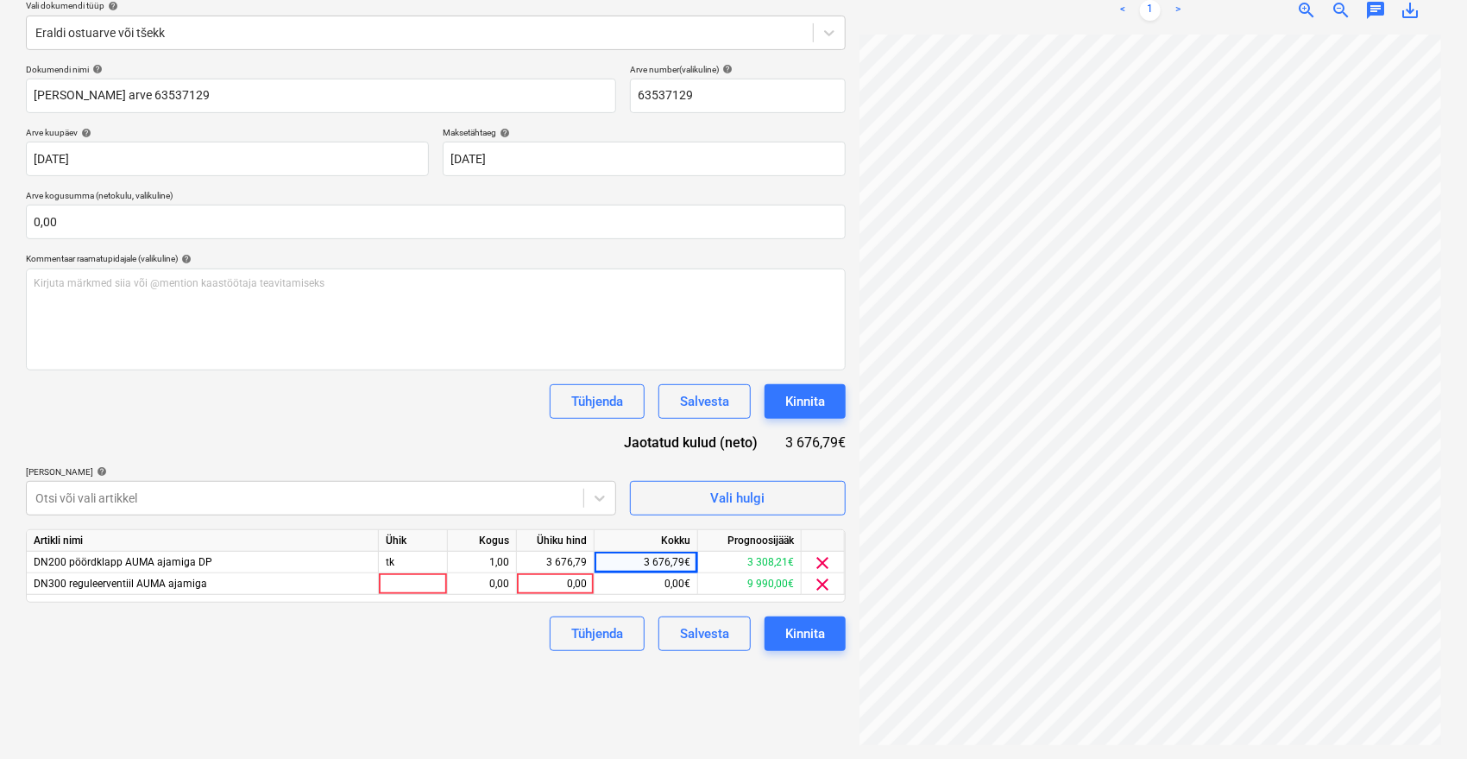
scroll to position [205, 0]
click at [399, 384] on div "Tühjenda Salvesta Kinnita" at bounding box center [436, 401] width 820 height 35
click at [554, 583] on div "0,00" at bounding box center [555, 584] width 63 height 22
type input "9690"
click at [379, 668] on div "Failide konteerimine Vali ettevõte Onninen AS (23) Lisa uus ettevõte Vali dokum…" at bounding box center [436, 317] width 834 height 870
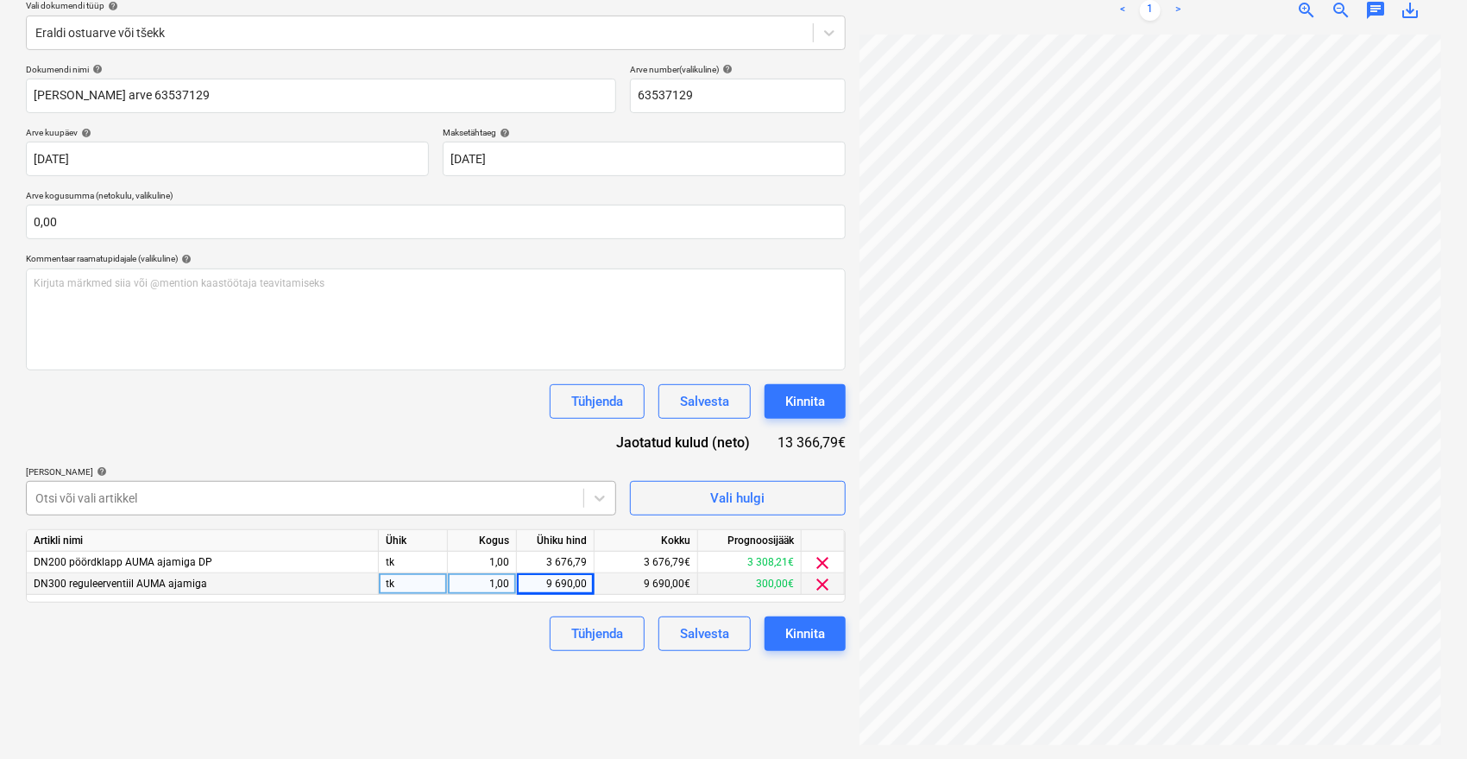
scroll to position [230, 0]
click at [361, 502] on body "Müük 9+ Projektid Kontaktid Ettevõte Postkast 9+ format_size keyboard_arrow_dow…" at bounding box center [733, 174] width 1467 height 759
click at [539, 497] on body "Müük 9+ Projektid Kontaktid Ettevõte Postkast 9+ format_size keyboard_arrow_dow…" at bounding box center [733, 174] width 1467 height 759
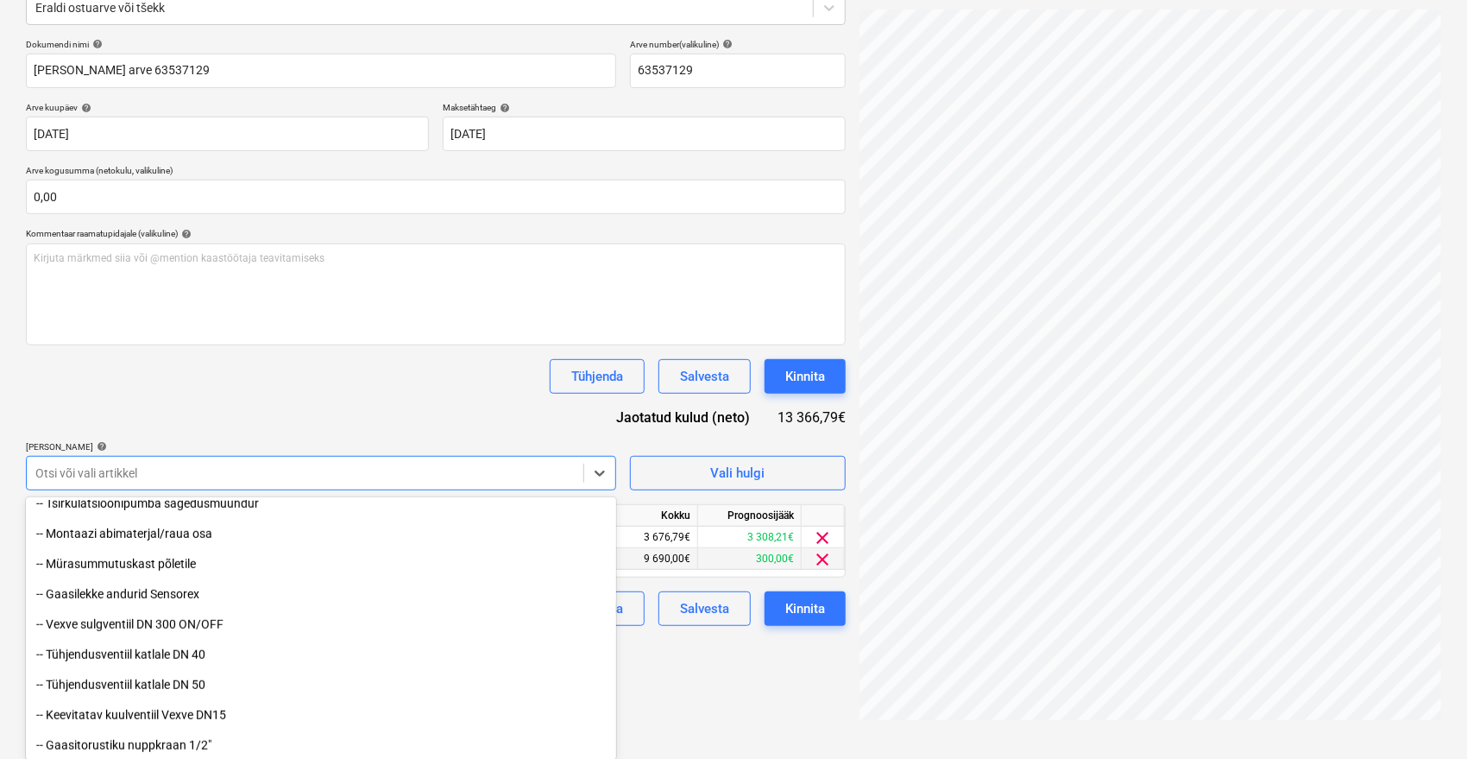
scroll to position [726, 0]
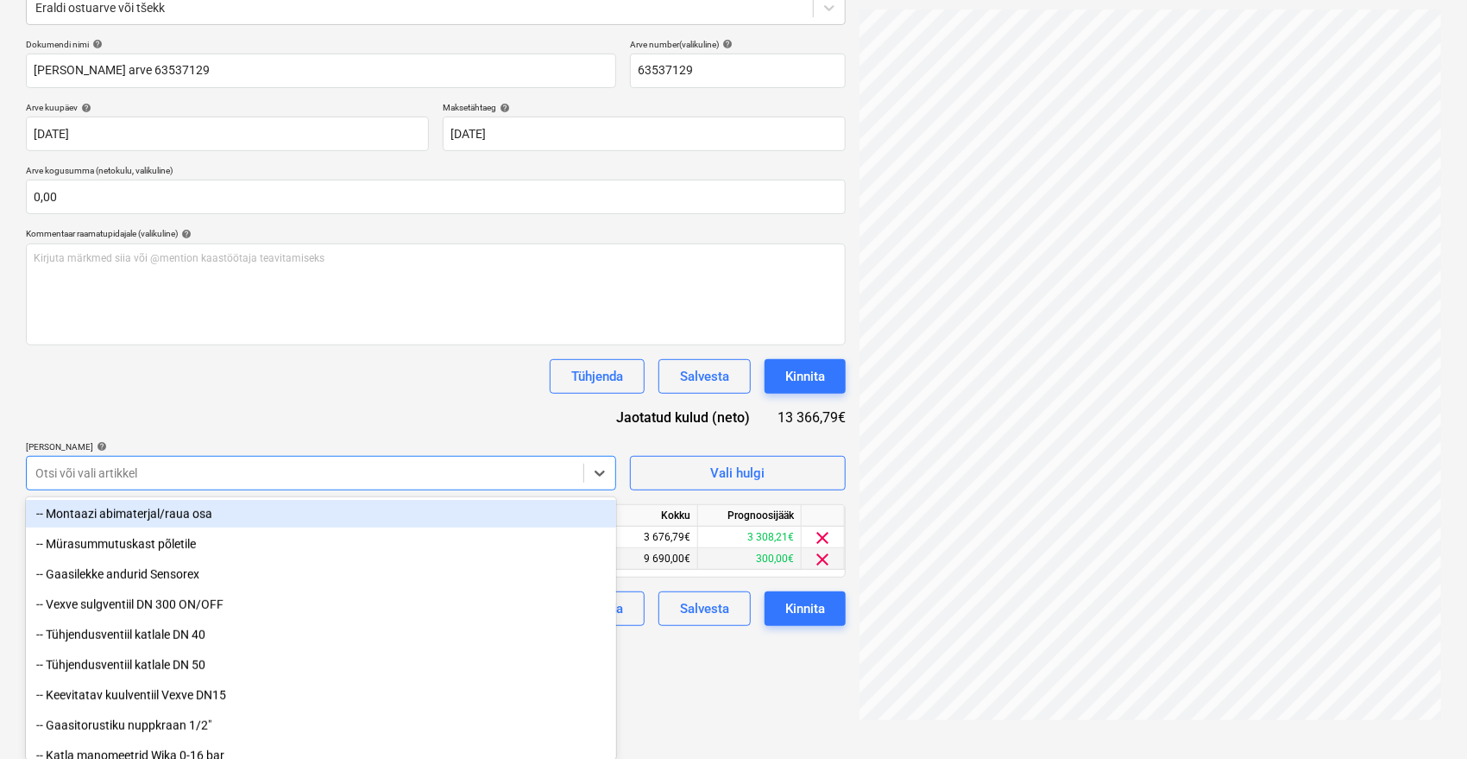
click at [363, 385] on div "Tühjenda Salvesta Kinnita" at bounding box center [436, 376] width 820 height 35
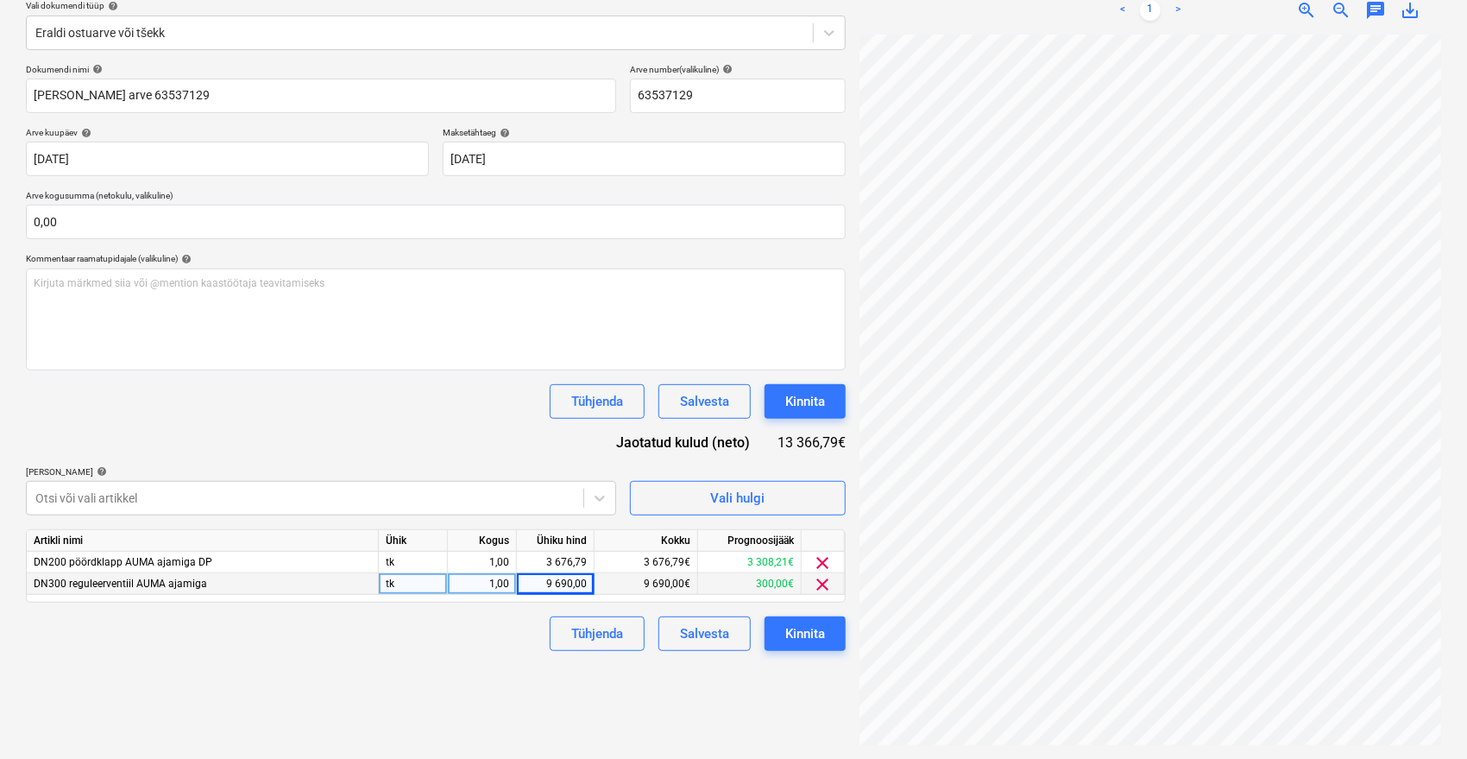
scroll to position [205, 0]
click at [690, 621] on button "Salvesta" at bounding box center [705, 633] width 92 height 35
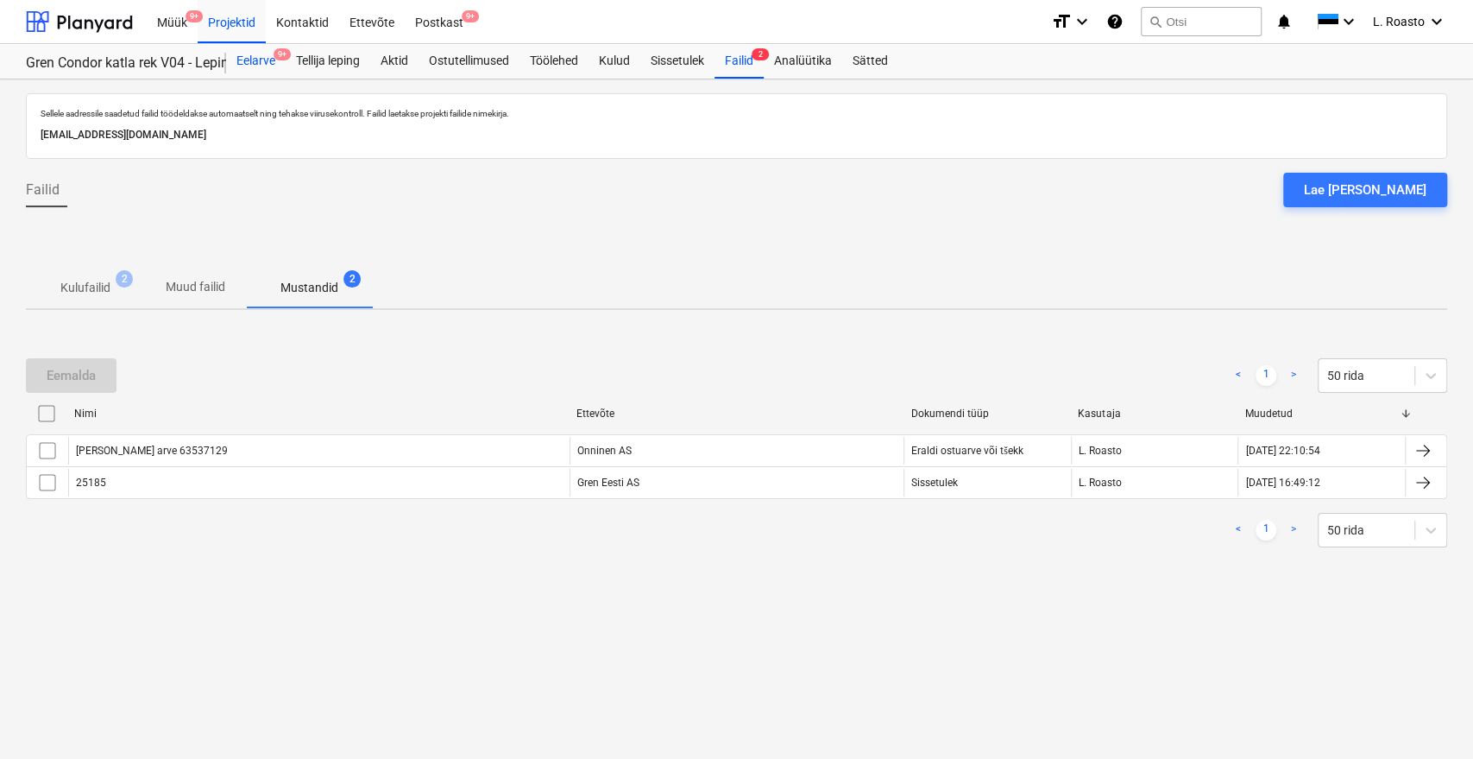
click at [257, 59] on div "Eelarve 9+" at bounding box center [256, 61] width 60 height 35
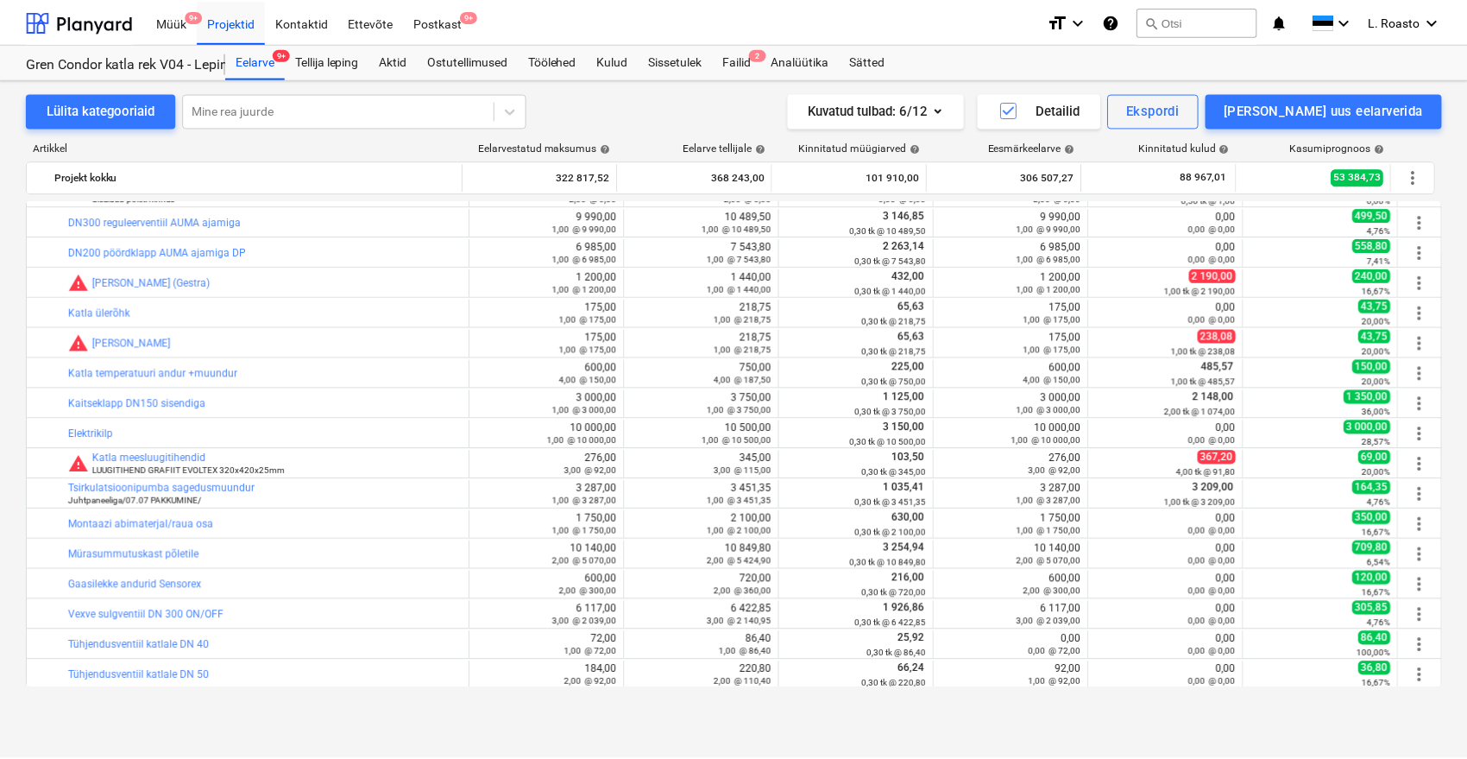
scroll to position [407, 0]
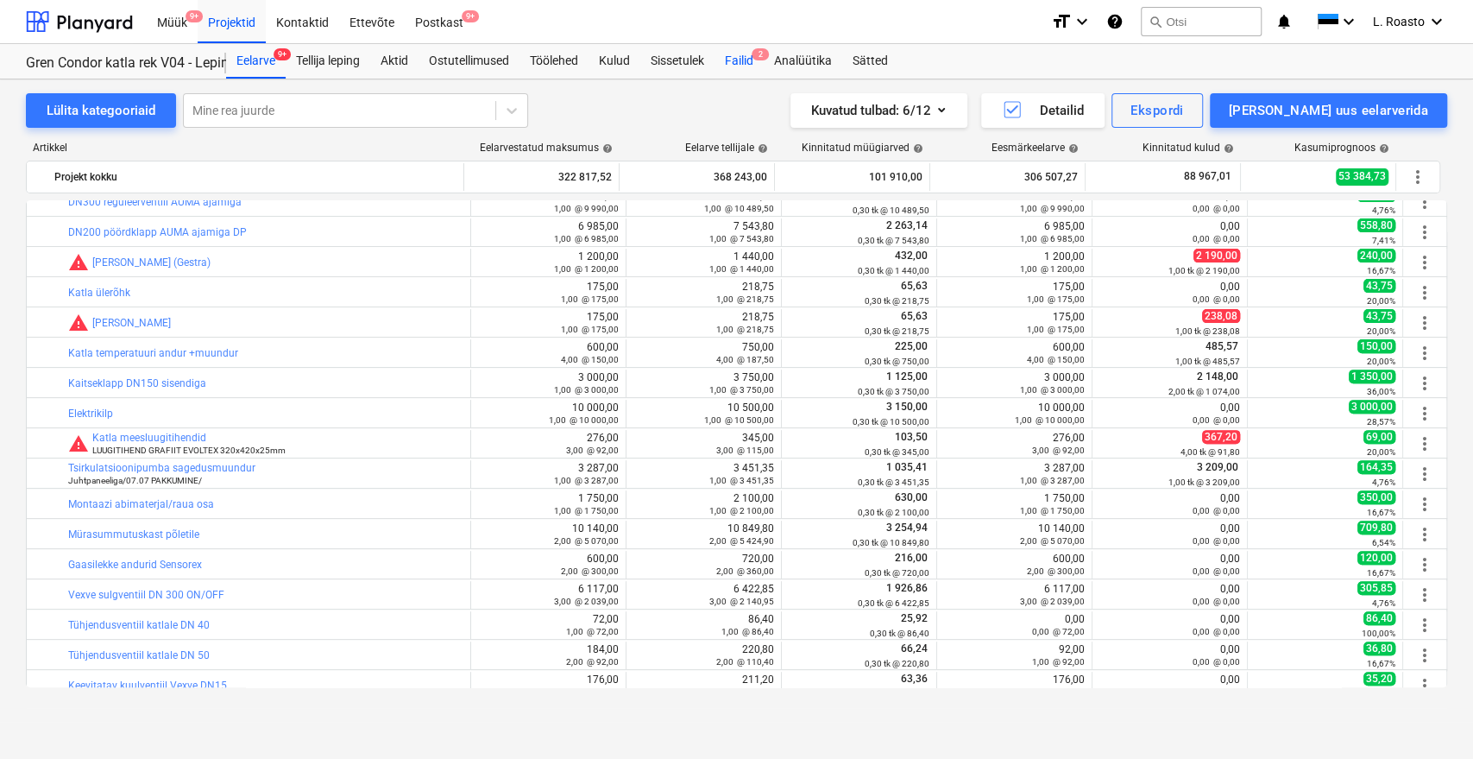
click at [759, 69] on div "Failid 2" at bounding box center [739, 61] width 49 height 35
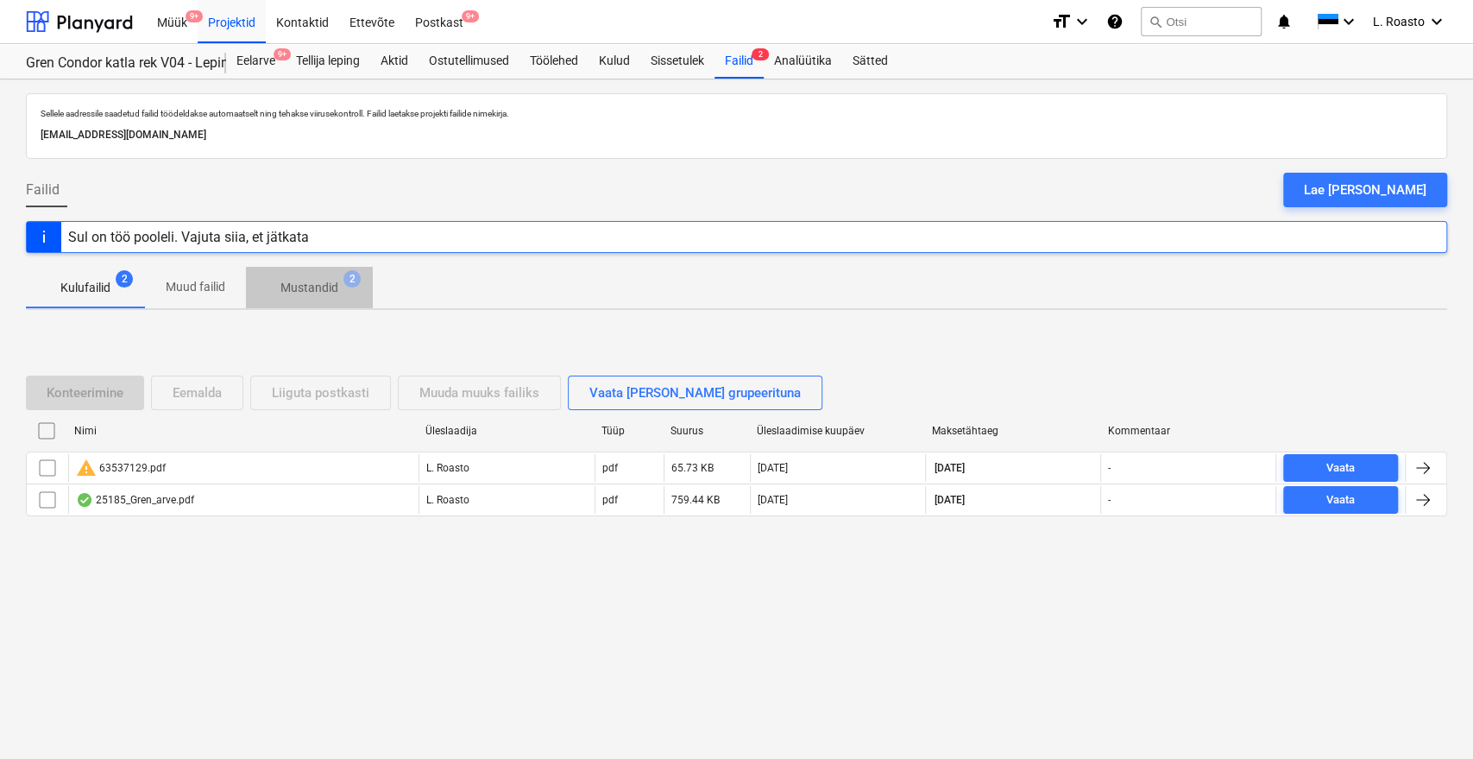
click at [318, 280] on p "Mustandid" at bounding box center [309, 288] width 58 height 18
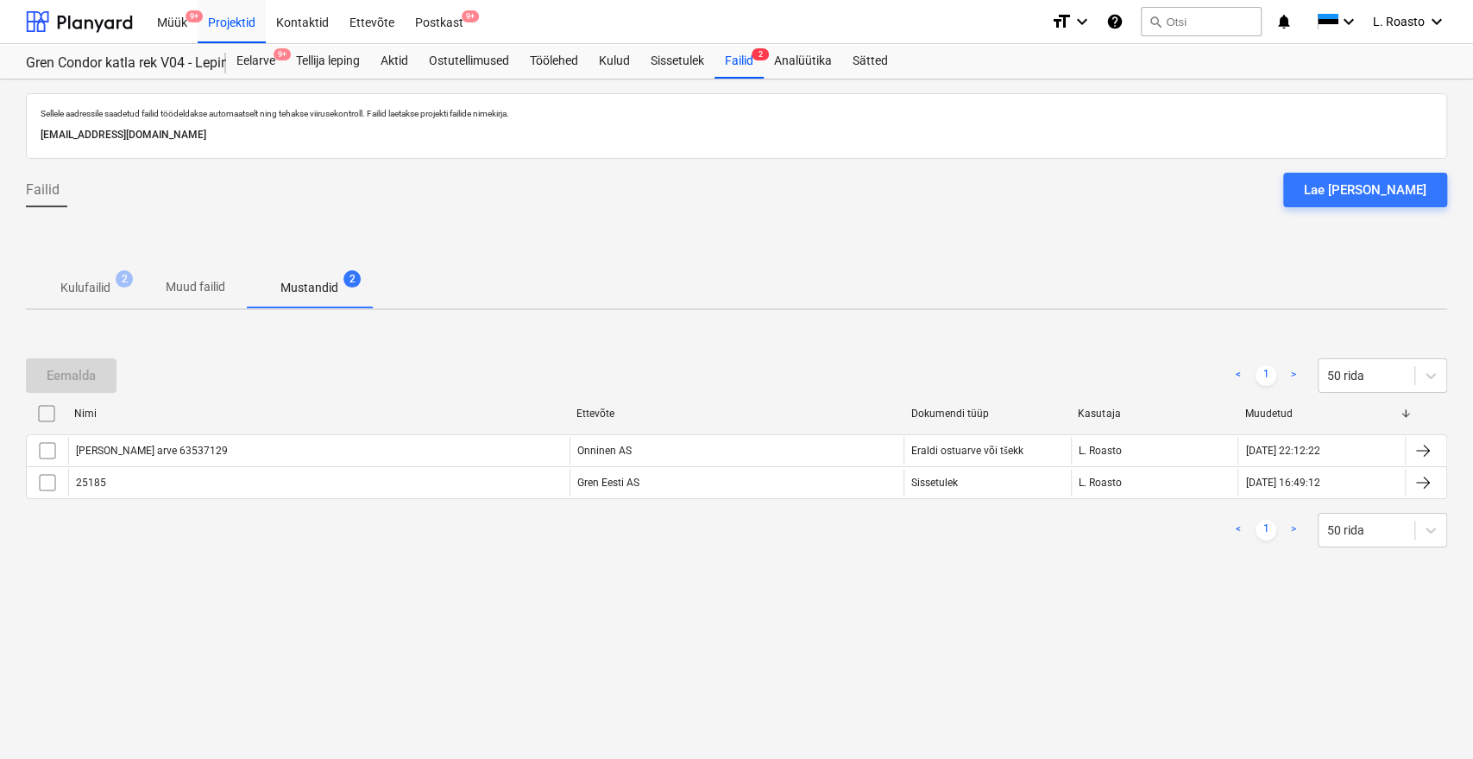
click at [318, 280] on p "Mustandid" at bounding box center [309, 288] width 58 height 18
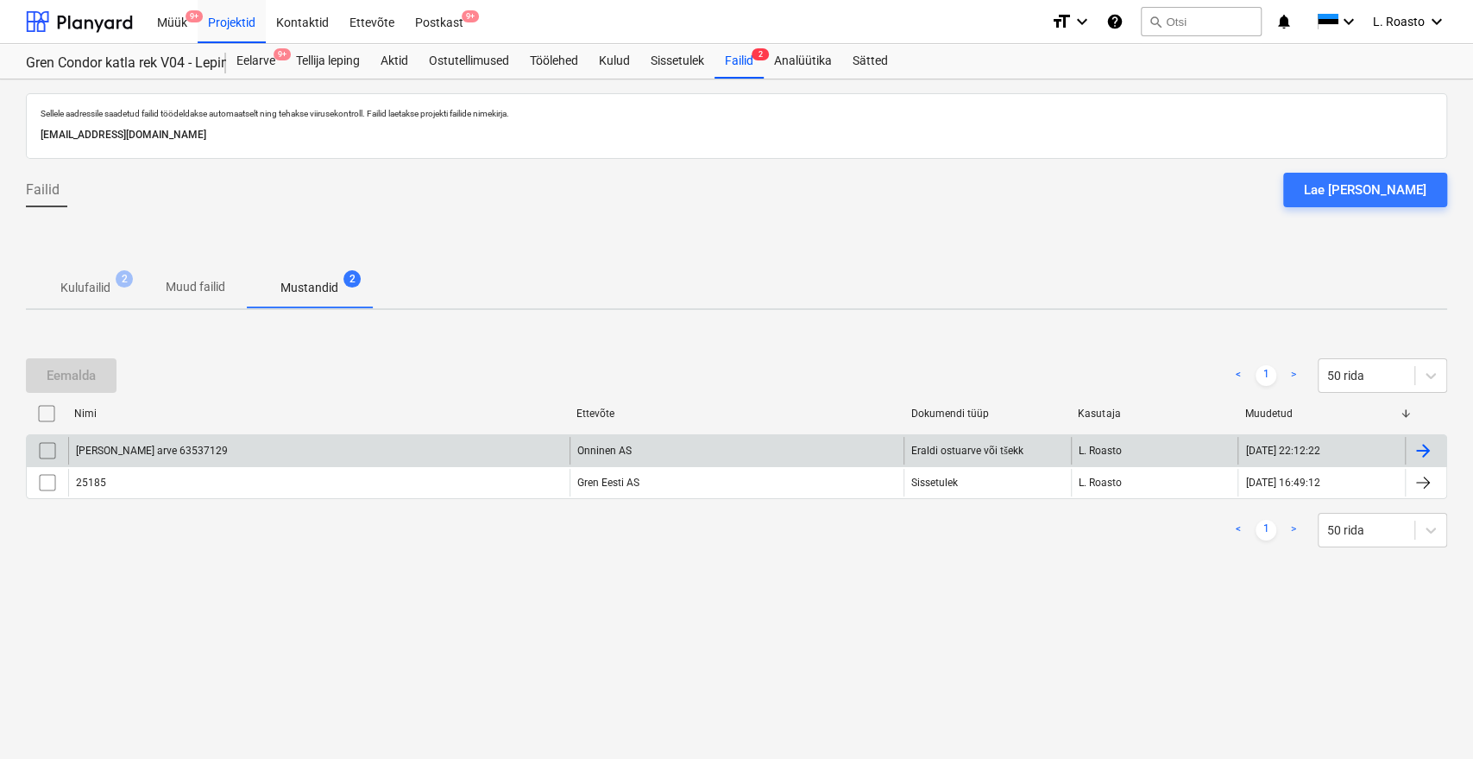
click at [200, 438] on div "Onninen arve 63537129" at bounding box center [318, 451] width 501 height 28
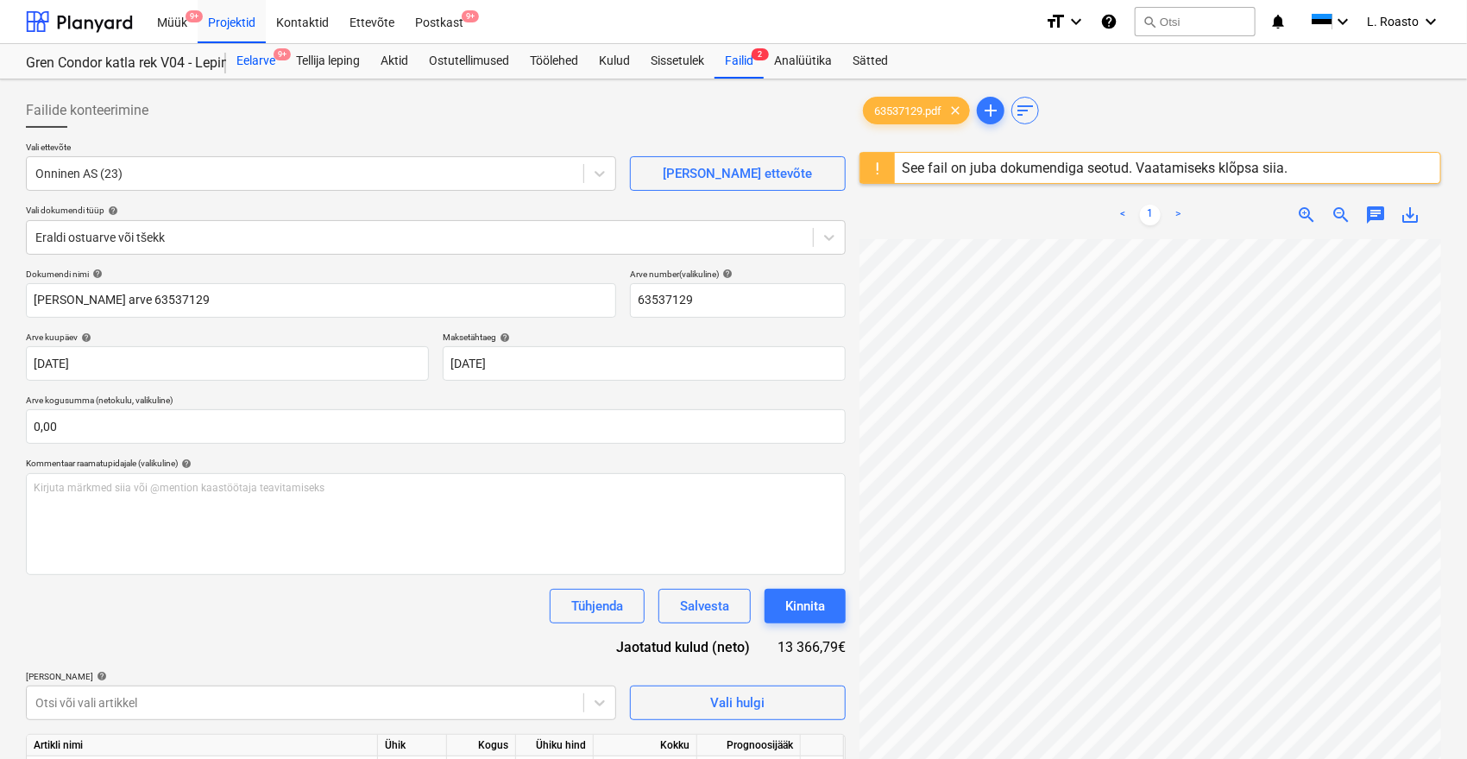
click at [260, 57] on div "Eelarve 9+" at bounding box center [256, 61] width 60 height 35
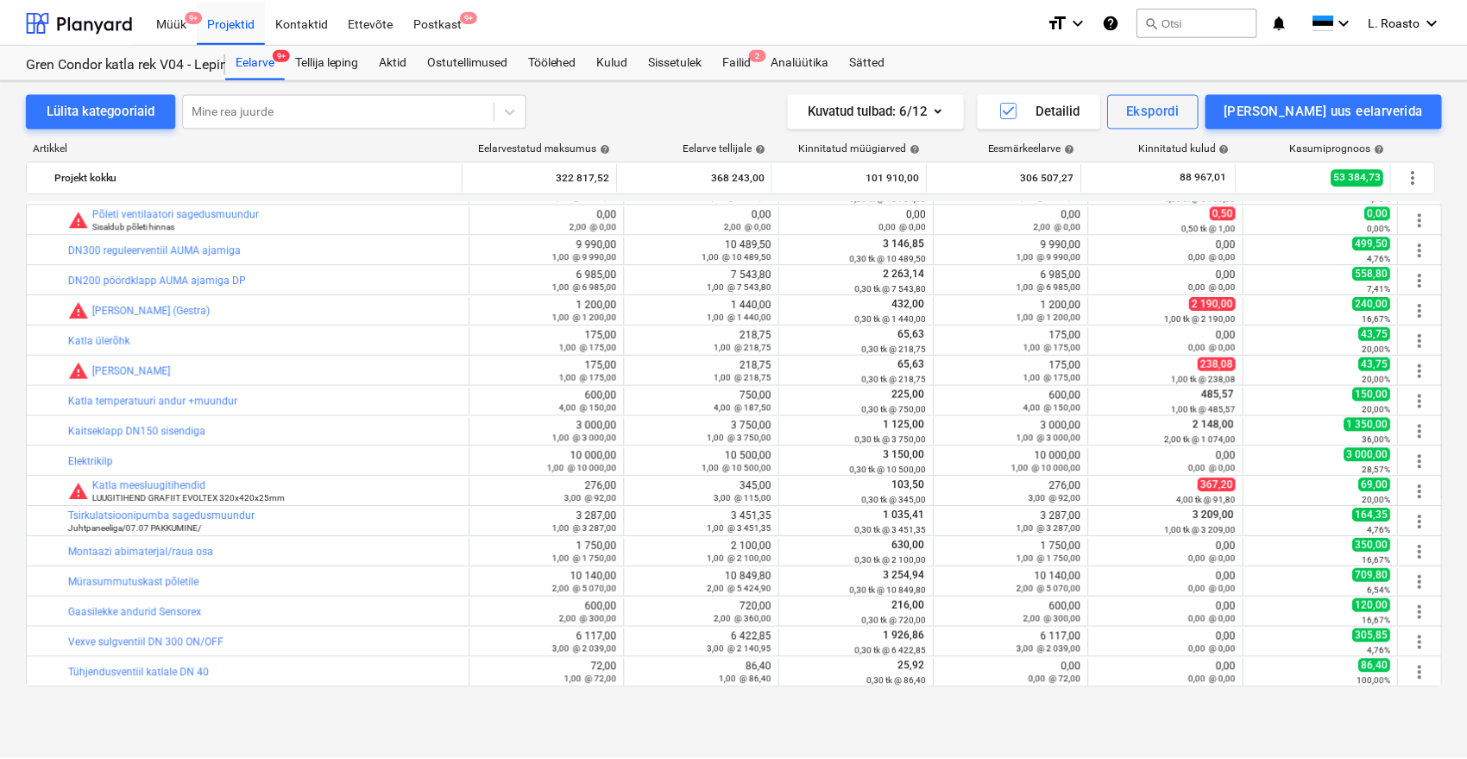
scroll to position [357, 0]
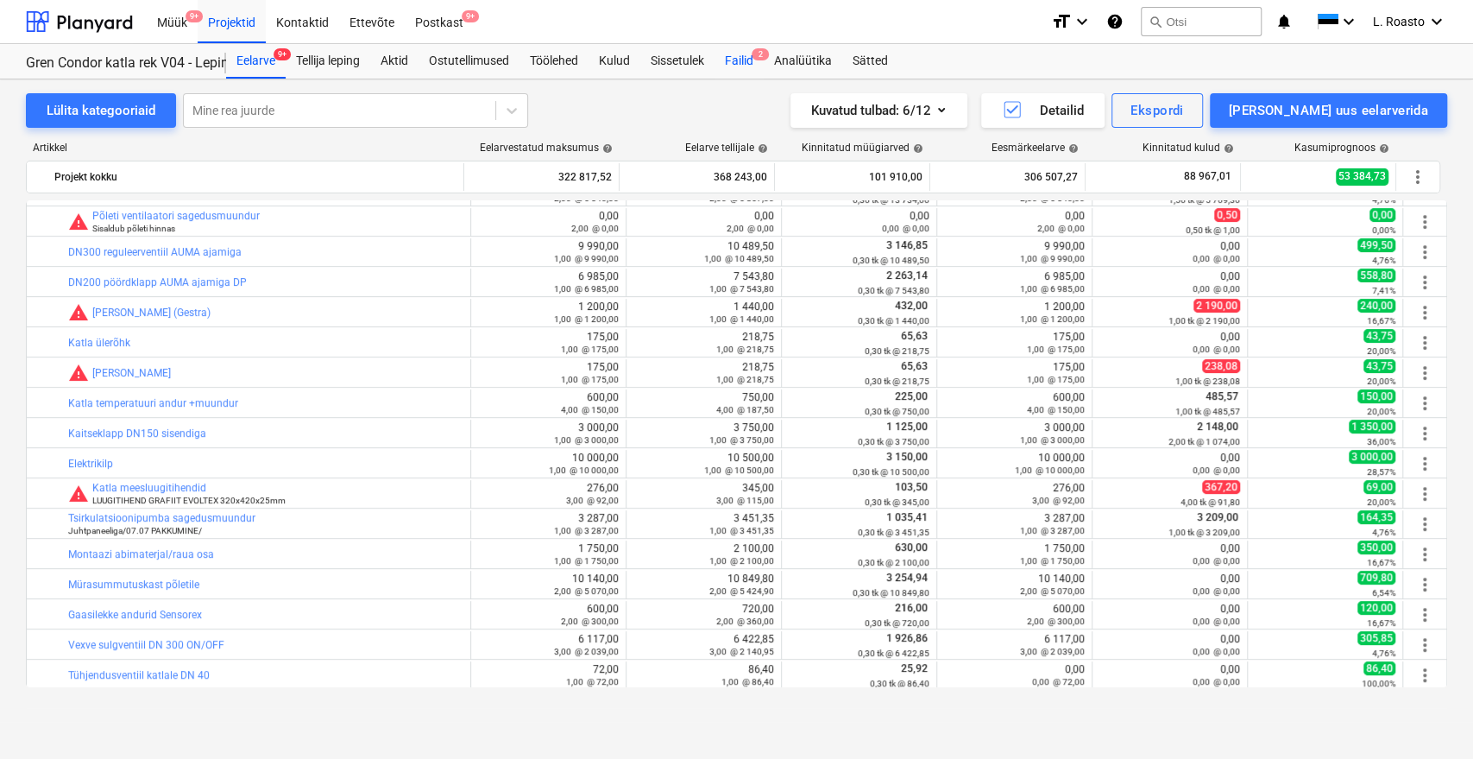
click at [752, 70] on div "Failid 2" at bounding box center [739, 61] width 49 height 35
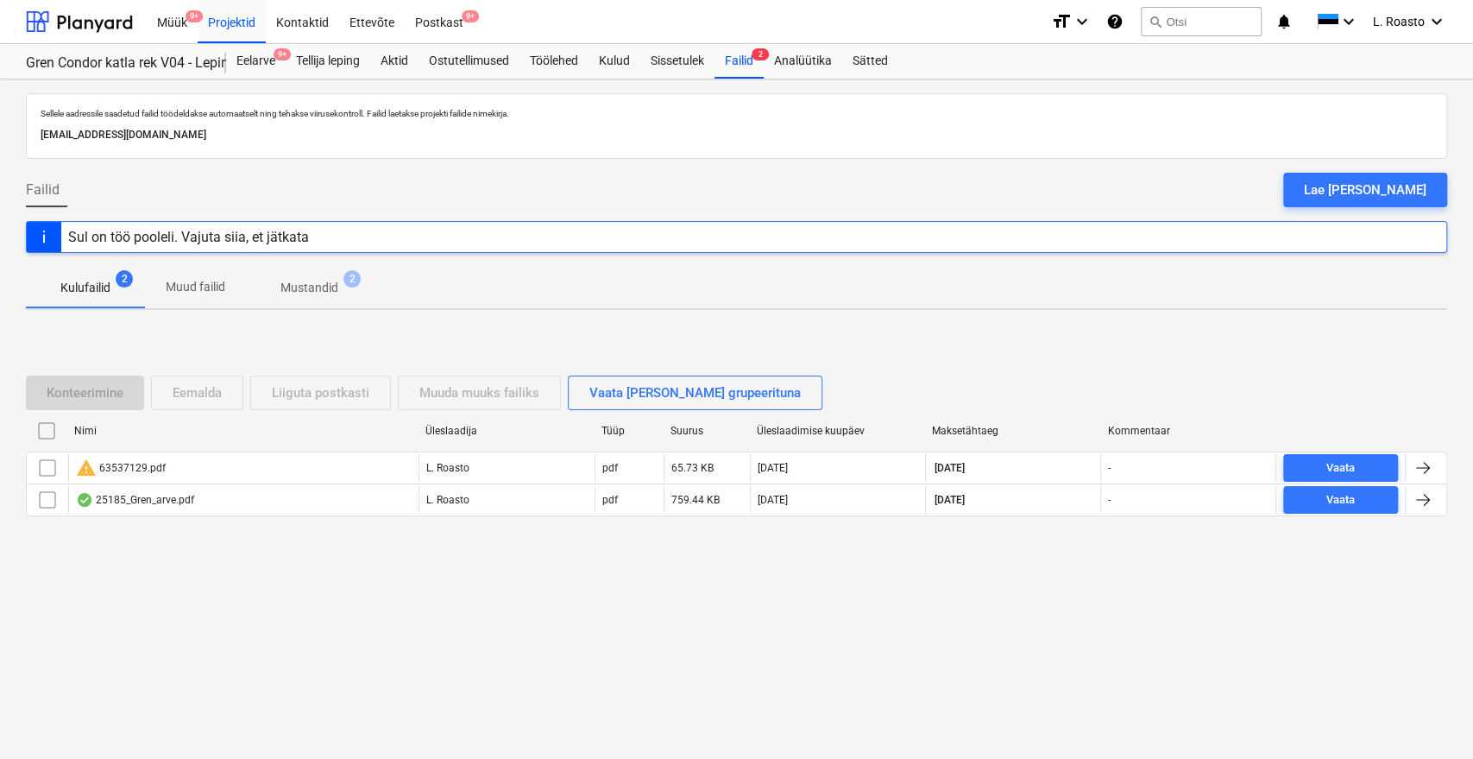
click at [370, 296] on span "Mustandid 2" at bounding box center [309, 287] width 127 height 31
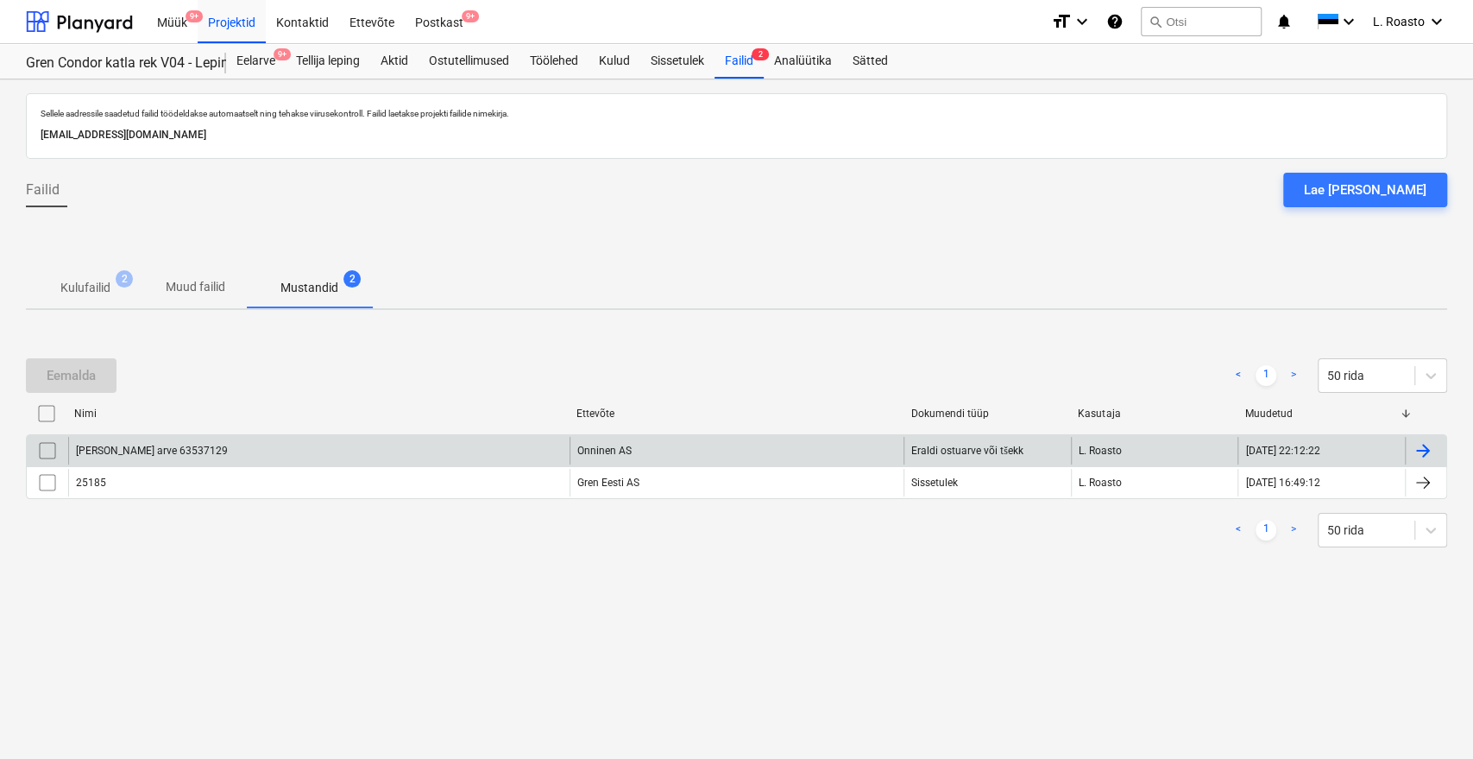
click at [369, 447] on div "Onninen arve 63537129" at bounding box center [318, 451] width 501 height 28
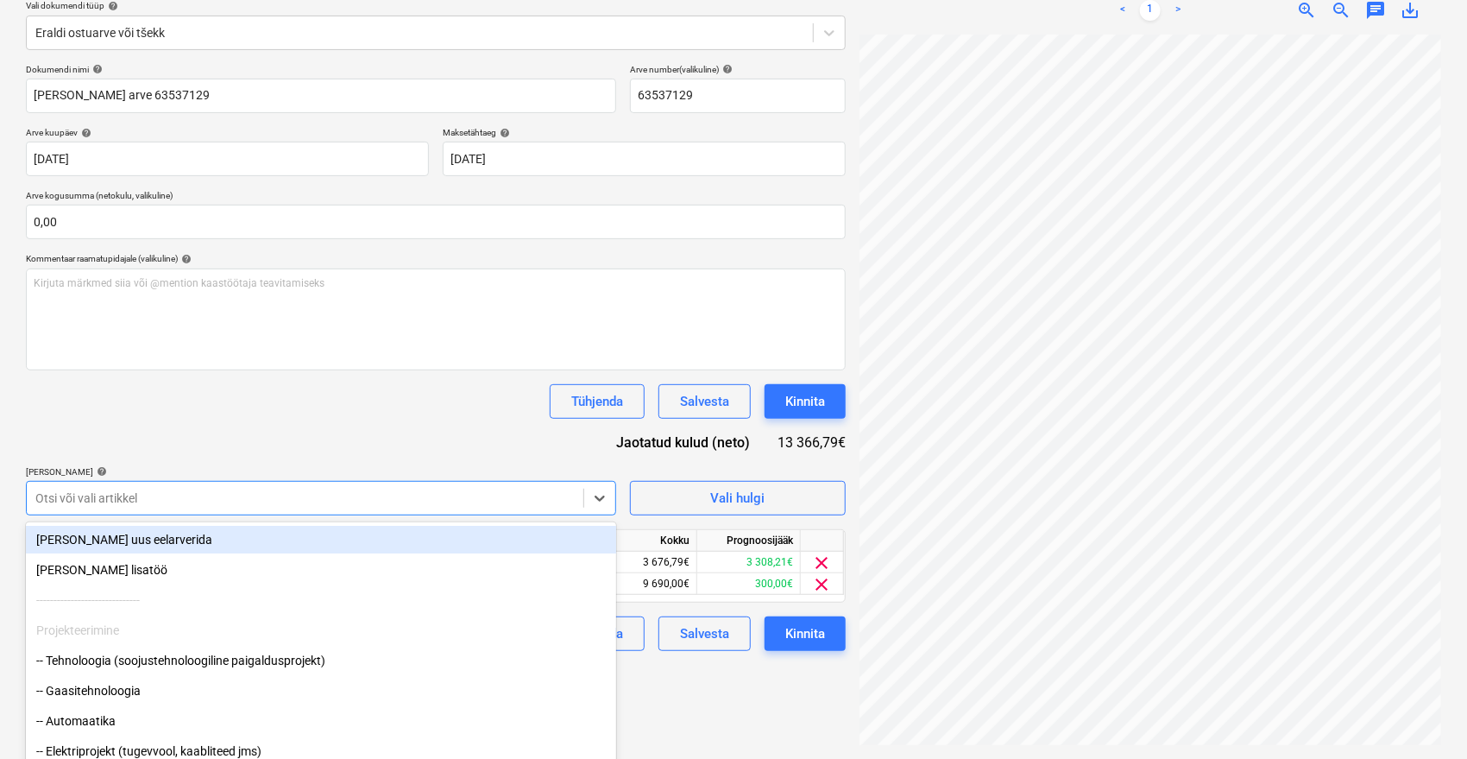
scroll to position [230, 0]
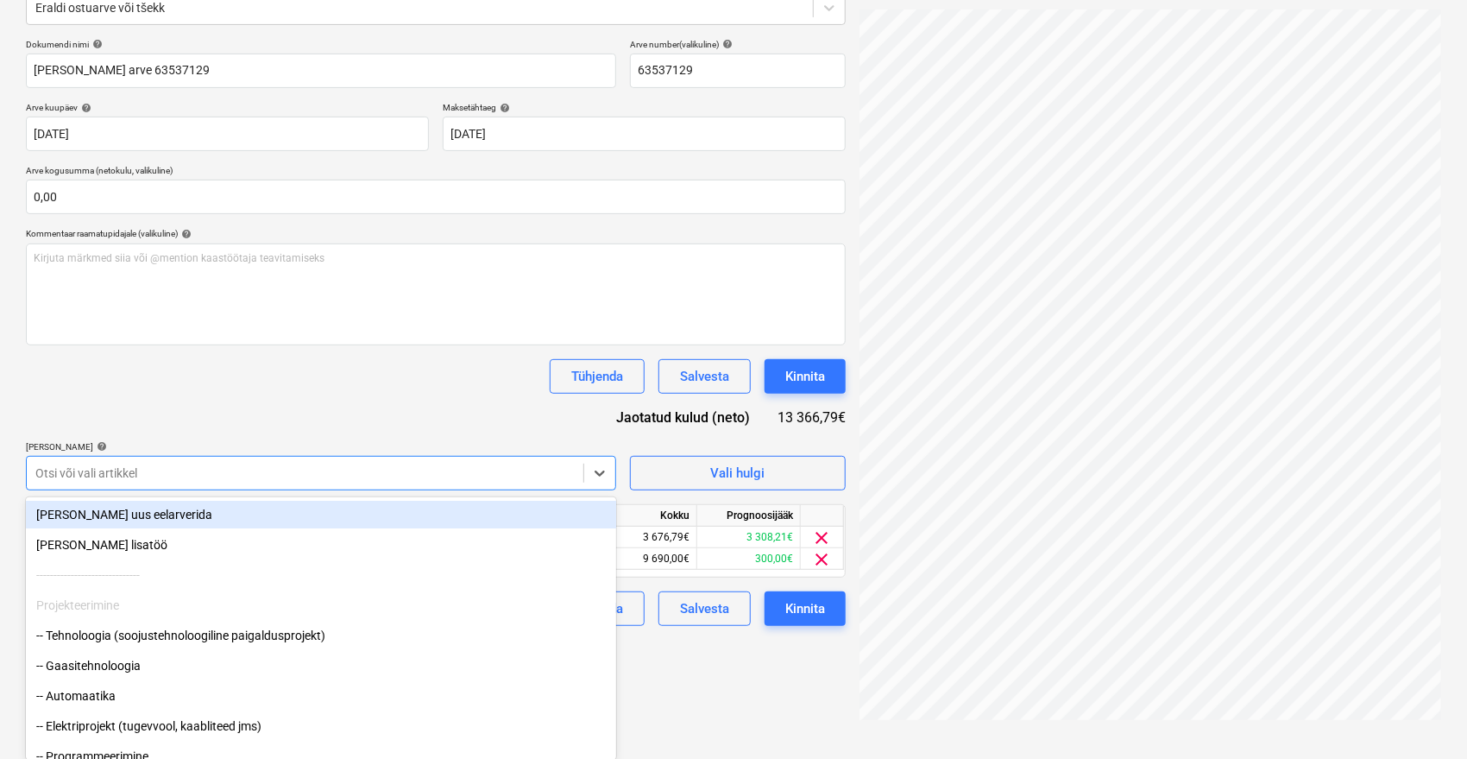
click at [255, 497] on body "Müük 9+ Projektid Kontaktid Ettevõte Postkast 9+ format_size keyboard_arrow_dow…" at bounding box center [733, 149] width 1467 height 759
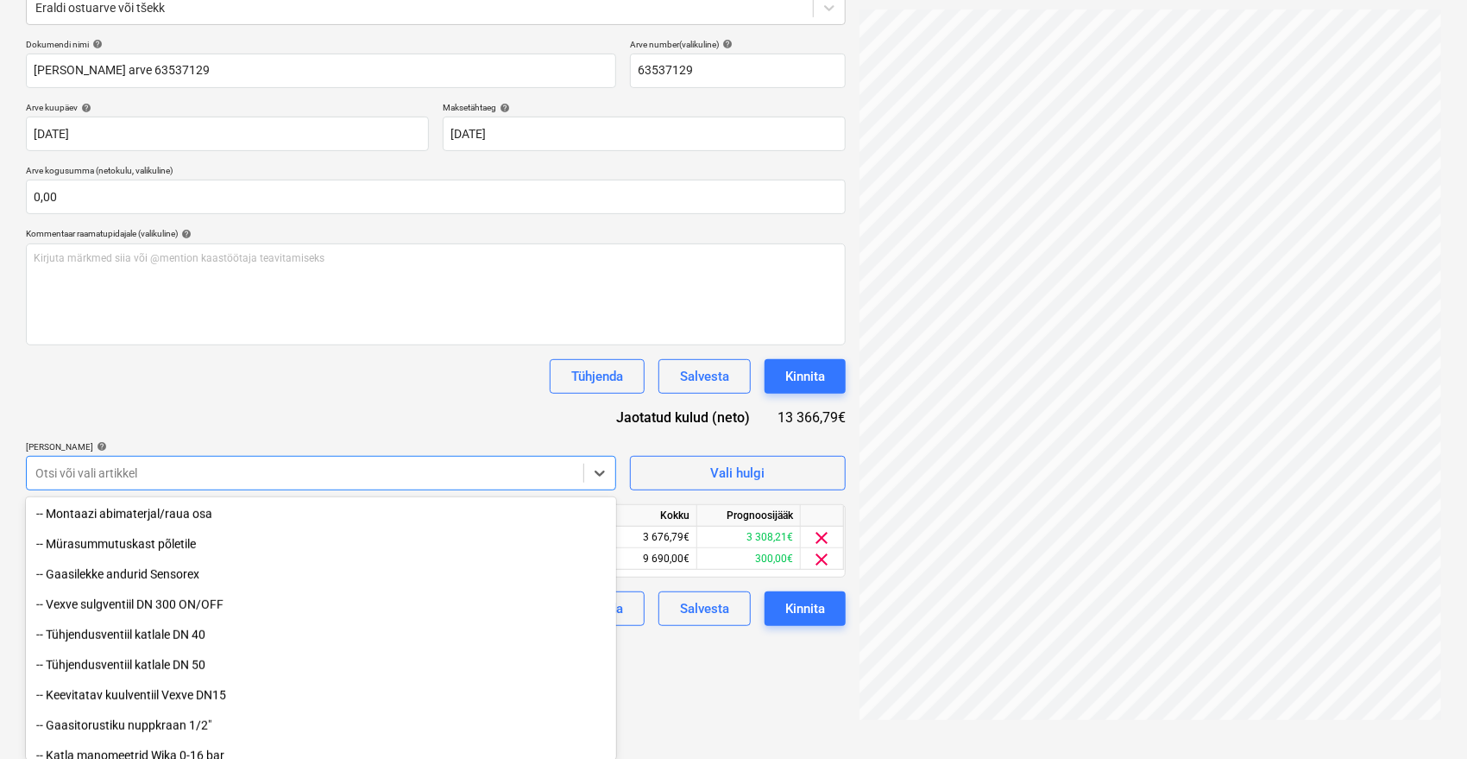
scroll to position [719, 0]
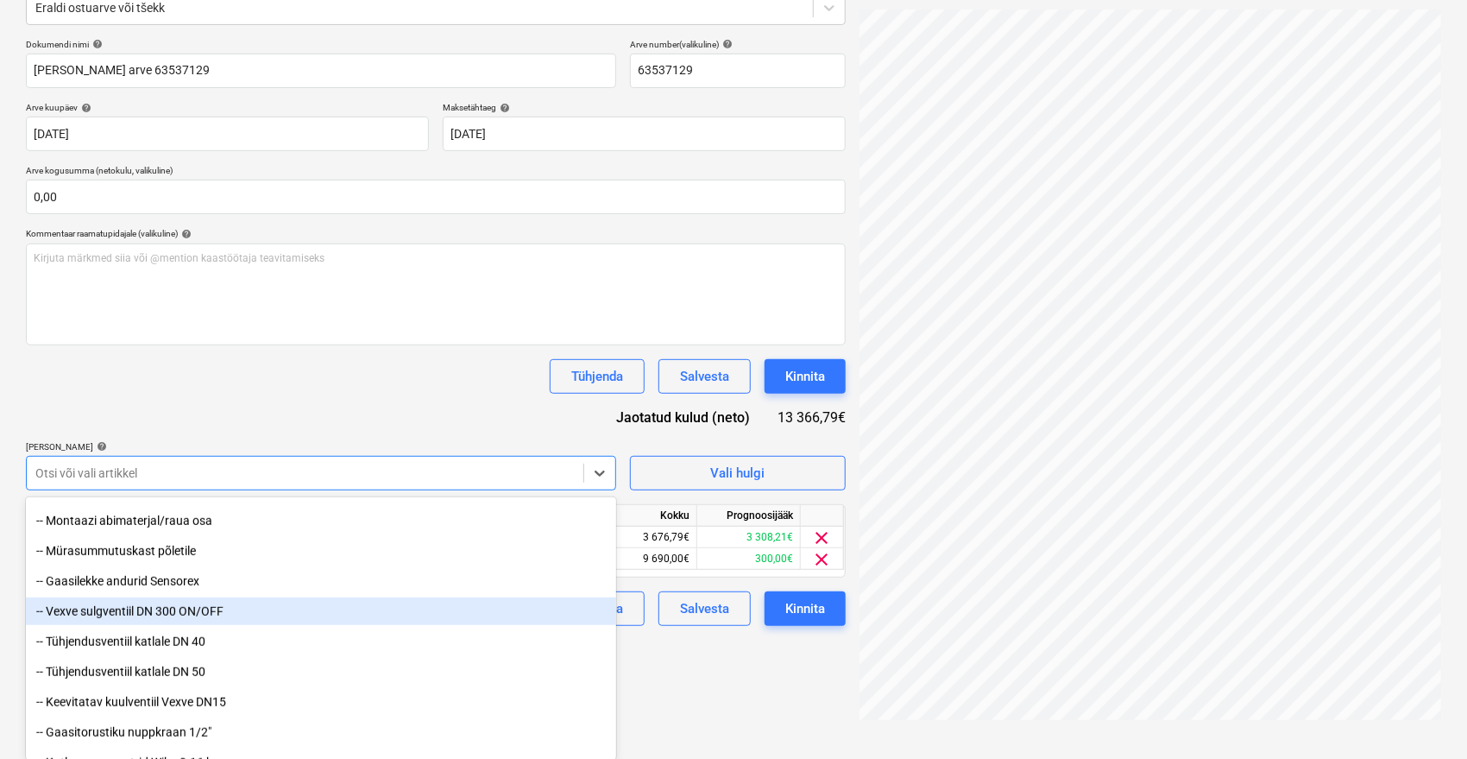
click at [276, 612] on div "-- Vexve sulgventiil DN 300 ON/OFF" at bounding box center [321, 611] width 590 height 28
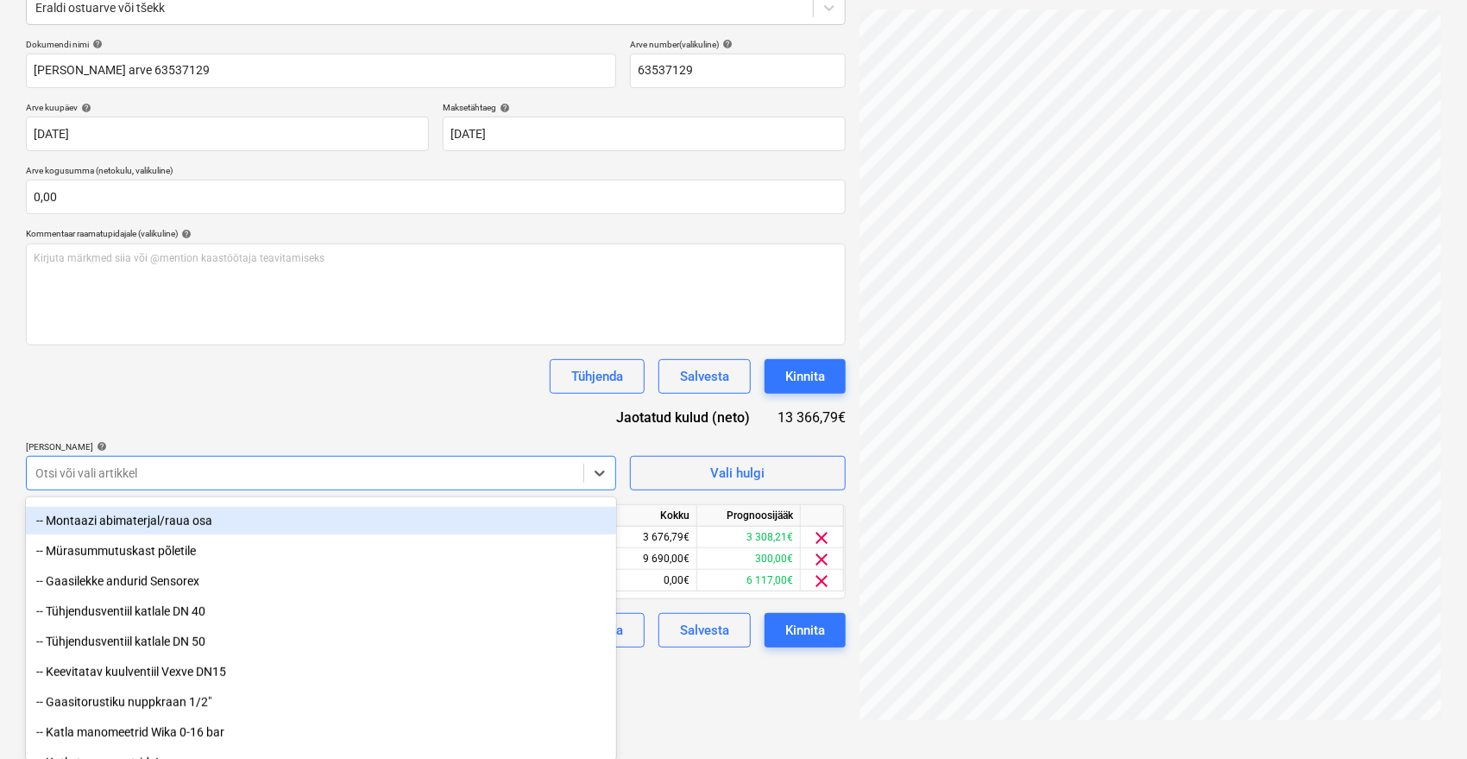
click at [387, 398] on div "Dokumendi nimi help Onninen arve 63537129 Arve number (valikuline) help 6353712…" at bounding box center [436, 343] width 820 height 608
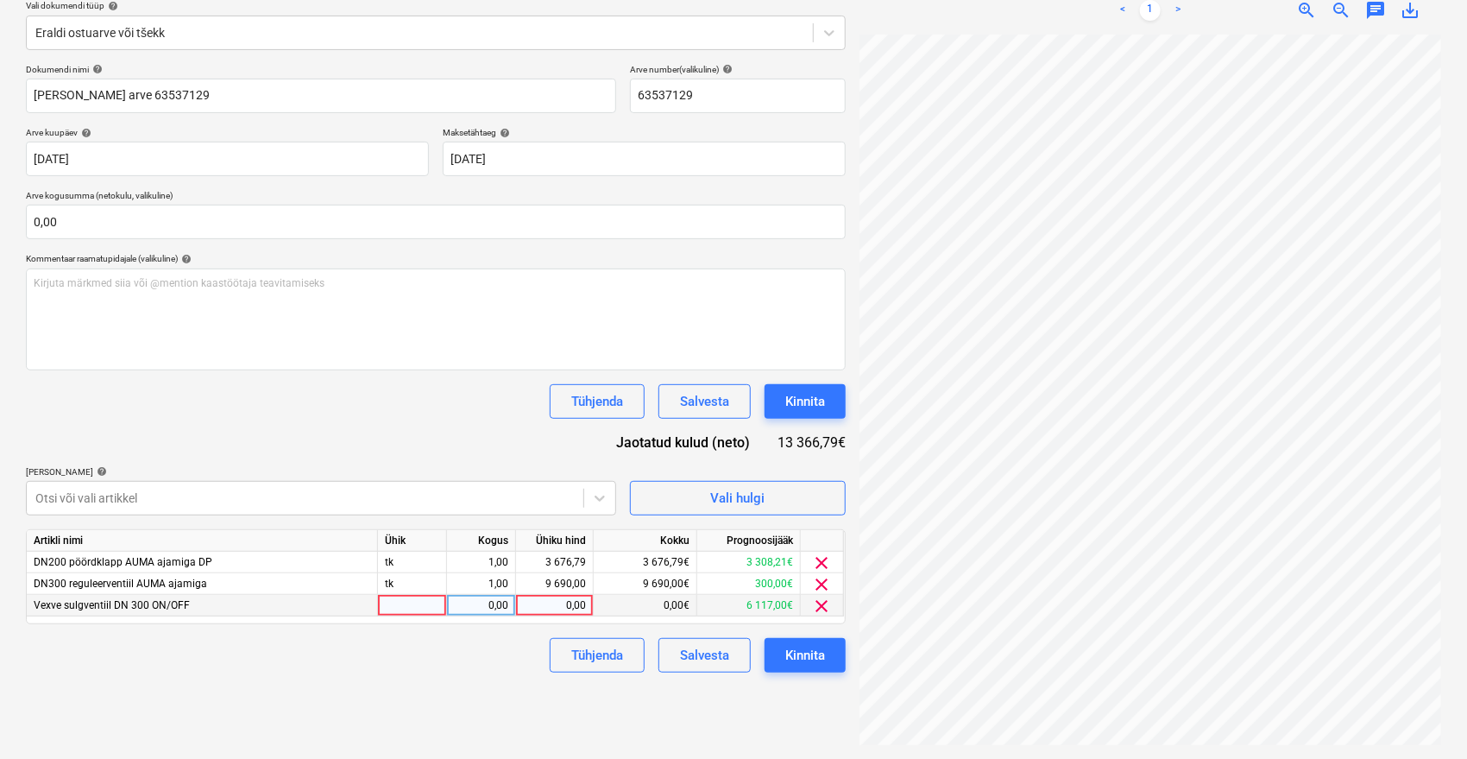
click at [559, 606] on div "0,00" at bounding box center [554, 606] width 63 height 22
click at [473, 607] on div "0,00" at bounding box center [481, 606] width 54 height 22
click at [558, 599] on div "0,00" at bounding box center [554, 606] width 63 height 22
type input "1861"
click at [444, 684] on div "Failide konteerimine Vali ettevõte Onninen AS (23) Lisa uus ettevõte Vali dokum…" at bounding box center [436, 317] width 834 height 870
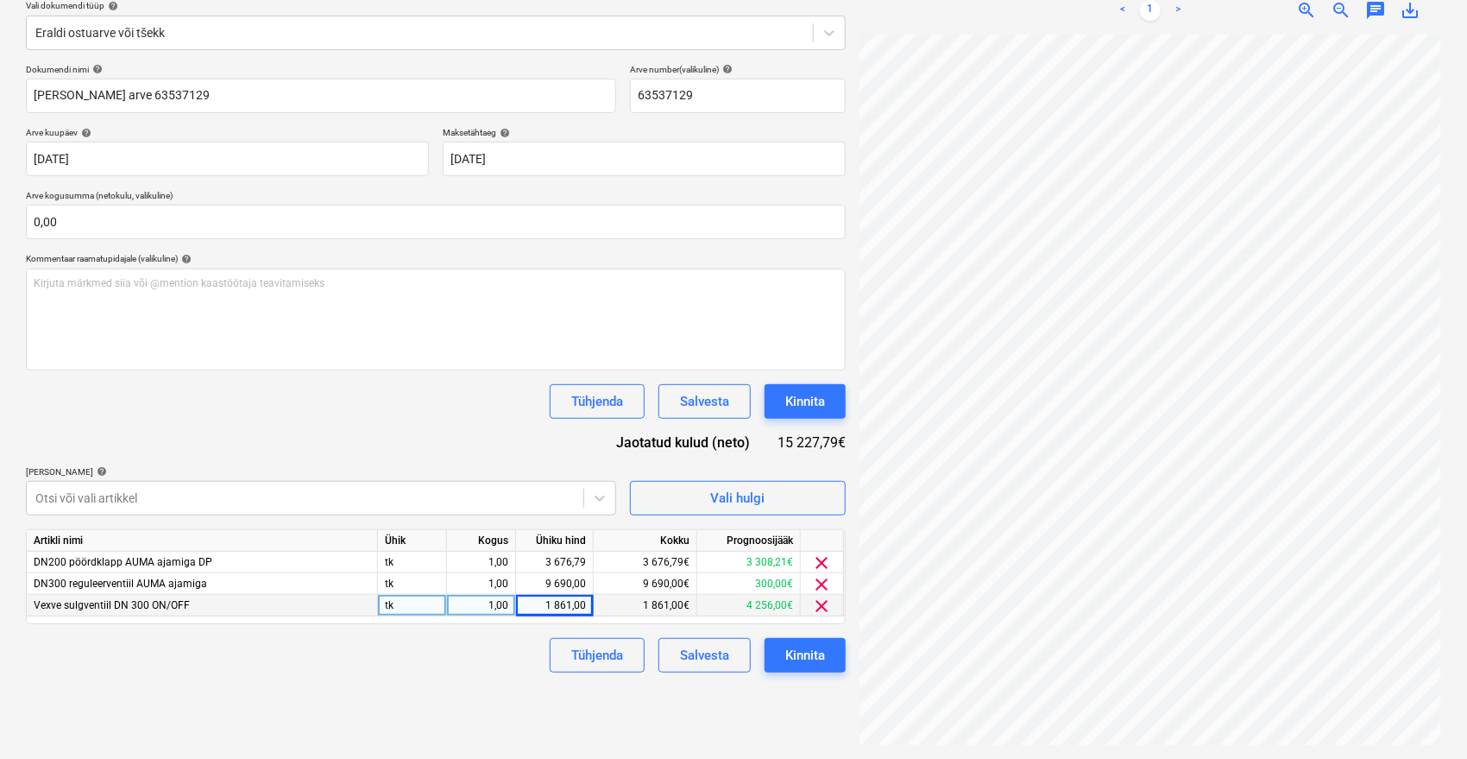
click at [497, 603] on div "1,00" at bounding box center [481, 606] width 54 height 22
type input "2"
click at [473, 704] on div "Failide konteerimine Vali ettevõte Onninen AS (23) Lisa uus ettevõte Vali dokum…" at bounding box center [436, 317] width 834 height 870
click at [455, 663] on div "Tühjenda Salvesta Kinnita" at bounding box center [436, 655] width 820 height 35
click at [480, 570] on div "1,00" at bounding box center [481, 562] width 54 height 22
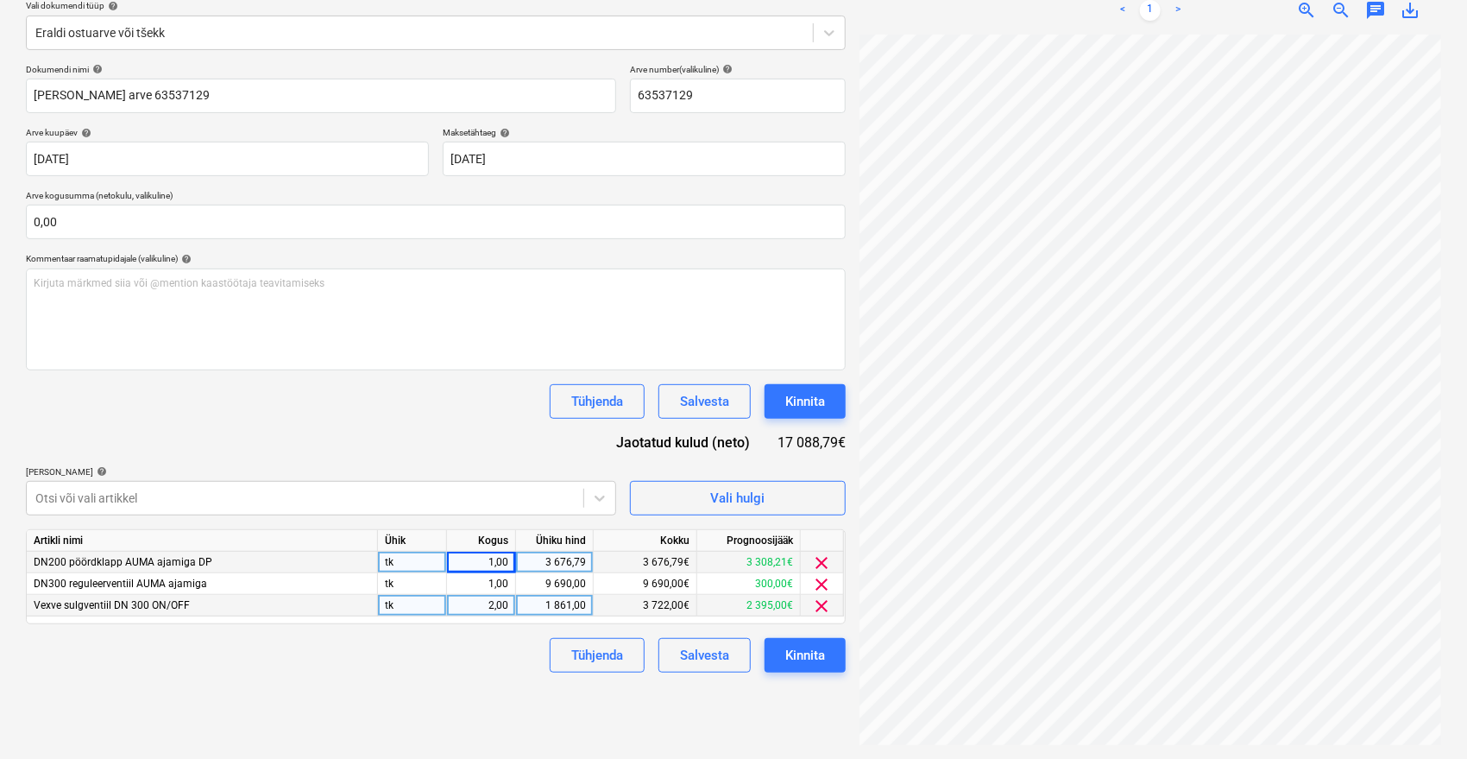
click at [421, 445] on div "Dokumendi nimi help Onninen arve 63537129 Arve number (valikuline) help 6353712…" at bounding box center [436, 368] width 820 height 608
click at [401, 440] on div "Dokumendi nimi help Onninen arve 63537129 Arve number (valikuline) help 6353712…" at bounding box center [436, 368] width 820 height 608
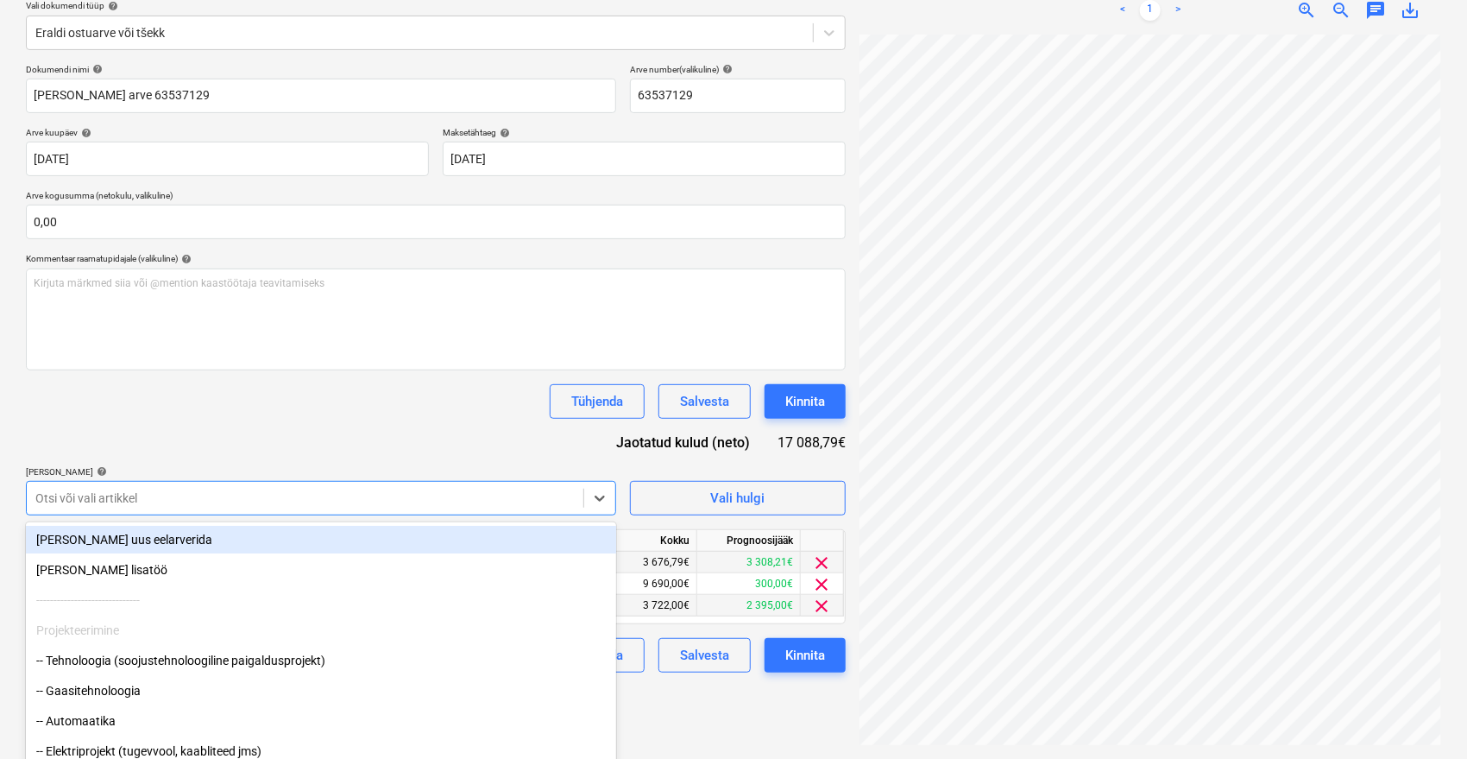
scroll to position [230, 0]
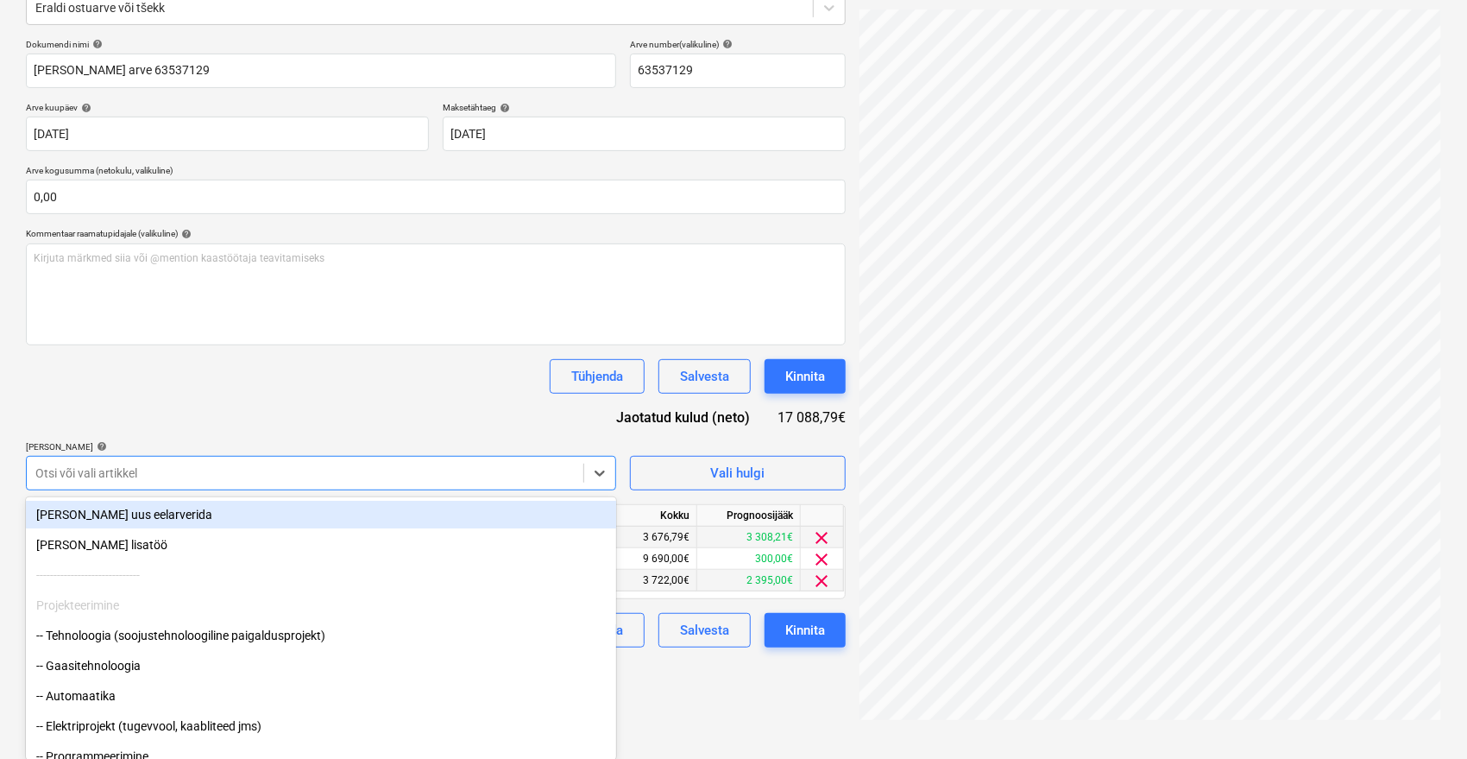
click at [444, 490] on div "Dokumendi nimi help Onninen arve 63537129 Arve number (valikuline) help 6353712…" at bounding box center [436, 343] width 820 height 608
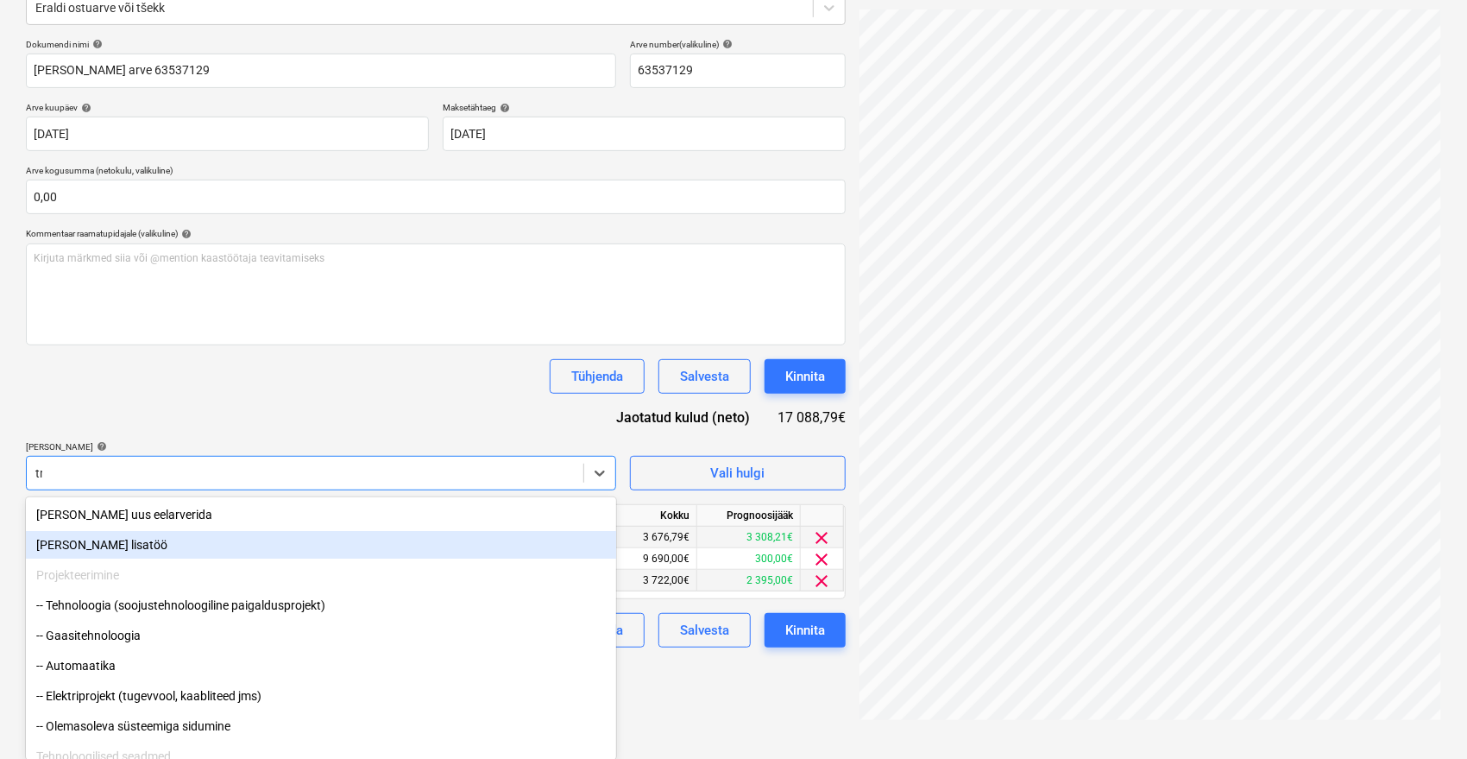
scroll to position [205, 0]
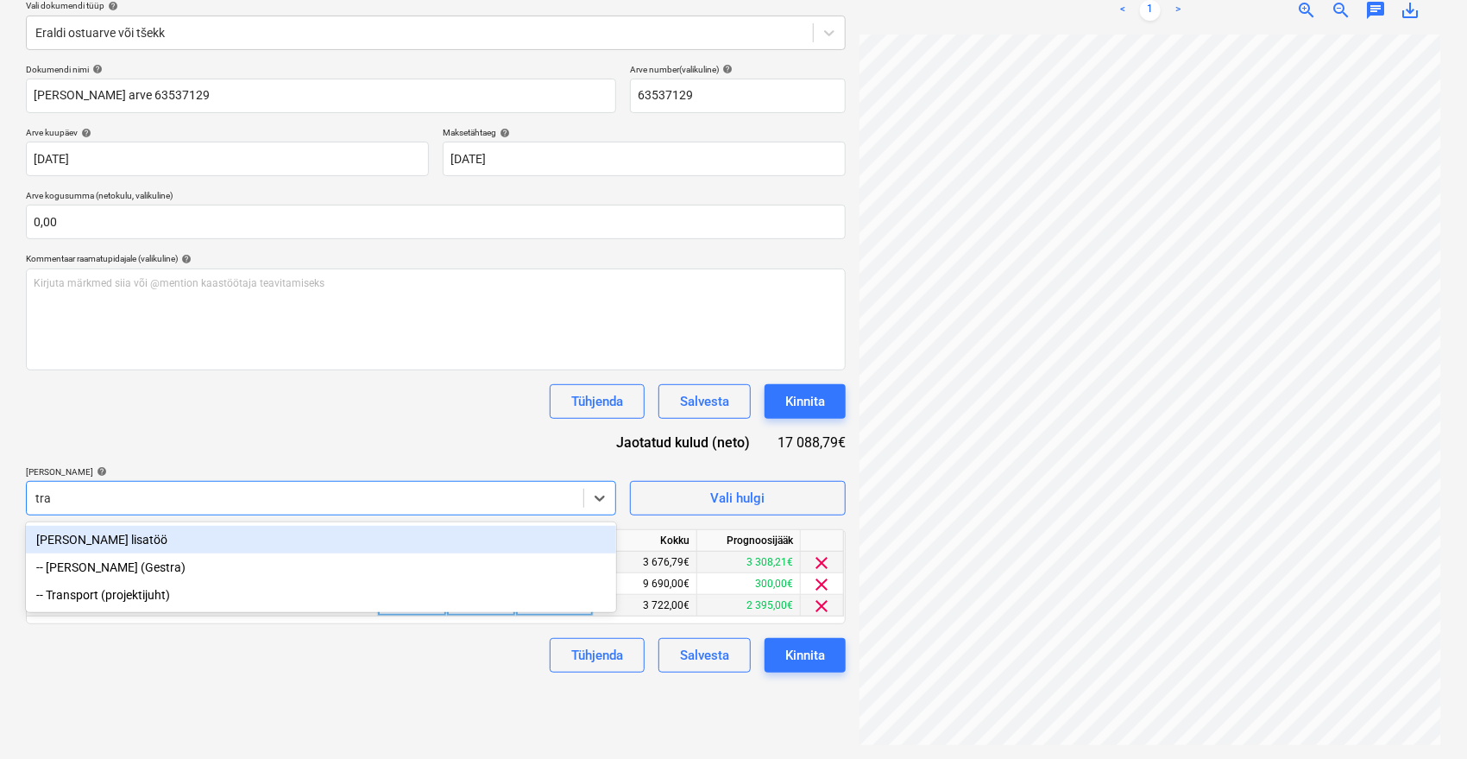
type input "tra"
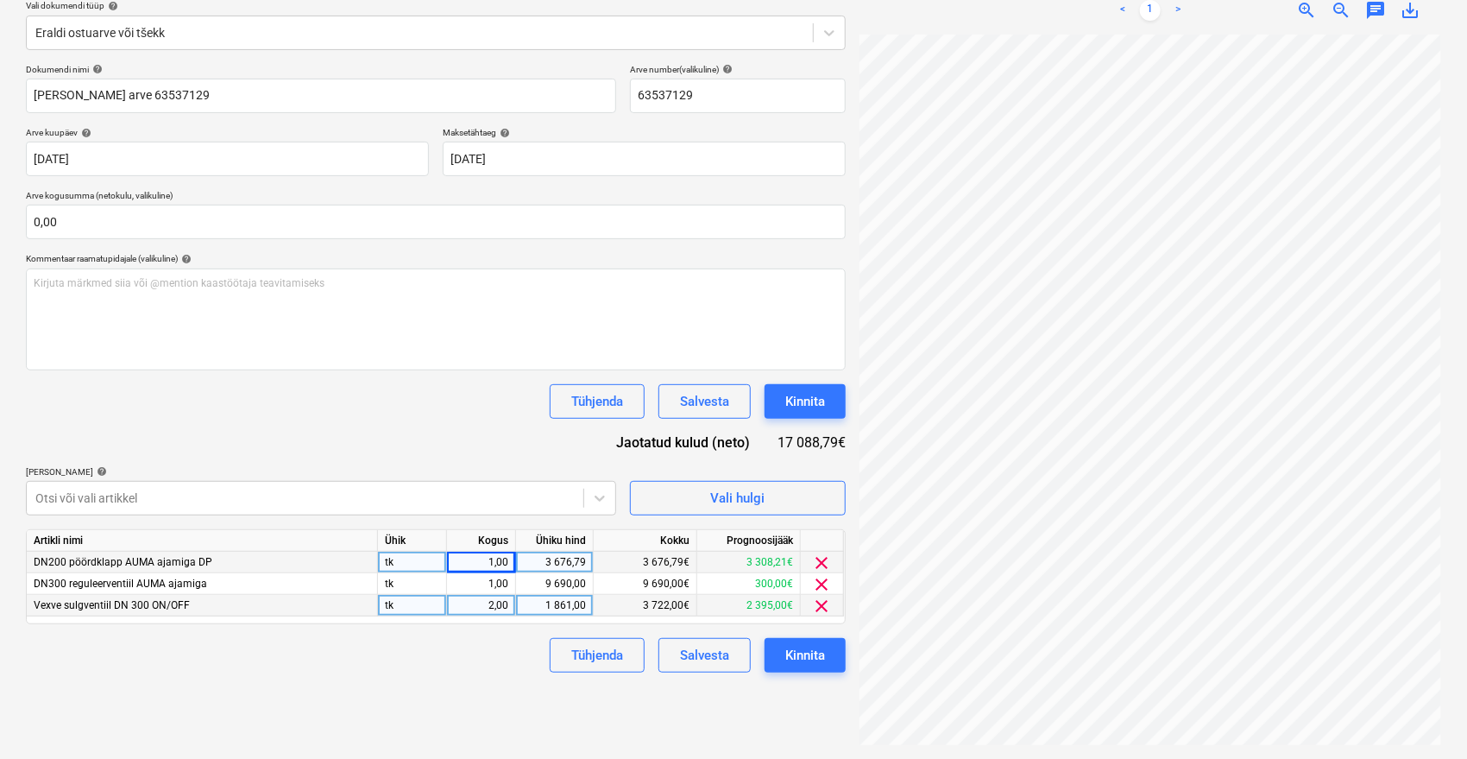
click at [313, 438] on div "Dokumendi nimi help Onninen arve 63537129 Arve number (valikuline) help 6353712…" at bounding box center [436, 368] width 820 height 608
click at [514, 479] on p "Lisa artiklid help" at bounding box center [321, 473] width 590 height 15
click at [508, 488] on div "Otsi või vali artikkel" at bounding box center [321, 498] width 590 height 35
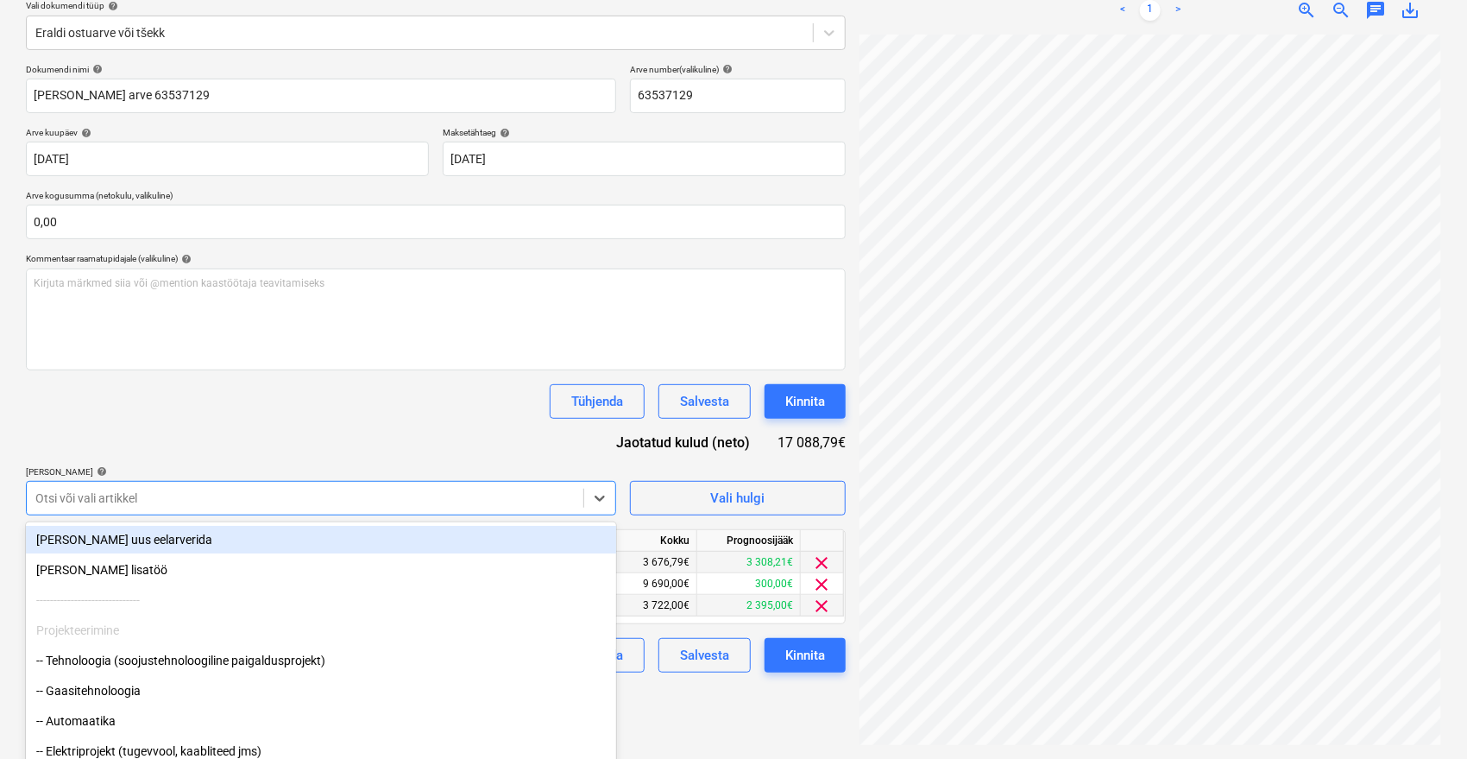
click at [451, 412] on div "Dokumendi nimi help Onninen arve 63537129 Arve number (valikuline) help 6353712…" at bounding box center [436, 368] width 820 height 608
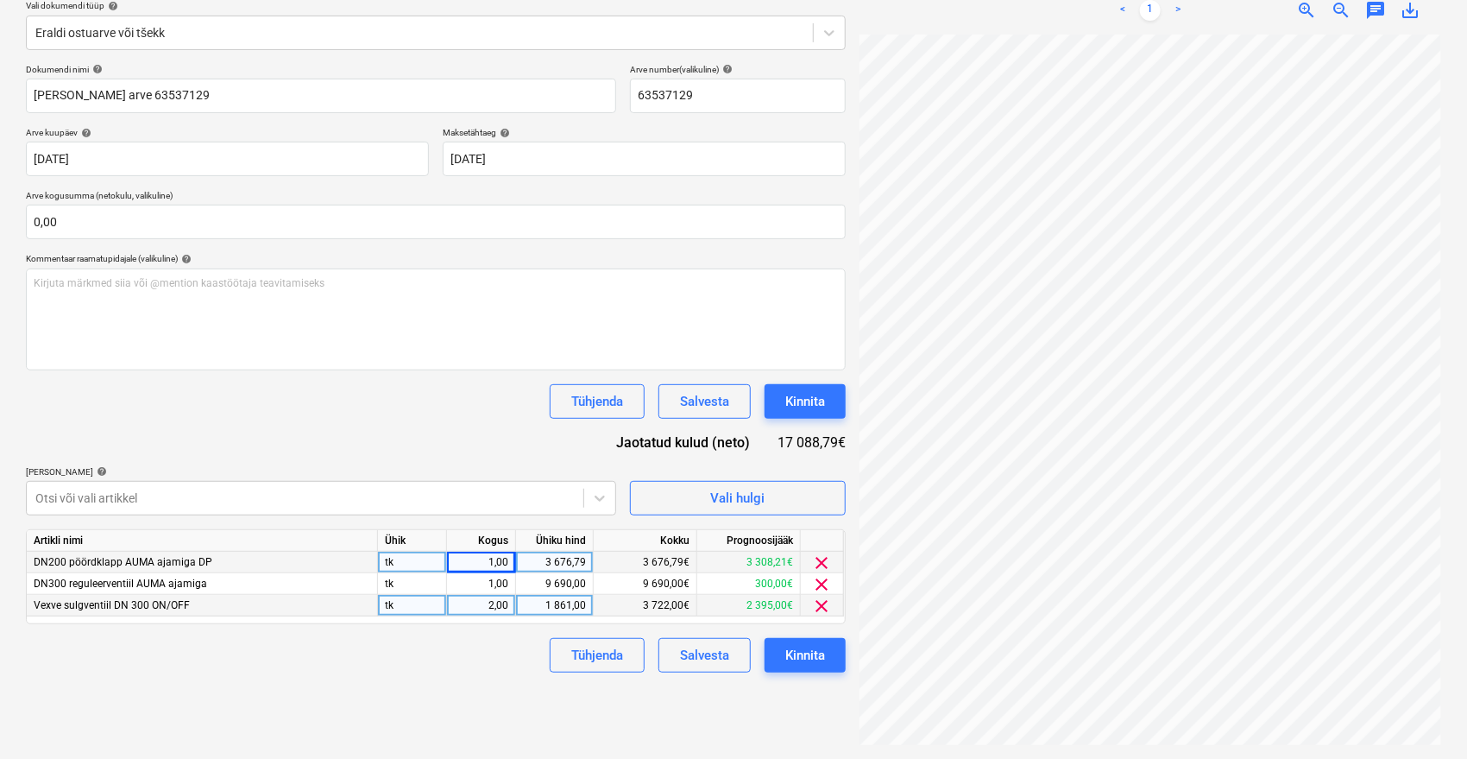
click at [565, 558] on div "3 676,79" at bounding box center [554, 562] width 63 height 22
type input "3698,46"
click at [564, 583] on div "9 690,00" at bounding box center [554, 584] width 63 height 22
type input "9711,67"
click at [566, 604] on div "1 861,00" at bounding box center [554, 606] width 63 height 22
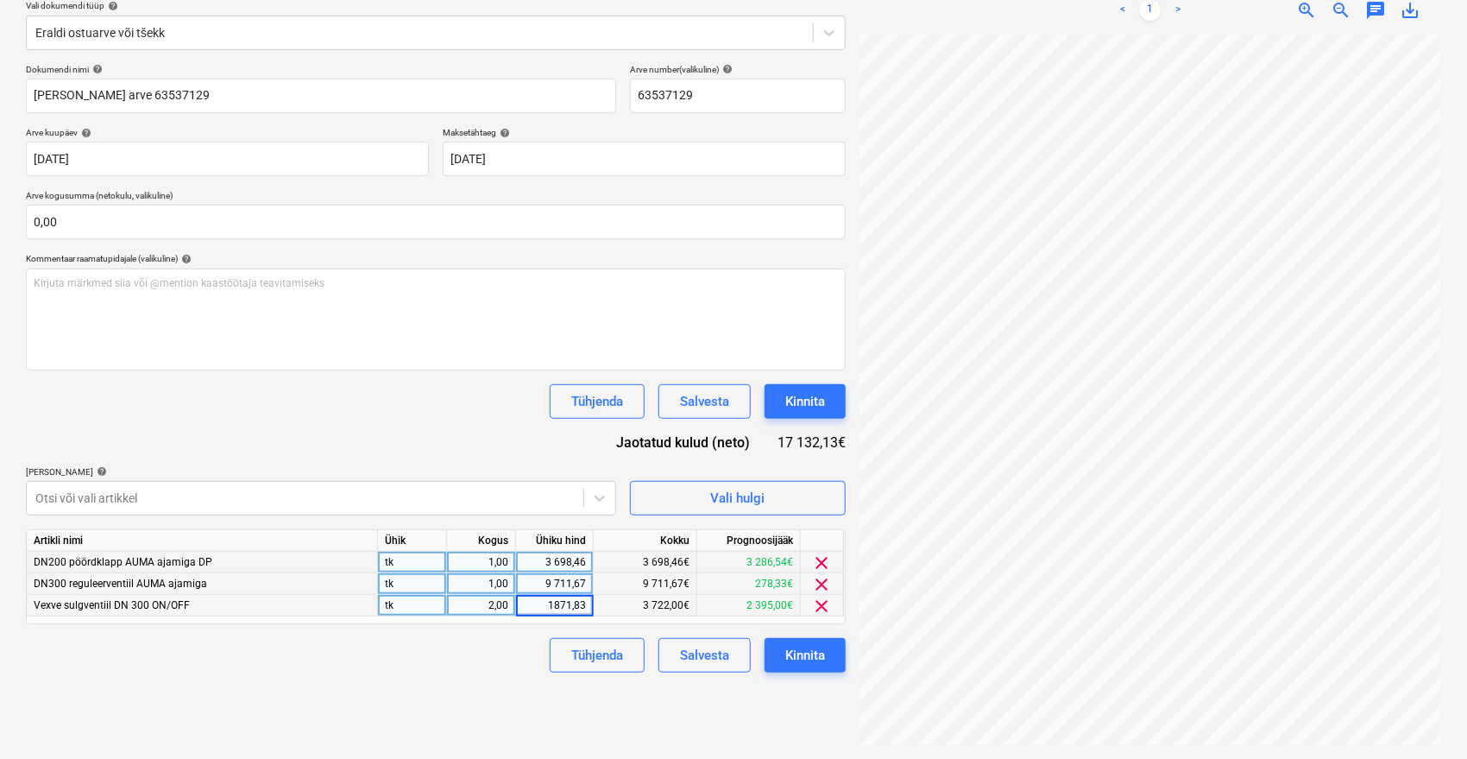
type input "1871,835"
click at [444, 692] on div "Failide konteerimine Vali ettevõte Onninen AS (23) Lisa uus ettevõte Vali dokum…" at bounding box center [436, 317] width 834 height 870
click at [557, 614] on div "1 871,84" at bounding box center [554, 606] width 63 height 22
click at [586, 605] on input "1871,835" at bounding box center [554, 605] width 77 height 21
type input "1871,83"
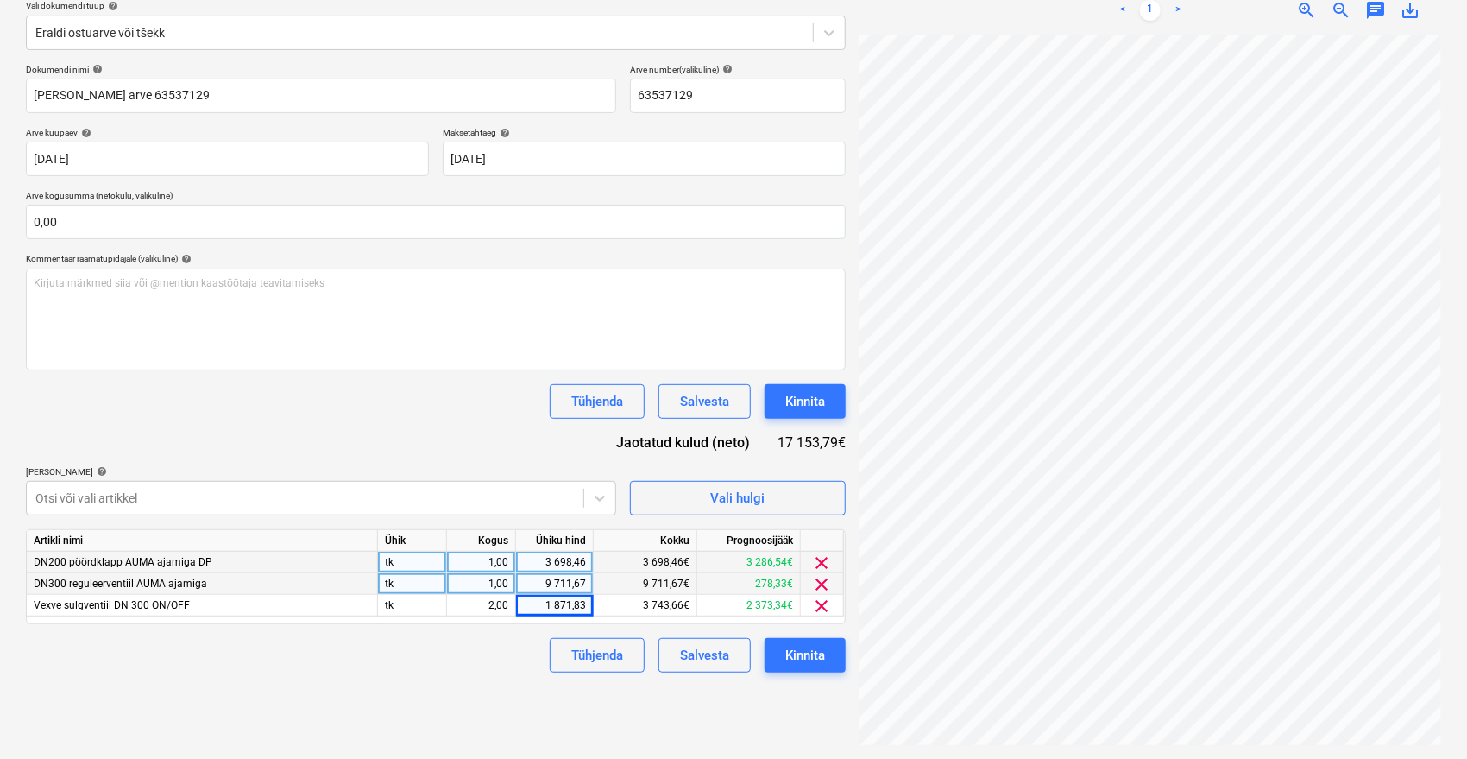
click at [509, 652] on div "Tühjenda Salvesta Kinnita" at bounding box center [436, 655] width 820 height 35
click at [813, 403] on div "Kinnita" at bounding box center [805, 401] width 40 height 22
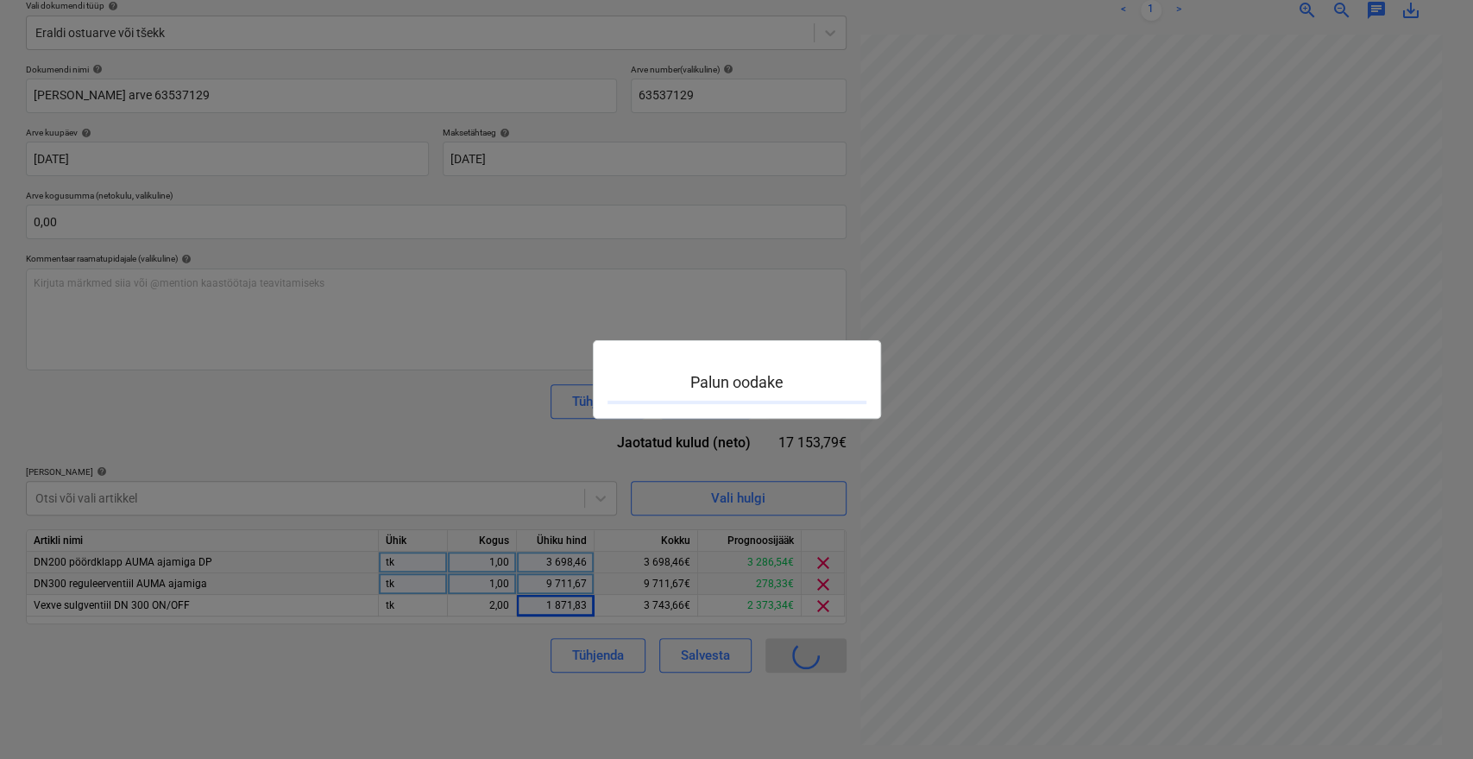
scroll to position [14, 69]
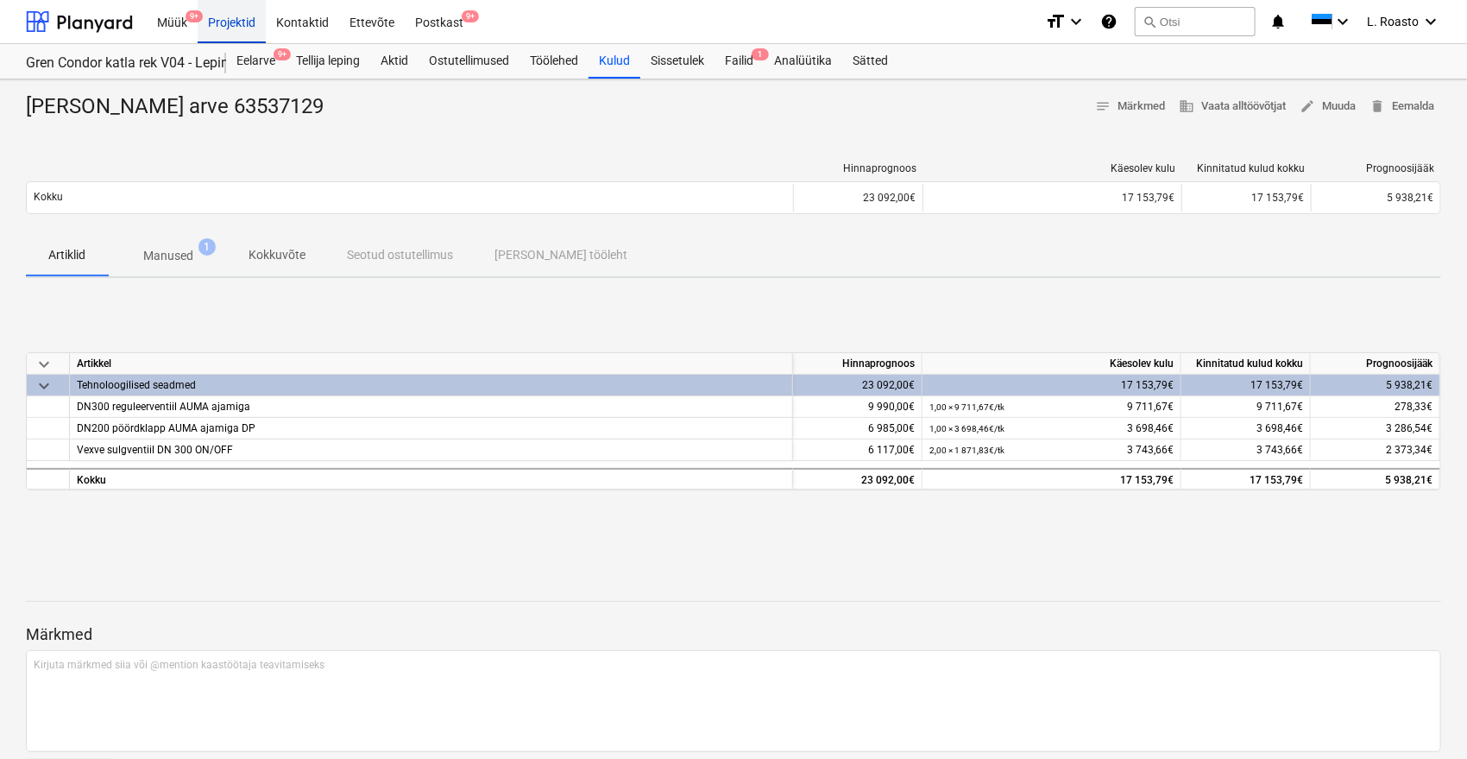
click at [239, 19] on div "Projektid" at bounding box center [232, 21] width 68 height 44
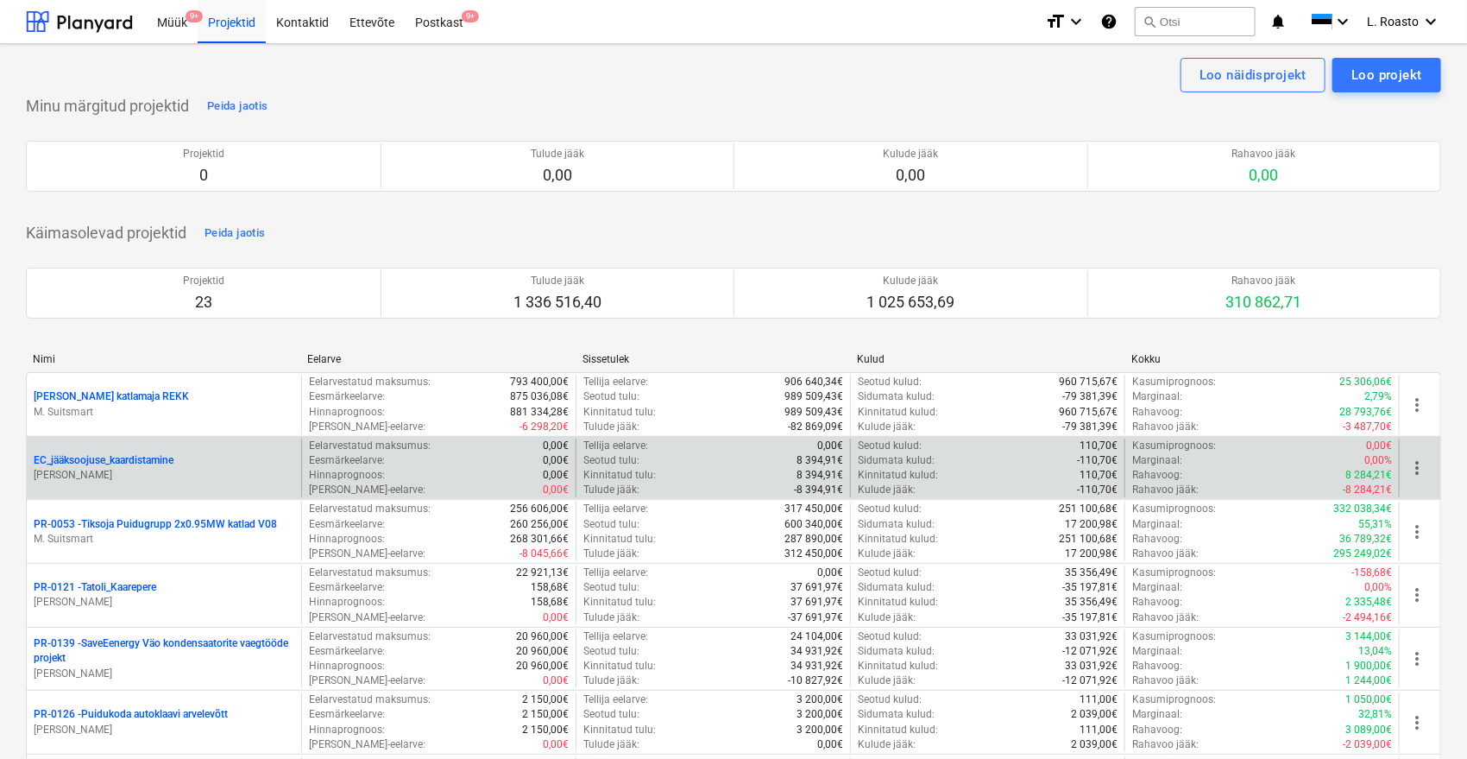
scroll to position [904, 0]
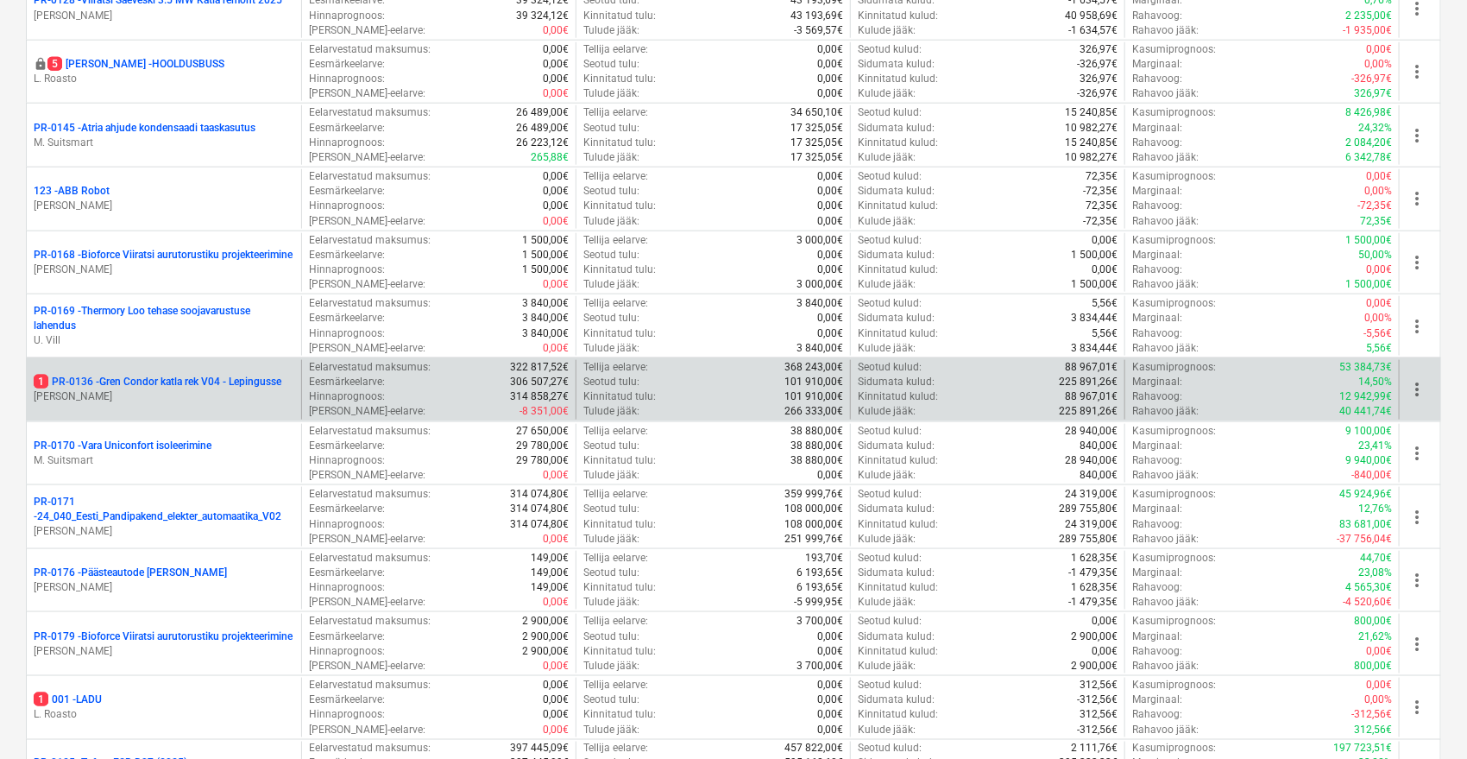
click at [208, 395] on p "[PERSON_NAME]" at bounding box center [164, 396] width 261 height 15
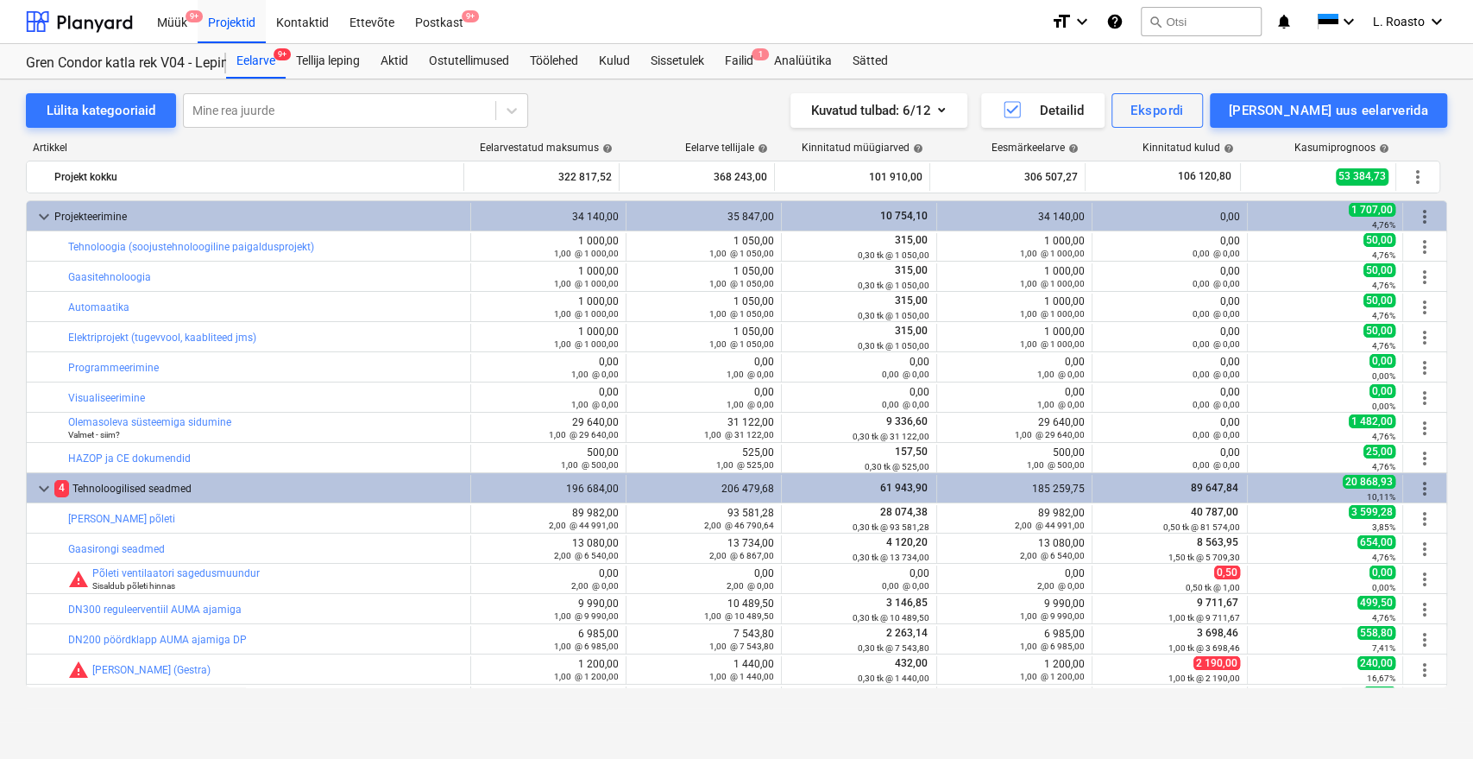
scroll to position [357, 0]
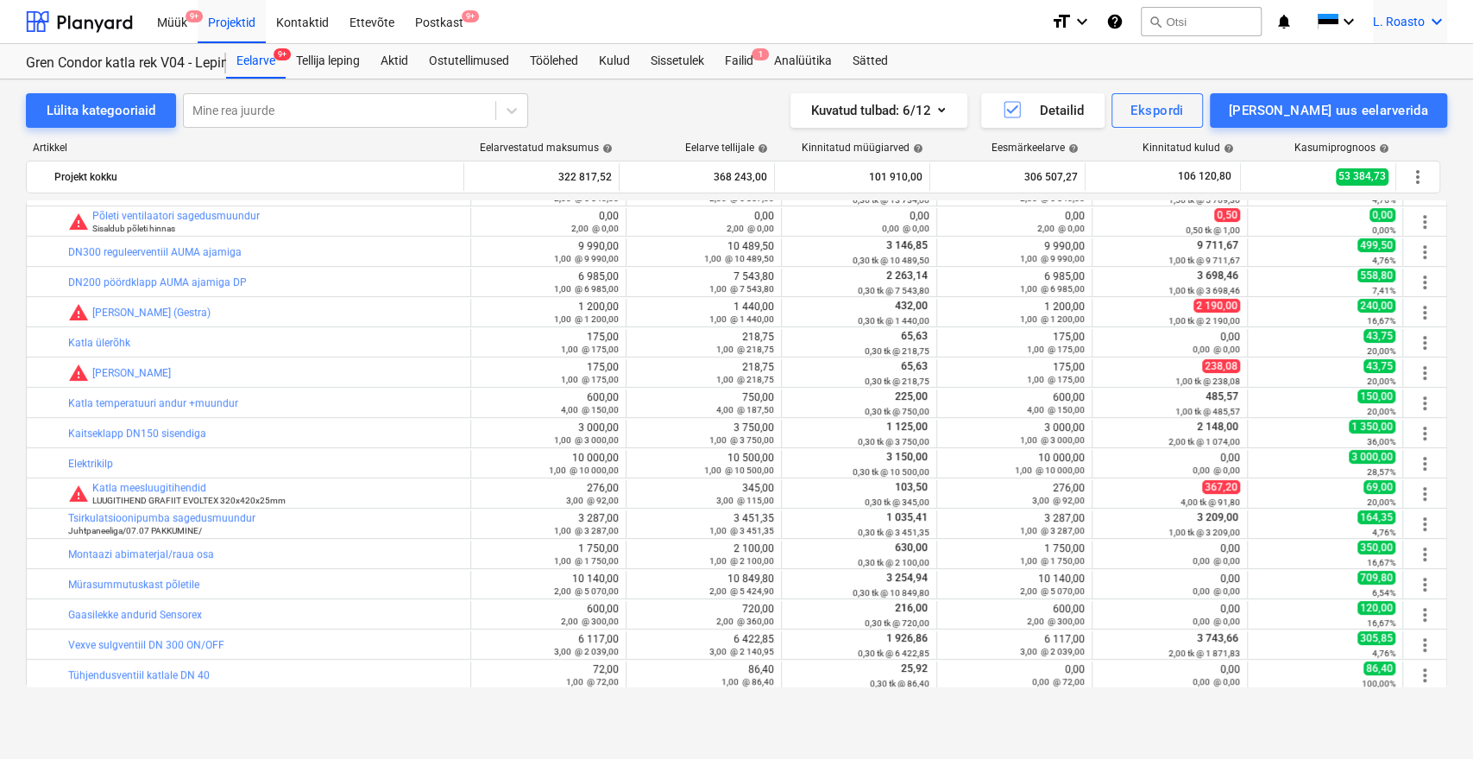
click at [1396, 15] on span "L. Roasto" at bounding box center [1399, 22] width 52 height 14
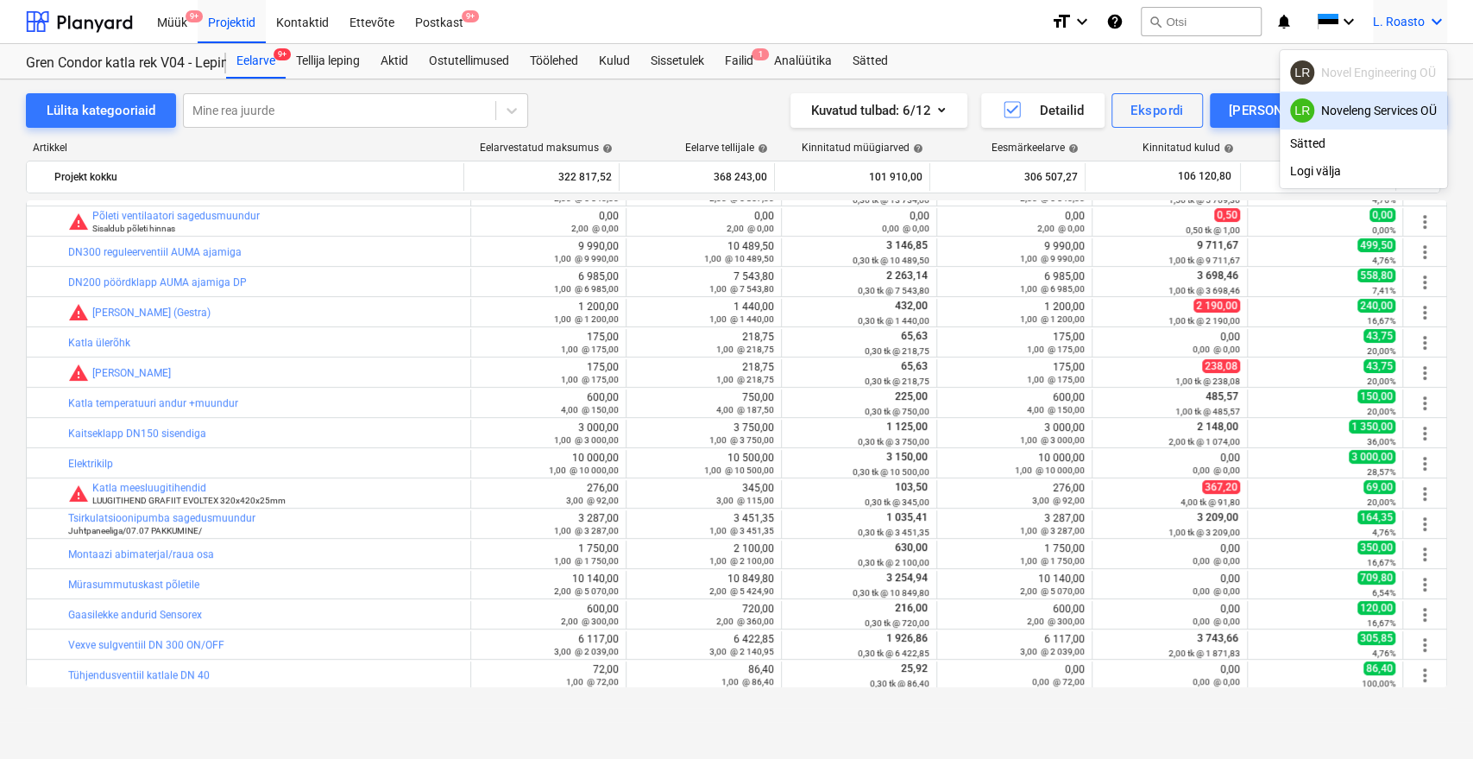
click at [1337, 113] on div "LR Noveleng Services OÜ" at bounding box center [1363, 110] width 147 height 24
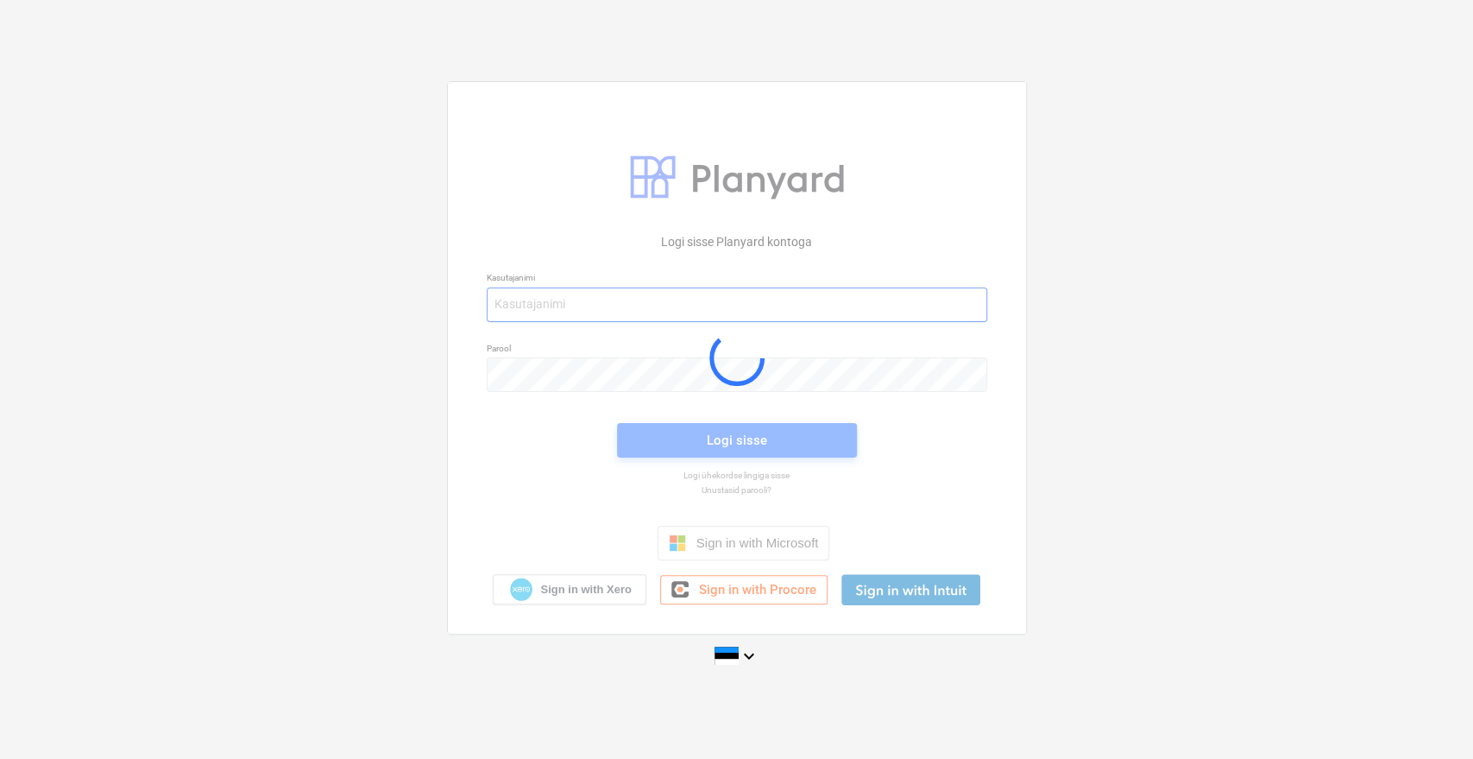
type input "[EMAIL_ADDRESS][DOMAIN_NAME]"
